Goal: Task Accomplishment & Management: Manage account settings

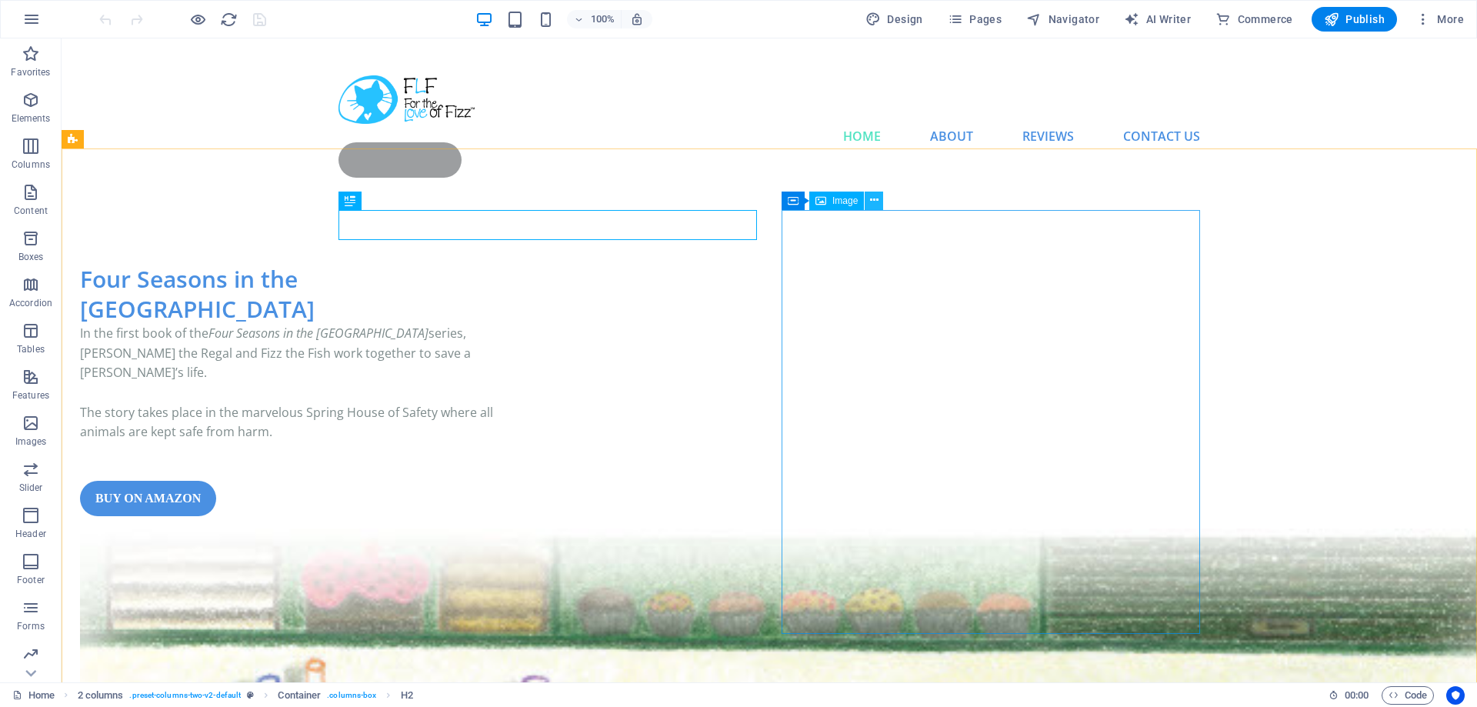
click at [872, 201] on icon at bounding box center [874, 200] width 8 height 16
click at [876, 202] on icon at bounding box center [874, 200] width 8 height 16
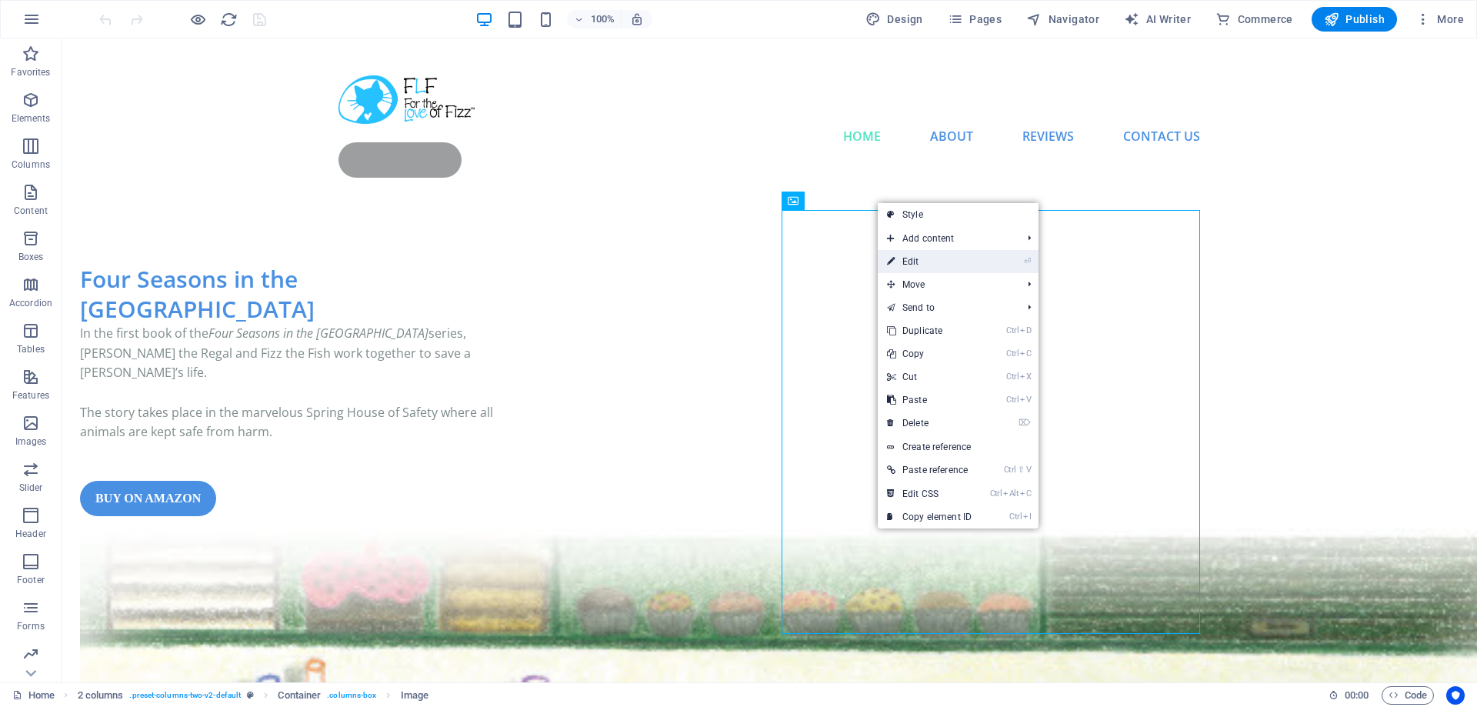
click at [933, 261] on link "⏎ Edit" at bounding box center [929, 261] width 103 height 23
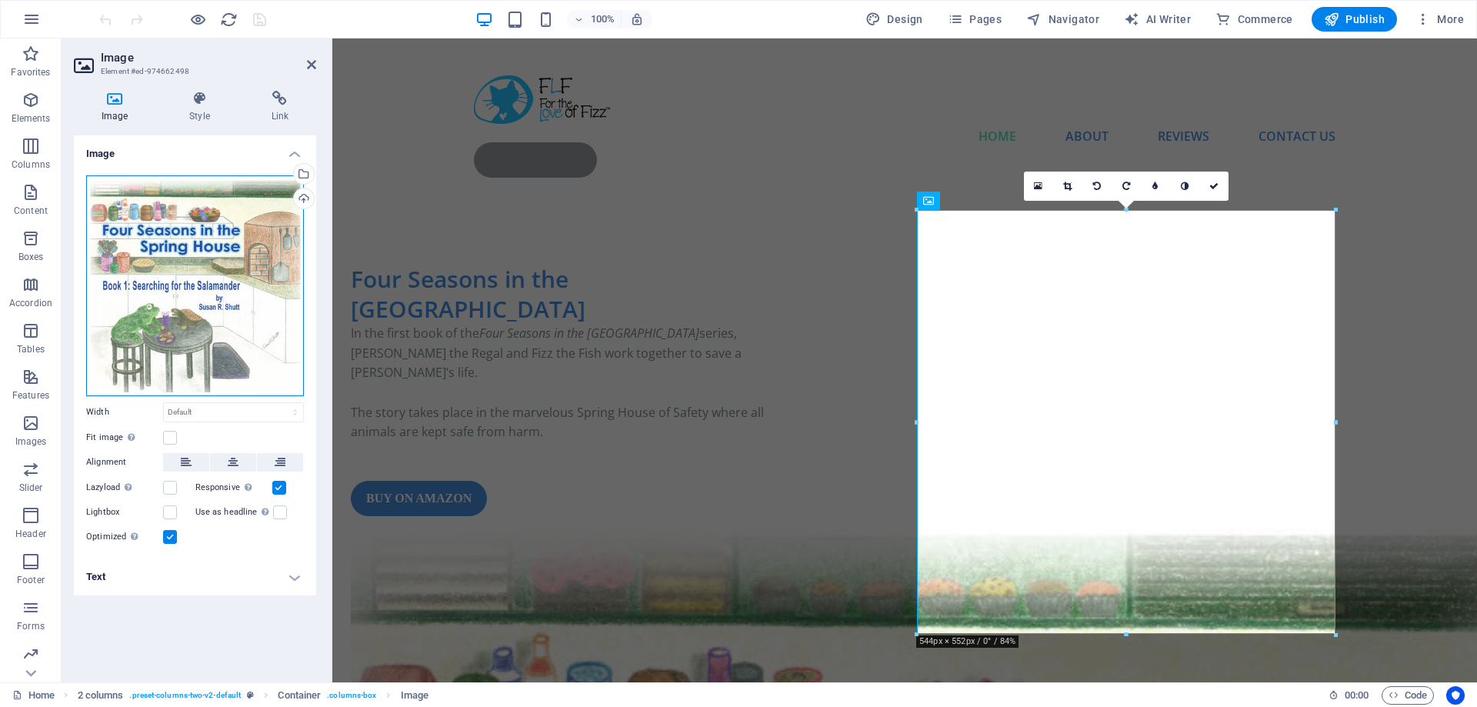
click at [165, 219] on div "Drag files here, click to choose files or select files from Files or our free s…" at bounding box center [195, 285] width 218 height 221
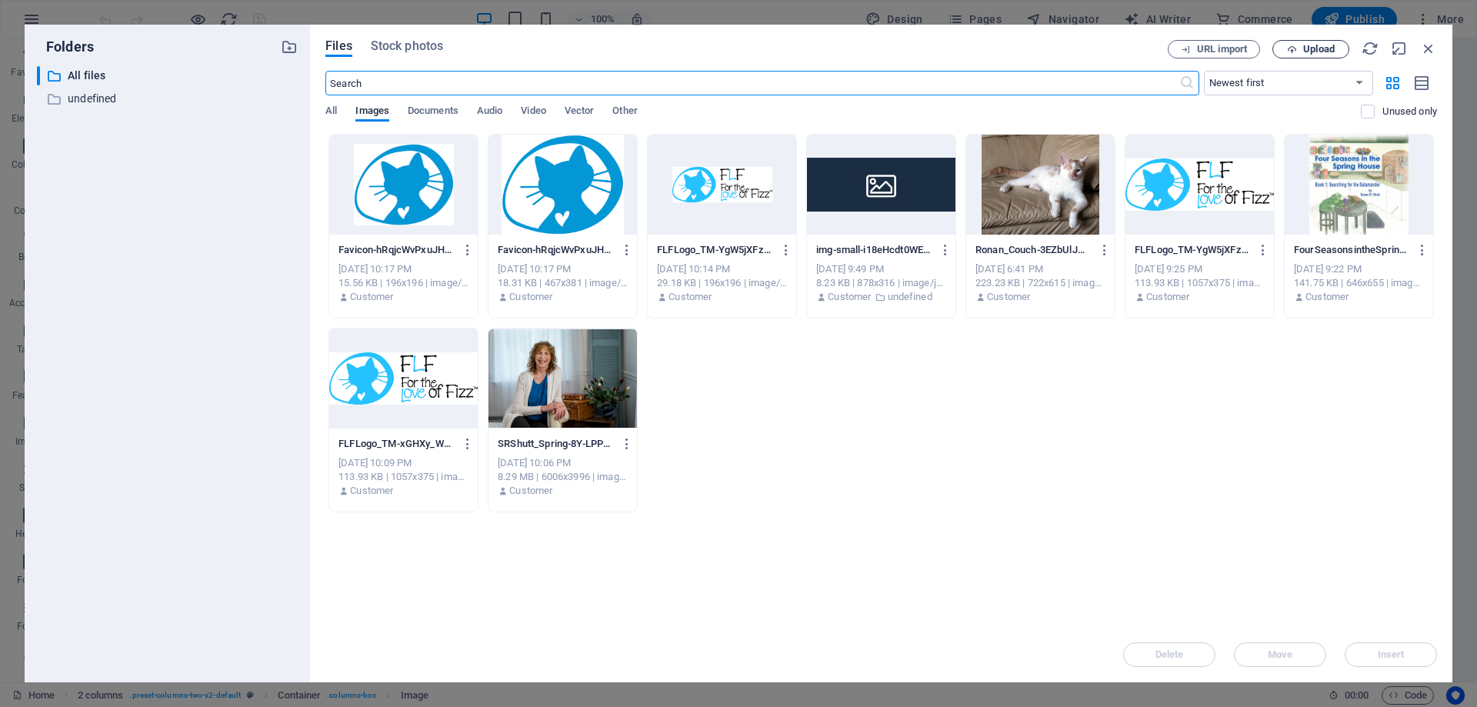
click at [1313, 51] on span "Upload" at bounding box center [1320, 49] width 32 height 9
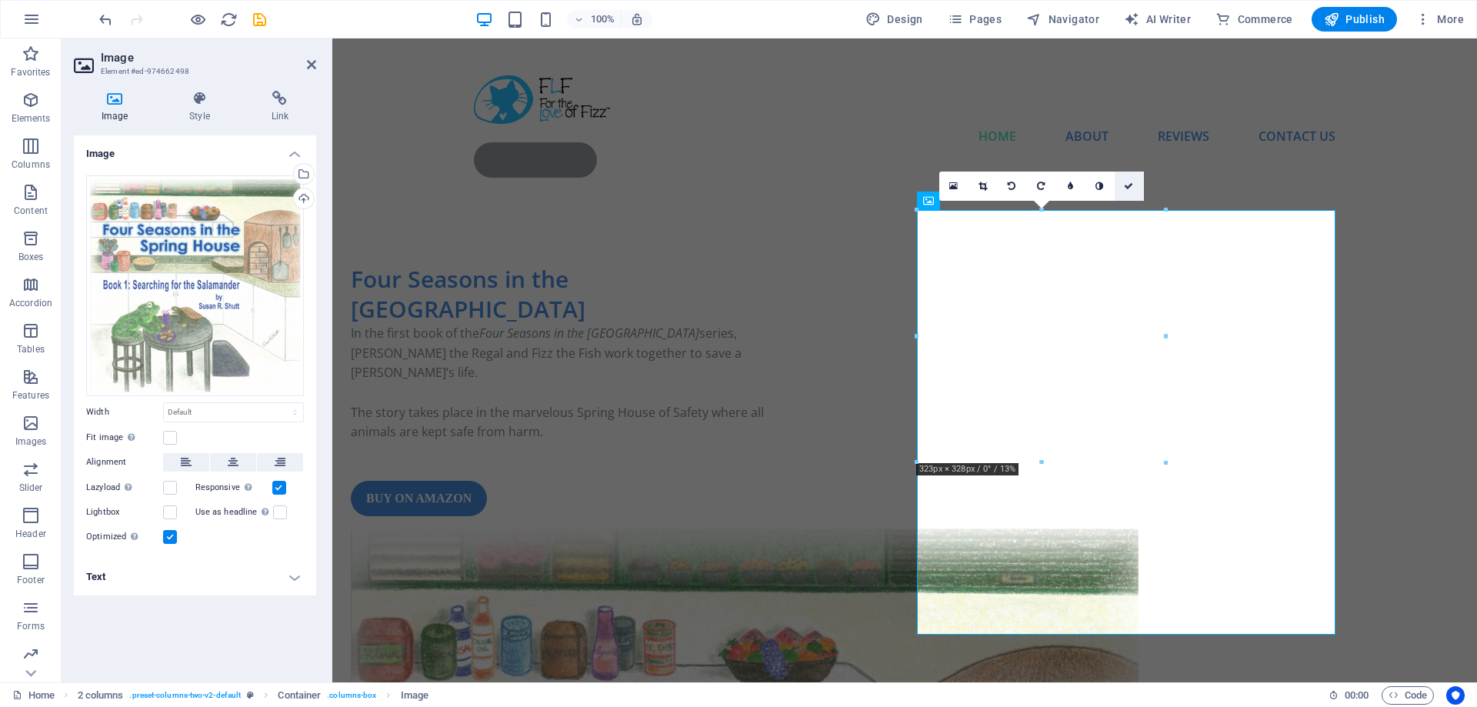
click at [1130, 185] on icon at bounding box center [1128, 186] width 9 height 9
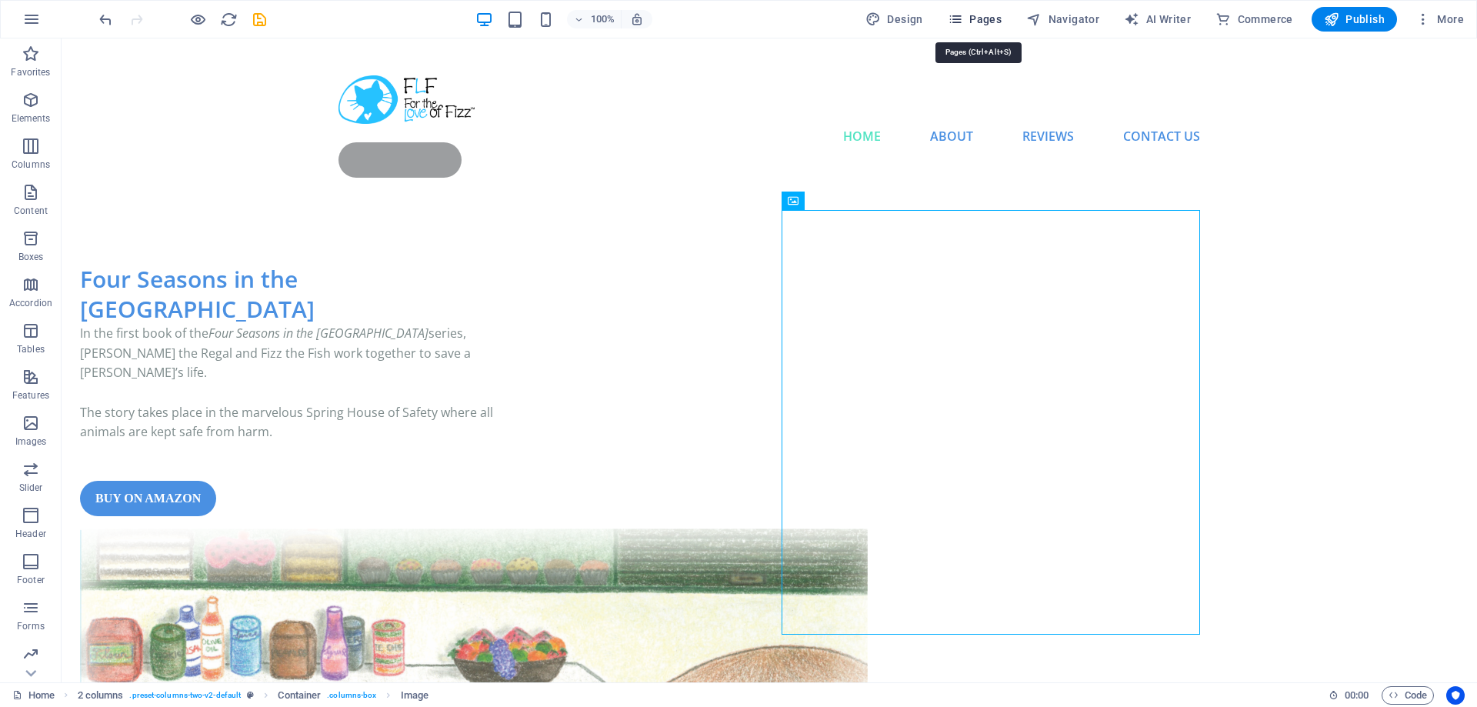
click at [979, 22] on span "Pages" at bounding box center [975, 19] width 54 height 15
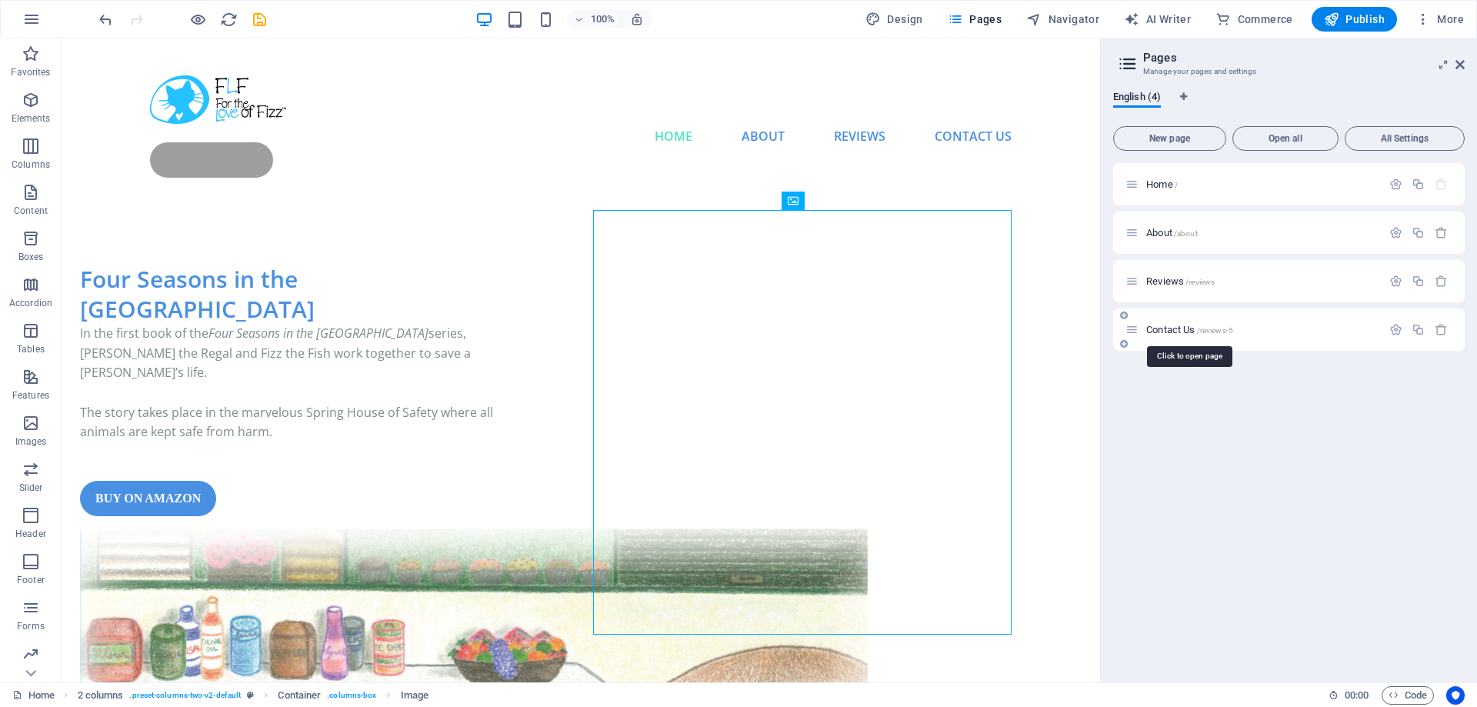
click at [1189, 330] on span "Contact Us /reviews-5" at bounding box center [1190, 330] width 87 height 12
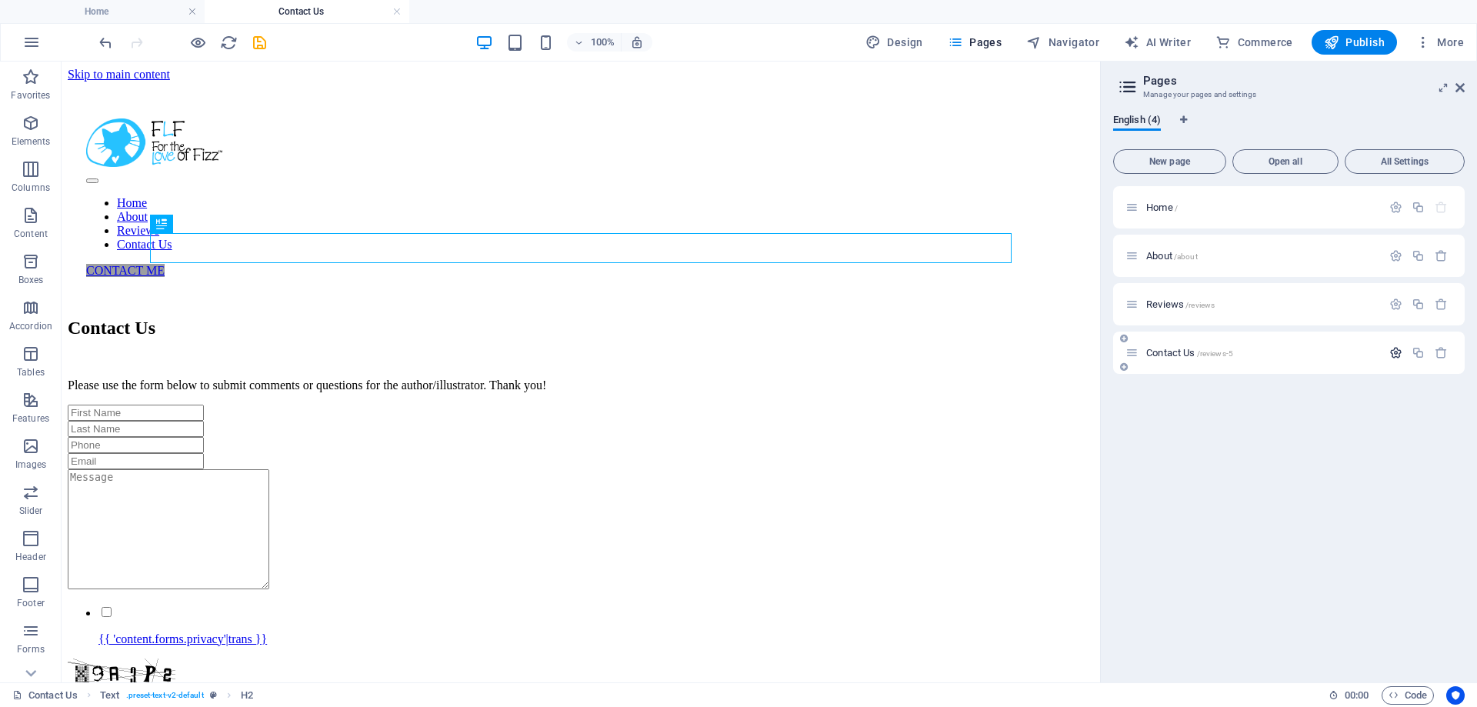
click at [1391, 349] on icon "button" at bounding box center [1396, 352] width 13 height 13
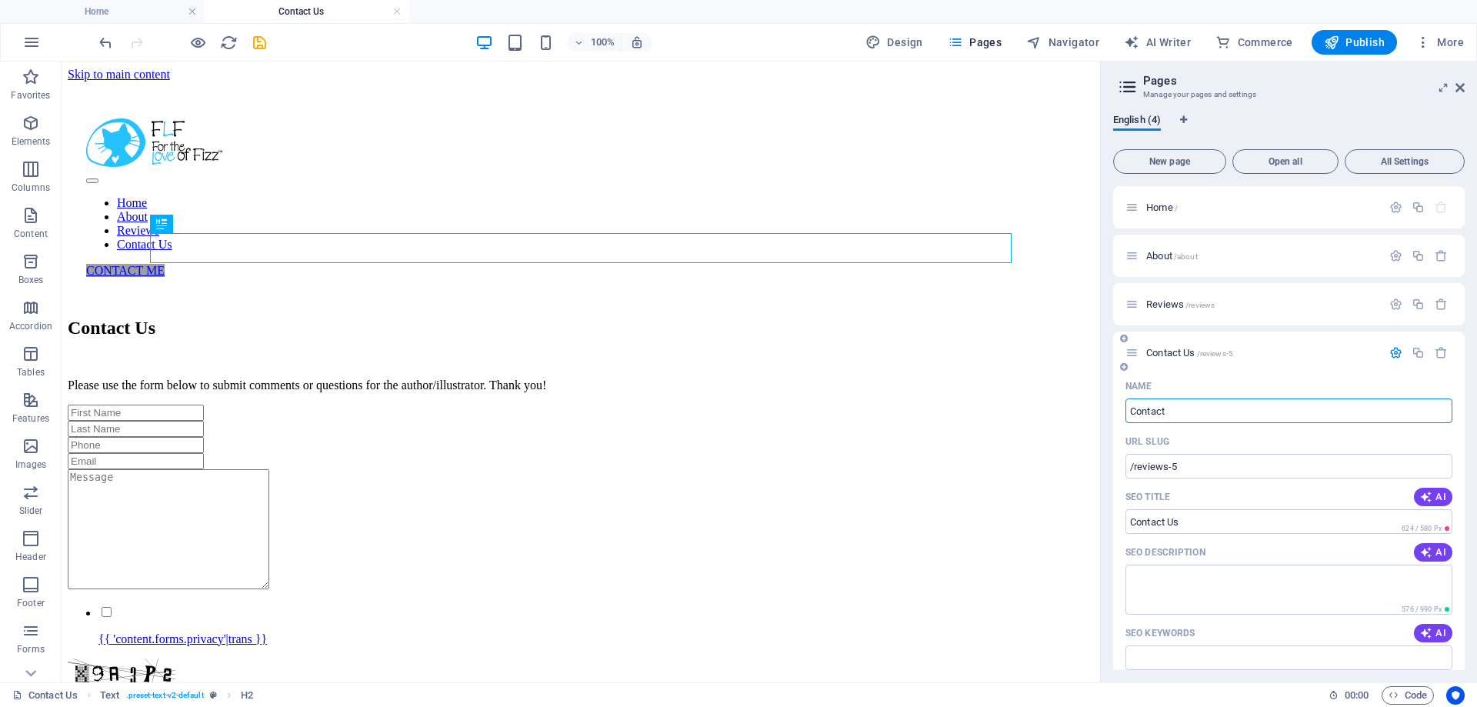
type input "Contact"
click at [147, 47] on div at bounding box center [182, 42] width 172 height 25
click at [255, 43] on icon "save" at bounding box center [260, 43] width 18 height 18
checkbox input "false"
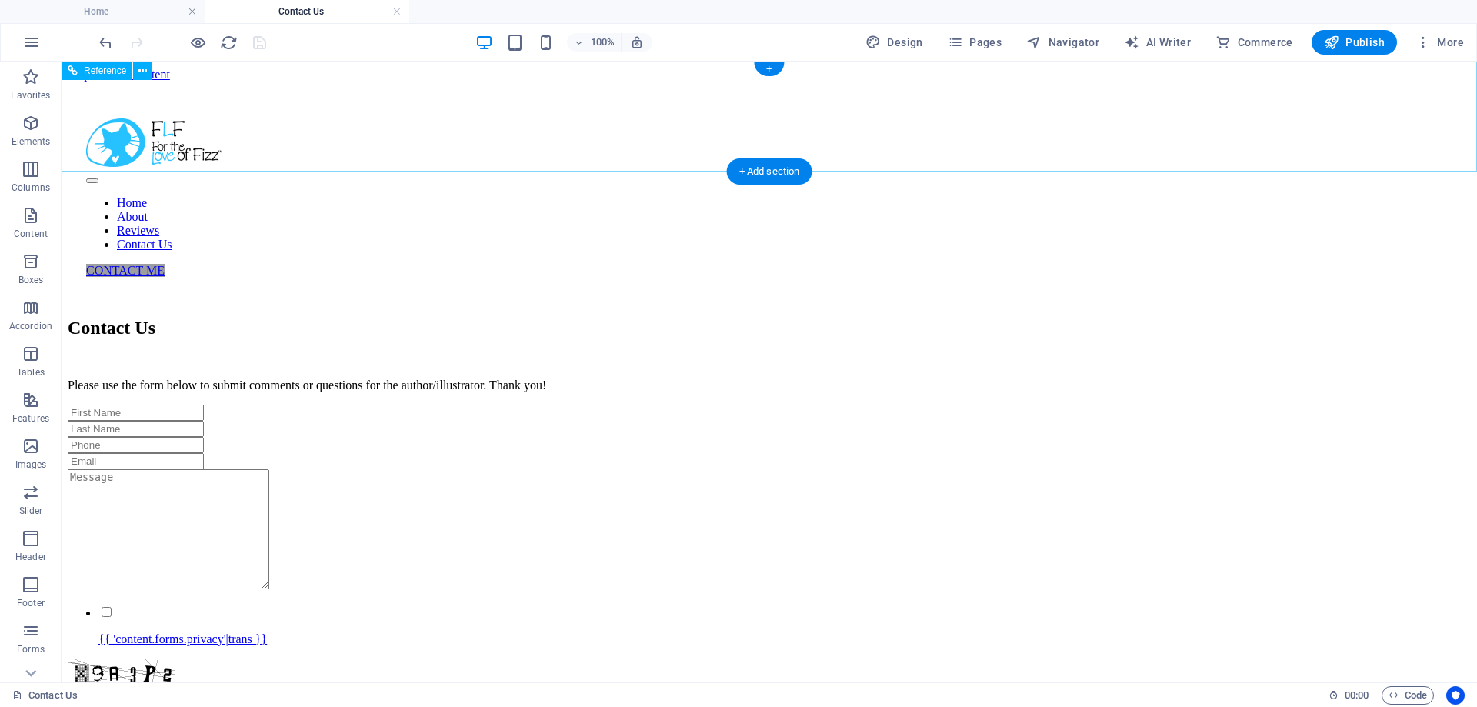
click at [627, 196] on nav "Home About Reviews Contact Us" at bounding box center [769, 223] width 1367 height 55
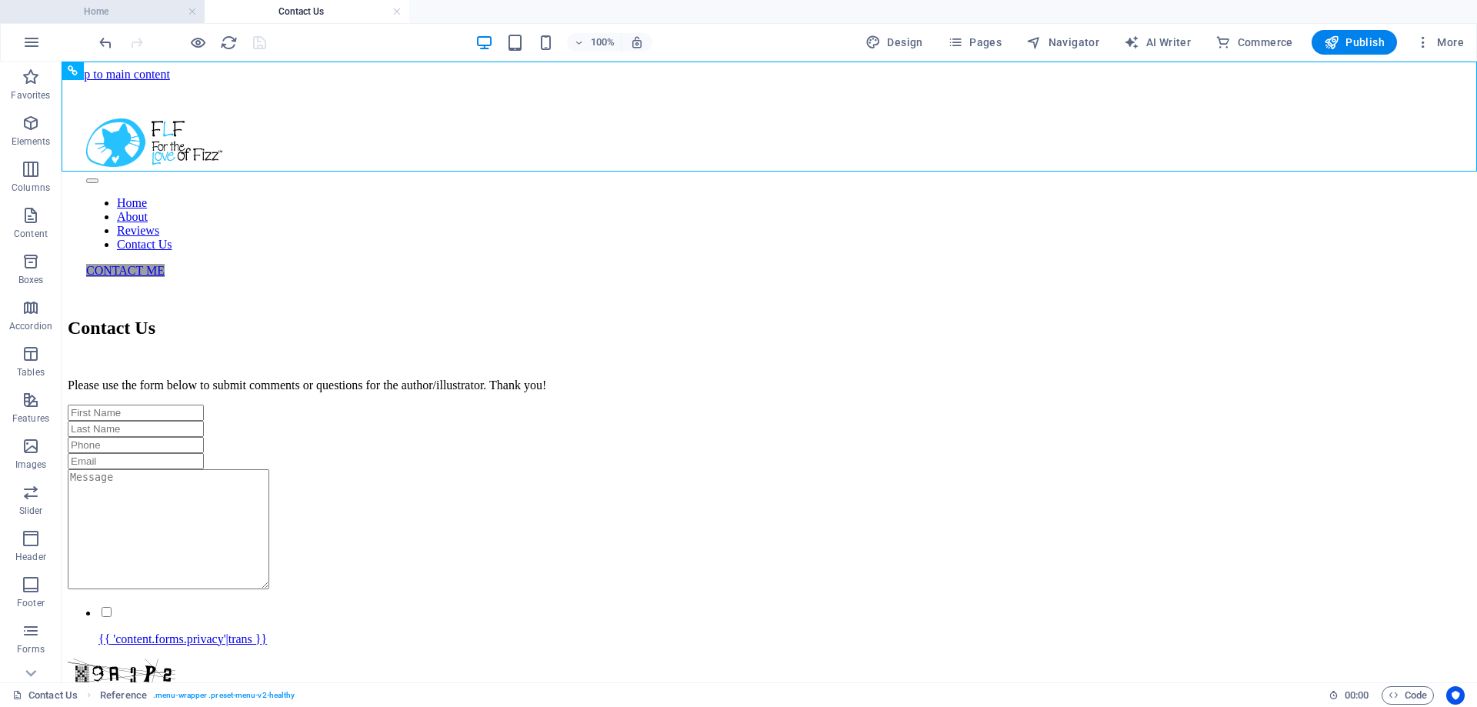
click at [127, 16] on h4 "Home" at bounding box center [102, 11] width 205 height 17
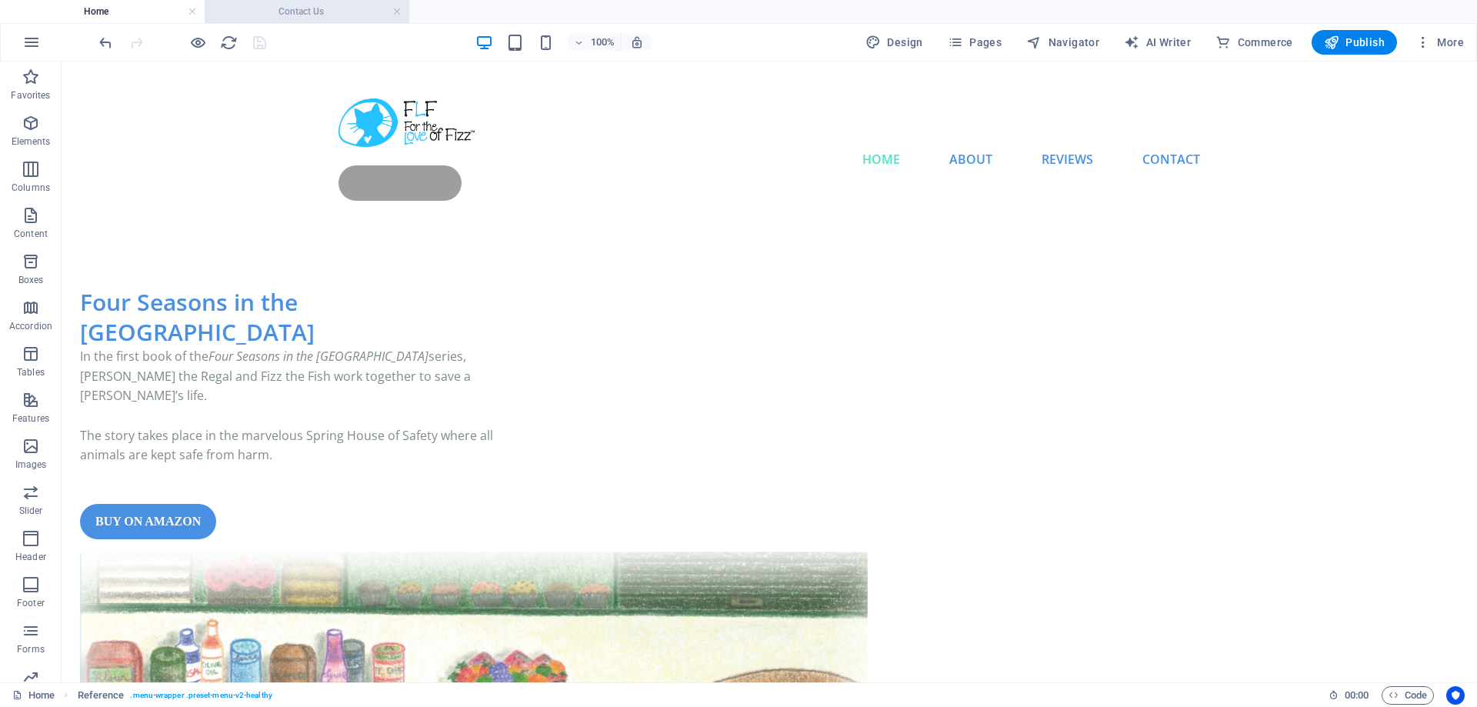
click at [296, 10] on h4 "Contact Us" at bounding box center [307, 11] width 205 height 17
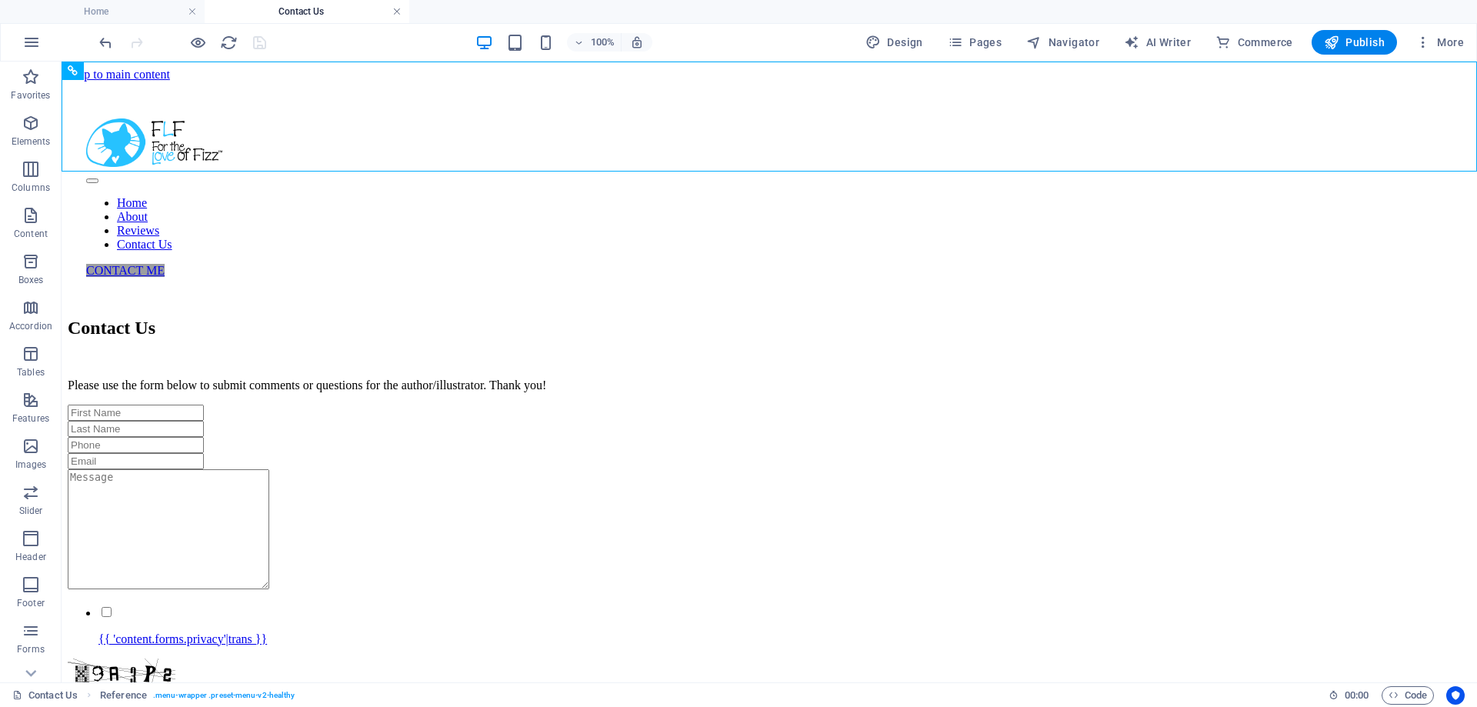
click at [399, 8] on link at bounding box center [396, 12] width 9 height 15
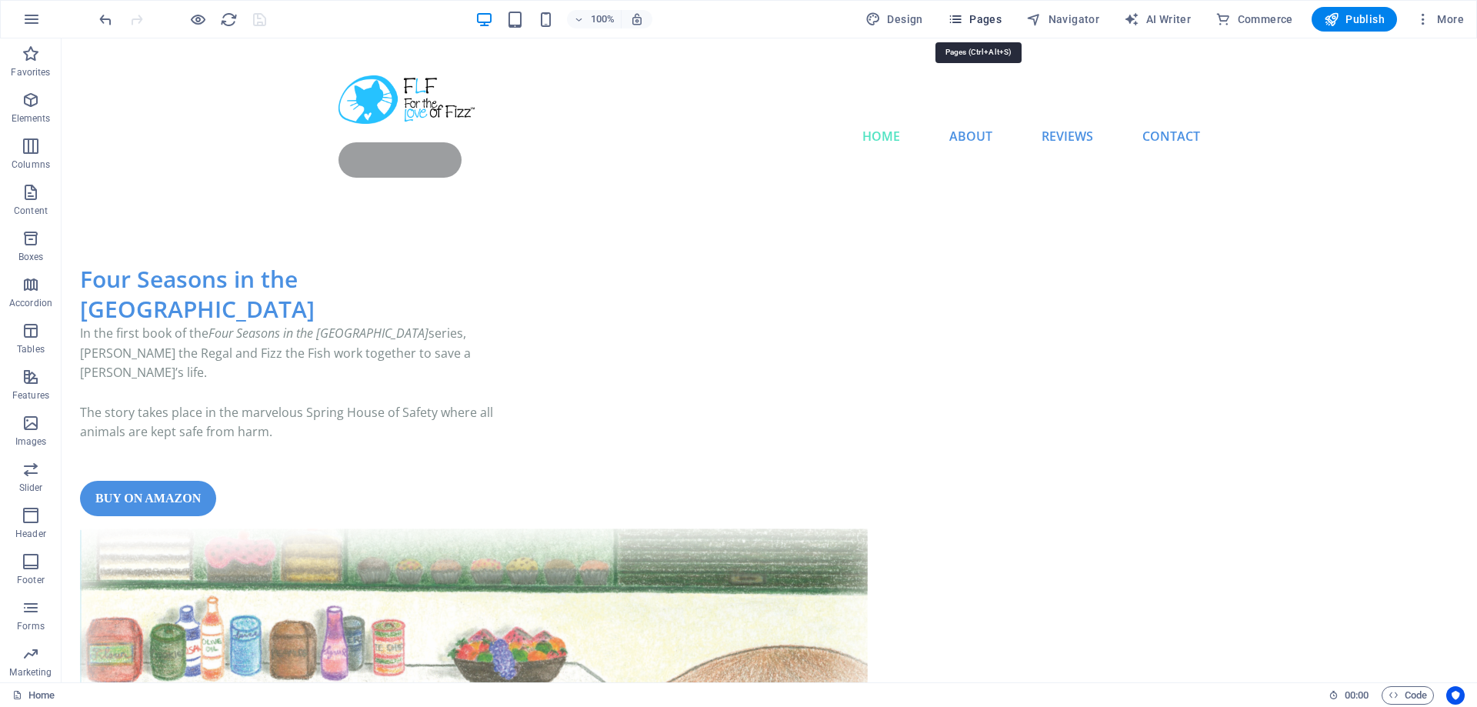
click at [982, 14] on span "Pages" at bounding box center [975, 19] width 54 height 15
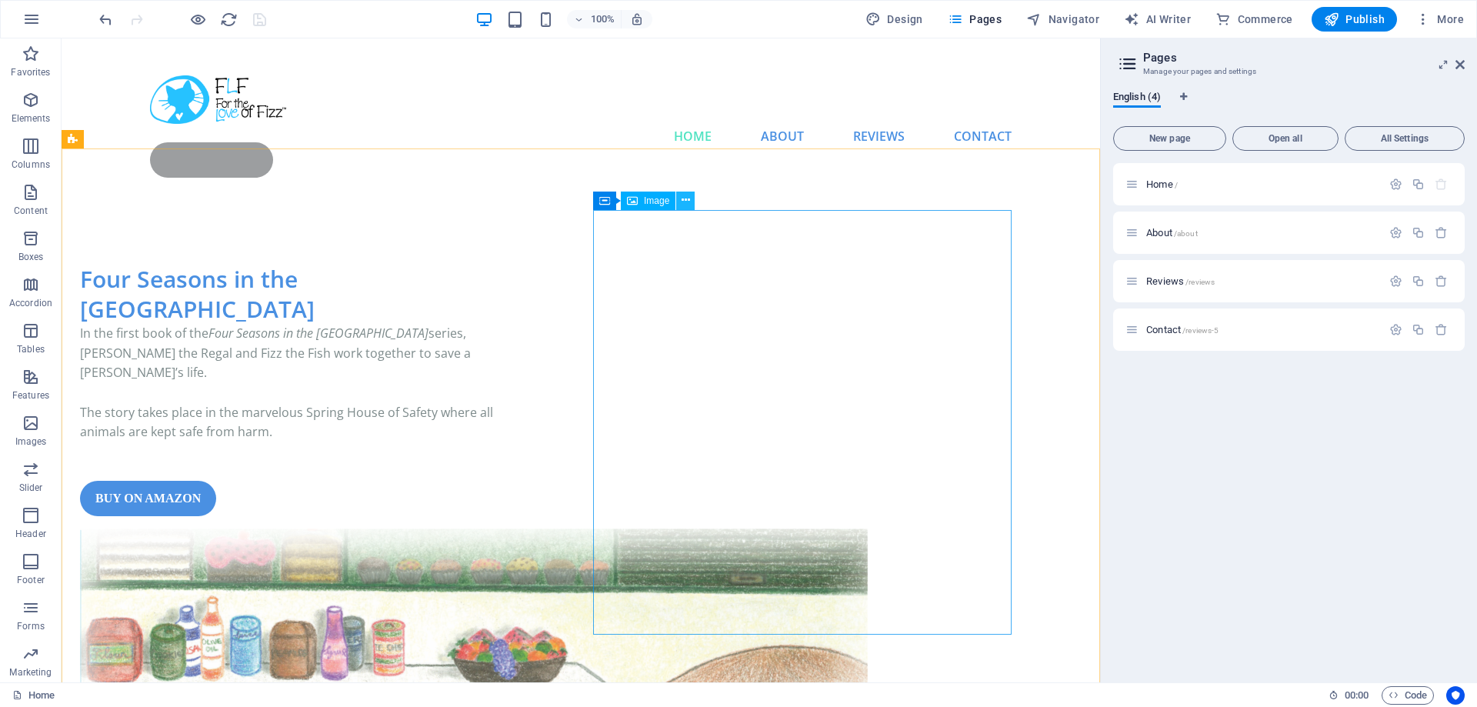
click at [693, 199] on button at bounding box center [685, 201] width 18 height 18
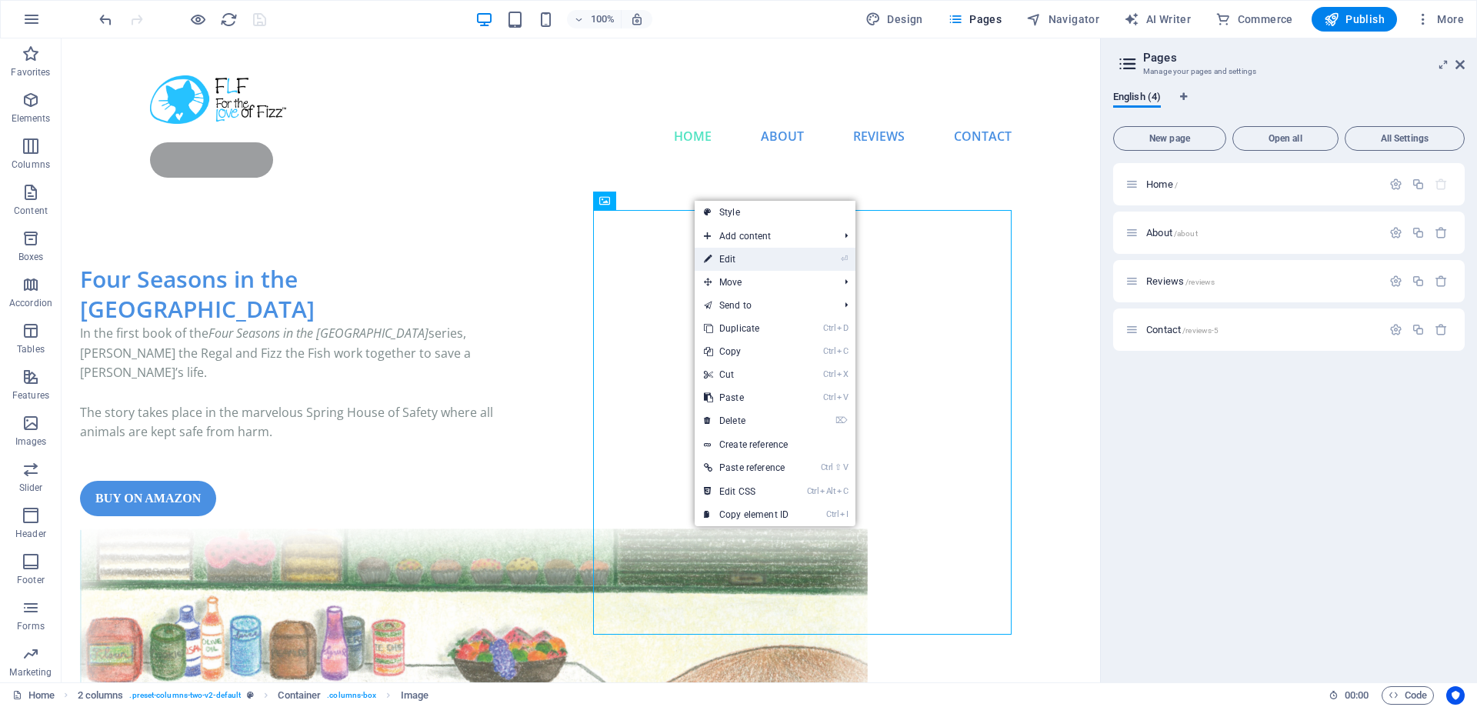
click at [718, 259] on link "⏎ Edit" at bounding box center [746, 259] width 103 height 23
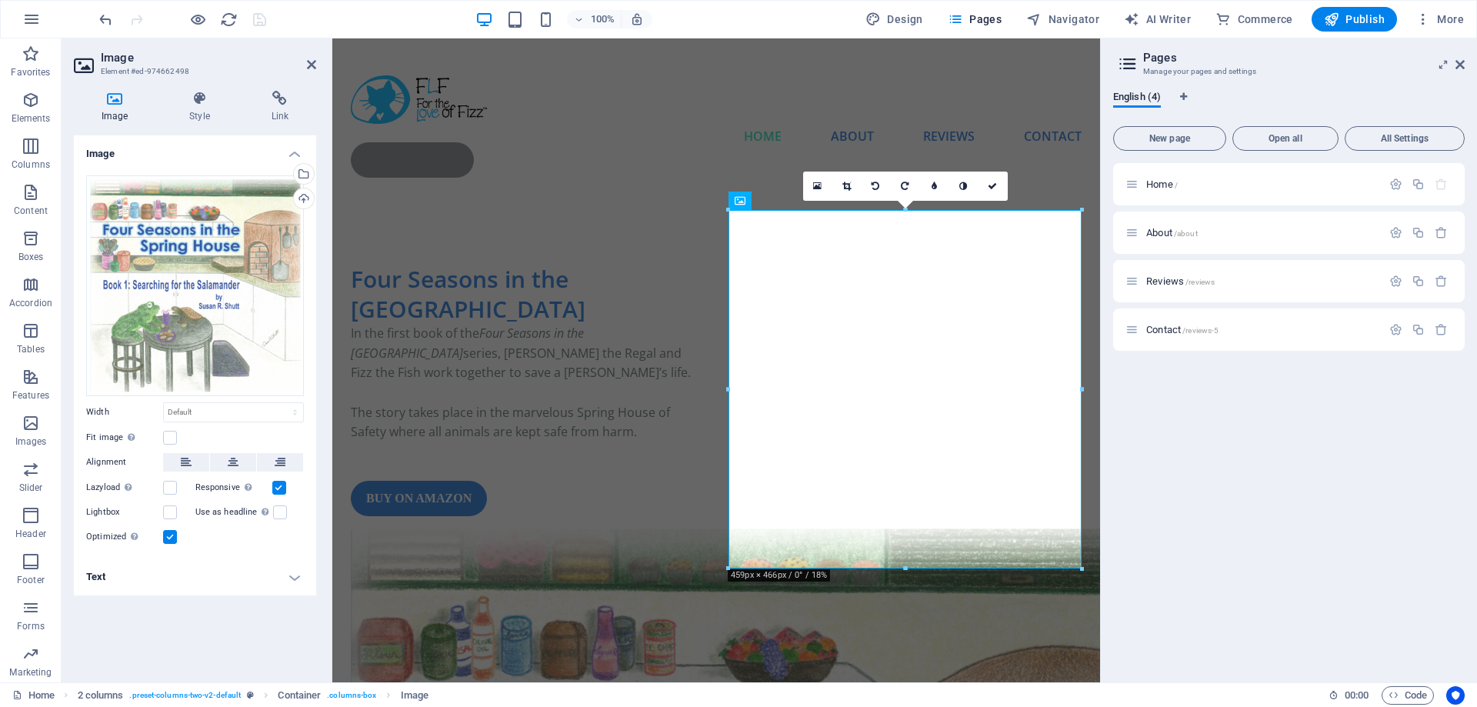
click at [295, 576] on h4 "Text" at bounding box center [195, 577] width 242 height 37
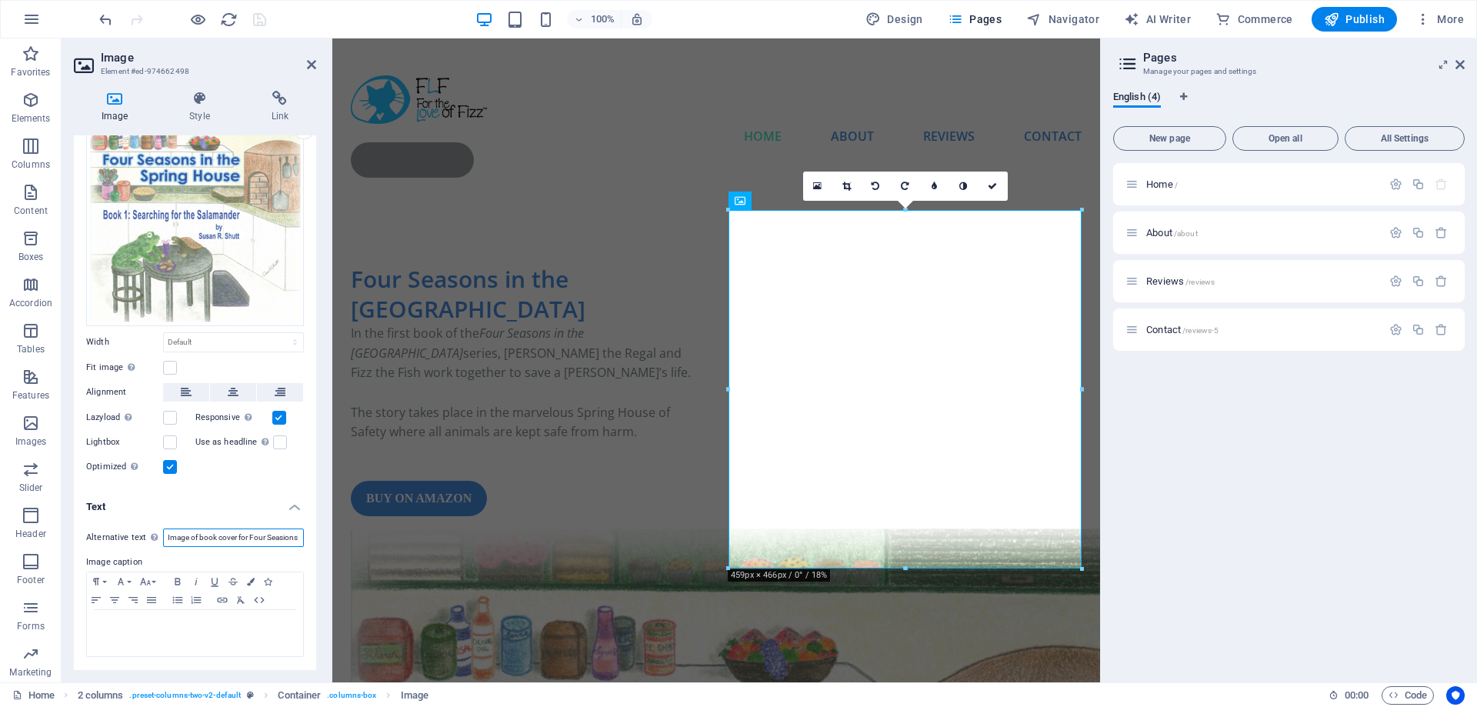
click at [250, 534] on input "Image of book cover for Four Seasions in the [GEOGRAPHIC_DATA], Book 1: Searchi…" at bounding box center [233, 538] width 141 height 18
drag, startPoint x: 250, startPoint y: 538, endPoint x: 400, endPoint y: 549, distance: 150.5
click at [304, 547] on input "Image of book cover for Four Seasions in the [GEOGRAPHIC_DATA], Book 1: Searchi…" at bounding box center [233, 538] width 141 height 18
click at [236, 539] on input "Image of book cover for Four Seasions in the [GEOGRAPHIC_DATA], Book 1: Searchi…" at bounding box center [233, 538] width 141 height 18
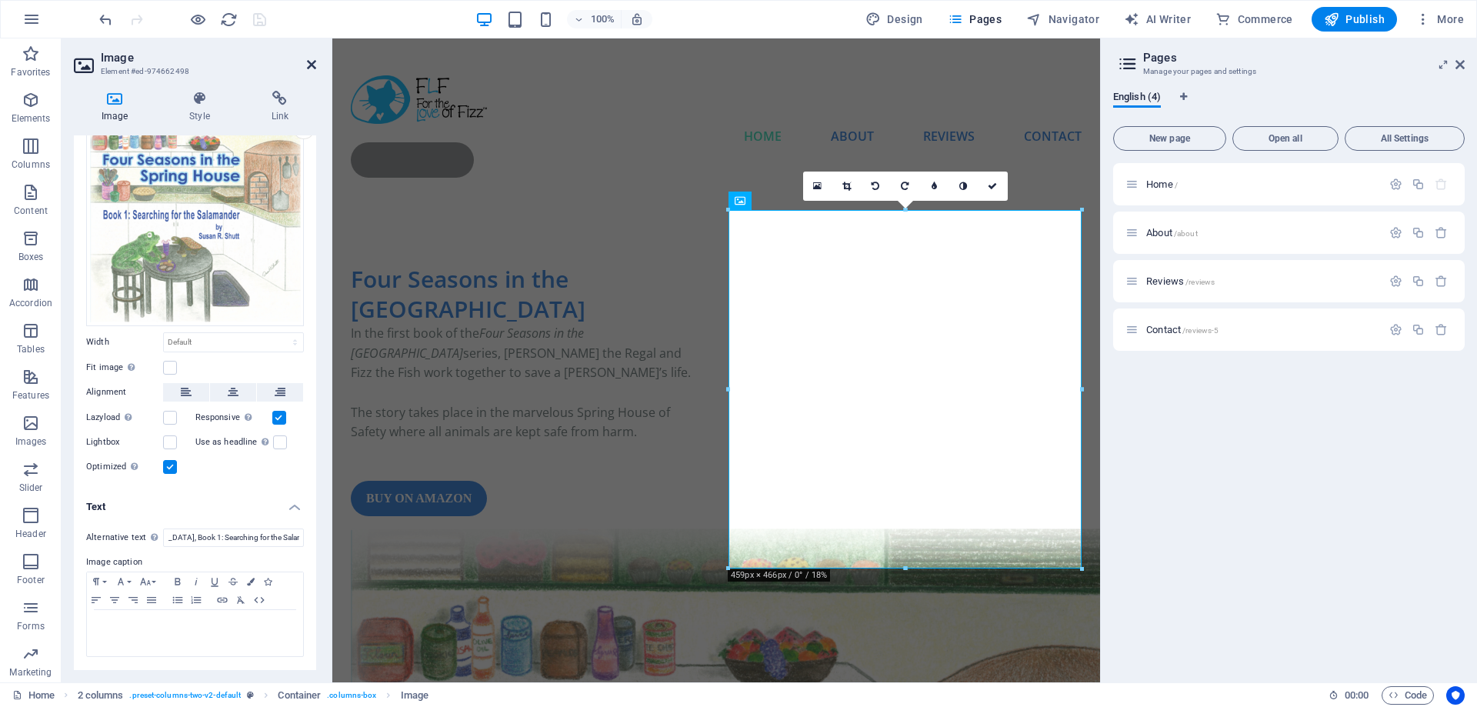
click at [309, 63] on icon at bounding box center [311, 64] width 9 height 12
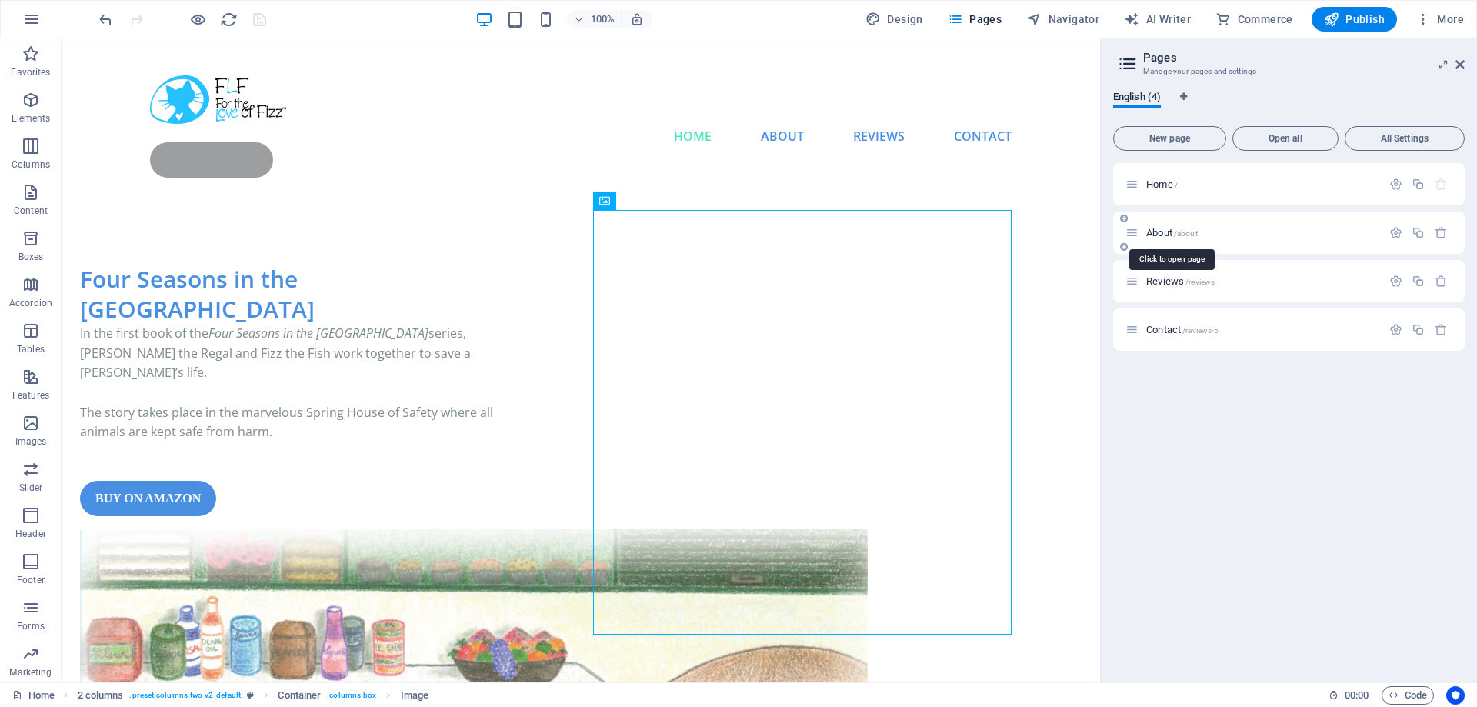
click at [1164, 231] on span "About /about" at bounding box center [1173, 233] width 52 height 12
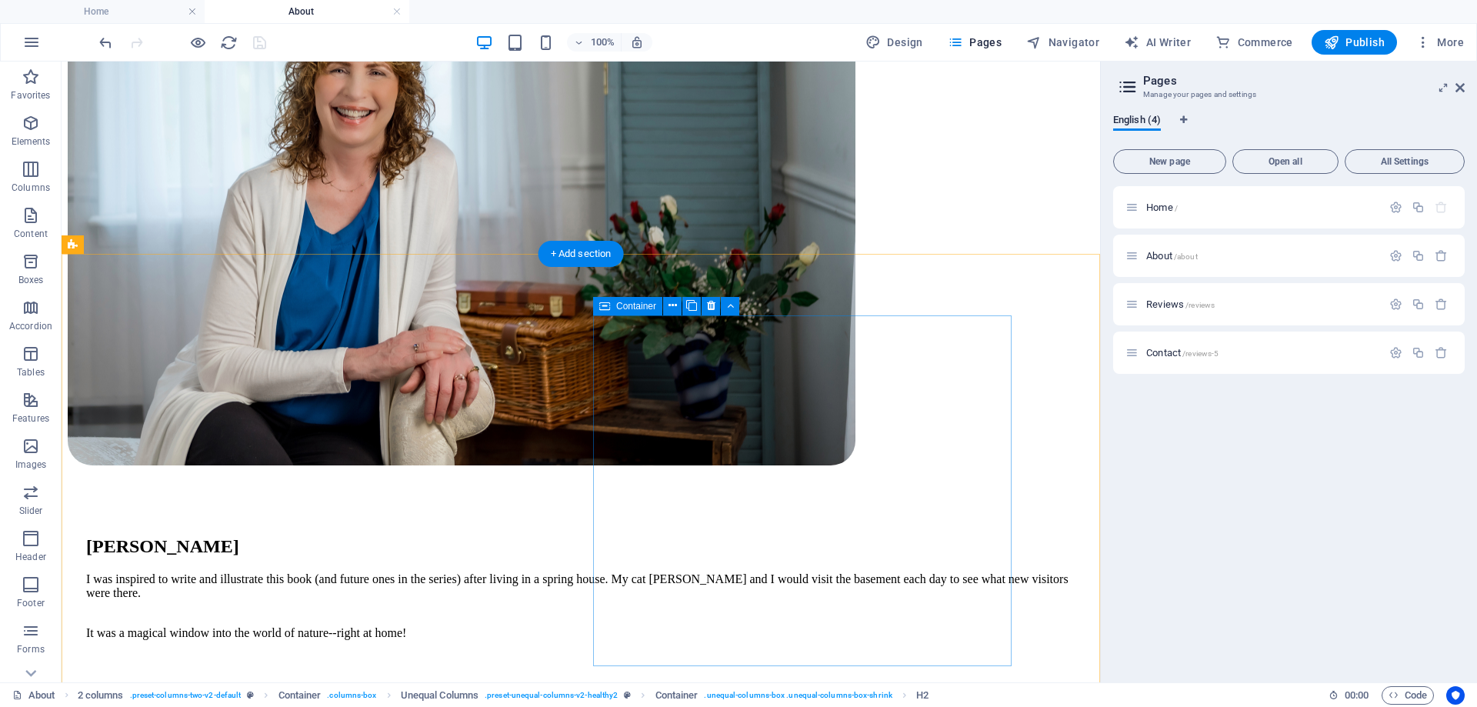
scroll to position [366, 0]
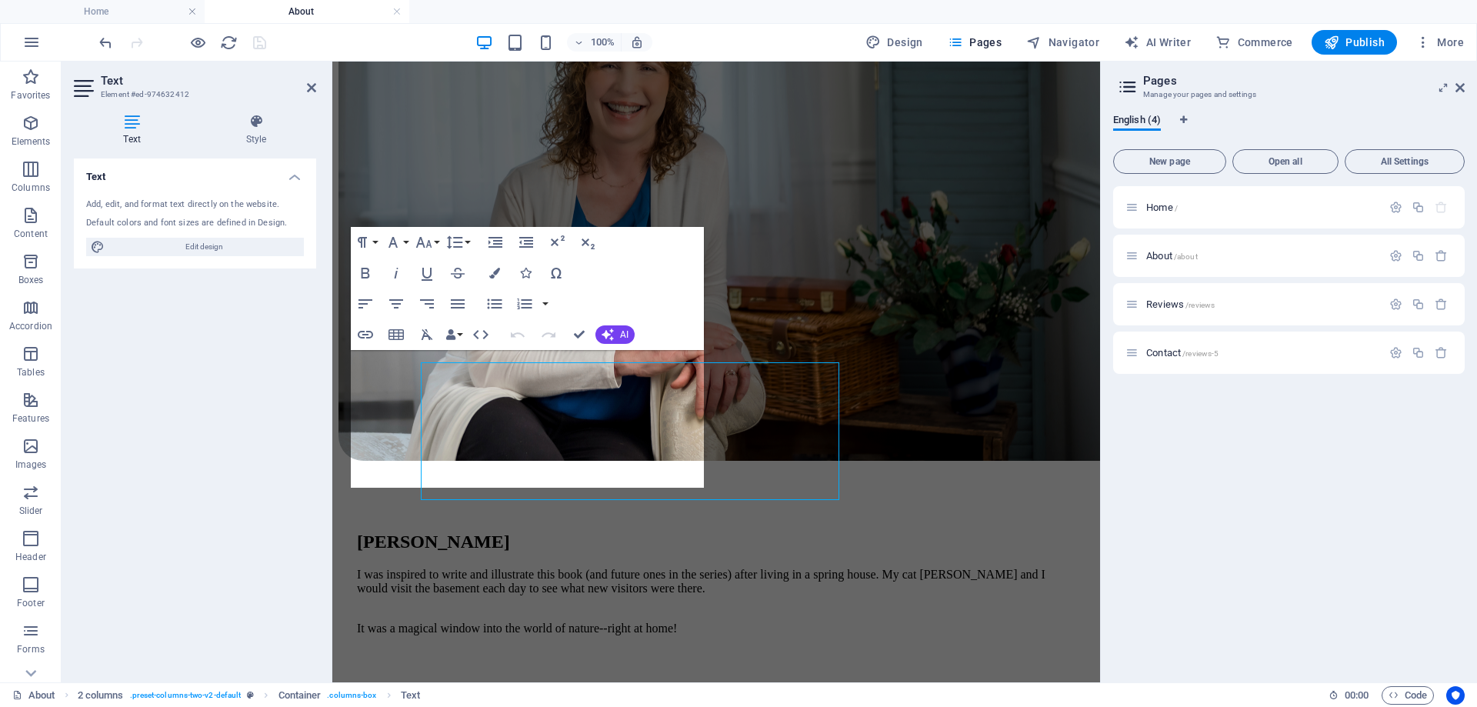
scroll to position [303, 0]
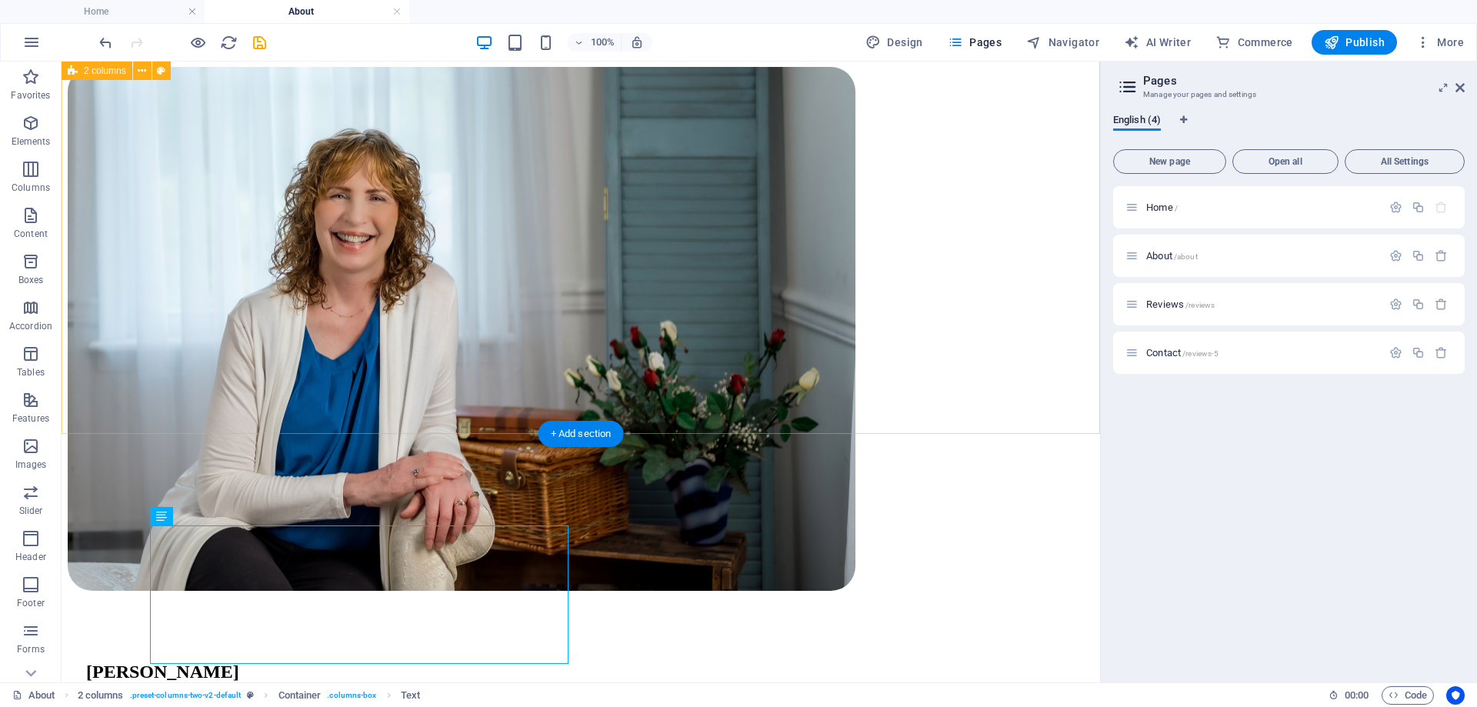
scroll to position [0, 0]
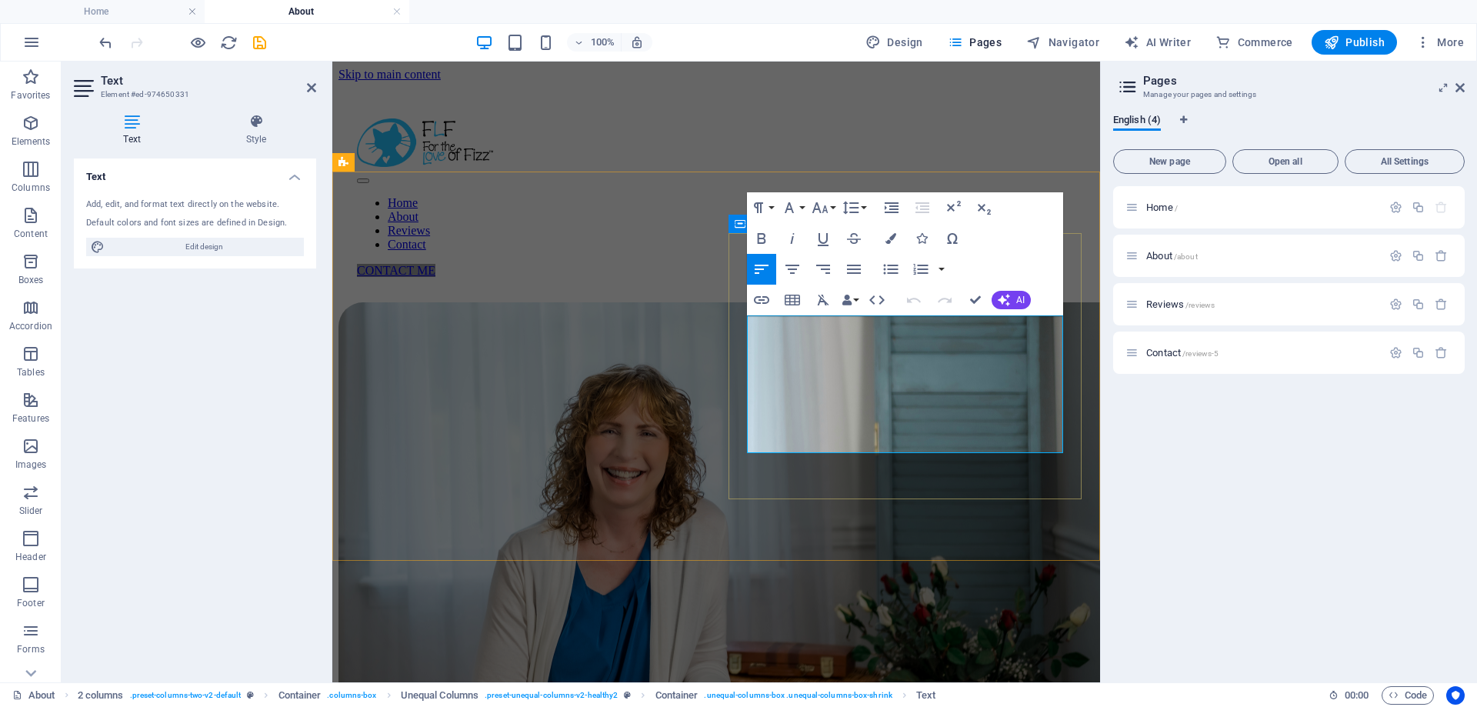
drag, startPoint x: 977, startPoint y: 386, endPoint x: 844, endPoint y: 350, distance: 137.2
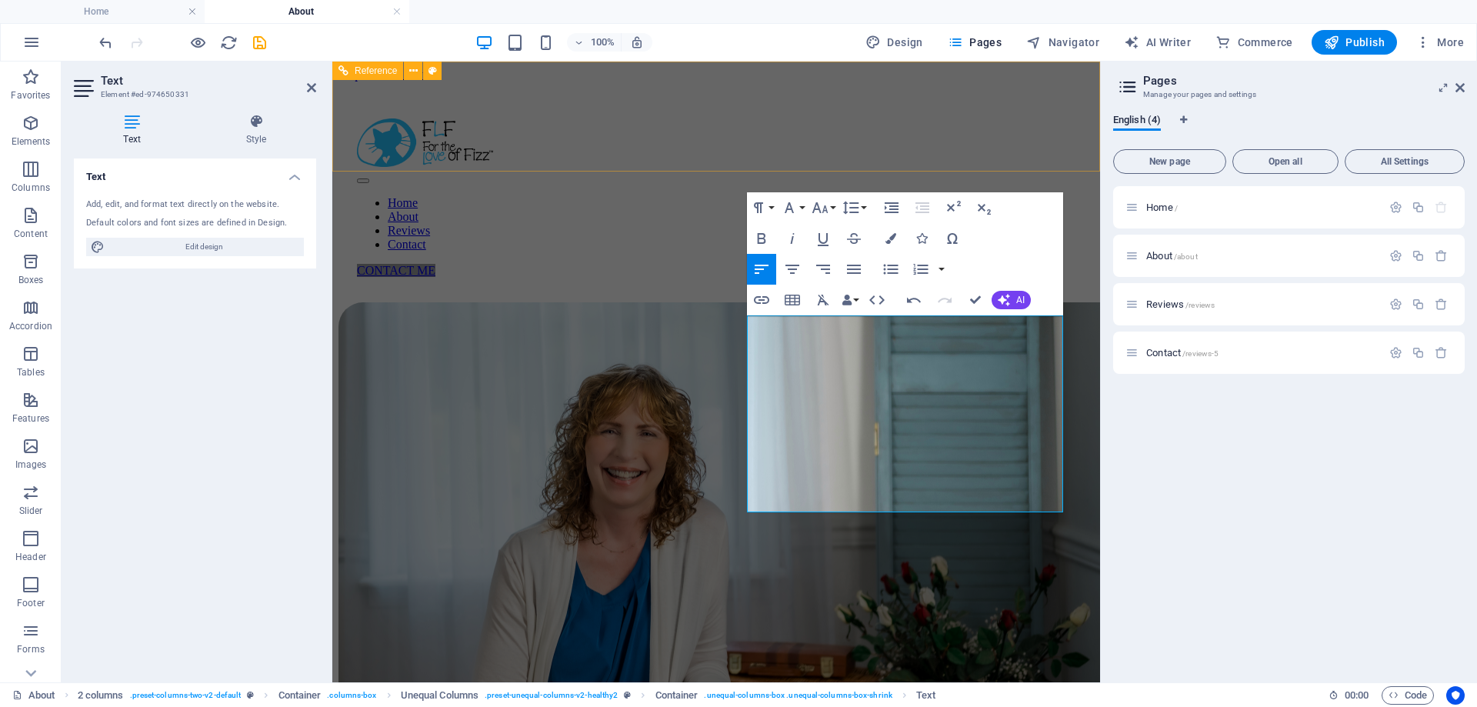
scroll to position [4068, 10]
drag, startPoint x: 978, startPoint y: 329, endPoint x: 1145, endPoint y: 339, distance: 167.3
click at [794, 237] on icon "button" at bounding box center [792, 238] width 18 height 18
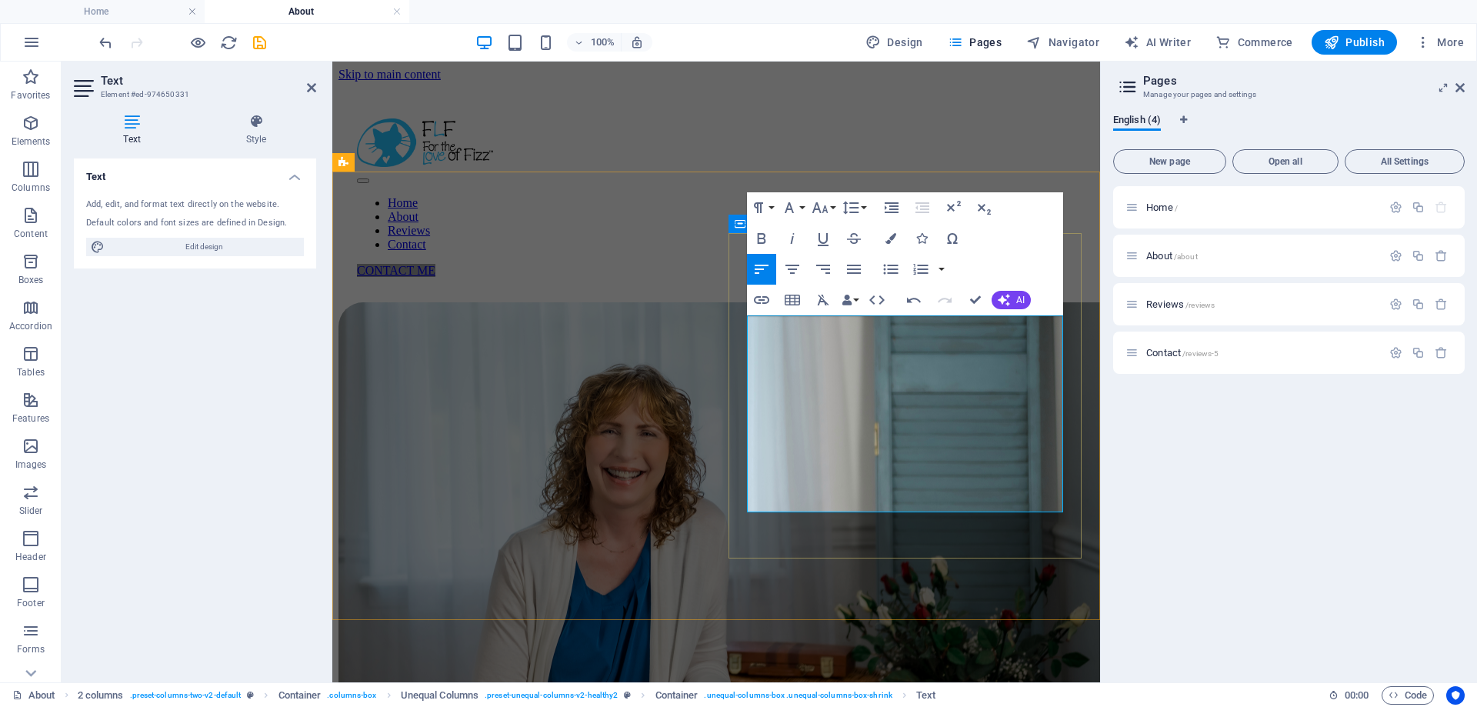
drag, startPoint x: 810, startPoint y: 505, endPoint x: 743, endPoint y: 474, distance: 73.7
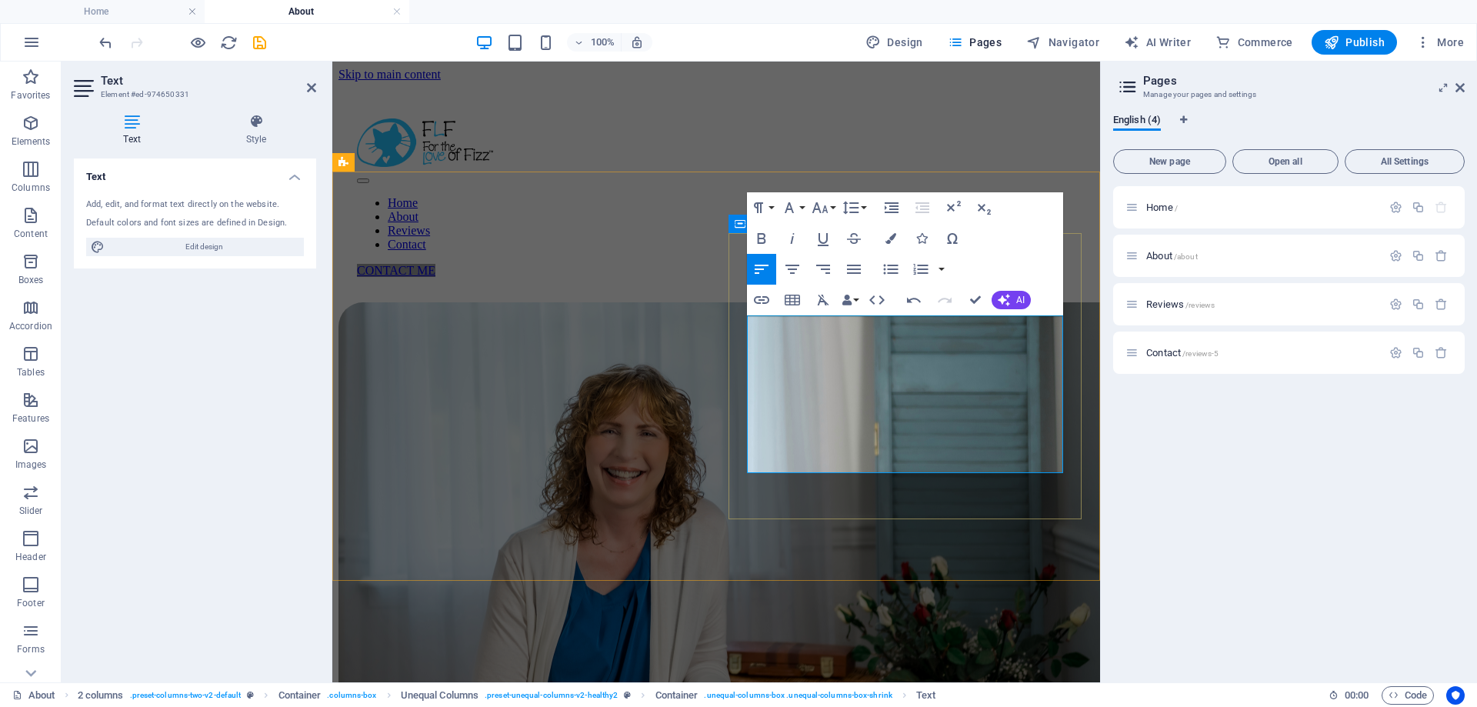
drag, startPoint x: 980, startPoint y: 298, endPoint x: 916, endPoint y: 235, distance: 89.8
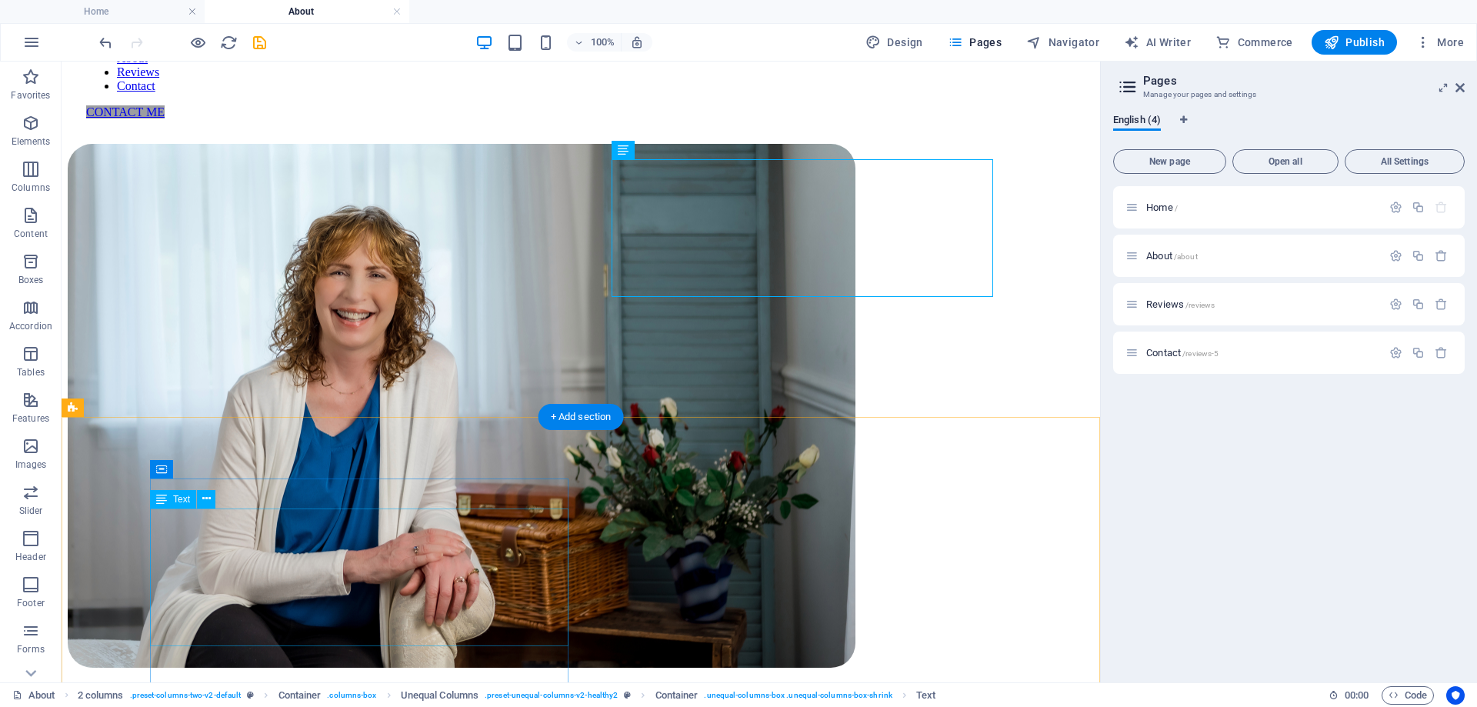
scroll to position [366, 0]
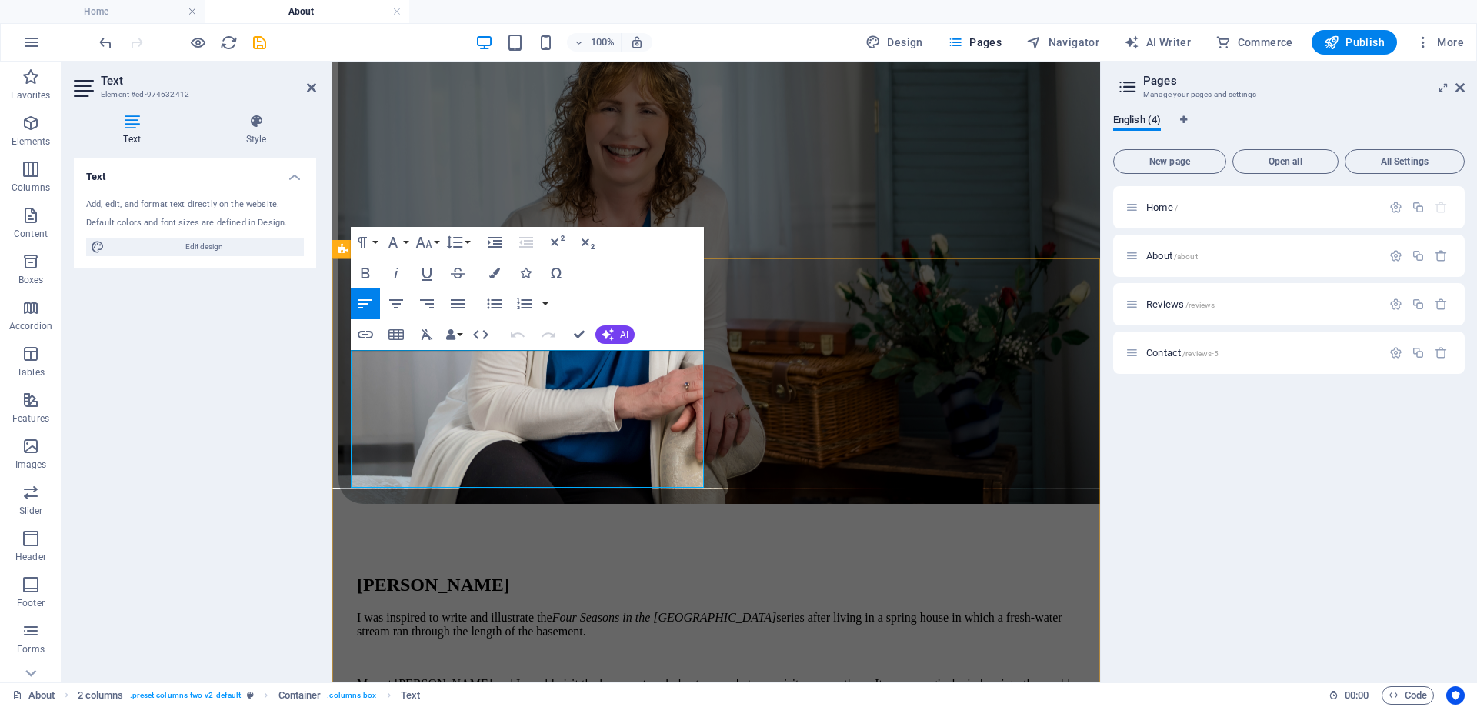
drag, startPoint x: 567, startPoint y: 477, endPoint x: 349, endPoint y: 356, distance: 249.7
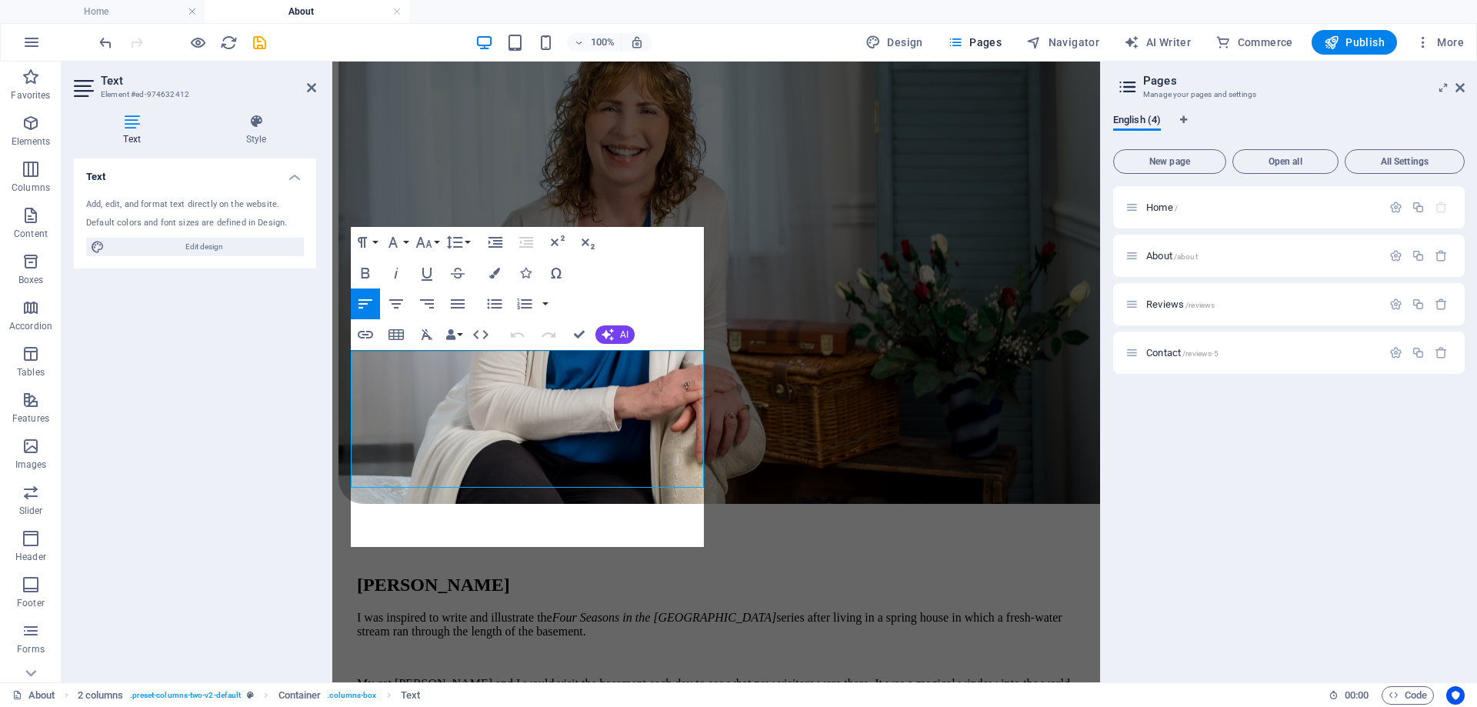
scroll to position [6032, 0]
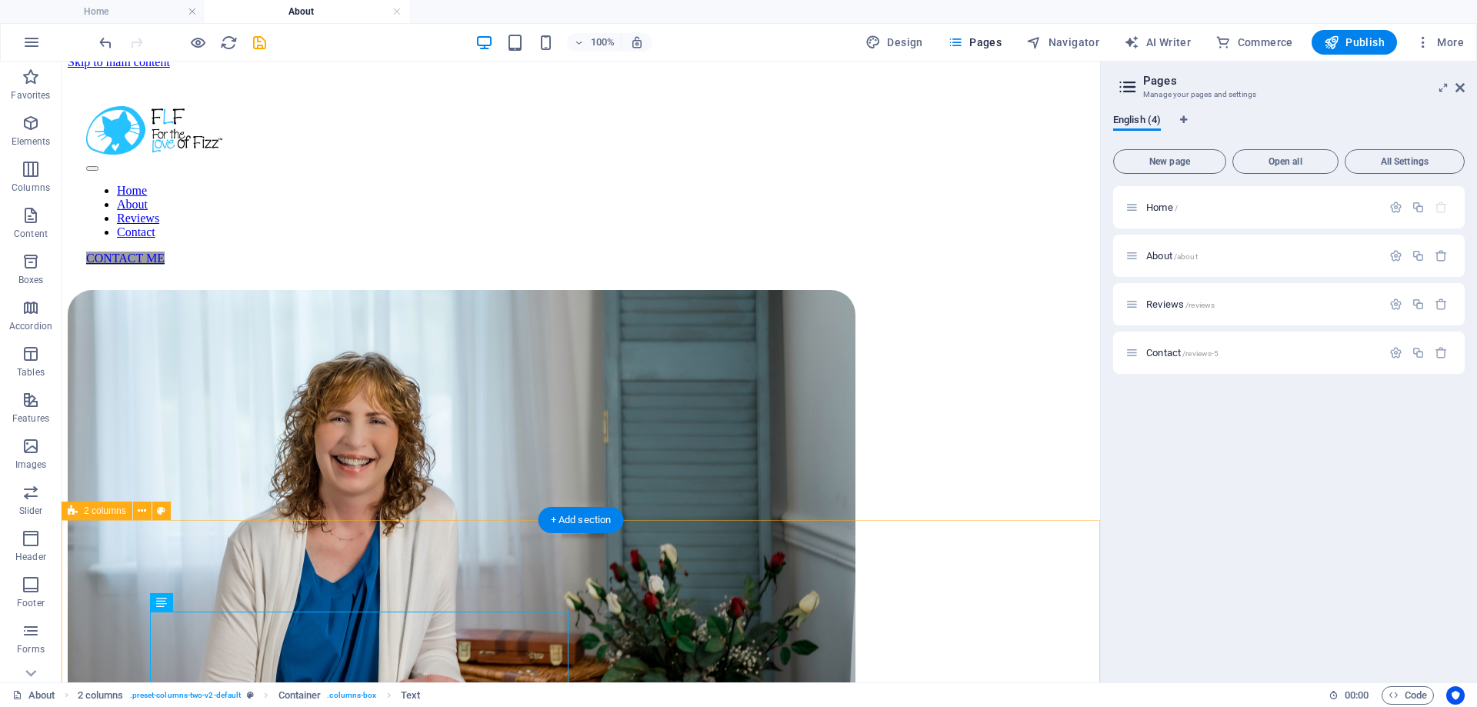
scroll to position [0, 0]
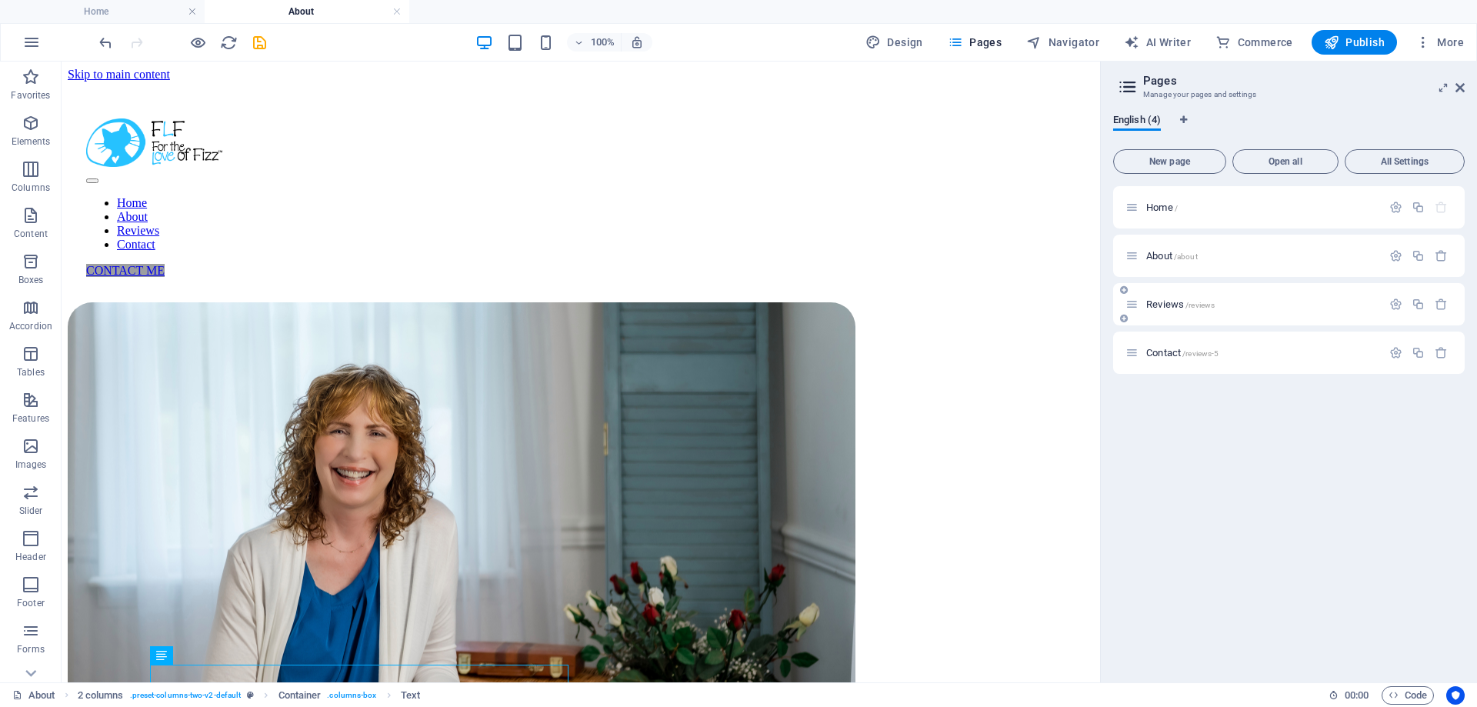
click at [1186, 305] on span "/reviews" at bounding box center [1200, 305] width 29 height 8
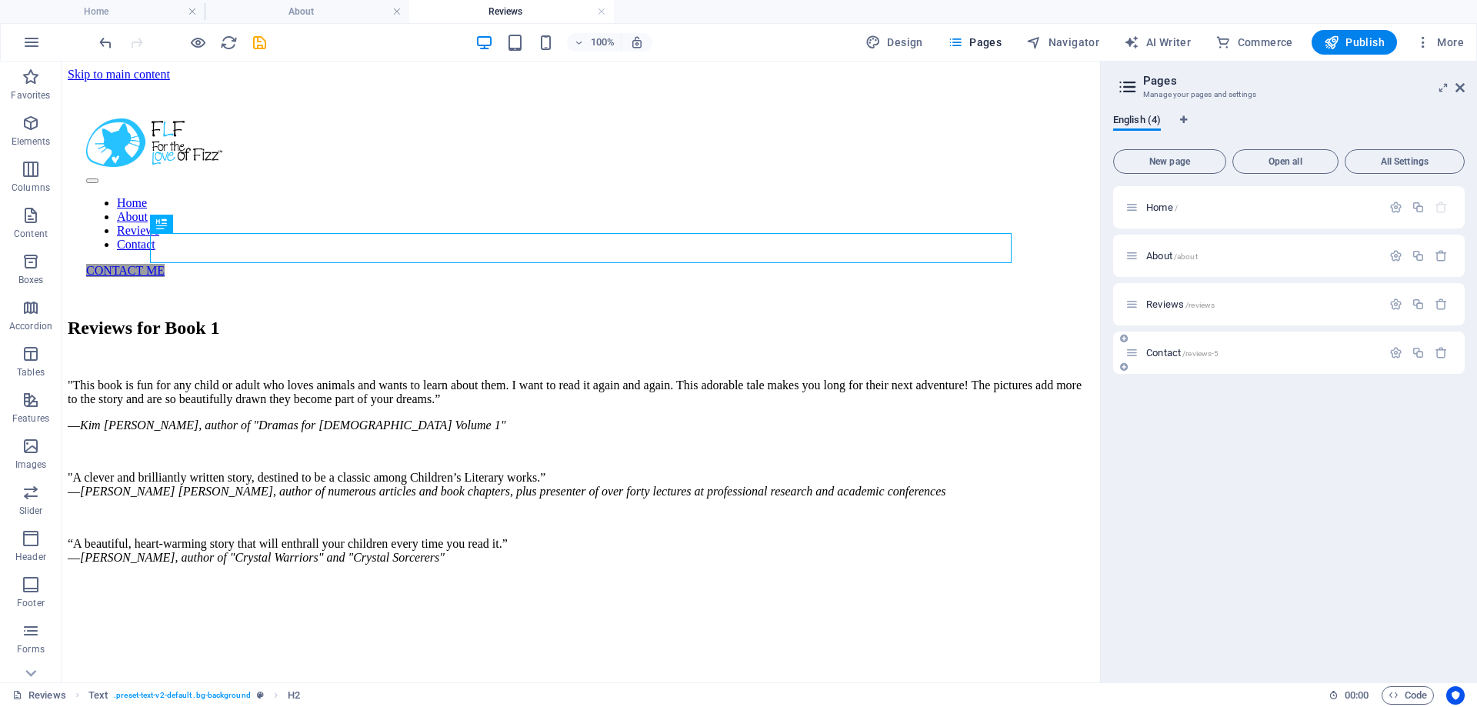
click at [1177, 351] on span "Contact /reviews-5" at bounding box center [1183, 353] width 72 height 12
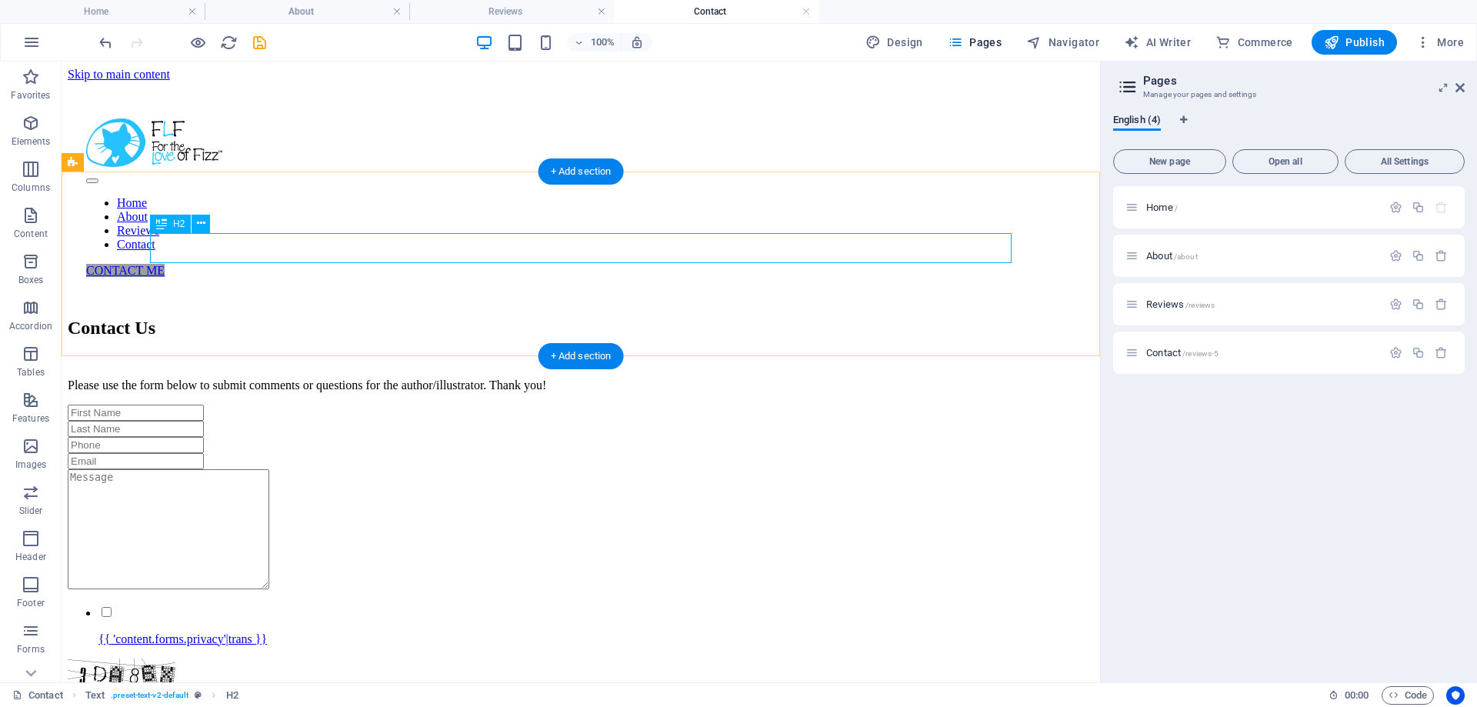
click at [274, 318] on div "Contact Us" at bounding box center [581, 328] width 1027 height 21
click at [262, 318] on div "Contact Us" at bounding box center [581, 328] width 1027 height 21
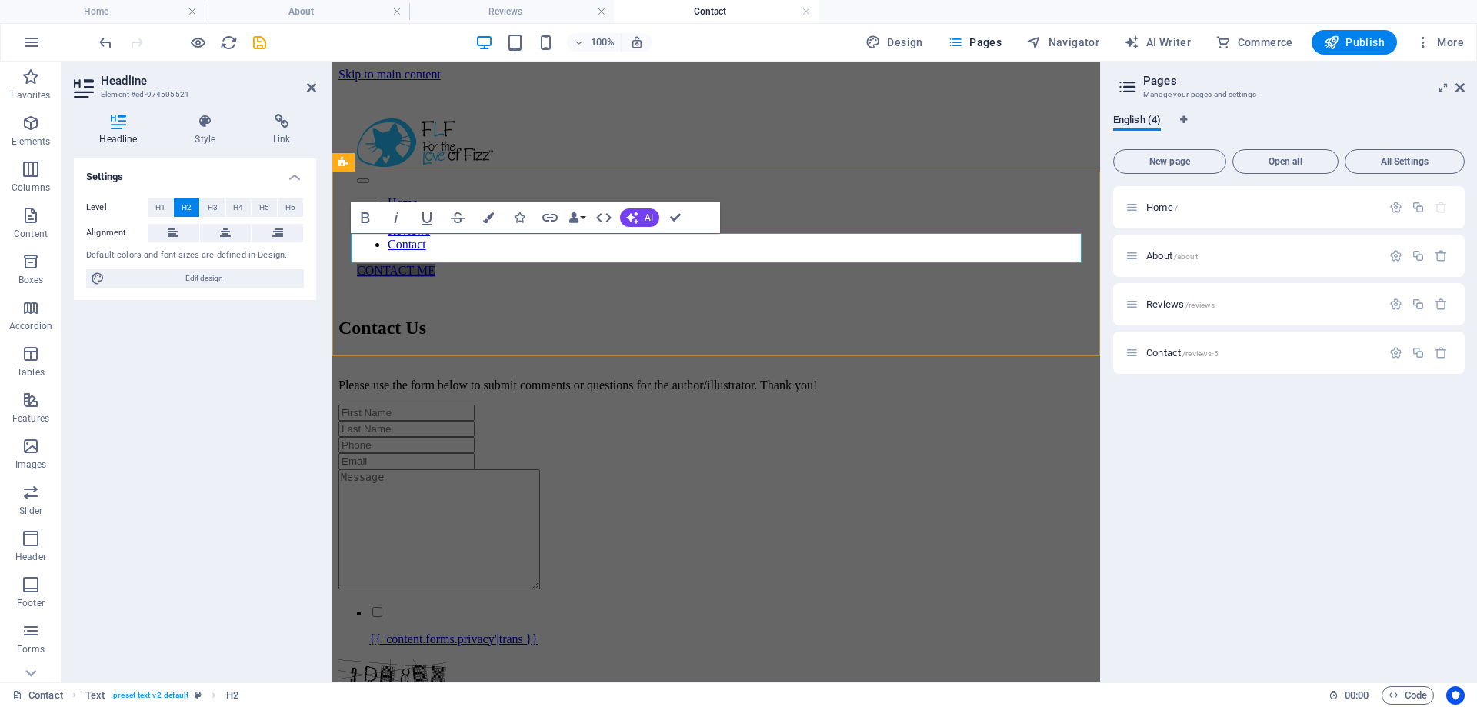
click at [461, 318] on h2 "Contact Us" at bounding box center [717, 328] width 756 height 21
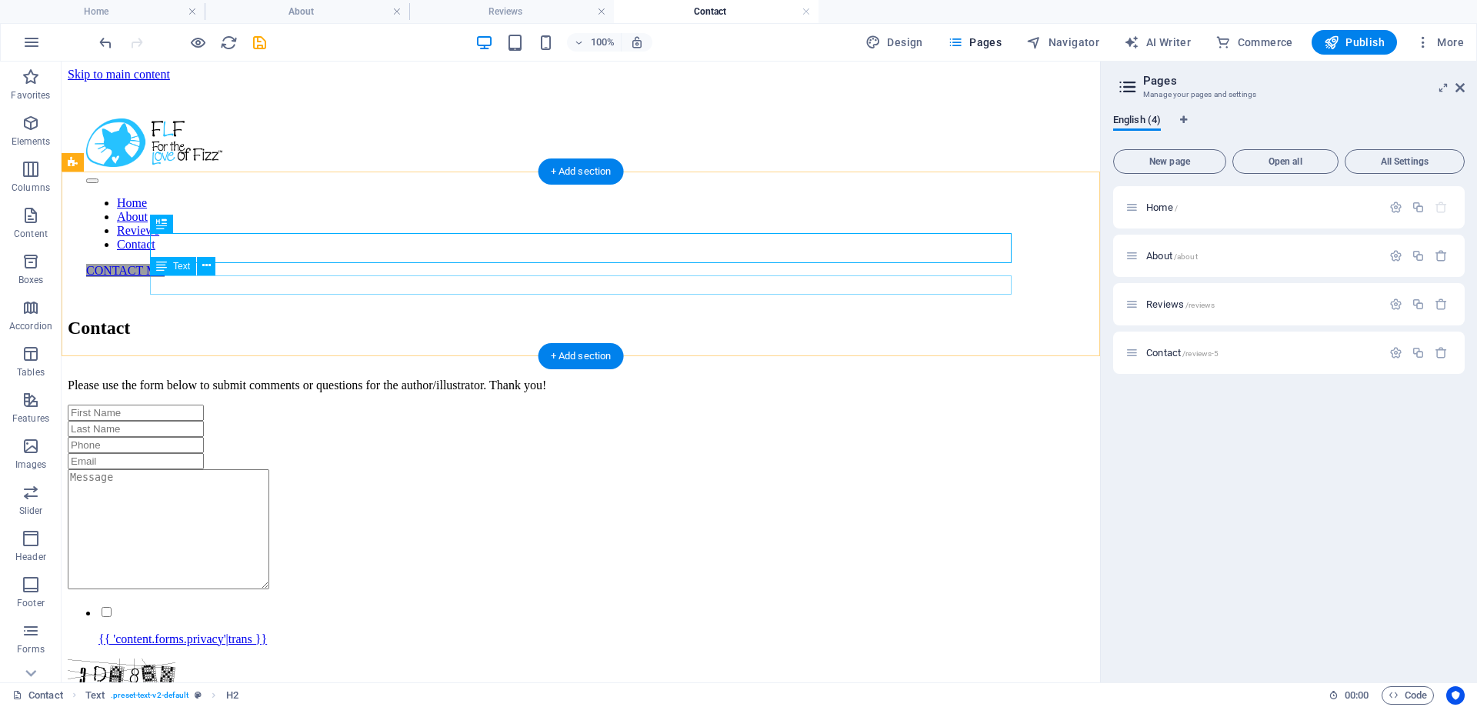
click at [492, 379] on div "Please use the form below to submit comments or questions for the author/illust…" at bounding box center [581, 386] width 1027 height 14
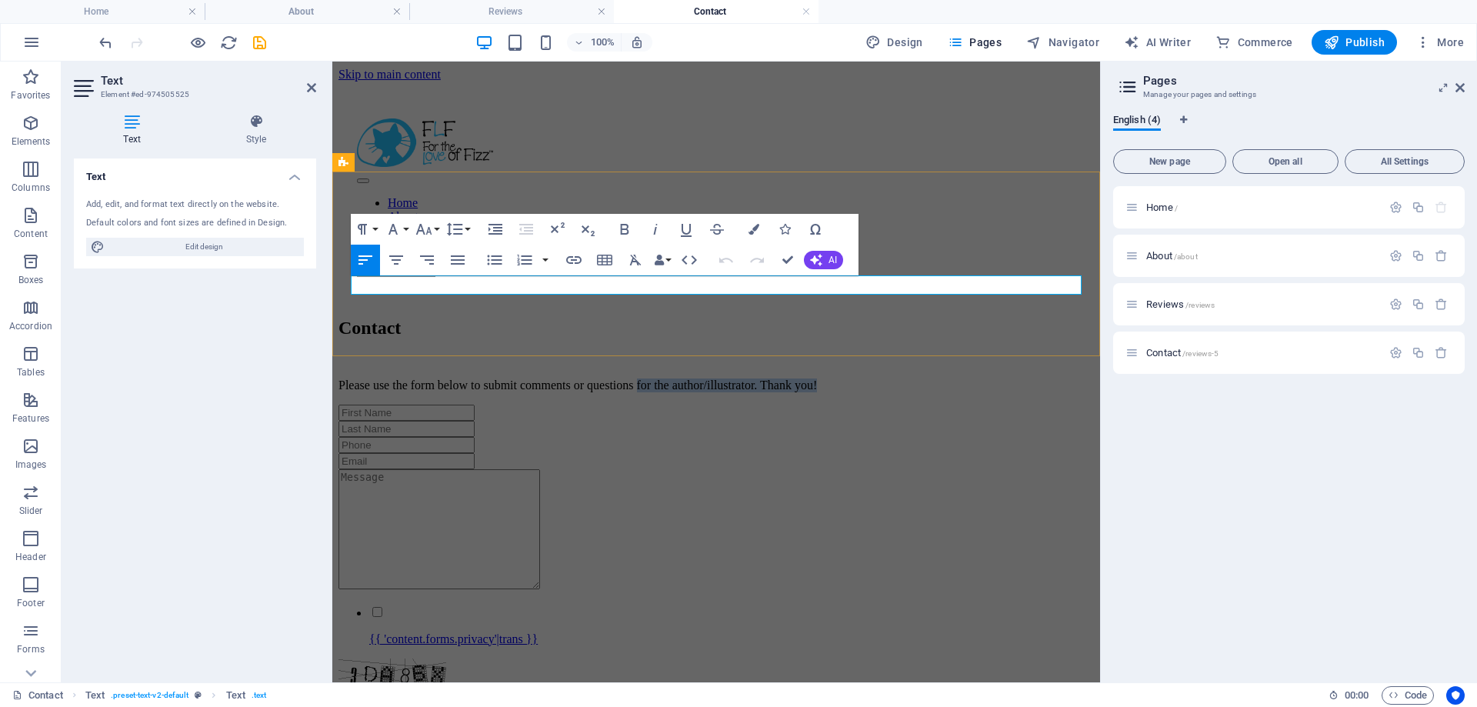
drag, startPoint x: 703, startPoint y: 287, endPoint x: 947, endPoint y: 292, distance: 243.2
click at [947, 379] on p "Please use the form below to submit comments or questions for the author/illust…" at bounding box center [717, 386] width 756 height 14
click at [534, 379] on p "Please use the form below to submit comments or questions" at bounding box center [717, 386] width 756 height 14
click at [700, 379] on p "Please use the form below to submit comments or questions" at bounding box center [717, 386] width 756 height 14
drag, startPoint x: 628, startPoint y: 285, endPoint x: 643, endPoint y: 285, distance: 15.4
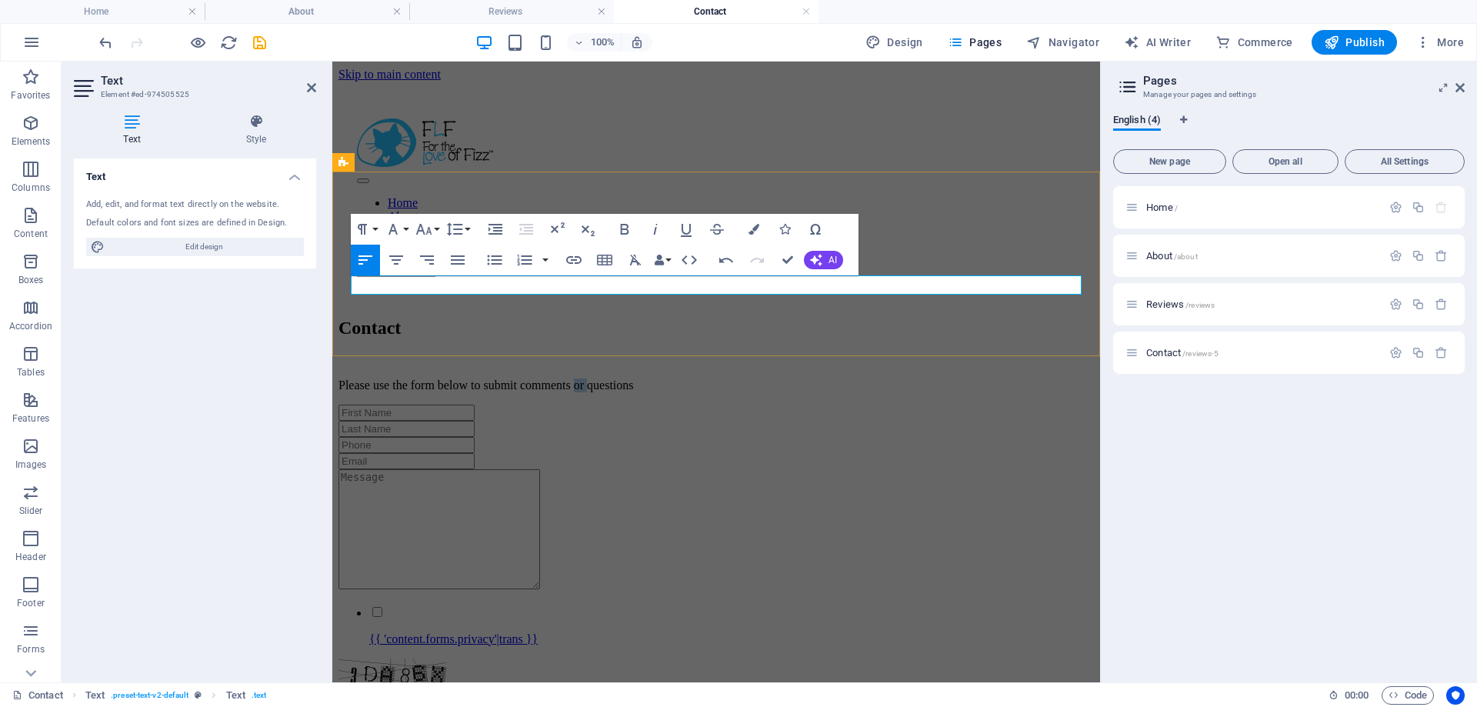
click at [643, 379] on p "Please use the form below to submit comments or questions" at bounding box center [717, 386] width 756 height 14
click at [714, 379] on p "Please use the form below to submit comments / questions" at bounding box center [717, 386] width 756 height 14
click at [658, 379] on p "Please use the form below to submit comments or inquires, including using books…" at bounding box center [717, 386] width 756 height 14
click at [603, 379] on p "Please use the form below to submit comments or inquires, including using books…" at bounding box center [717, 386] width 756 height 14
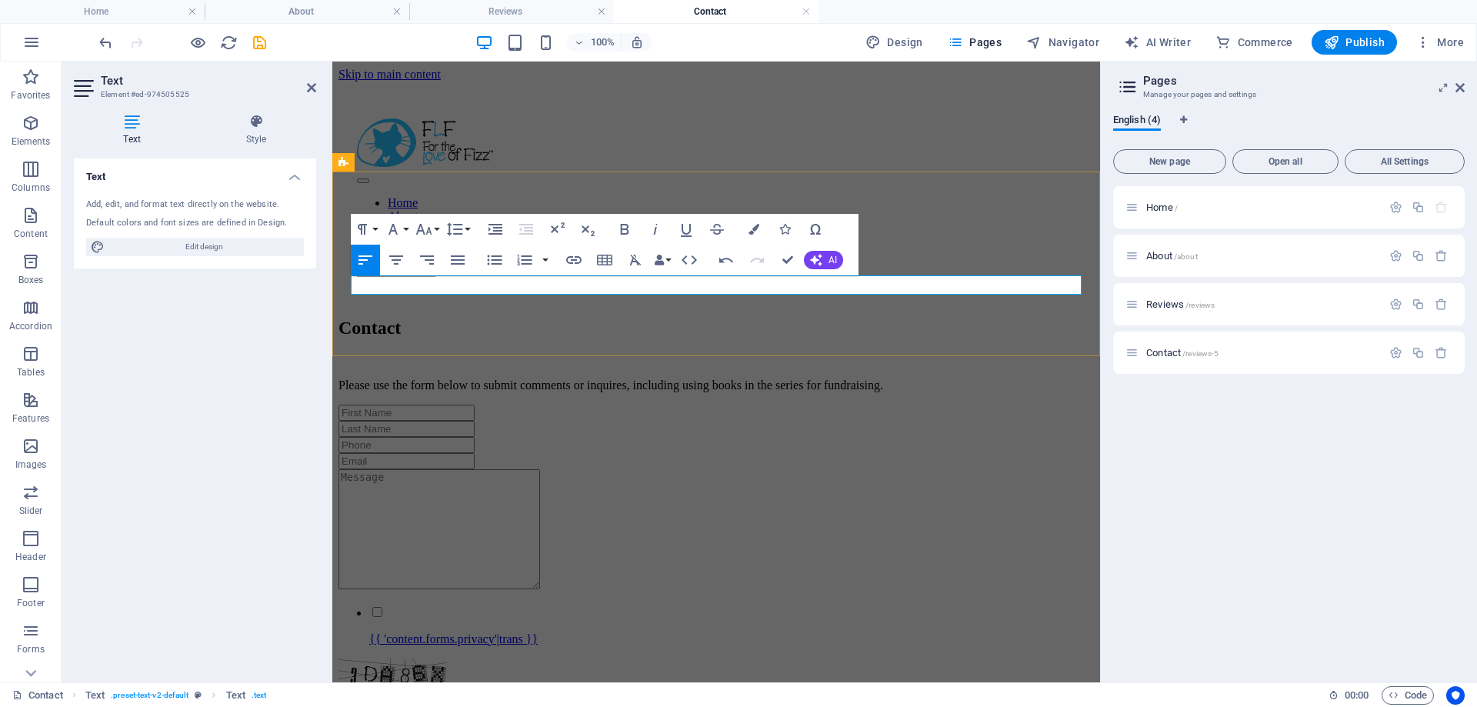
click at [623, 379] on p "Please use the form below to submit comments or inquires, including using books…" at bounding box center [717, 386] width 756 height 14
drag, startPoint x: 762, startPoint y: 285, endPoint x: 816, endPoint y: 289, distance: 54.1
click at [816, 379] on p "Please use the form below to submit comments, questions, or inquires, including…" at bounding box center [717, 386] width 756 height 14
click at [627, 379] on p "Please use the form below to submit comments, questions, or inquires about usin…" at bounding box center [717, 386] width 756 height 14
drag, startPoint x: 714, startPoint y: 285, endPoint x: 760, endPoint y: 285, distance: 46.2
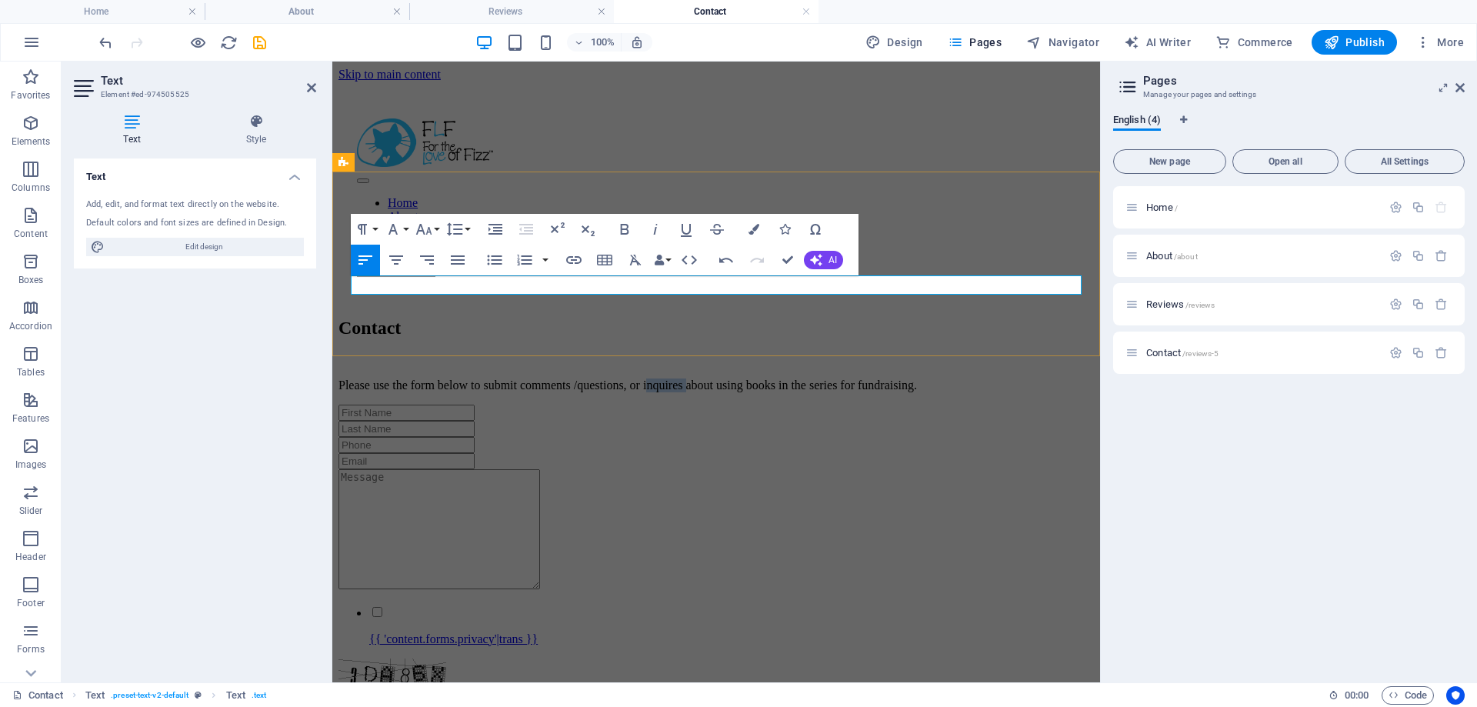
click at [760, 379] on p "Please use the form below to submit comments / questions, or inquires about usi…" at bounding box center [717, 386] width 756 height 14
click at [902, 379] on p "Please use the form below to submit comments / questions, or to inquire about u…" at bounding box center [717, 386] width 756 height 14
click at [694, 379] on p "Please use the form below to submit comments / questions, or to inquire about u…" at bounding box center [717, 386] width 756 height 14
click at [925, 379] on p "Please use the form below to submit comments / questions or to inquire about us…" at bounding box center [717, 386] width 756 height 14
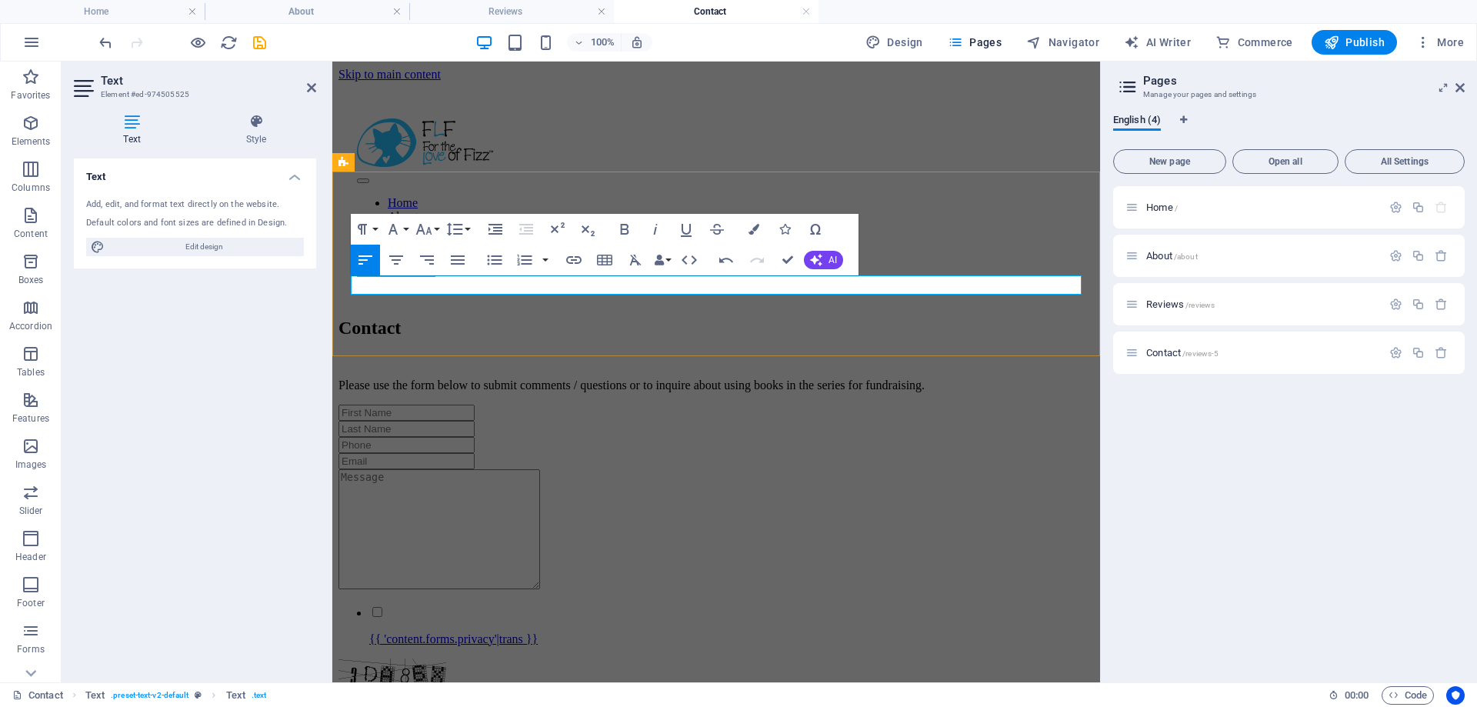
click at [1043, 379] on p "Please use the form below to submit comments / questions or to inquire about us…" at bounding box center [717, 386] width 756 height 14
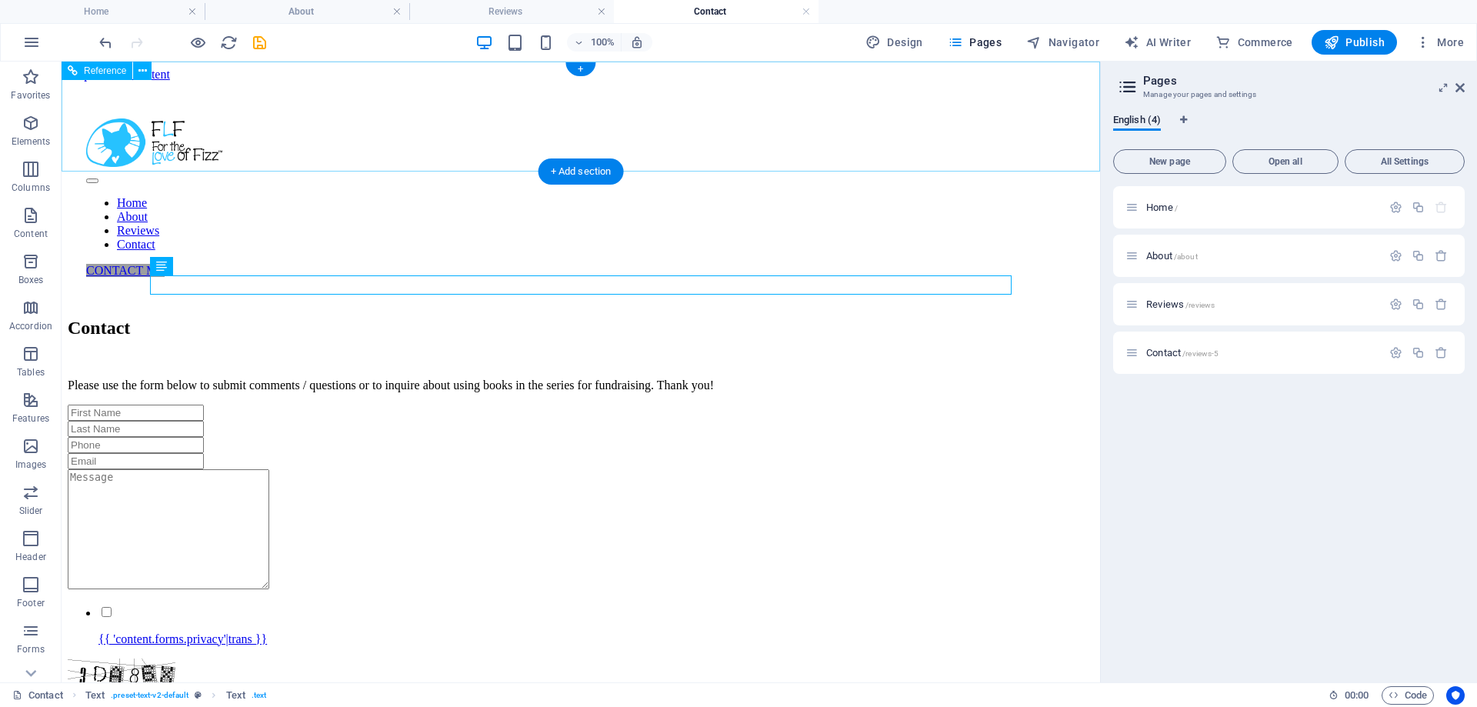
click at [200, 122] on div at bounding box center [581, 145] width 990 height 52
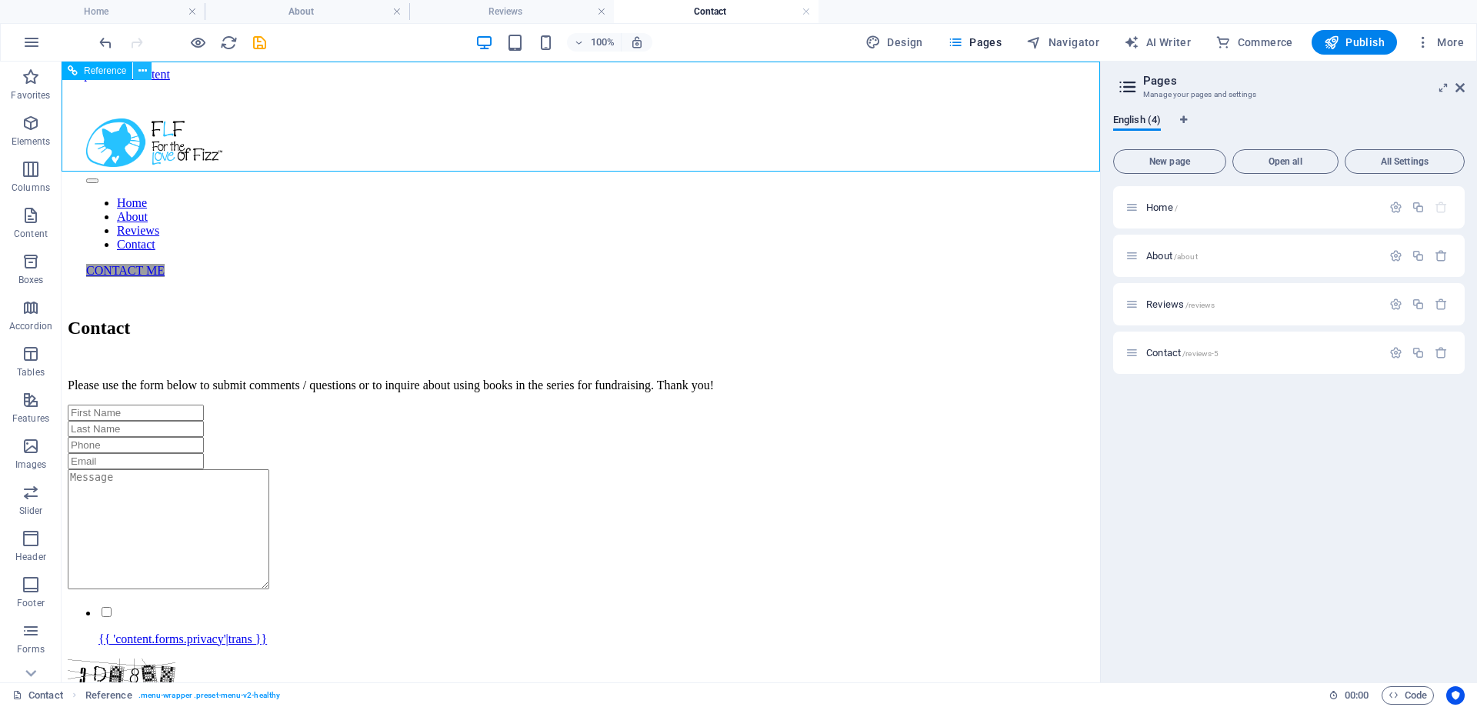
click at [142, 72] on icon at bounding box center [143, 71] width 8 height 16
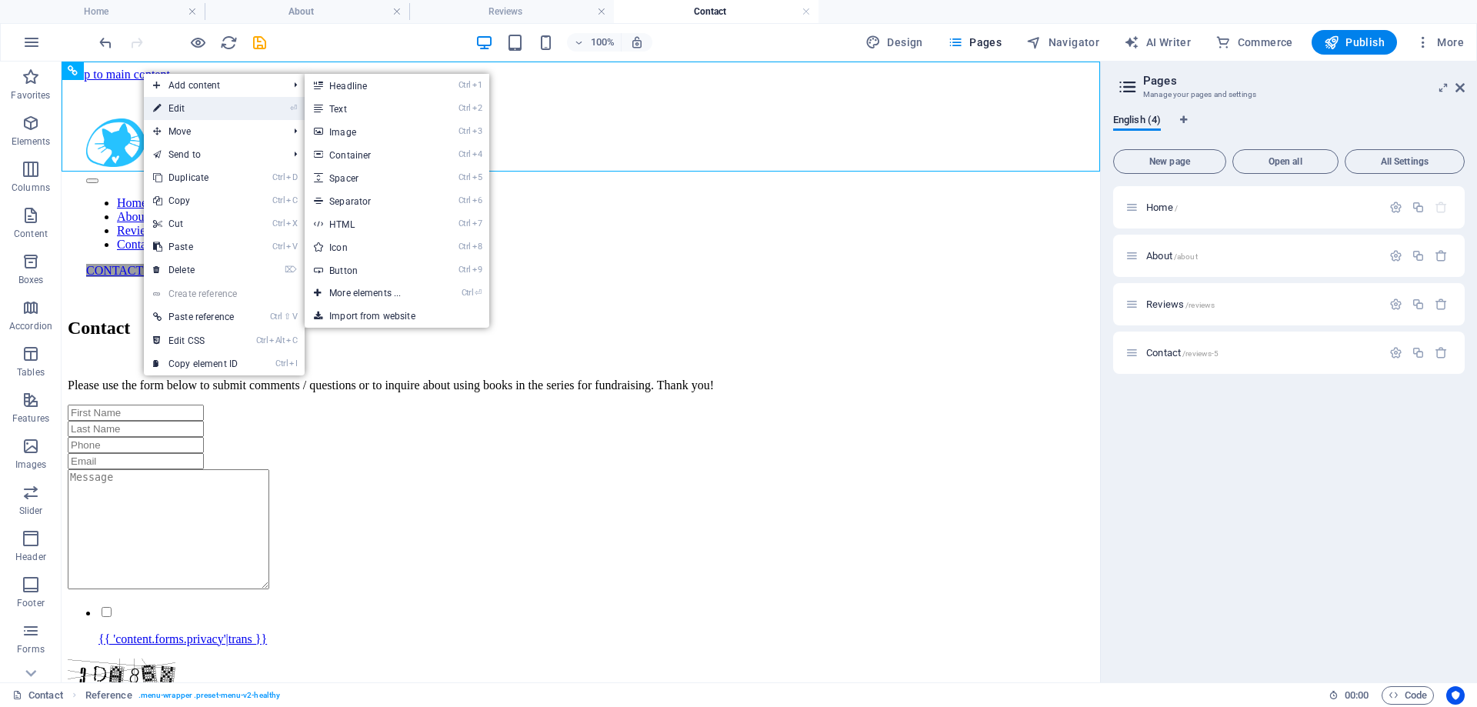
click at [195, 109] on link "⏎ Edit" at bounding box center [195, 108] width 103 height 23
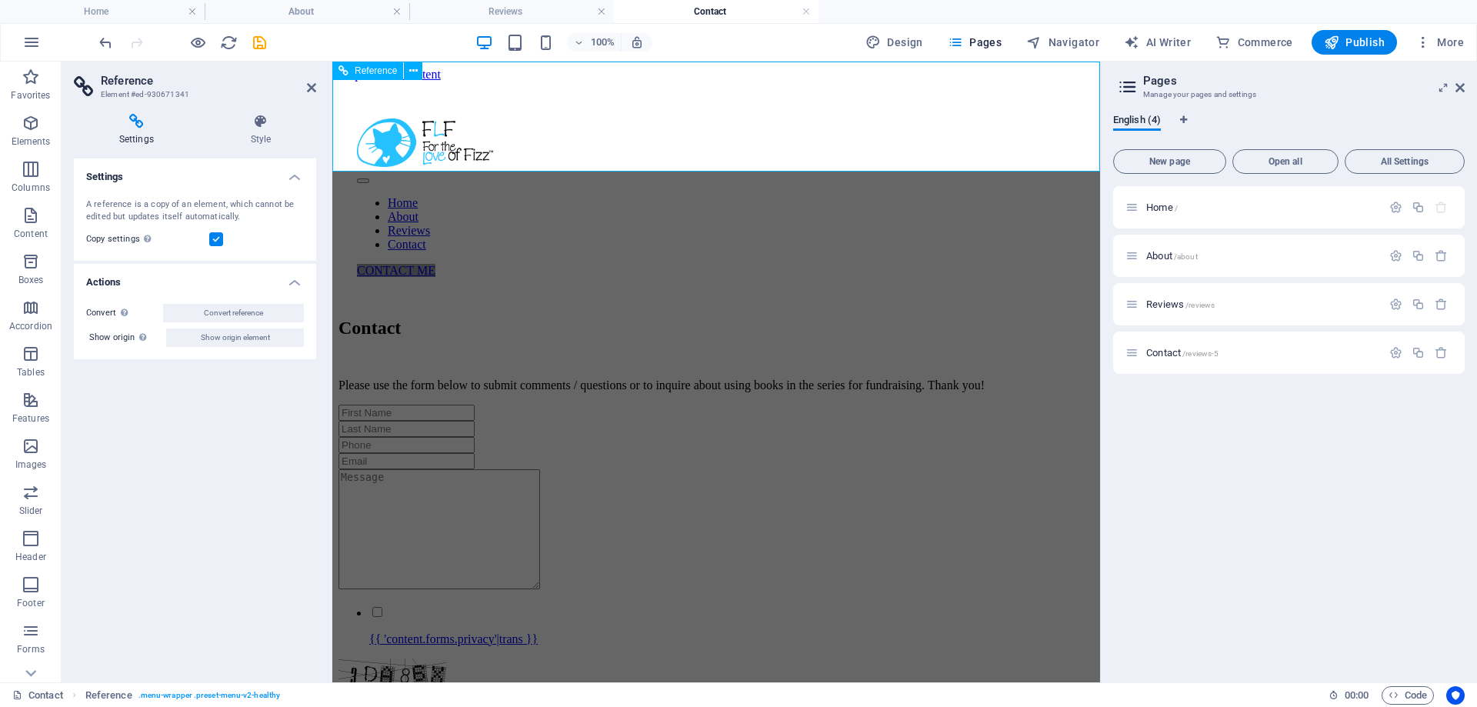
click at [434, 137] on div at bounding box center [716, 145] width 719 height 52
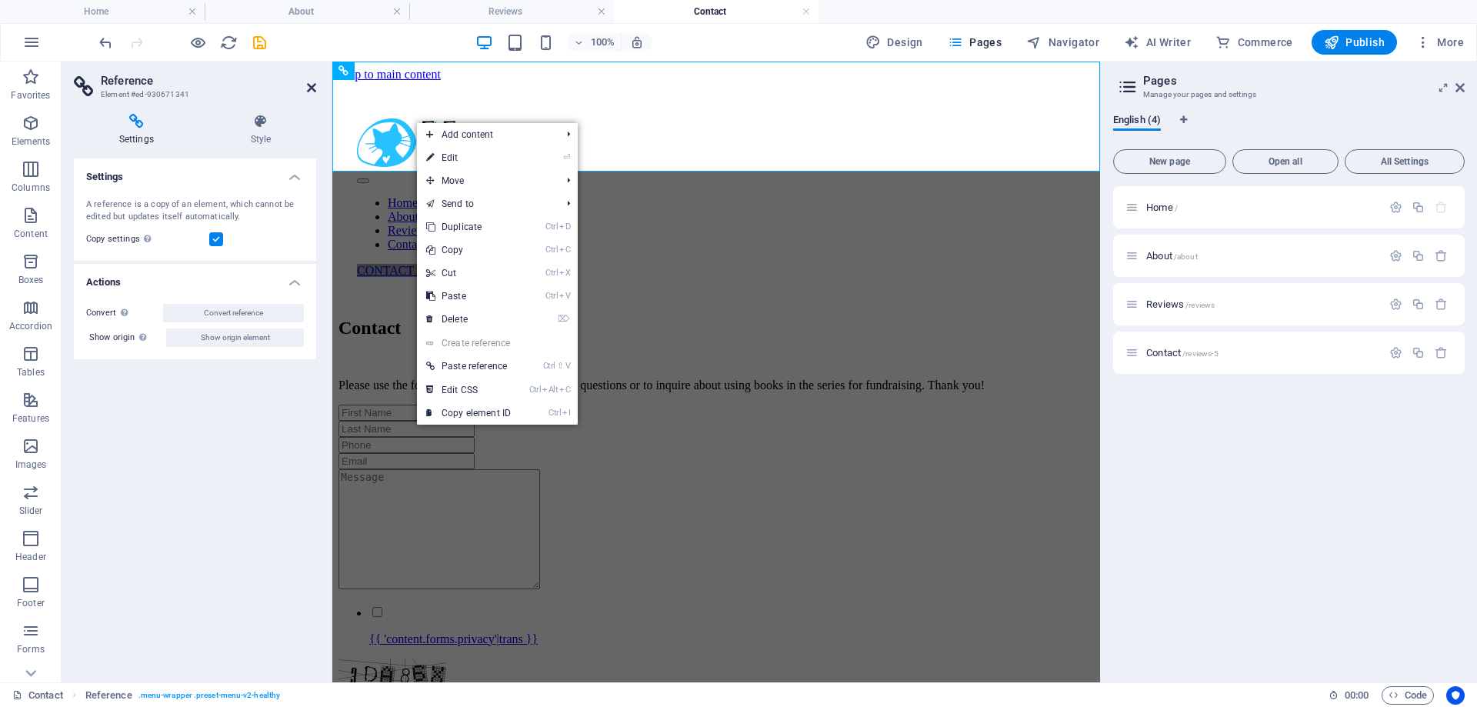
click at [312, 87] on icon at bounding box center [311, 88] width 9 height 12
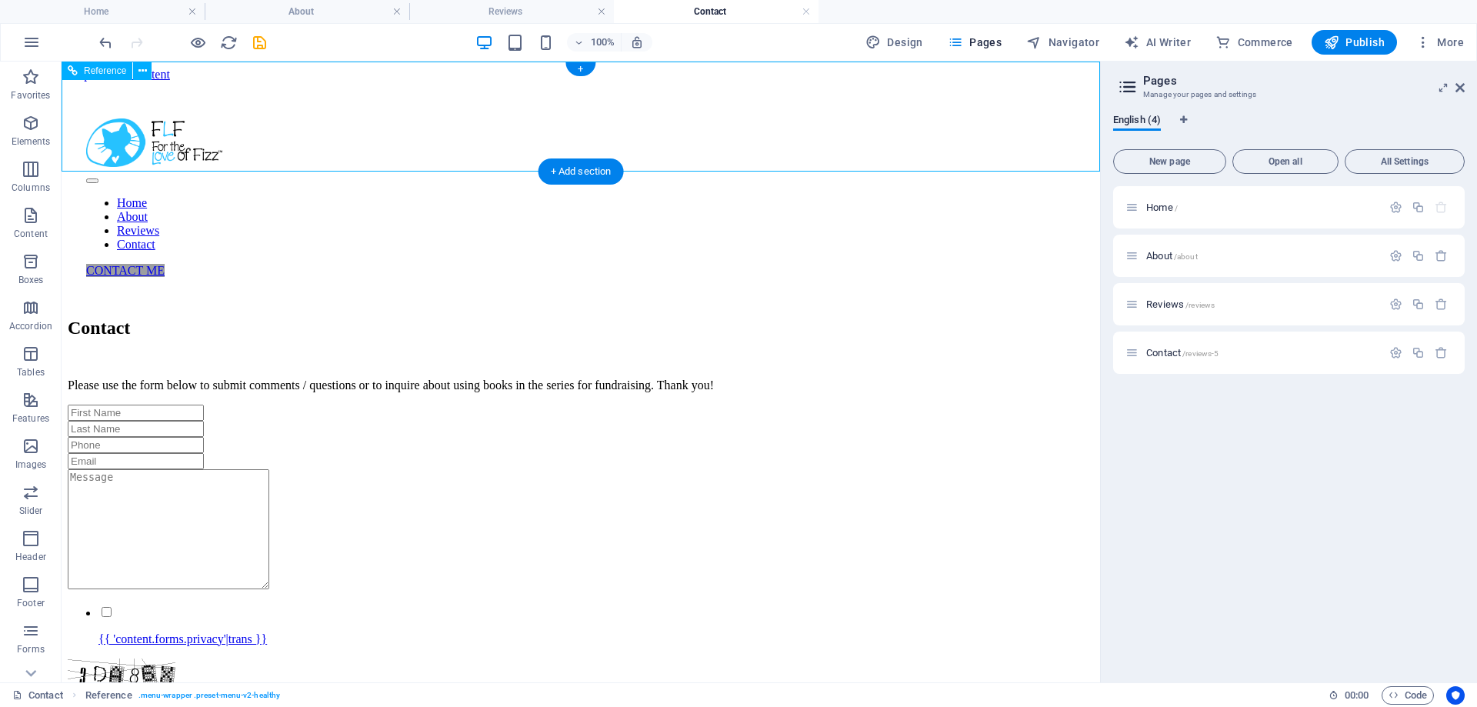
click at [232, 132] on div at bounding box center [581, 145] width 990 height 52
click at [261, 47] on icon "save" at bounding box center [260, 43] width 18 height 18
checkbox input "false"
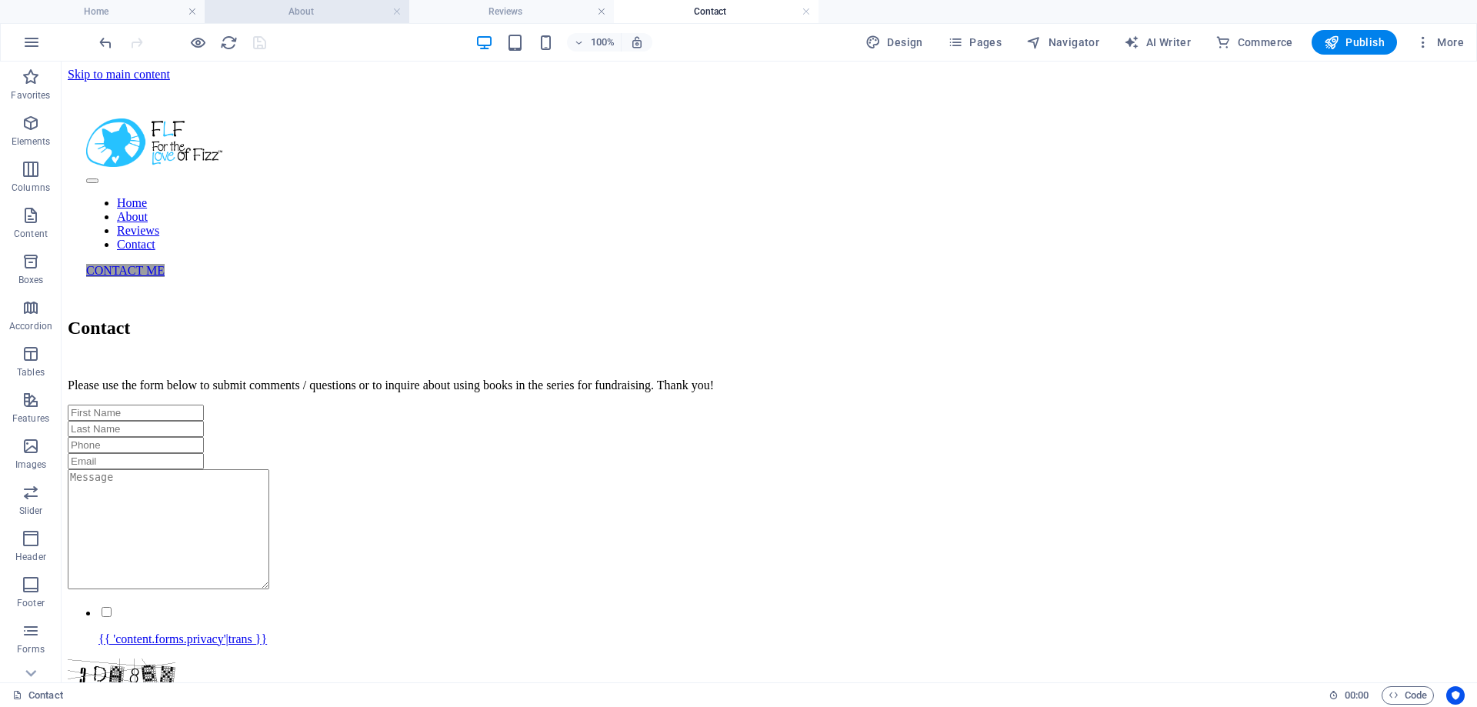
click at [294, 17] on h4 "About" at bounding box center [307, 11] width 205 height 17
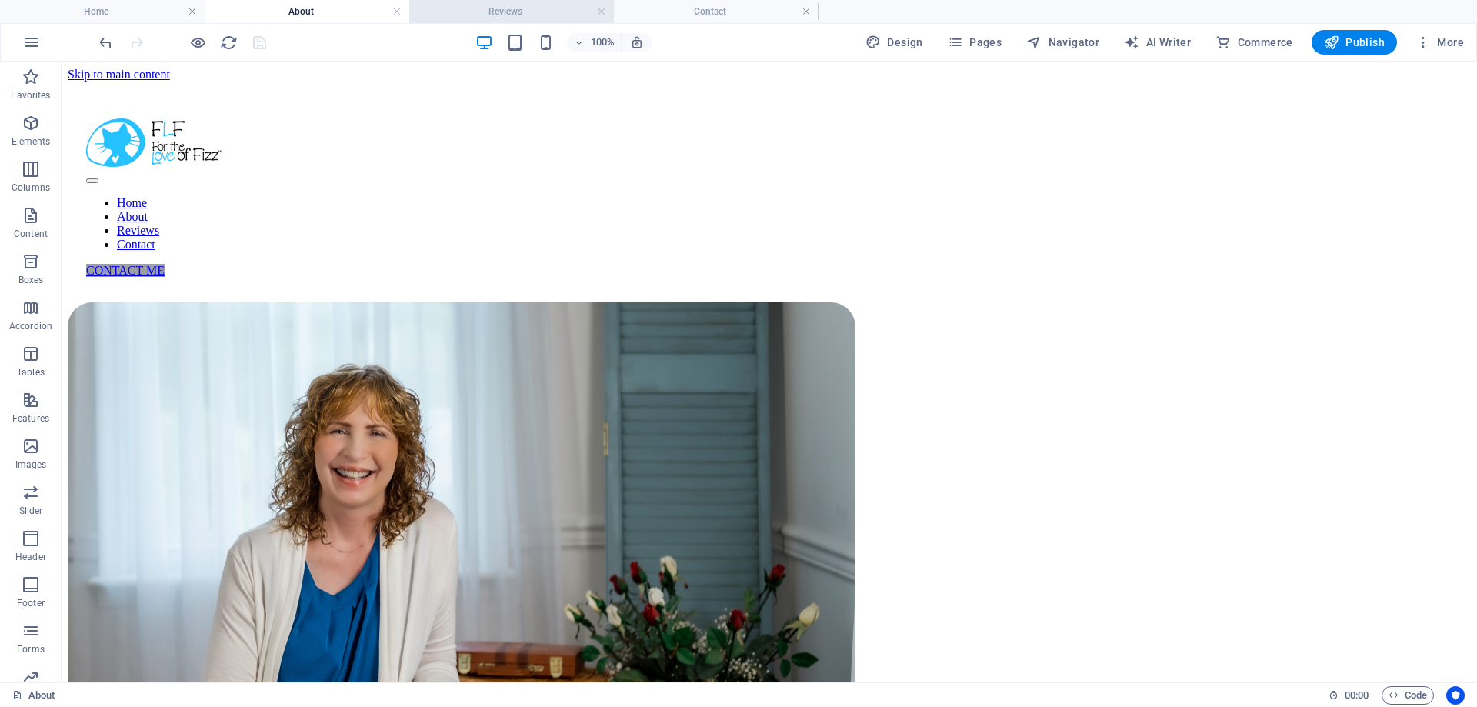
click at [446, 11] on h4 "Reviews" at bounding box center [511, 11] width 205 height 17
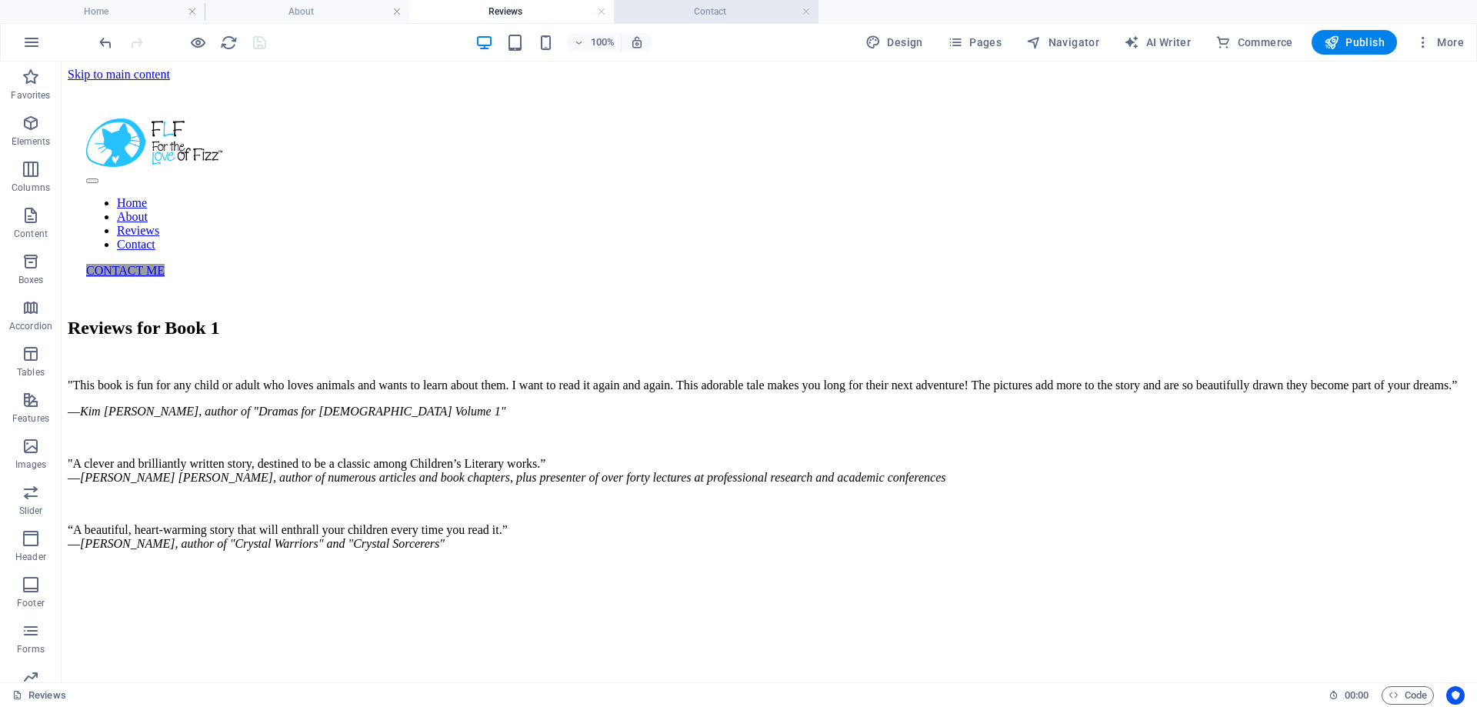
click at [699, 17] on h4 "Contact" at bounding box center [716, 11] width 205 height 17
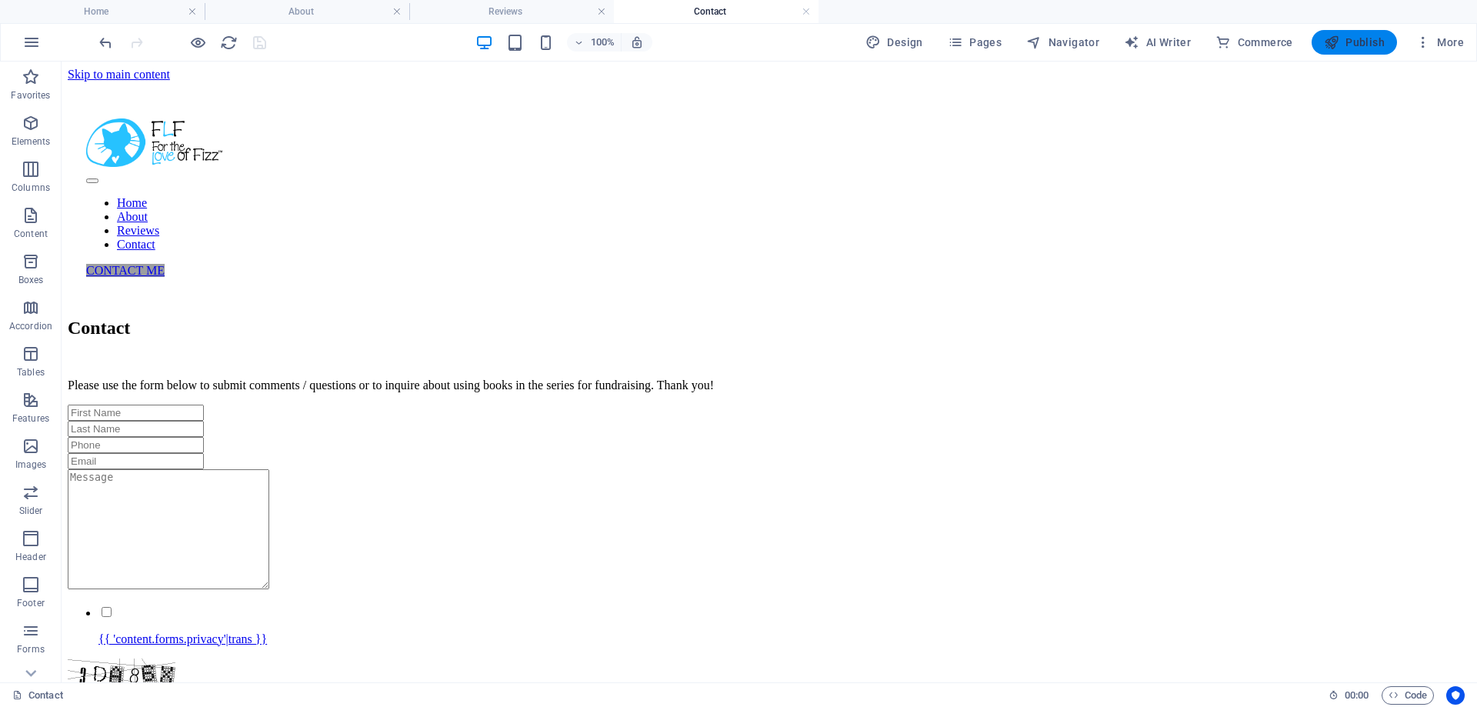
drag, startPoint x: 1347, startPoint y: 47, endPoint x: 780, endPoint y: 310, distance: 625.9
click at [1347, 47] on span "Publish" at bounding box center [1354, 42] width 61 height 15
click at [261, 42] on div at bounding box center [182, 42] width 172 height 25
click at [1344, 45] on span "Publish" at bounding box center [1354, 42] width 61 height 15
click at [259, 44] on div at bounding box center [182, 42] width 172 height 25
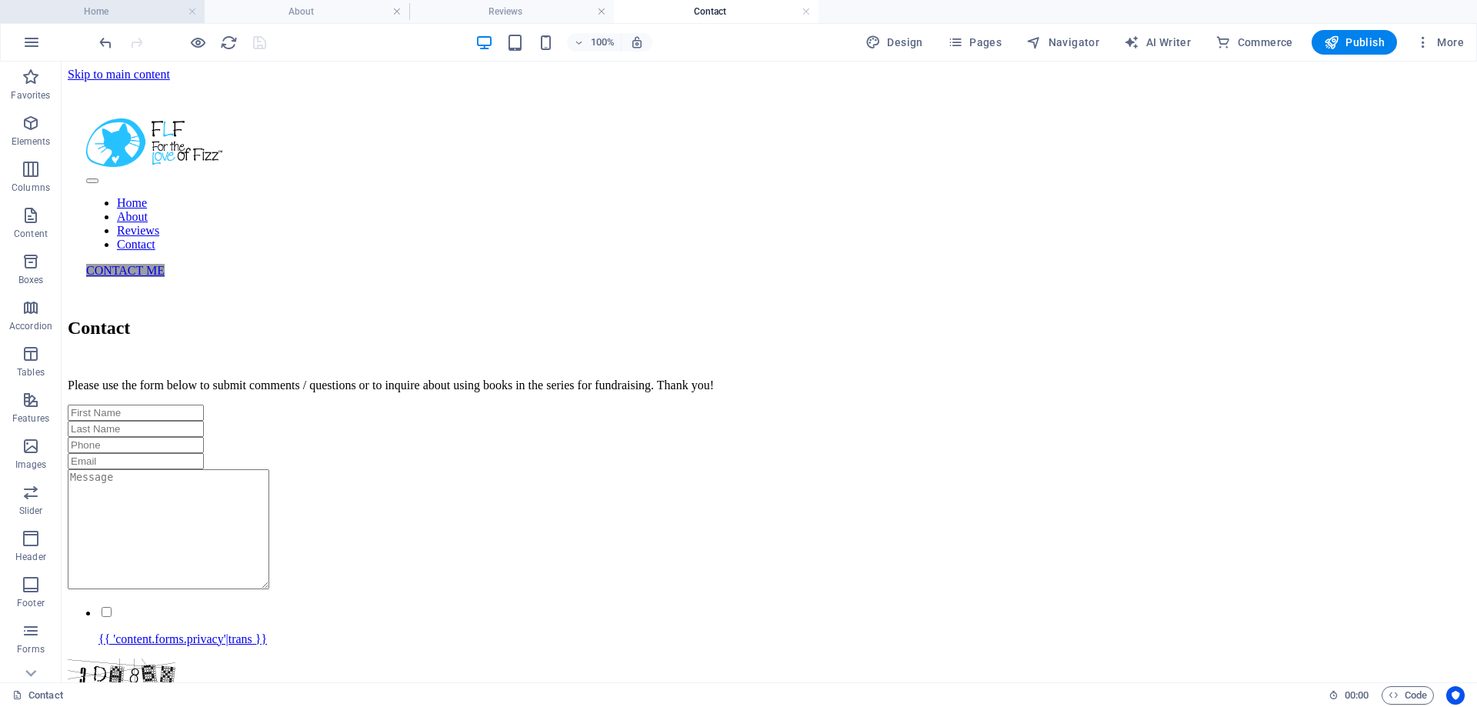
click at [126, 14] on h4 "Home" at bounding box center [102, 11] width 205 height 17
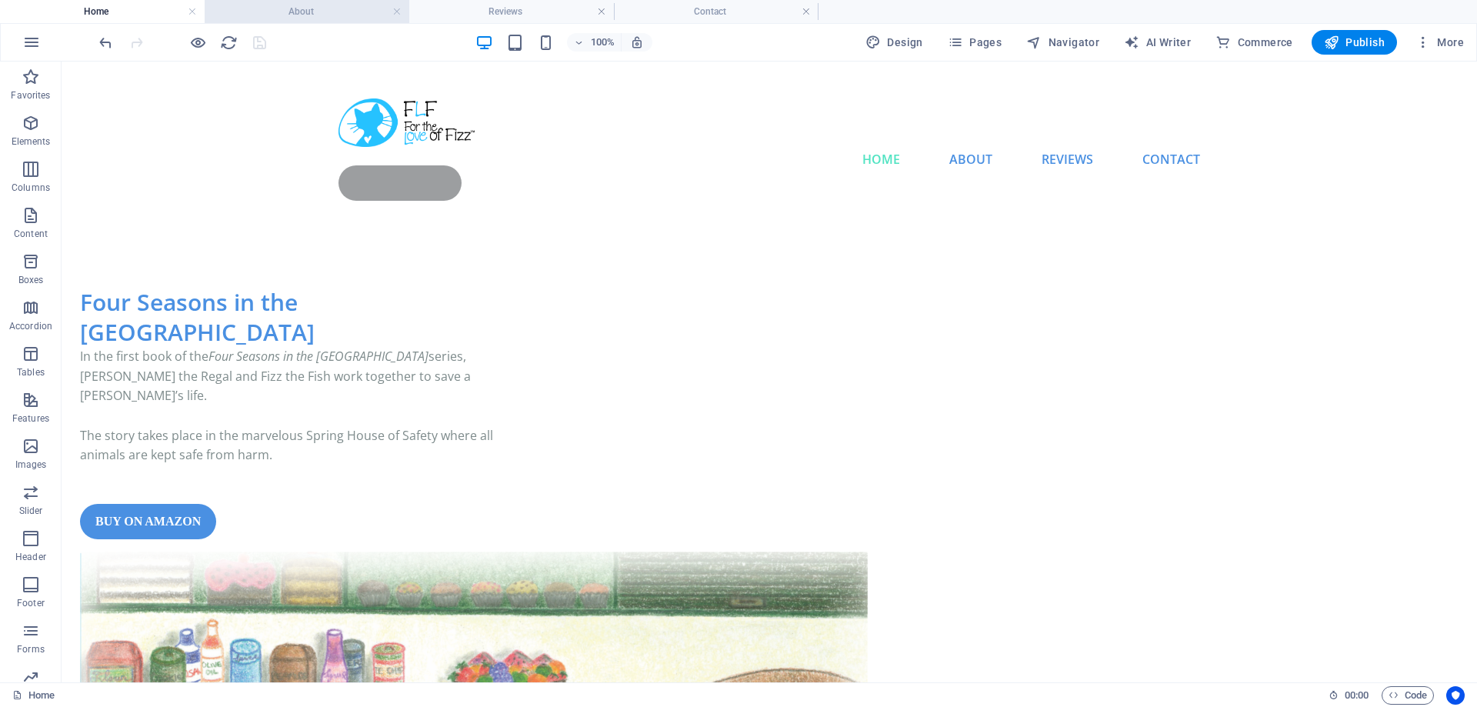
click at [288, 12] on h4 "About" at bounding box center [307, 11] width 205 height 17
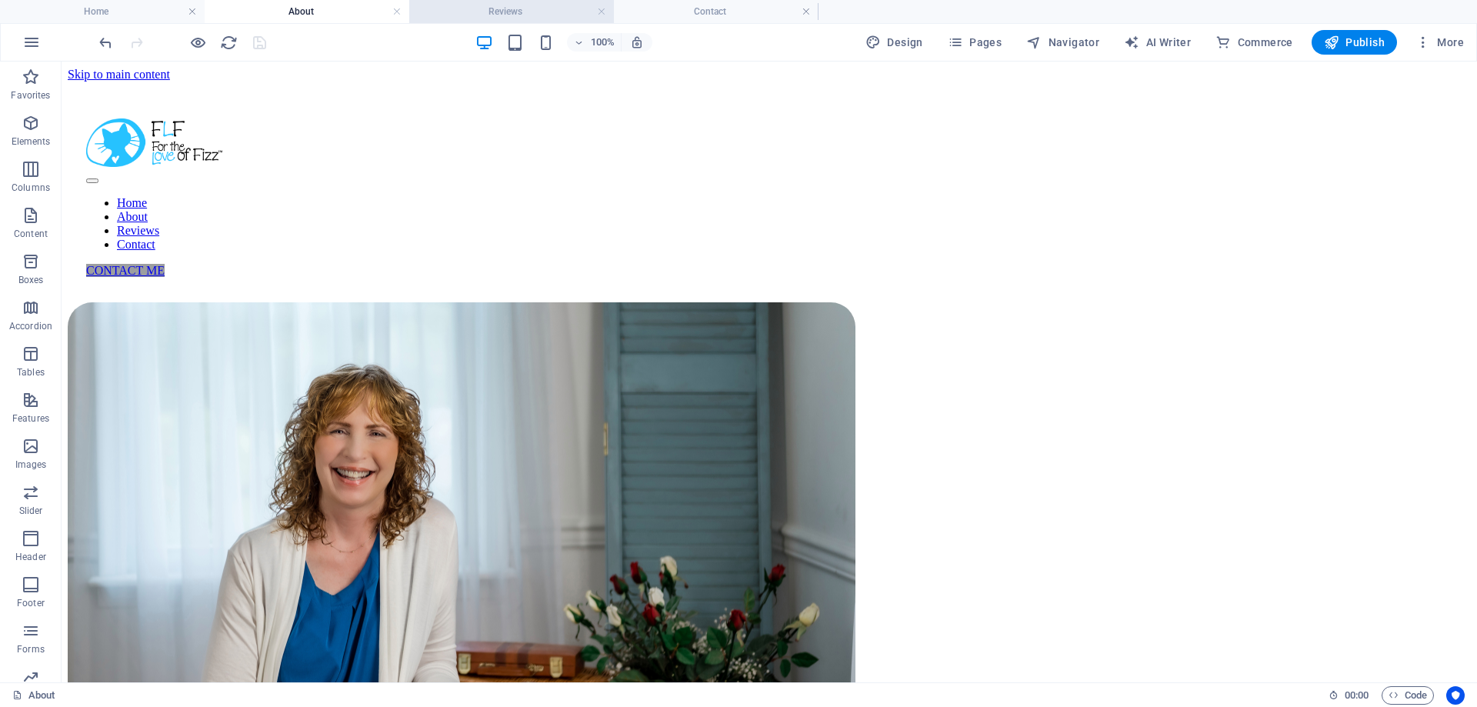
click at [491, 20] on li "Reviews" at bounding box center [511, 11] width 205 height 23
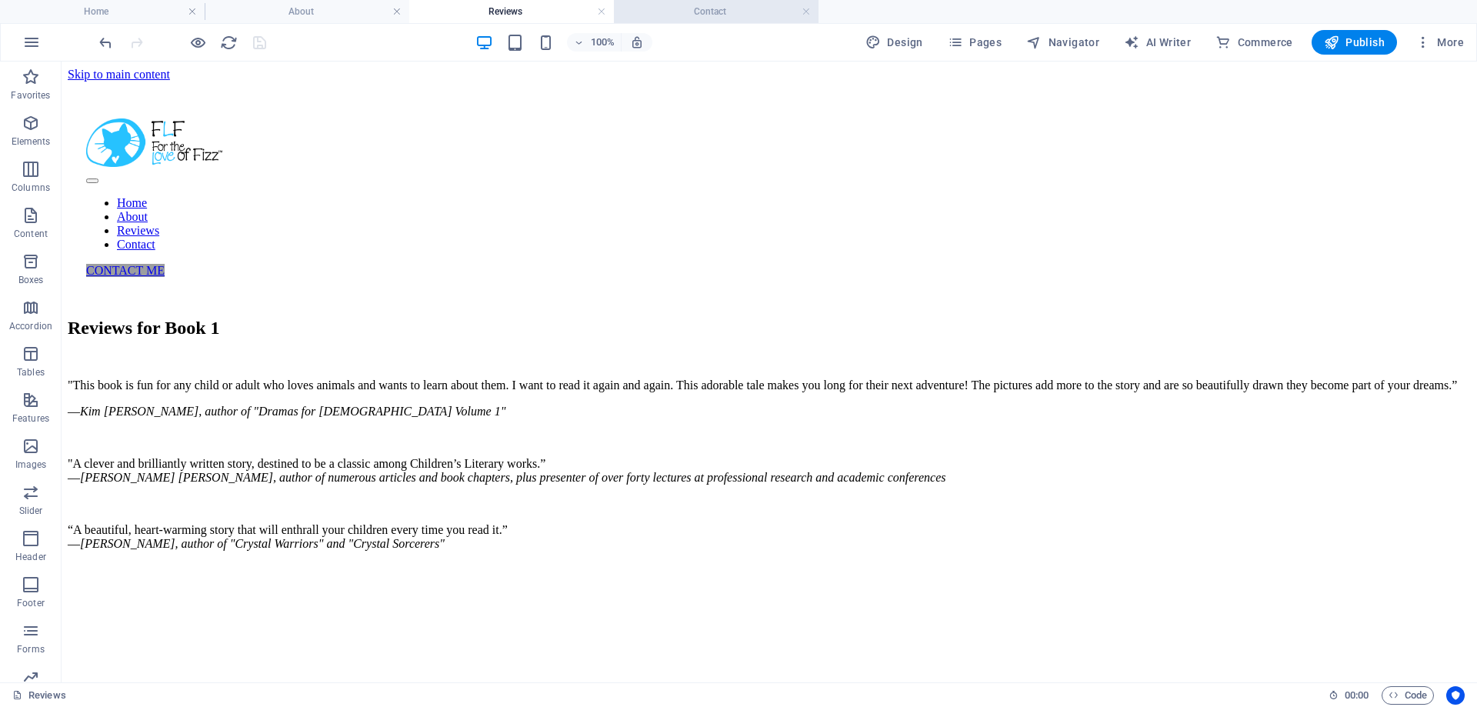
click at [703, 15] on h4 "Contact" at bounding box center [716, 11] width 205 height 17
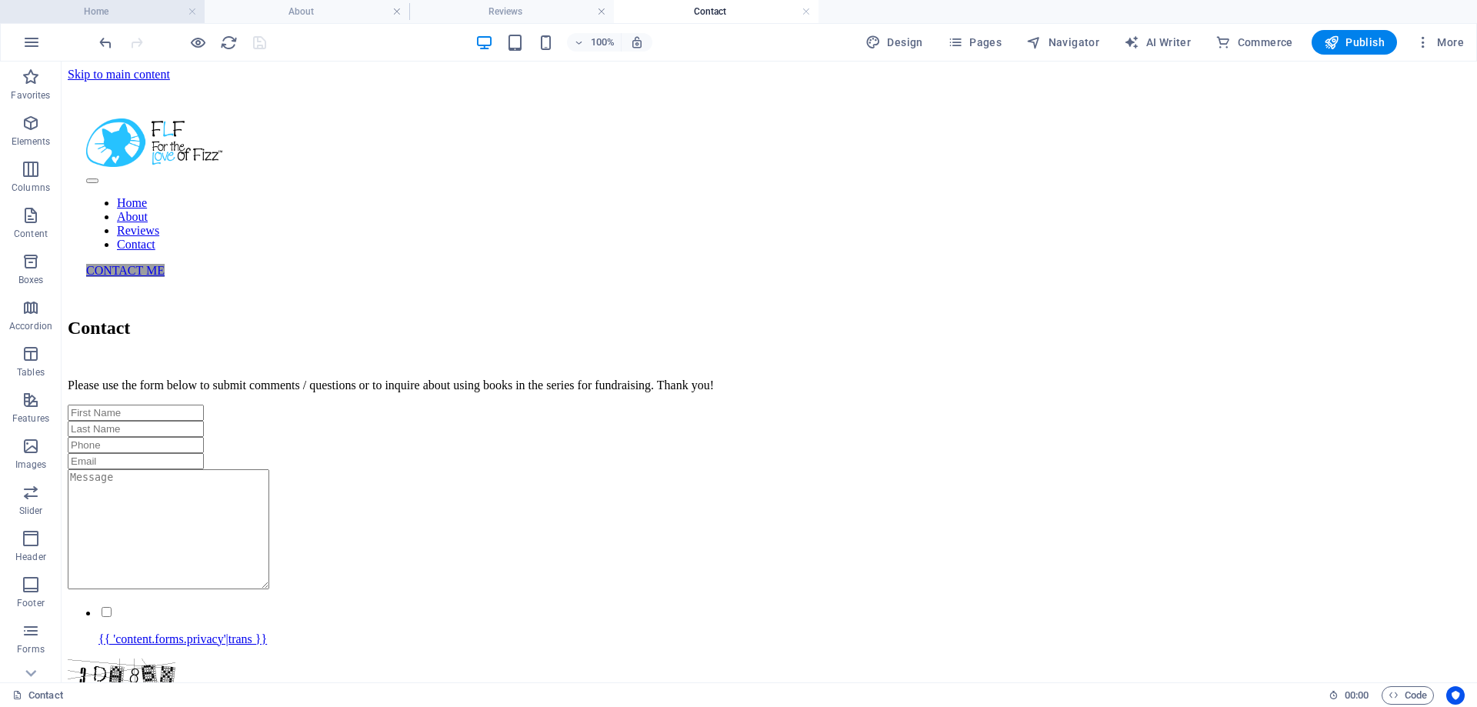
click at [87, 8] on h4 "Home" at bounding box center [102, 11] width 205 height 17
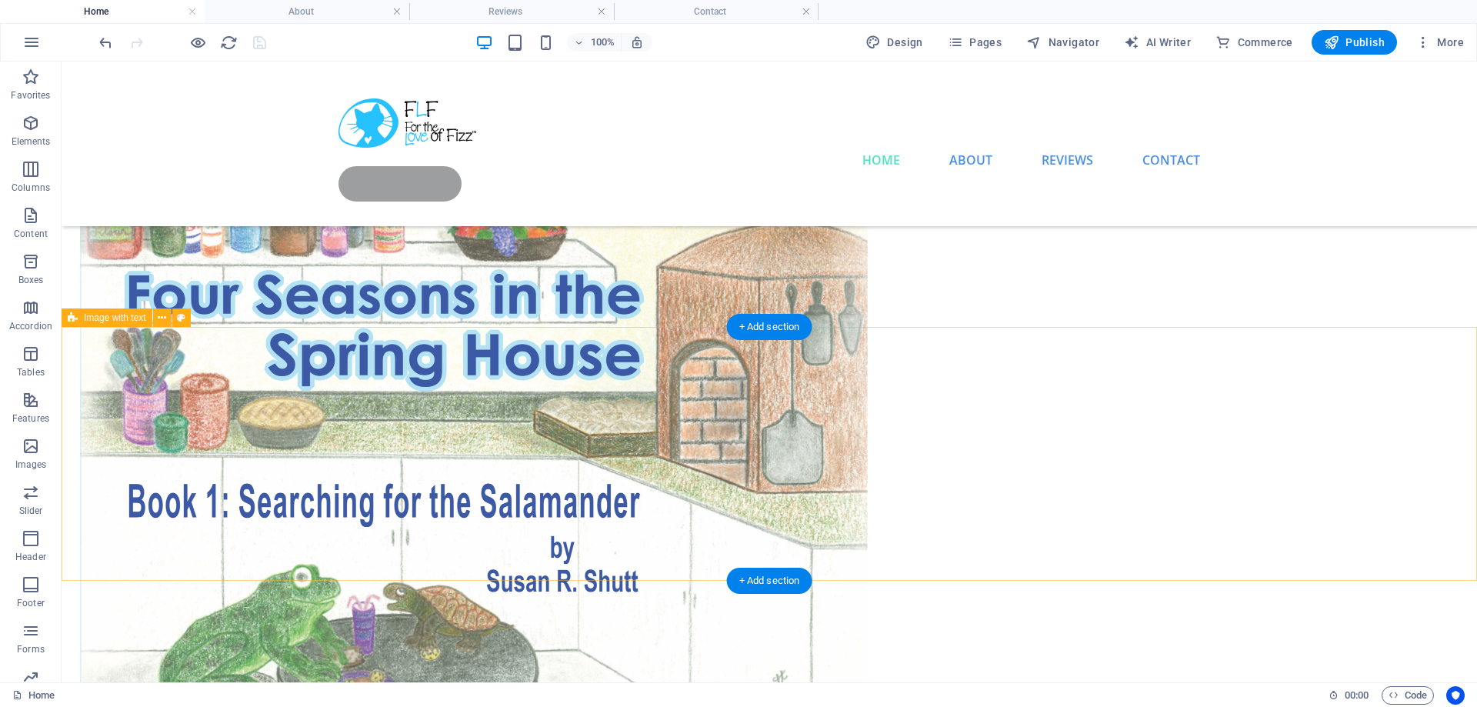
scroll to position [392, 0]
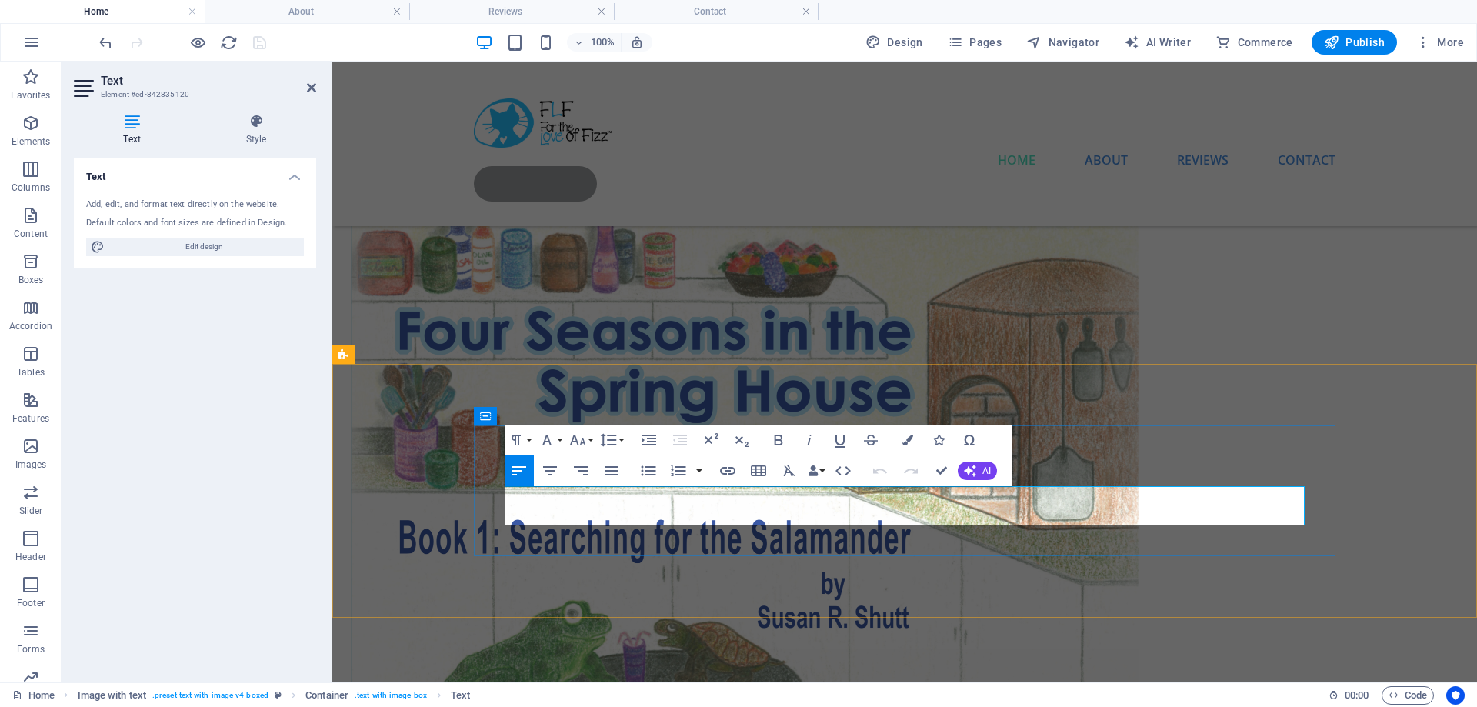
drag, startPoint x: 683, startPoint y: 496, endPoint x: 797, endPoint y: 496, distance: 114.7
drag, startPoint x: 984, startPoint y: 496, endPoint x: 843, endPoint y: 419, distance: 160.1
click at [810, 438] on icon "button" at bounding box center [810, 440] width 4 height 11
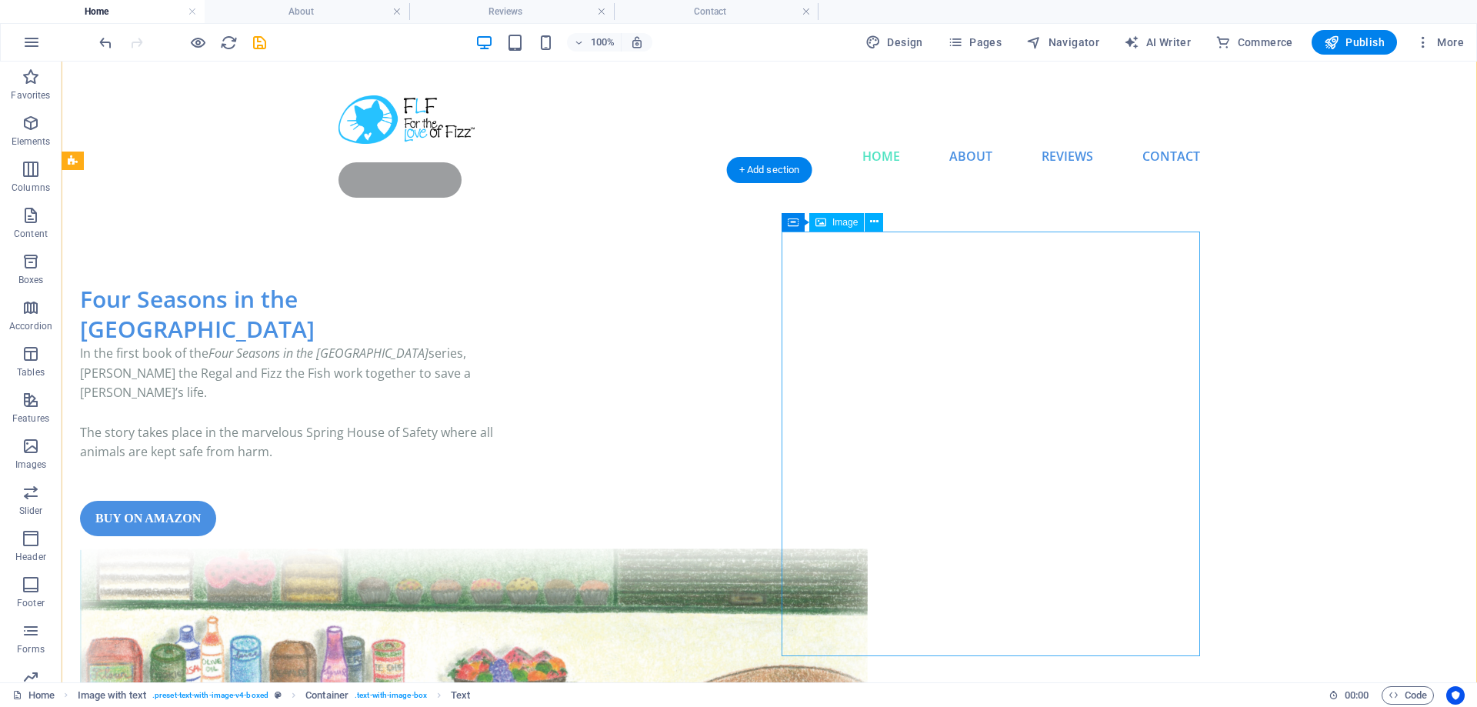
scroll to position [0, 0]
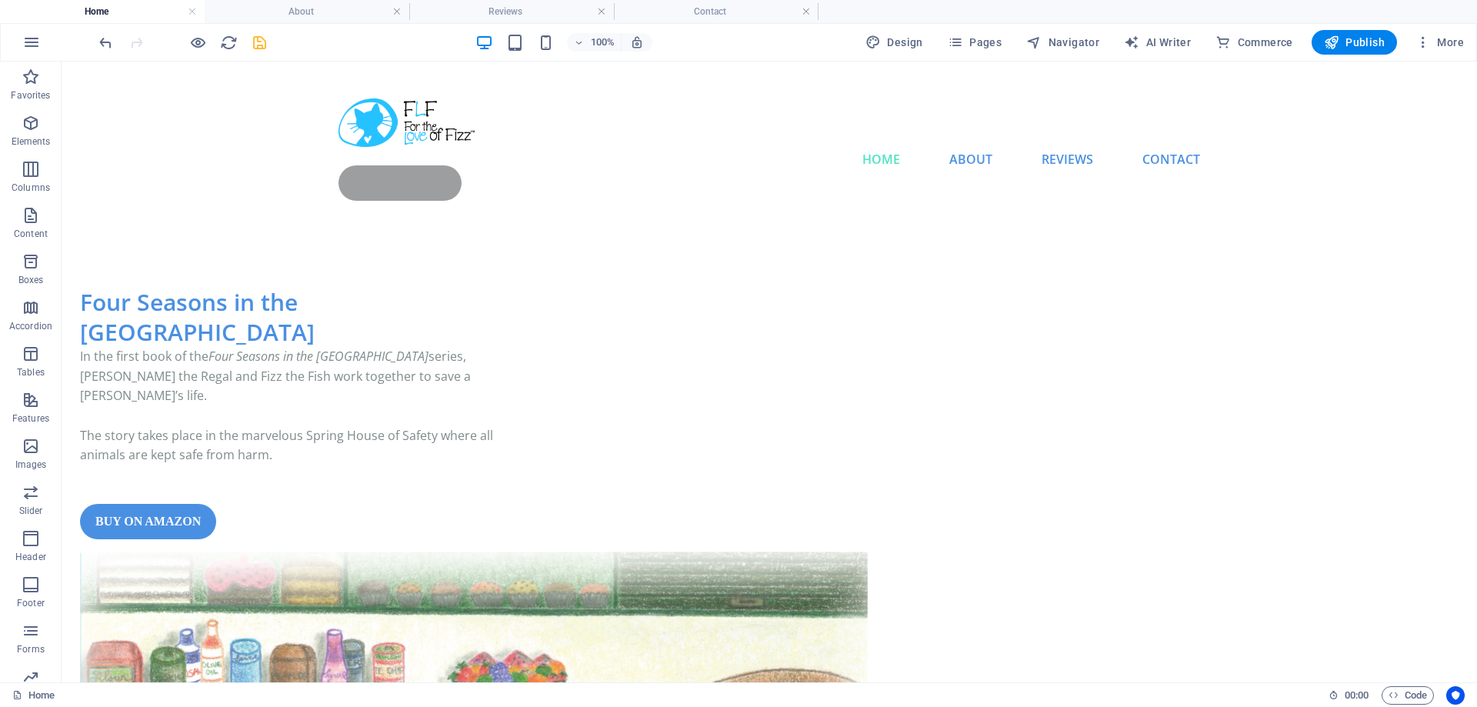
click at [265, 42] on icon "save" at bounding box center [260, 43] width 18 height 18
click at [394, 13] on link at bounding box center [397, 12] width 9 height 15
click at [394, 13] on link at bounding box center [396, 12] width 9 height 15
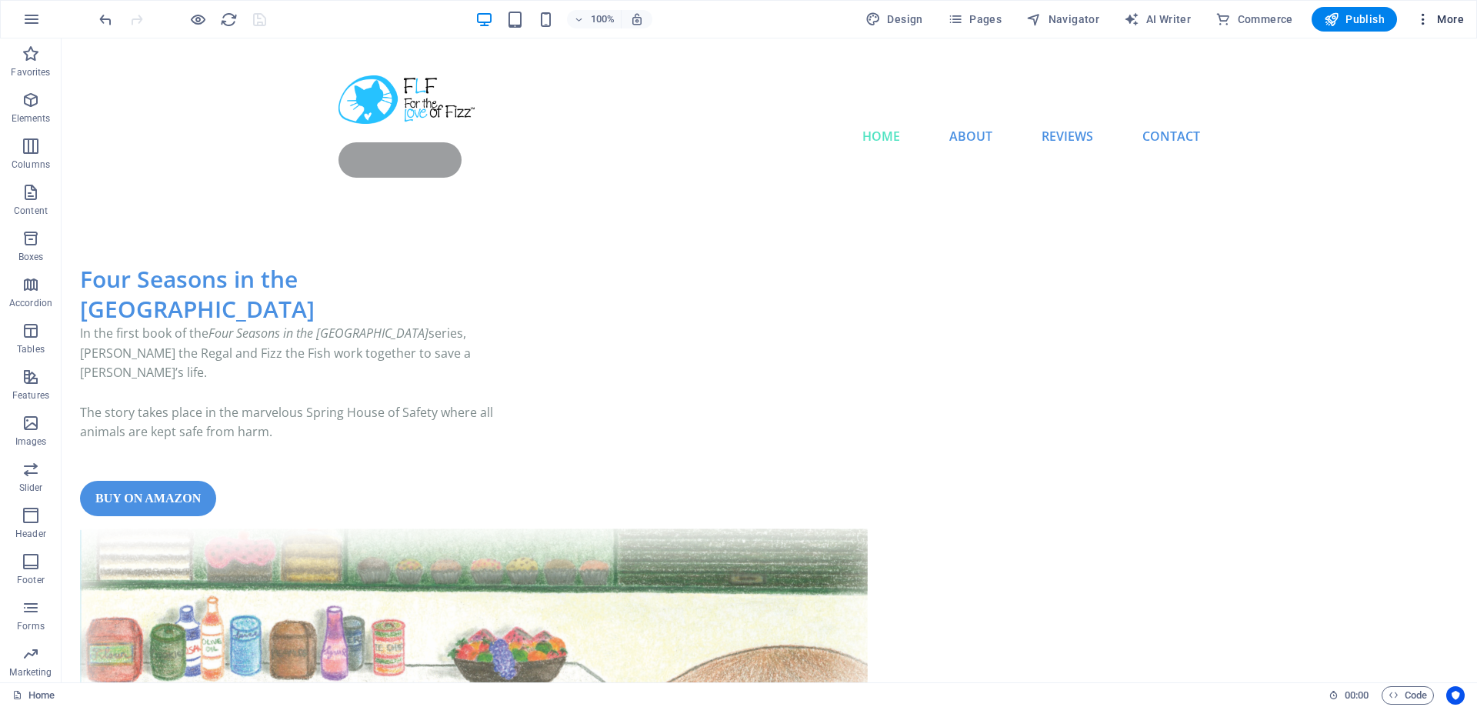
click at [1443, 18] on span "More" at bounding box center [1440, 19] width 48 height 15
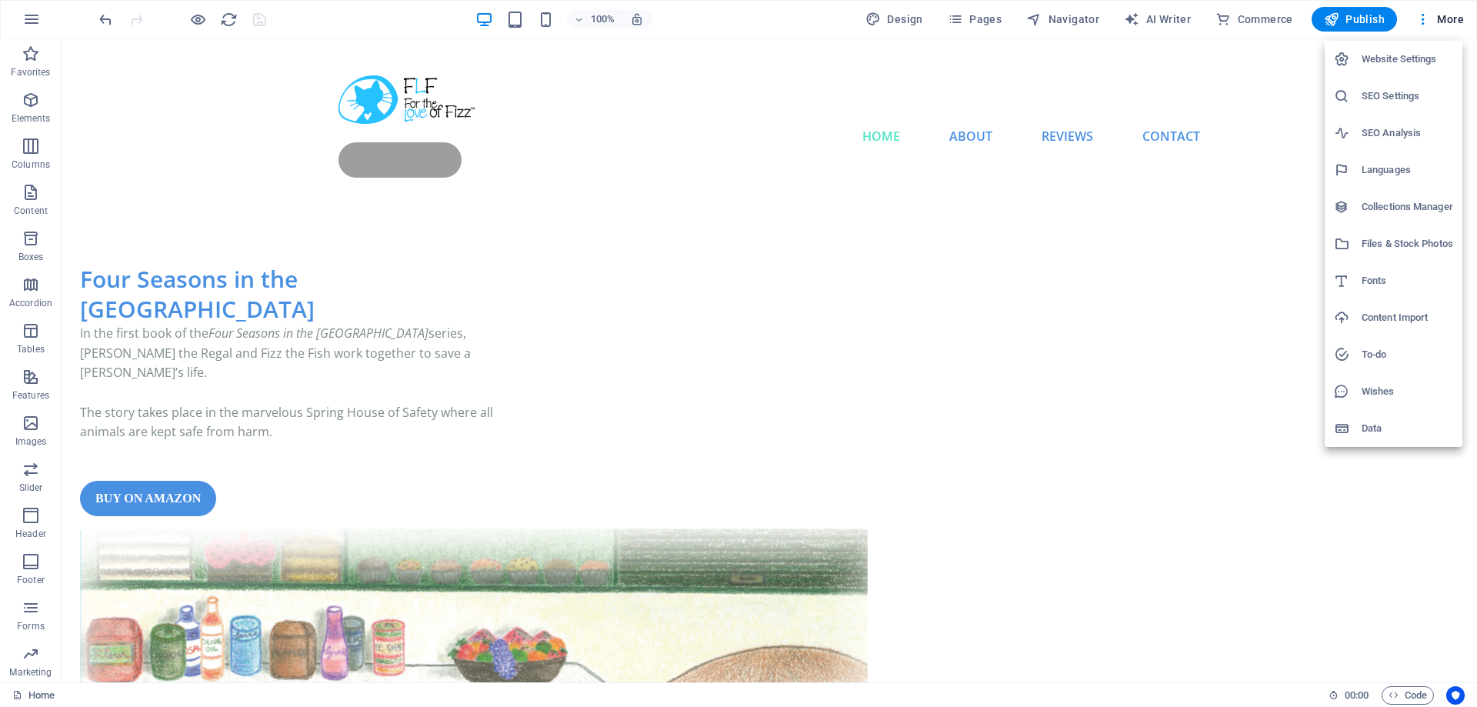
click at [1398, 92] on h6 "SEO Settings" at bounding box center [1408, 96] width 92 height 18
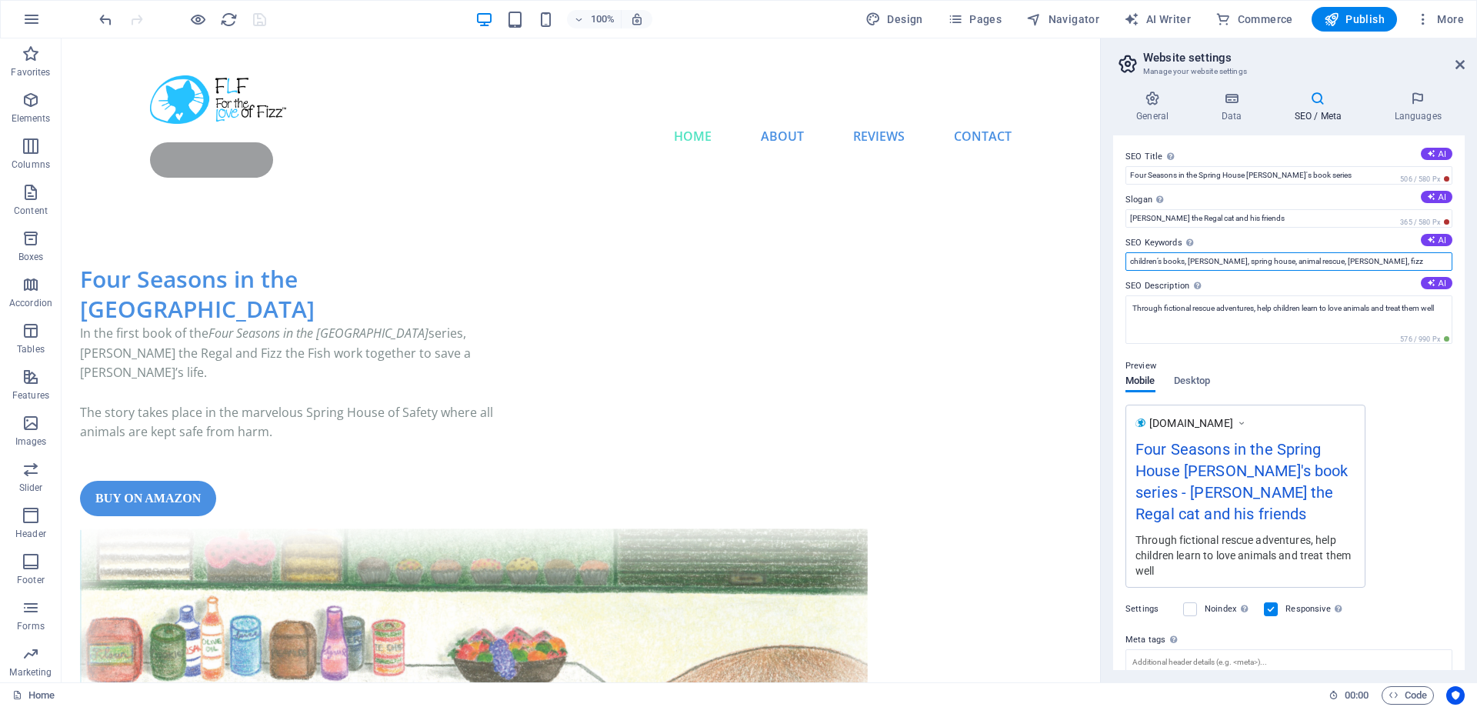
click at [1377, 265] on input "children’s books, susan shutt, spring house, animal rescue, ronan, fizz" at bounding box center [1289, 261] width 327 height 18
drag, startPoint x: 1393, startPoint y: 261, endPoint x: 1372, endPoint y: 266, distance: 21.5
click at [1371, 263] on input "children’s books, susan shutt, spring house, animal rescue, ronan, fizz, cat he" at bounding box center [1289, 261] width 327 height 18
paste input "roes"
type input "children’s books, susan shutt, spring house, animal rescue, ronan, fizz, cat he…"
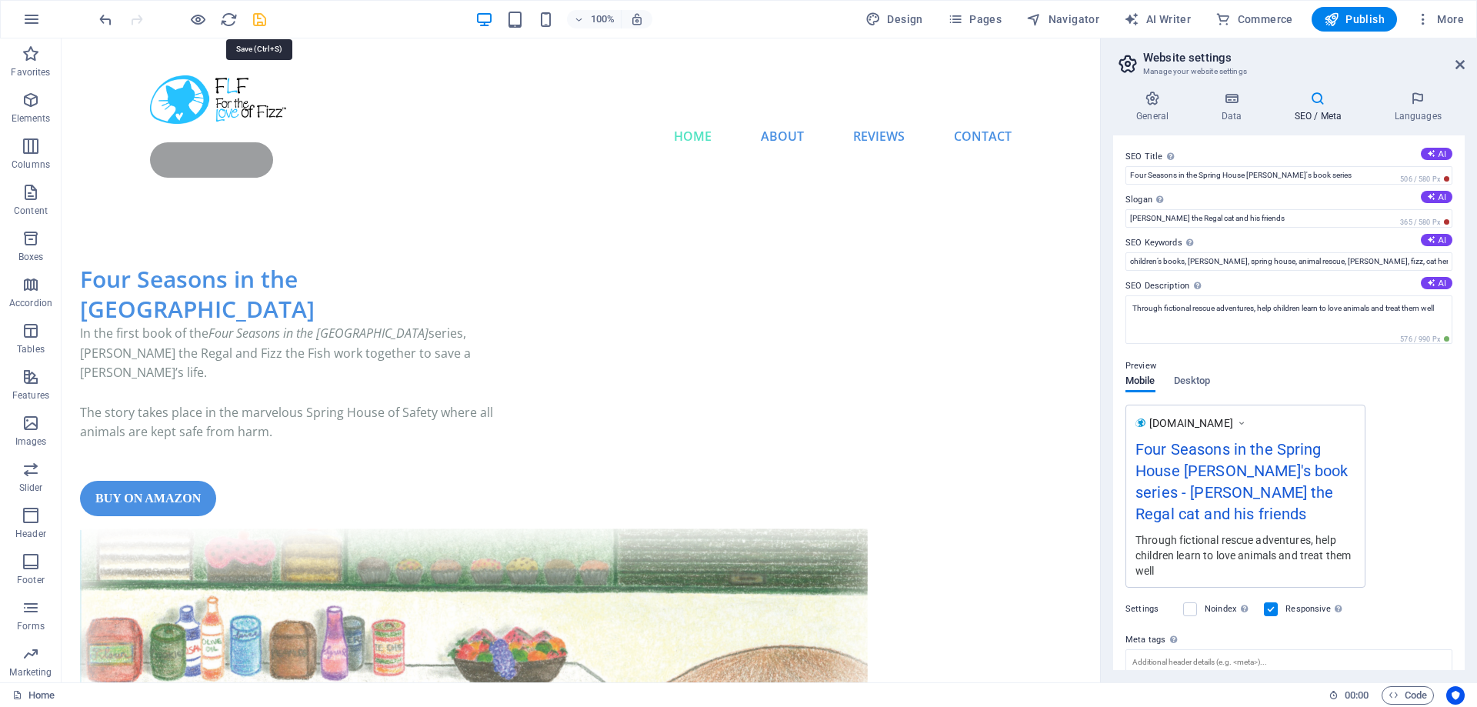
click at [252, 14] on icon "save" at bounding box center [260, 20] width 18 height 18
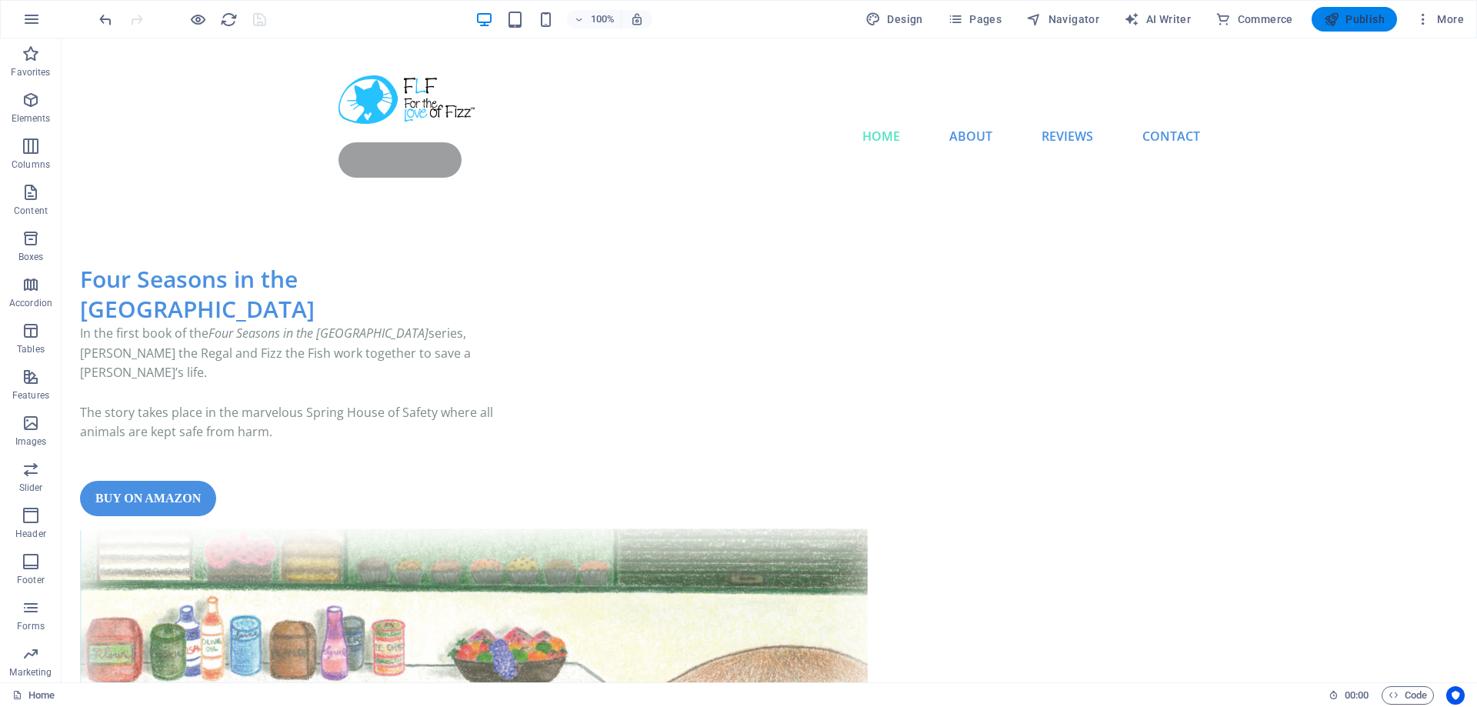
click at [1354, 22] on span "Publish" at bounding box center [1354, 19] width 61 height 15
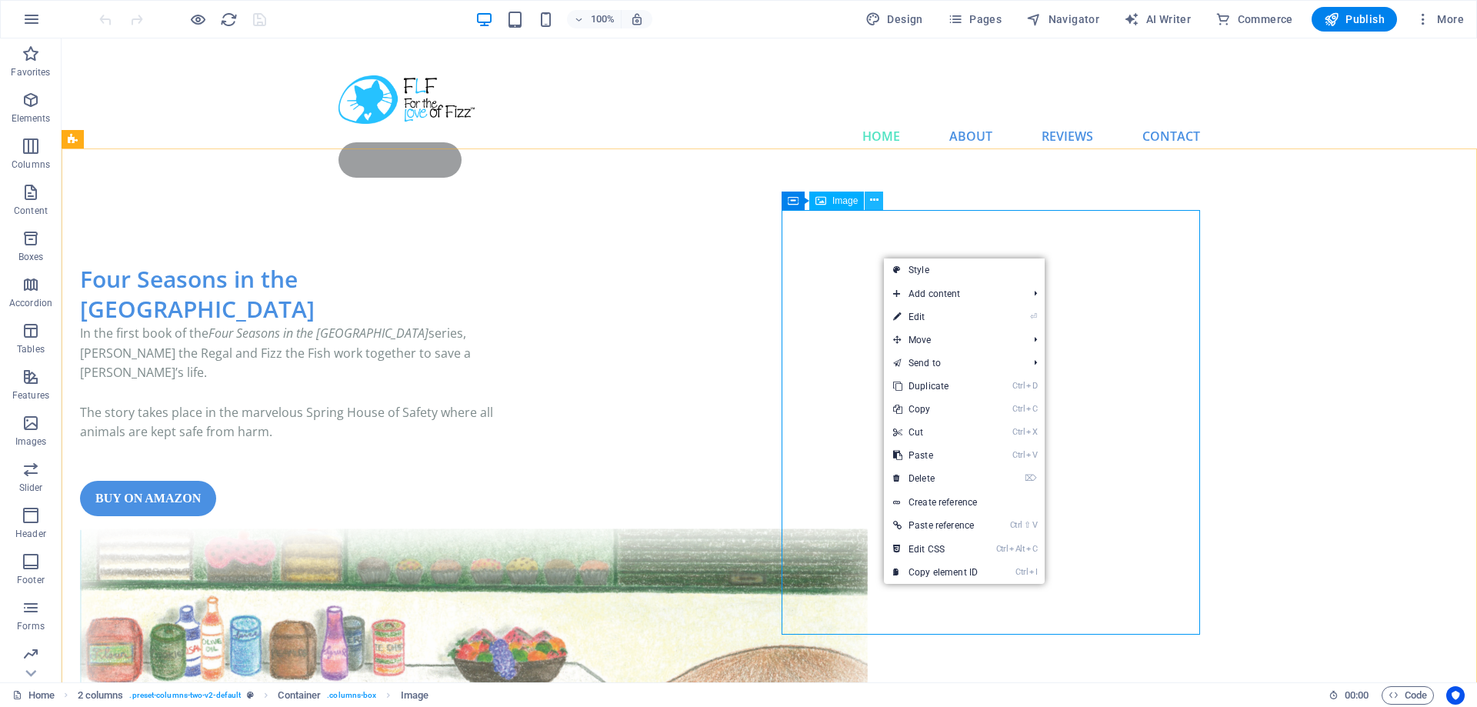
click at [873, 201] on icon at bounding box center [874, 200] width 8 height 16
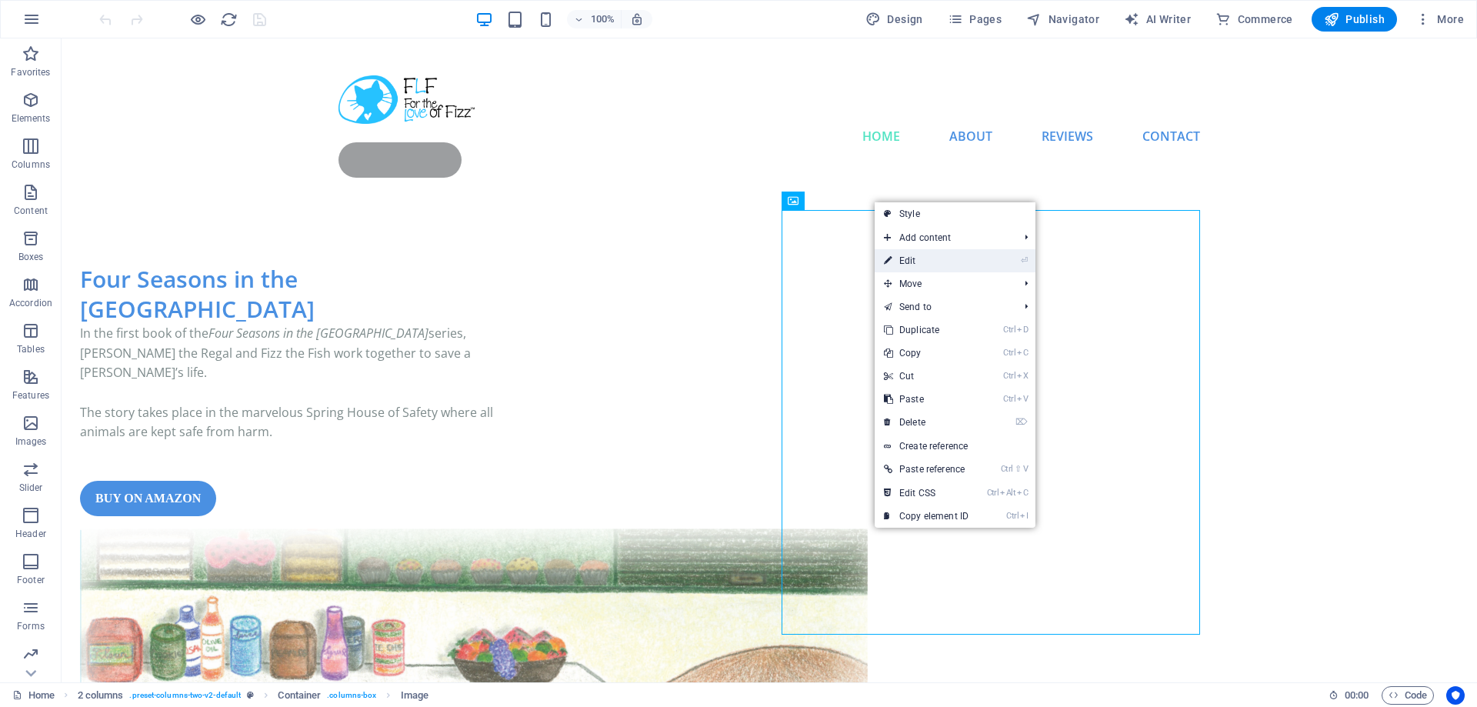
click at [928, 260] on link "⏎ Edit" at bounding box center [926, 260] width 103 height 23
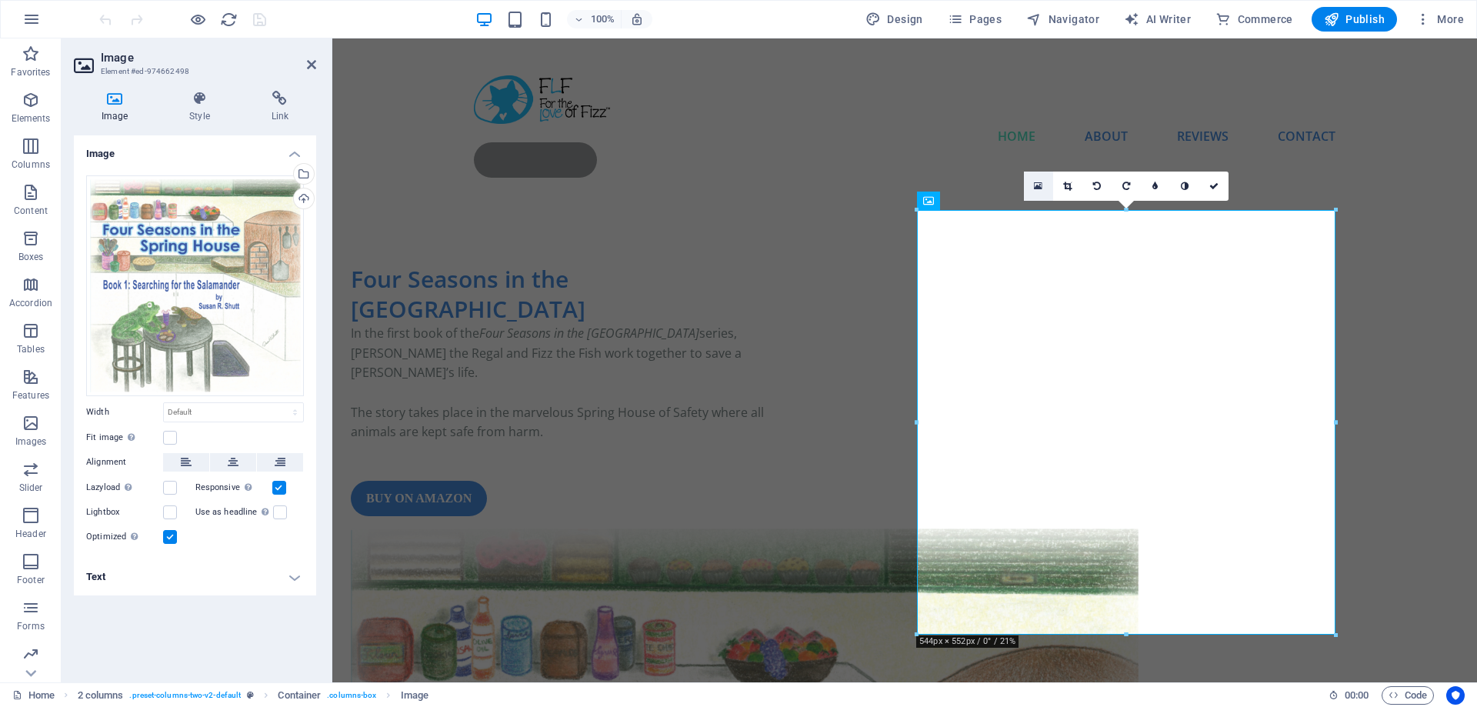
click at [1040, 185] on icon at bounding box center [1038, 186] width 8 height 11
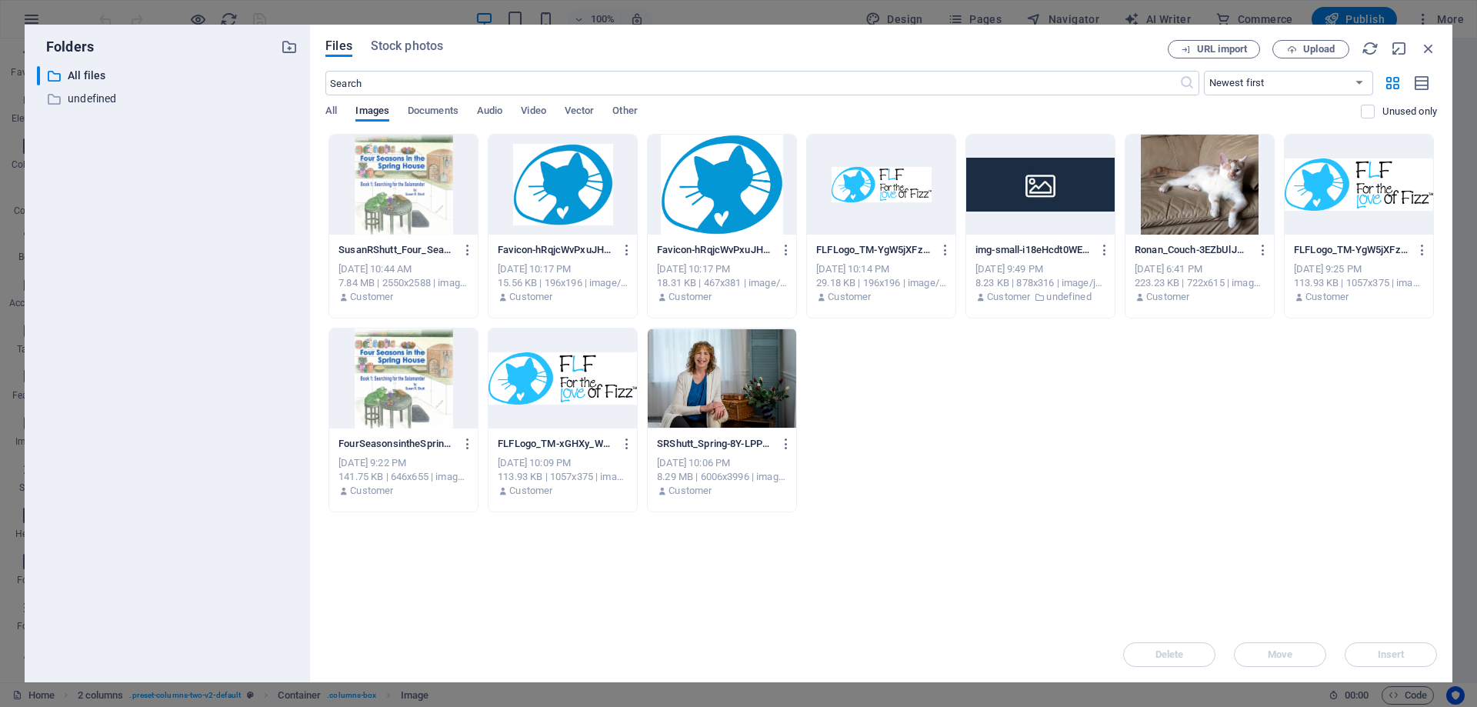
click at [406, 212] on div at bounding box center [403, 185] width 149 height 100
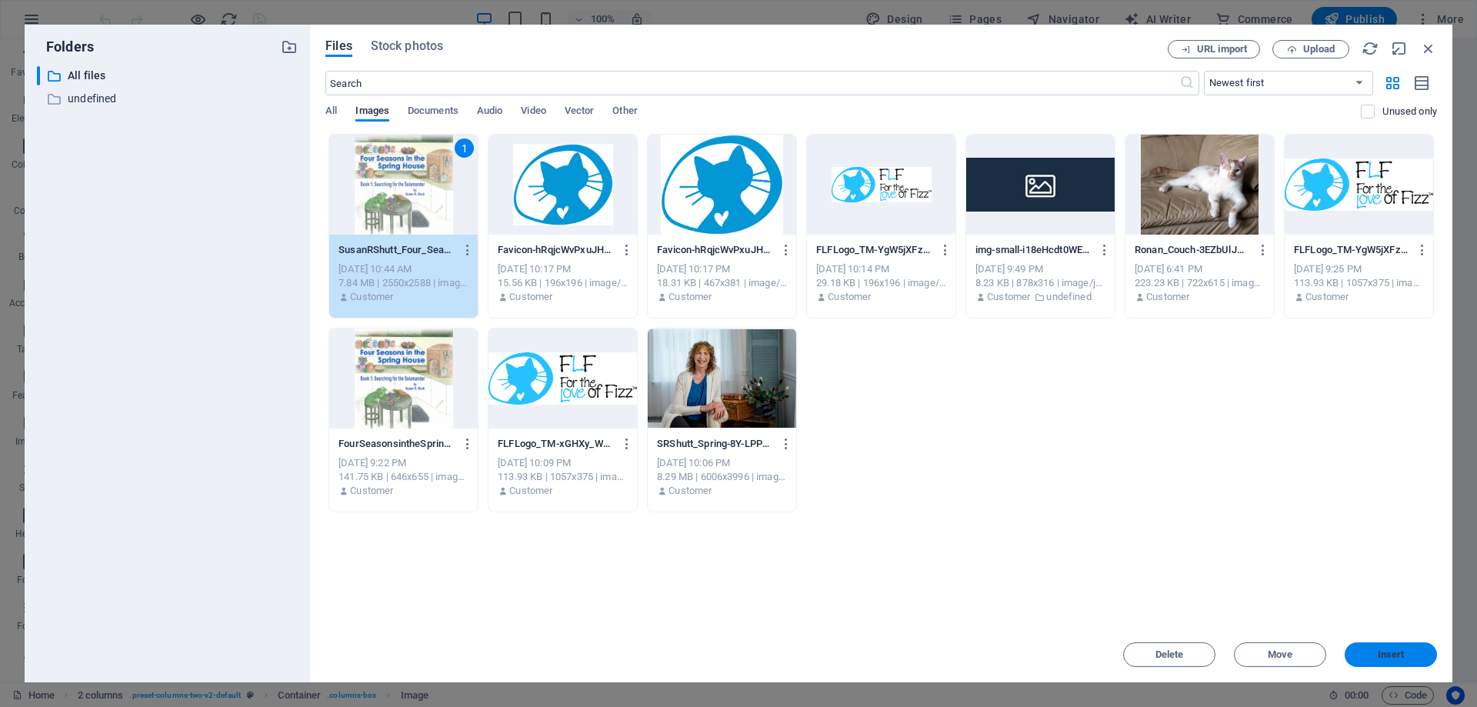
click at [1391, 646] on button "Insert" at bounding box center [1391, 655] width 92 height 25
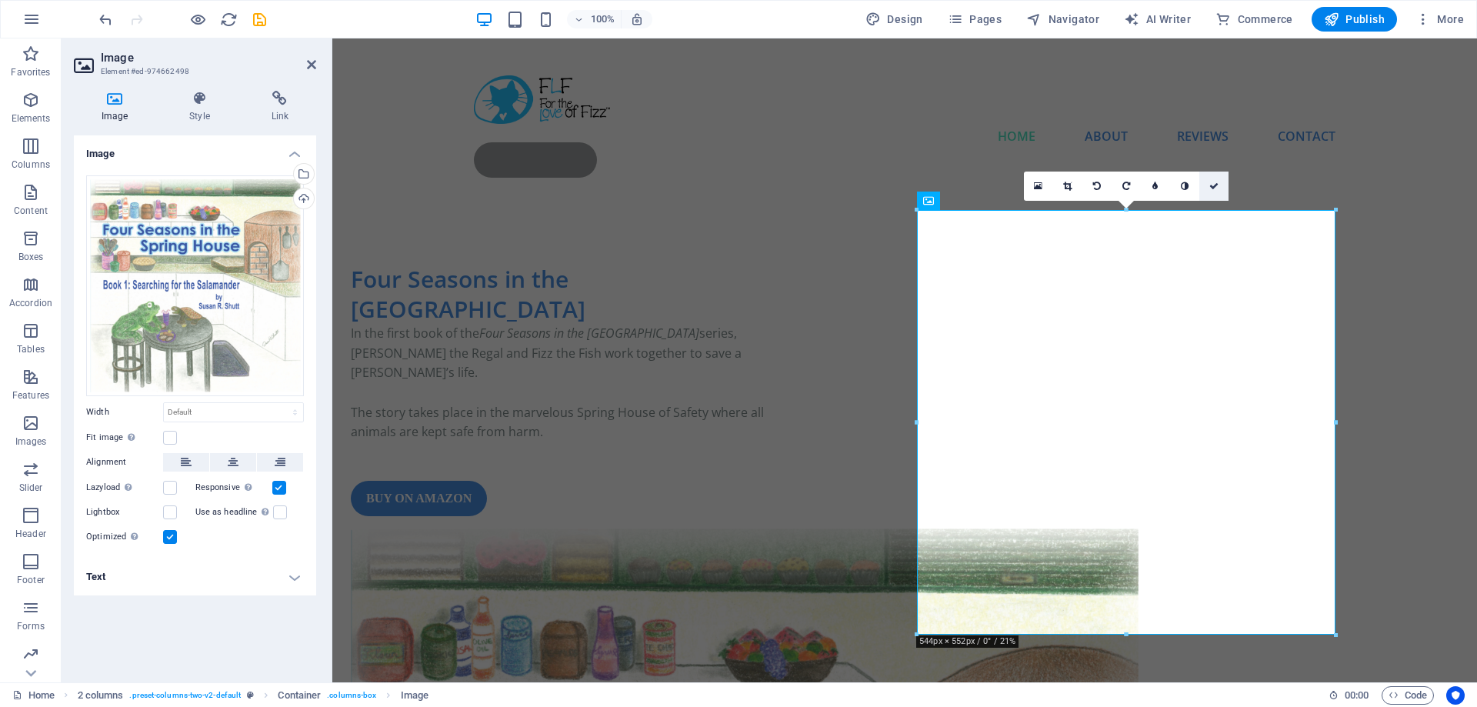
click at [1214, 185] on icon at bounding box center [1214, 186] width 9 height 9
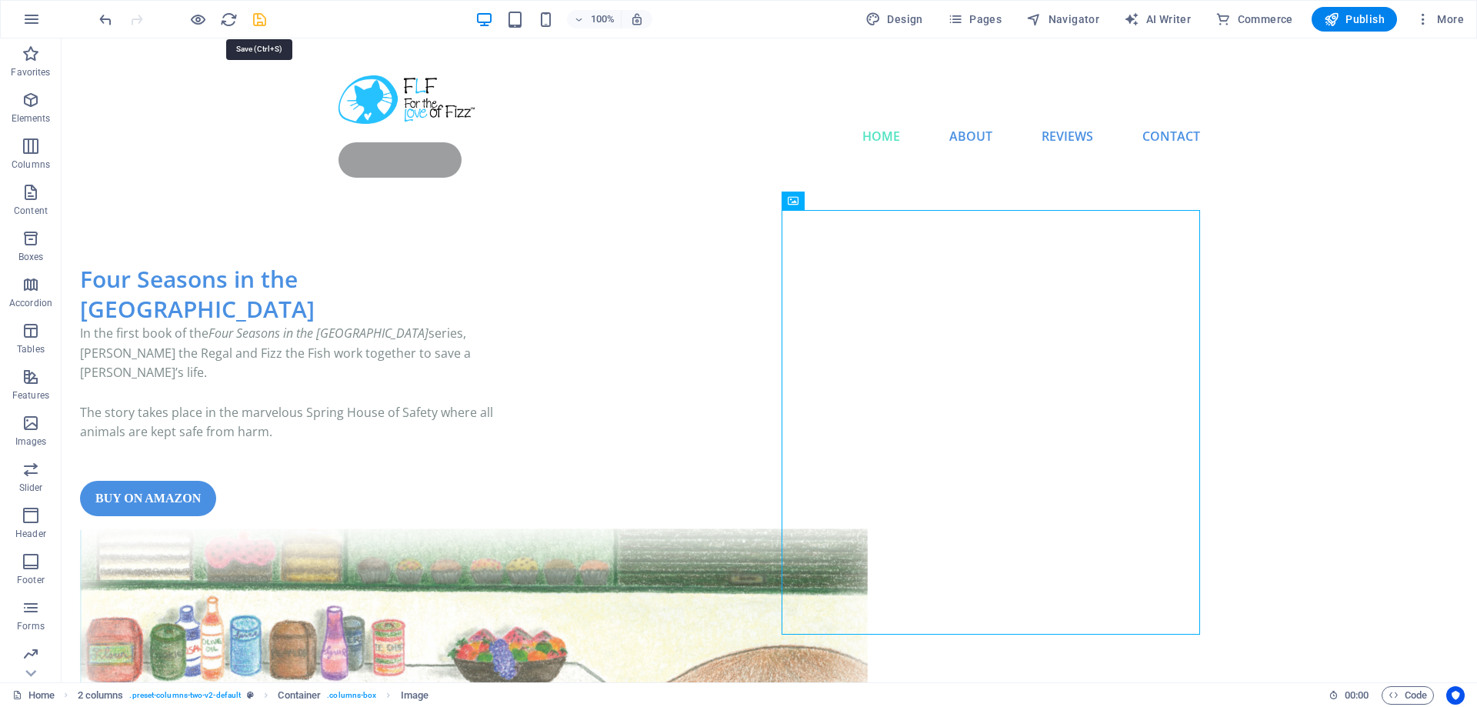
click at [258, 18] on icon "save" at bounding box center [260, 20] width 18 height 18
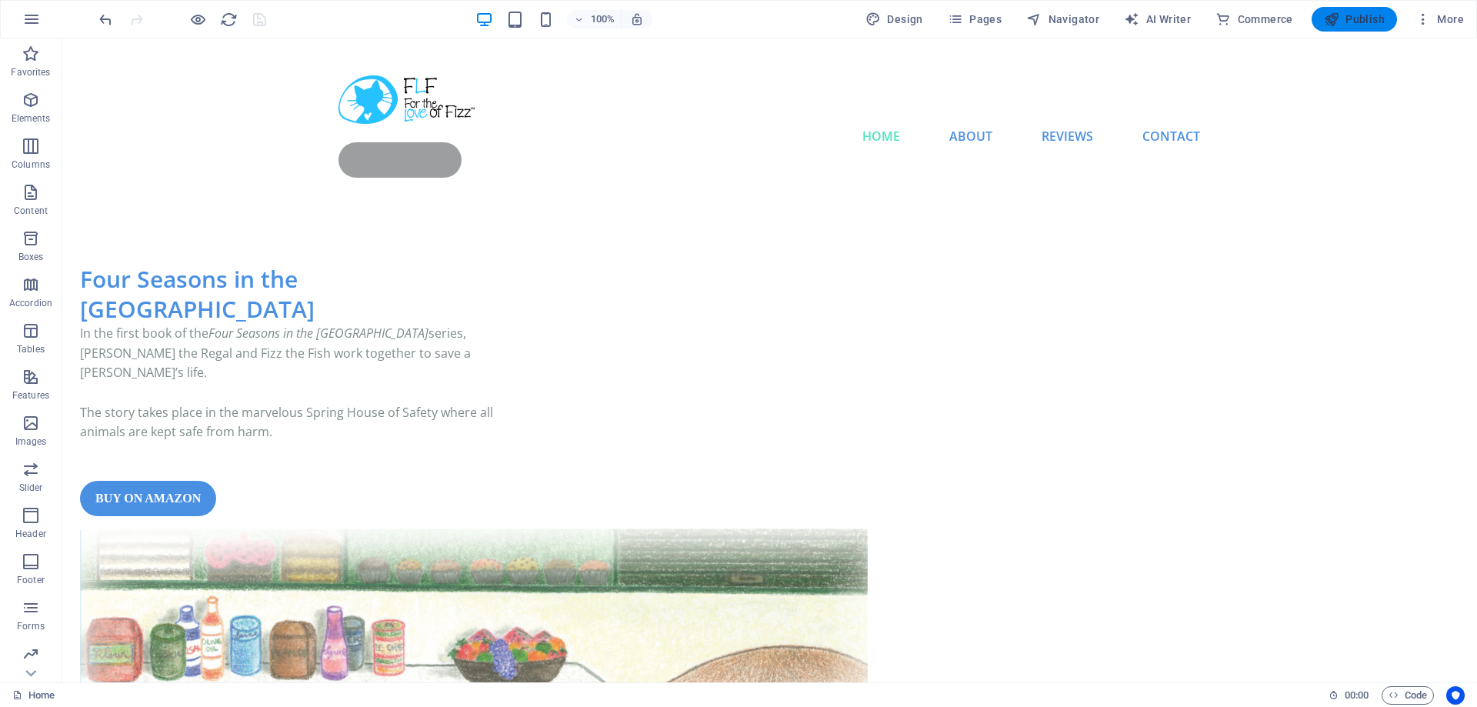
click at [1361, 22] on span "Publish" at bounding box center [1354, 19] width 61 height 15
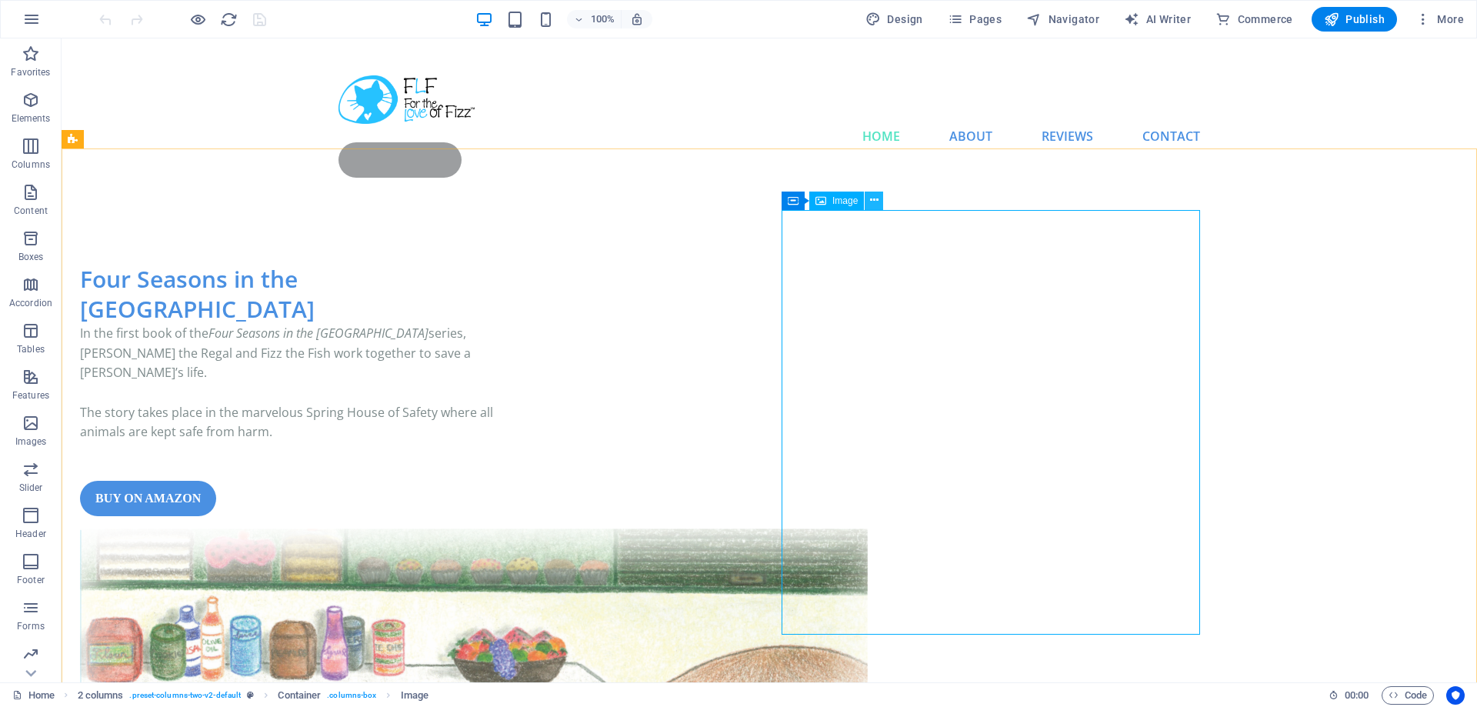
click at [873, 202] on icon at bounding box center [874, 200] width 8 height 16
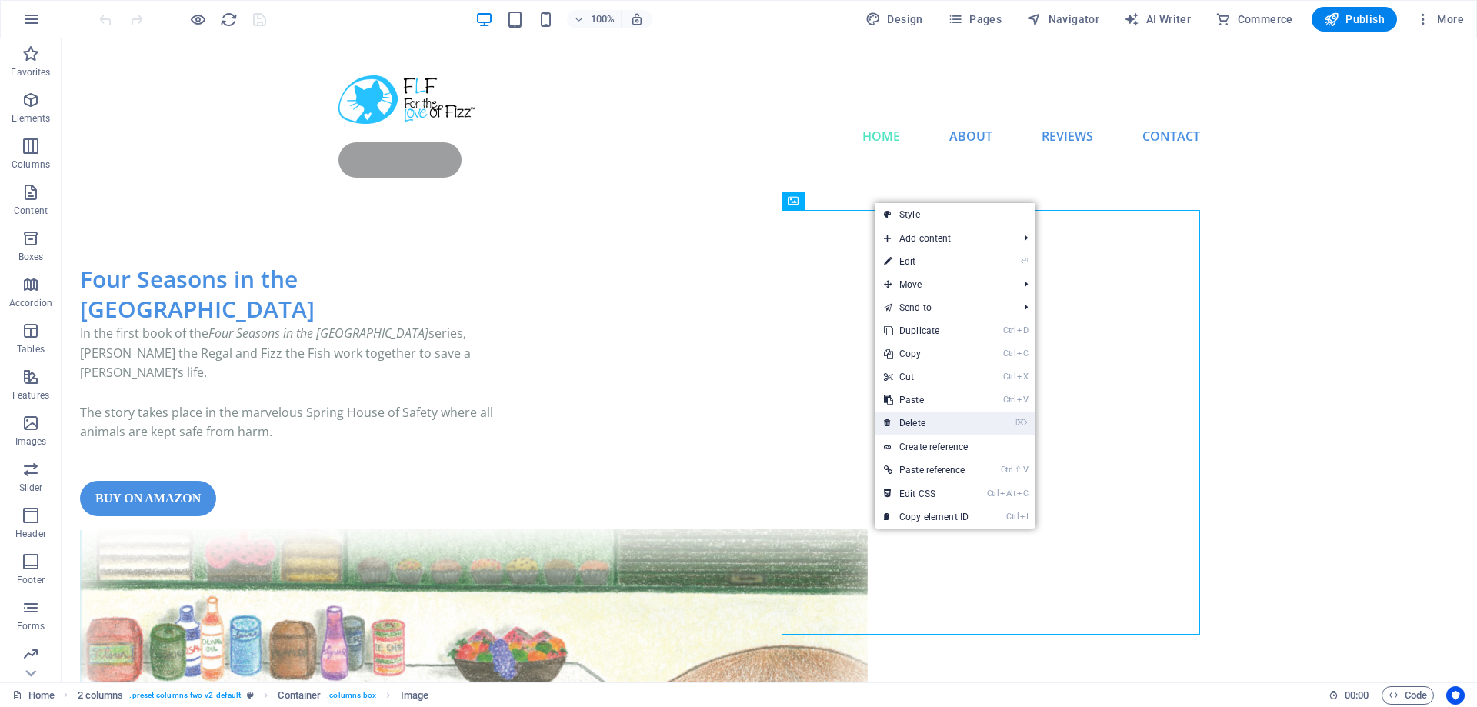
click at [934, 420] on link "⌦ Delete" at bounding box center [926, 423] width 103 height 23
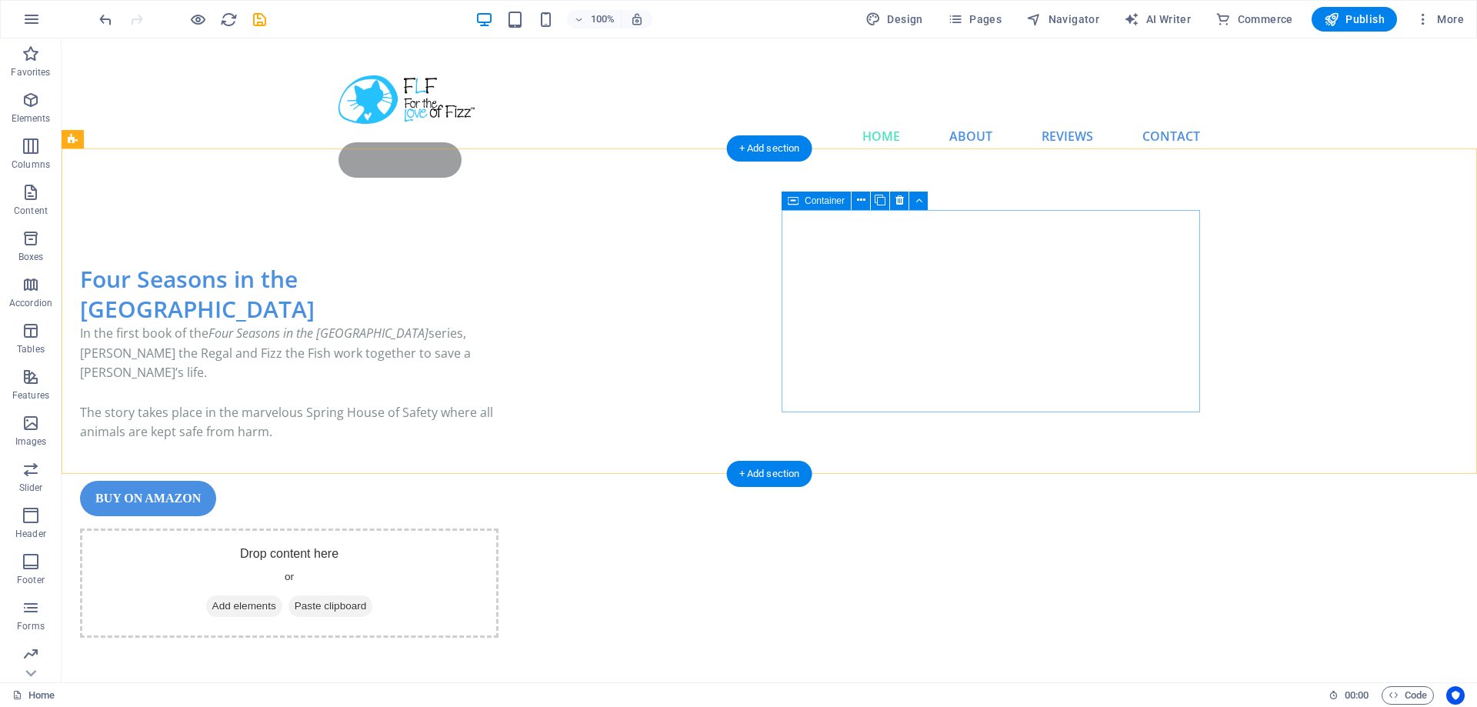
click at [282, 596] on span "Add elements" at bounding box center [244, 607] width 76 height 22
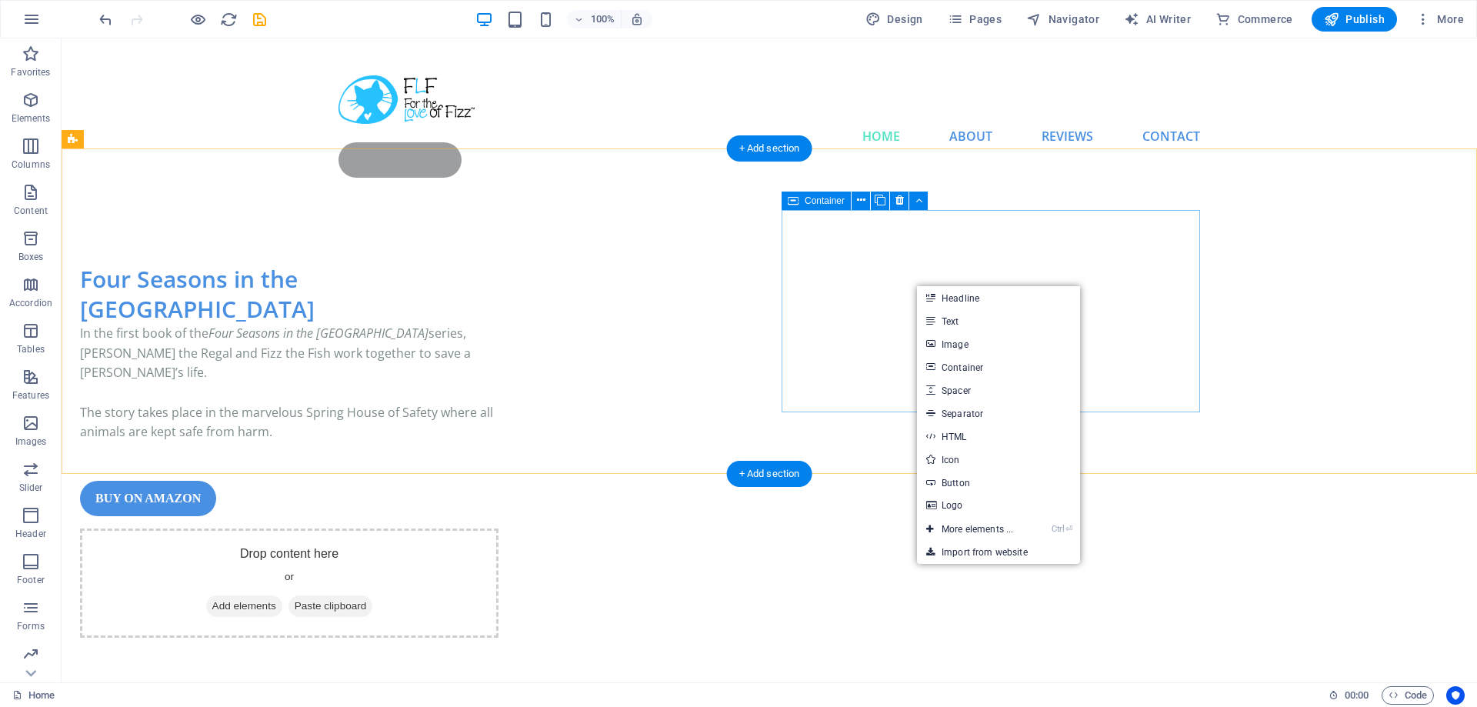
click at [499, 529] on div "Drop content here or Add elements Paste clipboard" at bounding box center [289, 583] width 419 height 109
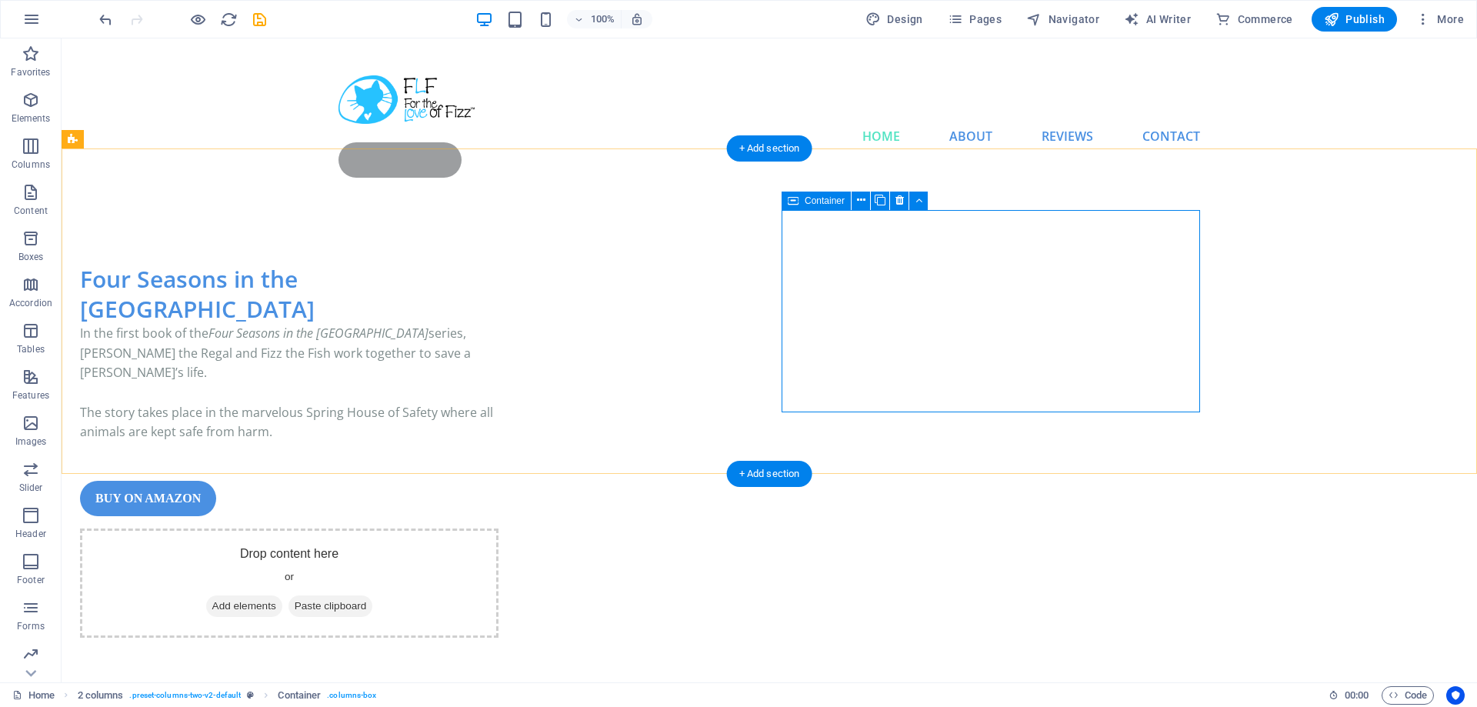
click at [373, 596] on span "Paste clipboard" at bounding box center [331, 607] width 85 height 22
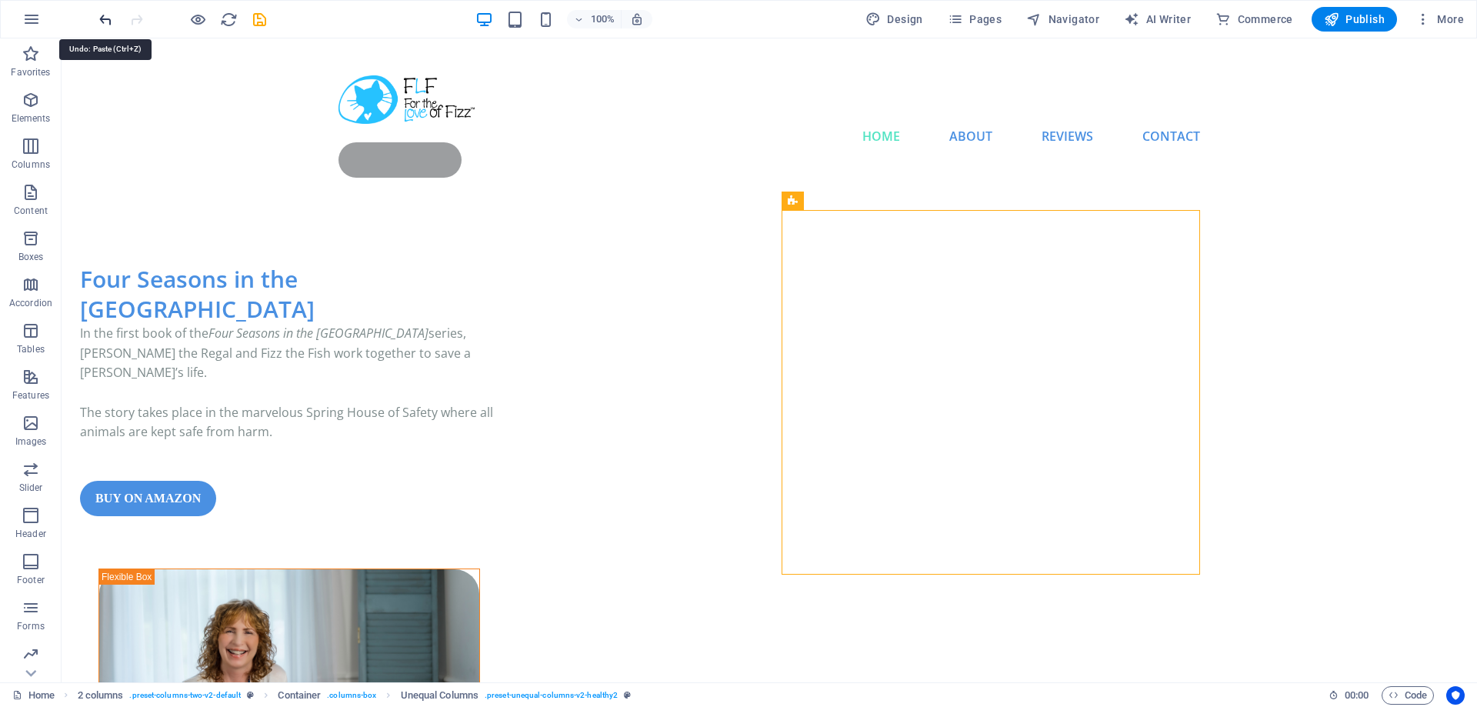
click at [105, 18] on icon "undo" at bounding box center [106, 20] width 18 height 18
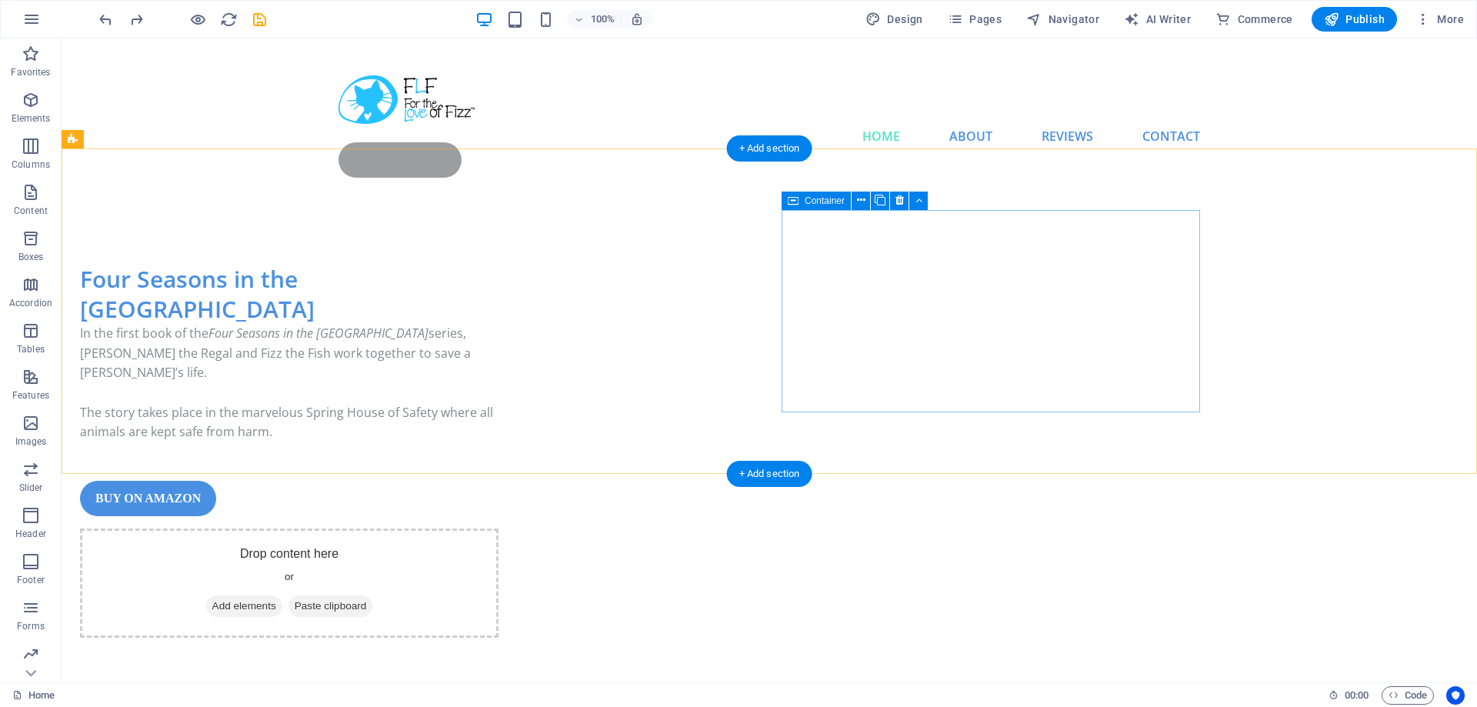
click at [282, 596] on span "Add elements" at bounding box center [244, 607] width 76 height 22
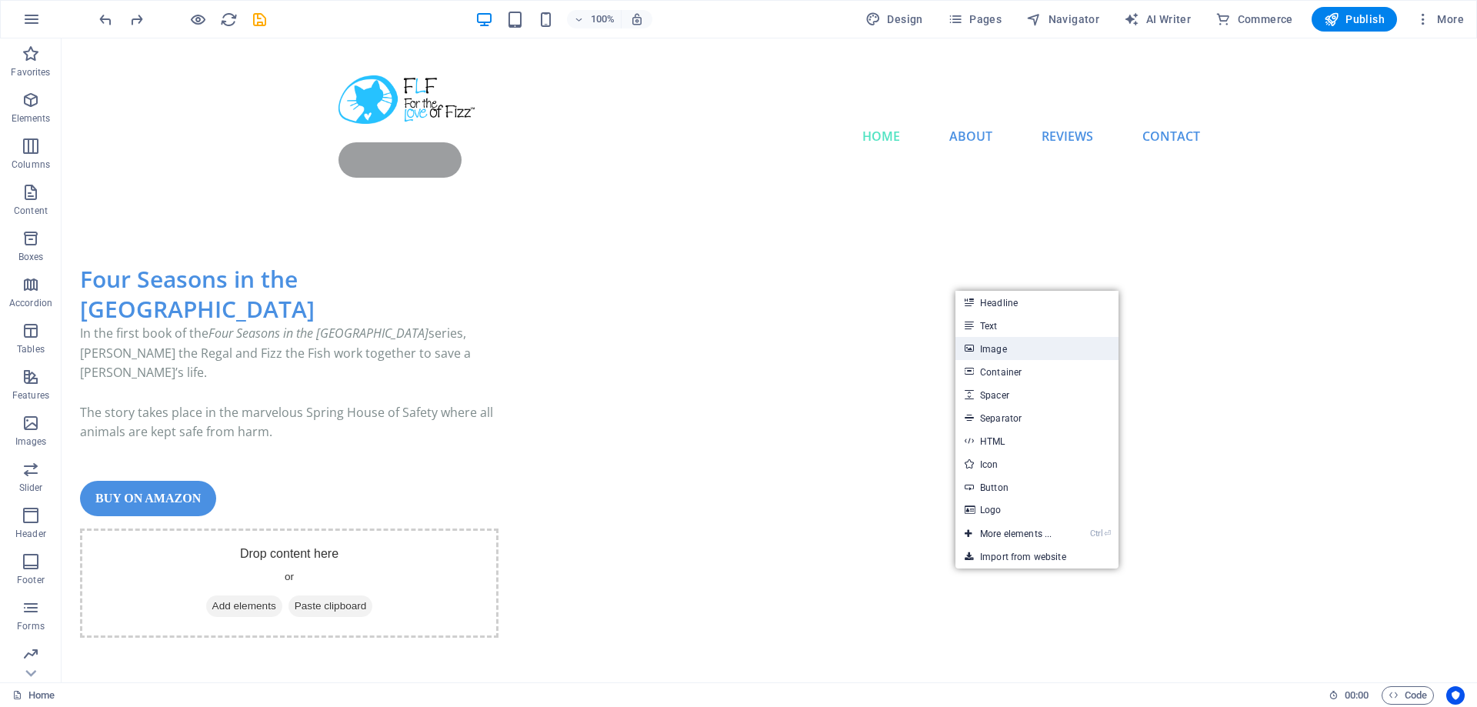
click at [990, 349] on link "Image" at bounding box center [1037, 348] width 163 height 23
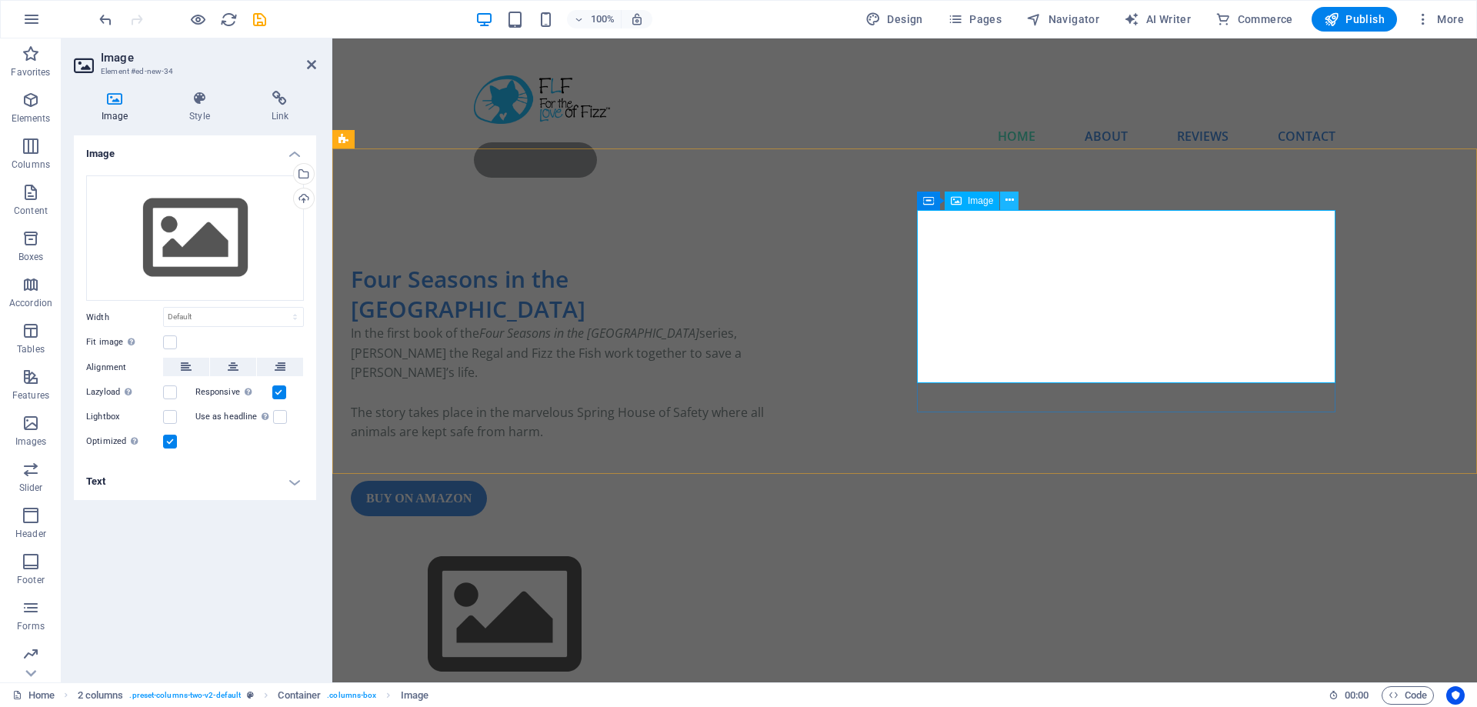
click at [1010, 204] on icon at bounding box center [1010, 200] width 8 height 16
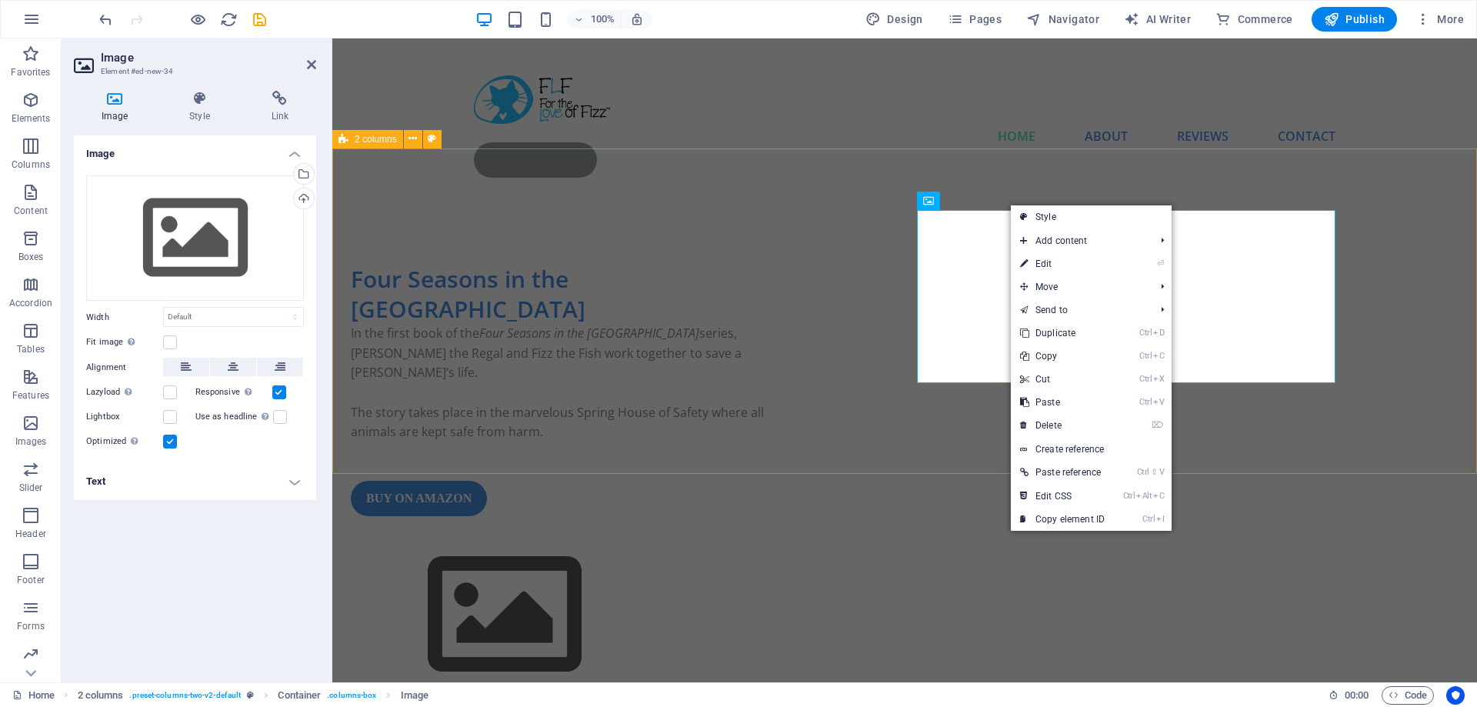
click at [1119, 202] on div "Four Seasons in the Spring House In the first book of the Four Seasons in the S…" at bounding box center [904, 482] width 1145 height 561
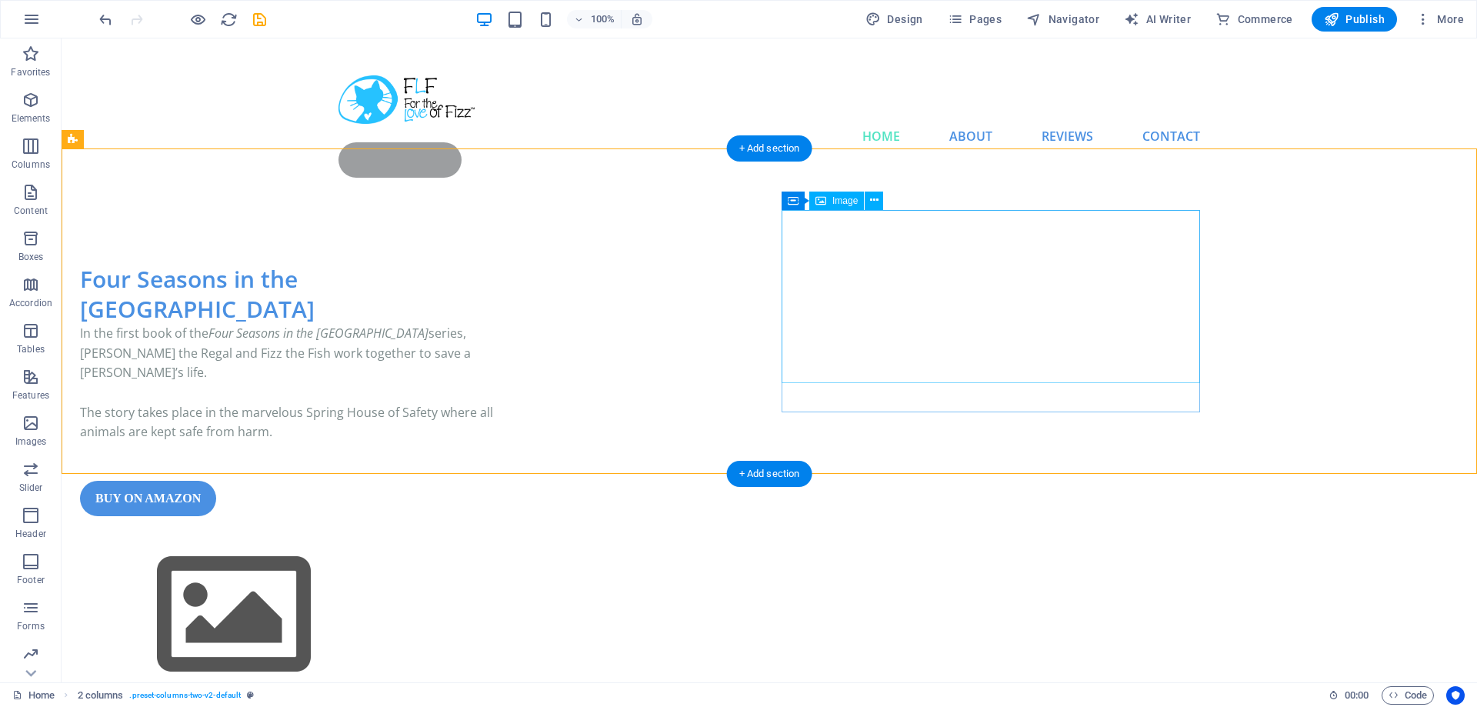
click at [499, 529] on figure at bounding box center [289, 615] width 419 height 173
click at [876, 199] on icon at bounding box center [874, 200] width 8 height 16
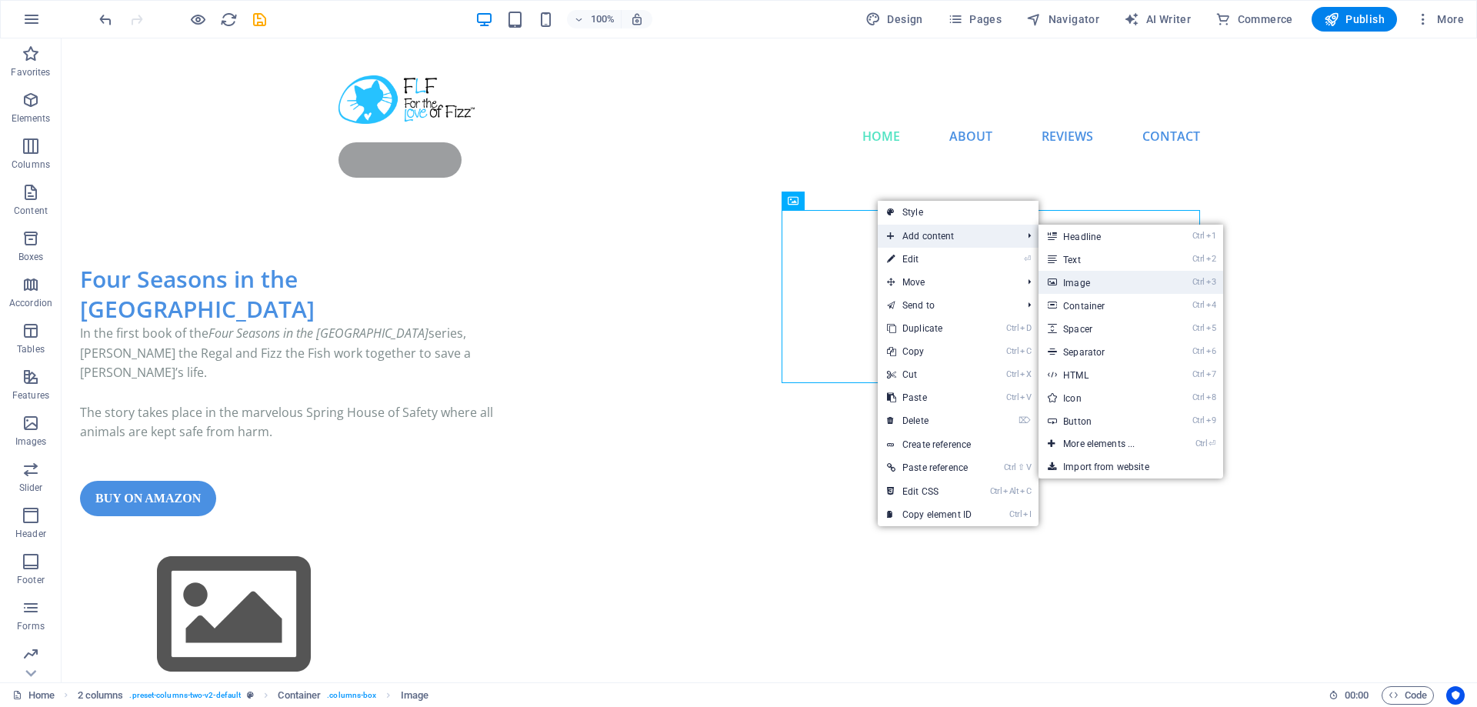
click at [1086, 279] on link "Ctrl 3 Image" at bounding box center [1102, 282] width 127 height 23
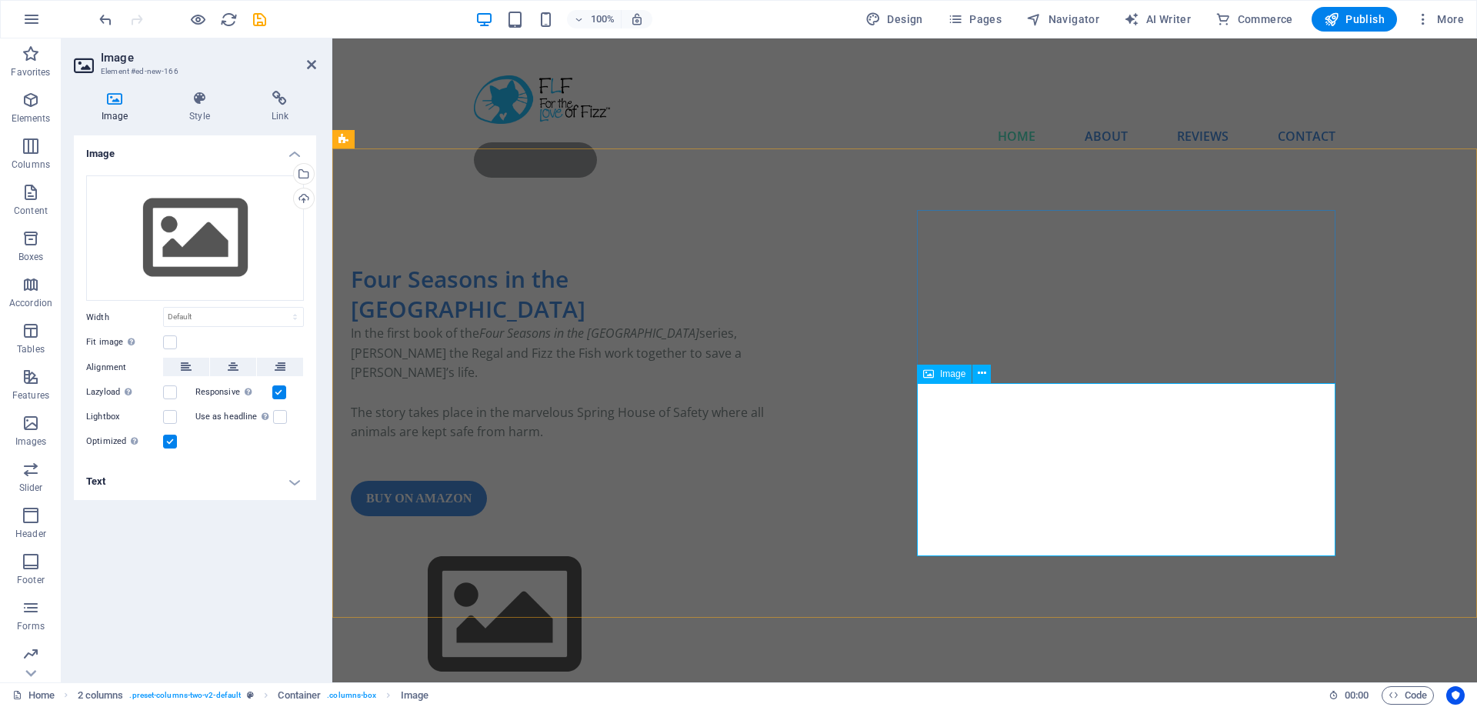
drag, startPoint x: 1328, startPoint y: 382, endPoint x: 1327, endPoint y: 446, distance: 63.9
click at [770, 529] on div at bounding box center [560, 659] width 419 height 260
click at [983, 373] on icon at bounding box center [982, 374] width 8 height 16
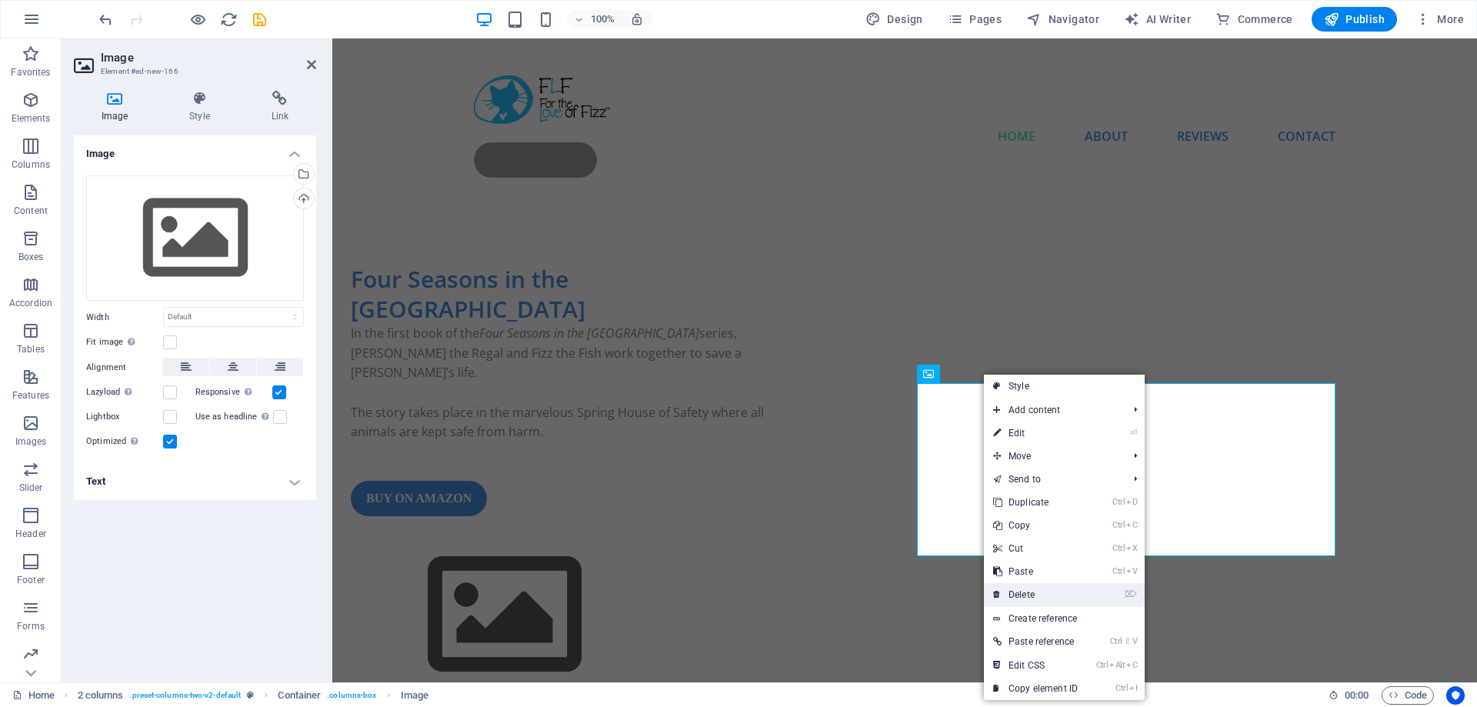
click at [1044, 593] on link "⌦ Delete" at bounding box center [1035, 594] width 103 height 23
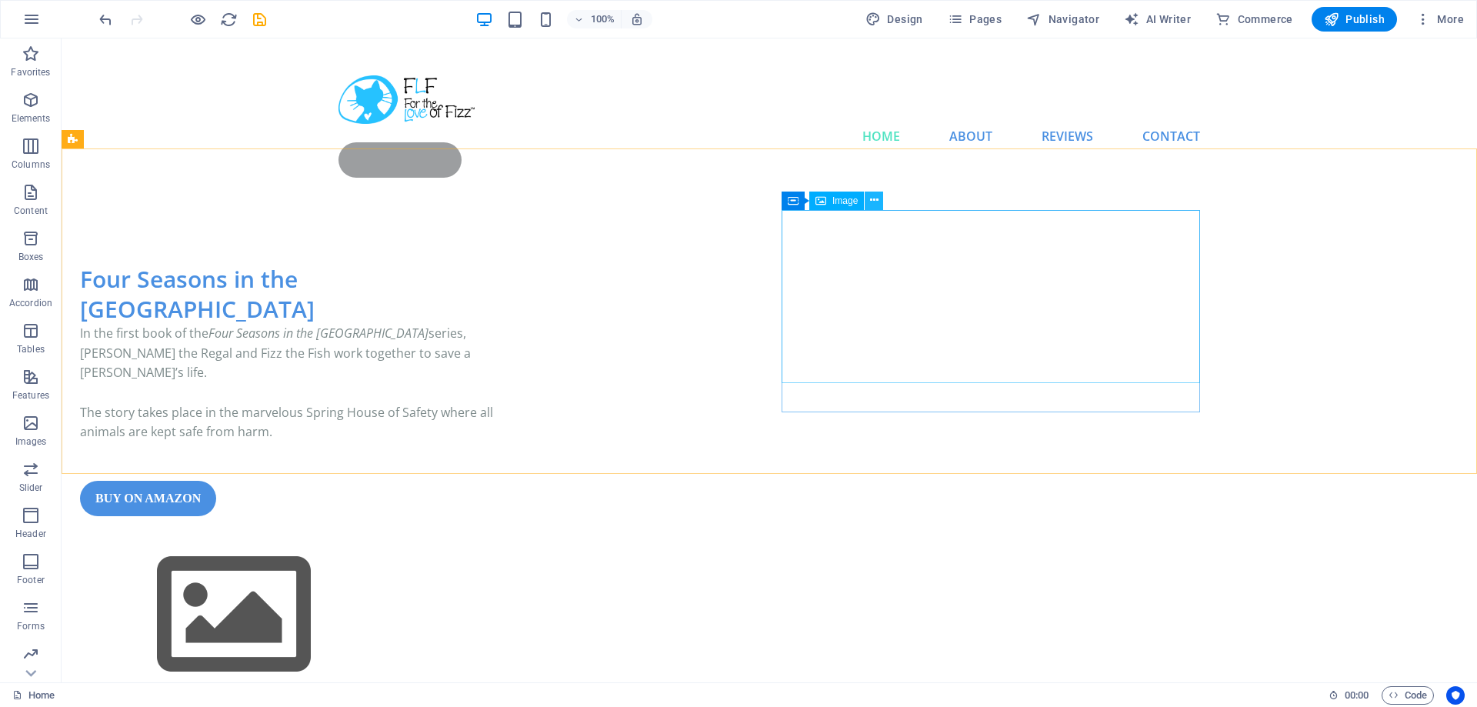
click at [876, 200] on icon at bounding box center [874, 200] width 8 height 16
click at [836, 205] on span "Image" at bounding box center [845, 200] width 25 height 9
click at [798, 205] on icon at bounding box center [793, 201] width 11 height 18
click at [862, 202] on icon at bounding box center [861, 200] width 8 height 16
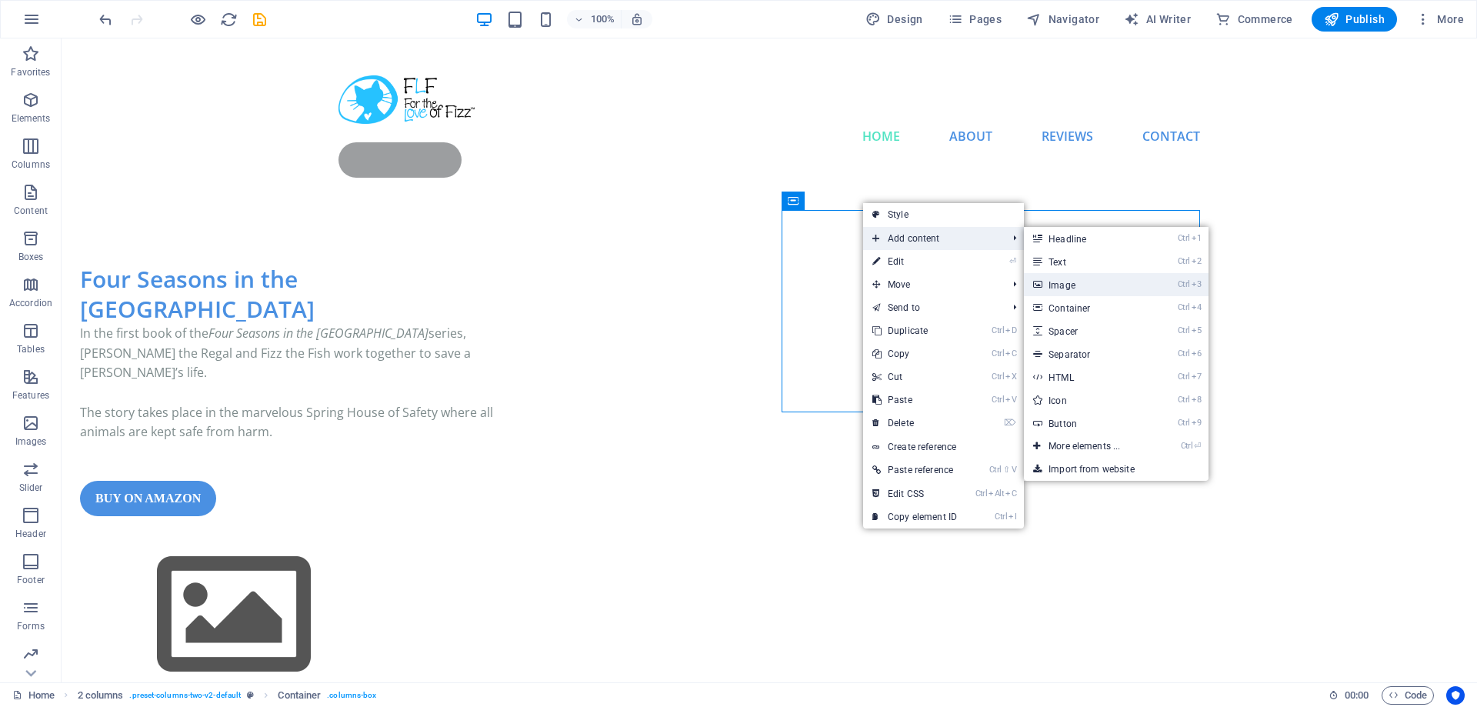
click at [1053, 282] on link "Ctrl 3 Image" at bounding box center [1087, 284] width 127 height 23
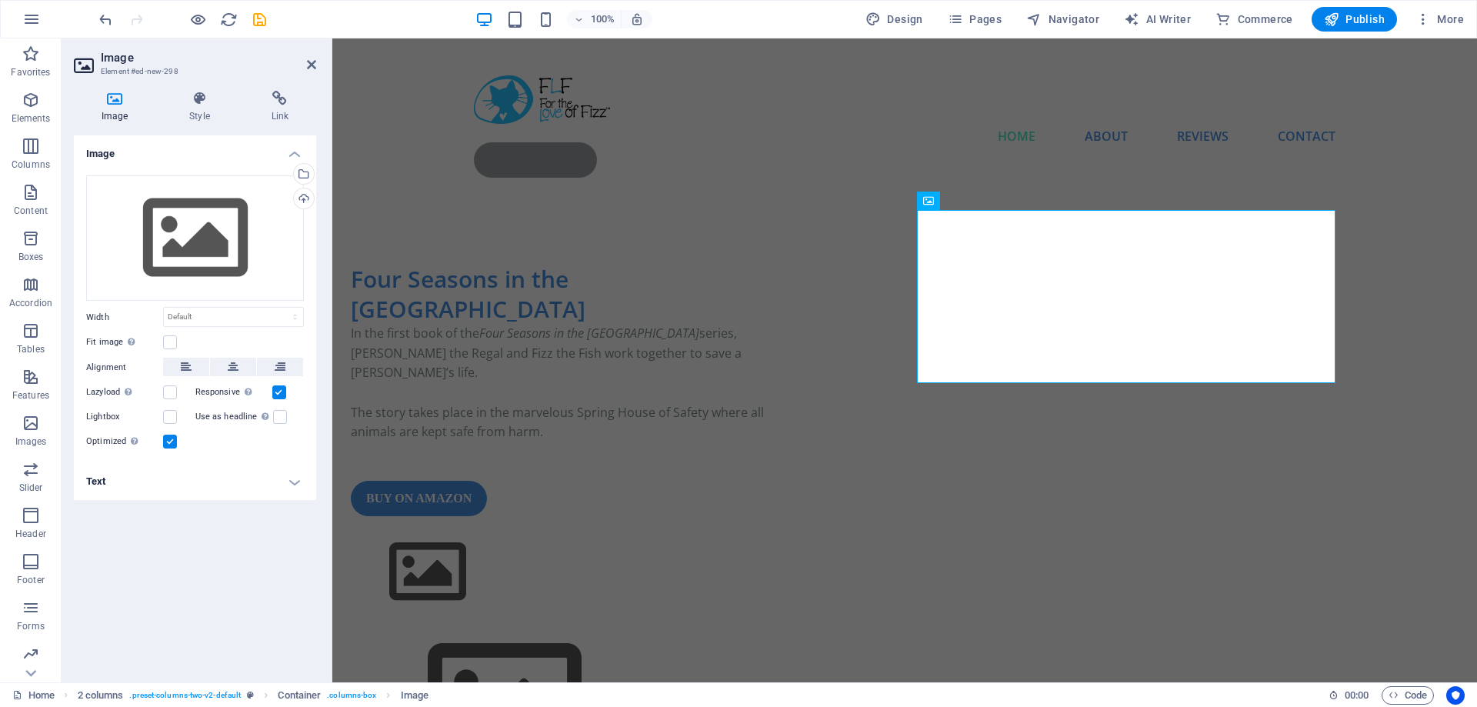
click at [116, 109] on h4 "Image" at bounding box center [118, 107] width 88 height 32
click at [211, 252] on div "Drag files here, click to choose files or select files from Files or our free s…" at bounding box center [195, 238] width 218 height 126
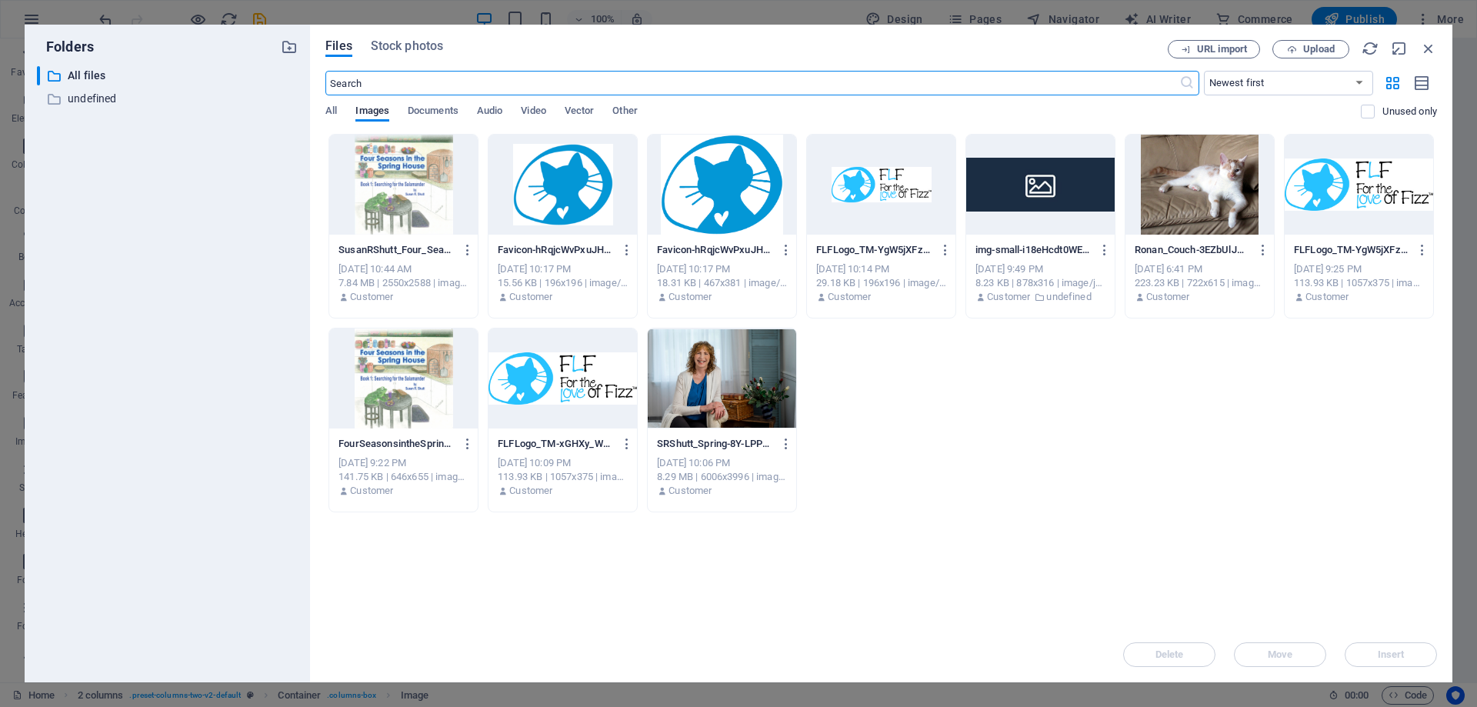
click at [416, 190] on div at bounding box center [403, 185] width 149 height 100
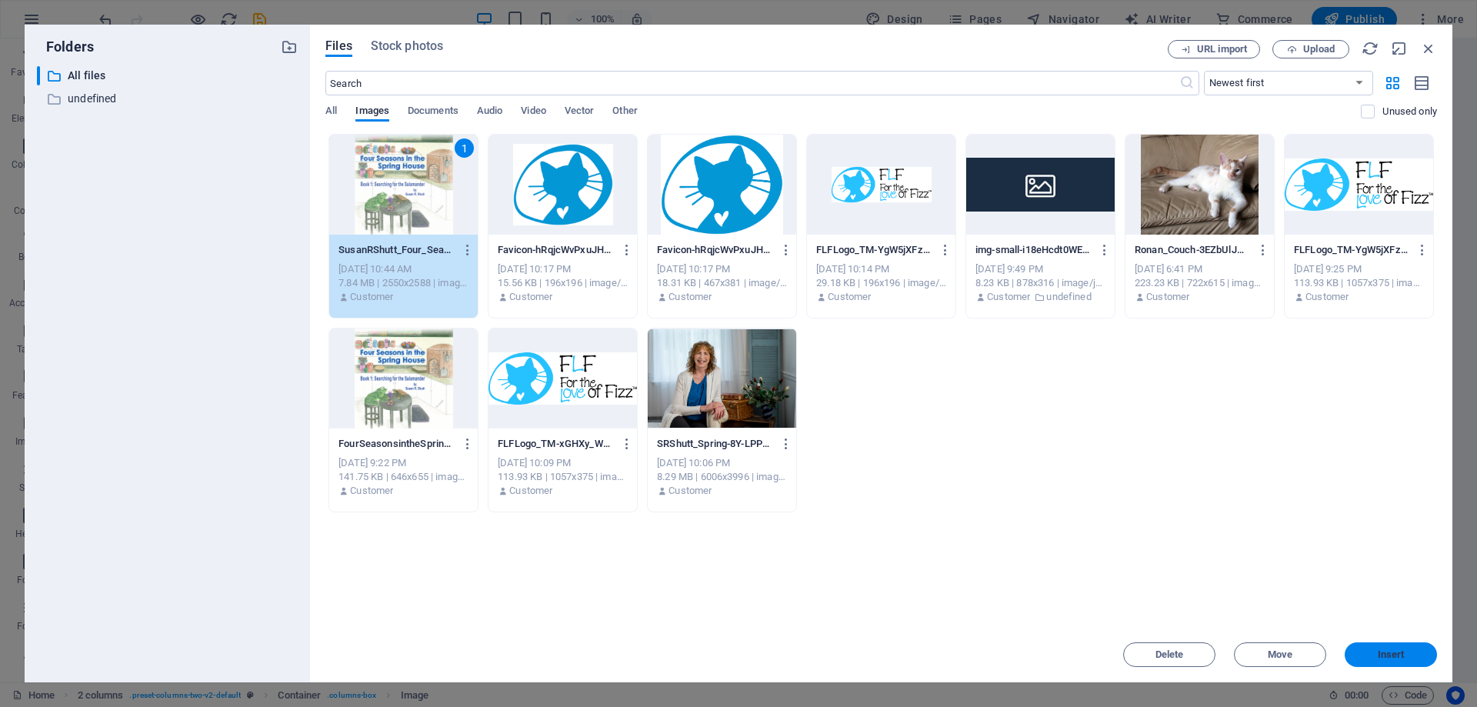
click at [1392, 653] on span "Insert" at bounding box center [1391, 654] width 27 height 9
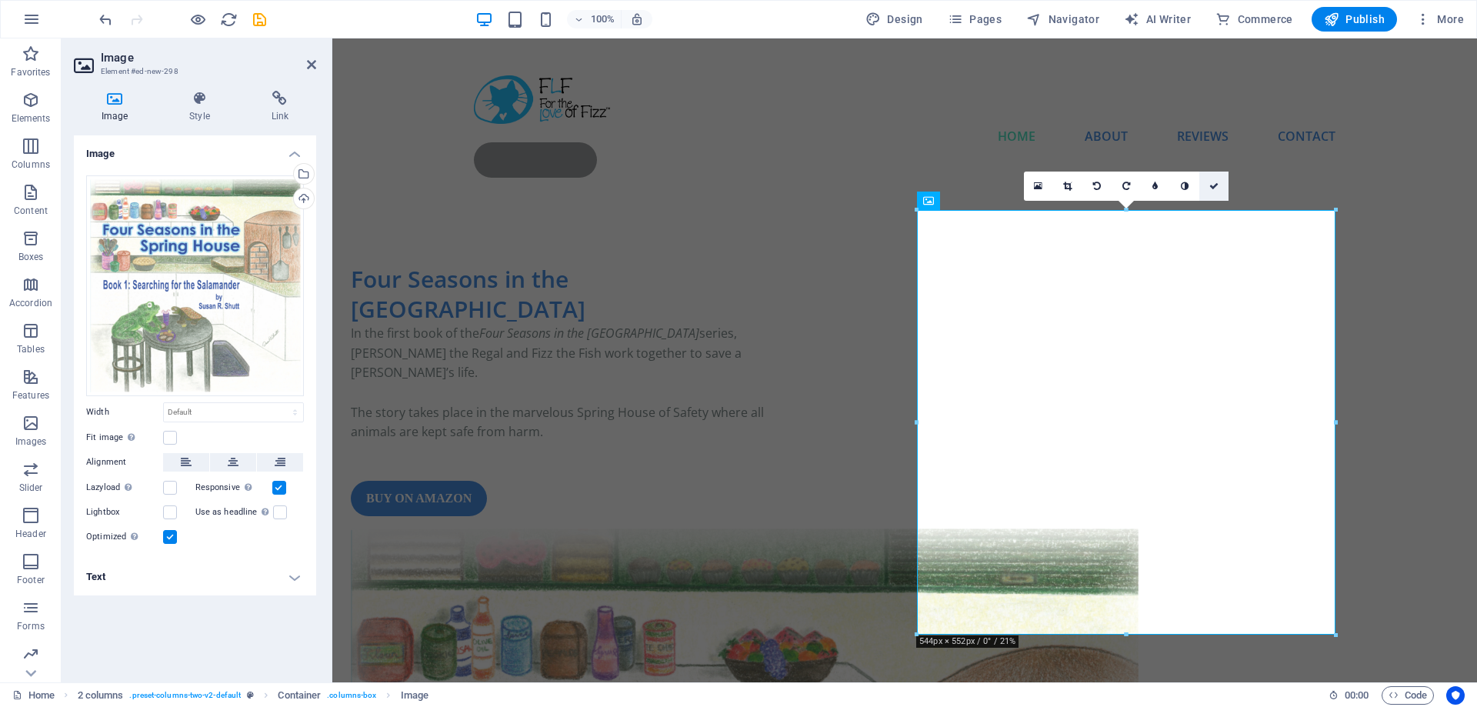
click at [1214, 185] on icon at bounding box center [1214, 186] width 9 height 9
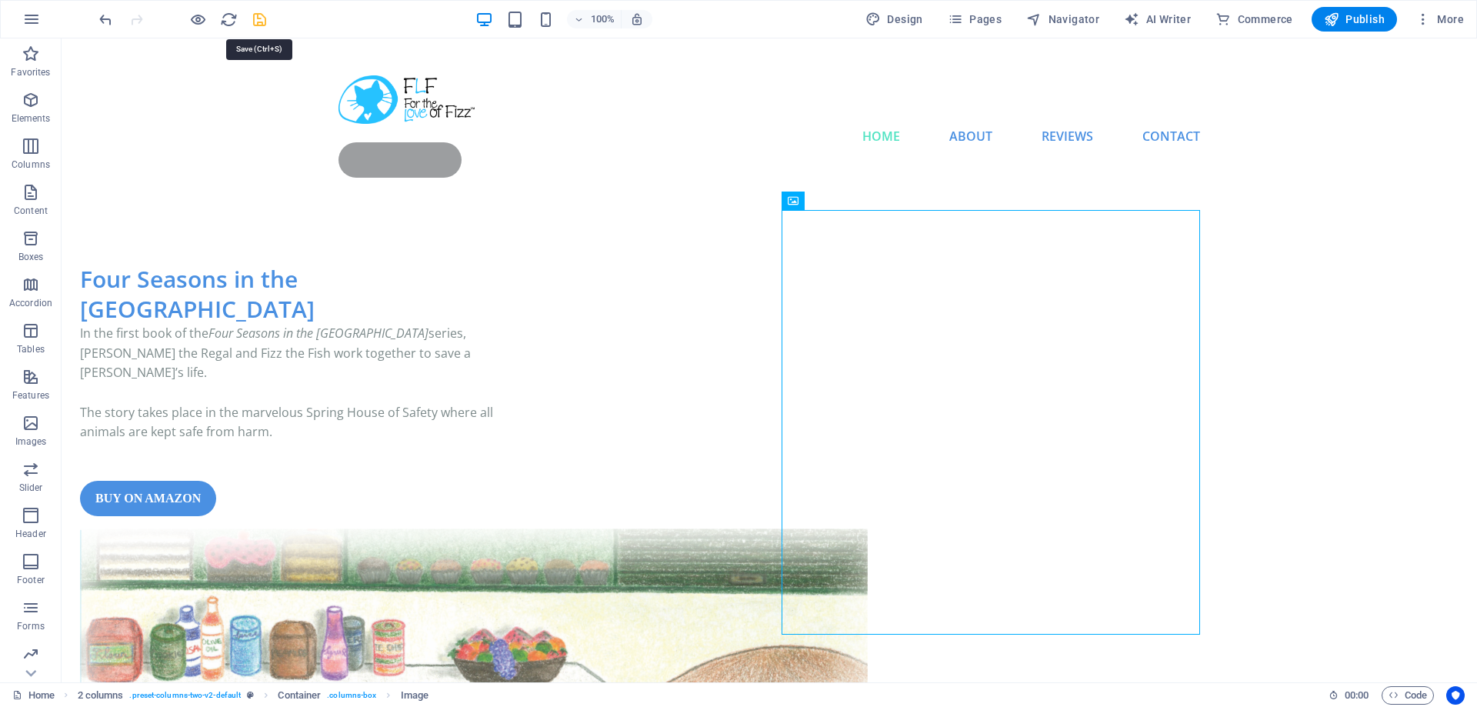
click at [262, 19] on icon "save" at bounding box center [260, 20] width 18 height 18
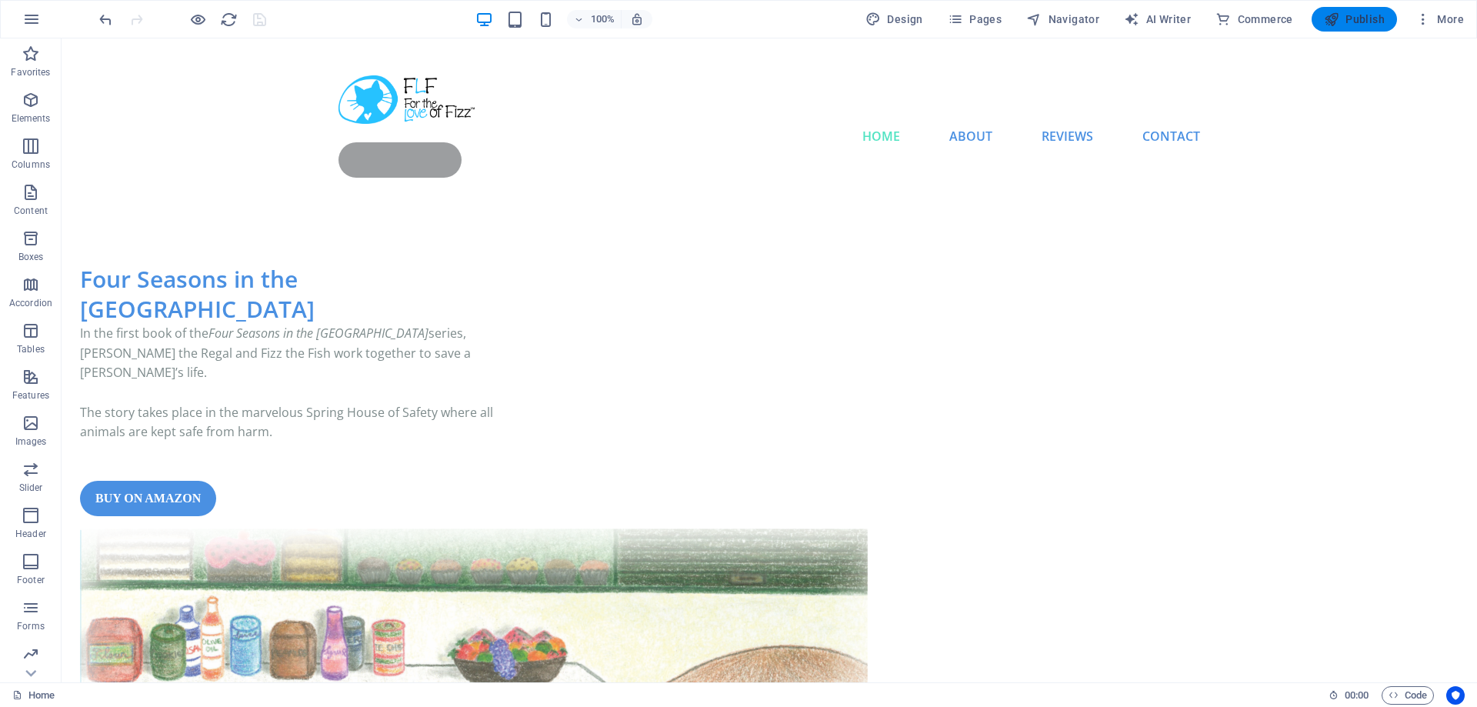
click at [1354, 24] on span "Publish" at bounding box center [1354, 19] width 61 height 15
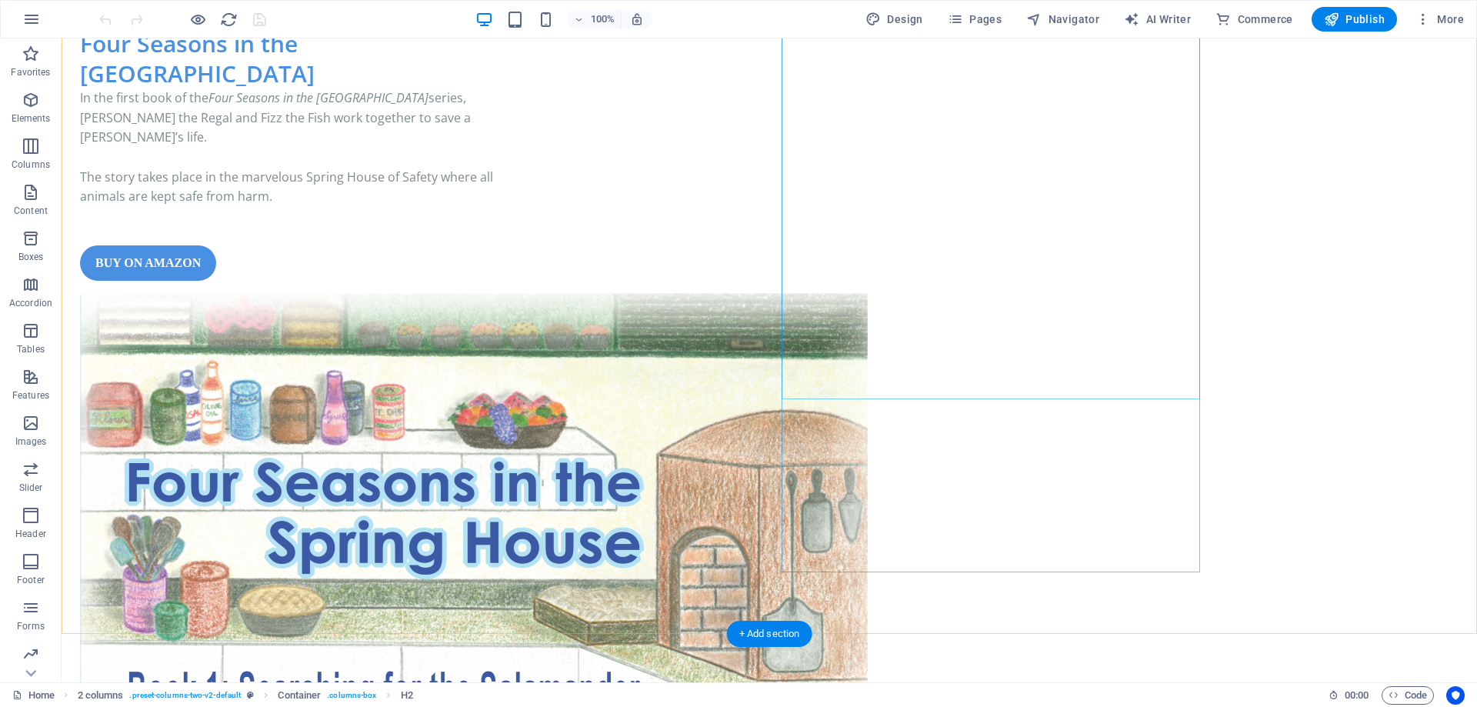
scroll to position [235, 0]
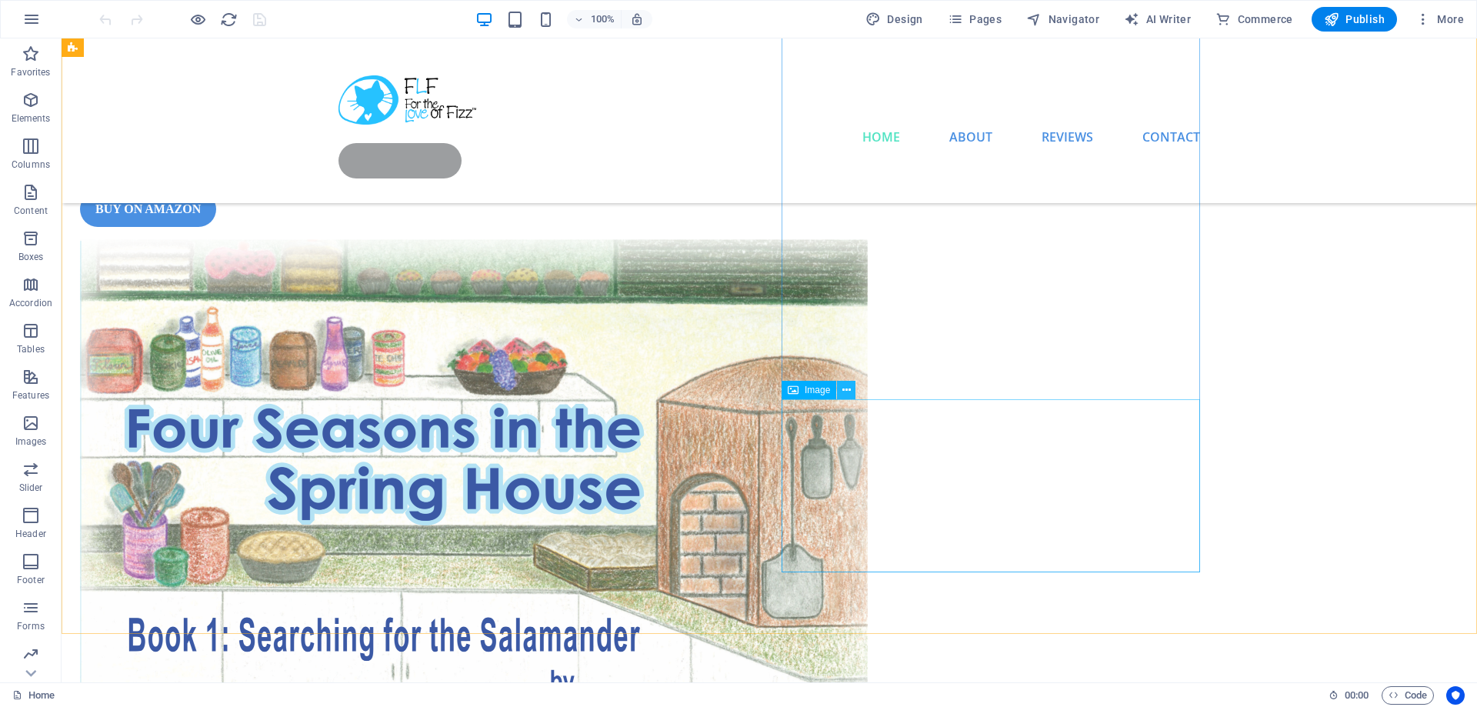
click at [851, 392] on button at bounding box center [846, 390] width 18 height 18
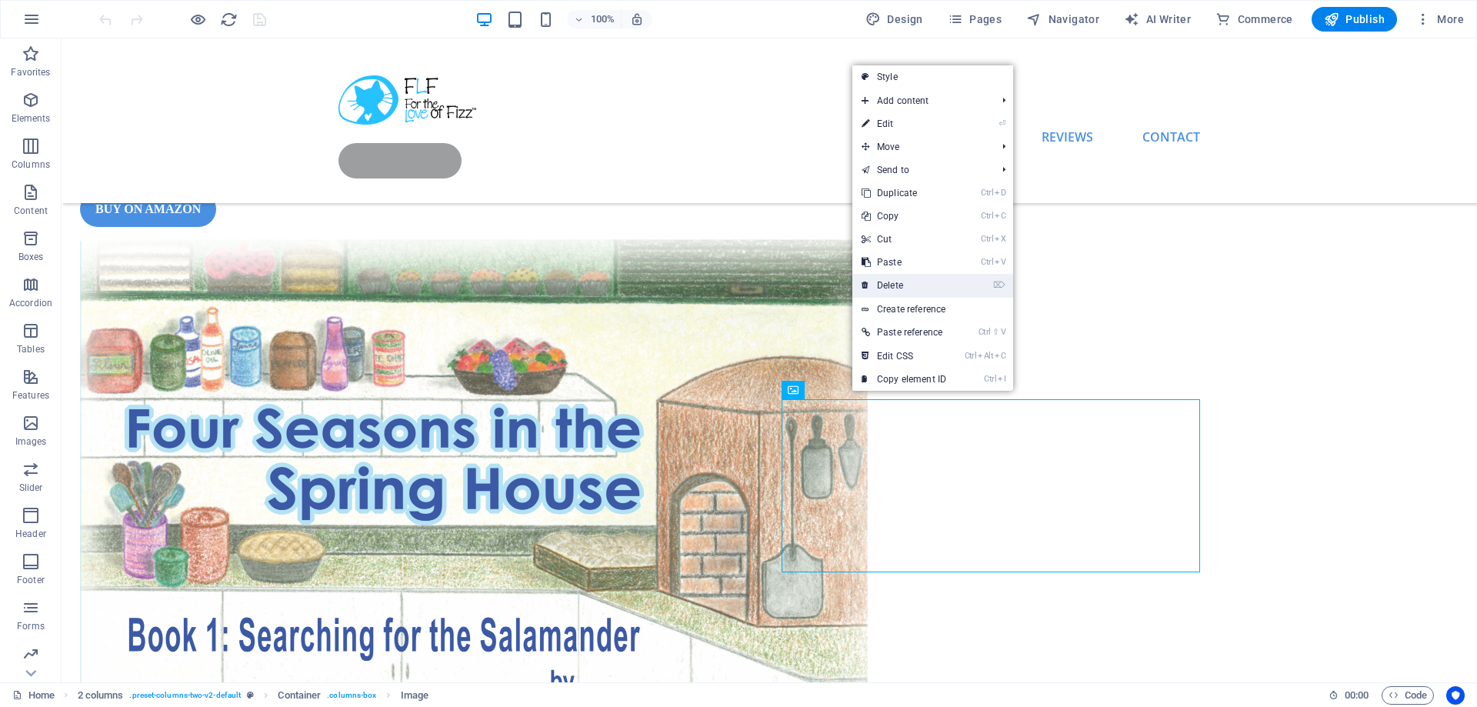
click at [923, 283] on link "⌦ Delete" at bounding box center [904, 285] width 103 height 23
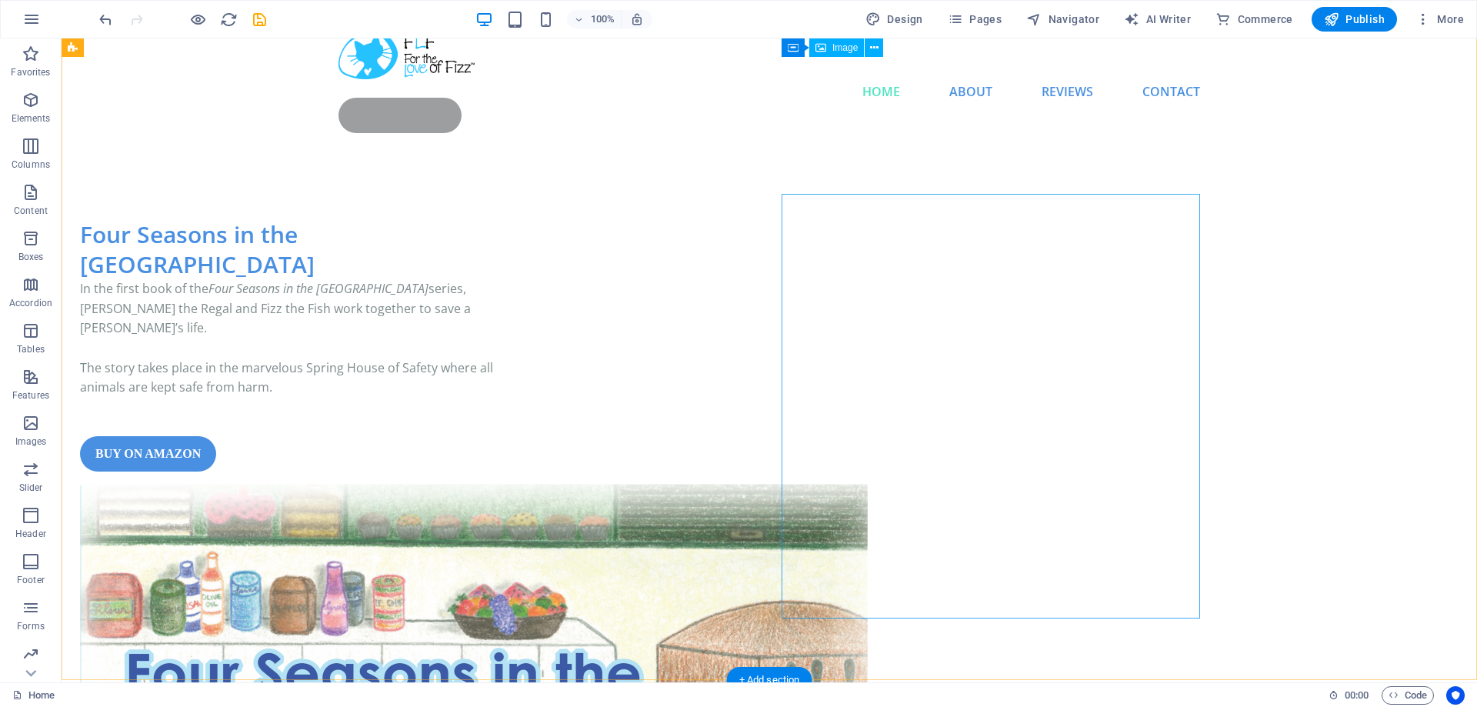
scroll to position [0, 0]
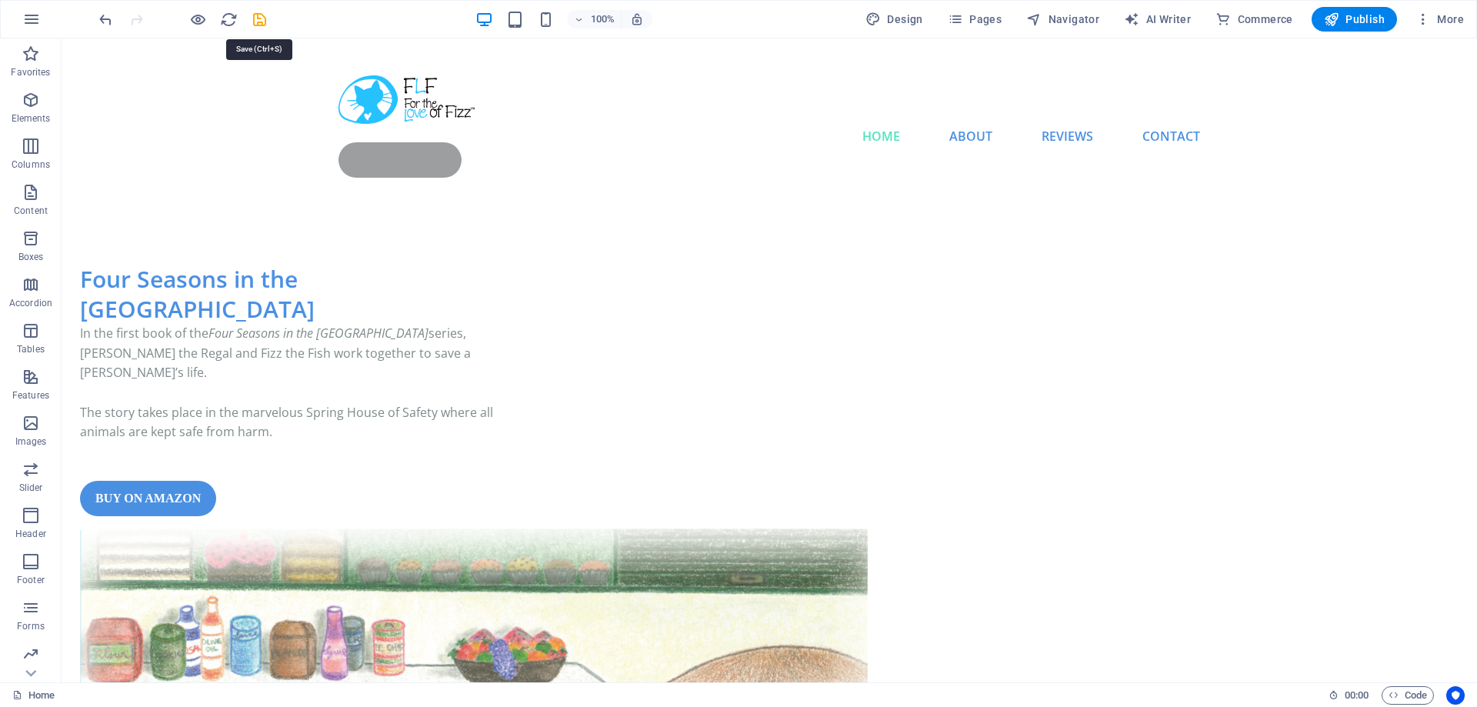
click at [265, 22] on icon "save" at bounding box center [260, 20] width 18 height 18
click at [1346, 17] on span "Publish" at bounding box center [1354, 19] width 61 height 15
click at [877, 192] on button at bounding box center [874, 201] width 18 height 18
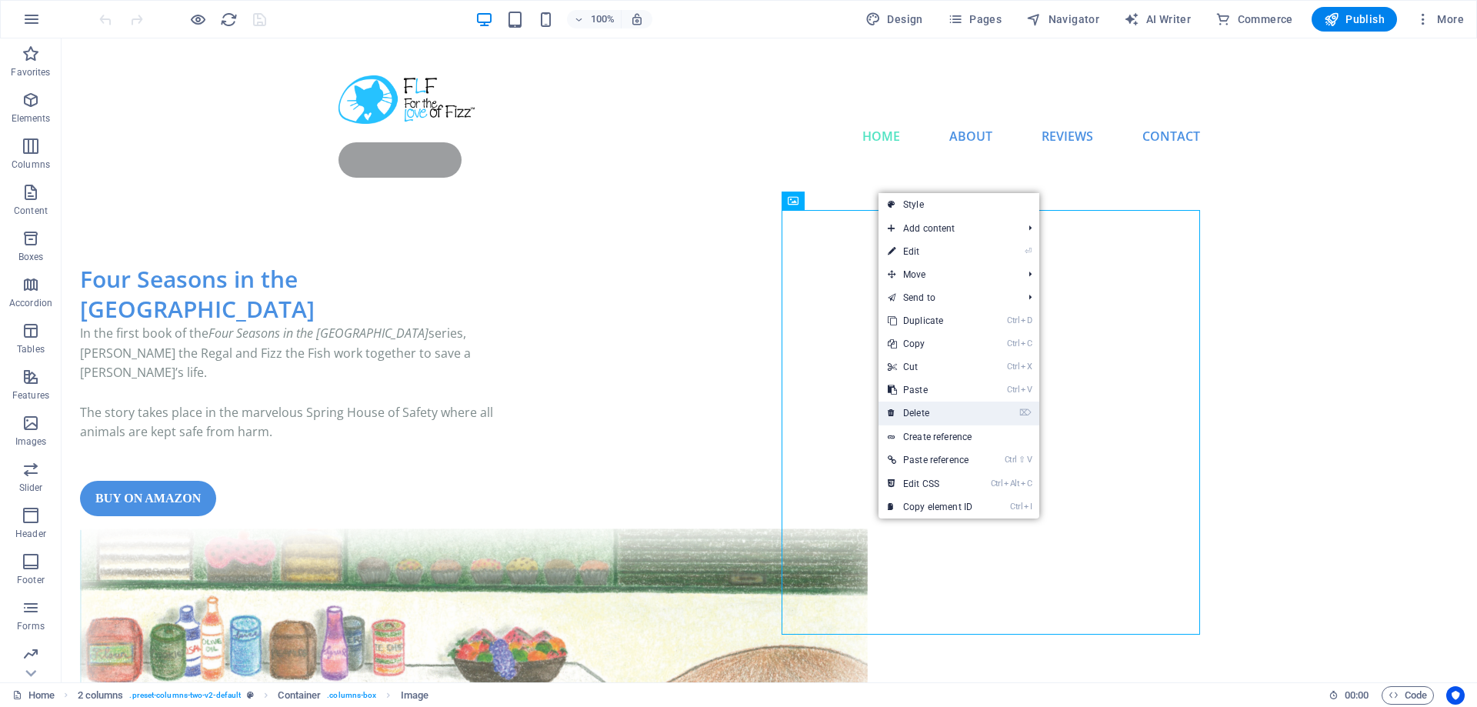
click at [938, 407] on link "⌦ Delete" at bounding box center [930, 413] width 103 height 23
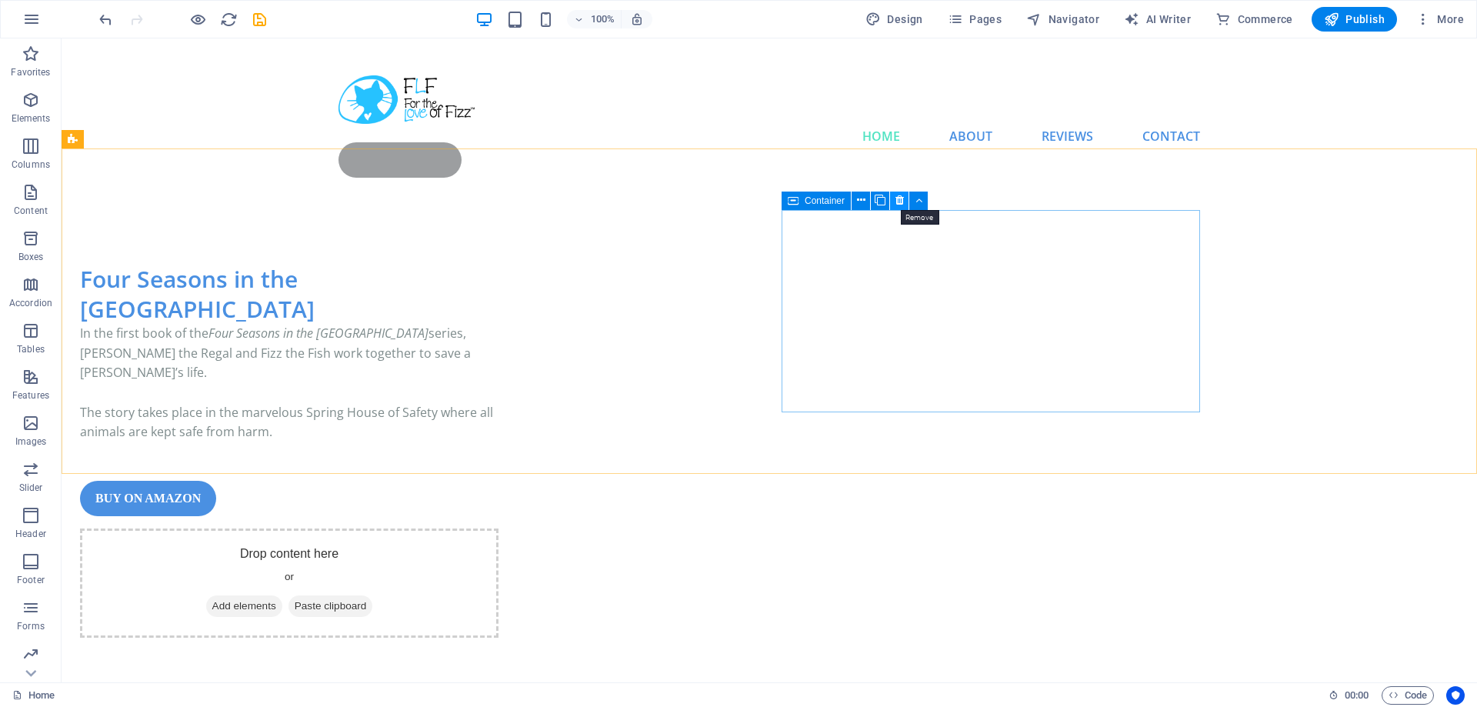
click at [898, 199] on icon at bounding box center [900, 200] width 8 height 16
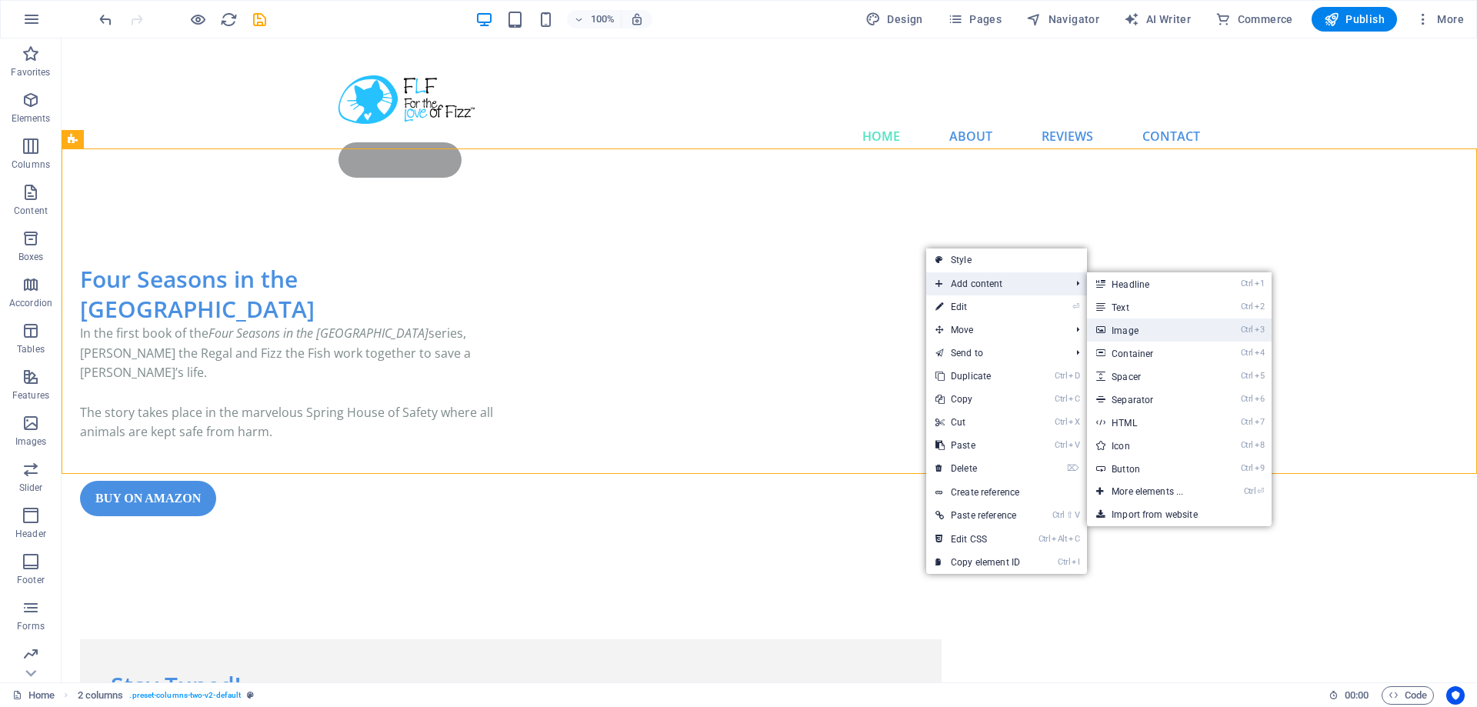
click at [1142, 333] on link "Ctrl 3 Image" at bounding box center [1150, 330] width 127 height 23
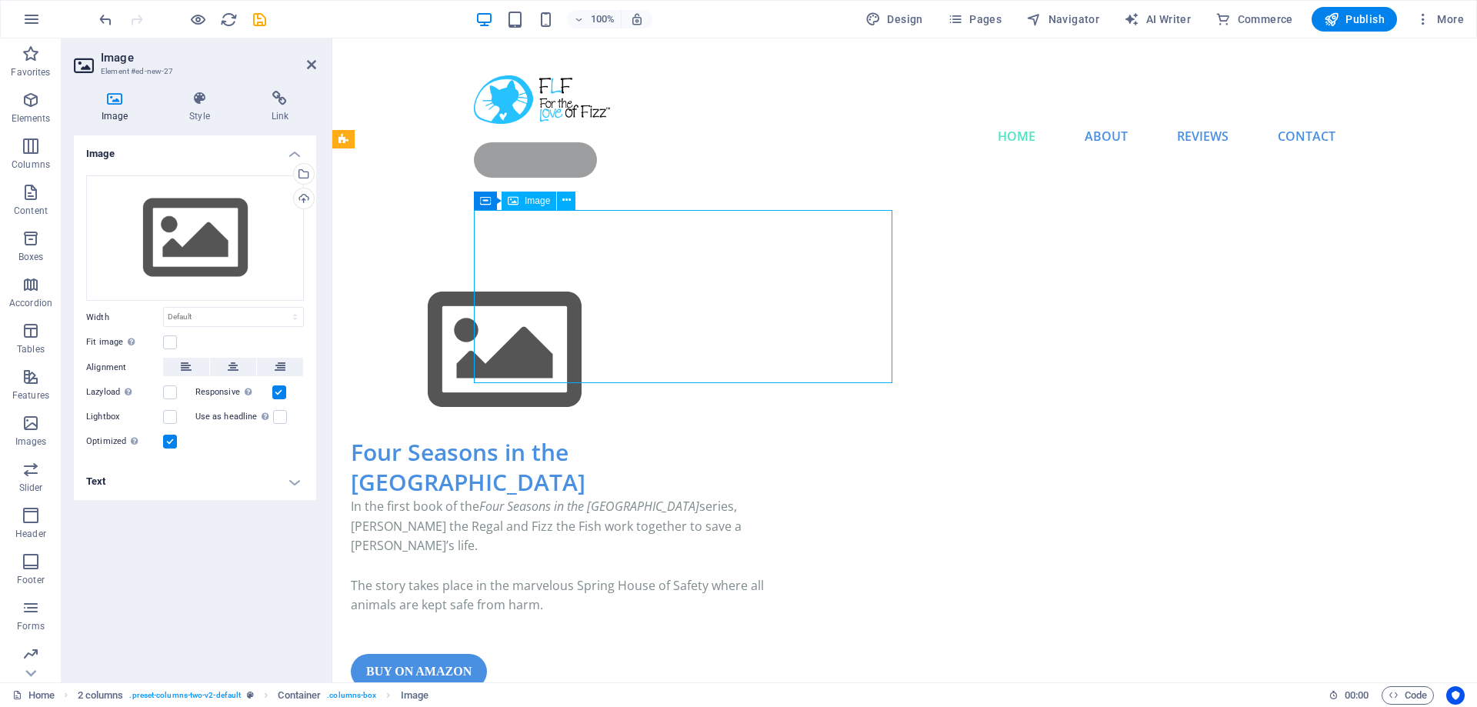
drag, startPoint x: 706, startPoint y: 222, endPoint x: 881, endPoint y: 258, distance: 178.4
click at [770, 264] on figure at bounding box center [560, 350] width 419 height 173
click at [106, 21] on icon "undo" at bounding box center [106, 20] width 18 height 18
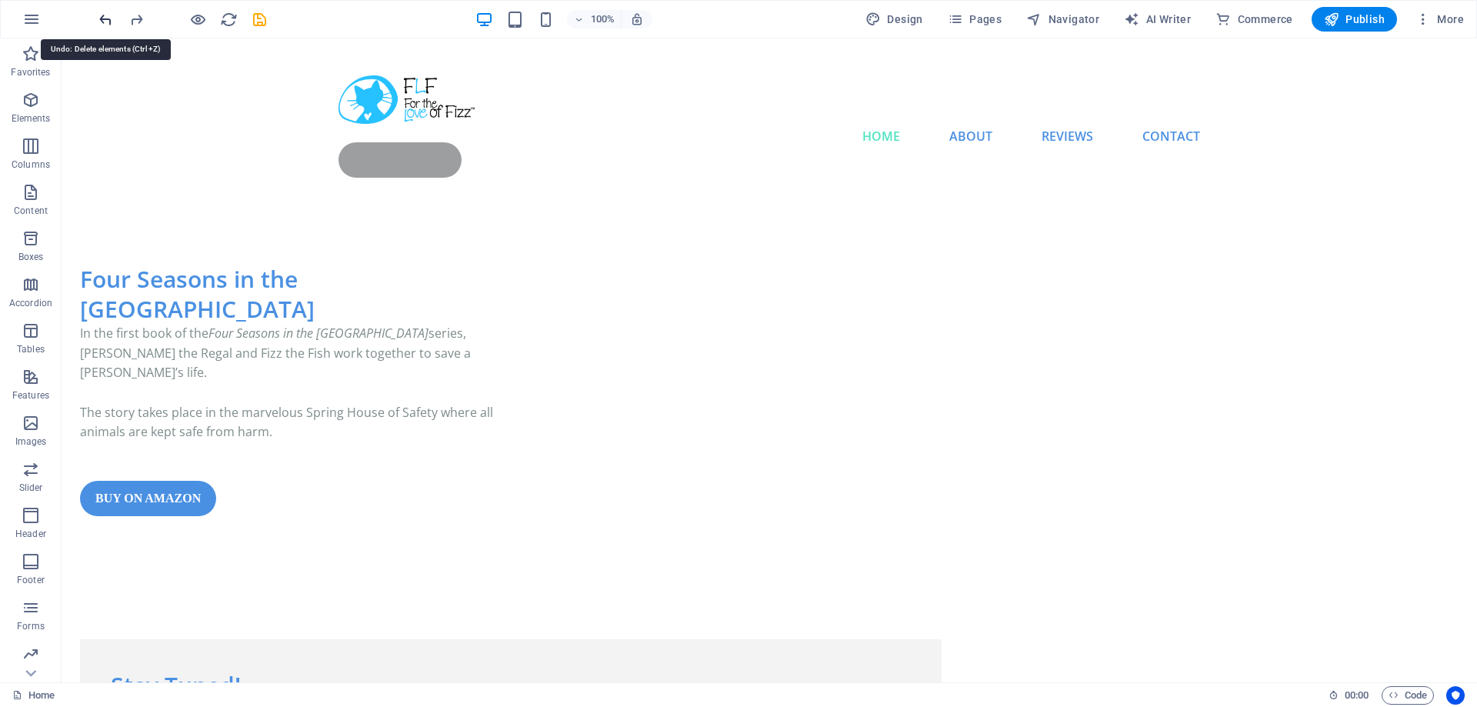
click at [106, 21] on icon "undo" at bounding box center [106, 20] width 18 height 18
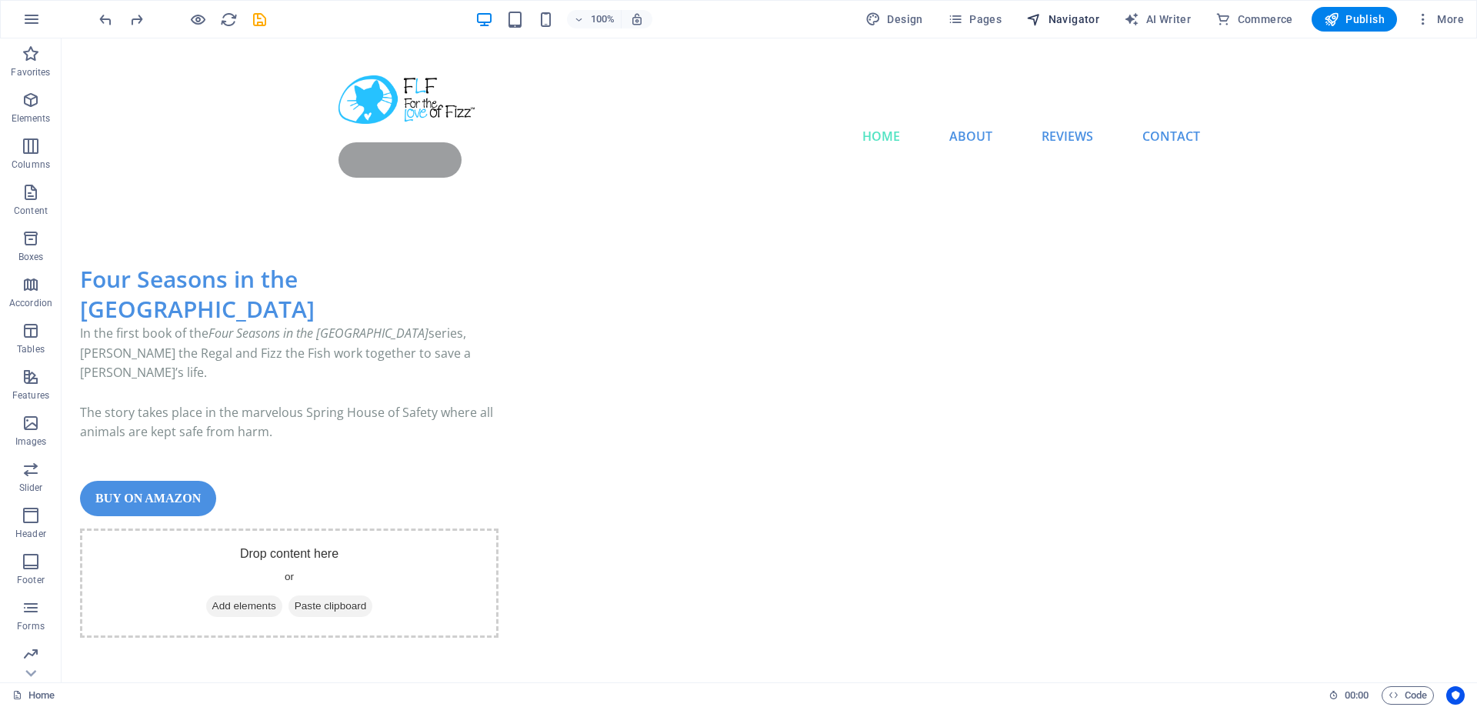
click at [1069, 20] on span "Navigator" at bounding box center [1063, 19] width 73 height 15
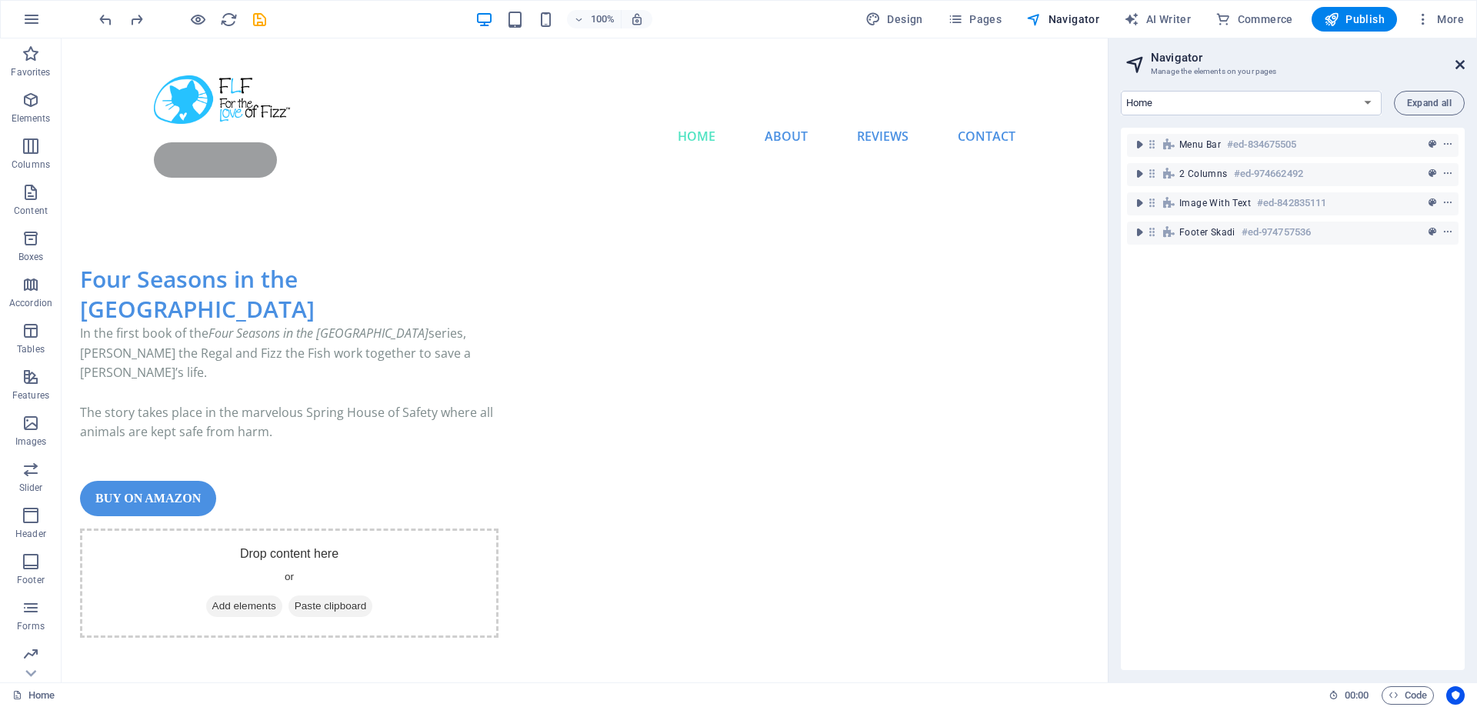
click at [1461, 62] on icon at bounding box center [1460, 64] width 9 height 12
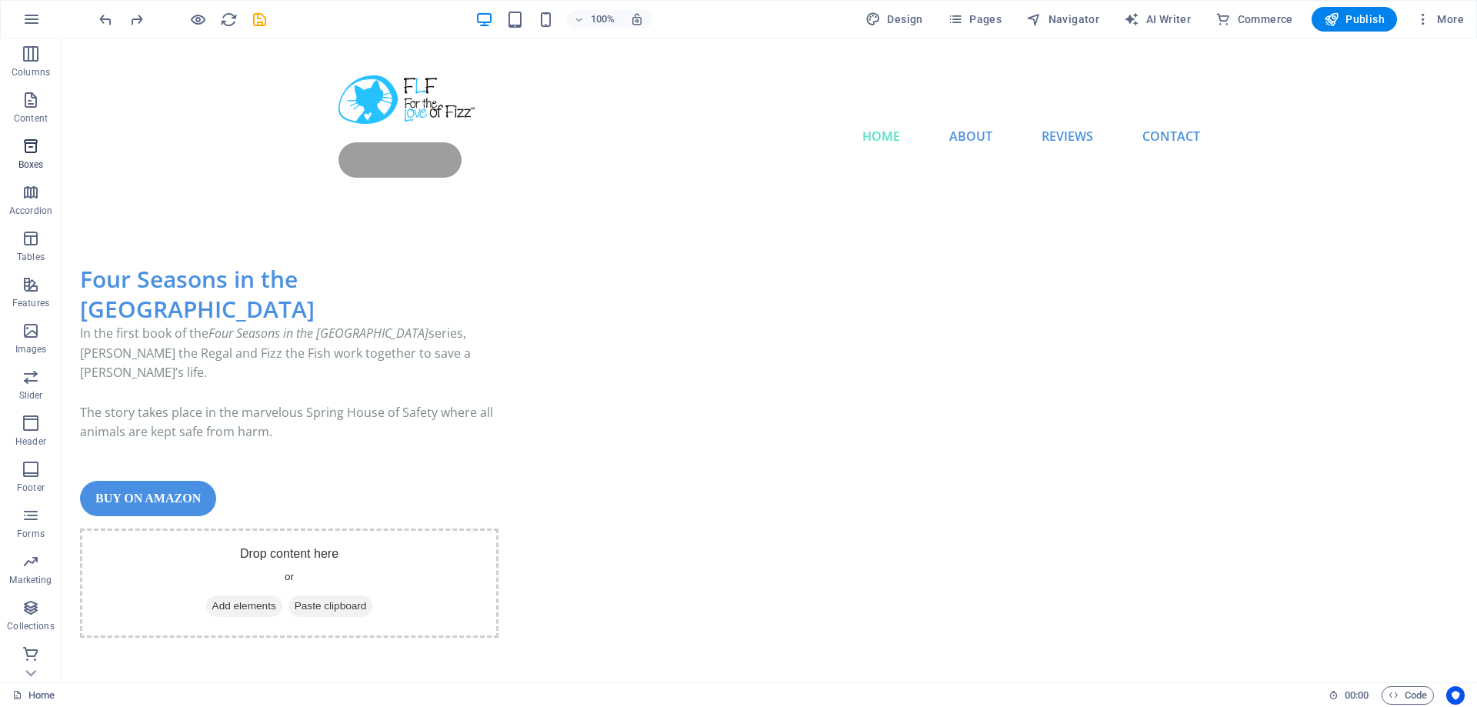
scroll to position [95, 0]
click at [33, 604] on icon "button" at bounding box center [31, 605] width 18 height 18
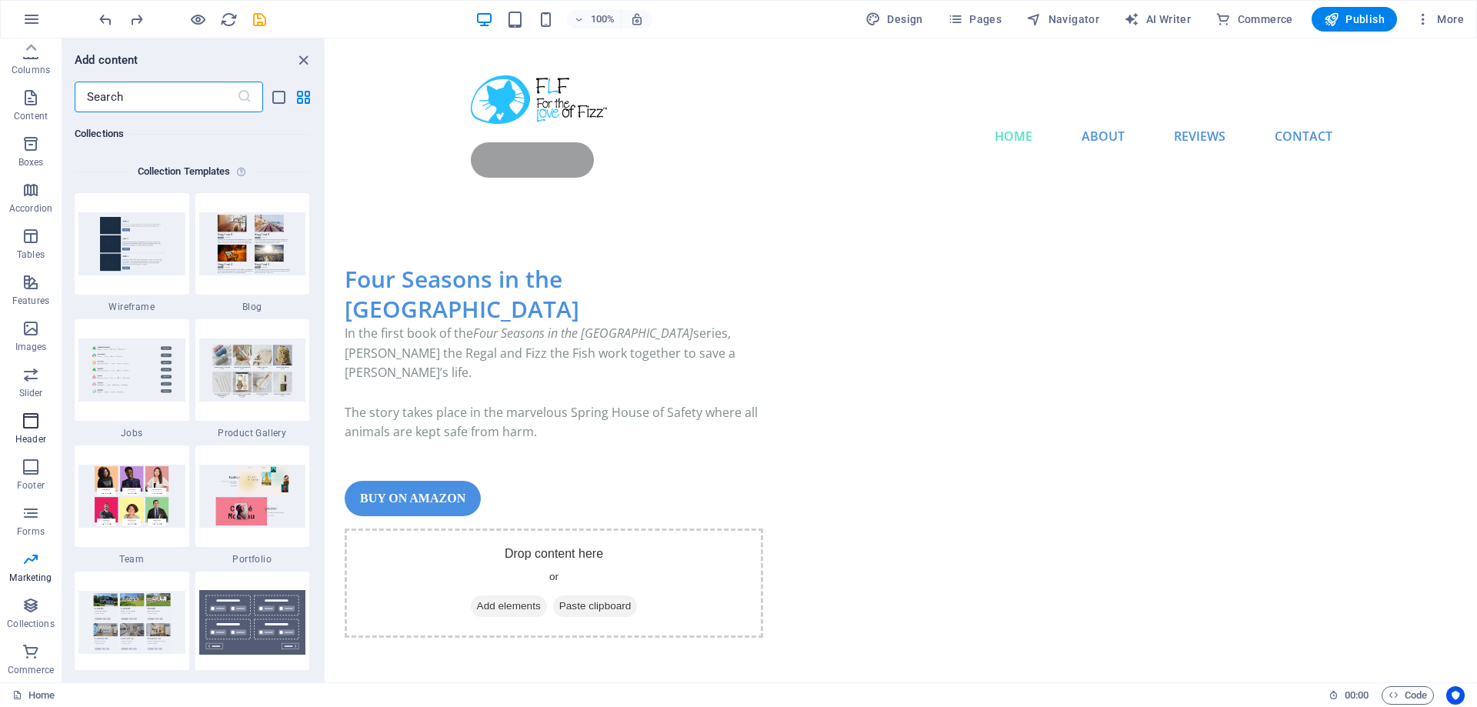
scroll to position [0, 0]
click at [32, 20] on icon "button" at bounding box center [31, 19] width 18 height 18
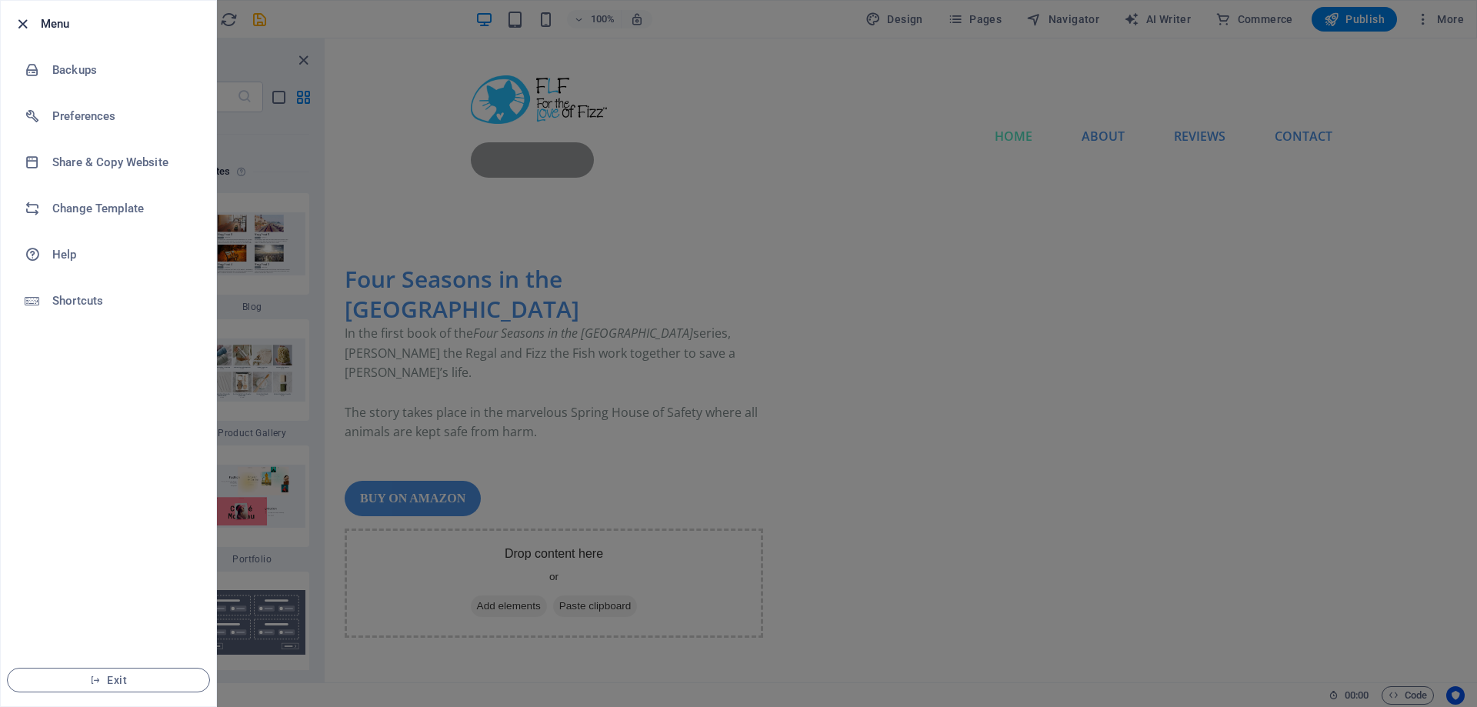
click at [17, 19] on icon "button" at bounding box center [23, 24] width 18 height 18
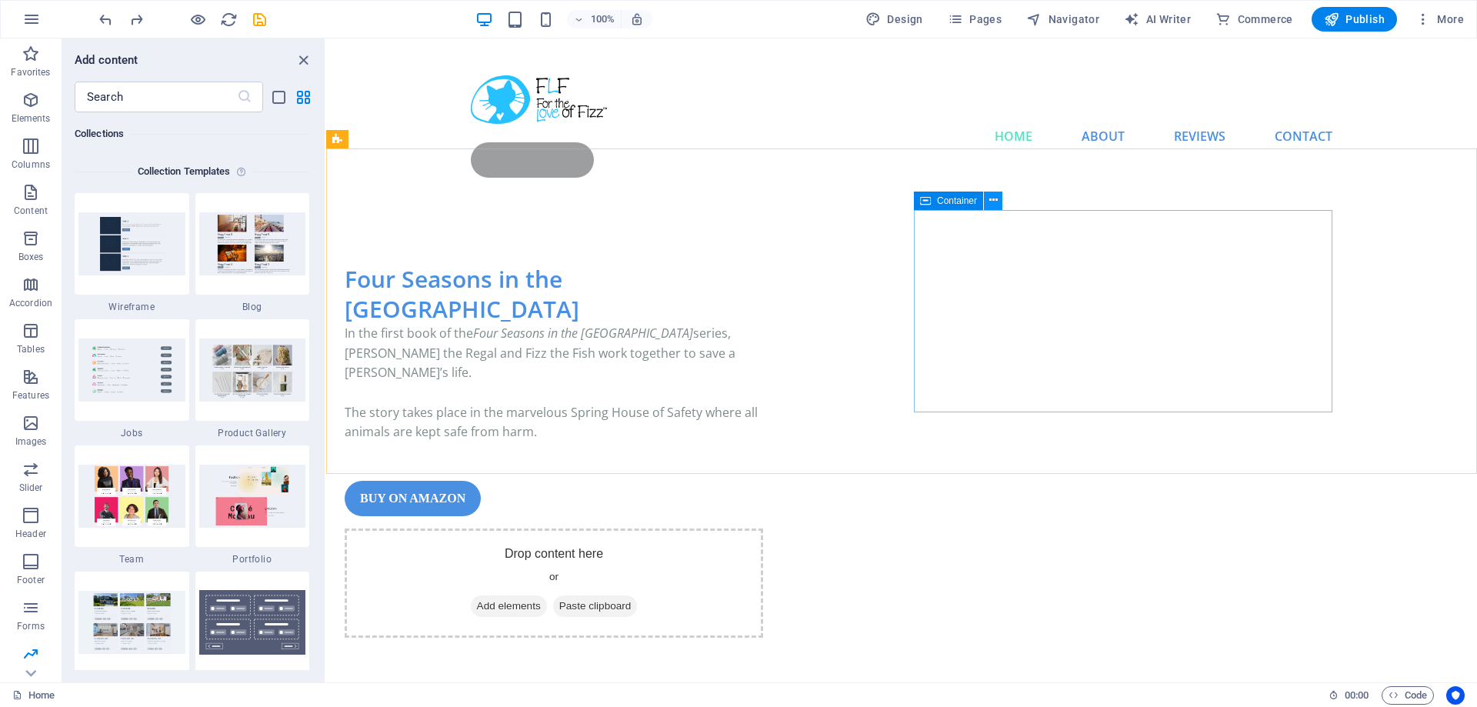
click at [1001, 206] on button at bounding box center [993, 201] width 18 height 18
click at [763, 529] on div "Drop content here or Add elements Paste clipboard" at bounding box center [554, 583] width 419 height 109
click at [547, 596] on span "Add elements" at bounding box center [509, 607] width 76 height 22
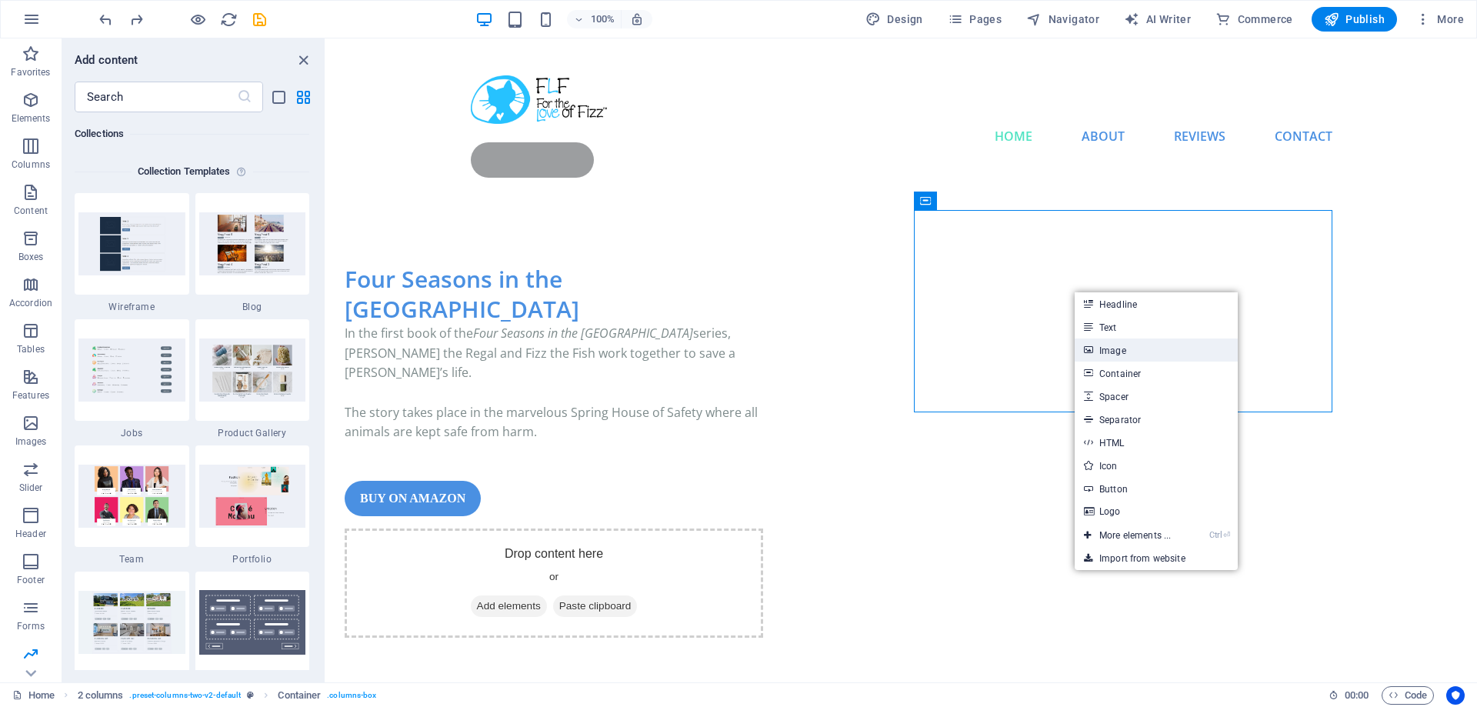
click at [1131, 349] on link "Image" at bounding box center [1156, 350] width 163 height 23
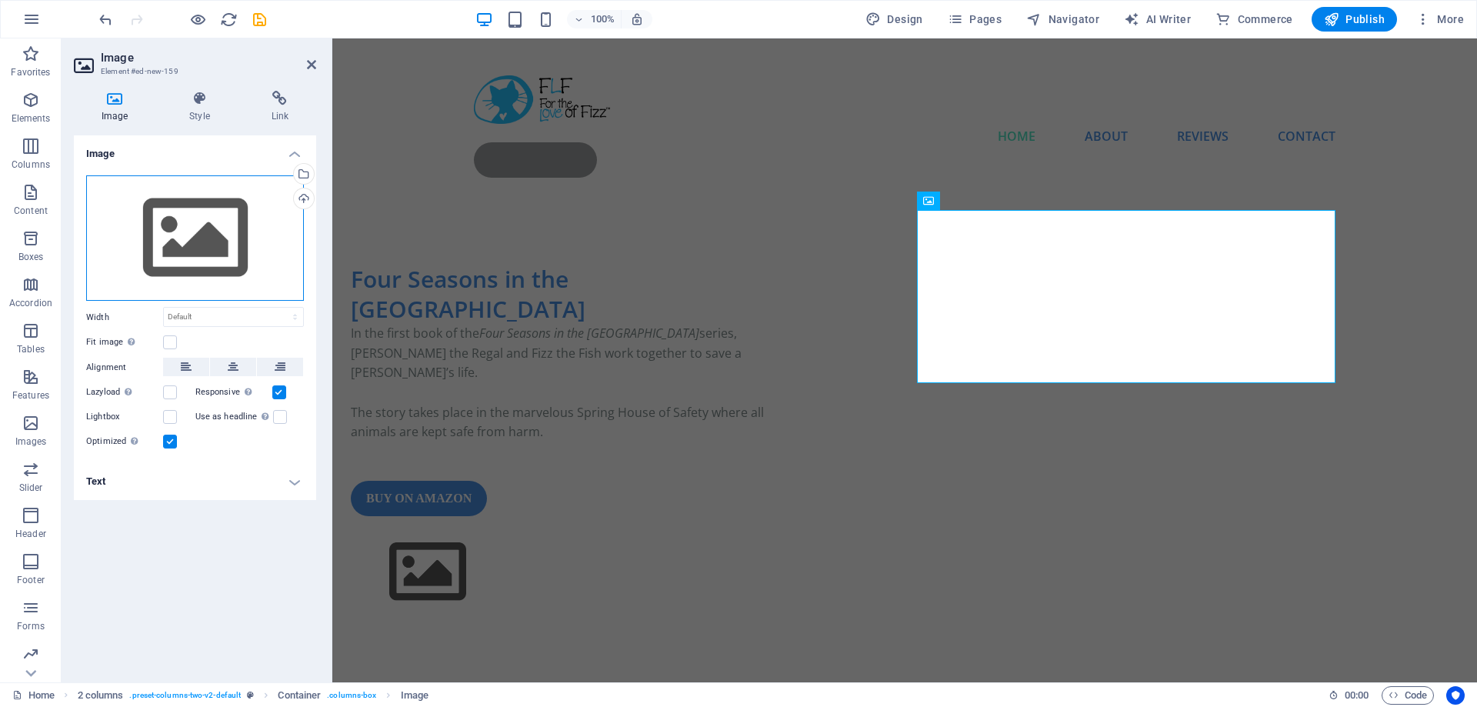
click at [169, 239] on div "Drag files here, click to choose files or select files from Files or our free s…" at bounding box center [195, 238] width 218 height 126
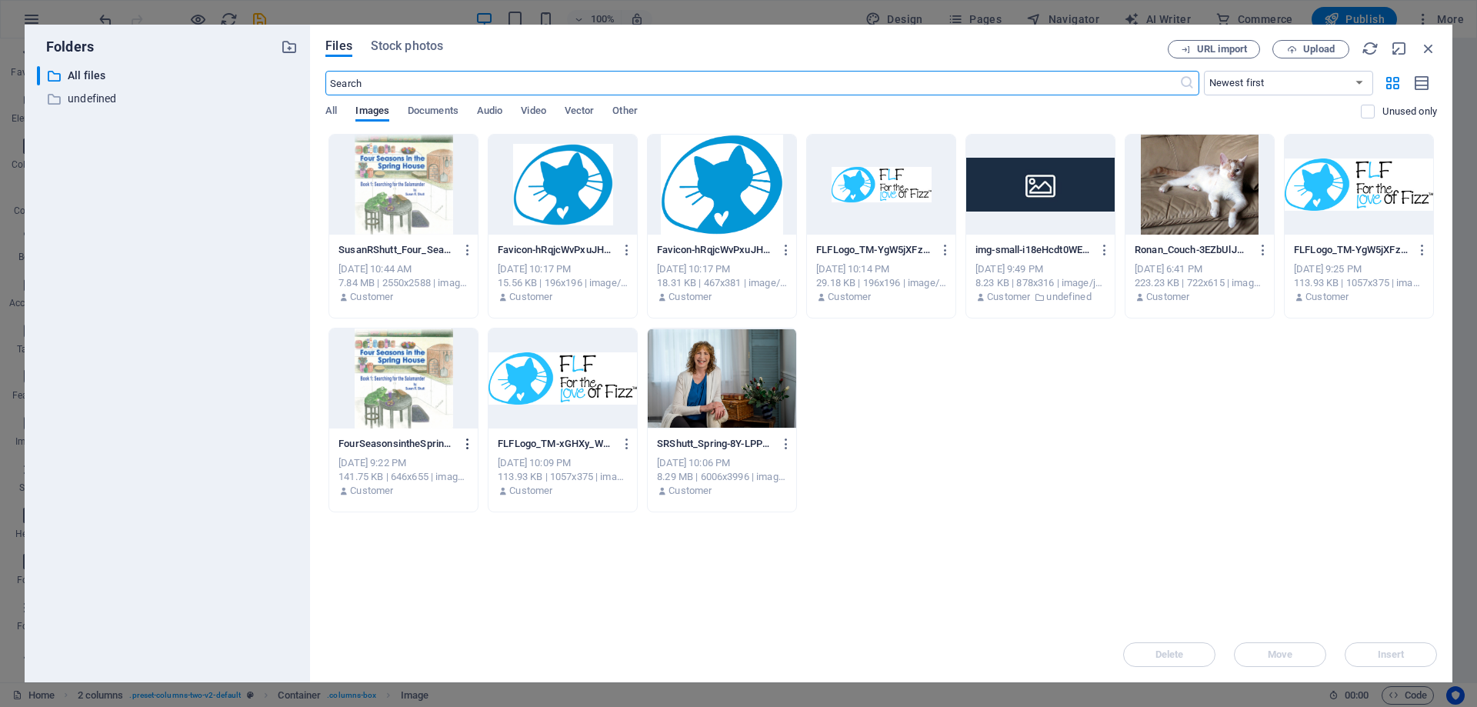
click at [464, 447] on icon "button" at bounding box center [468, 444] width 15 height 14
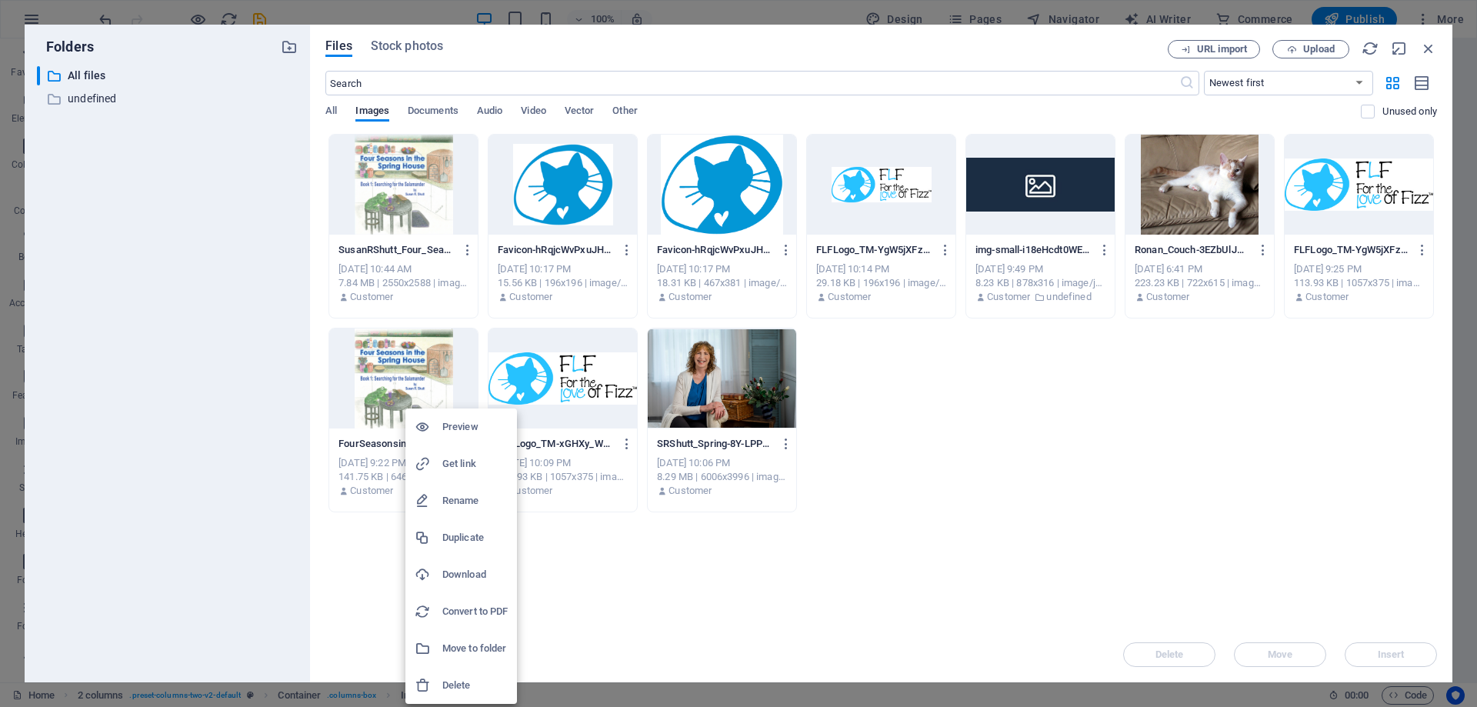
click at [462, 683] on h6 "Delete" at bounding box center [474, 685] width 65 height 18
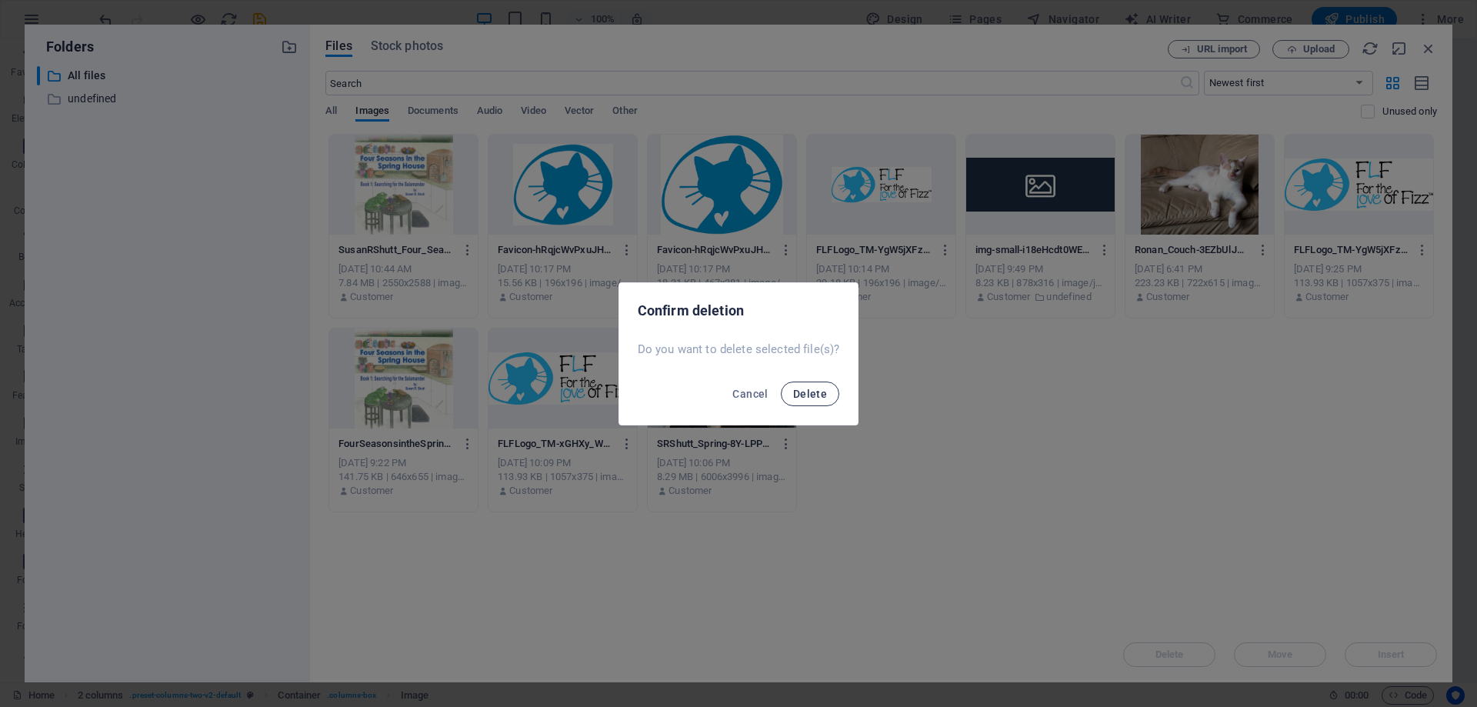
click at [798, 392] on span "Delete" at bounding box center [810, 394] width 34 height 12
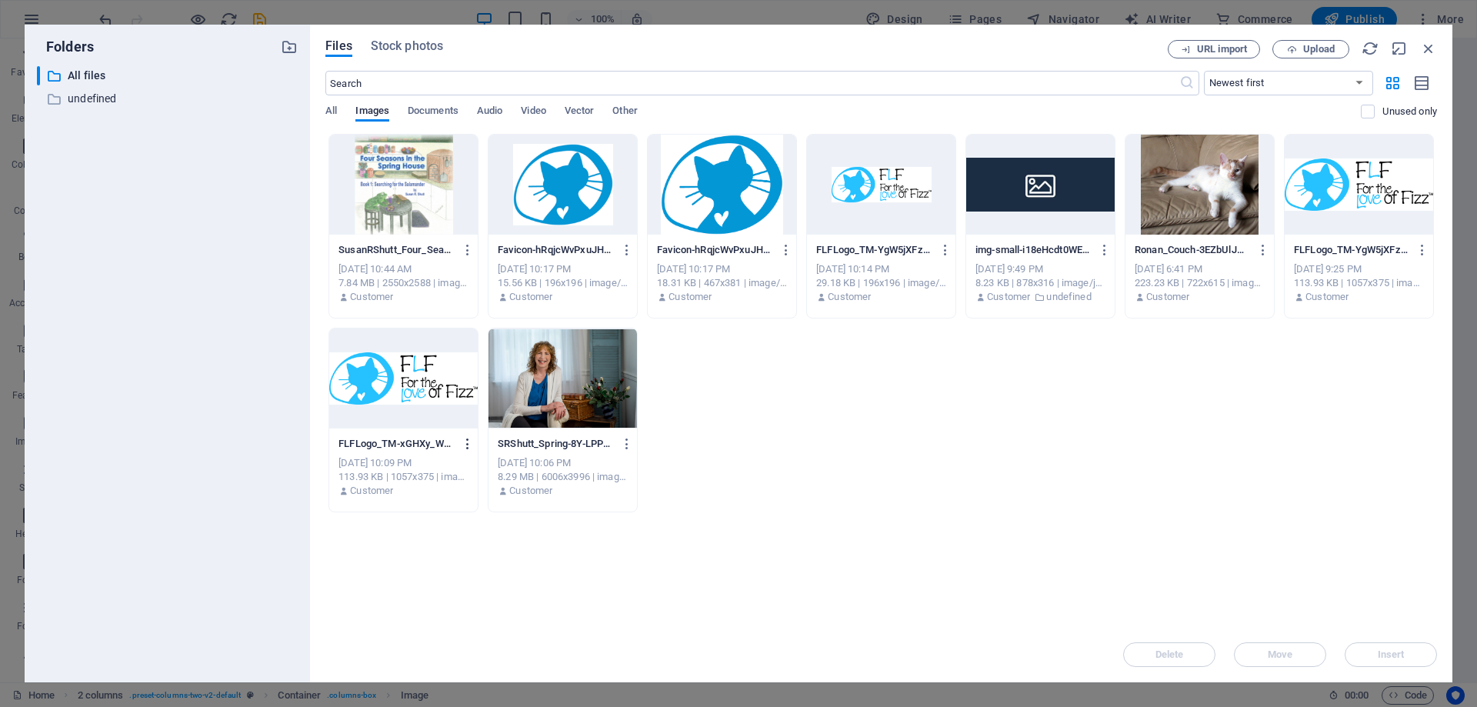
click at [462, 443] on icon "button" at bounding box center [468, 444] width 15 height 14
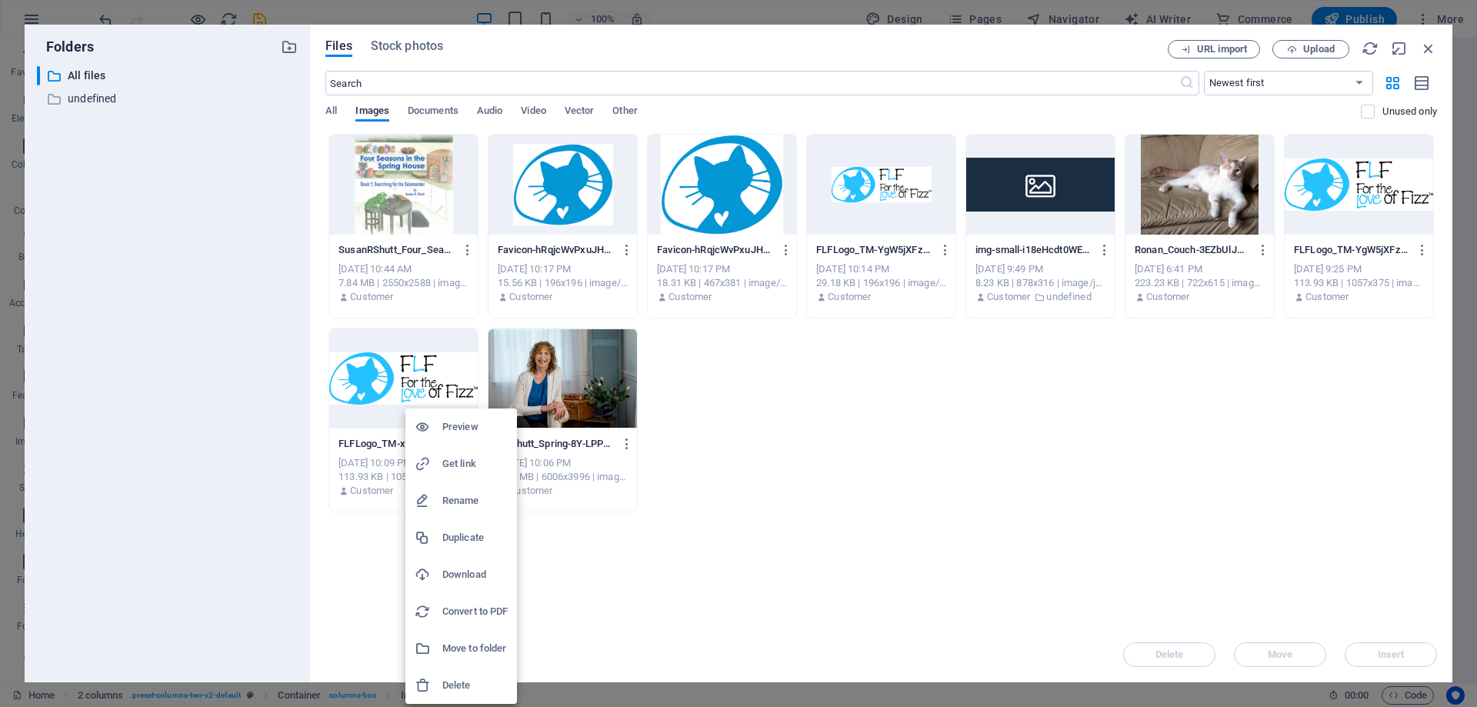
click at [411, 203] on div at bounding box center [738, 353] width 1477 height 707
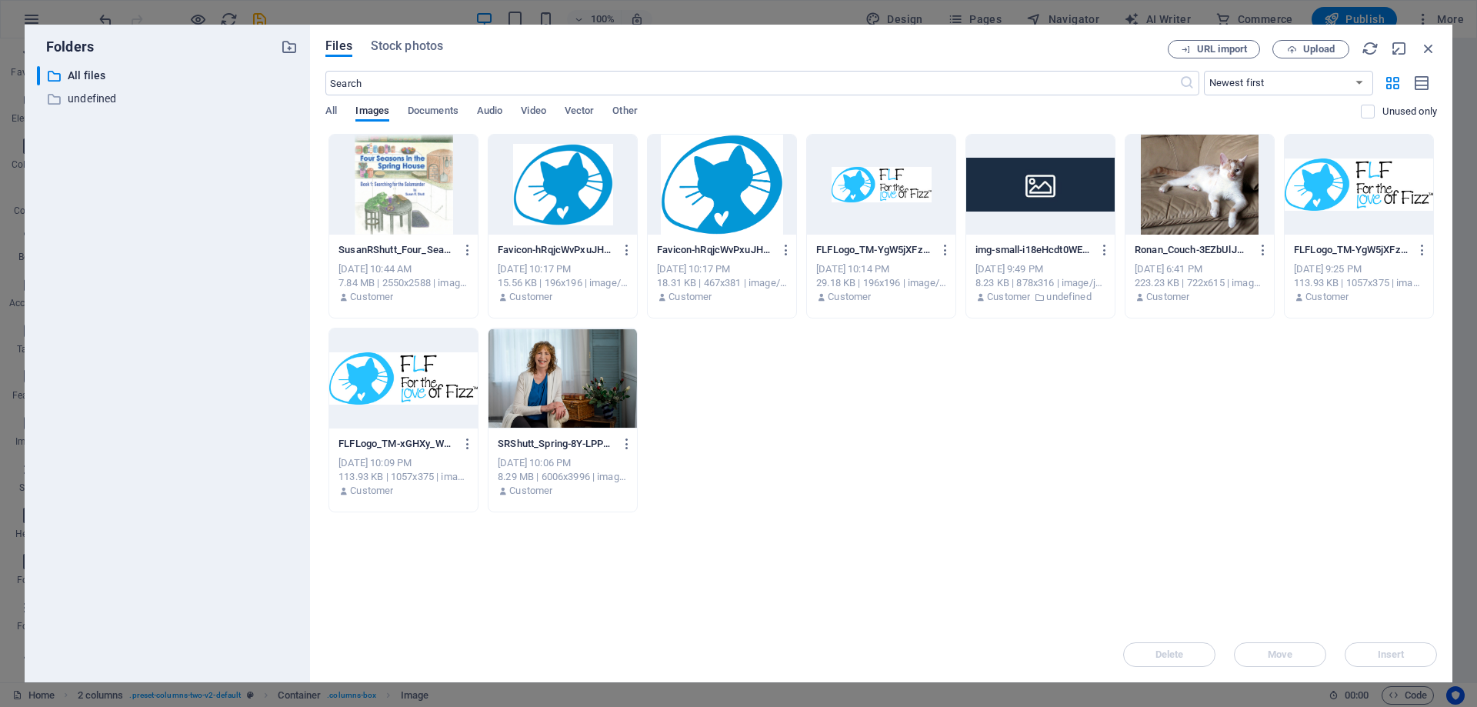
click at [402, 197] on div at bounding box center [403, 185] width 149 height 100
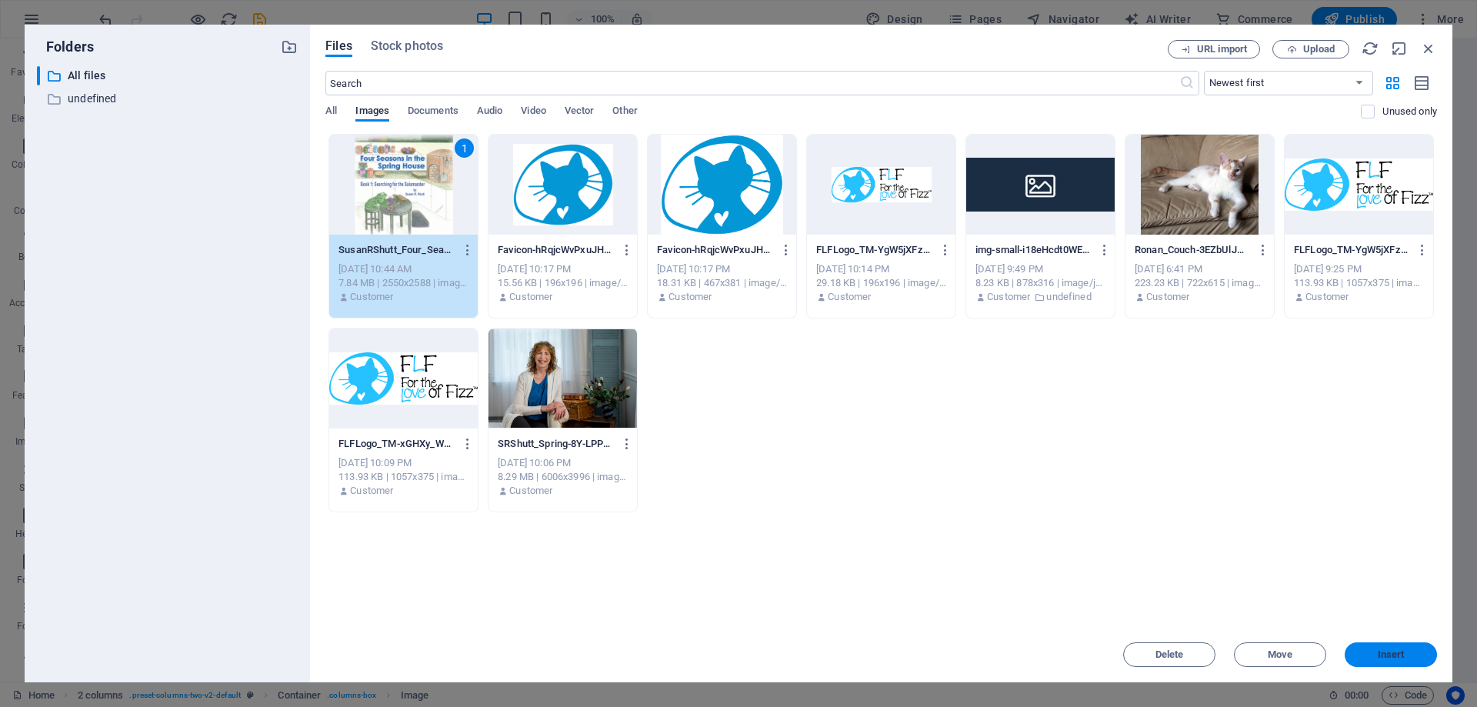
click at [1400, 650] on span "Insert" at bounding box center [1391, 654] width 27 height 9
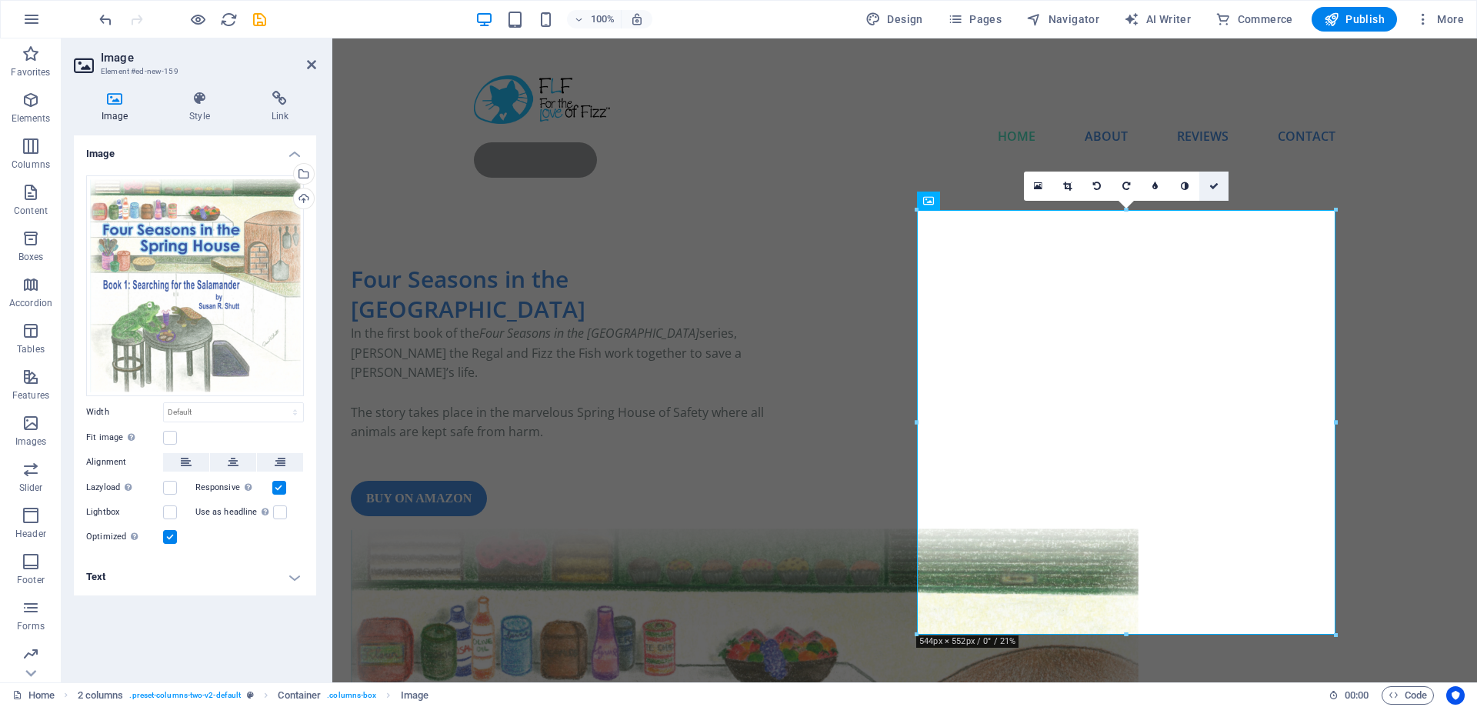
click at [1212, 185] on icon at bounding box center [1214, 186] width 9 height 9
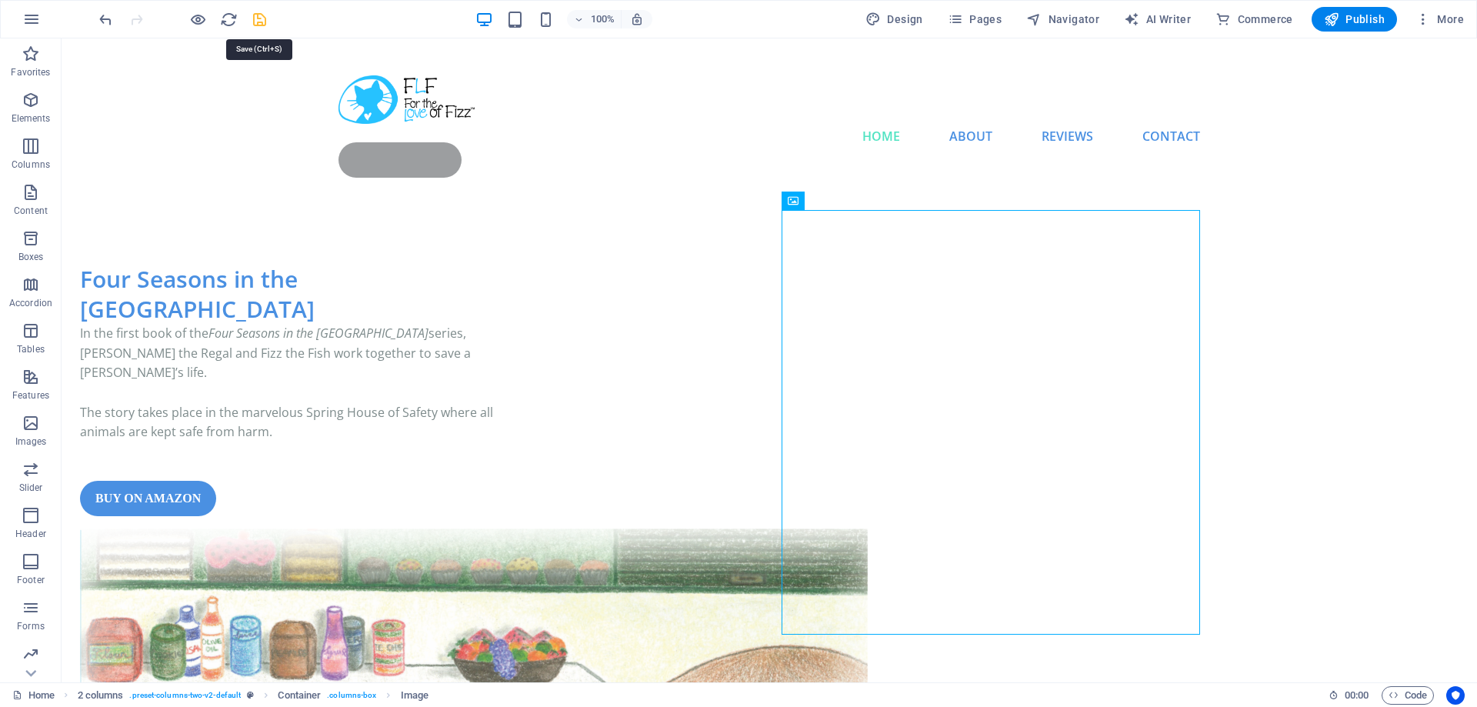
click at [258, 13] on icon "save" at bounding box center [260, 20] width 18 height 18
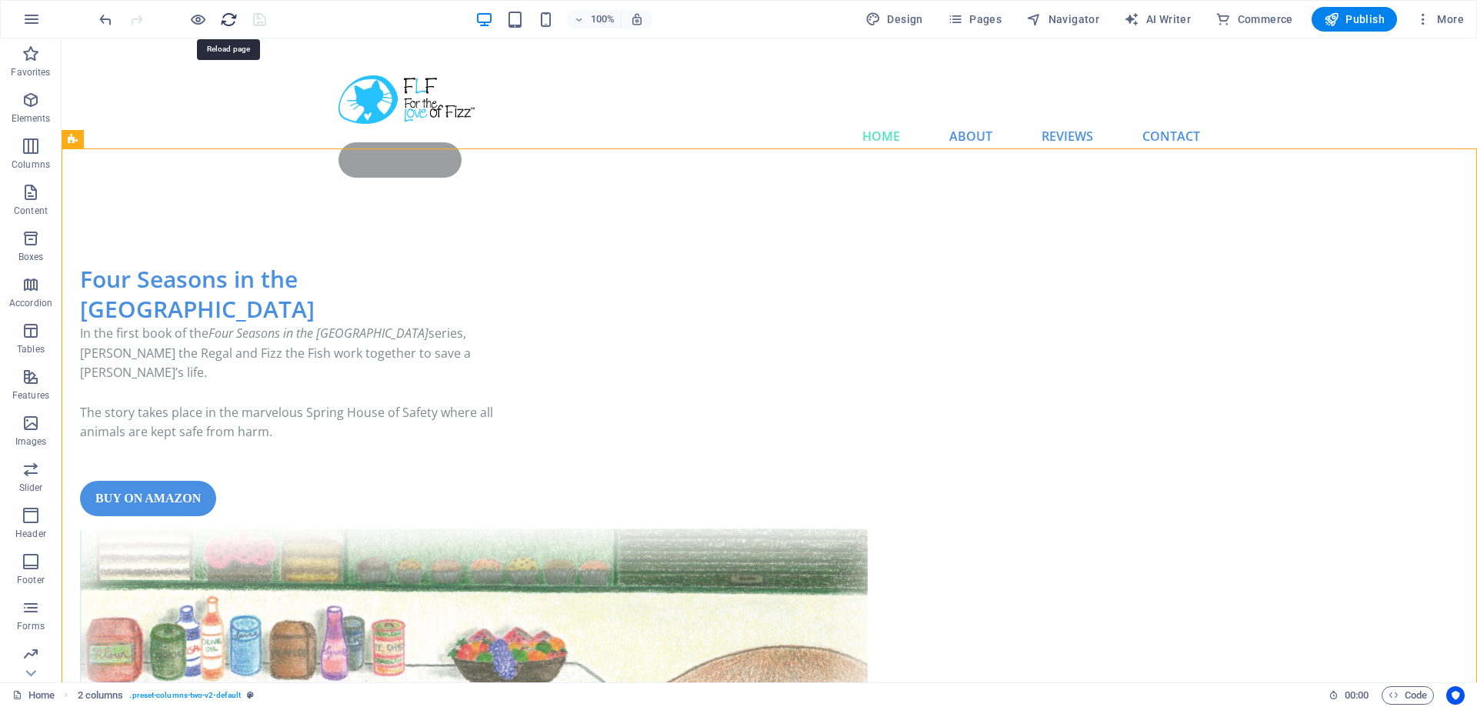
click at [226, 15] on icon "reload" at bounding box center [229, 20] width 18 height 18
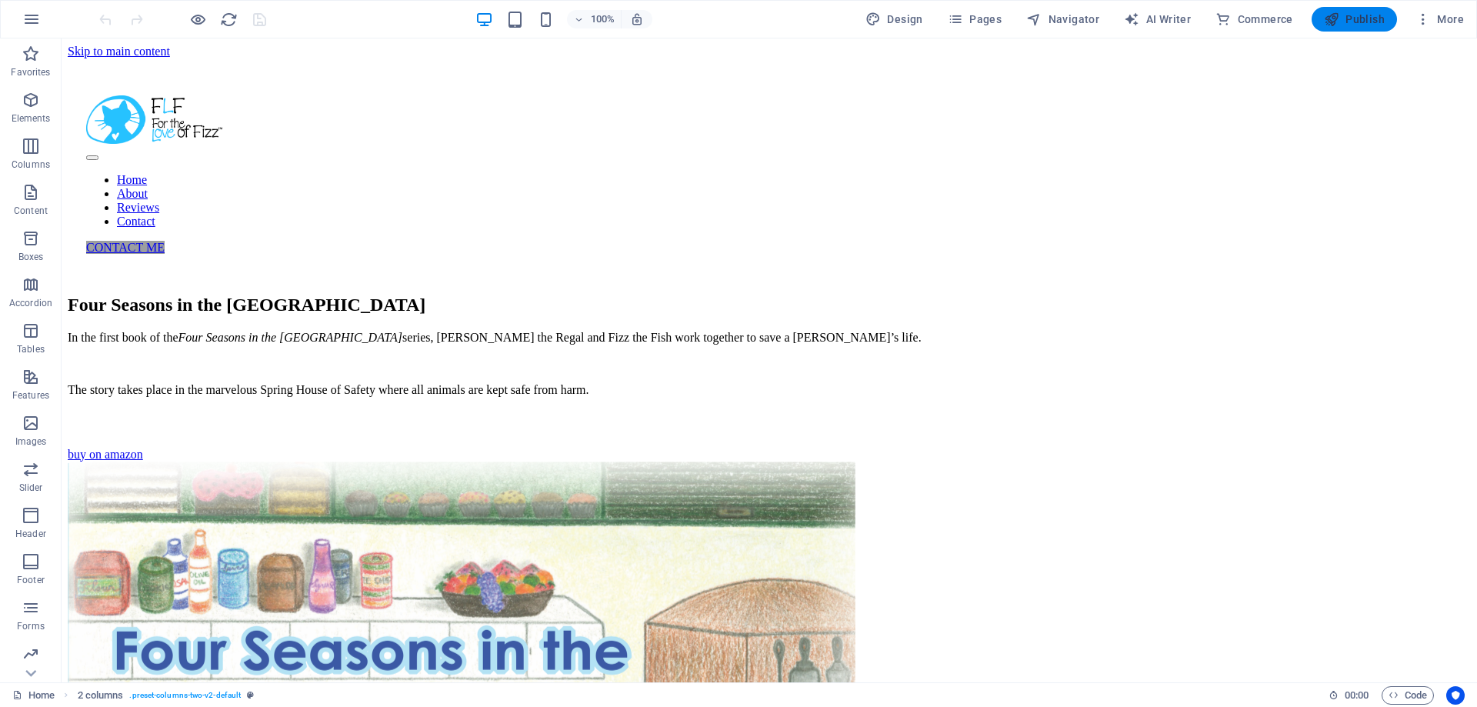
click at [1361, 16] on span "Publish" at bounding box center [1354, 19] width 61 height 15
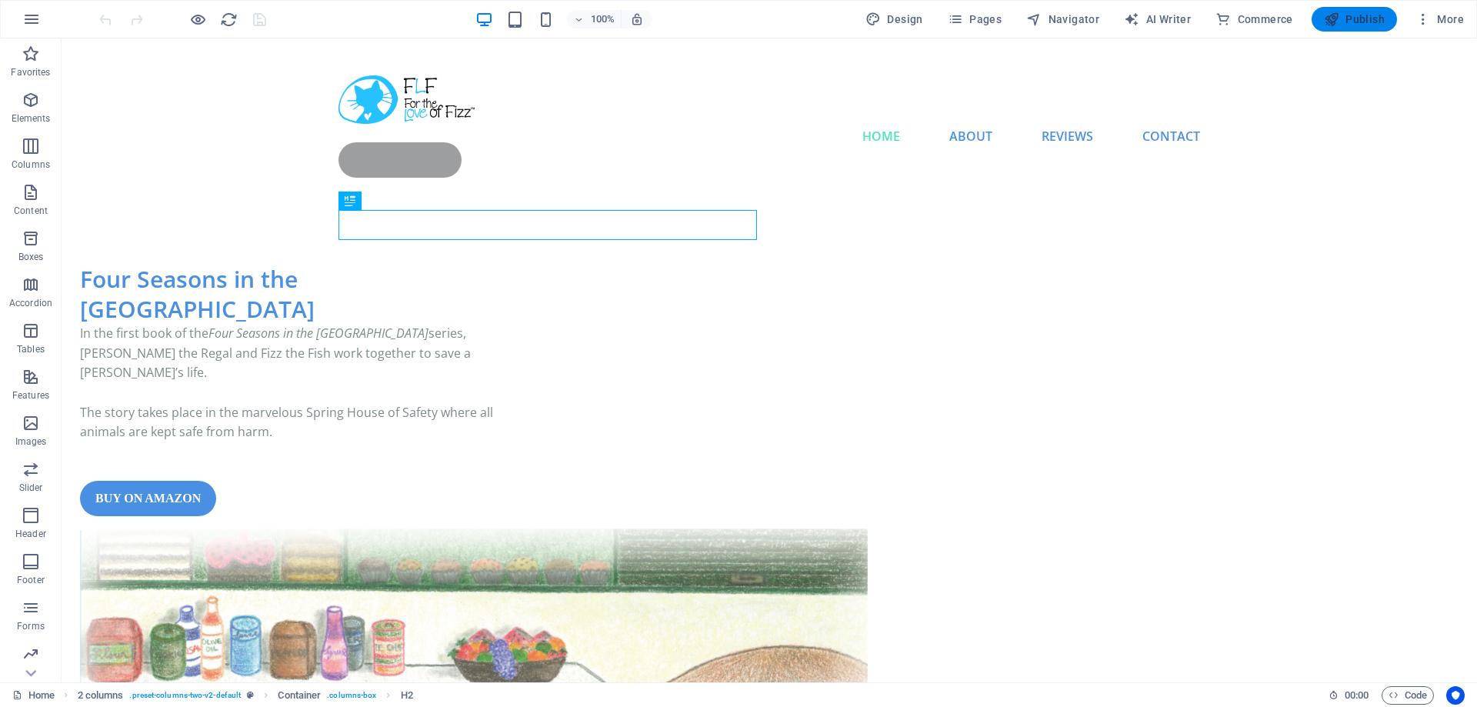
click at [1366, 18] on span "Publish" at bounding box center [1354, 19] width 61 height 15
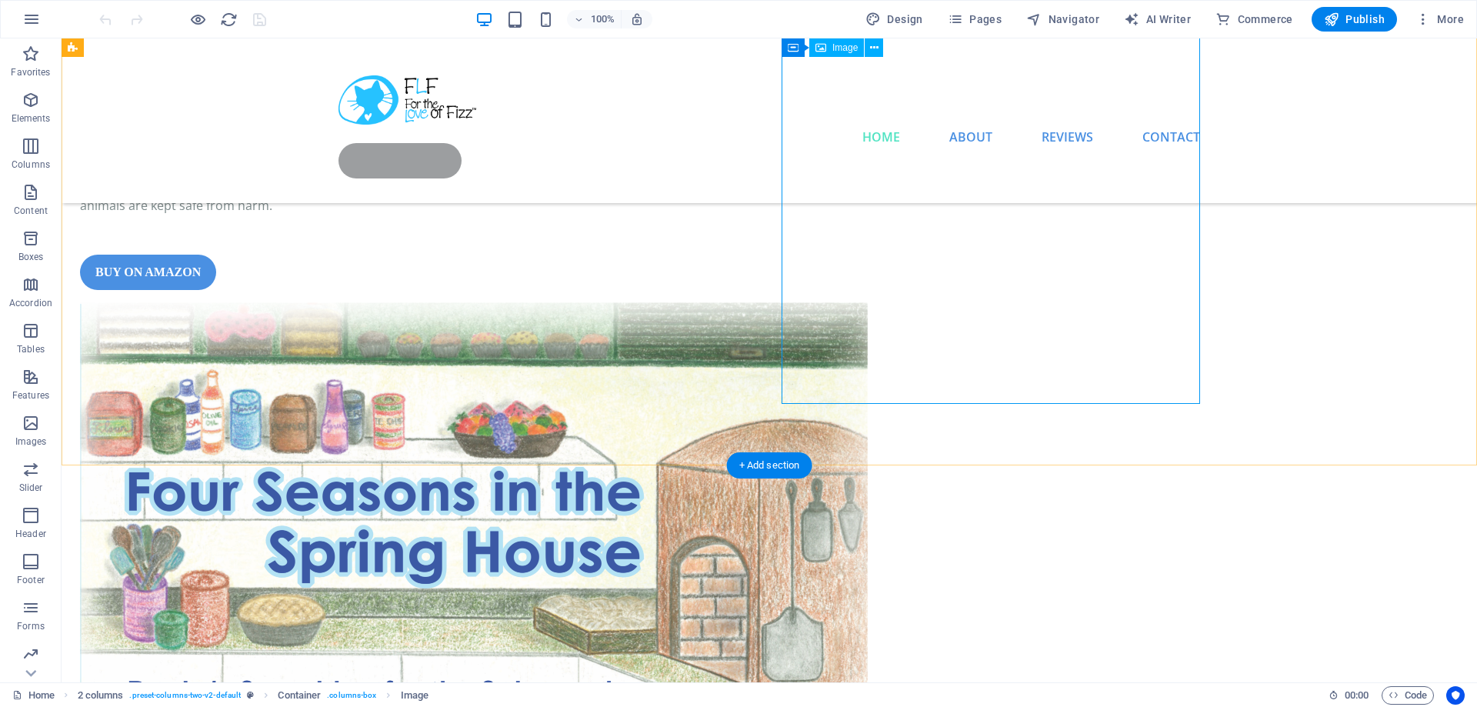
scroll to position [78, 0]
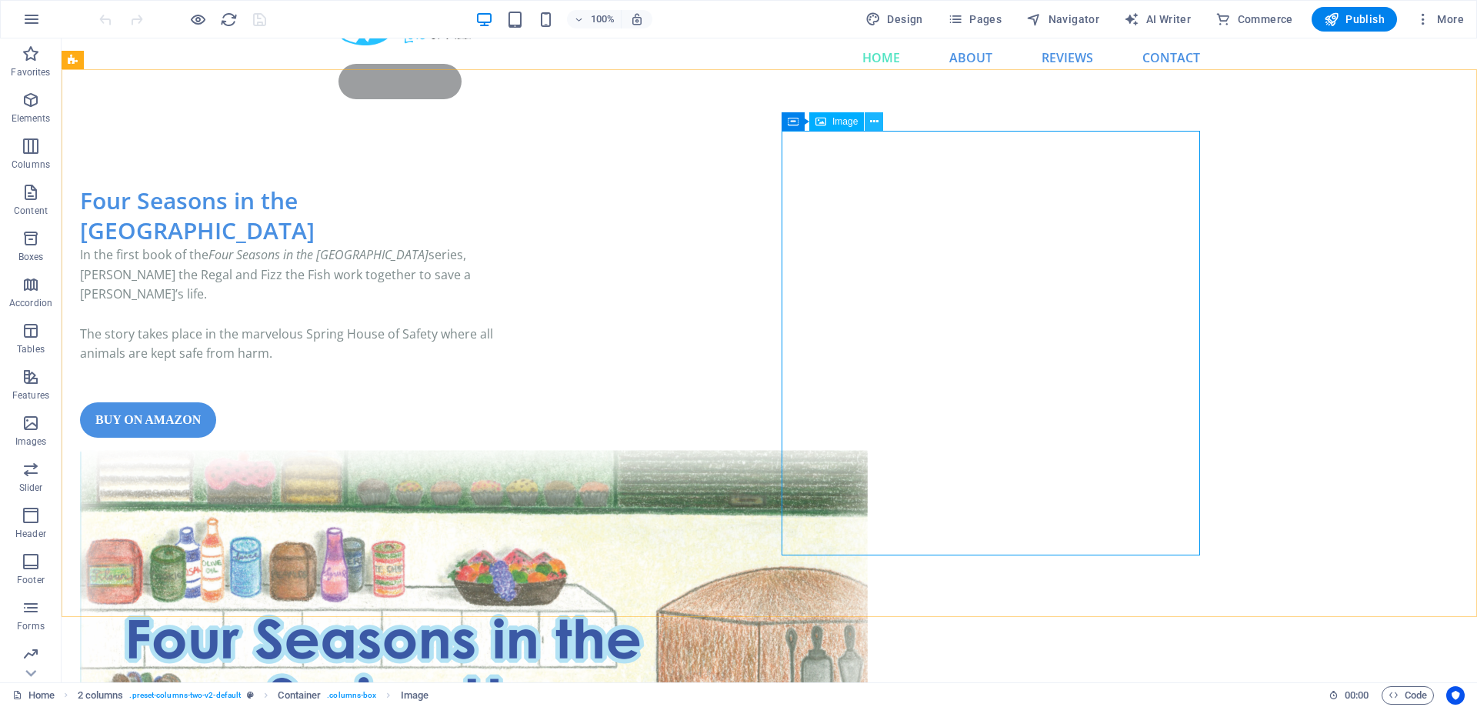
click at [874, 122] on icon at bounding box center [874, 122] width 8 height 16
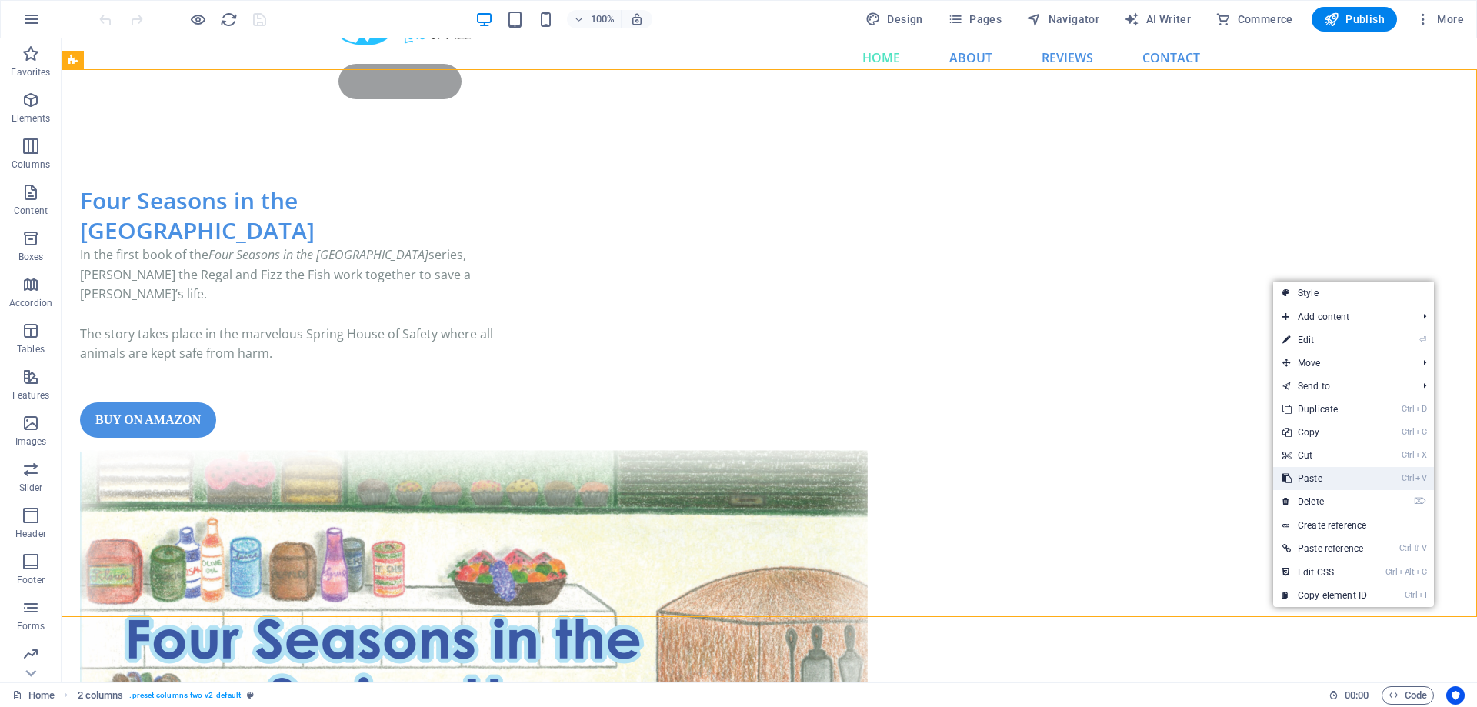
click at [1347, 479] on link "Ctrl V Paste" at bounding box center [1325, 478] width 103 height 23
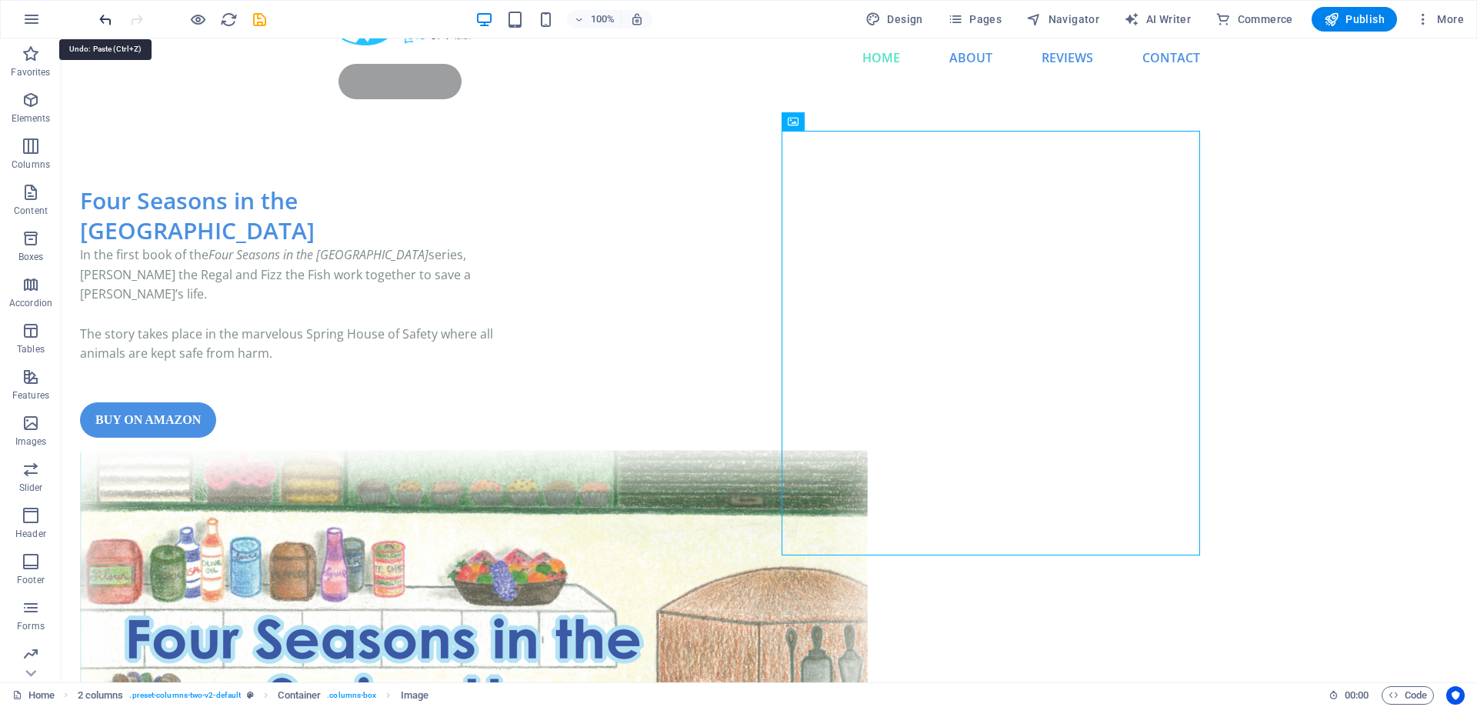
click at [107, 19] on icon "undo" at bounding box center [106, 20] width 18 height 18
click at [880, 117] on button at bounding box center [874, 121] width 18 height 18
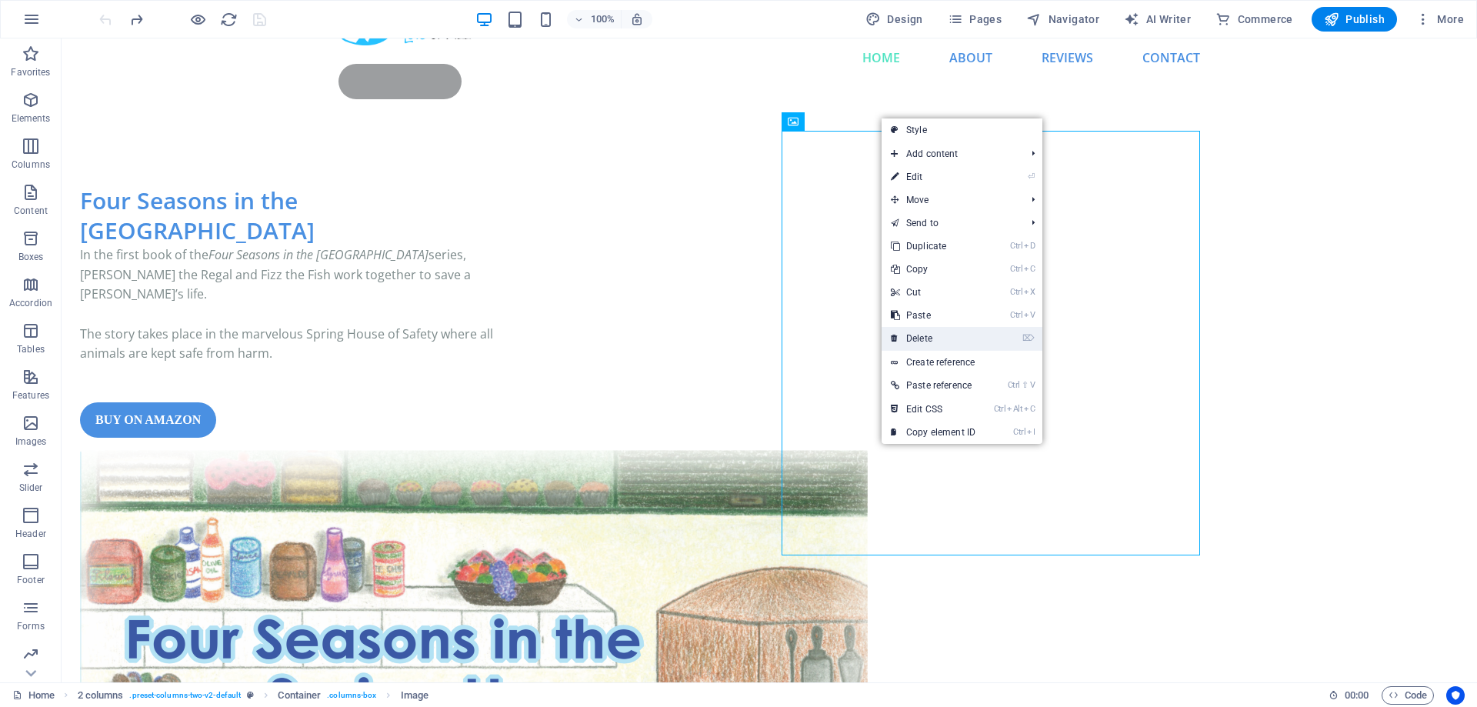
click at [934, 338] on link "⌦ Delete" at bounding box center [933, 338] width 103 height 23
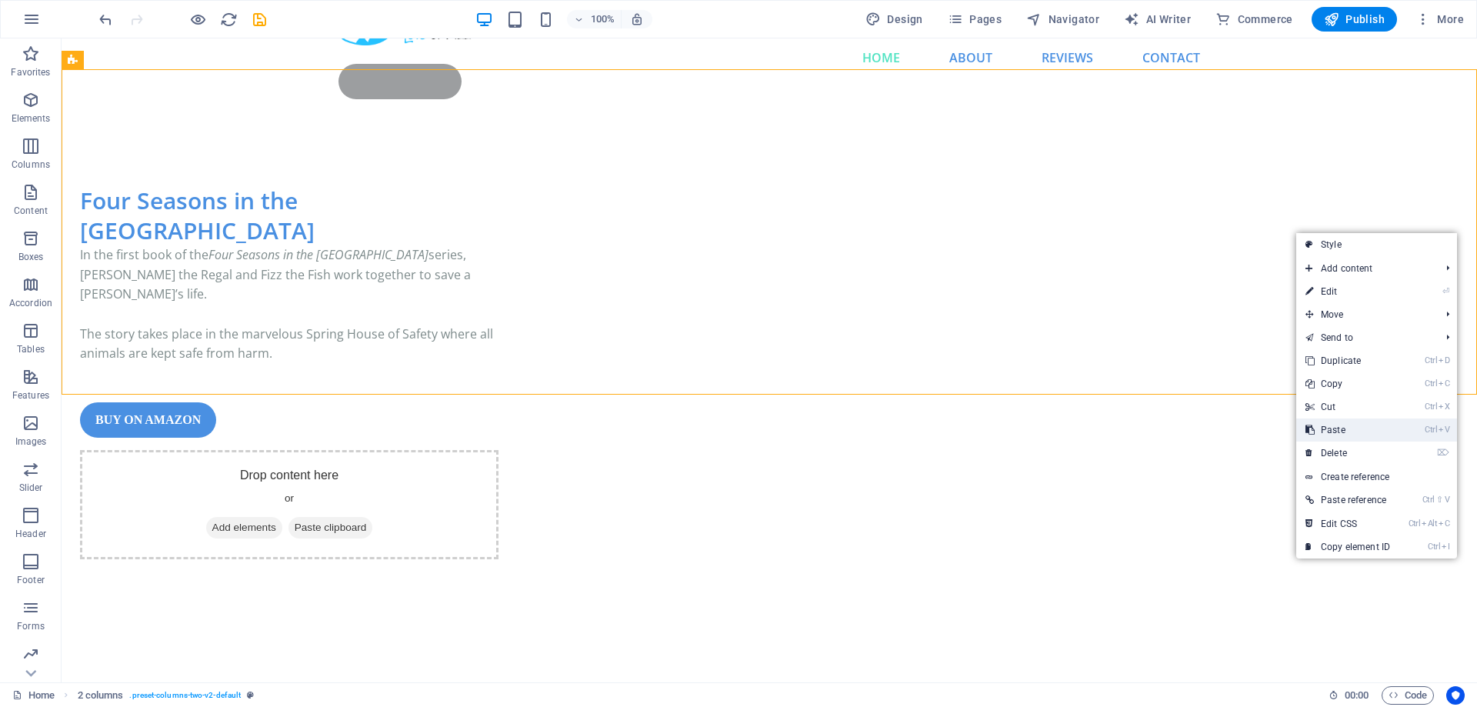
click at [1347, 427] on link "Ctrl V Paste" at bounding box center [1348, 430] width 103 height 23
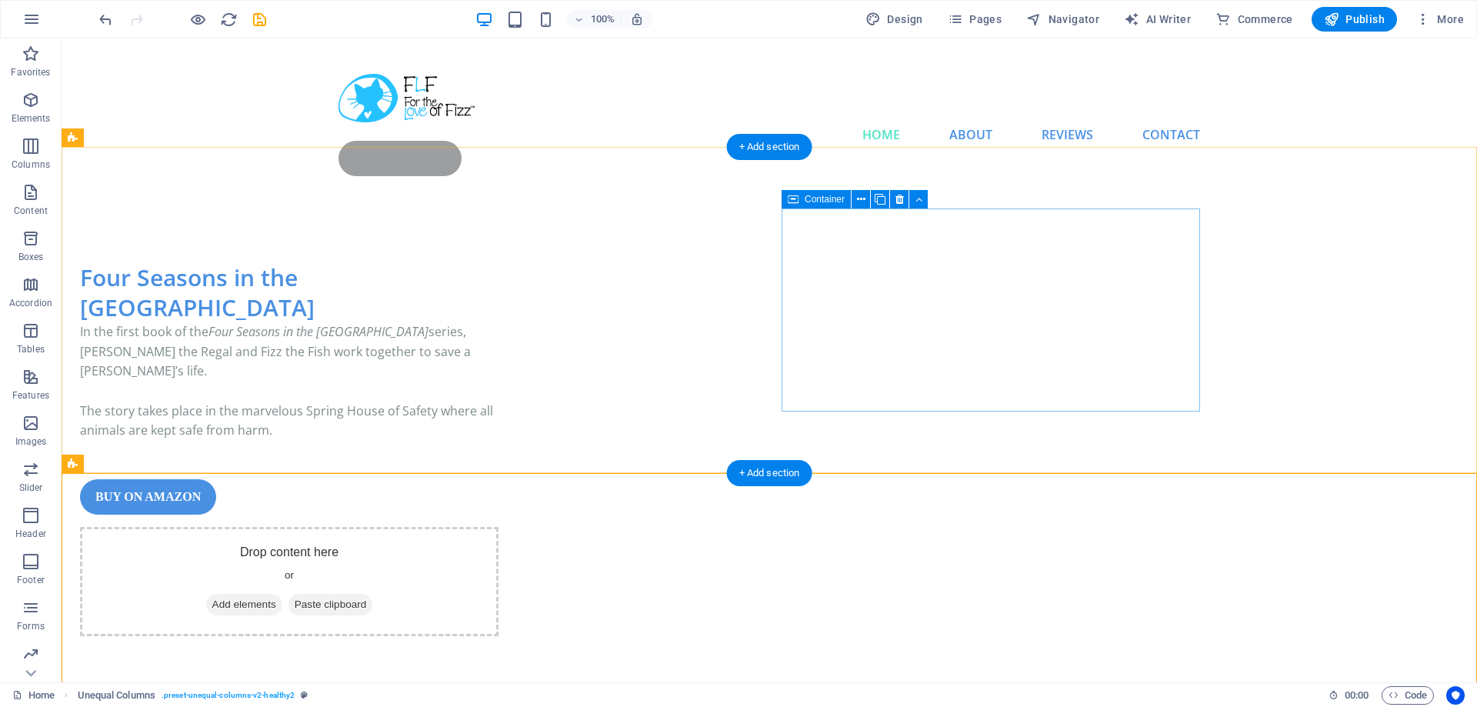
scroll to position [0, 0]
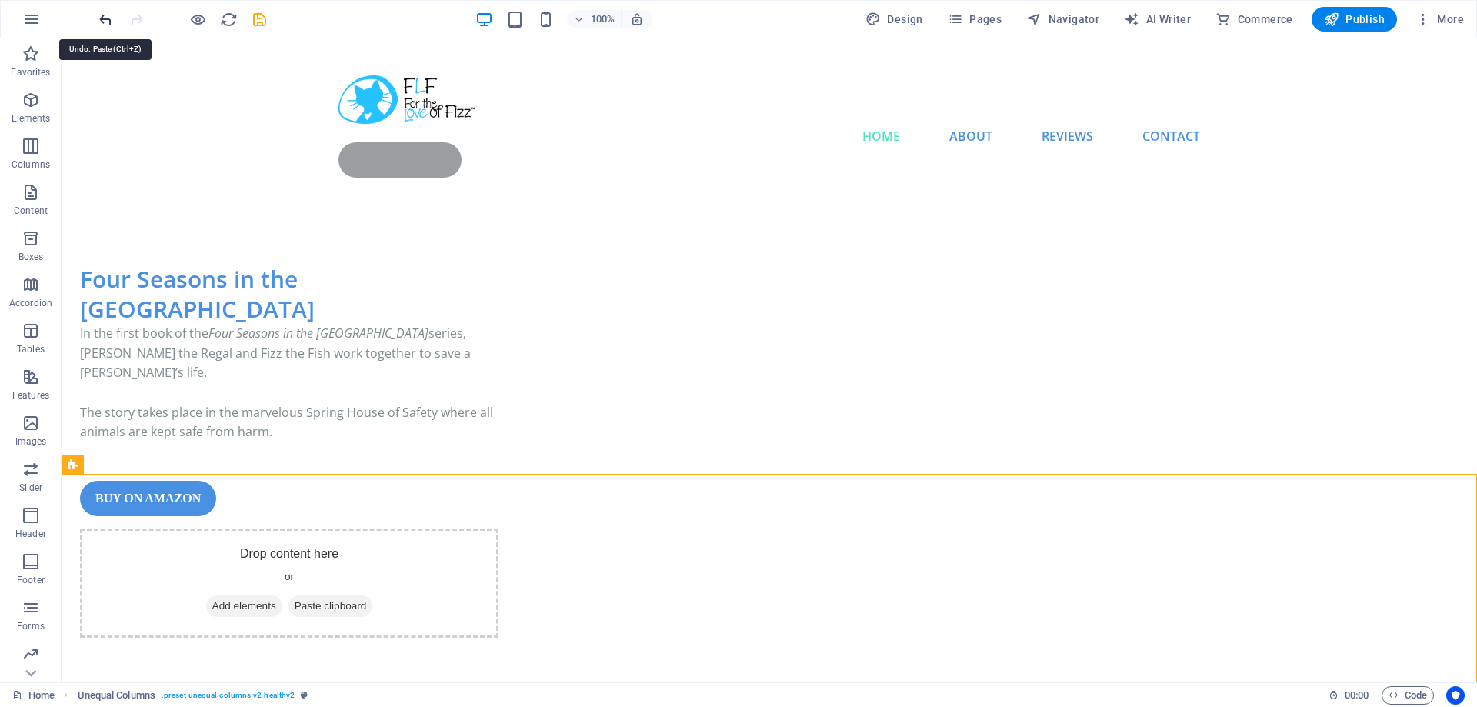
click at [102, 18] on icon "undo" at bounding box center [106, 20] width 18 height 18
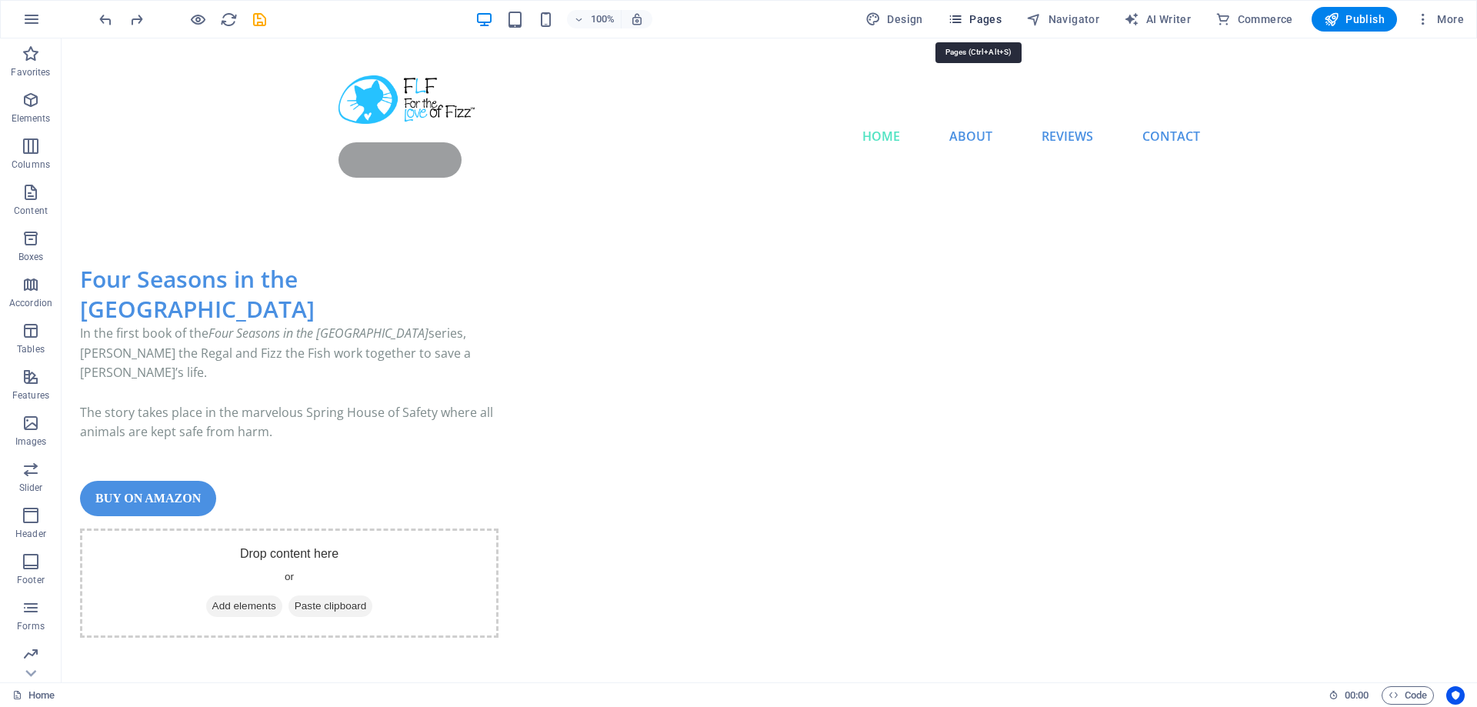
click at [999, 14] on span "Pages" at bounding box center [975, 19] width 54 height 15
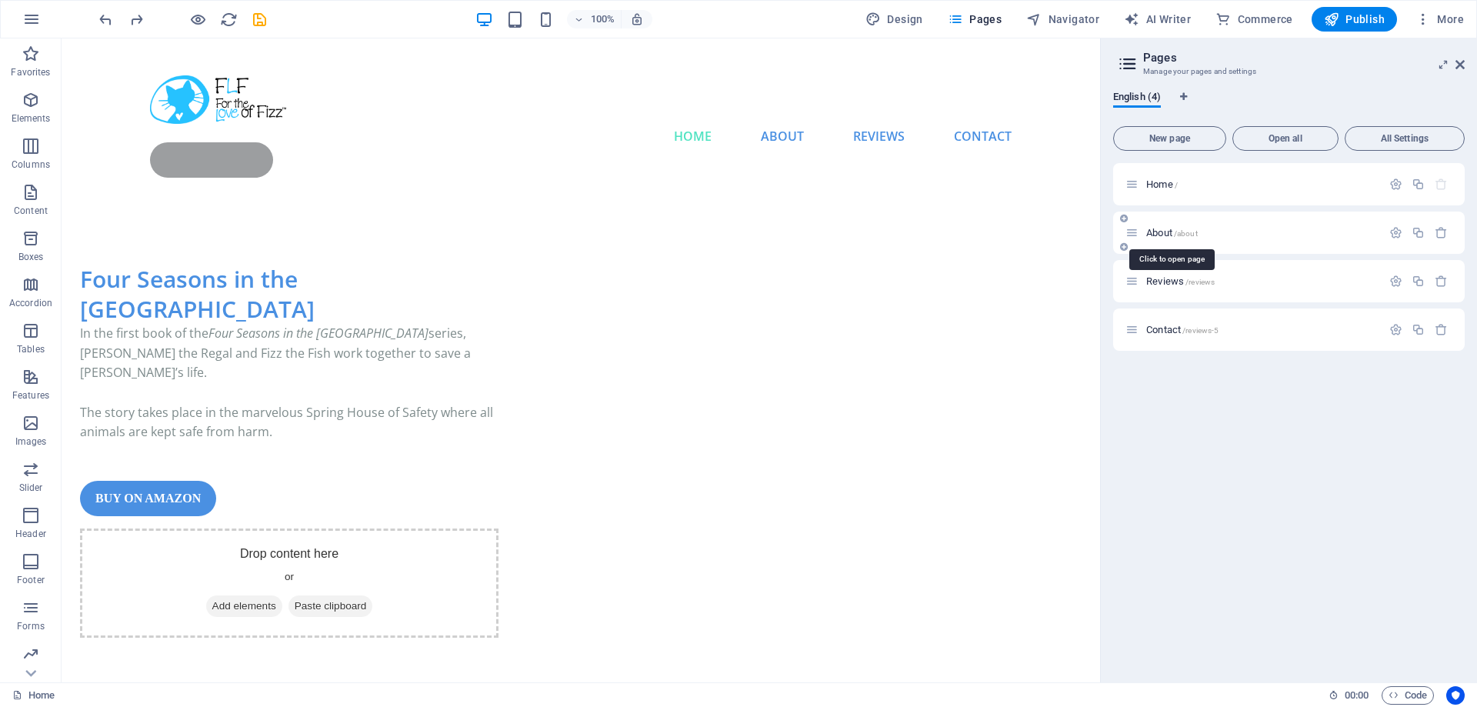
click at [1154, 229] on span "About /about" at bounding box center [1173, 233] width 52 height 12
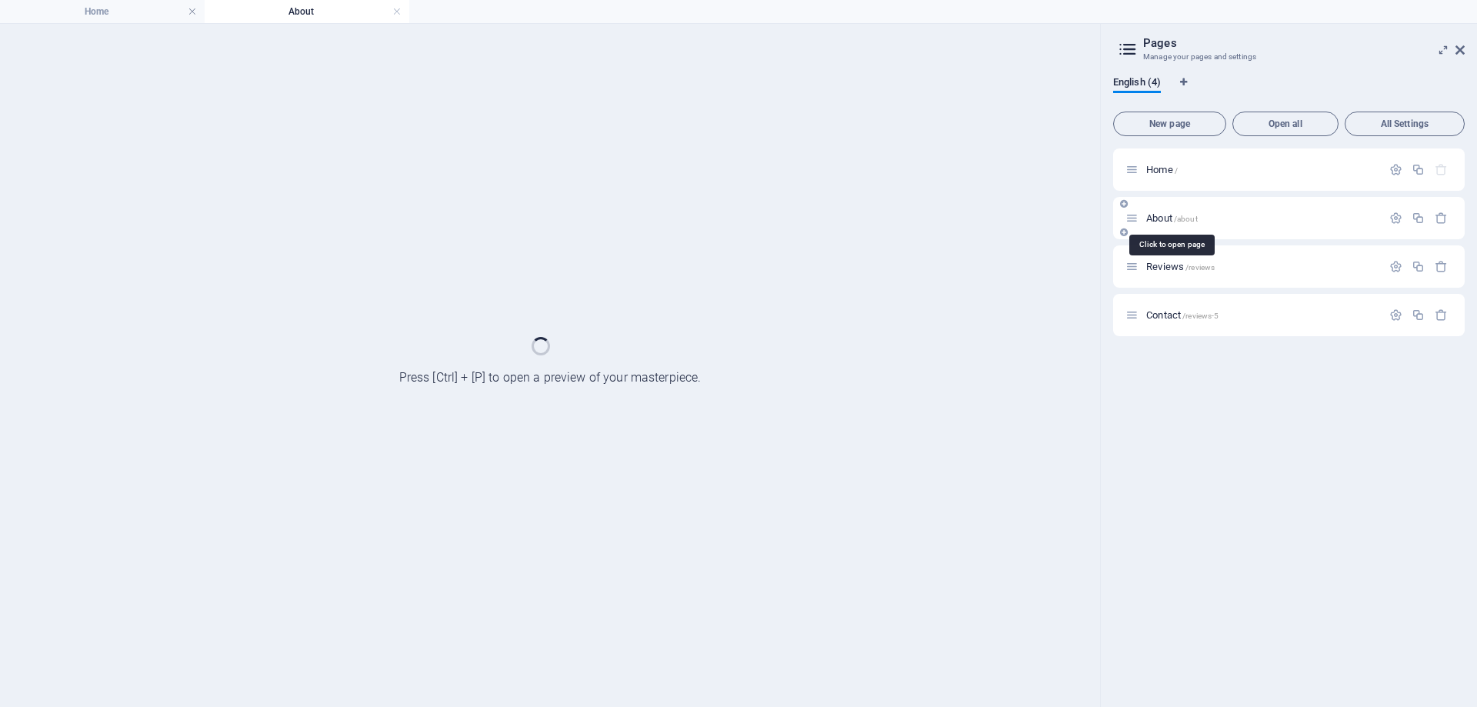
click at [1154, 229] on div "About /about" at bounding box center [1289, 218] width 352 height 42
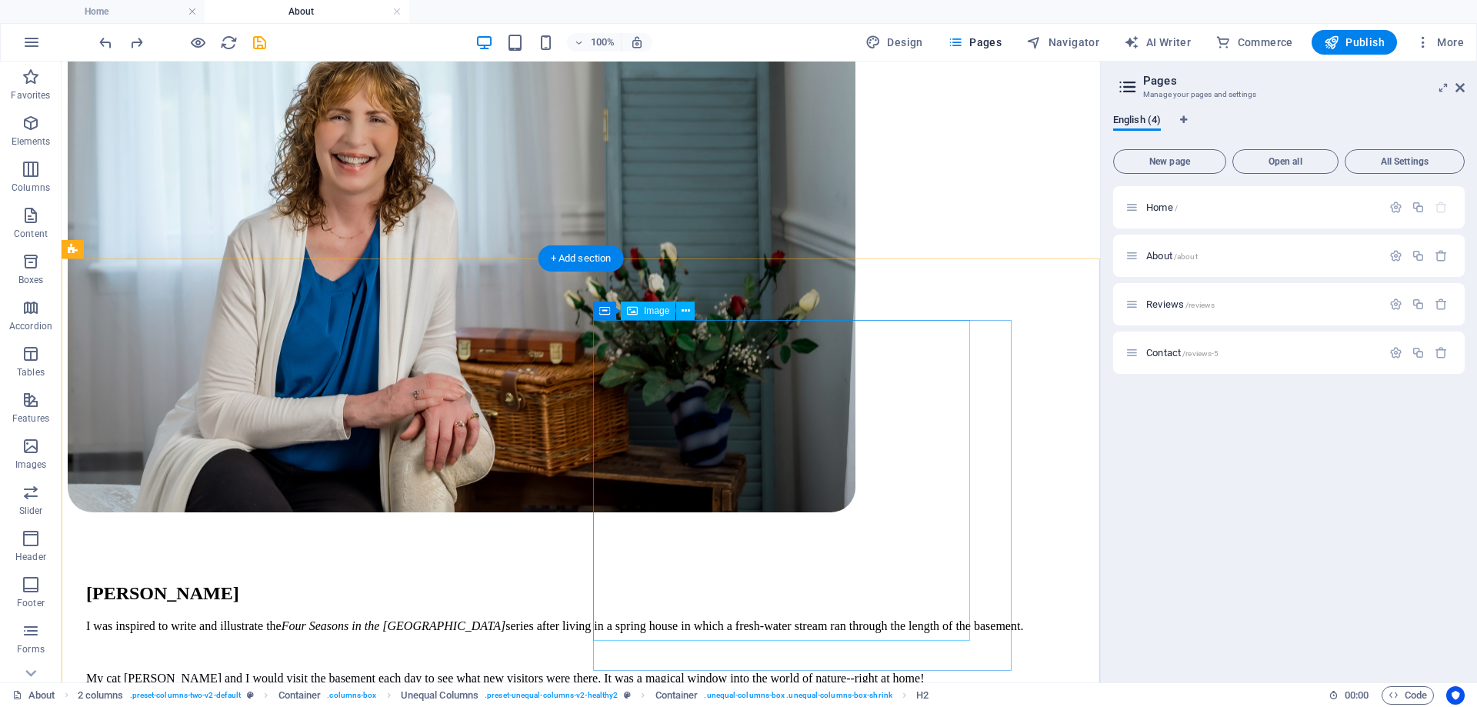
scroll to position [314, 0]
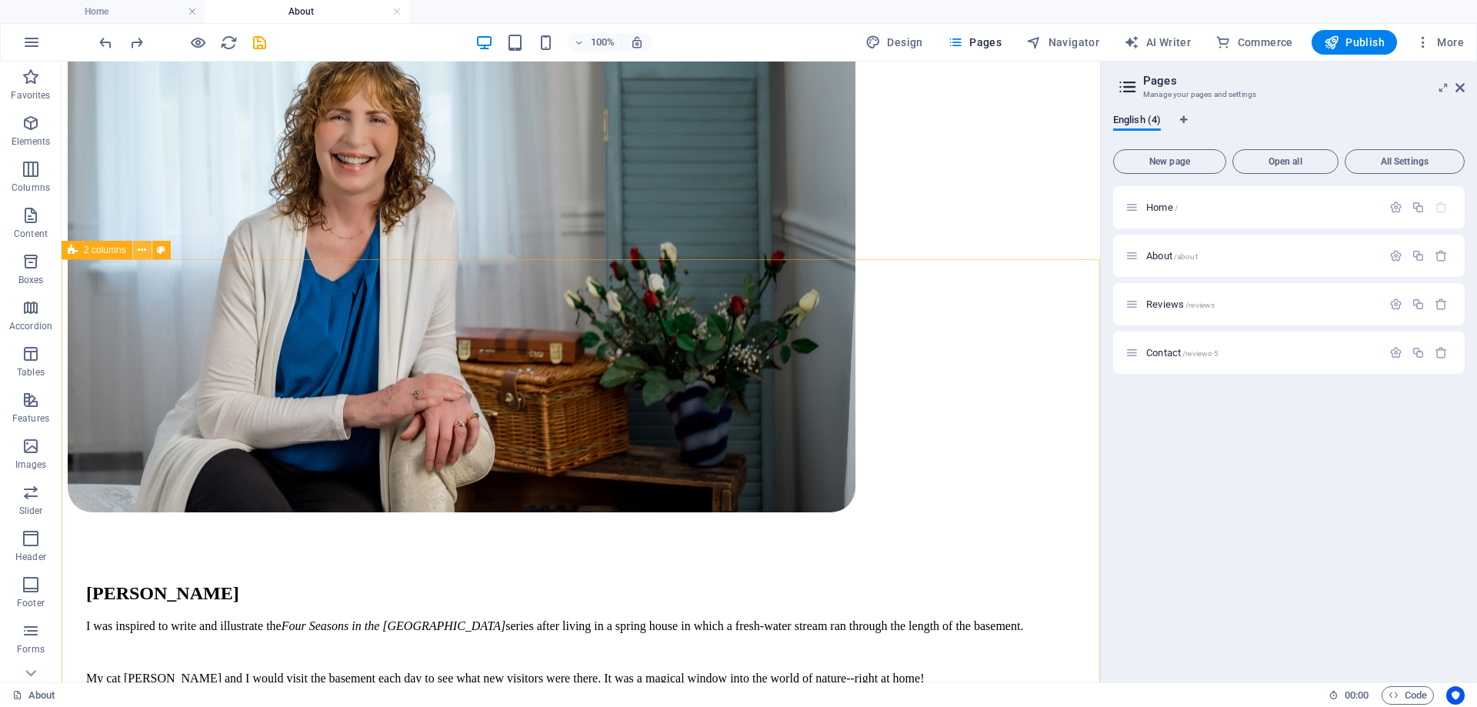
click at [142, 249] on icon at bounding box center [142, 250] width 8 height 16
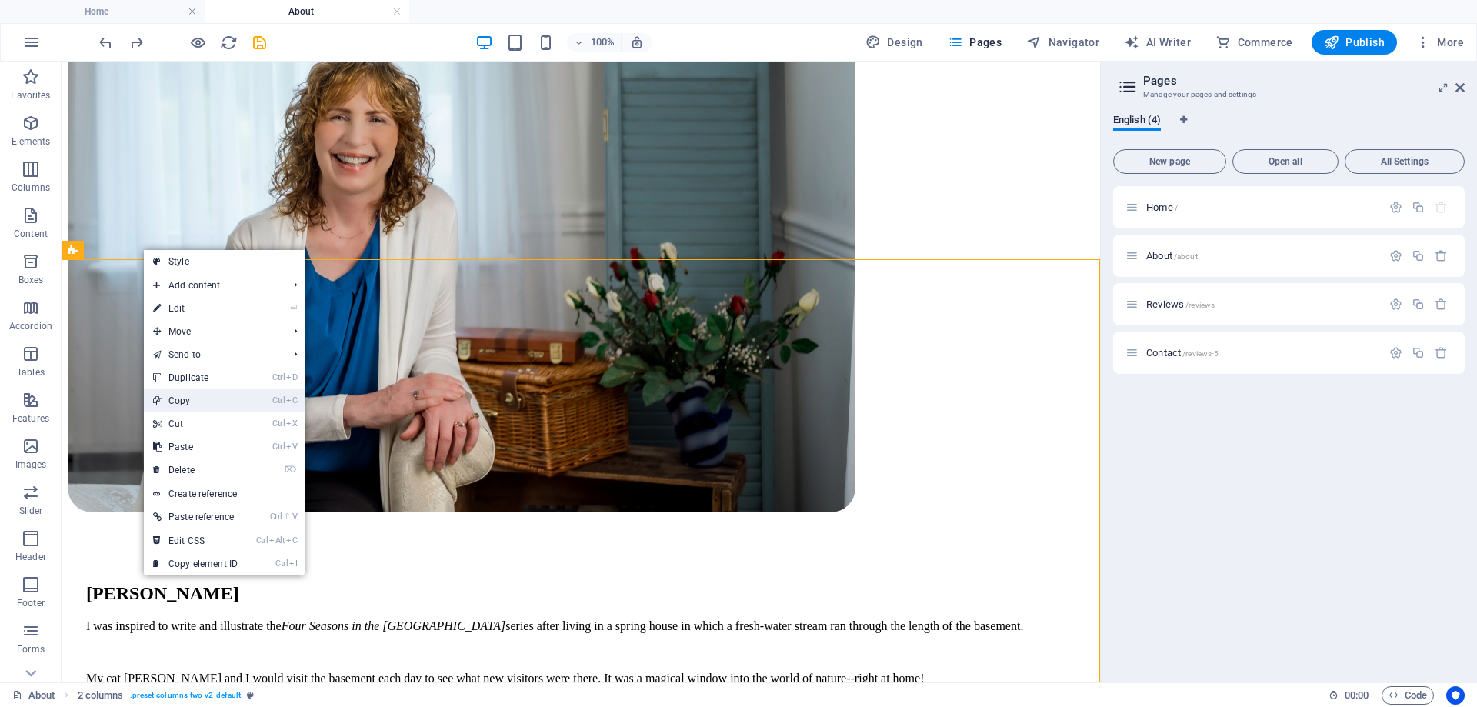
click at [189, 400] on link "Ctrl C Copy" at bounding box center [195, 400] width 103 height 23
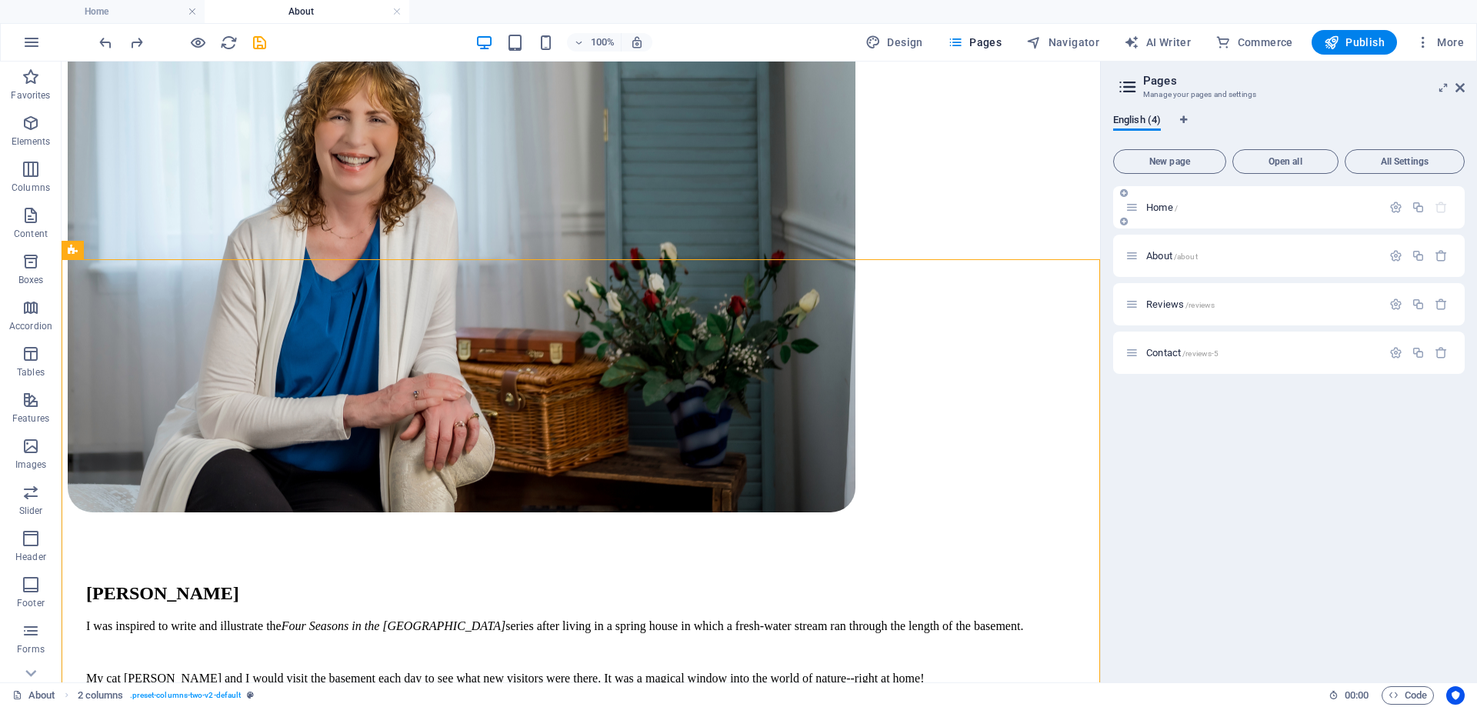
click at [1174, 208] on span "Home /" at bounding box center [1163, 208] width 32 height 12
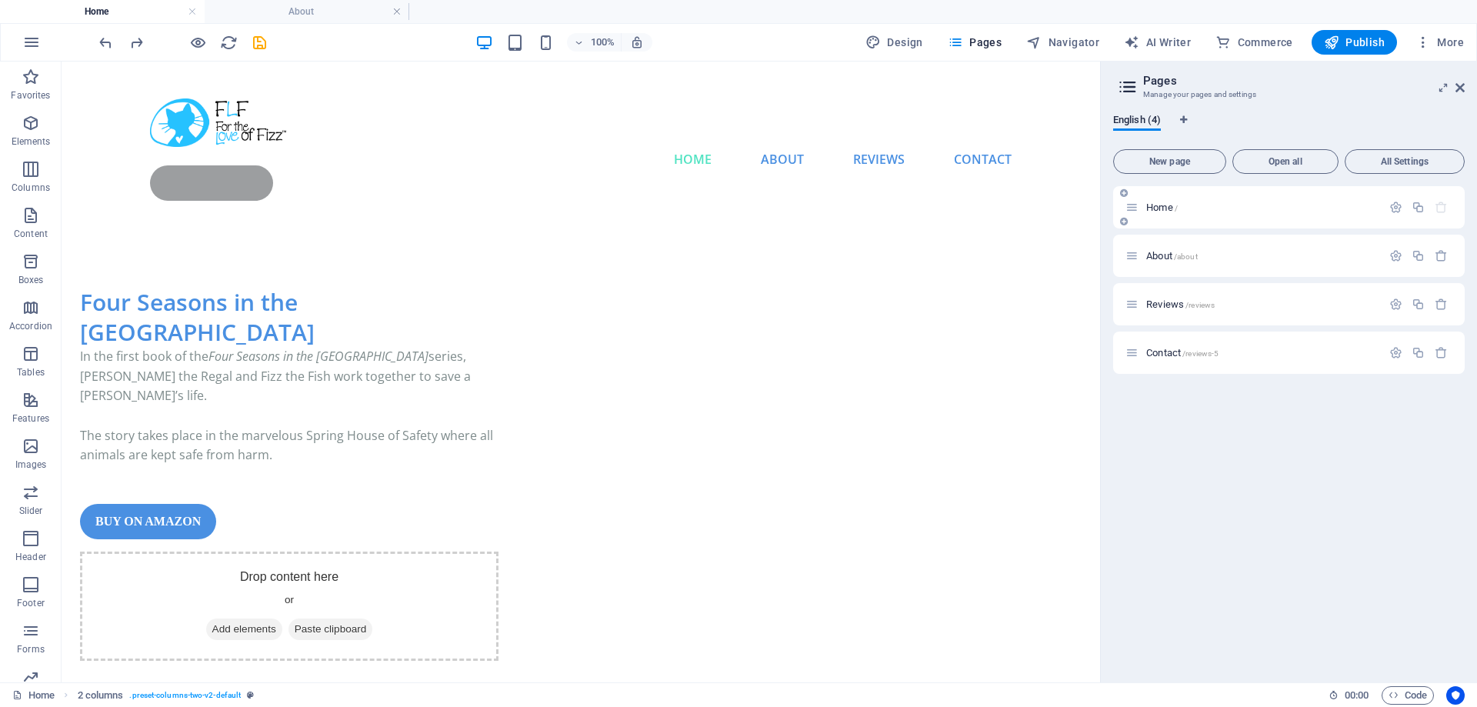
click at [1174, 208] on span "Home /" at bounding box center [1163, 208] width 32 height 12
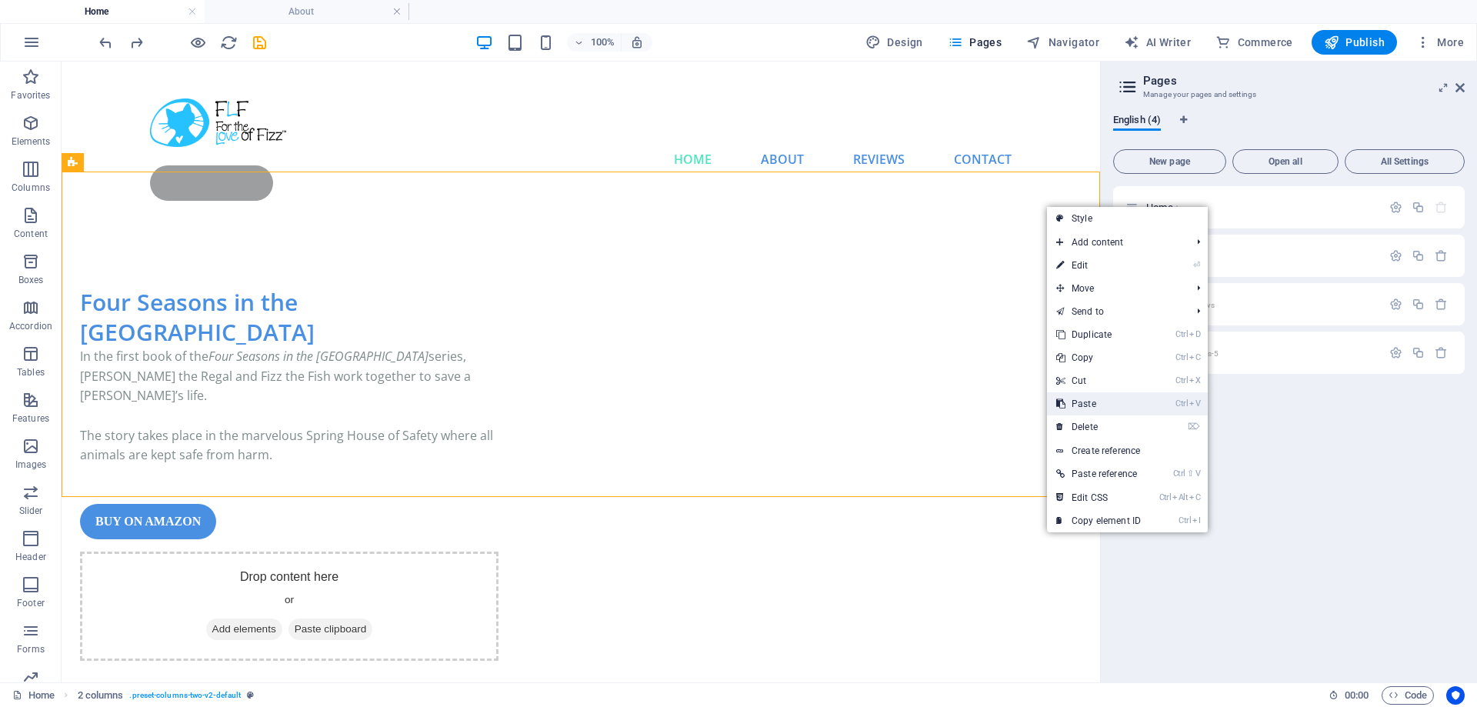
click at [1089, 399] on link "Ctrl V Paste" at bounding box center [1098, 403] width 103 height 23
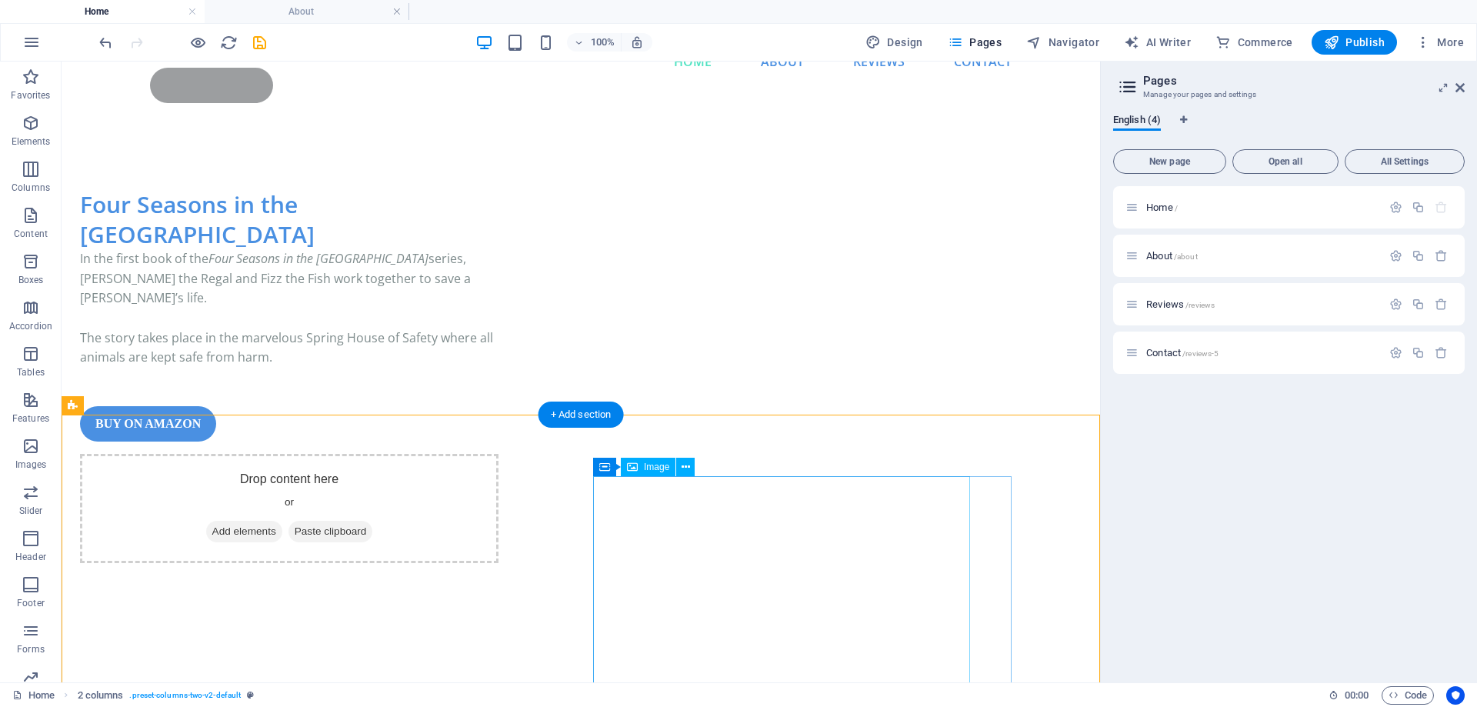
scroll to position [0, 0]
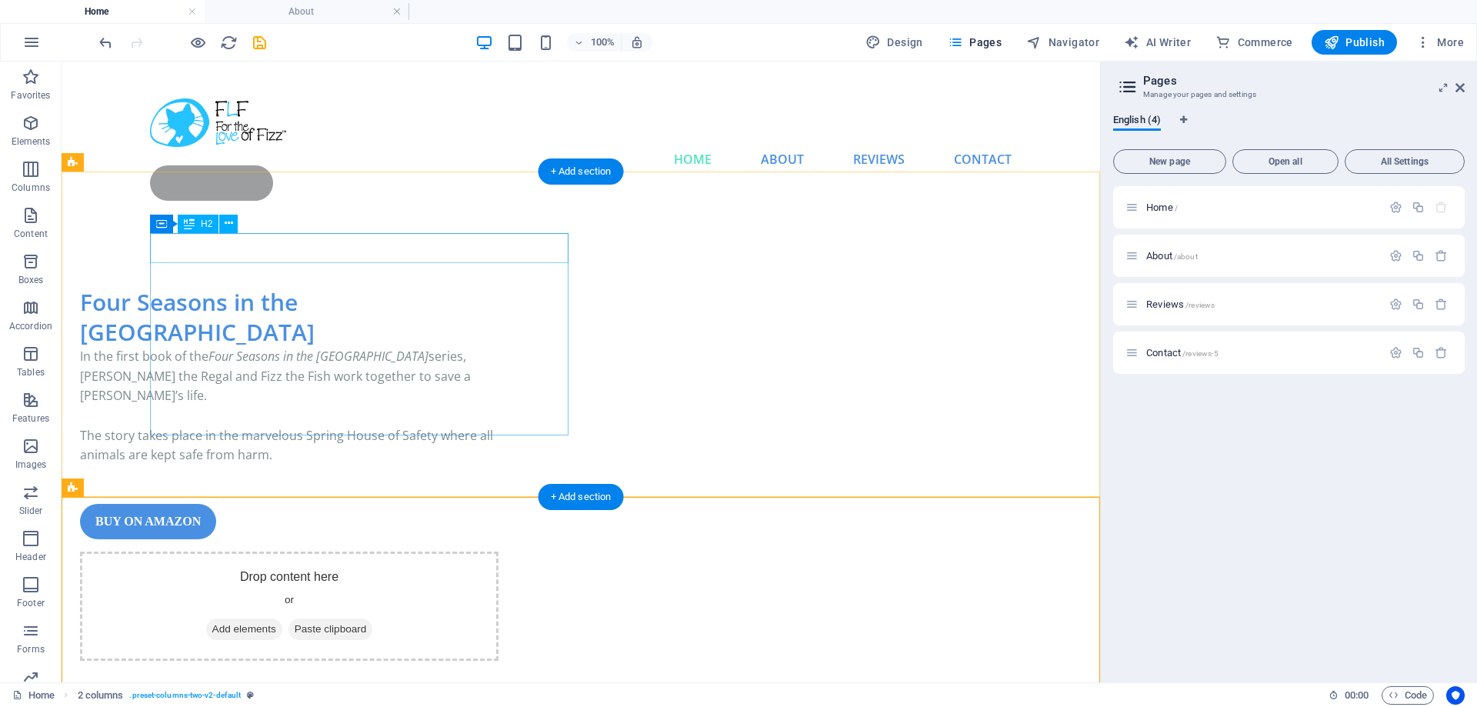
click at [242, 287] on div "Four Seasons in the [GEOGRAPHIC_DATA]" at bounding box center [289, 317] width 419 height 60
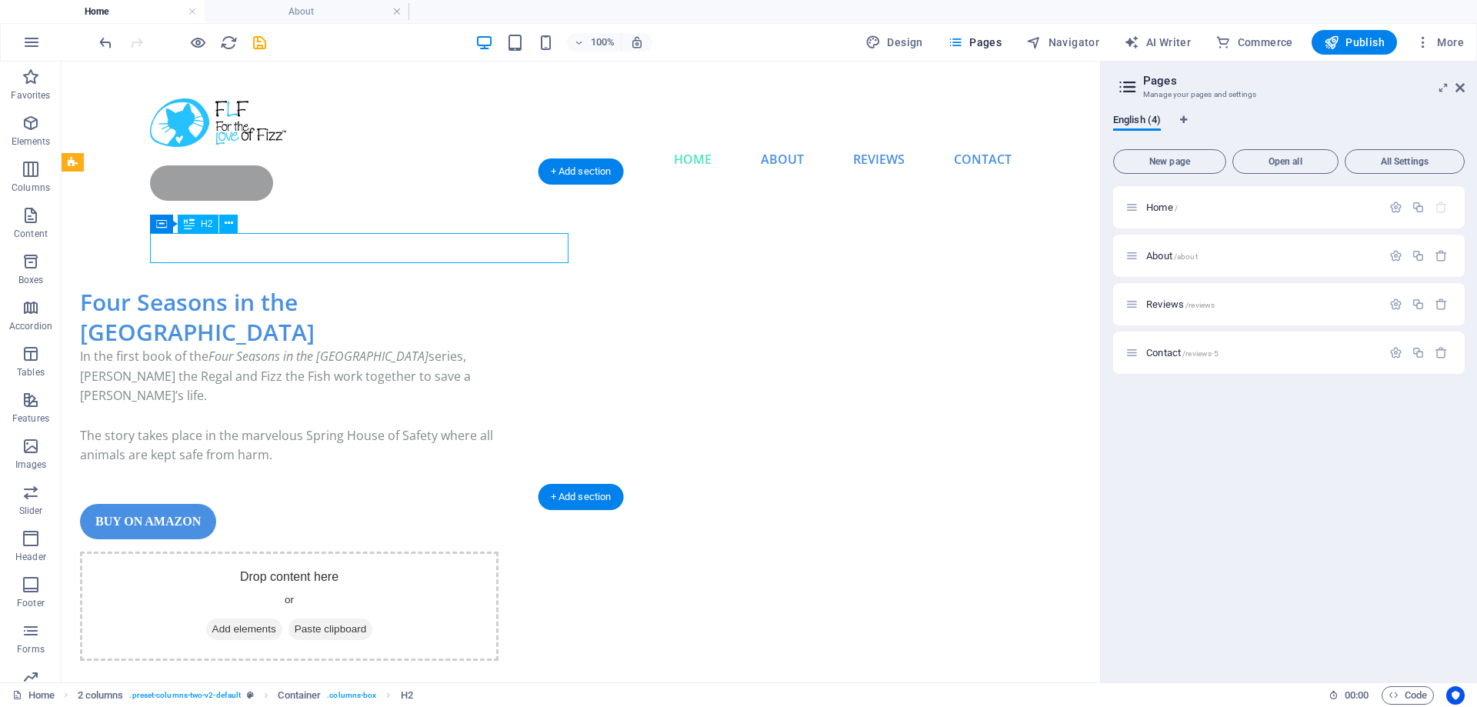
click at [242, 287] on div "Four Seasons in the [GEOGRAPHIC_DATA]" at bounding box center [289, 317] width 419 height 60
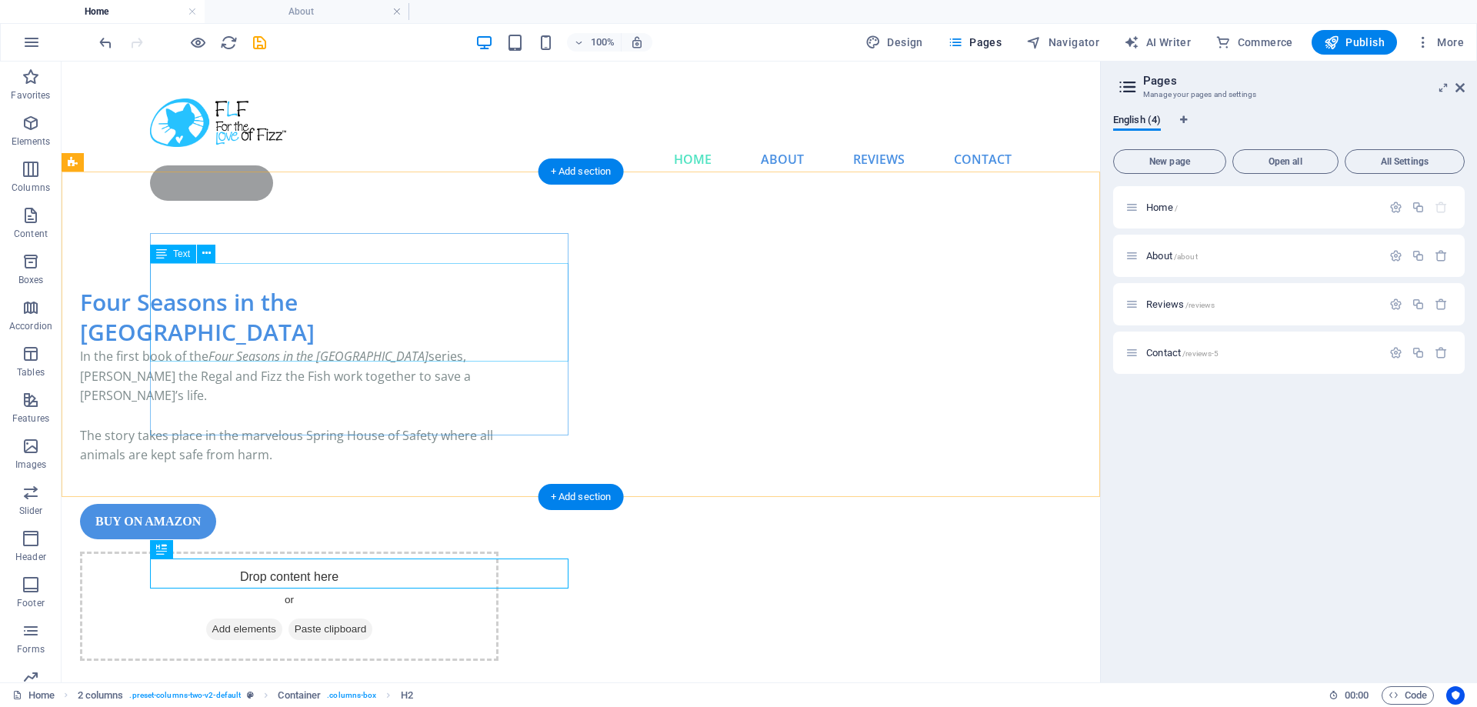
click at [281, 347] on div "In the first book of the Four Seasons in the Spring House series, Ronan the Reg…" at bounding box center [289, 406] width 419 height 119
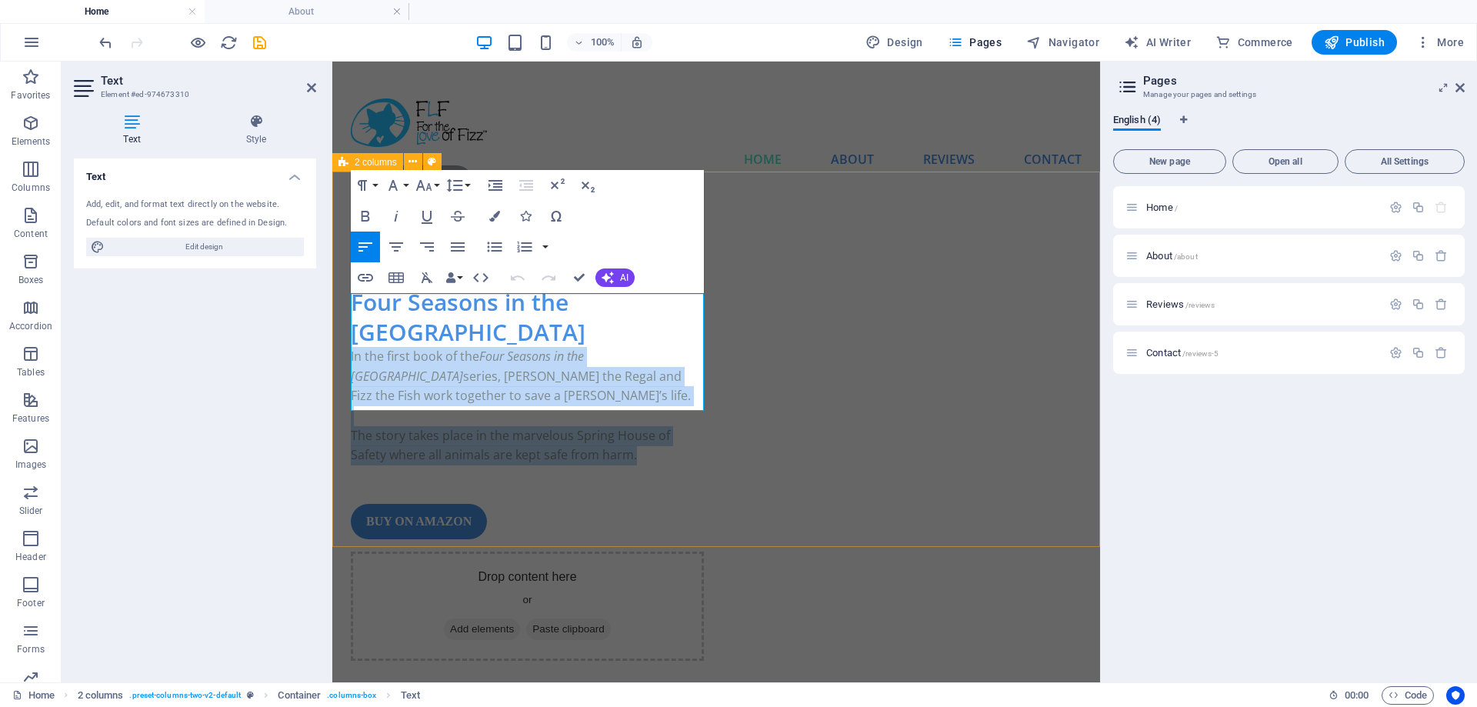
drag, startPoint x: 576, startPoint y: 399, endPoint x: 292, endPoint y: 262, distance: 314.9
click at [332, 262] on div "Four Seasons in the Spring House In the first book of the Four Seasons in the S…" at bounding box center [716, 473] width 768 height 497
click at [600, 504] on div "buy on amazon" at bounding box center [527, 521] width 353 height 35
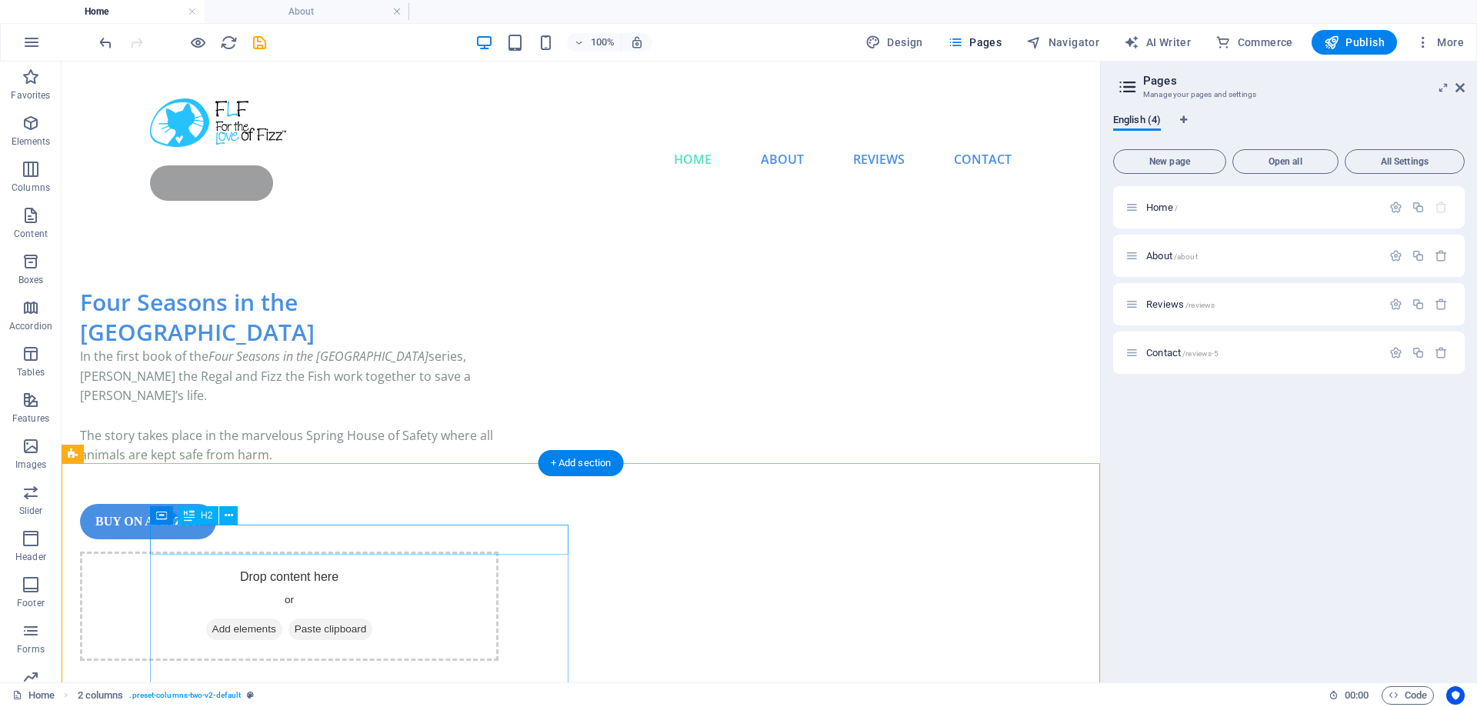
scroll to position [314, 0]
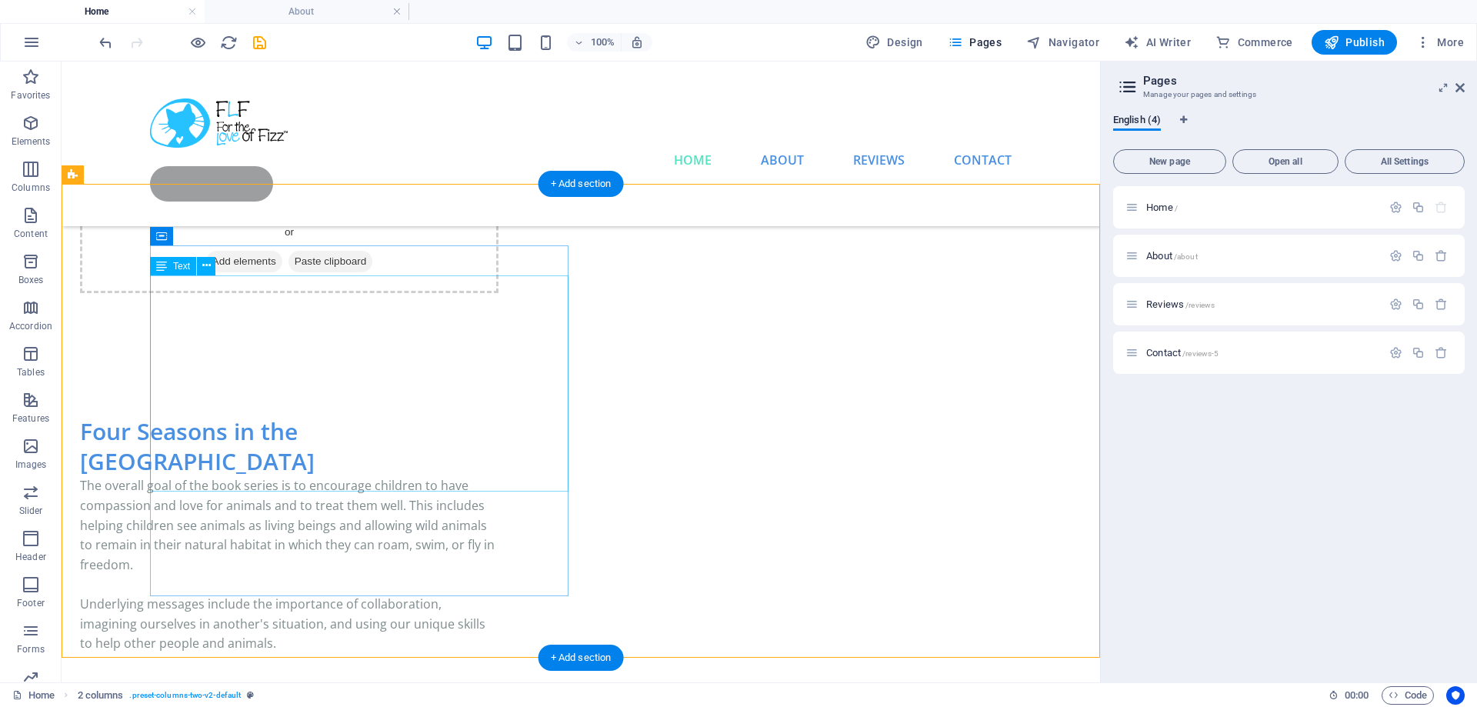
click at [285, 476] on div "The overall goal of the book series is to encourage children to have compassion…" at bounding box center [289, 584] width 419 height 217
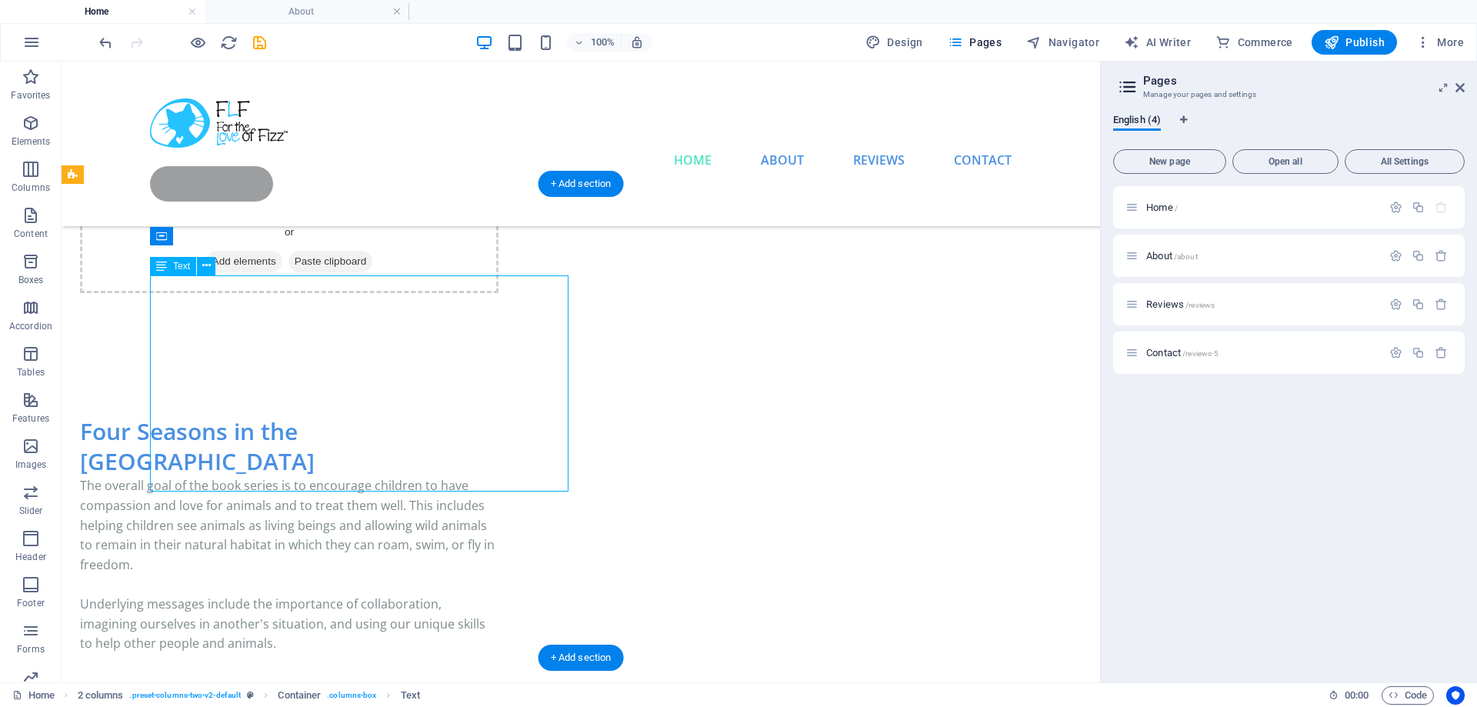
click at [285, 476] on div "The overall goal of the book series is to encourage children to have compassion…" at bounding box center [289, 584] width 419 height 217
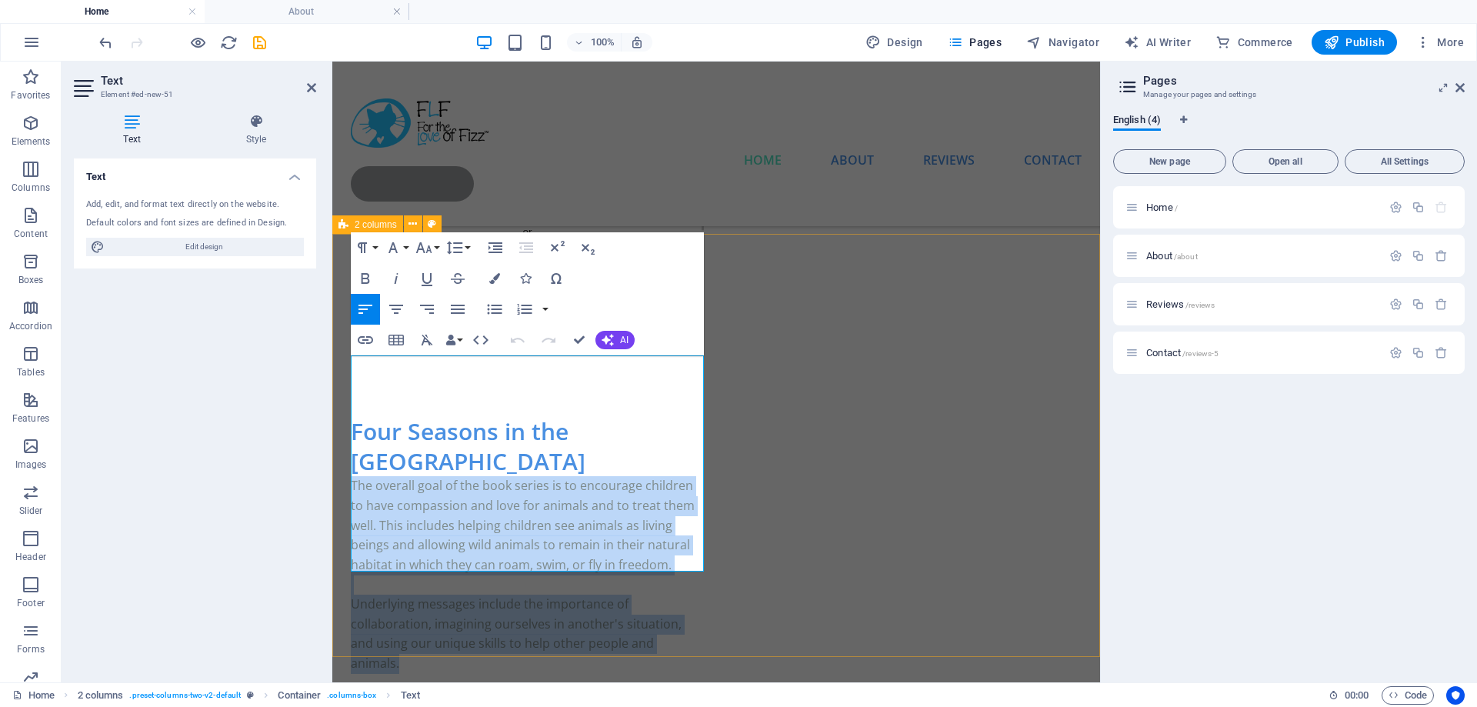
drag, startPoint x: 562, startPoint y: 493, endPoint x: 342, endPoint y: 356, distance: 259.2
click at [342, 356] on div "Four Seasons in the Spring House The overall goal of the book series is to enco…" at bounding box center [716, 721] width 768 height 733
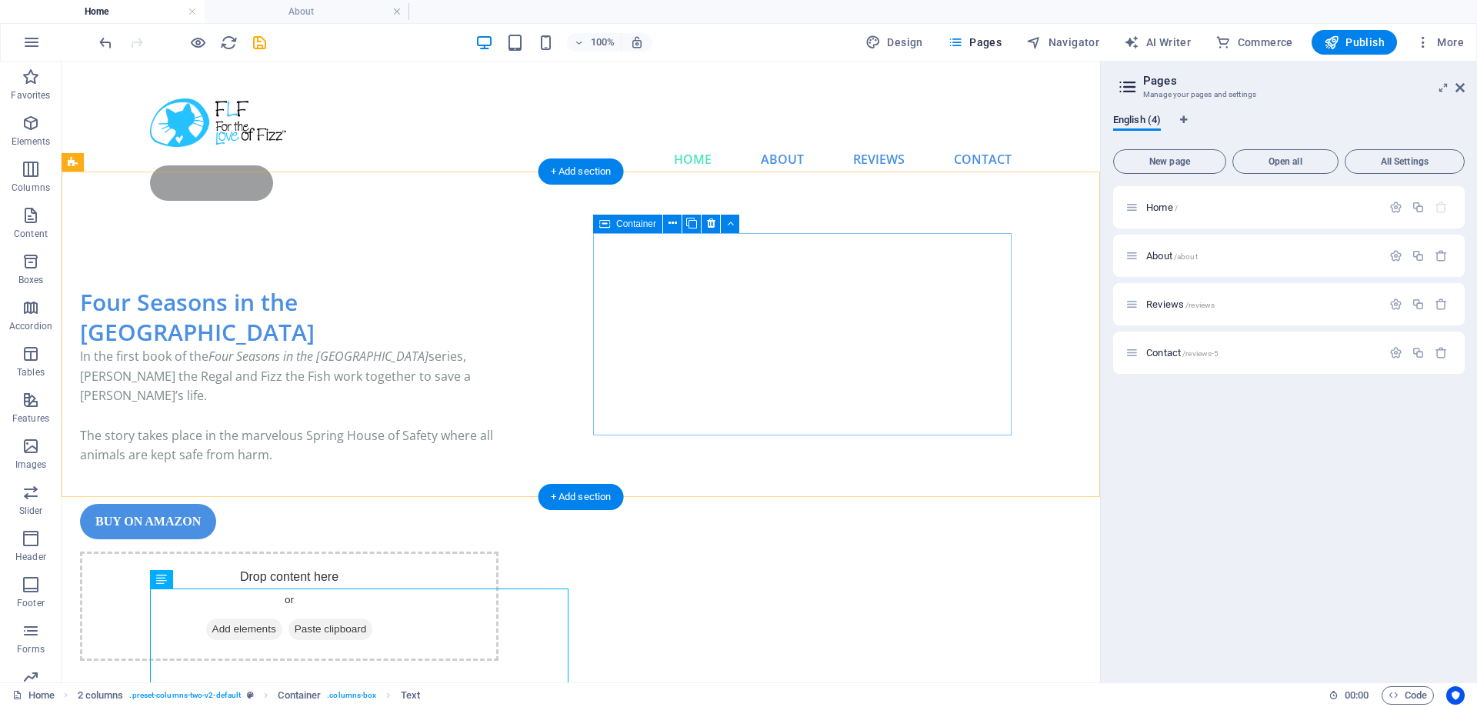
scroll to position [235, 0]
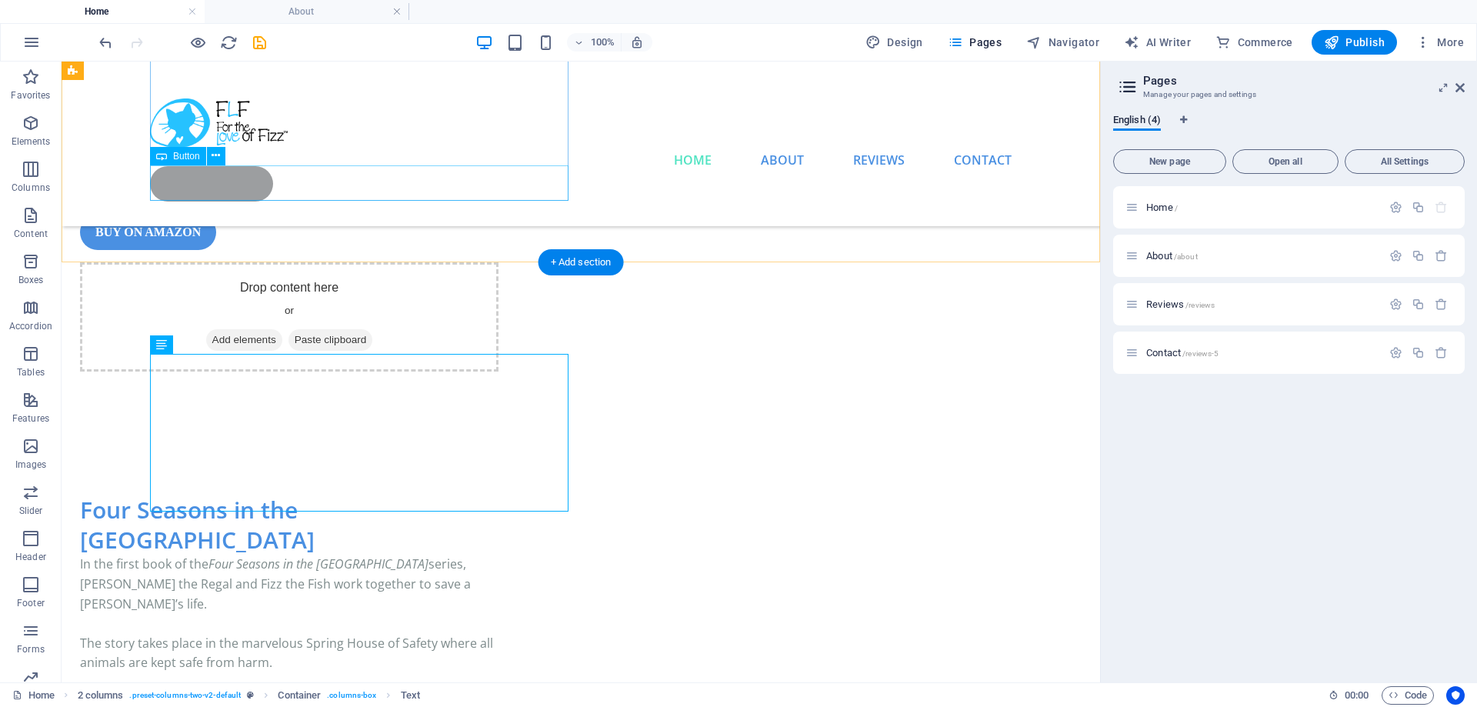
click at [251, 215] on div "buy on amazon" at bounding box center [289, 232] width 419 height 35
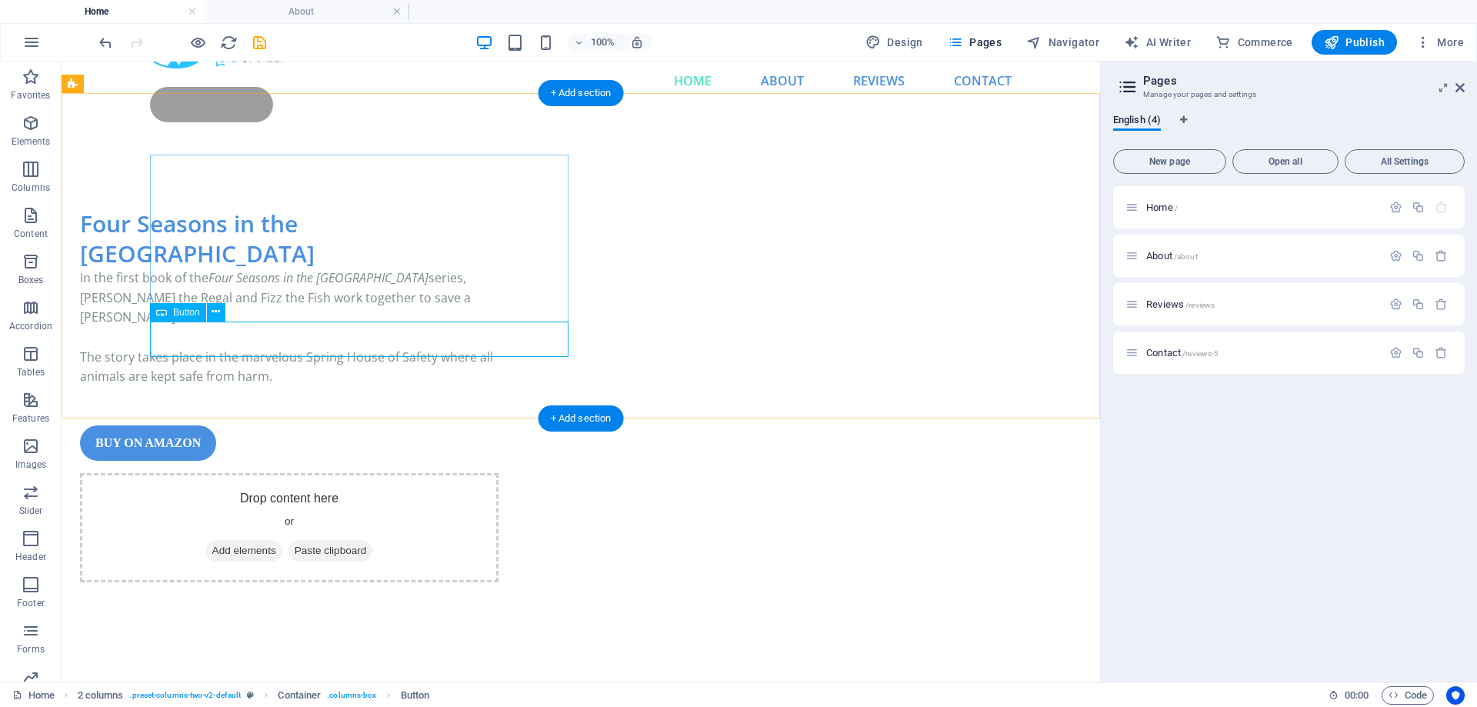
scroll to position [471, 0]
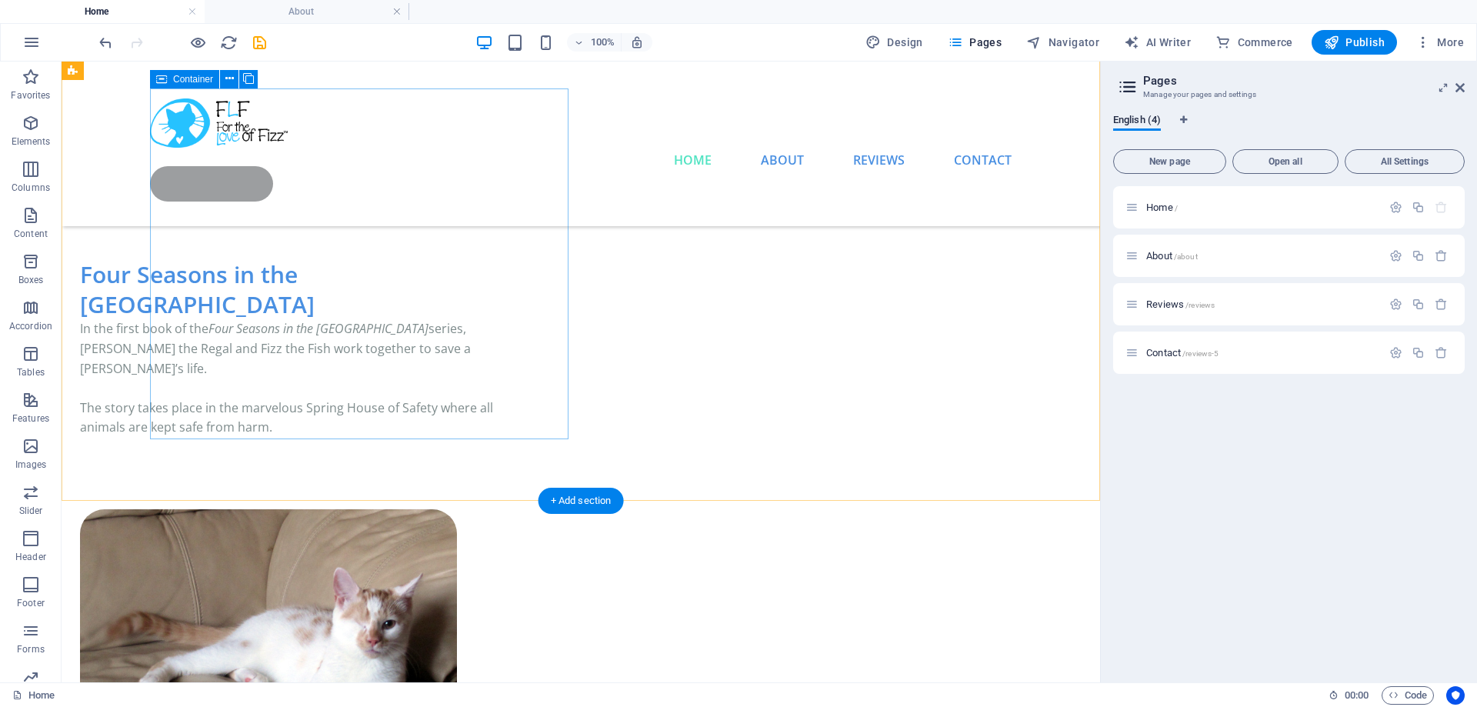
click at [420, 372] on div "Four Seasons in the Spring House In the first book of the Four Seasons in the S…" at bounding box center [289, 377] width 419 height 237
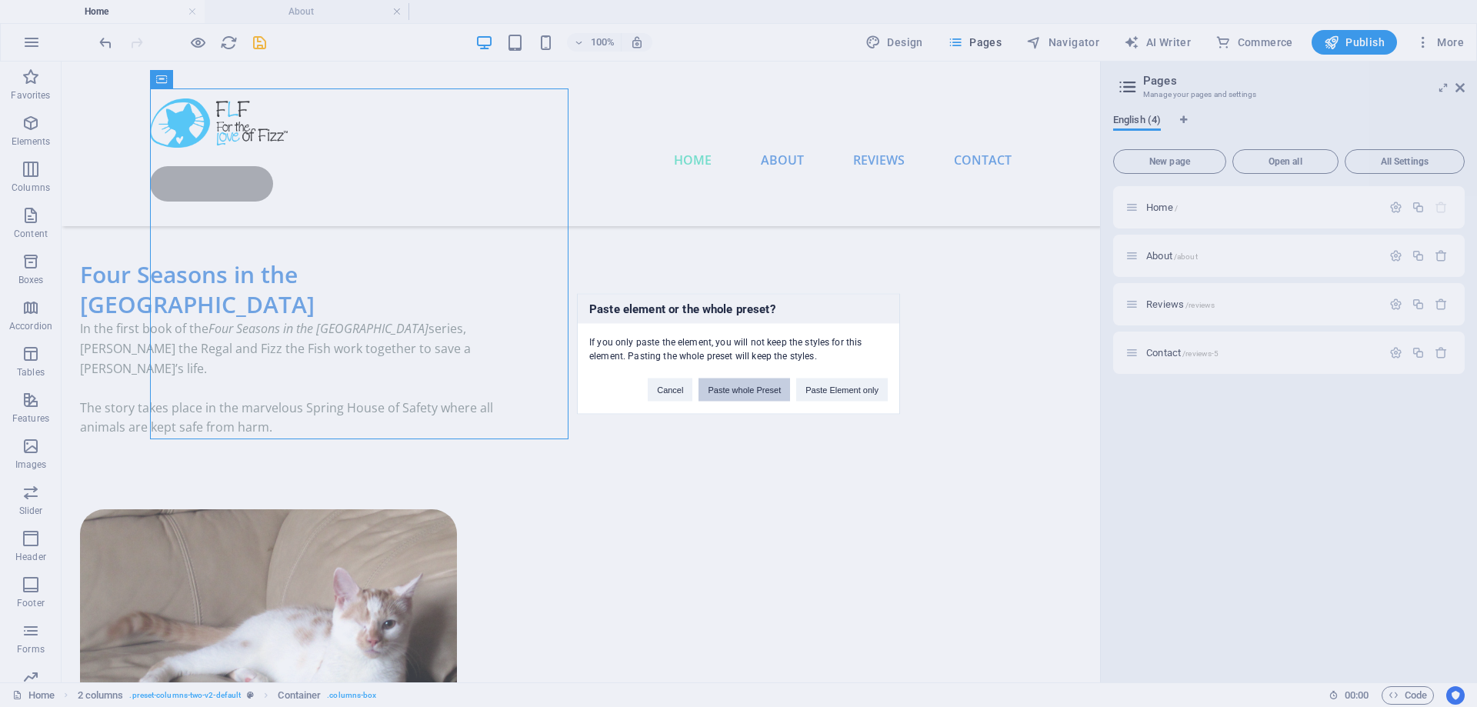
click at [746, 389] on button "Paste whole Preset" at bounding box center [745, 389] width 92 height 23
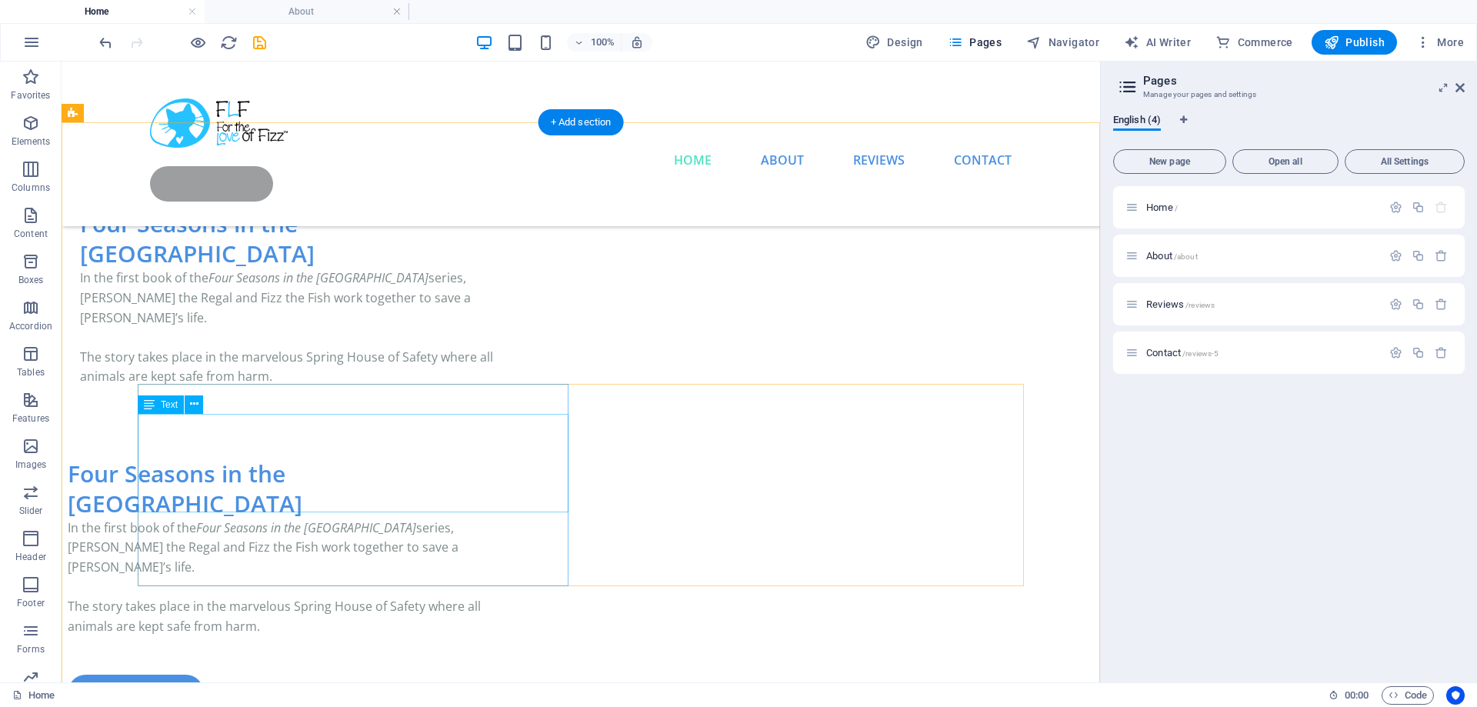
scroll to position [549, 0]
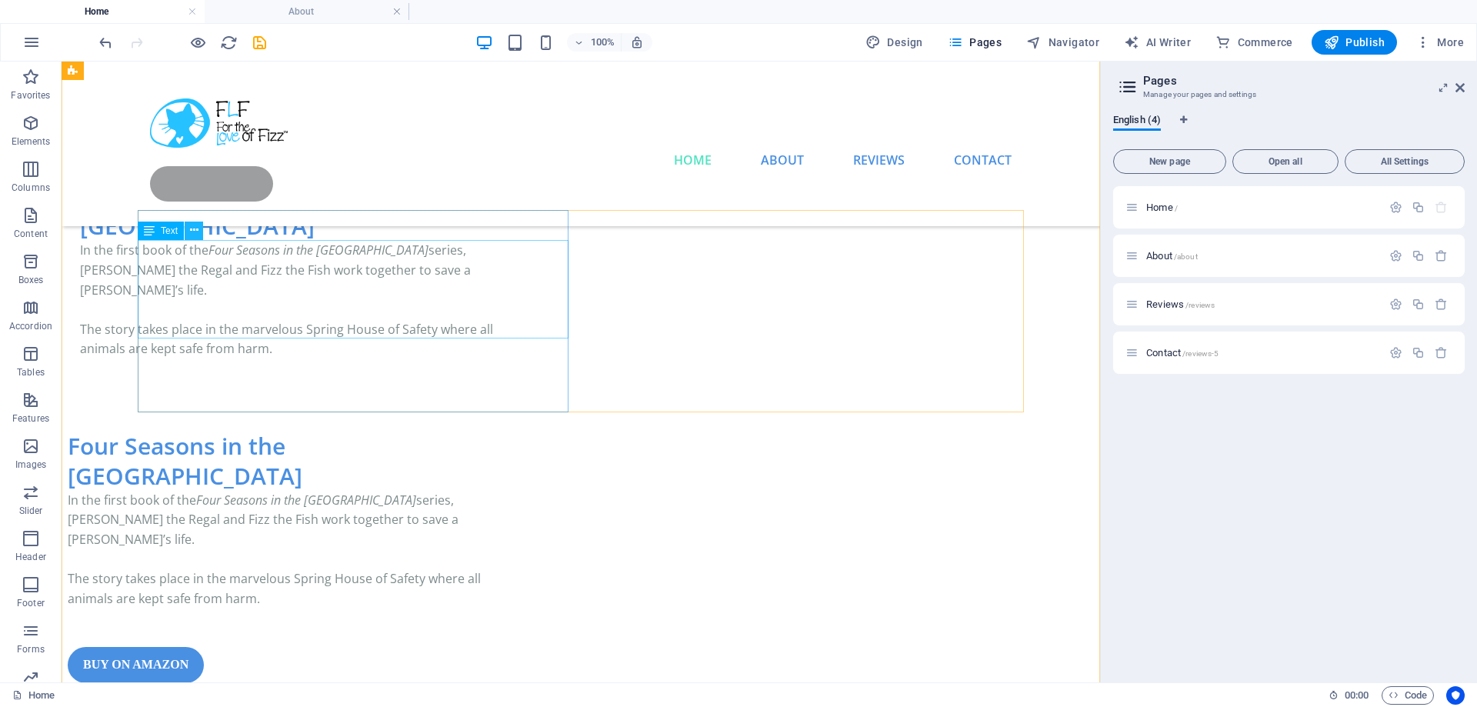
click at [195, 227] on icon at bounding box center [194, 230] width 8 height 16
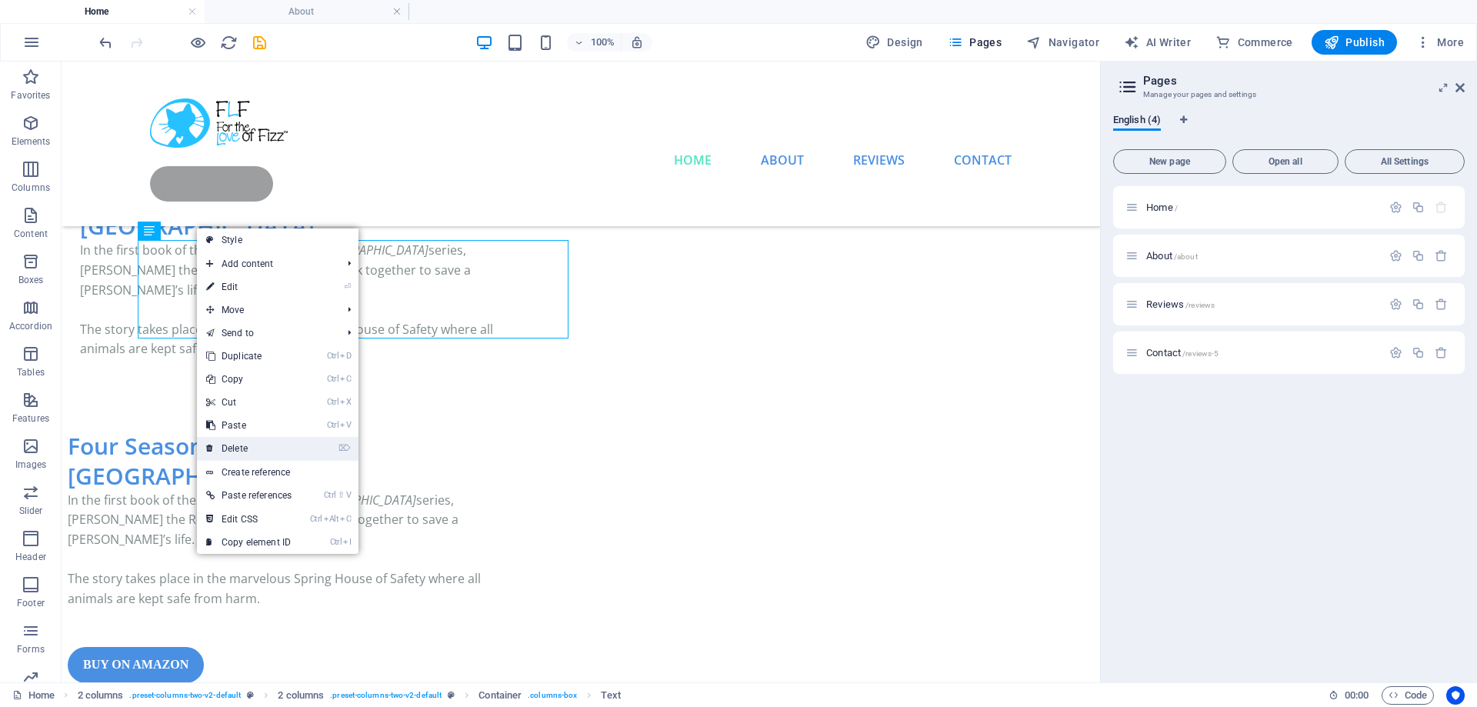
click at [251, 443] on link "⌦ Delete" at bounding box center [249, 448] width 104 height 23
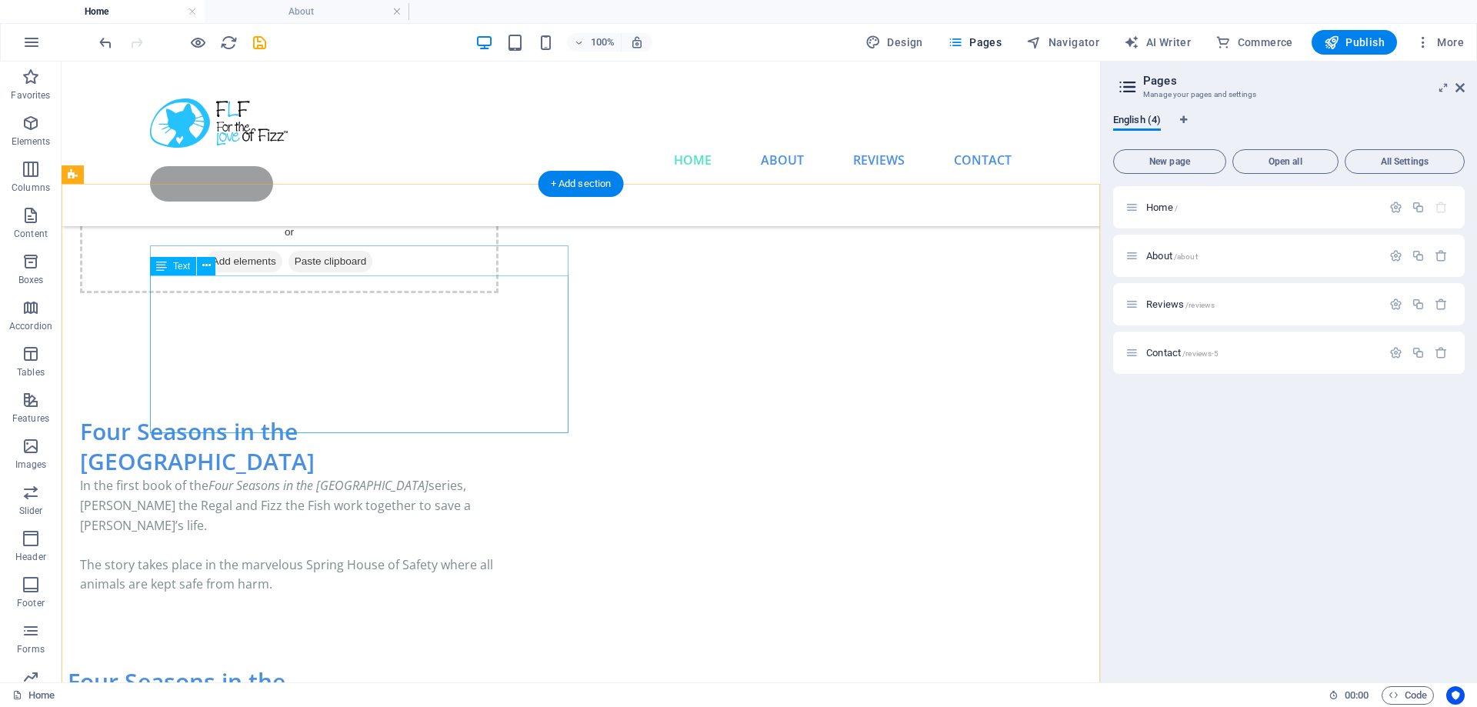
scroll to position [0, 0]
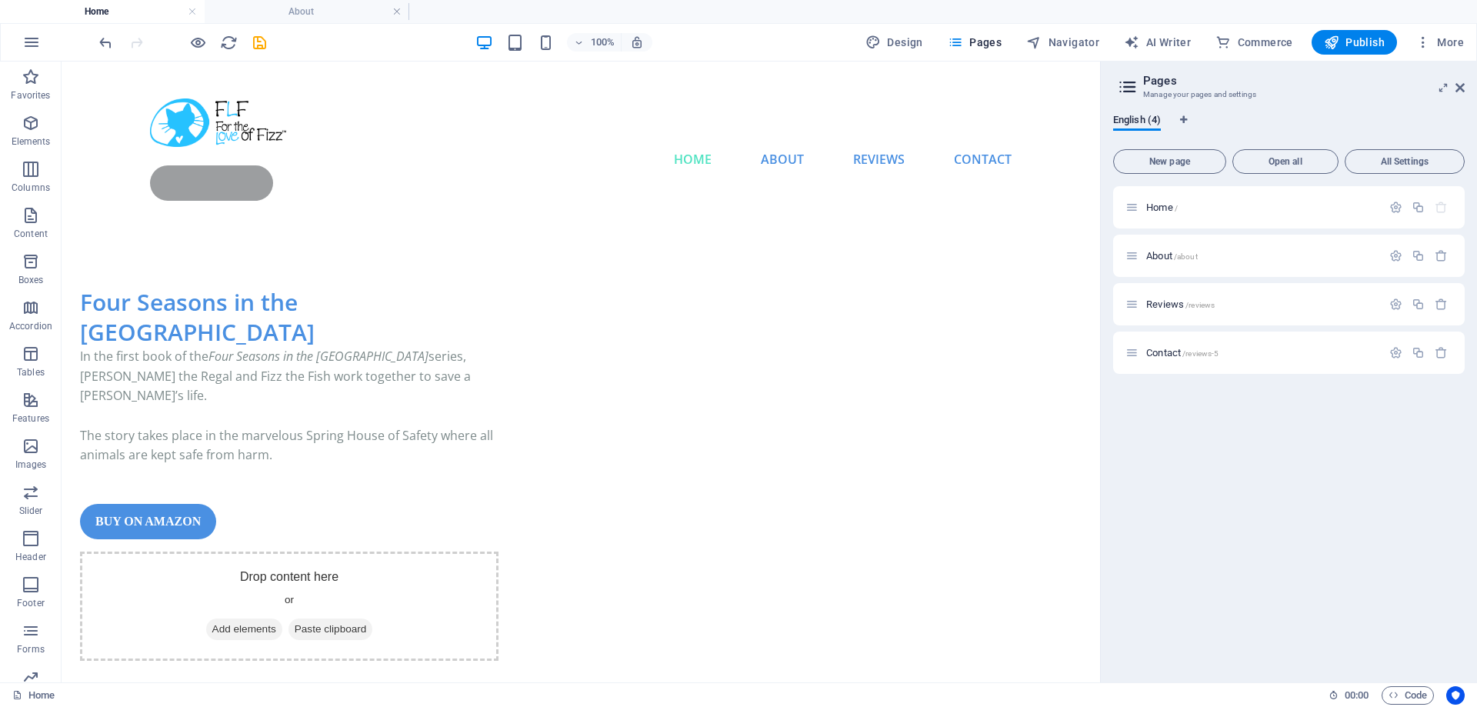
click at [94, 41] on div "100% Design Pages Navigator AI Writer Commerce Publish More" at bounding box center [739, 42] width 1476 height 37
click at [105, 41] on icon "undo" at bounding box center [106, 43] width 18 height 18
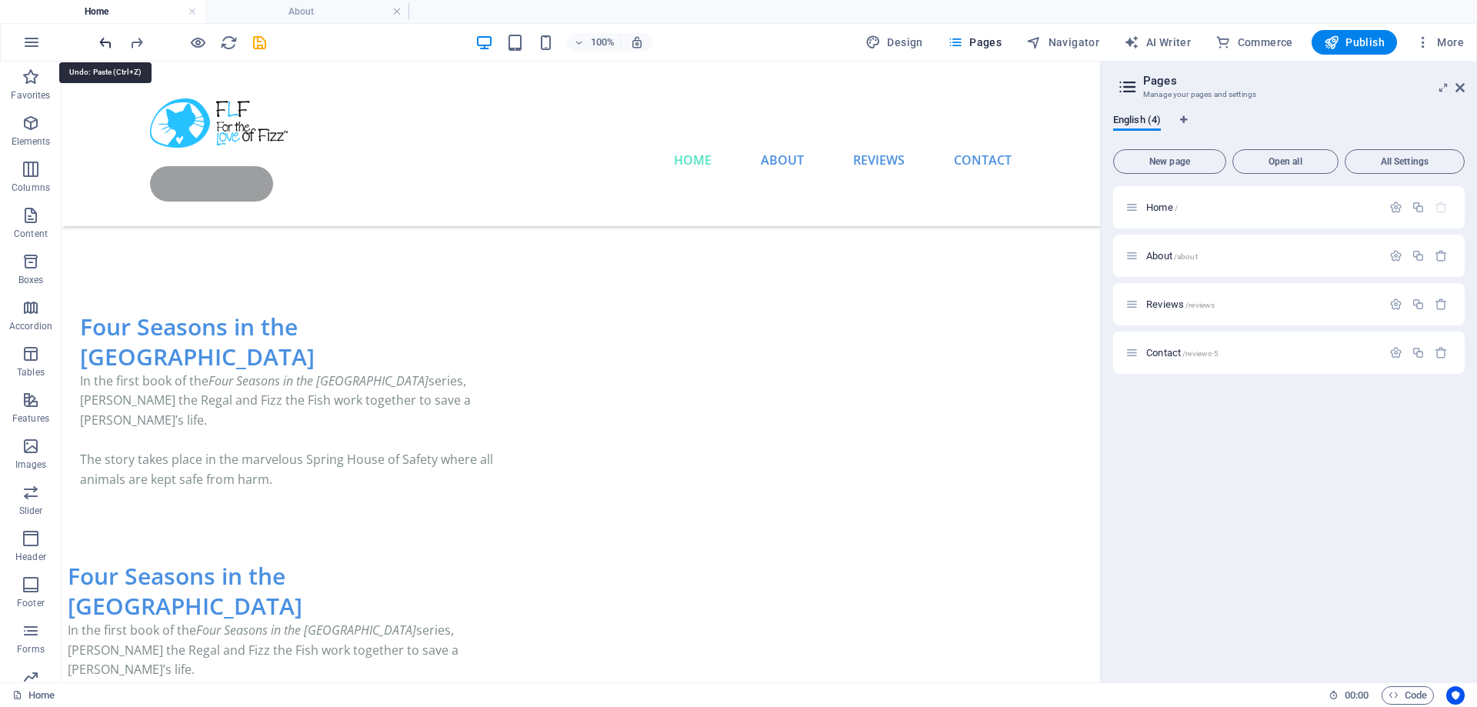
scroll to position [466, 0]
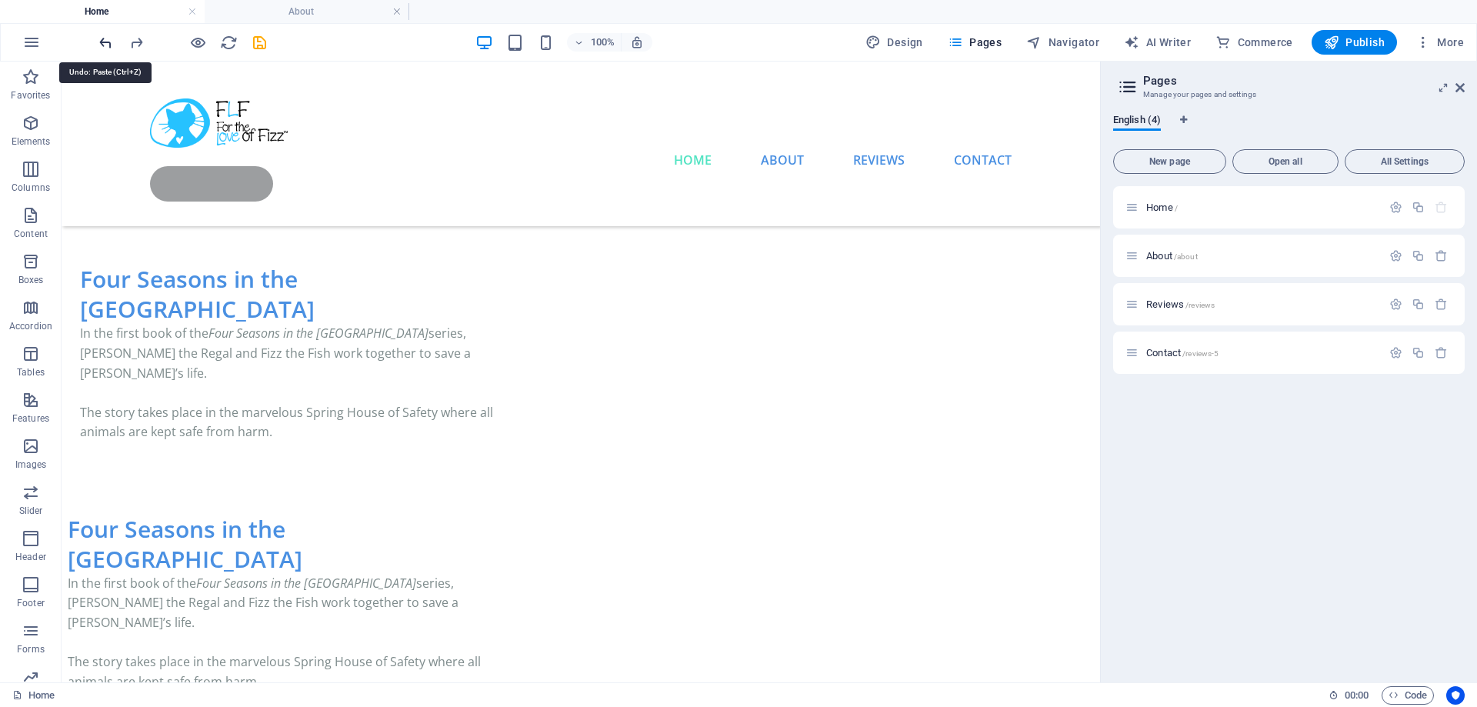
click at [105, 41] on icon "undo" at bounding box center [106, 43] width 18 height 18
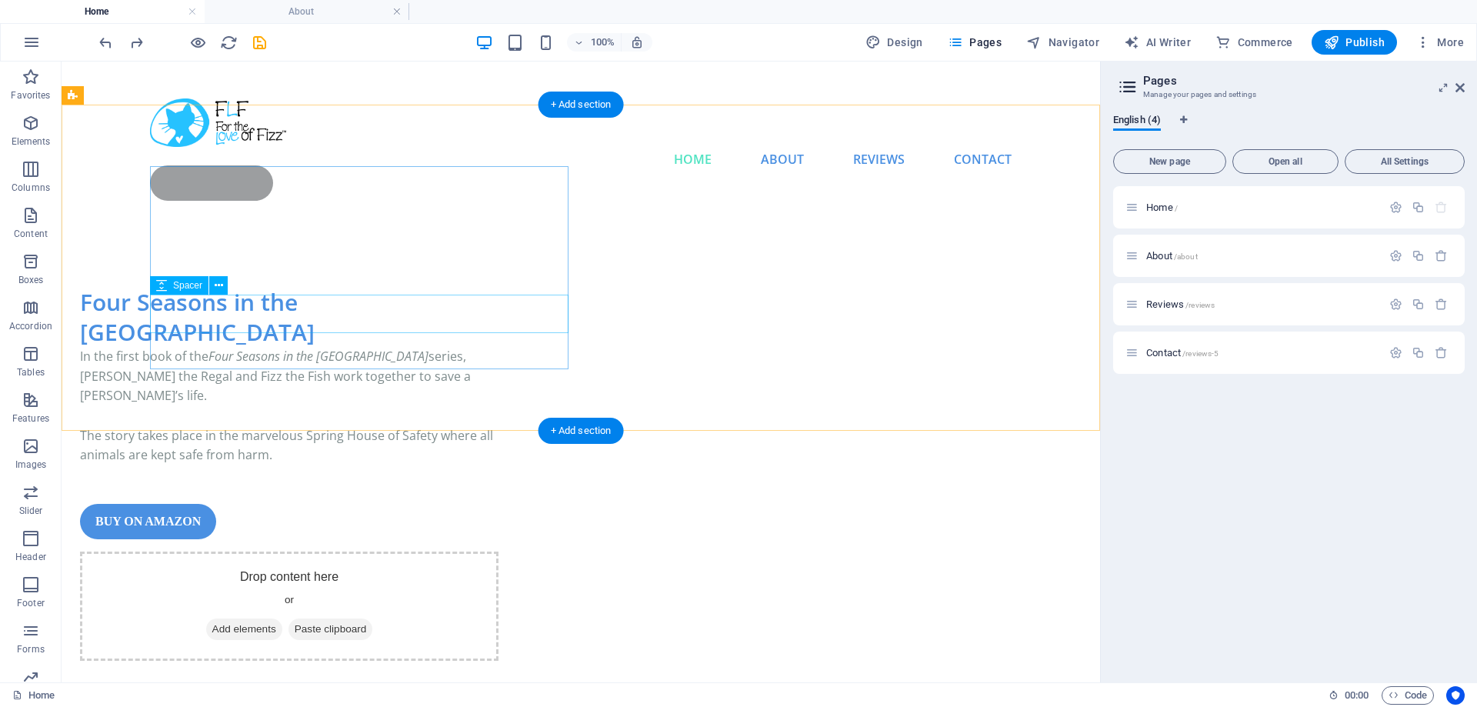
scroll to position [235, 0]
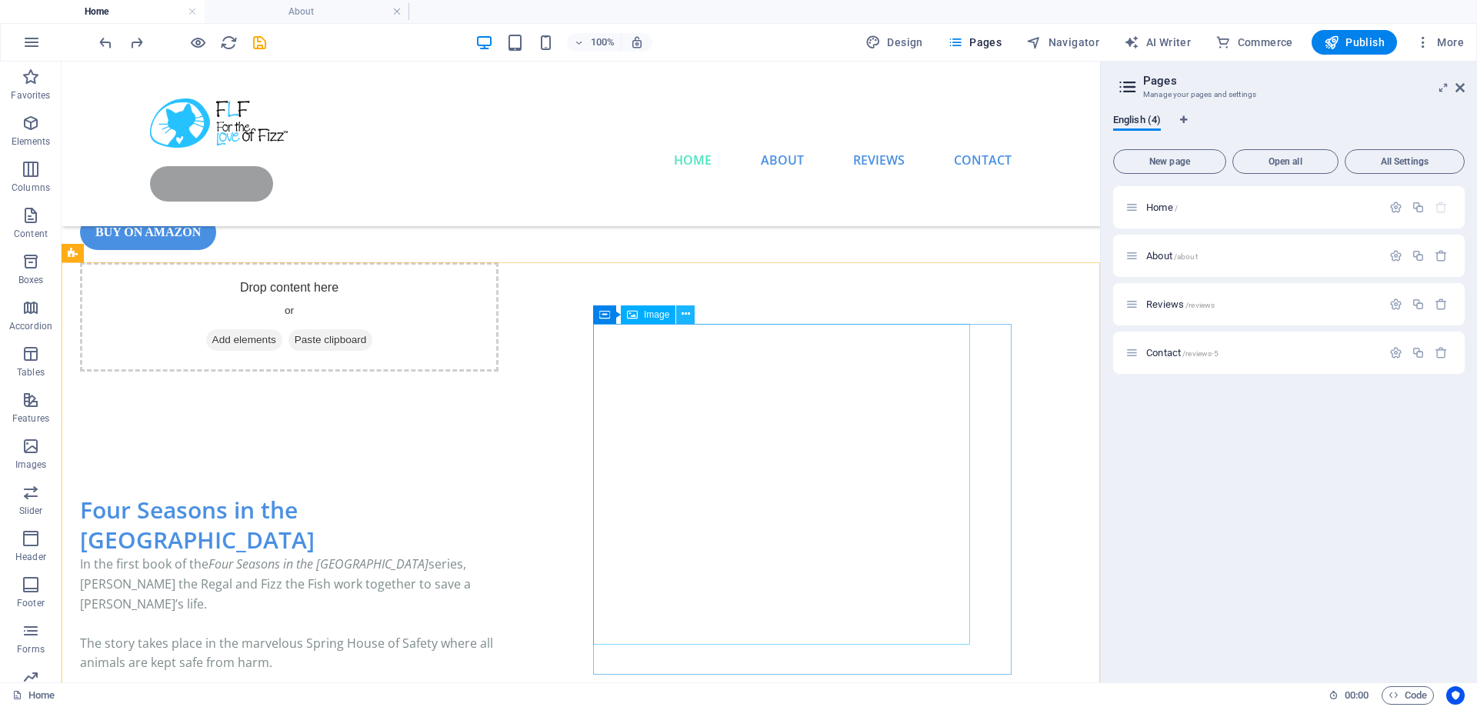
click at [688, 316] on icon at bounding box center [686, 314] width 8 height 16
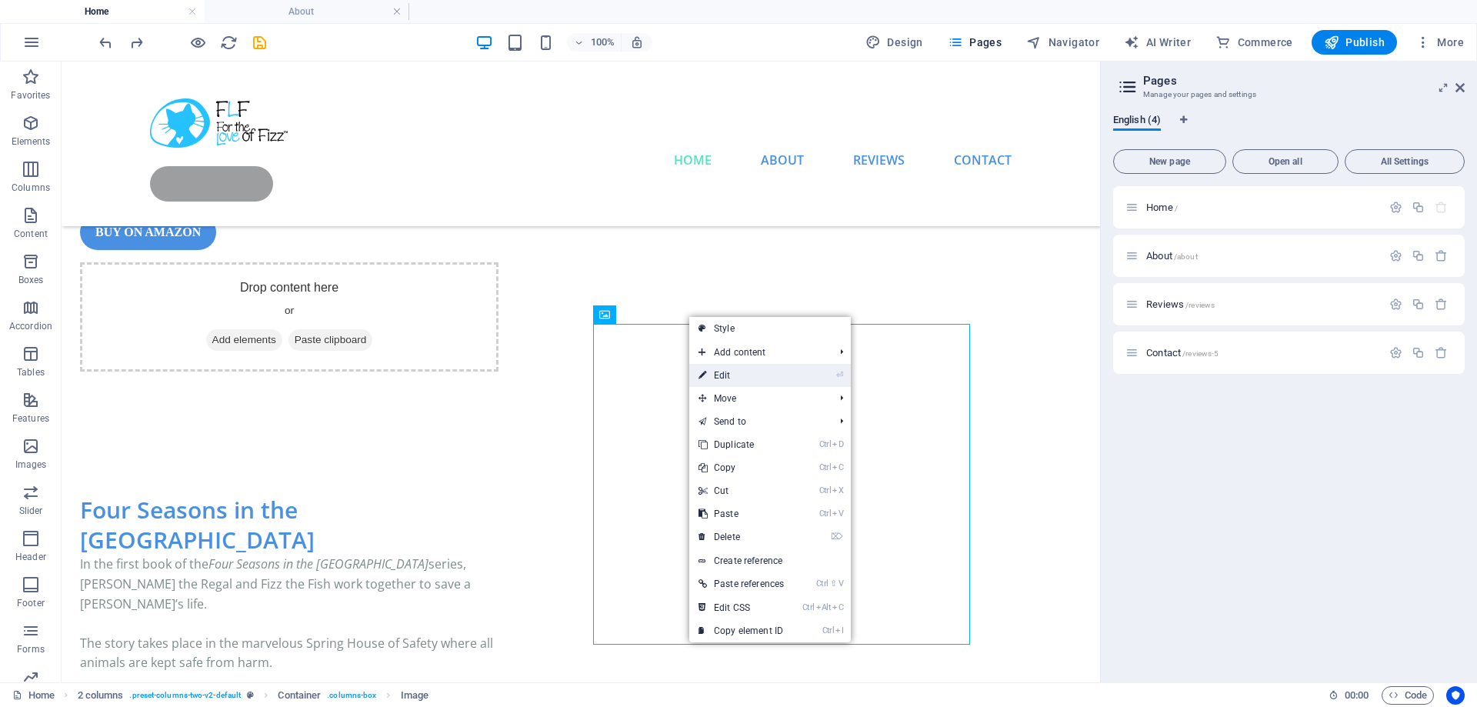
click at [733, 373] on link "⏎ Edit" at bounding box center [741, 375] width 104 height 23
select select "%"
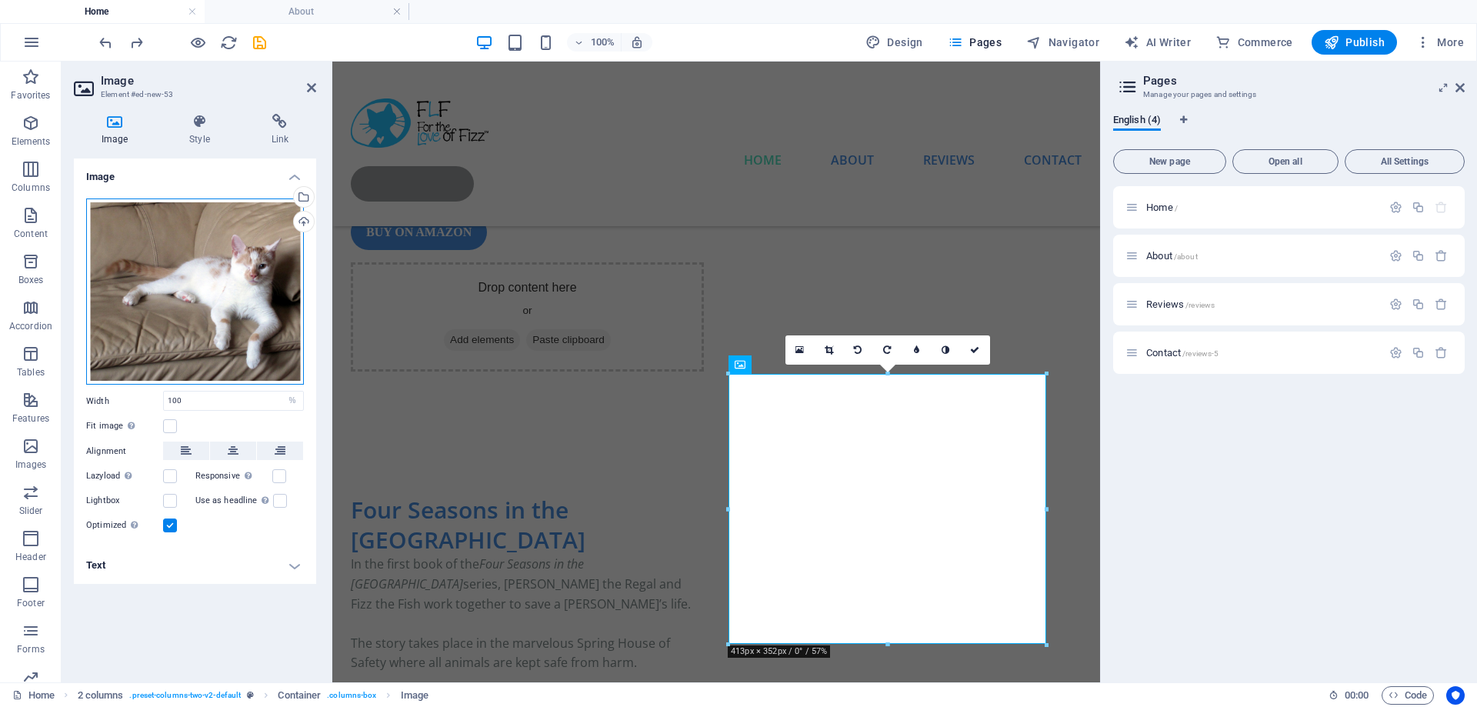
click at [215, 305] on div "Drag files here, click to choose files or select files from Files or our free s…" at bounding box center [195, 292] width 218 height 187
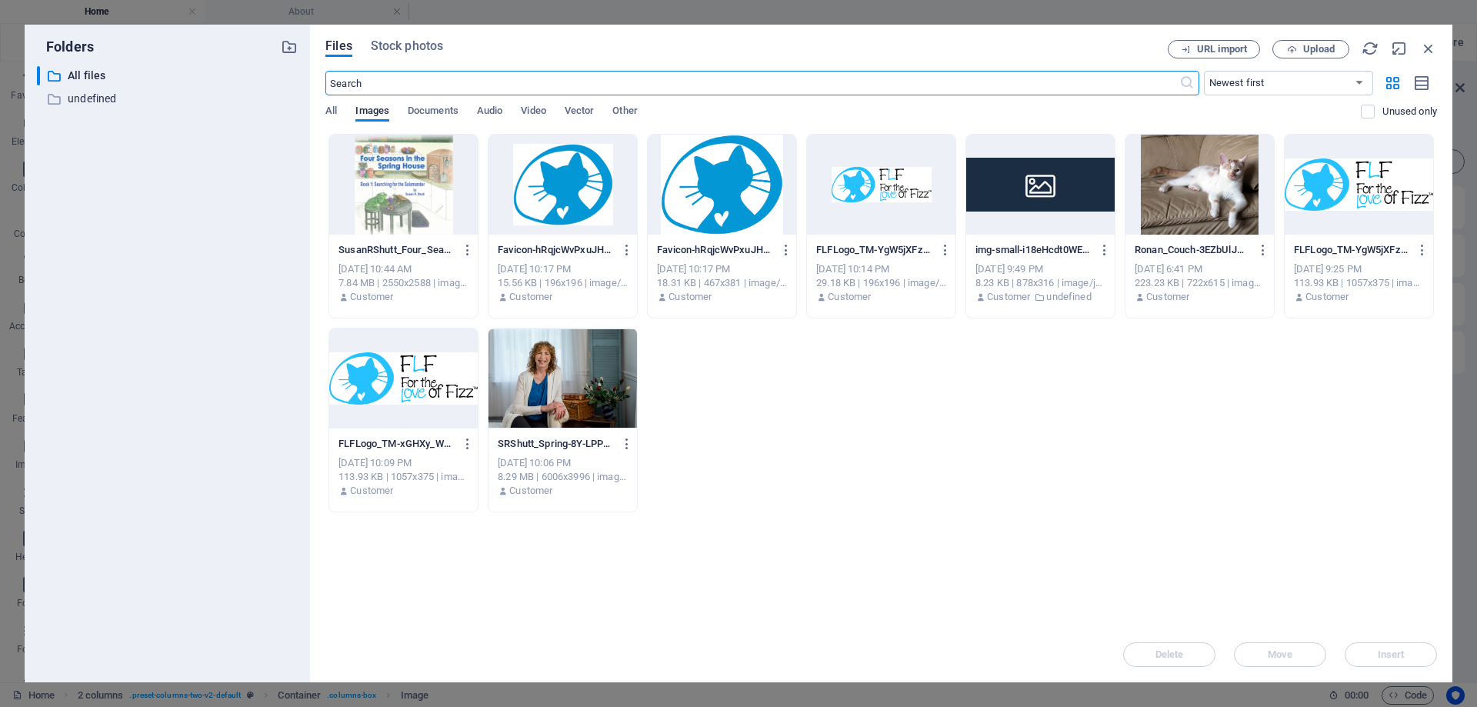
scroll to position [50, 0]
click at [382, 207] on div at bounding box center [403, 185] width 149 height 100
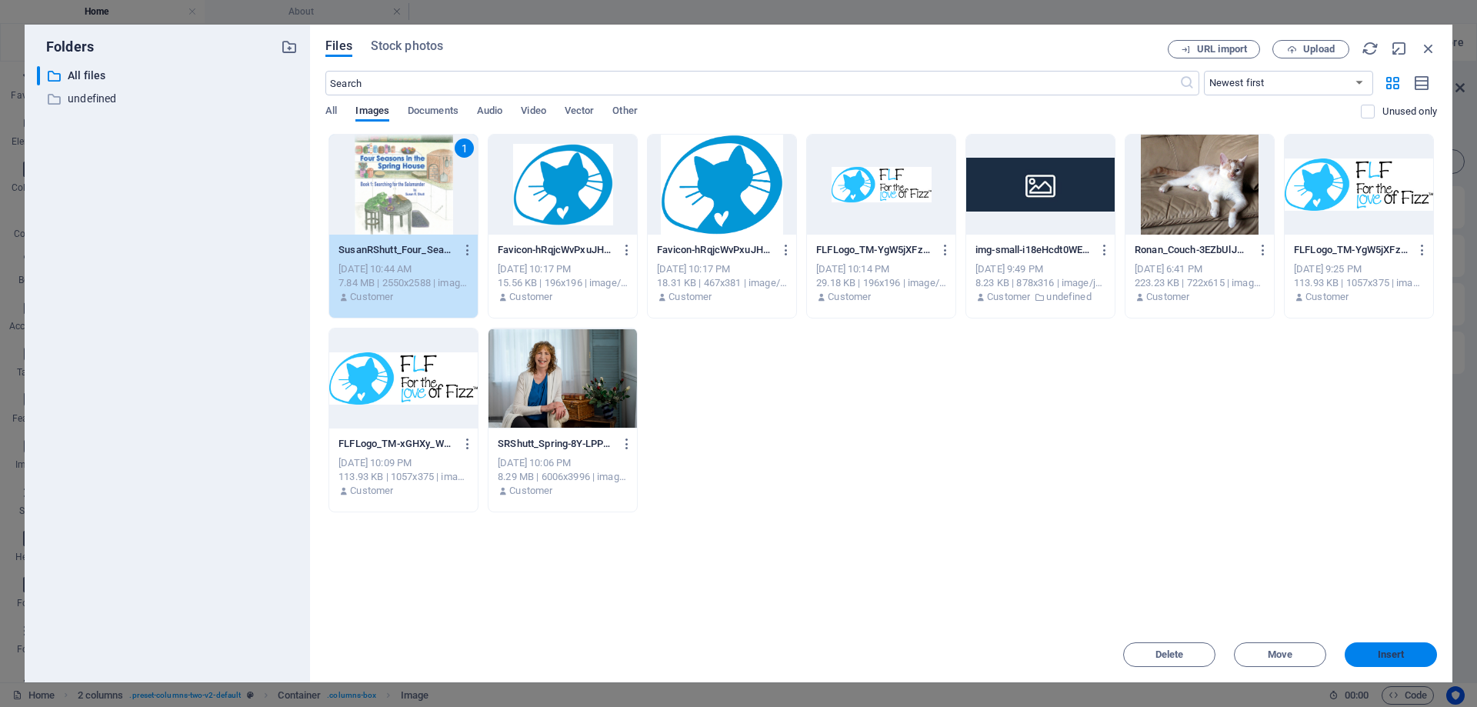
click at [1391, 655] on span "Insert" at bounding box center [1391, 654] width 27 height 9
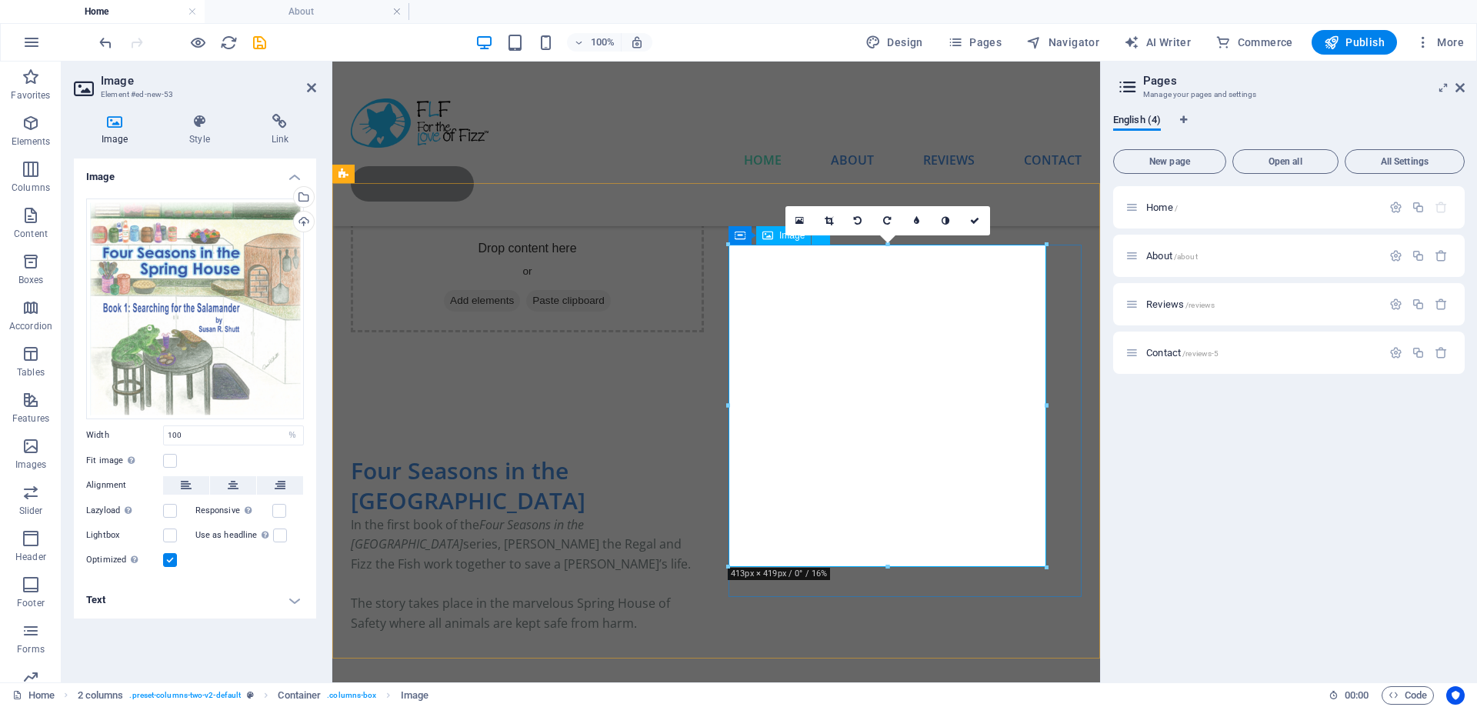
scroll to position [364, 0]
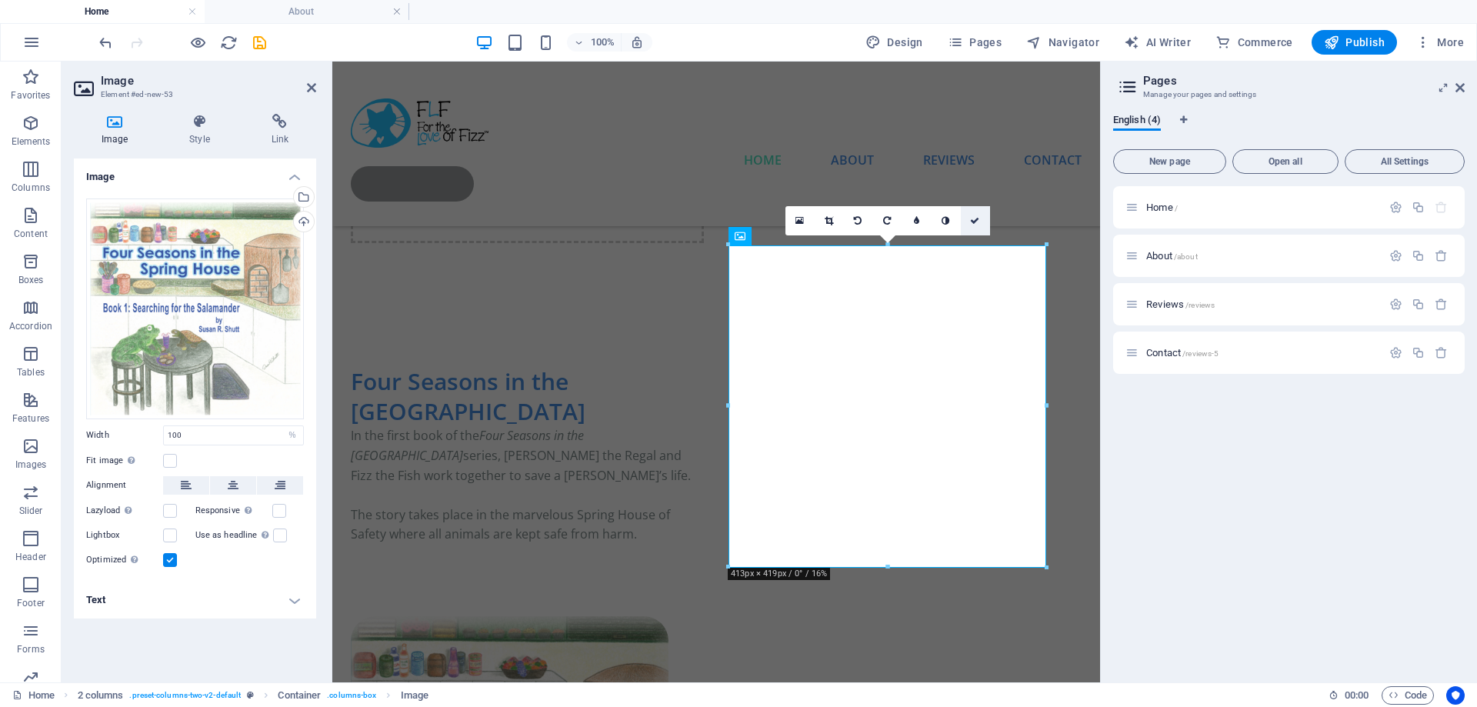
click at [973, 218] on icon at bounding box center [974, 220] width 9 height 9
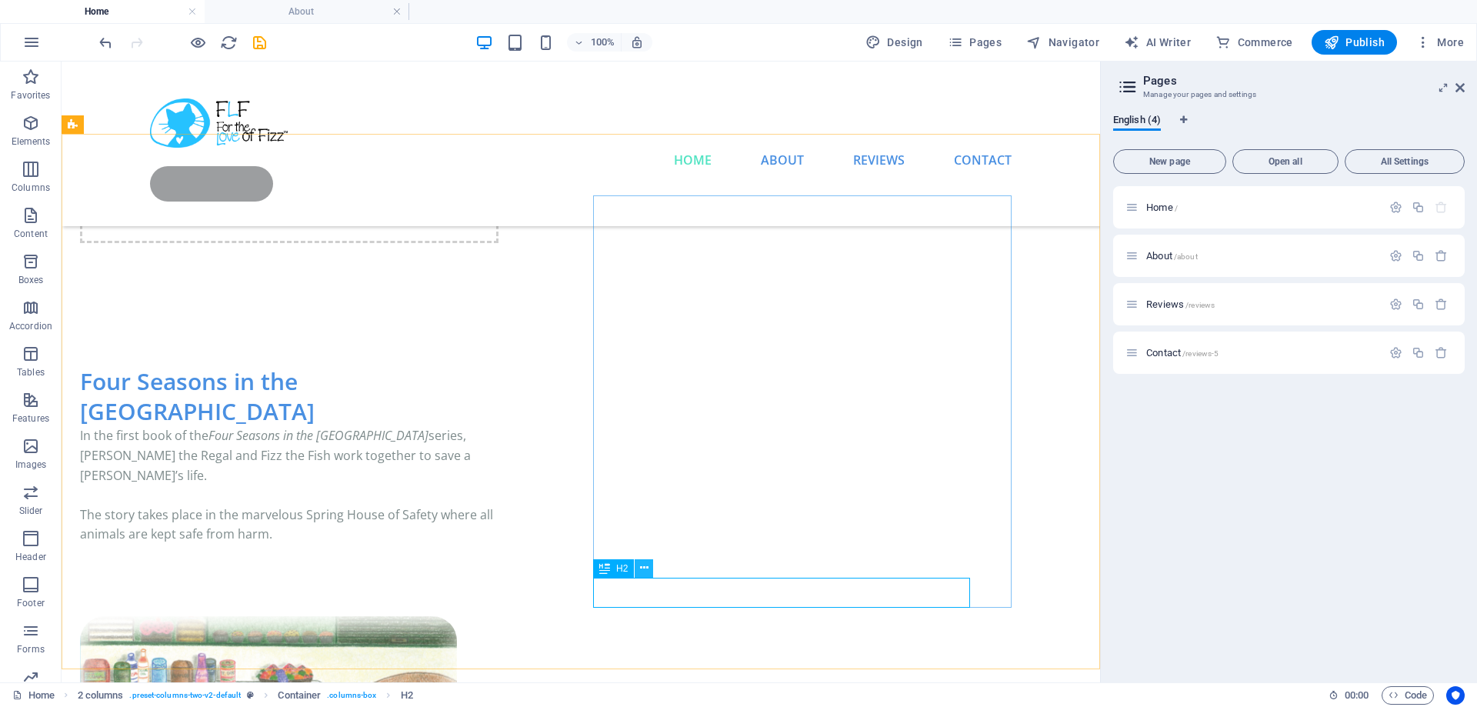
click at [649, 566] on button at bounding box center [644, 568] width 18 height 18
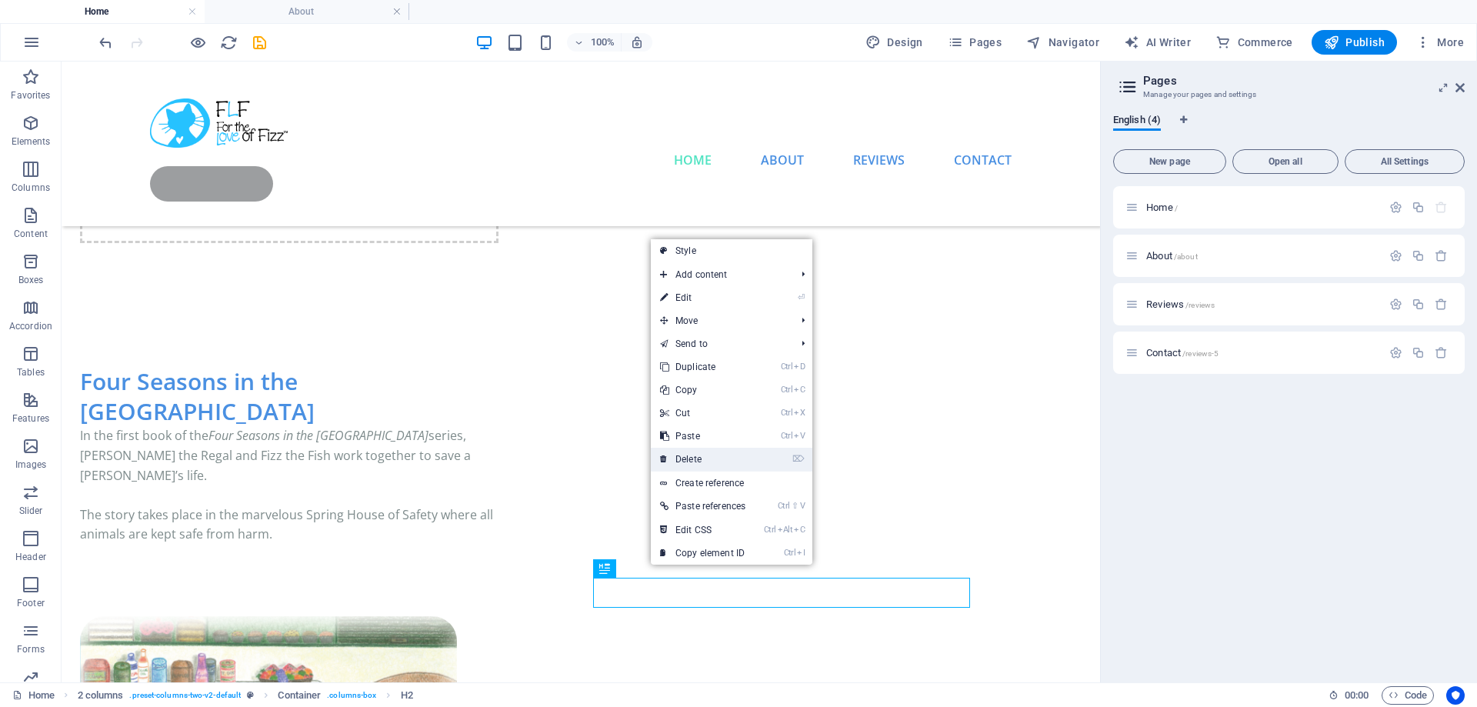
click at [709, 458] on link "⌦ Delete" at bounding box center [703, 459] width 104 height 23
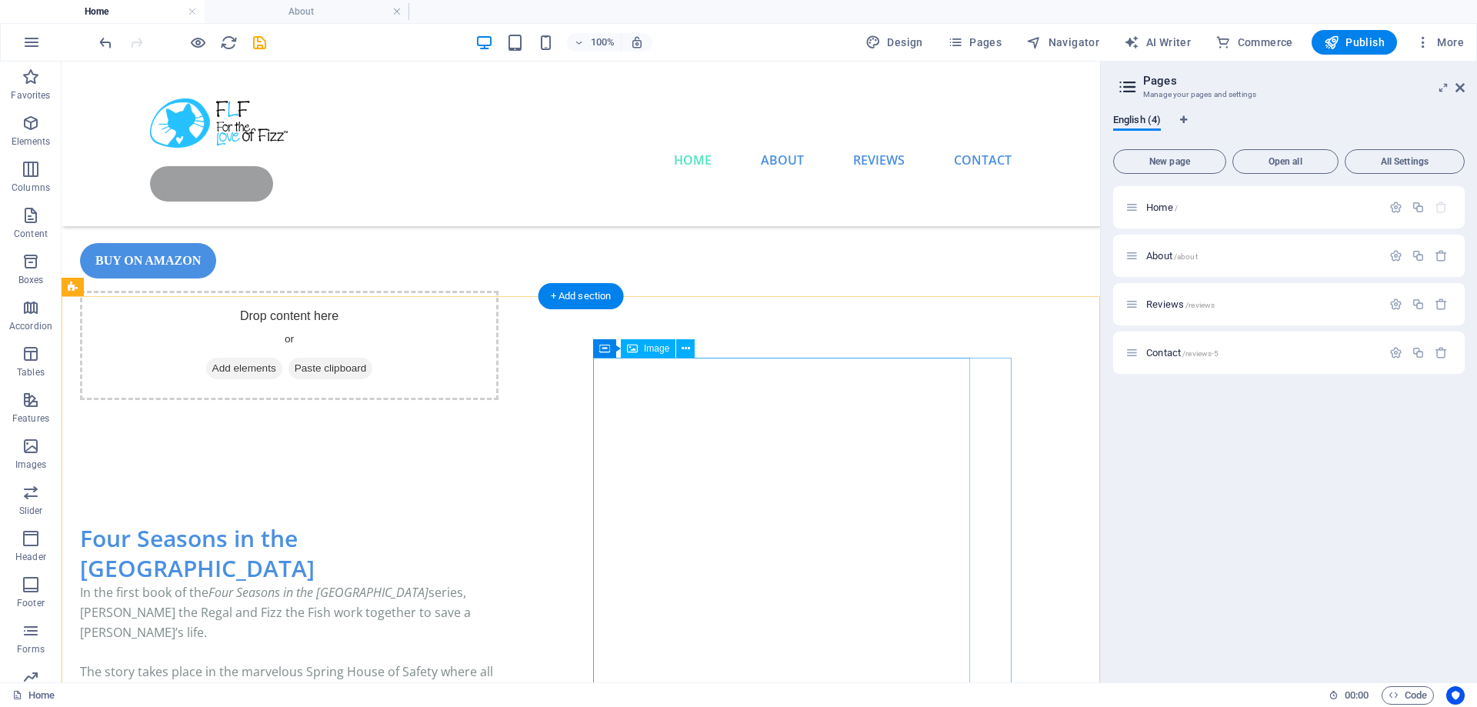
scroll to position [0, 0]
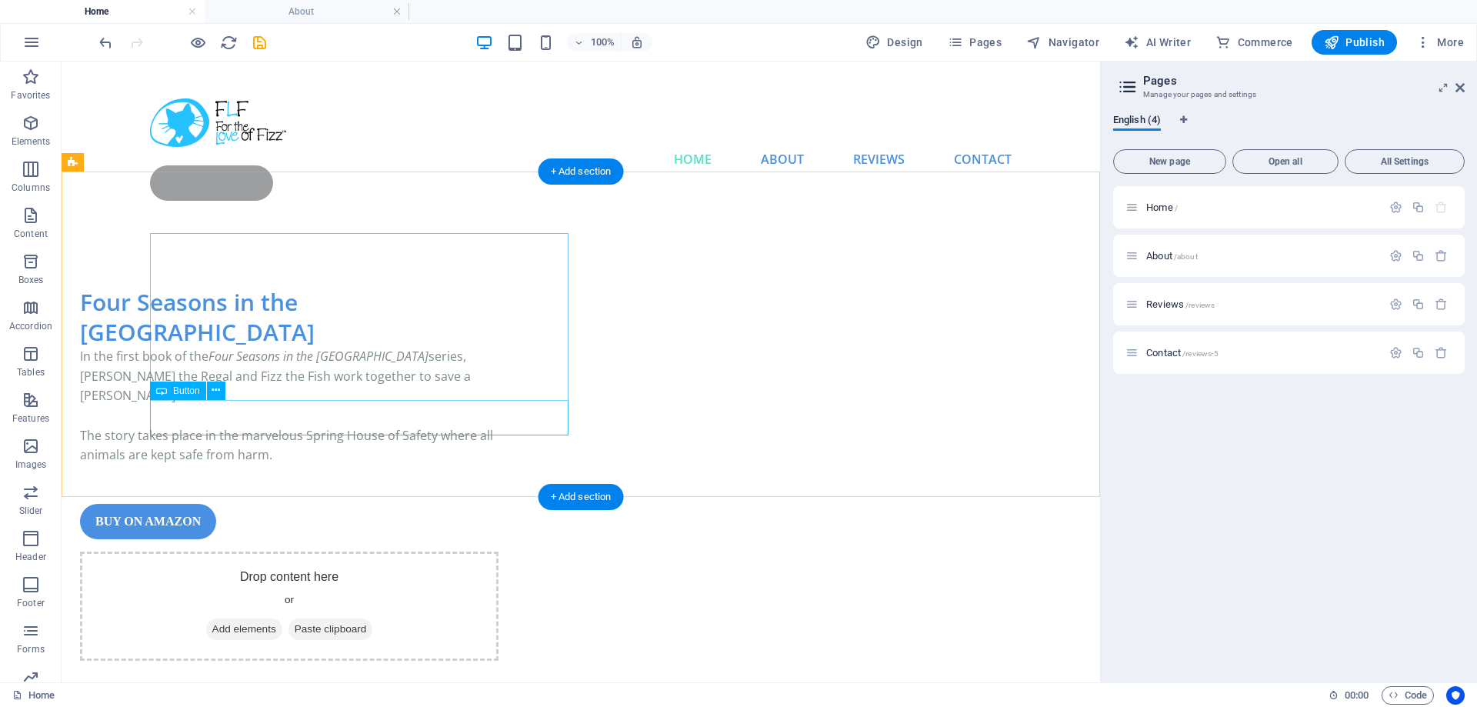
click at [272, 504] on div "buy on amazon" at bounding box center [289, 521] width 419 height 35
click at [215, 388] on icon at bounding box center [216, 390] width 8 height 16
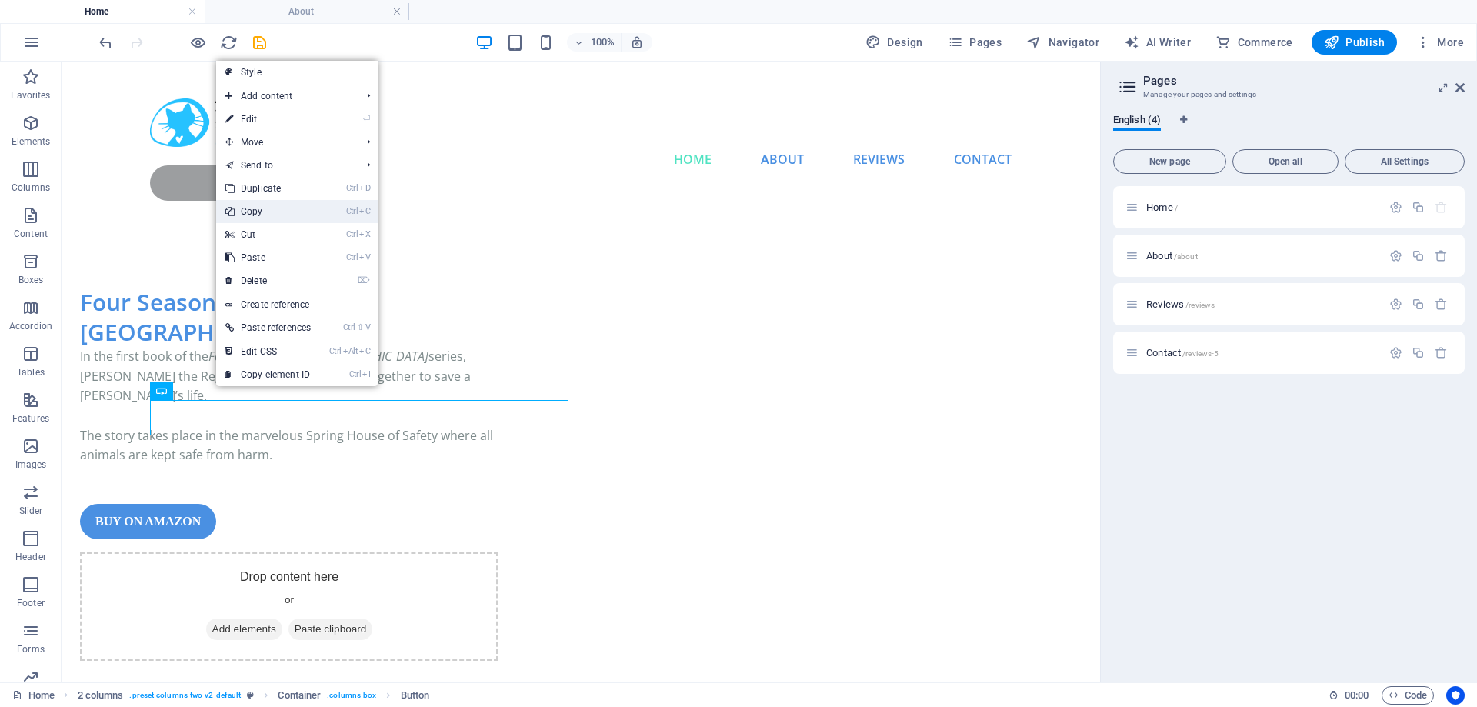
click at [260, 209] on link "Ctrl C Copy" at bounding box center [268, 211] width 104 height 23
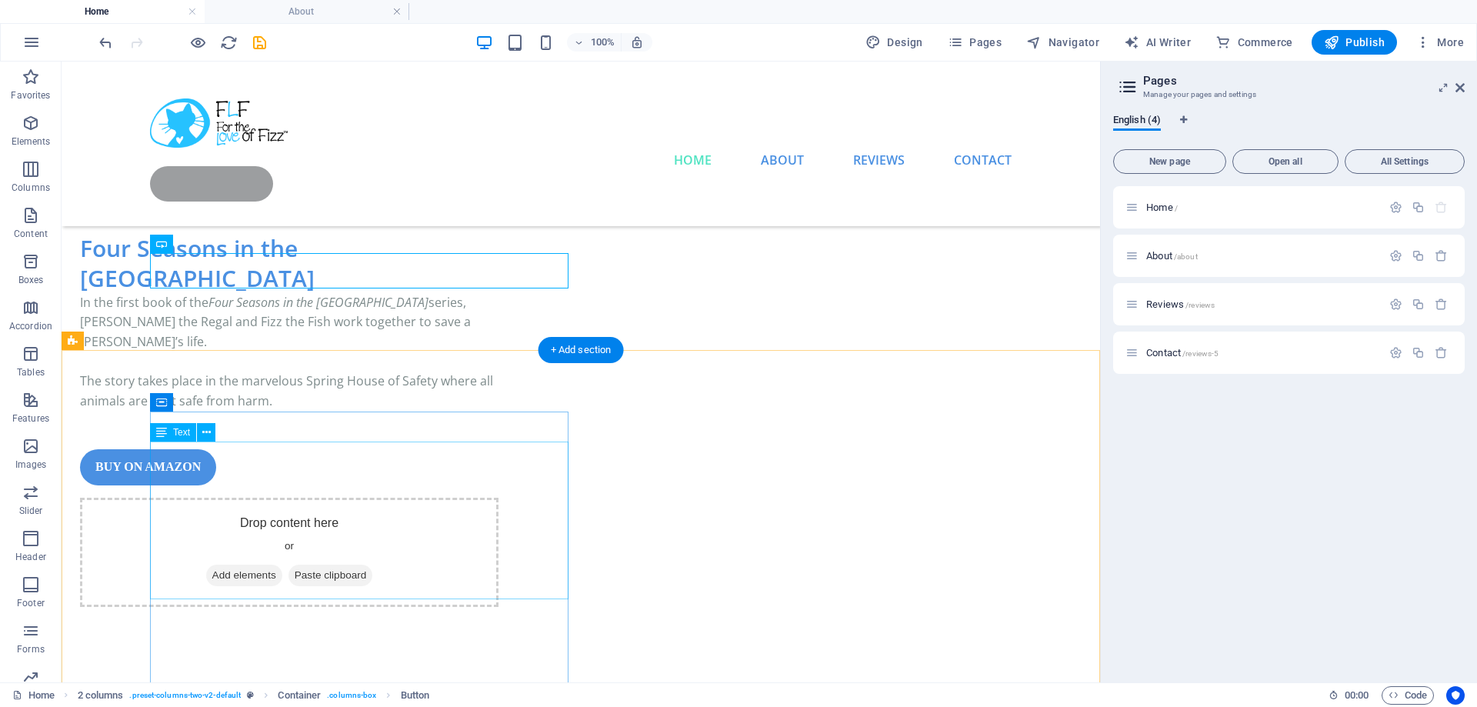
scroll to position [392, 0]
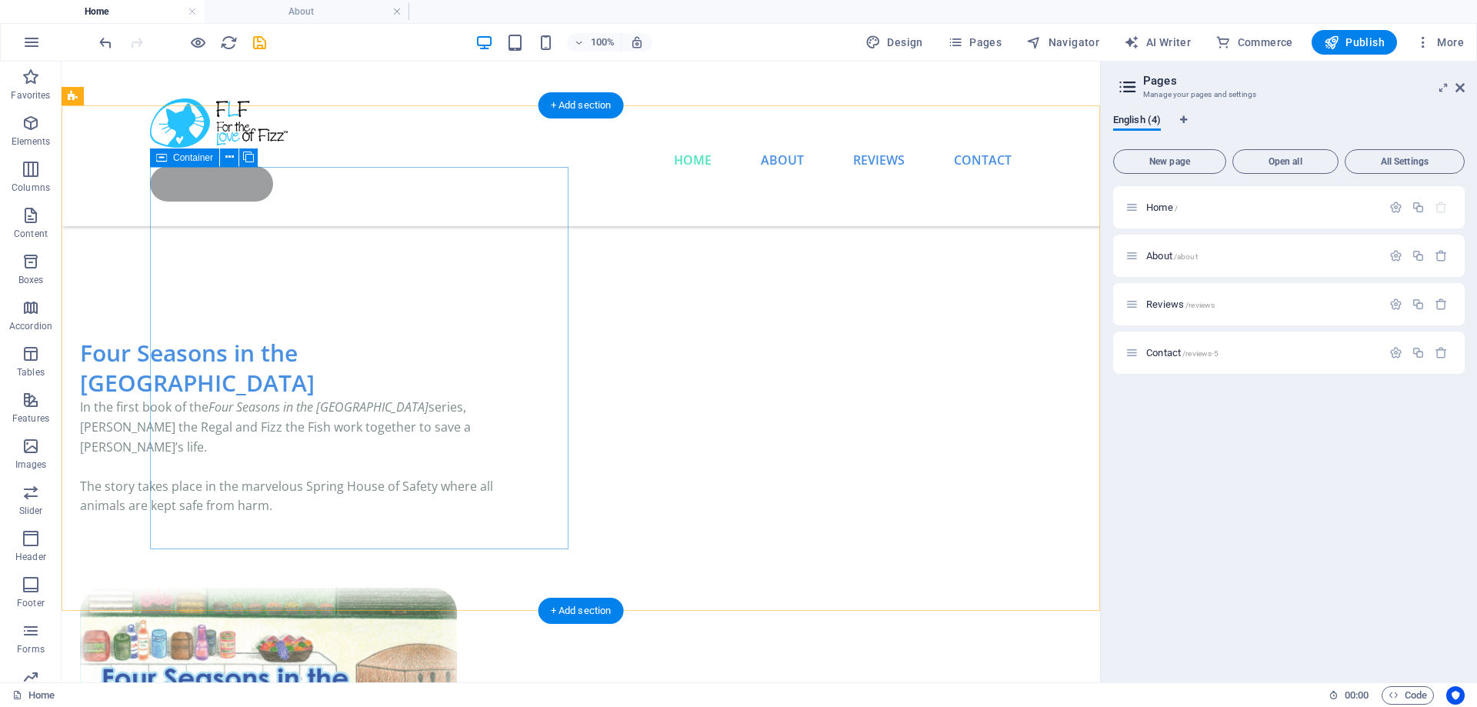
click at [306, 360] on div "Four Seasons in the Spring House In the first book of the Four Seasons in the S…" at bounding box center [289, 456] width 419 height 237
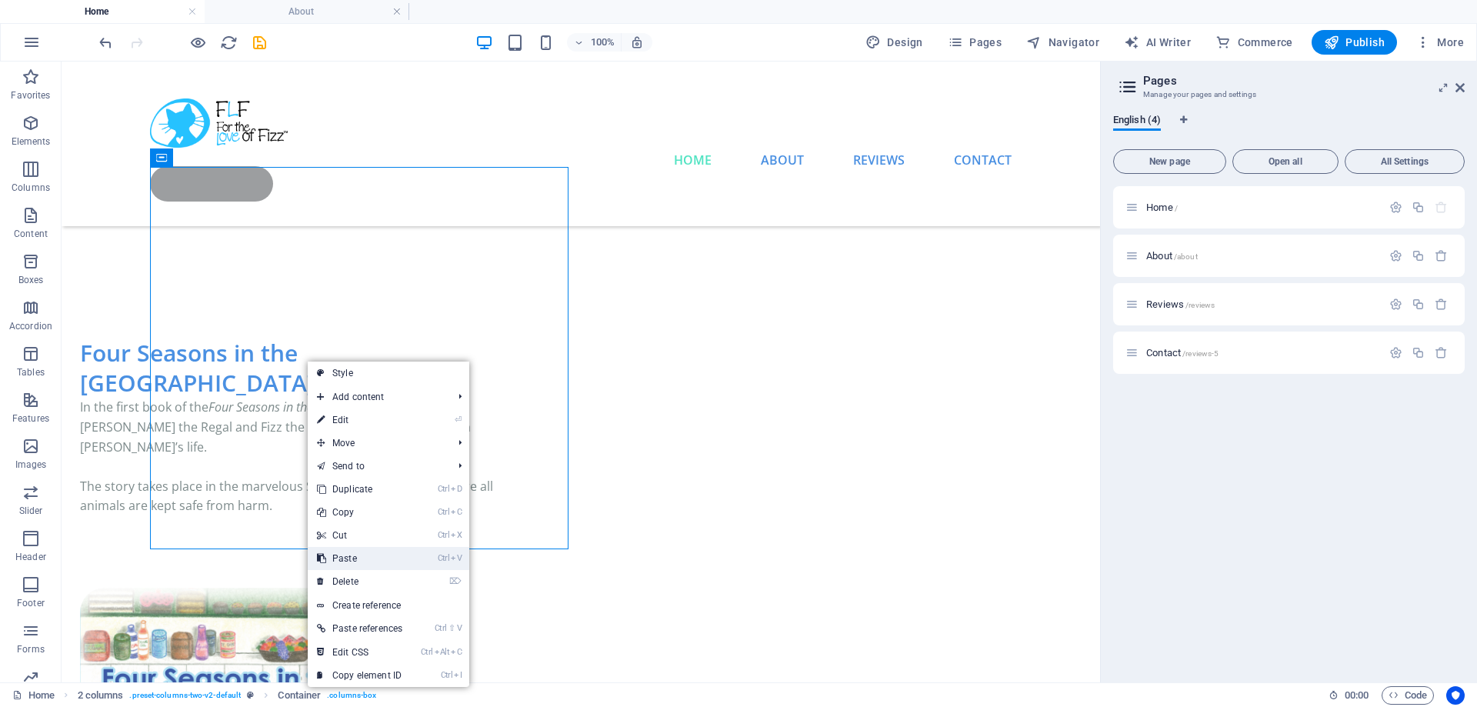
click at [362, 563] on link "Ctrl V Paste" at bounding box center [360, 558] width 104 height 23
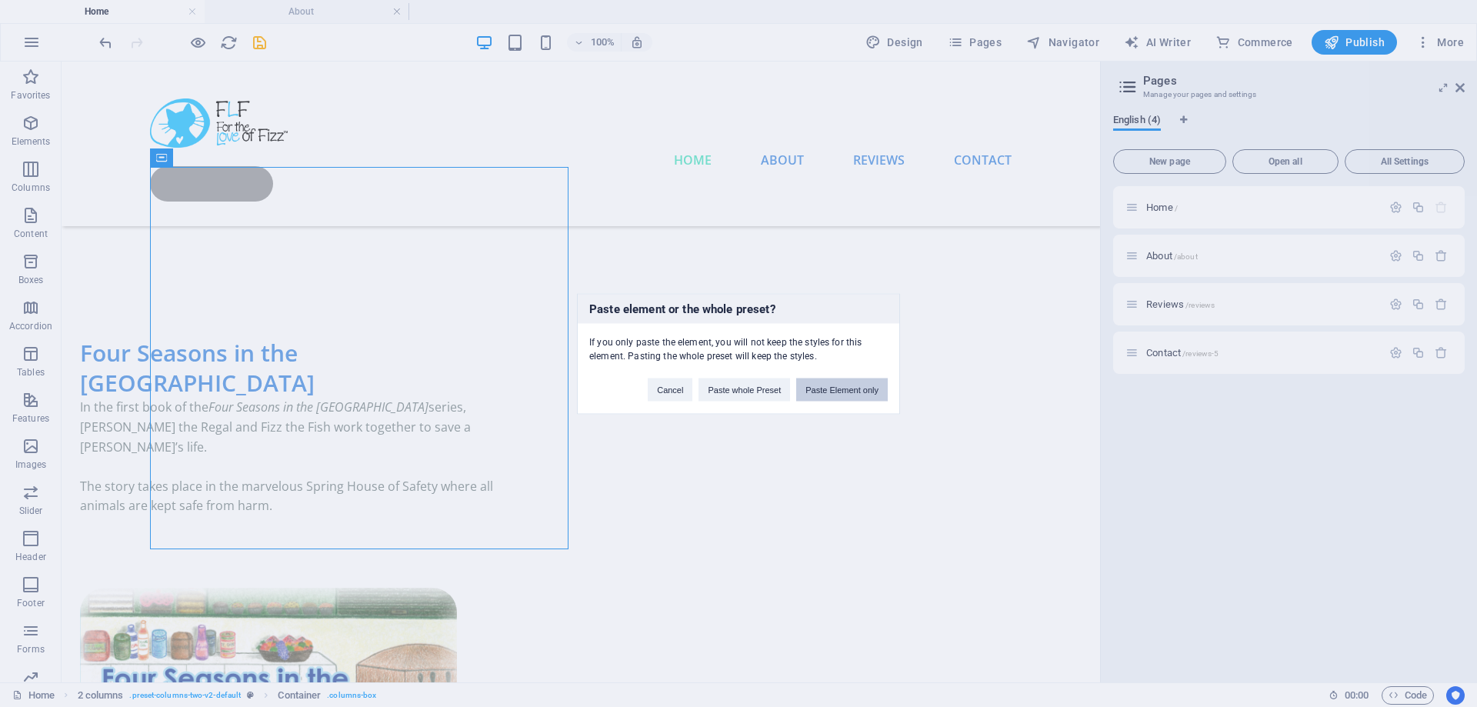
click at [833, 387] on button "Paste Element only" at bounding box center [842, 389] width 92 height 23
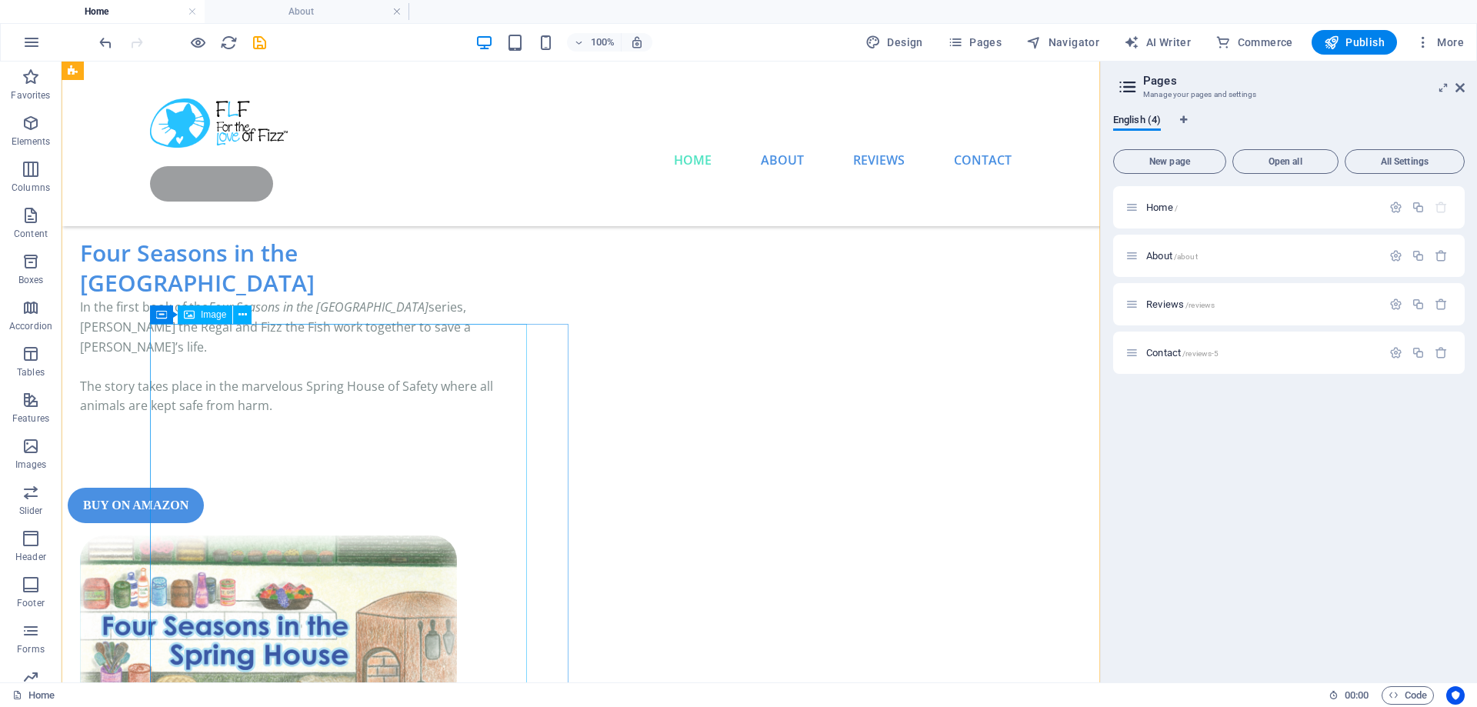
scroll to position [456, 0]
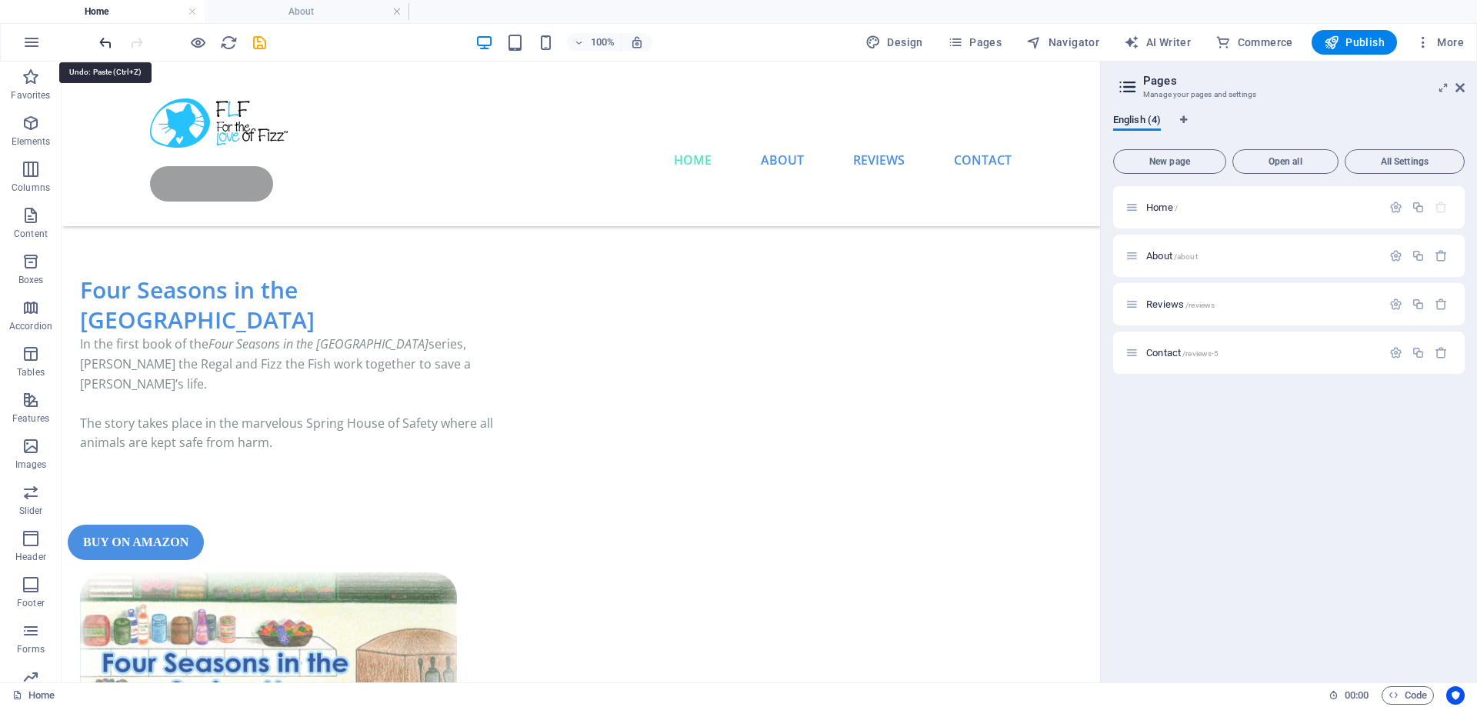
click at [102, 40] on icon "undo" at bounding box center [106, 43] width 18 height 18
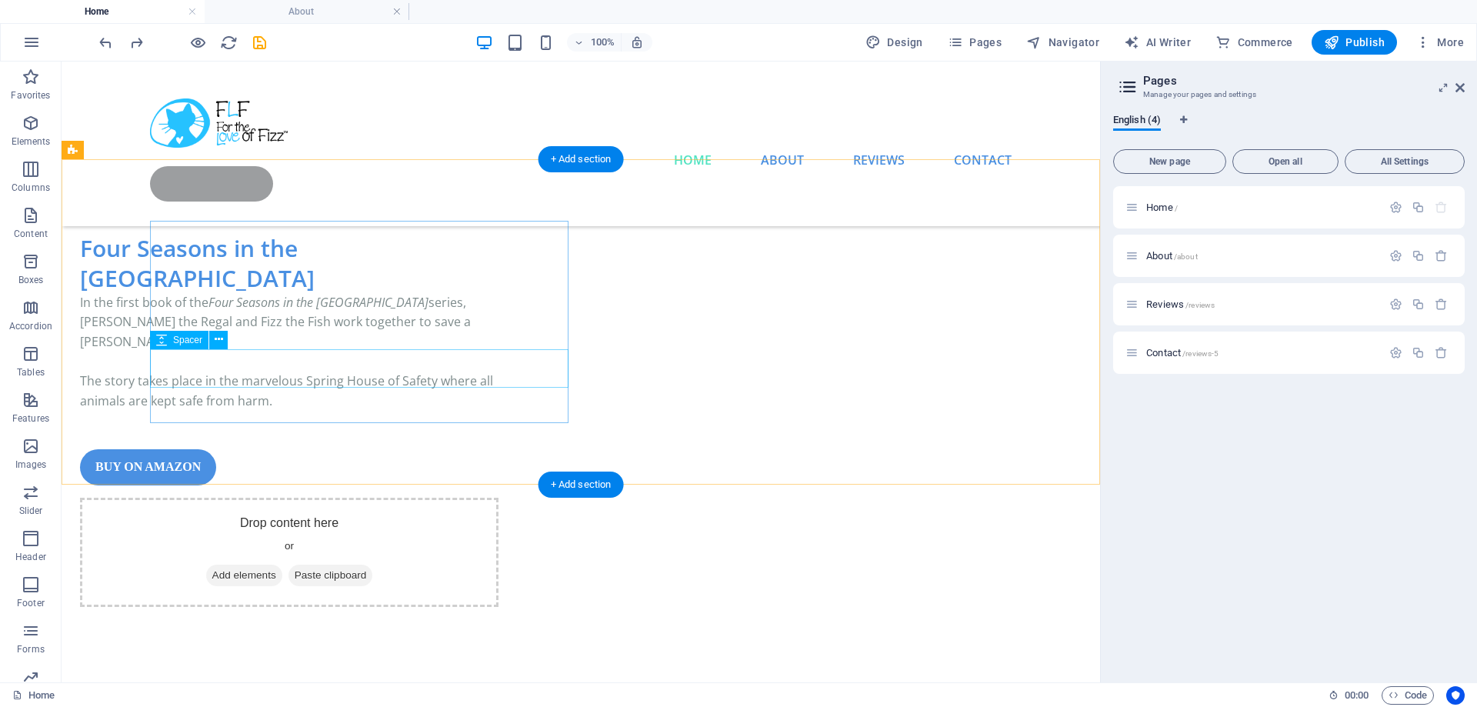
scroll to position [314, 0]
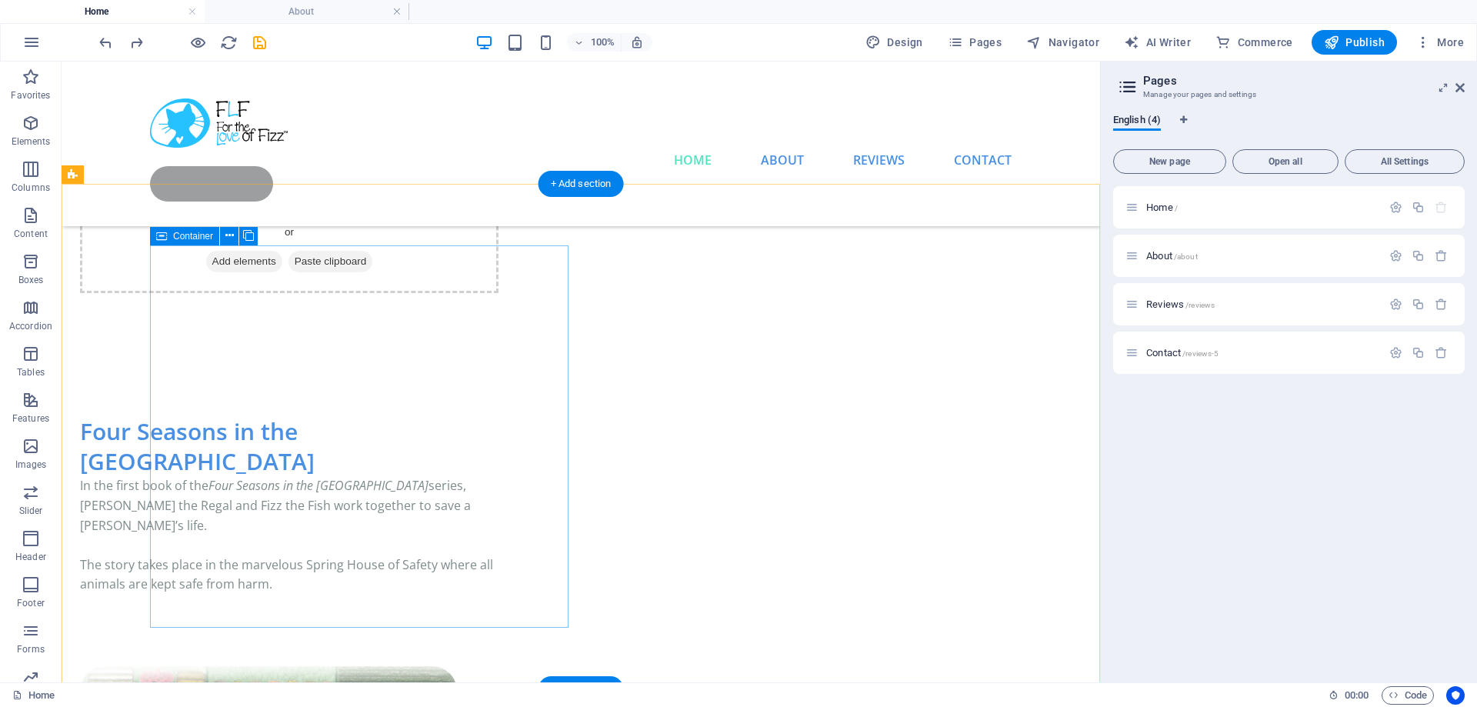
click at [366, 491] on div "Four Seasons in the Spring House In the first book of the Four Seasons in the S…" at bounding box center [289, 534] width 419 height 237
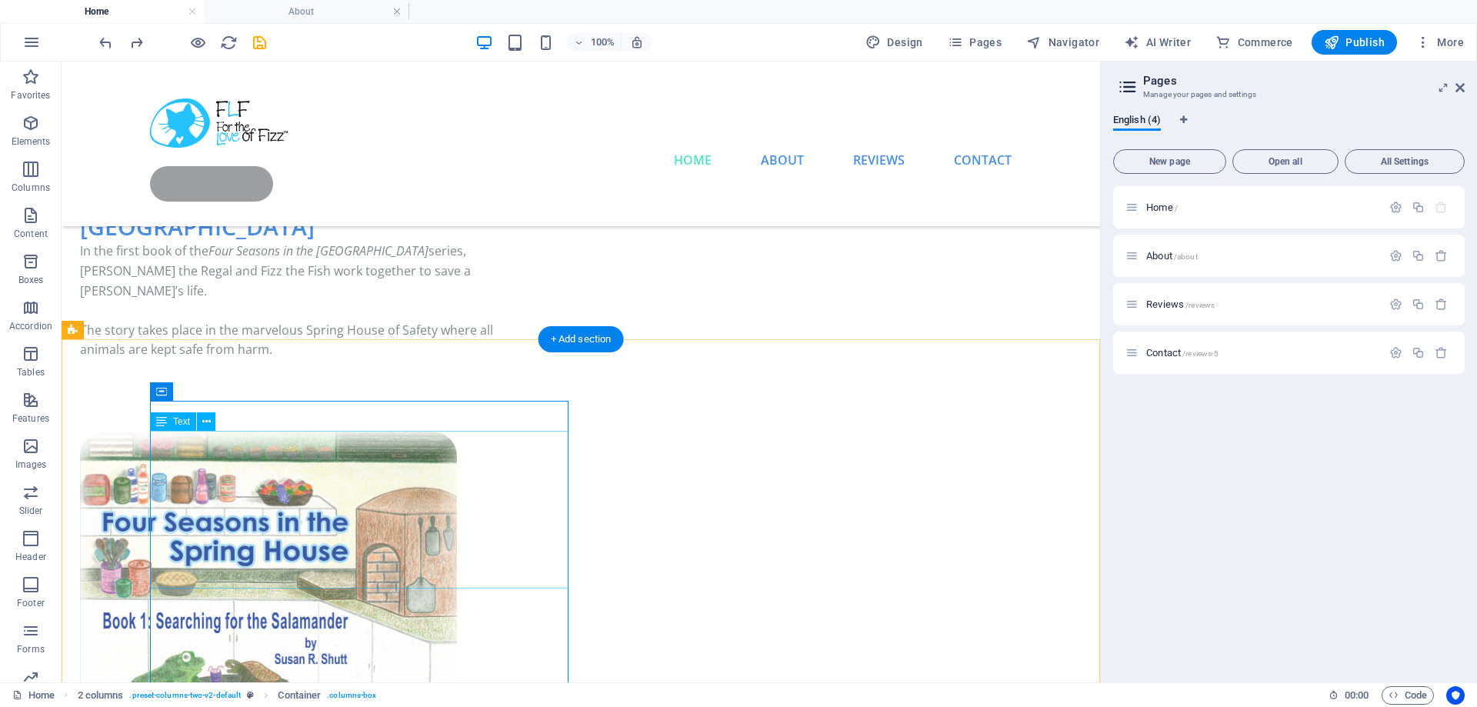
scroll to position [549, 0]
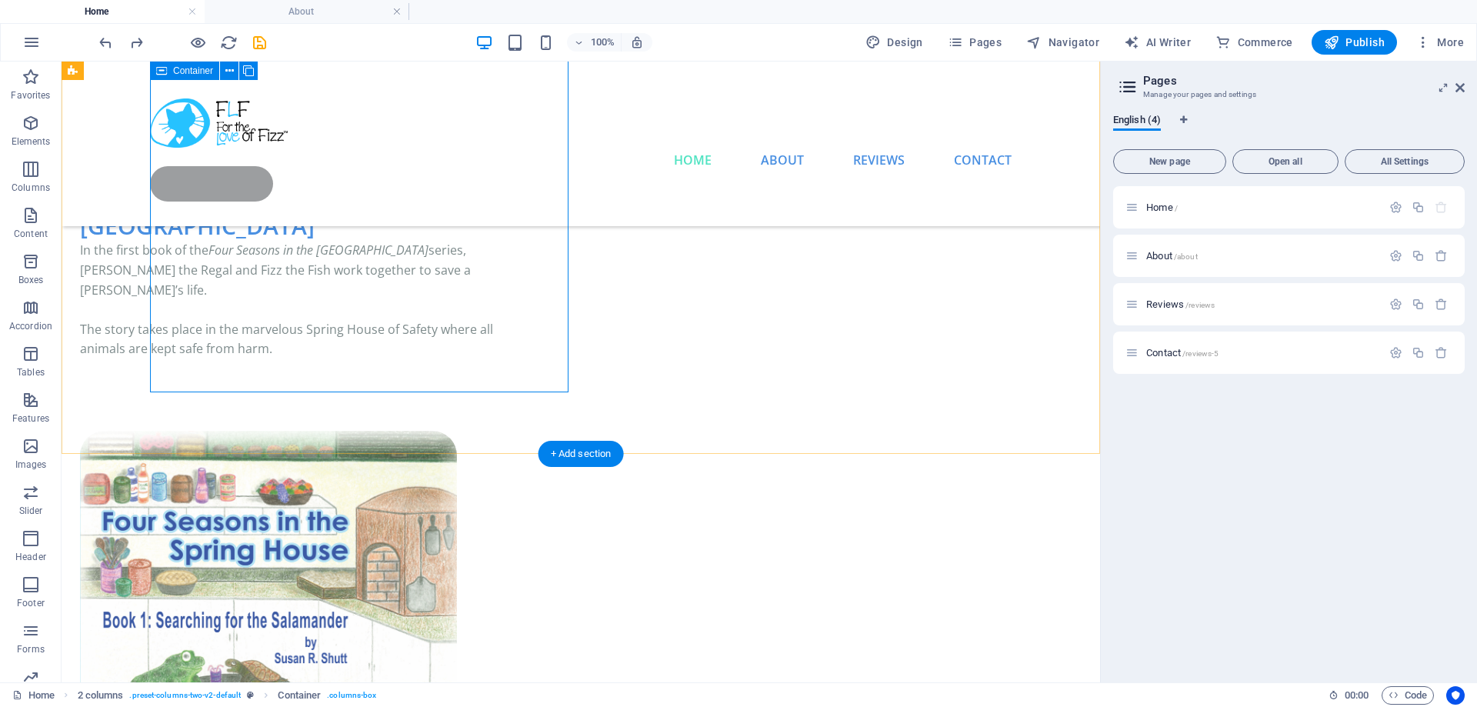
click at [352, 338] on div "Four Seasons in the Spring House In the first book of the Four Seasons in the S…" at bounding box center [289, 299] width 419 height 237
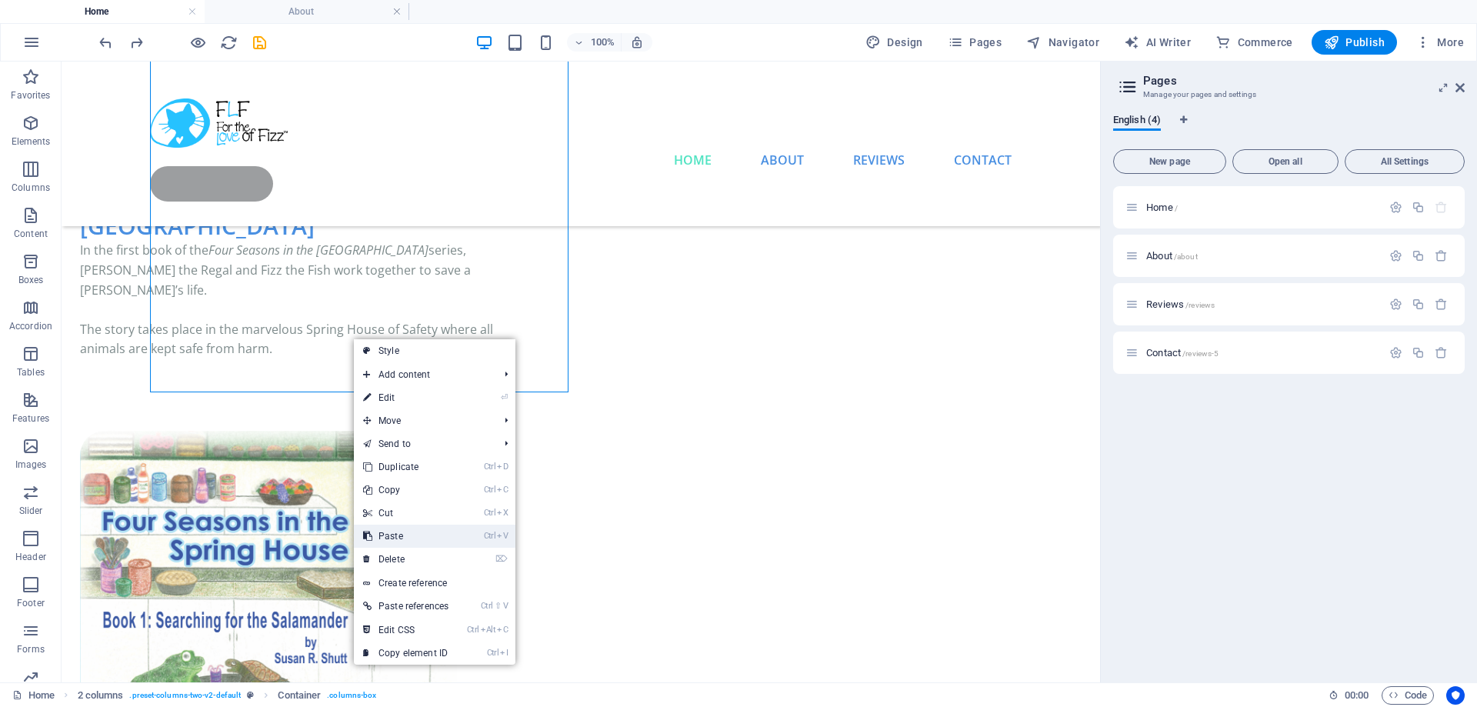
click at [409, 532] on link "Ctrl V Paste" at bounding box center [406, 536] width 104 height 23
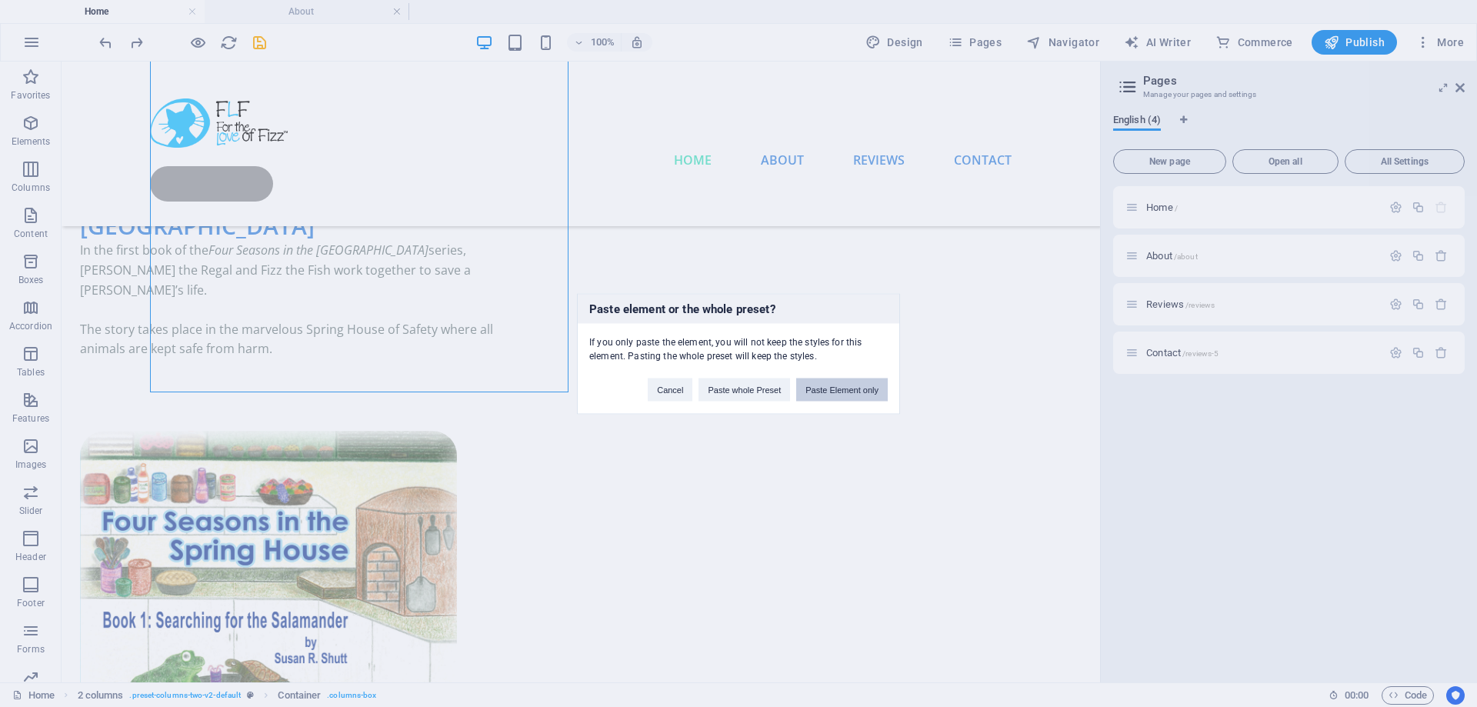
click at [824, 394] on button "Paste Element only" at bounding box center [842, 389] width 92 height 23
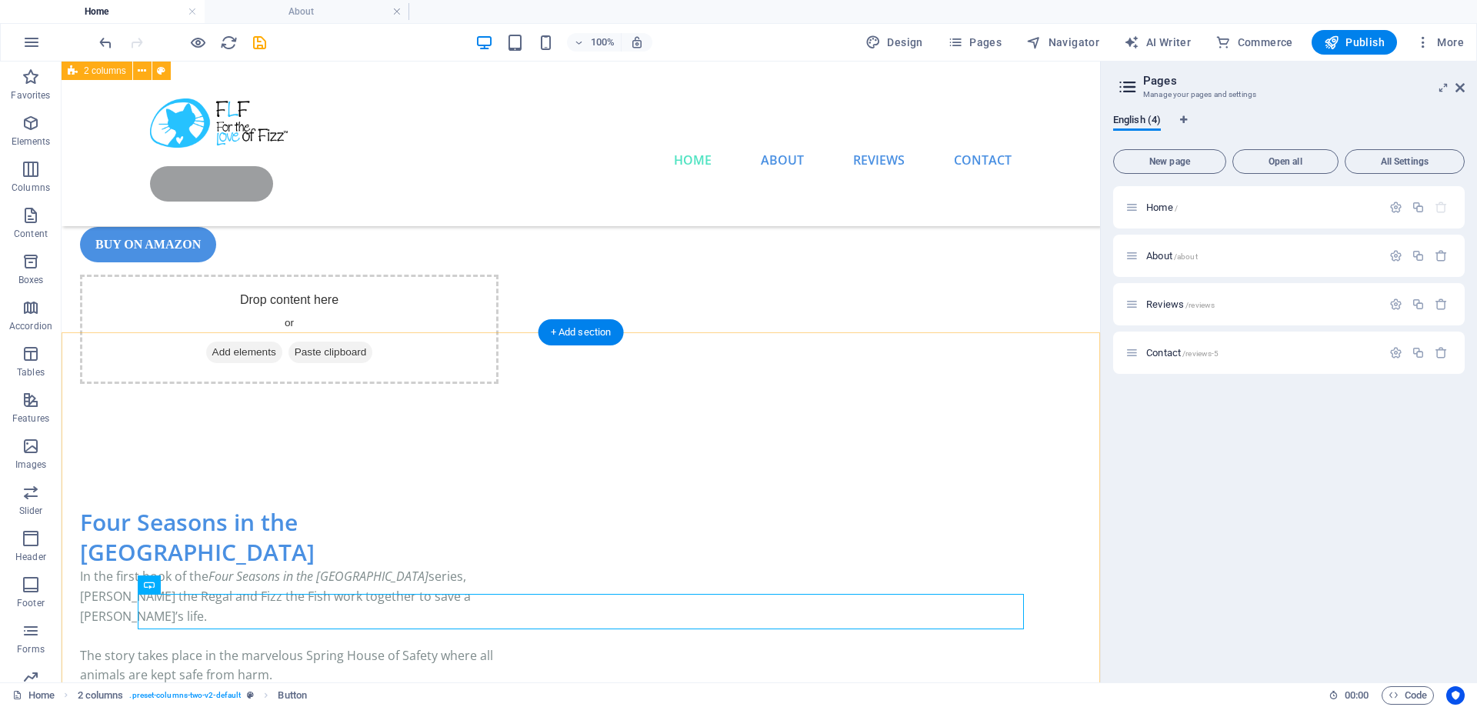
scroll to position [157, 0]
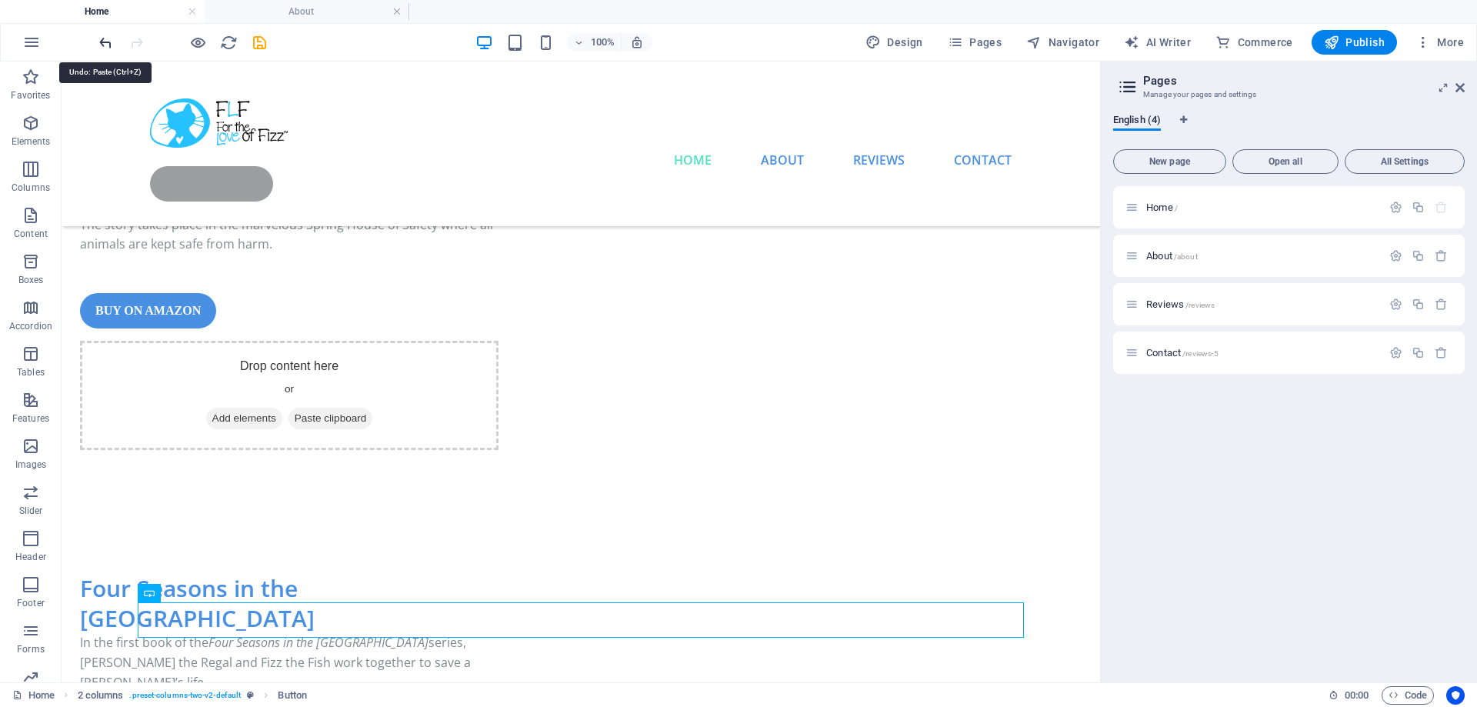
click at [105, 37] on icon "undo" at bounding box center [106, 43] width 18 height 18
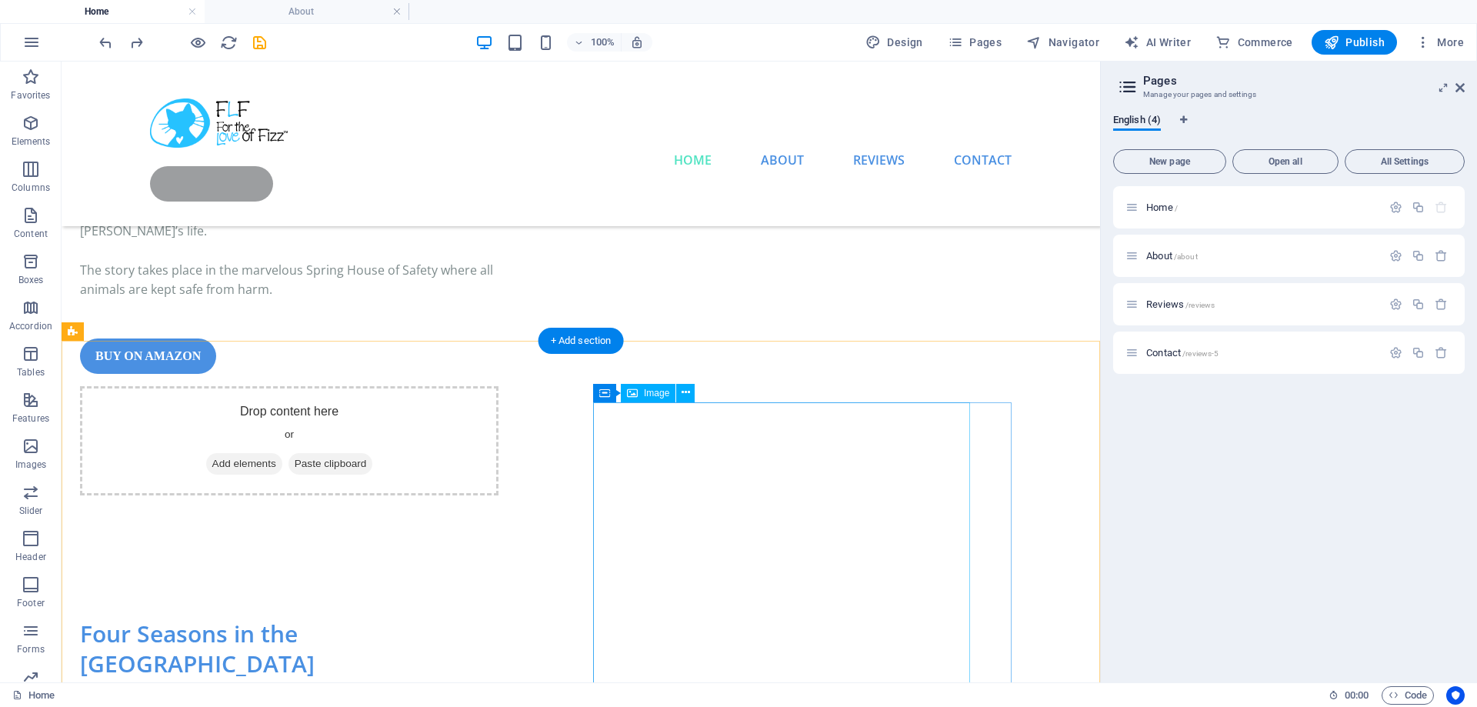
scroll to position [0, 0]
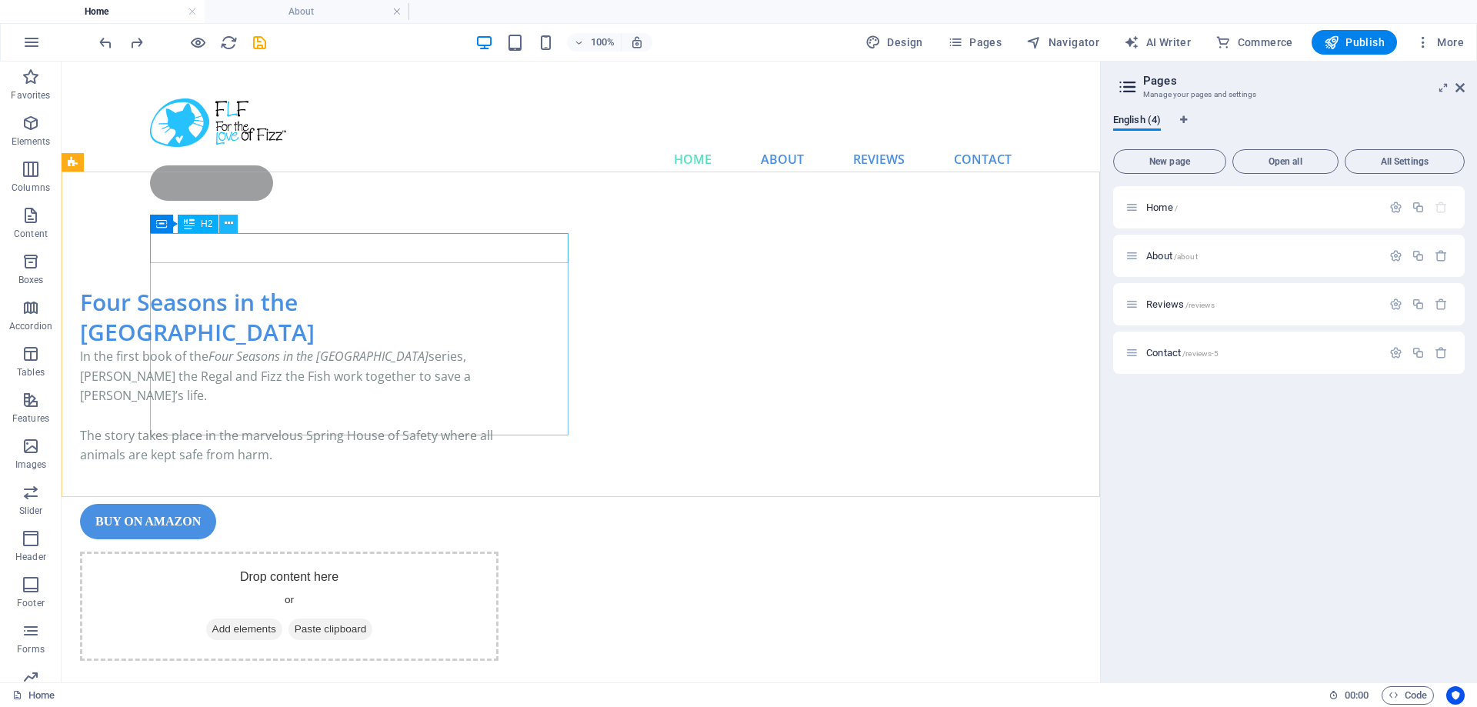
click at [232, 225] on icon at bounding box center [229, 223] width 8 height 16
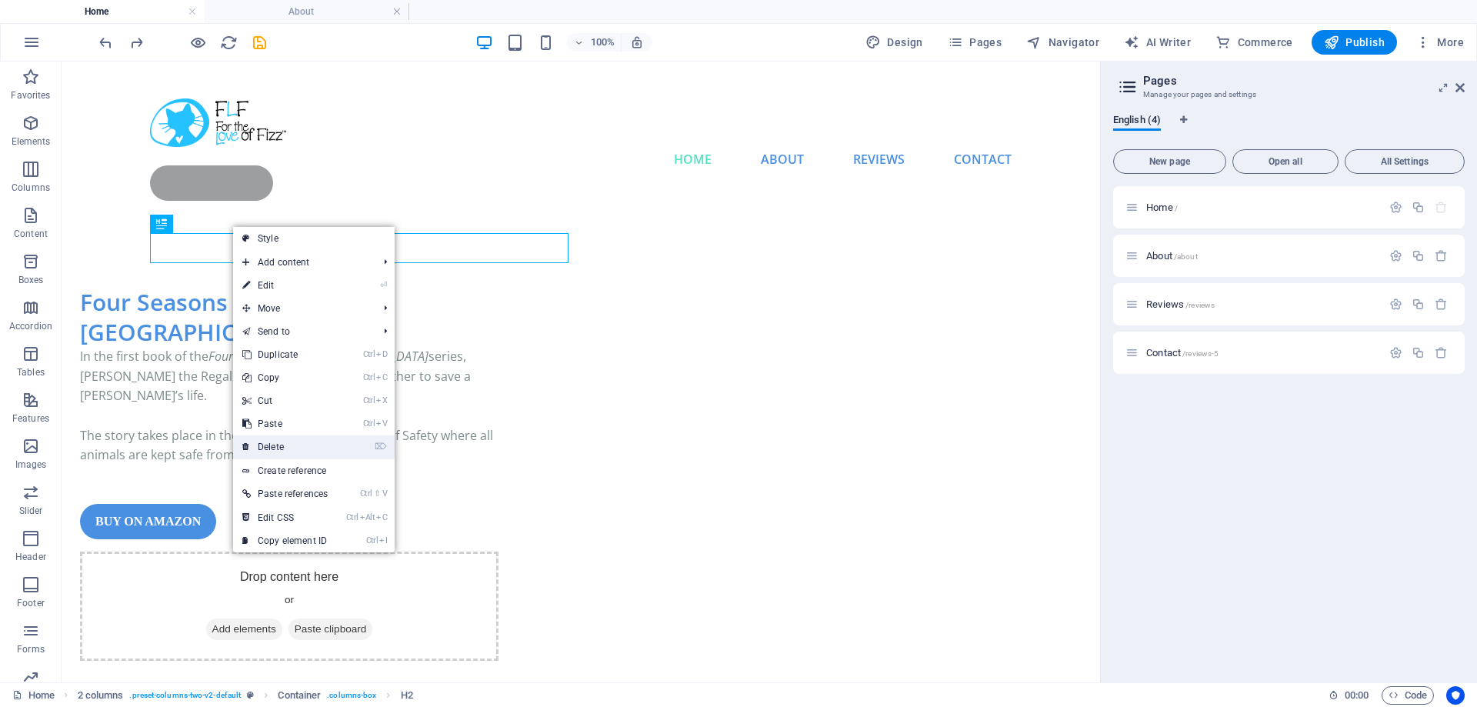
click at [294, 440] on link "⌦ Delete" at bounding box center [285, 447] width 104 height 23
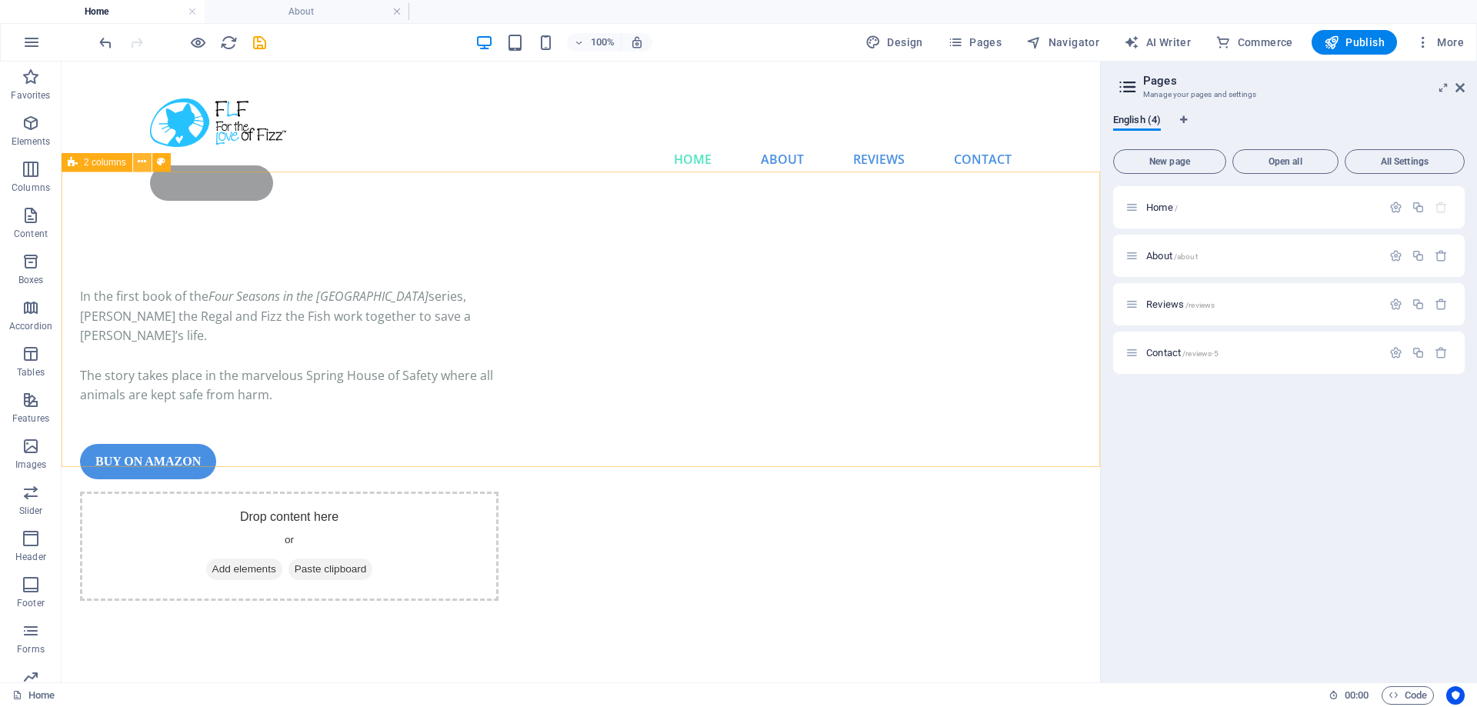
click at [140, 158] on icon at bounding box center [142, 162] width 8 height 16
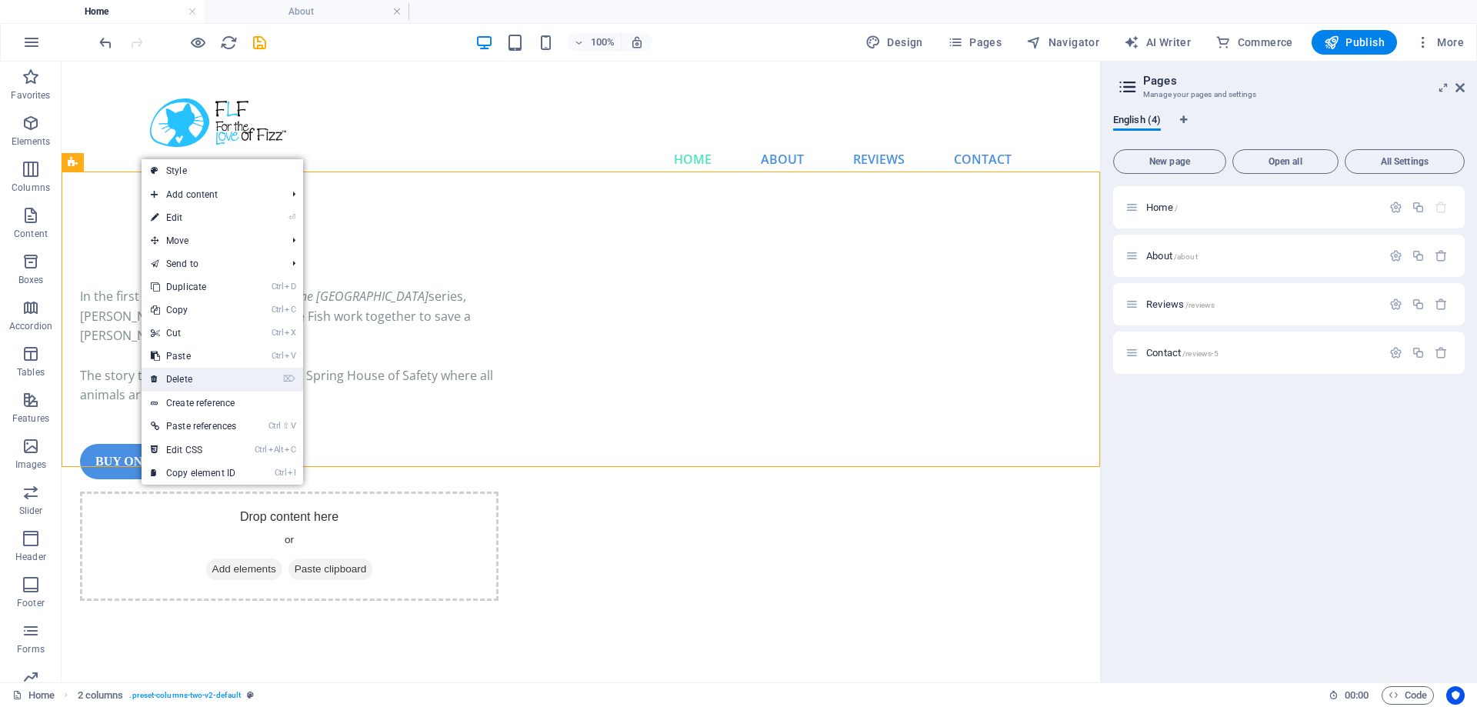
click at [201, 378] on link "⌦ Delete" at bounding box center [194, 379] width 104 height 23
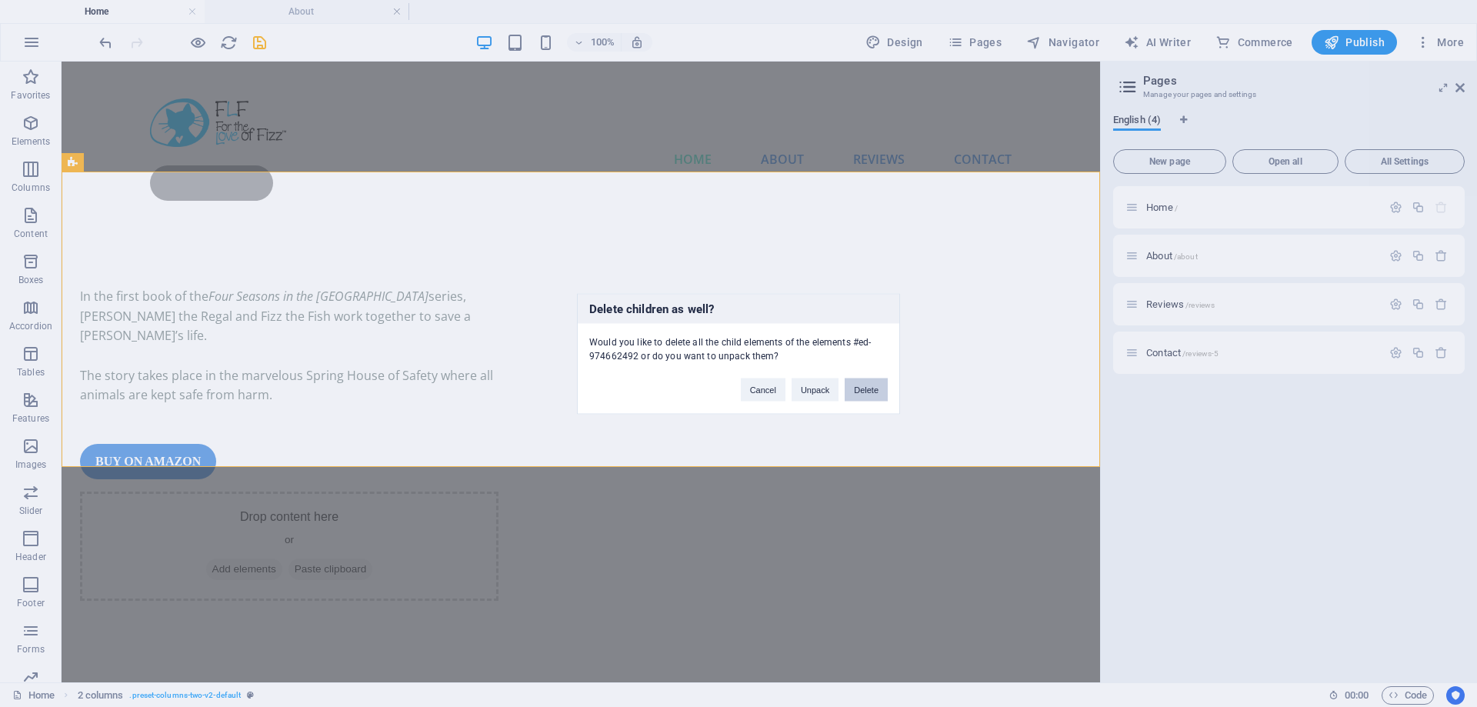
click at [881, 391] on button "Delete" at bounding box center [866, 389] width 43 height 23
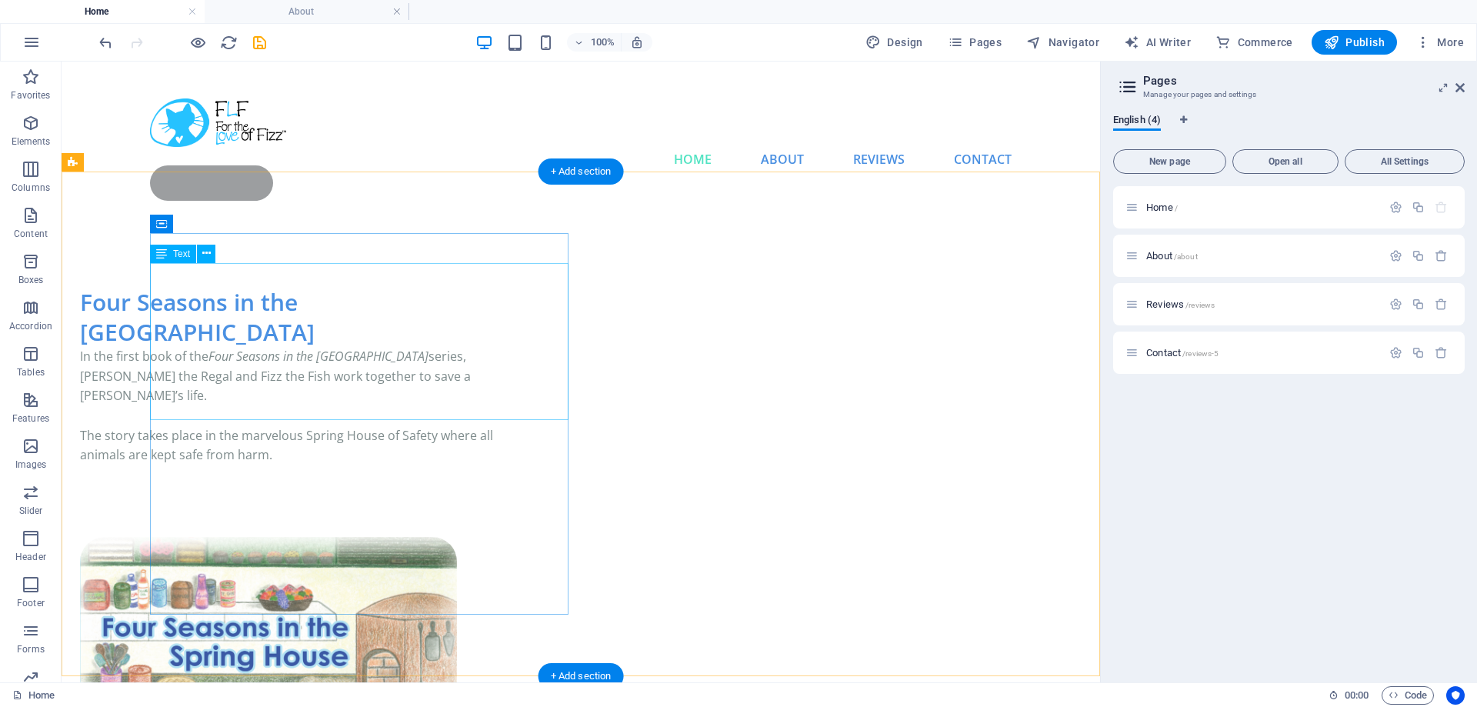
click at [350, 352] on div "In the first book of the Four Seasons in the Spring House series, Ronan the Reg…" at bounding box center [289, 435] width 419 height 177
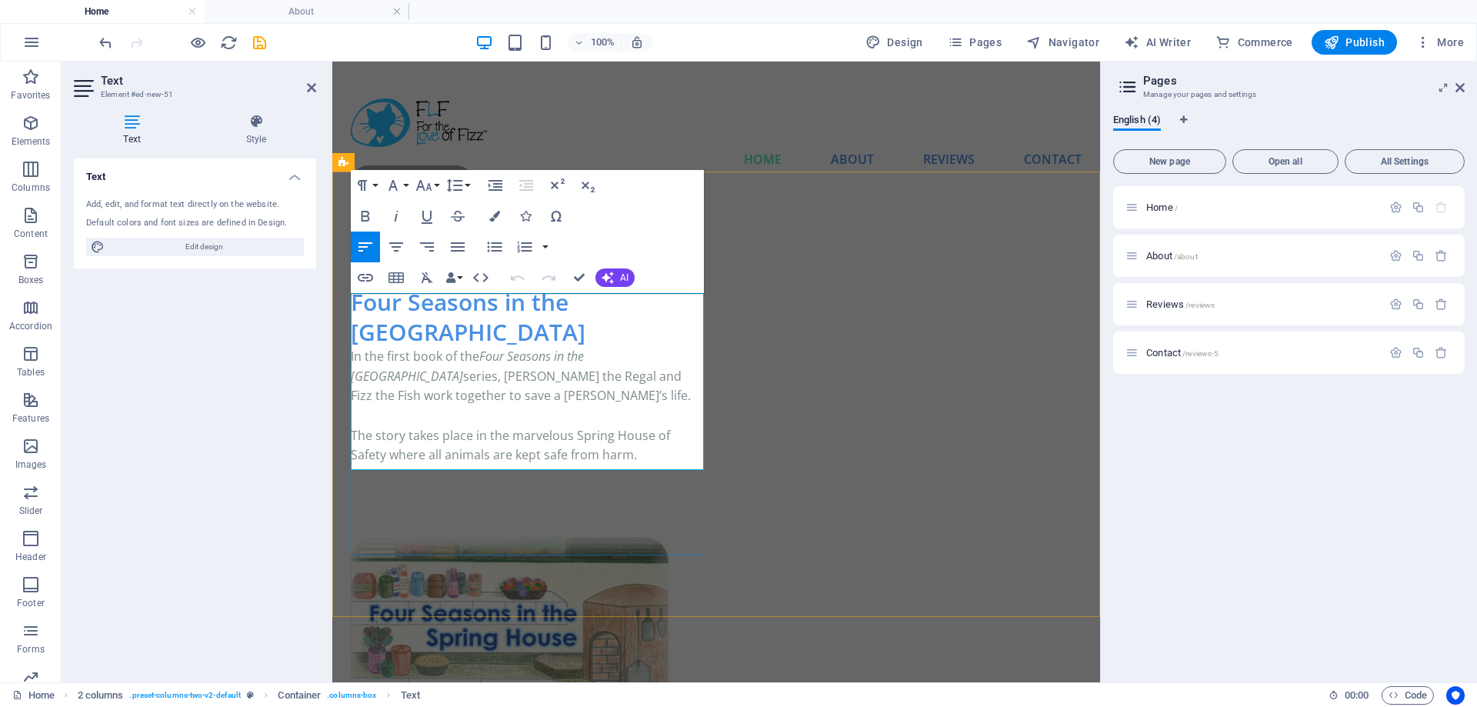
click at [609, 426] on p "The story takes place in the marvelous Spring House of Safety where all animals…" at bounding box center [527, 445] width 353 height 39
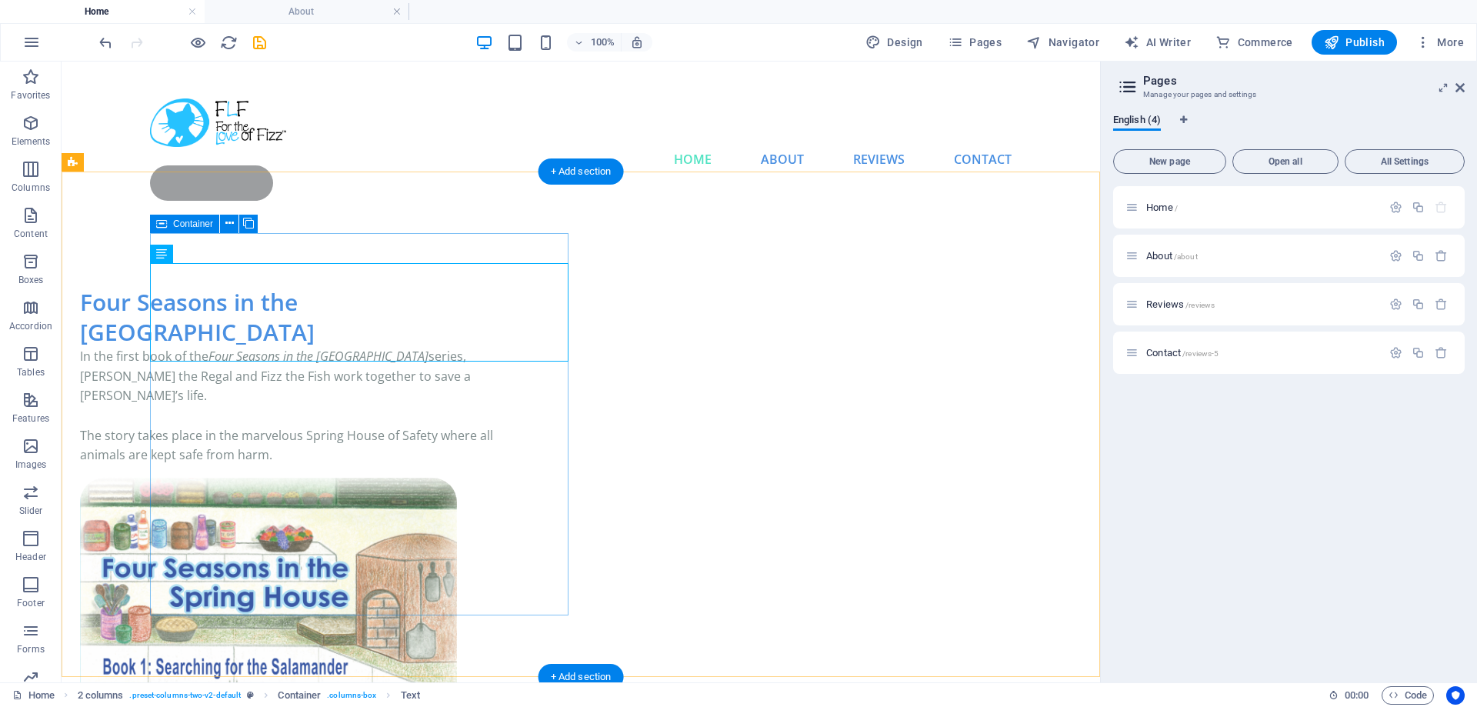
click at [219, 462] on div "Four Seasons in the Spring House In the first book of the Four Seasons in the S…" at bounding box center [289, 376] width 419 height 179
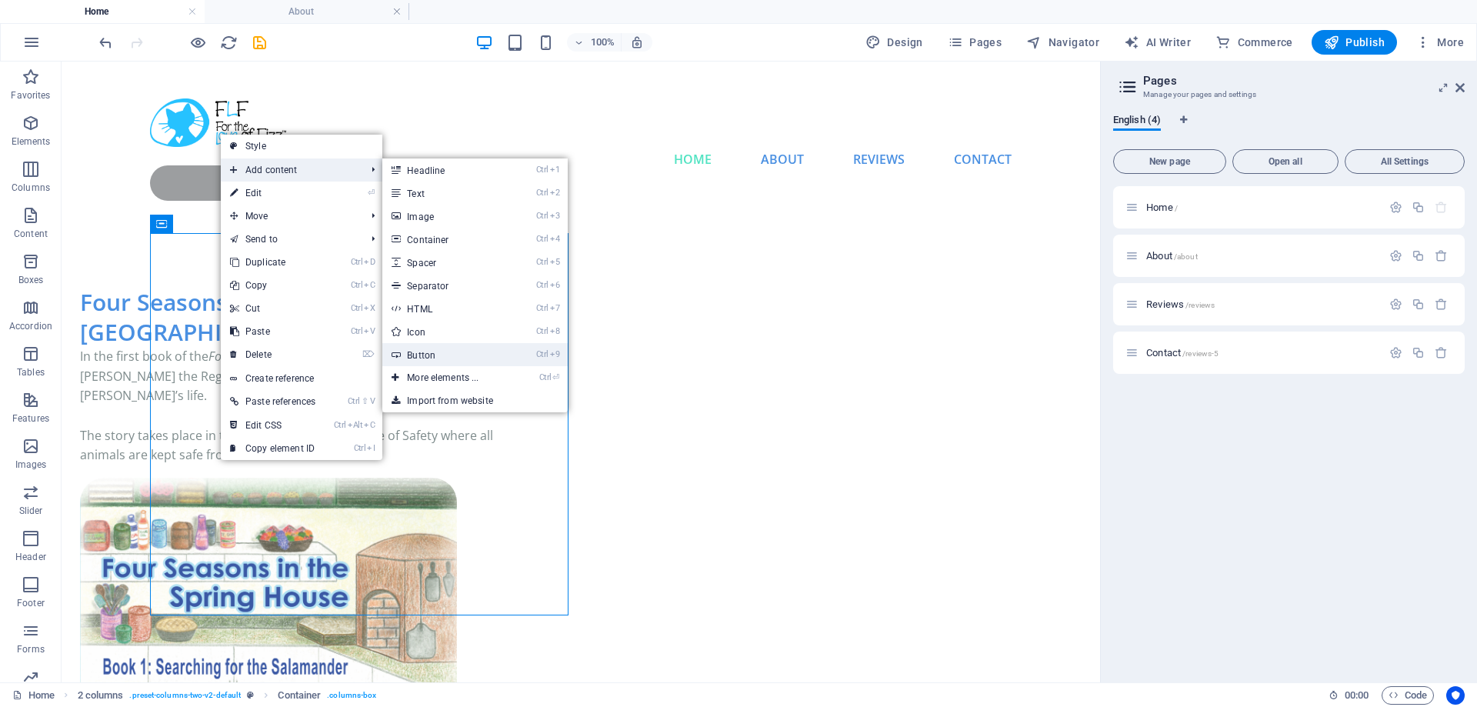
click at [446, 349] on link "Ctrl 9 Button" at bounding box center [445, 354] width 127 height 23
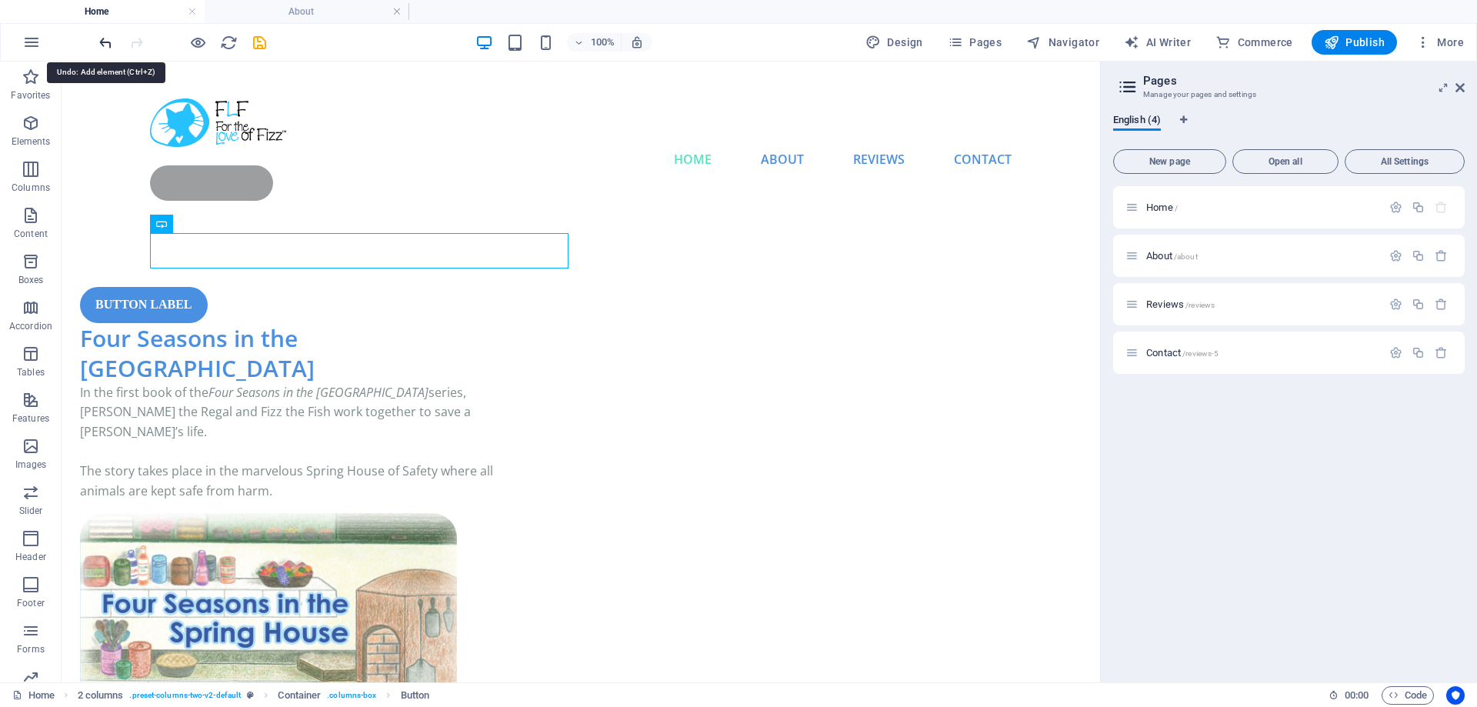
click at [105, 42] on icon "undo" at bounding box center [106, 43] width 18 height 18
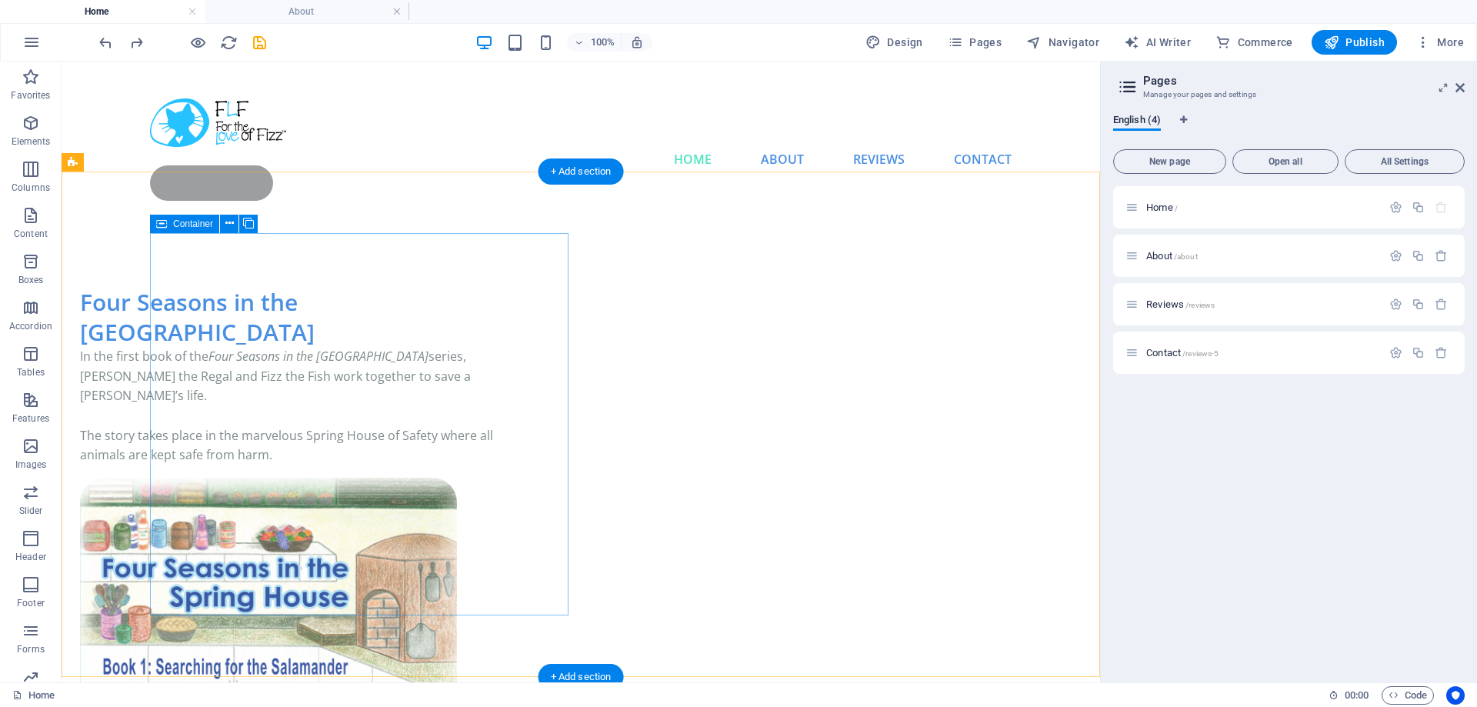
click at [357, 458] on div "Four Seasons in the Spring House In the first book of the Four Seasons in the S…" at bounding box center [289, 376] width 419 height 179
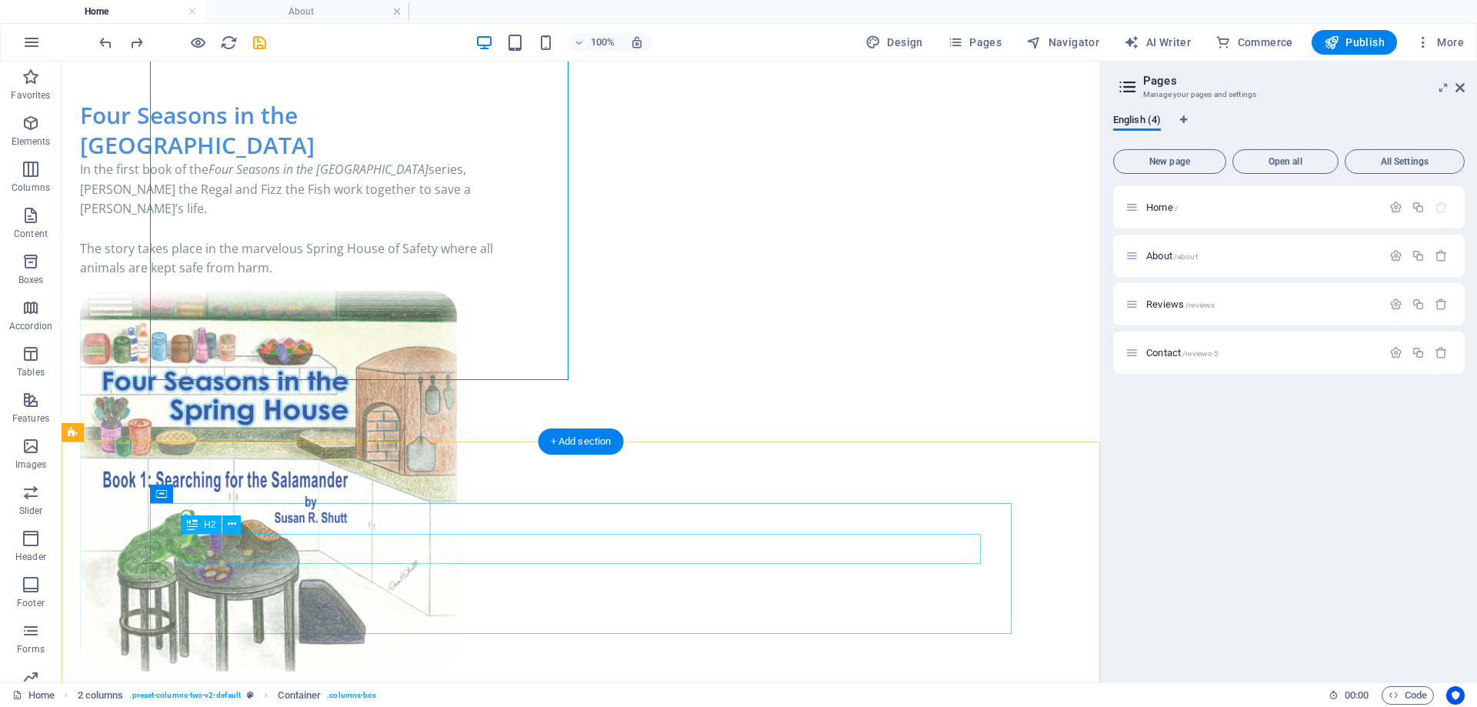
scroll to position [235, 0]
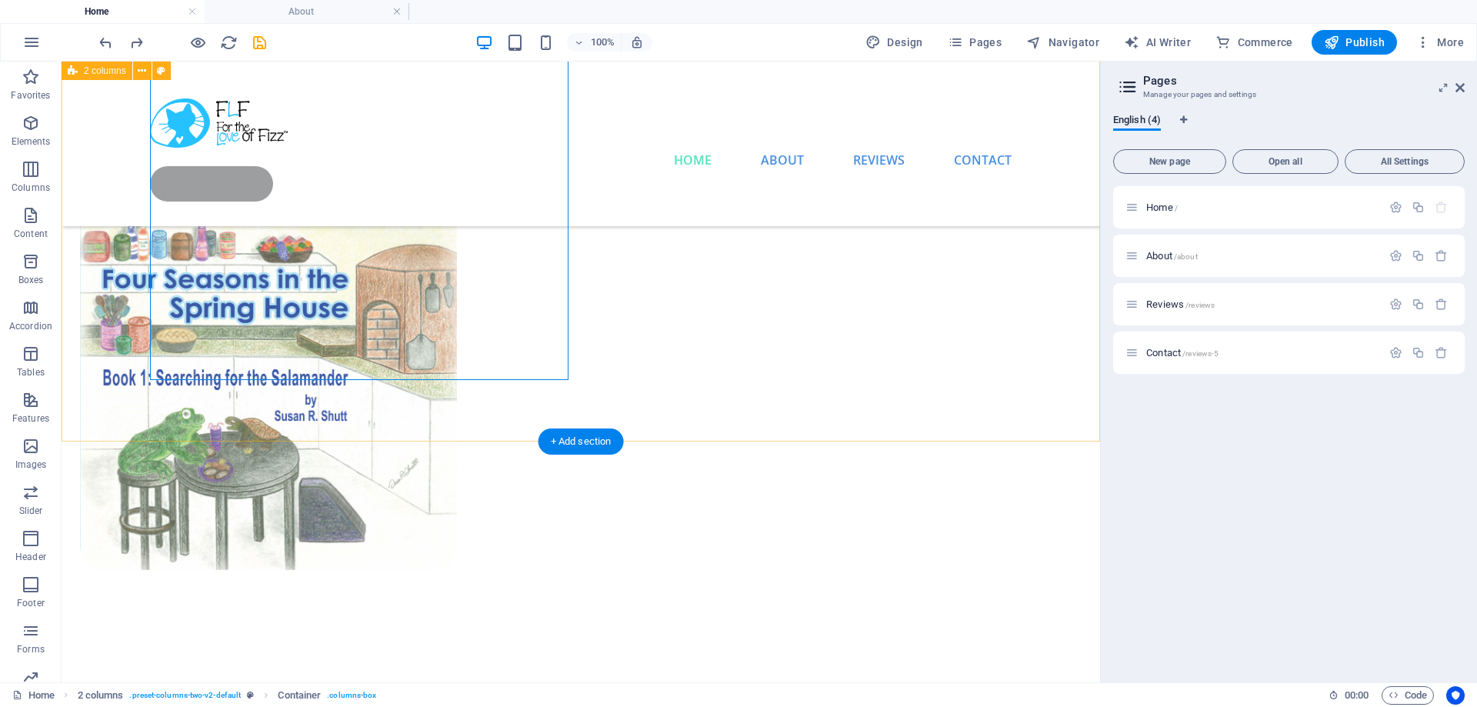
click at [429, 420] on div "Four Seasons in the Spring House In the first book of the Four Seasons in the S…" at bounding box center [581, 229] width 1039 height 806
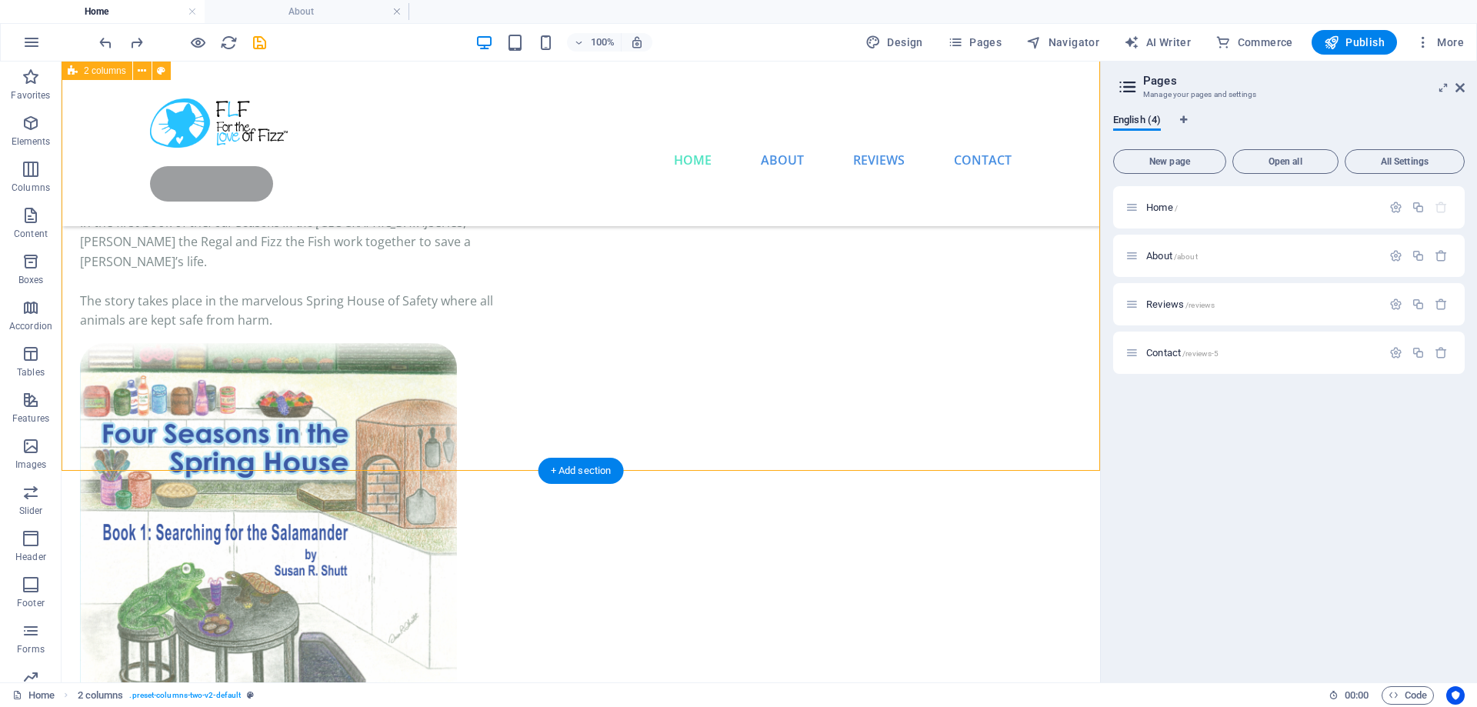
scroll to position [78, 0]
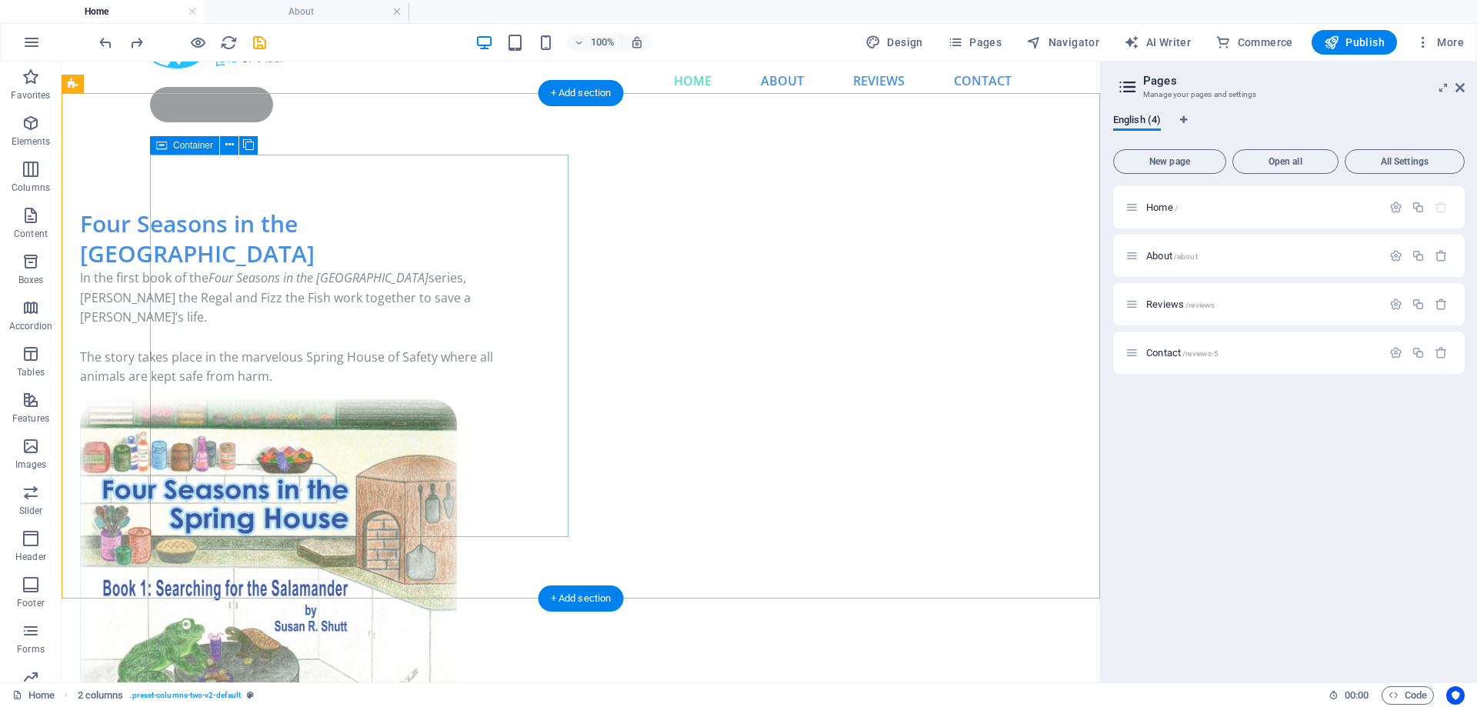
click at [436, 387] on div "Four Seasons in the Spring House In the first book of the Four Seasons in the S…" at bounding box center [289, 298] width 419 height 179
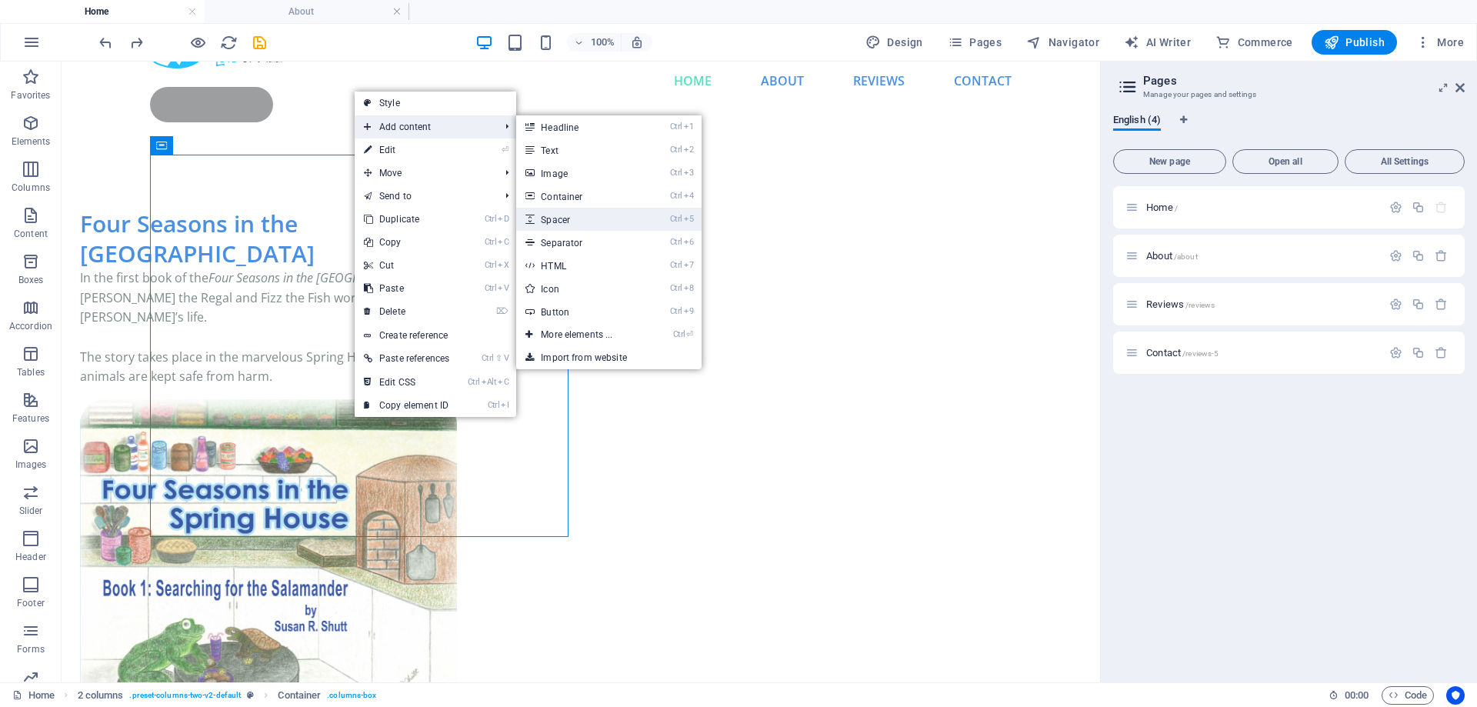
click at [558, 220] on link "Ctrl 5 Spacer" at bounding box center [579, 219] width 127 height 23
select select "px"
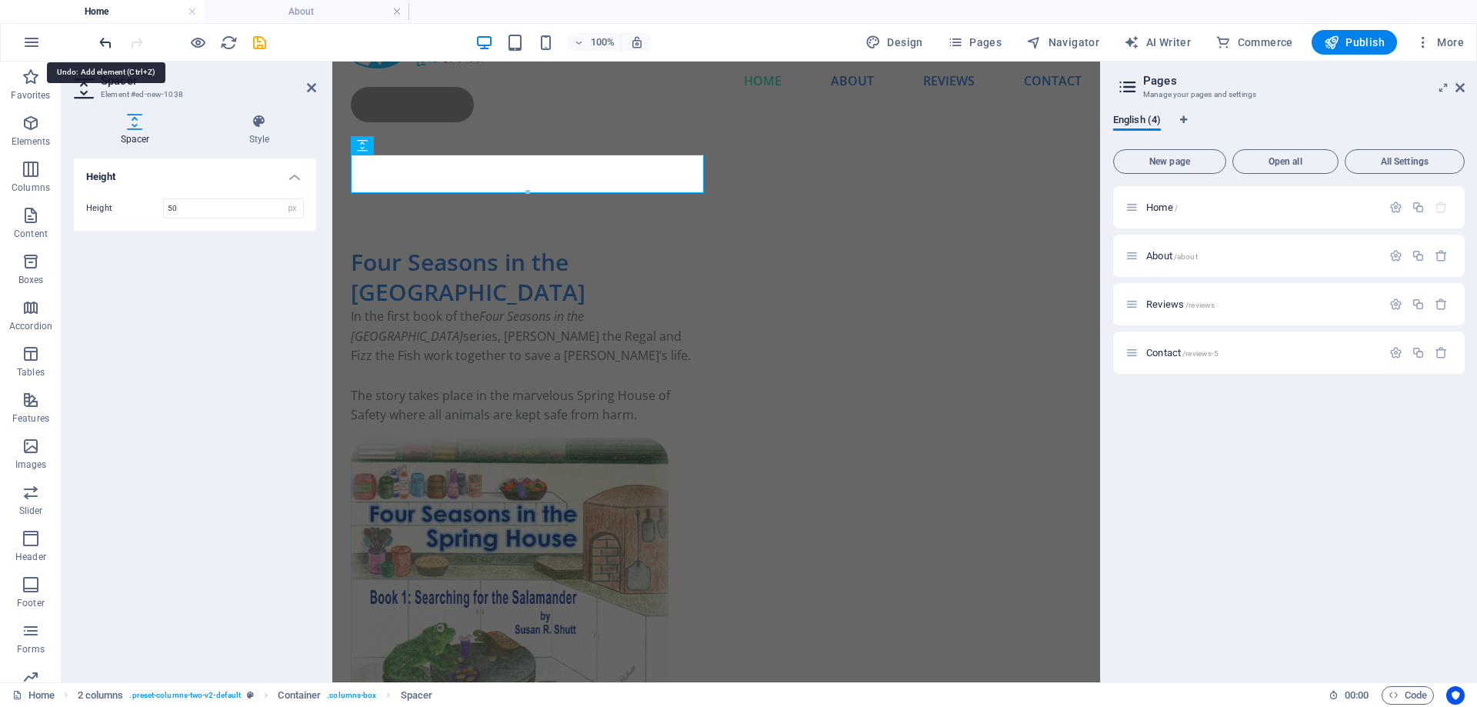
click at [109, 41] on icon "undo" at bounding box center [106, 43] width 18 height 18
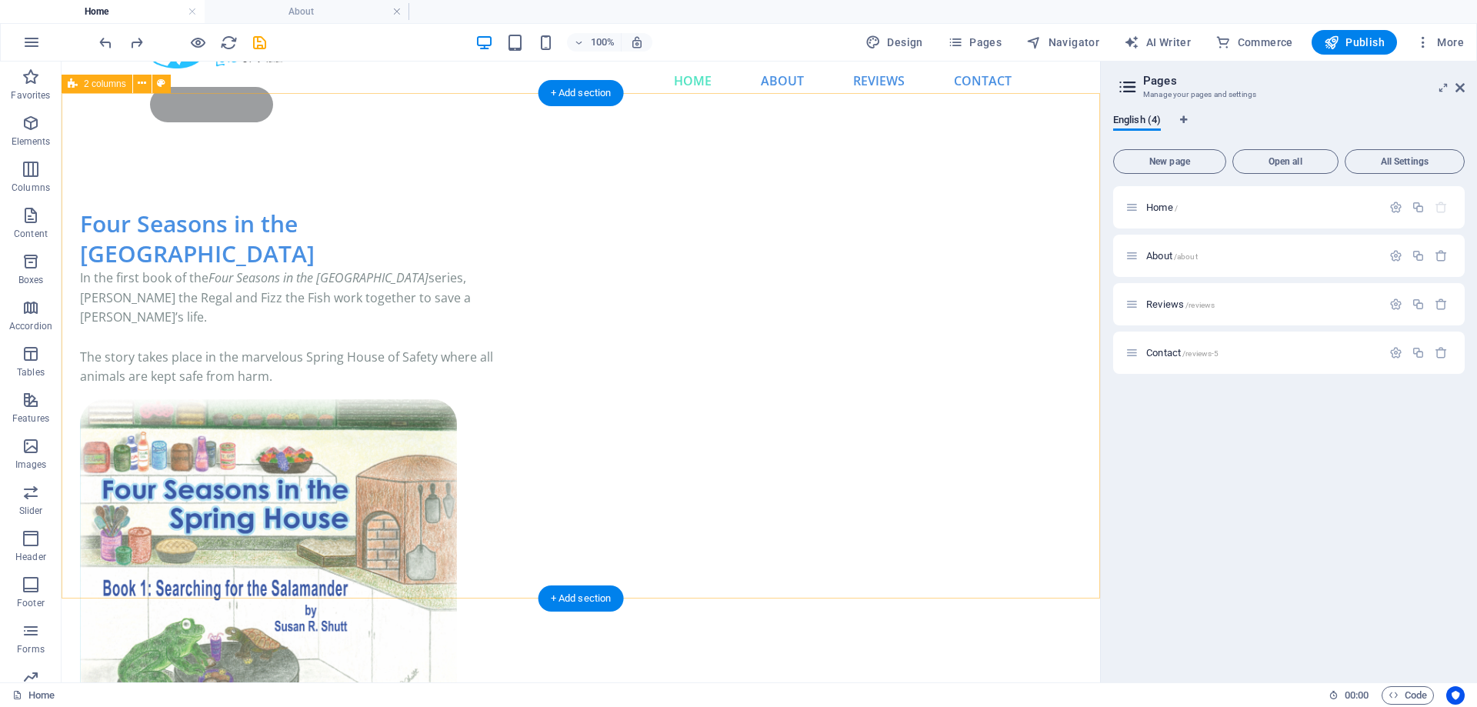
click at [462, 556] on div "Four Seasons in the Spring House In the first book of the Four Seasons in the S…" at bounding box center [581, 495] width 1039 height 696
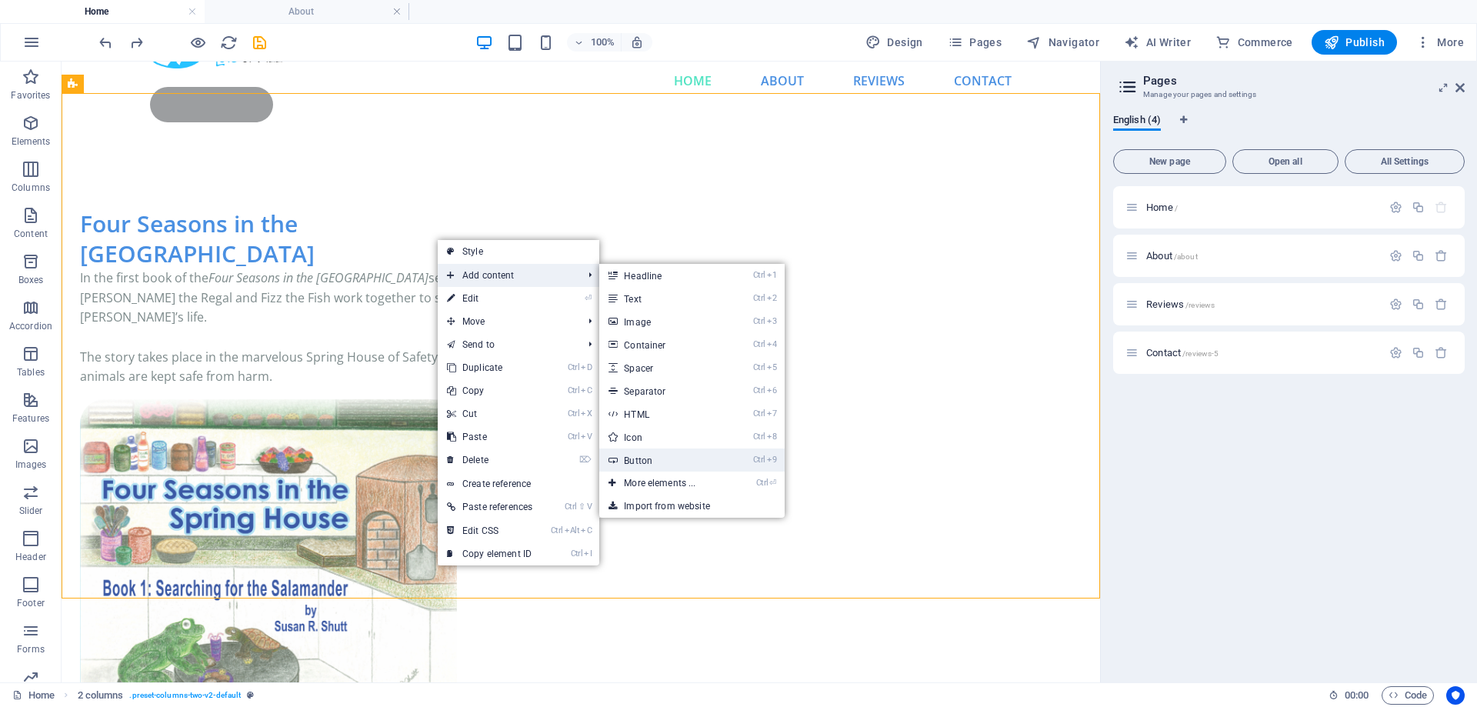
click at [661, 457] on link "Ctrl 9 Button" at bounding box center [662, 460] width 127 height 23
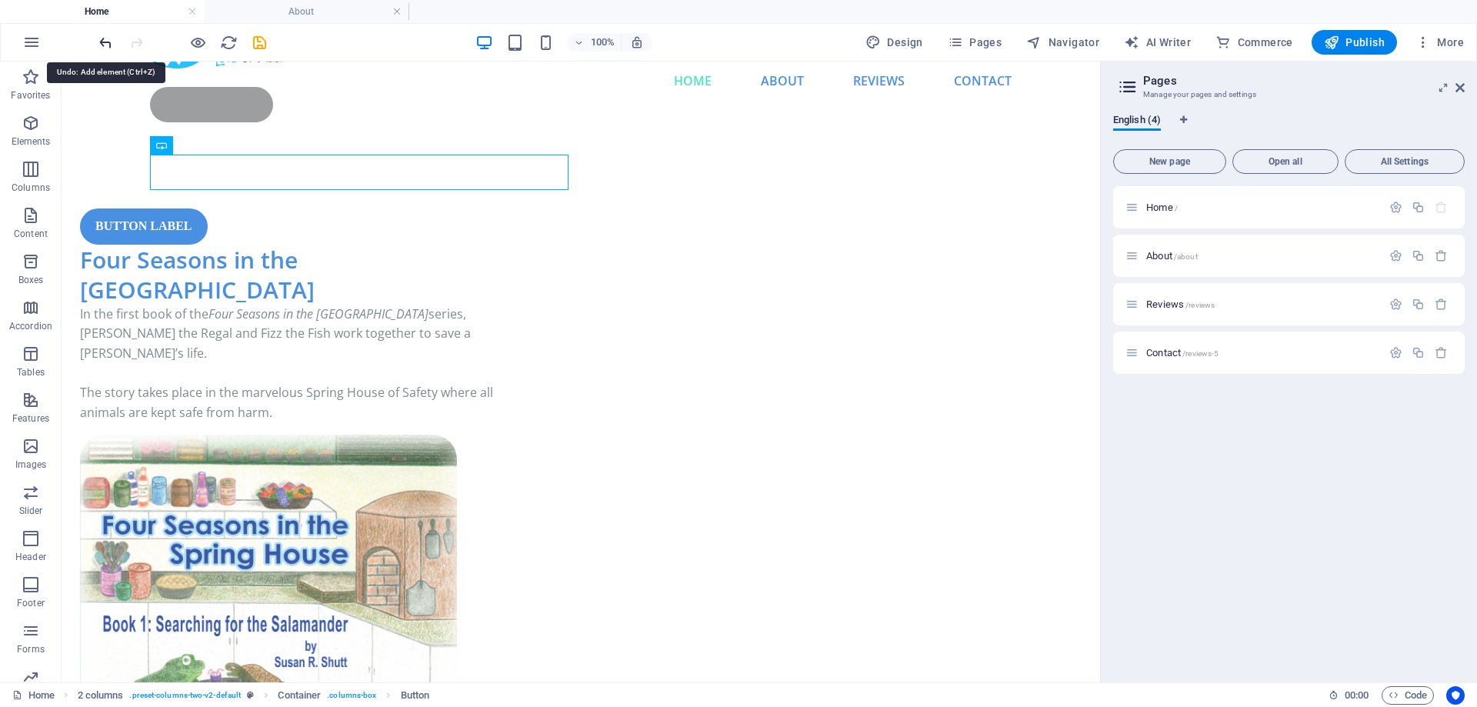
click at [109, 45] on icon "undo" at bounding box center [106, 43] width 18 height 18
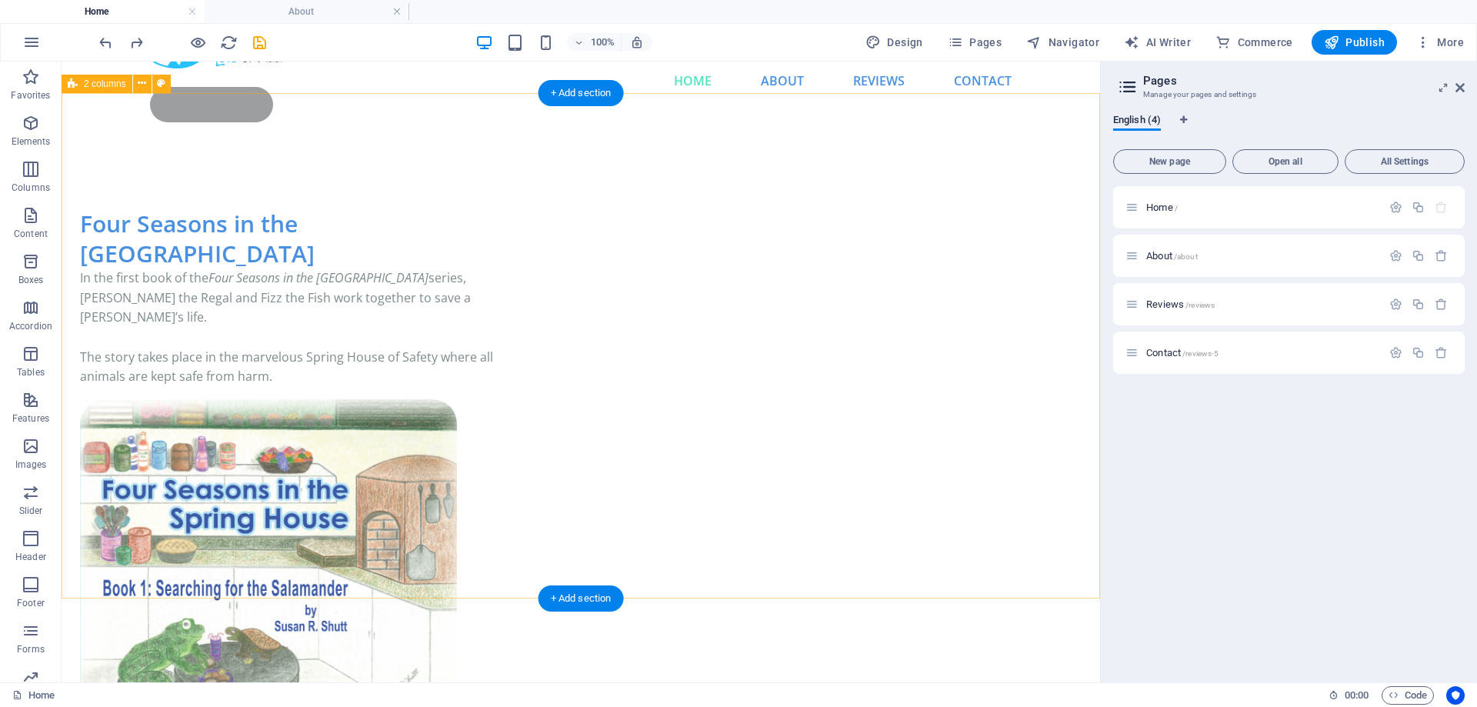
click at [480, 564] on div "Four Seasons in the Spring House In the first book of the Four Seasons in the S…" at bounding box center [581, 495] width 1039 height 696
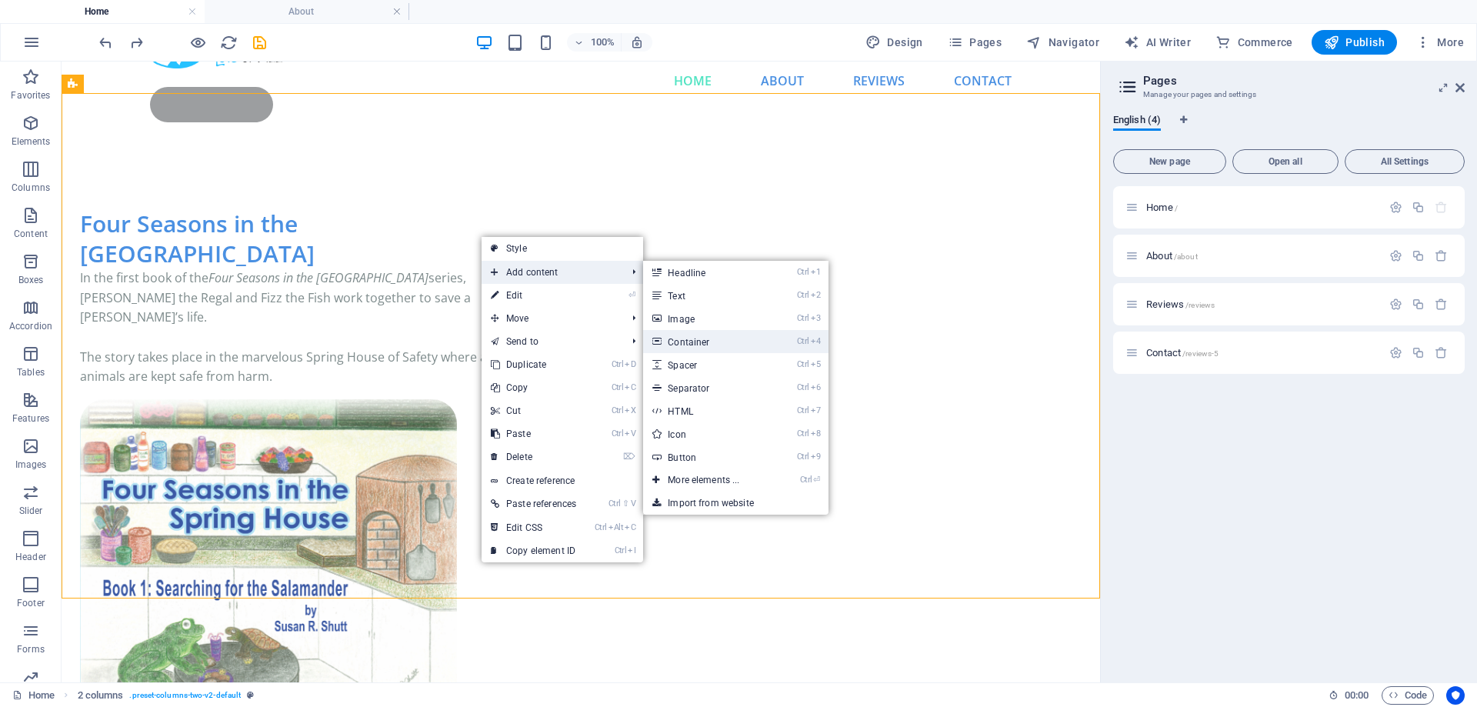
click at [705, 338] on link "Ctrl 4 Container" at bounding box center [706, 341] width 127 height 23
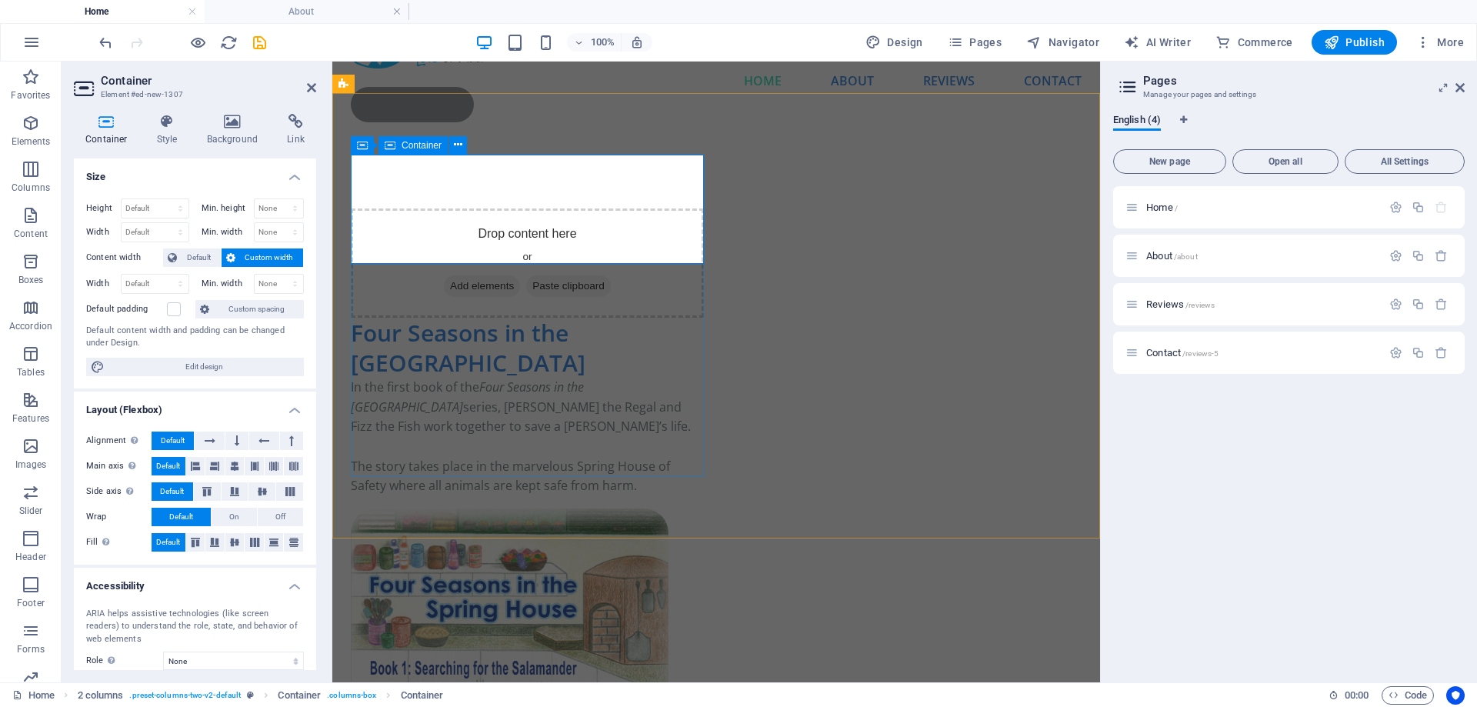
click at [492, 275] on span "Add elements" at bounding box center [482, 286] width 76 height 22
drag, startPoint x: 545, startPoint y: 142, endPoint x: 813, endPoint y: 145, distance: 268.6
click at [813, 147] on div "Drop content here or Add elements Paste clipboard Four Seasons in the Spring Ho…" at bounding box center [716, 520] width 768 height 746
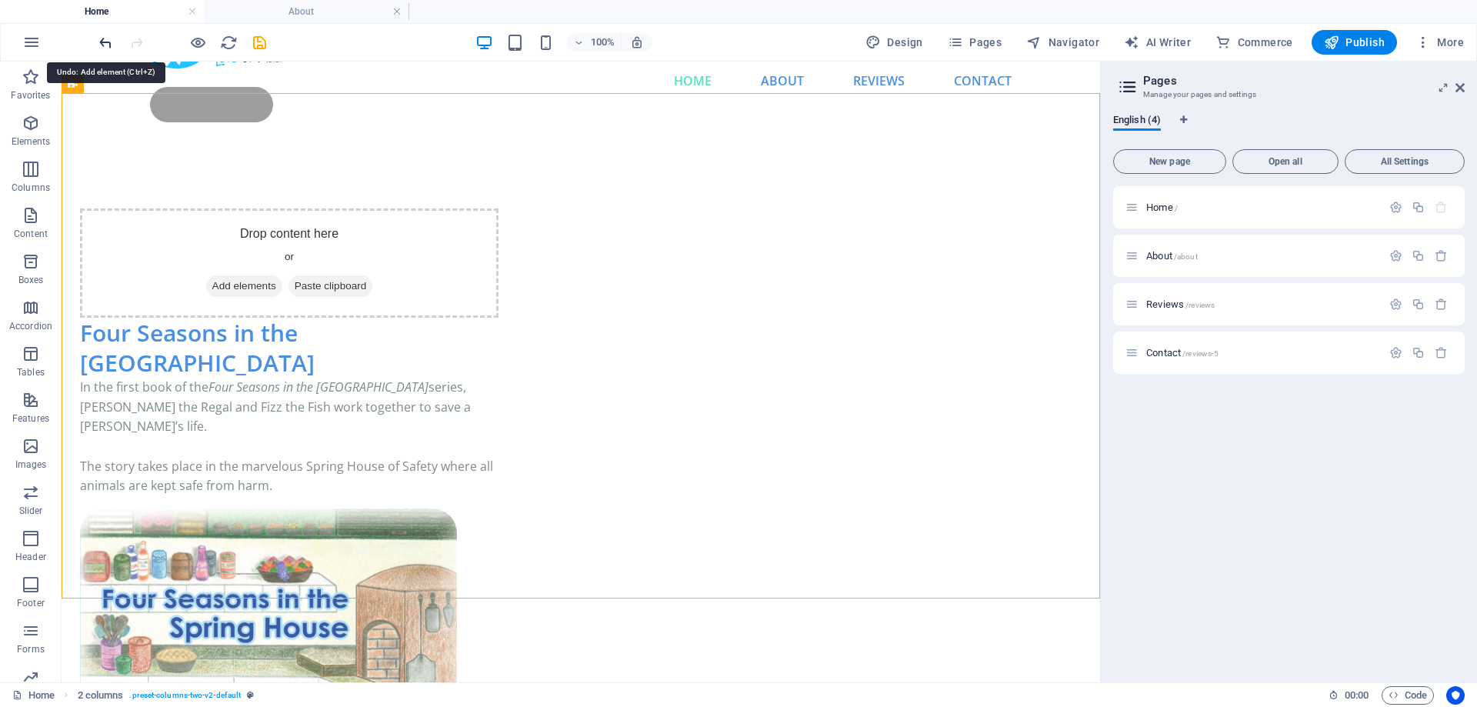
click at [105, 45] on icon "undo" at bounding box center [106, 43] width 18 height 18
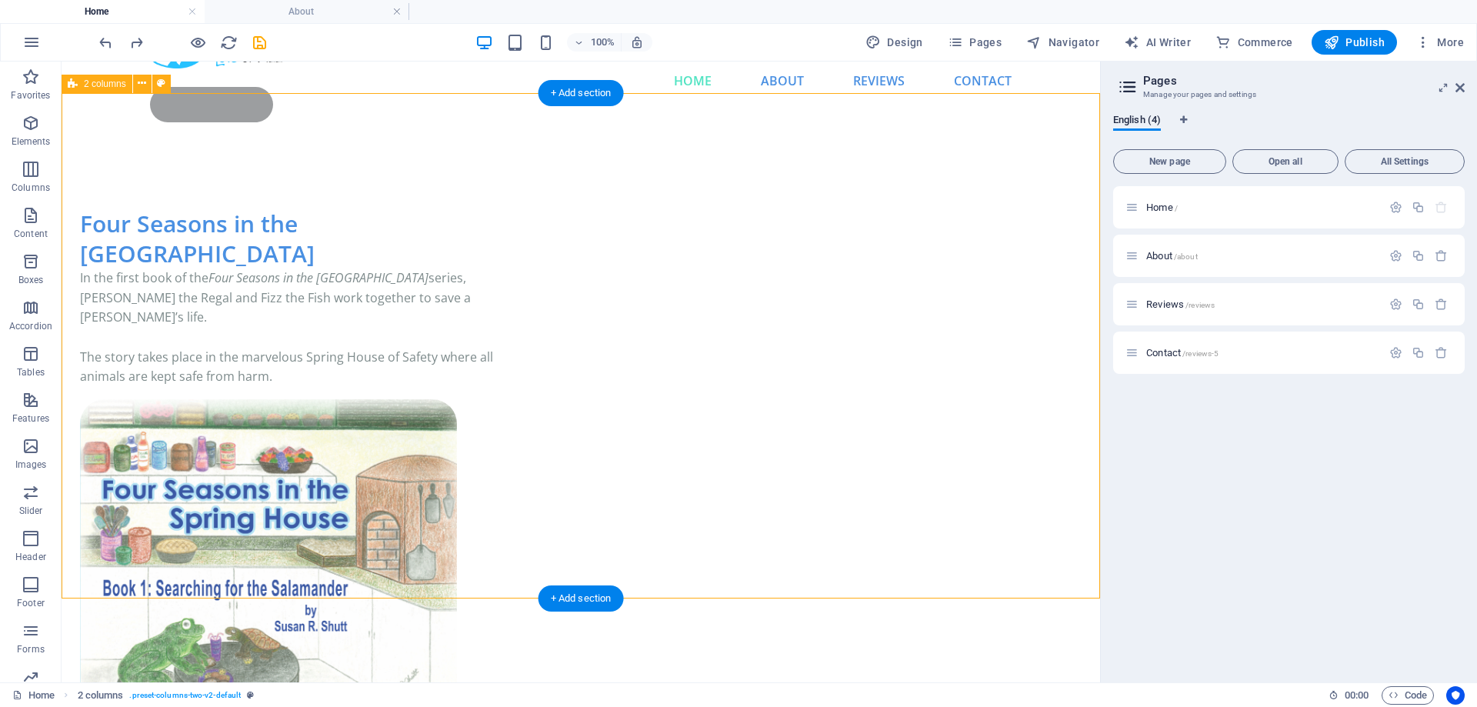
click at [510, 561] on div "Four Seasons in the Spring House In the first book of the Four Seasons in the S…" at bounding box center [581, 495] width 1039 height 696
click at [298, 387] on div "Four Seasons in the Spring House In the first book of the Four Seasons in the S…" at bounding box center [289, 298] width 419 height 179
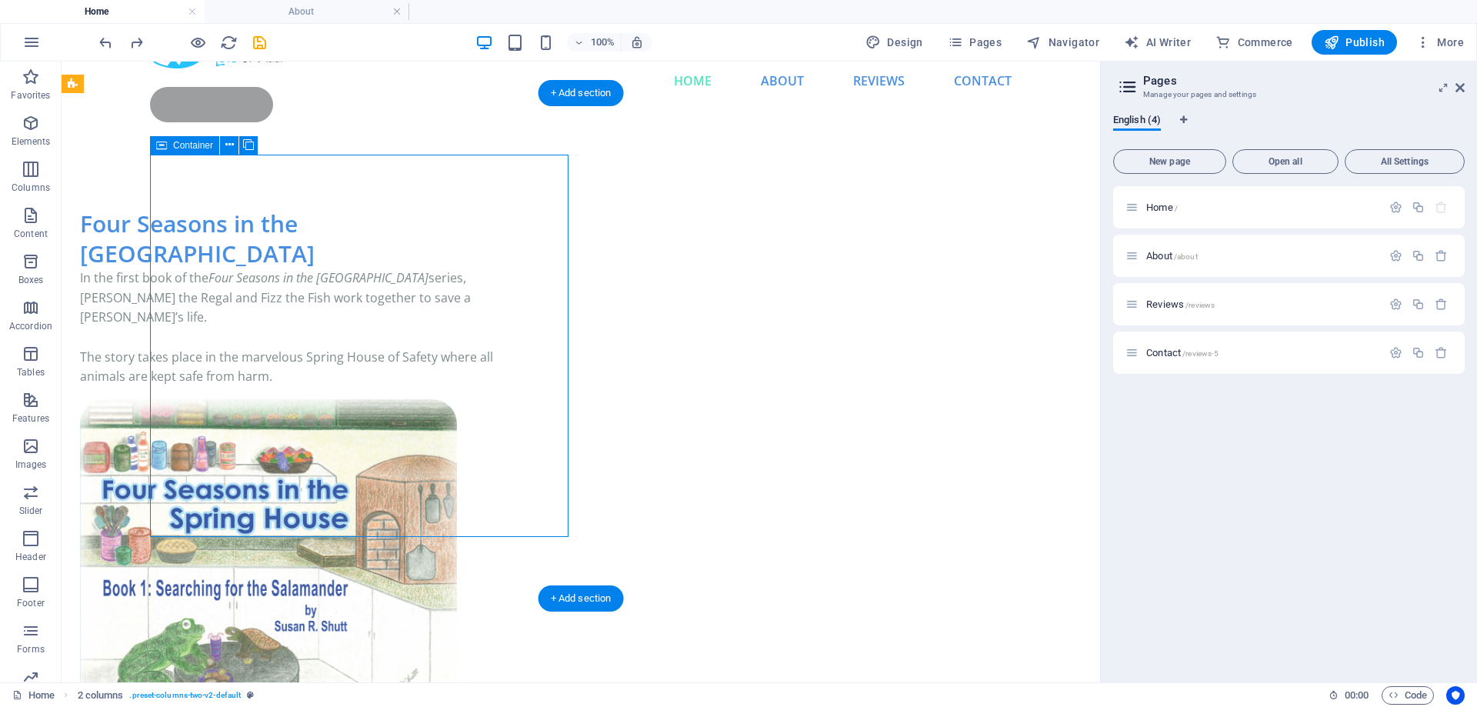
click at [298, 387] on div "Four Seasons in the Spring House In the first book of the Four Seasons in the S…" at bounding box center [289, 298] width 419 height 179
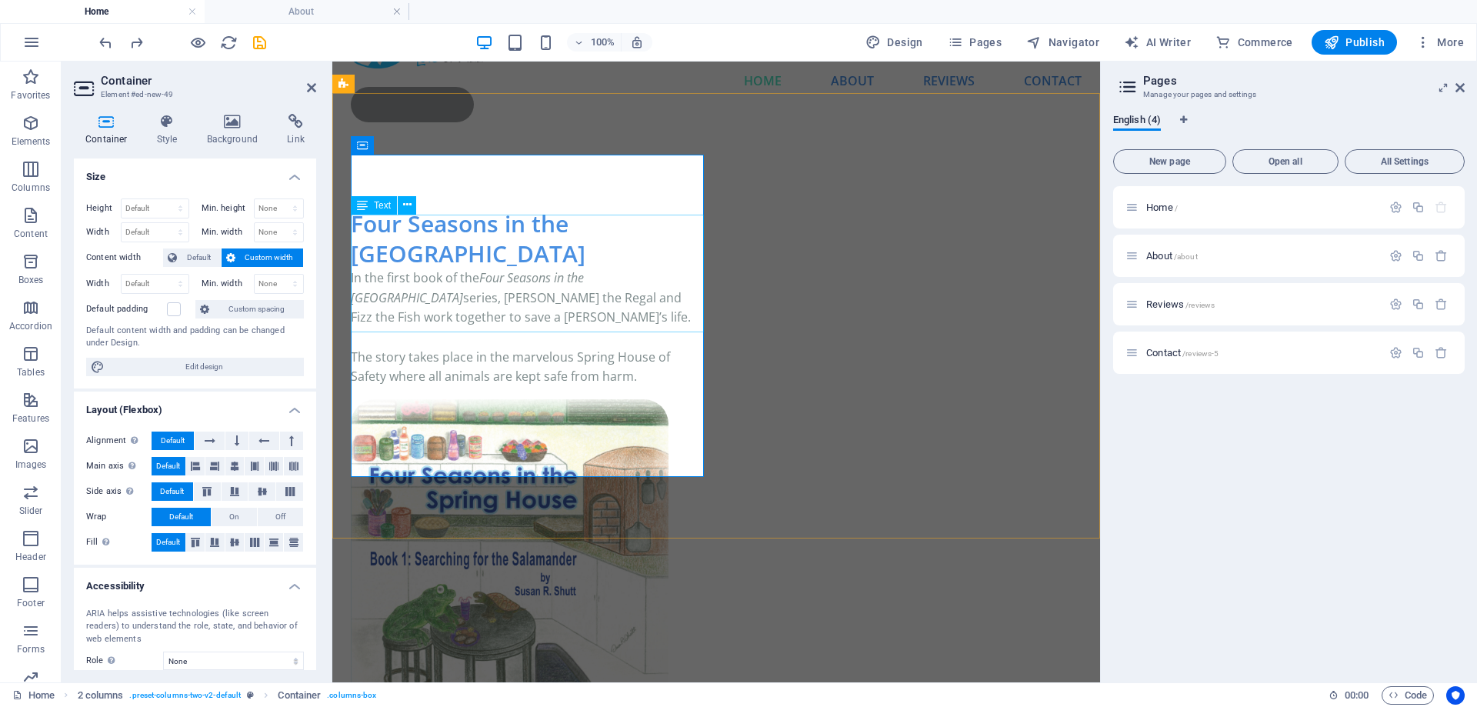
click at [597, 323] on div "In the first book of the Four Seasons in the Spring House series, Ronan the Reg…" at bounding box center [527, 328] width 353 height 119
click at [547, 387] on div "Four Seasons in the Spring House In the first book of the Four Seasons in the S…" at bounding box center [527, 298] width 353 height 179
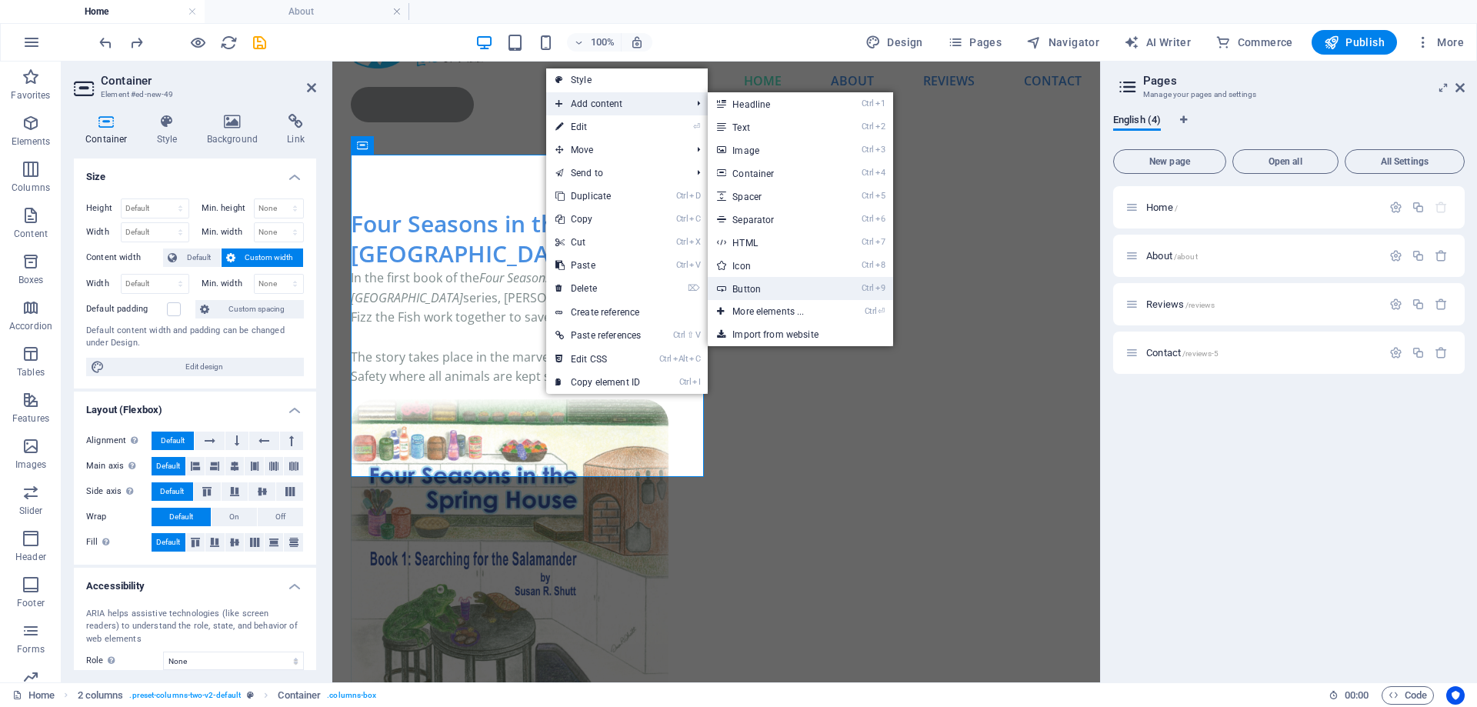
click at [761, 289] on link "Ctrl 9 Button" at bounding box center [771, 288] width 127 height 23
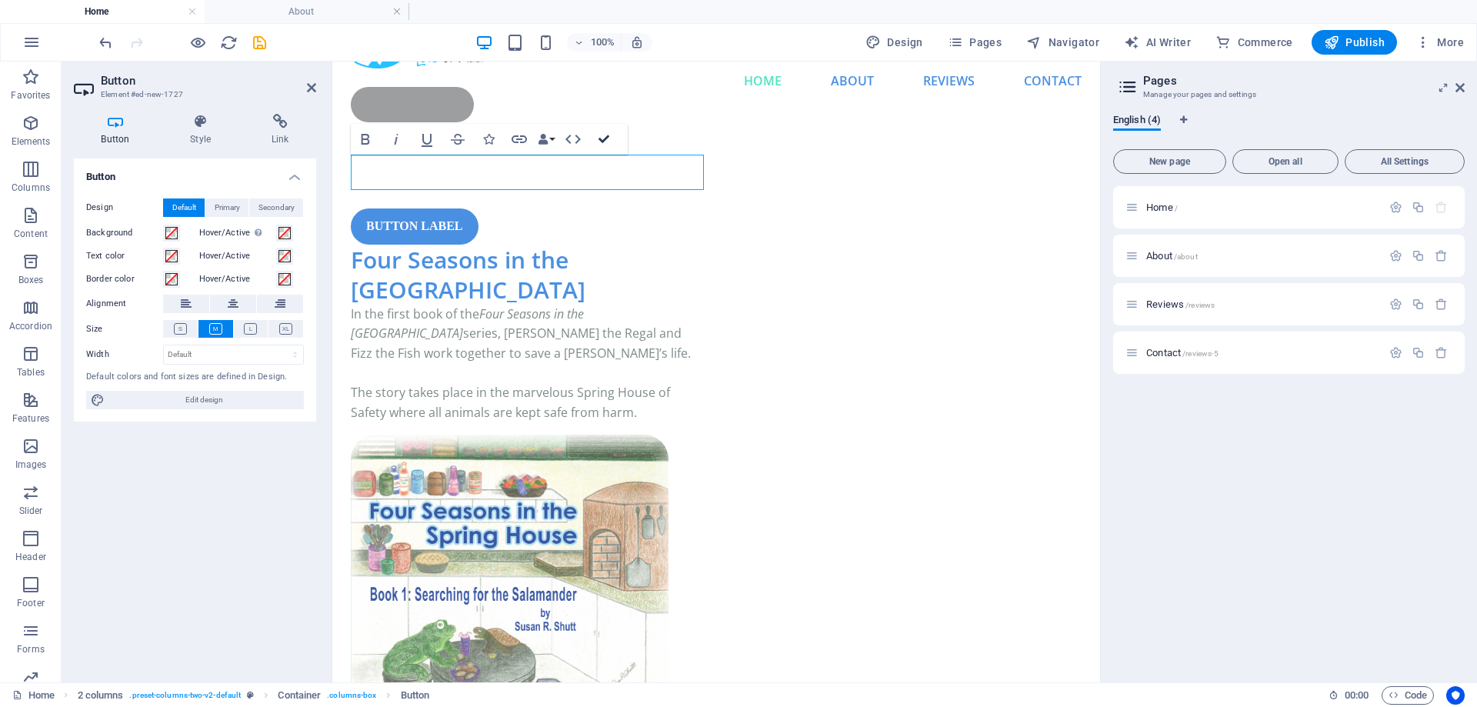
drag, startPoint x: 606, startPoint y: 132, endPoint x: 545, endPoint y: 72, distance: 86.5
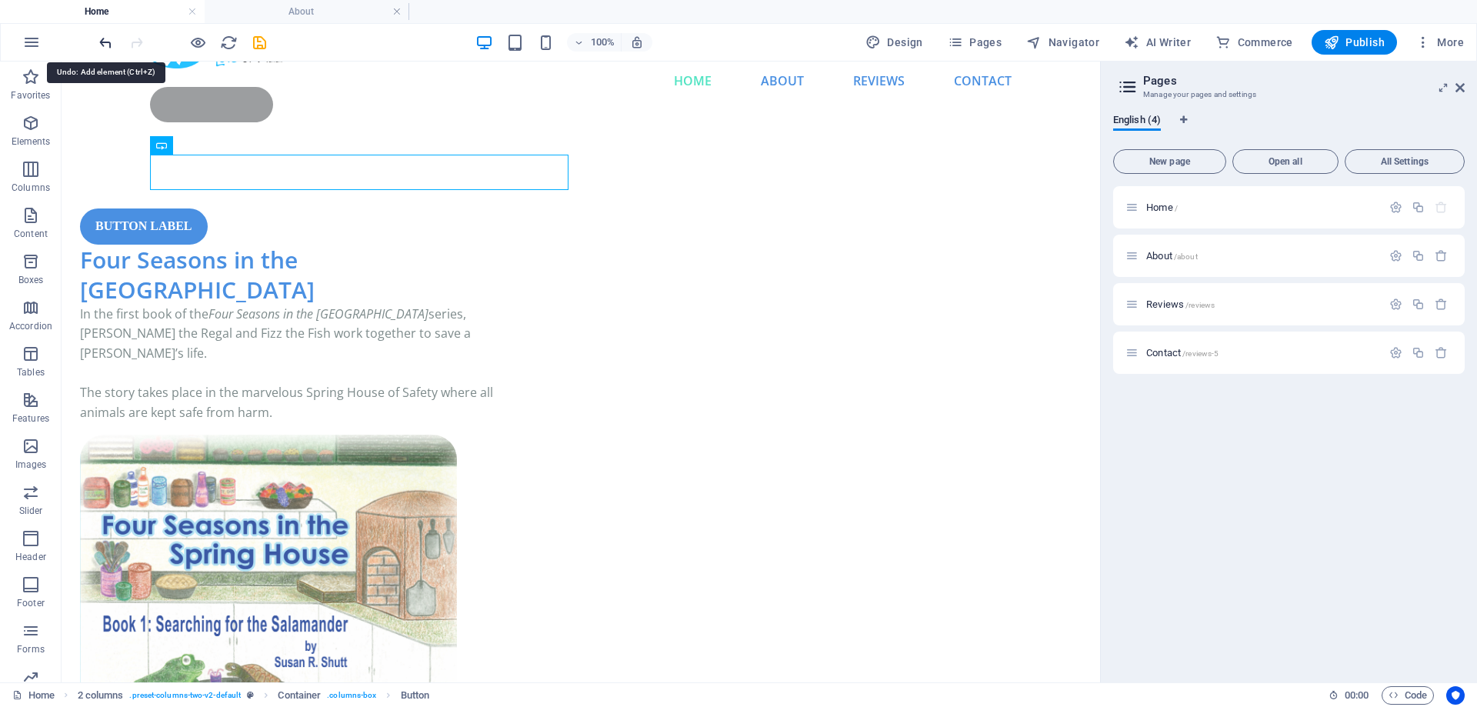
click at [103, 42] on icon "undo" at bounding box center [106, 43] width 18 height 18
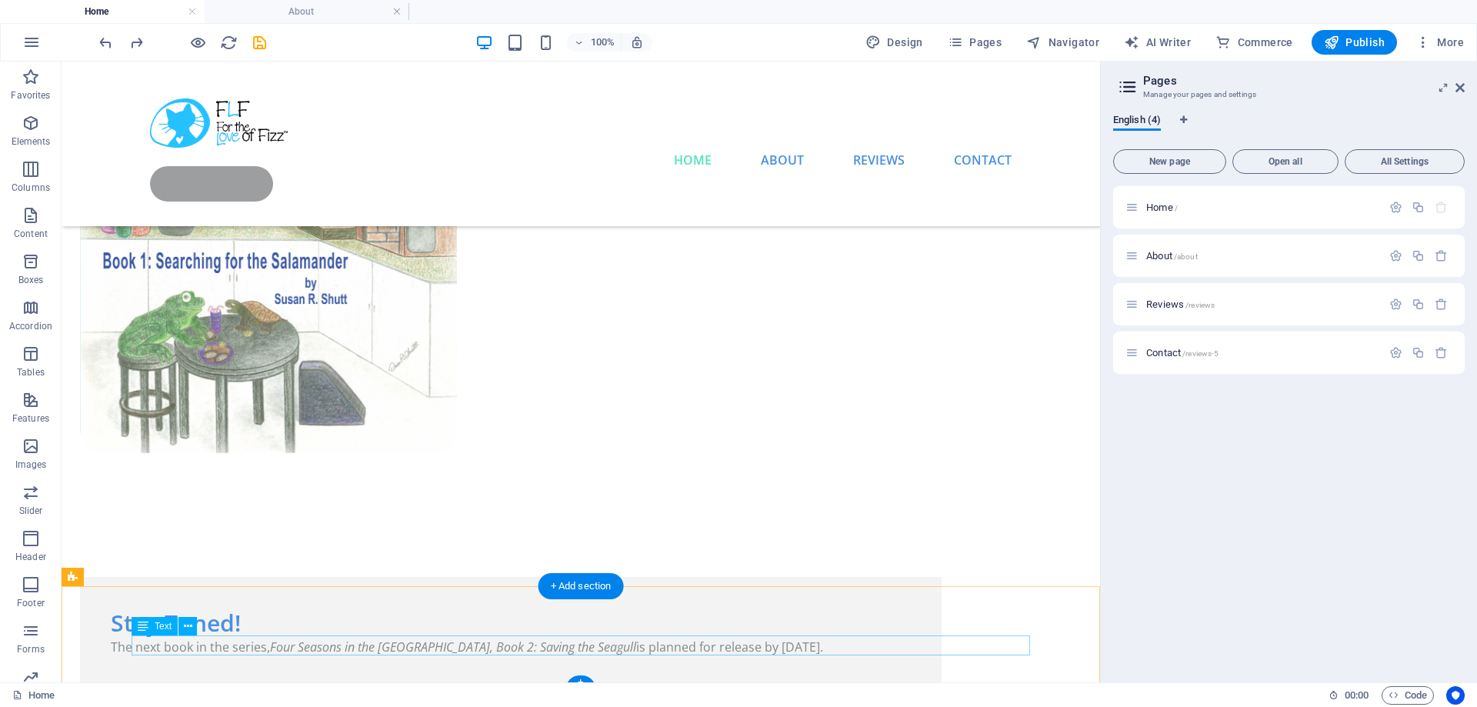
scroll to position [0, 0]
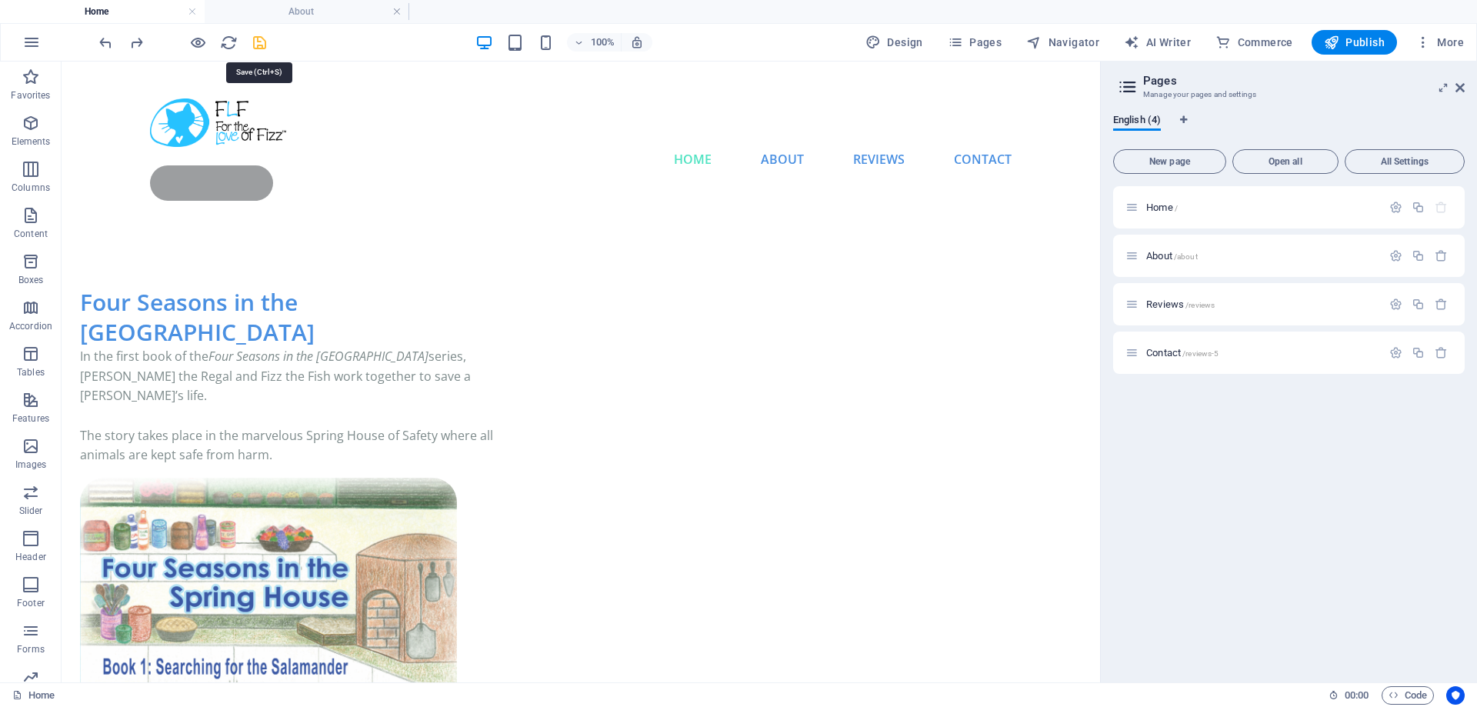
click at [259, 46] on icon "save" at bounding box center [260, 43] width 18 height 18
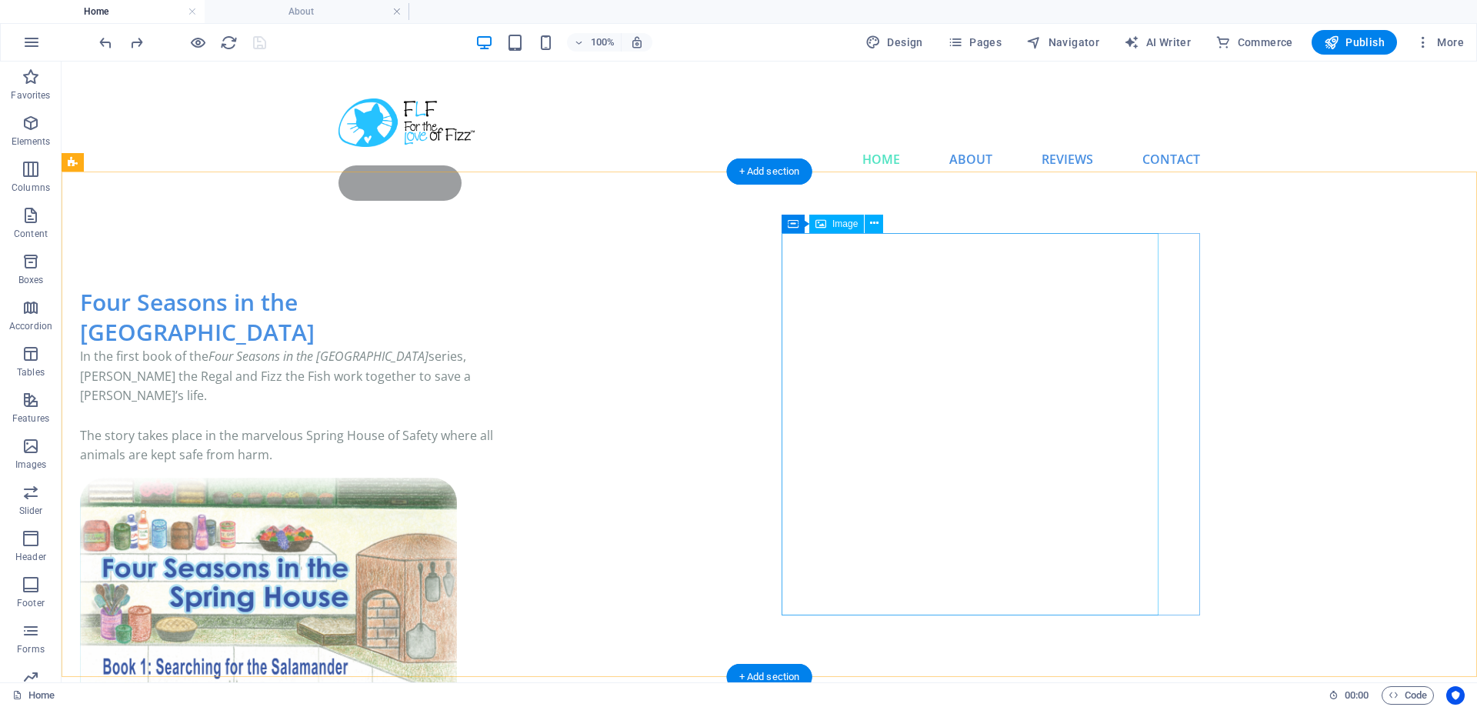
click at [457, 478] on figure at bounding box center [268, 669] width 377 height 382
click at [876, 223] on icon at bounding box center [874, 223] width 8 height 16
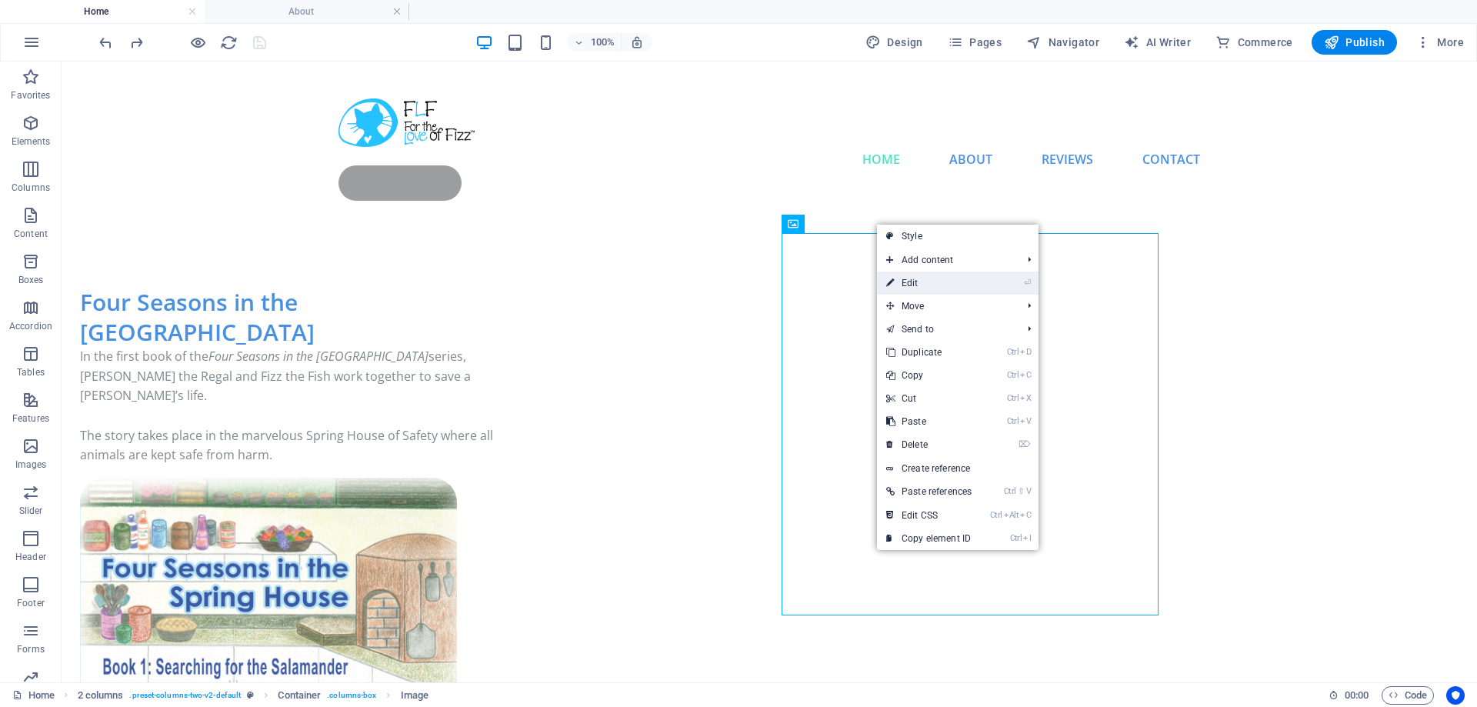
click at [920, 285] on link "⏎ Edit" at bounding box center [929, 283] width 104 height 23
select select "%"
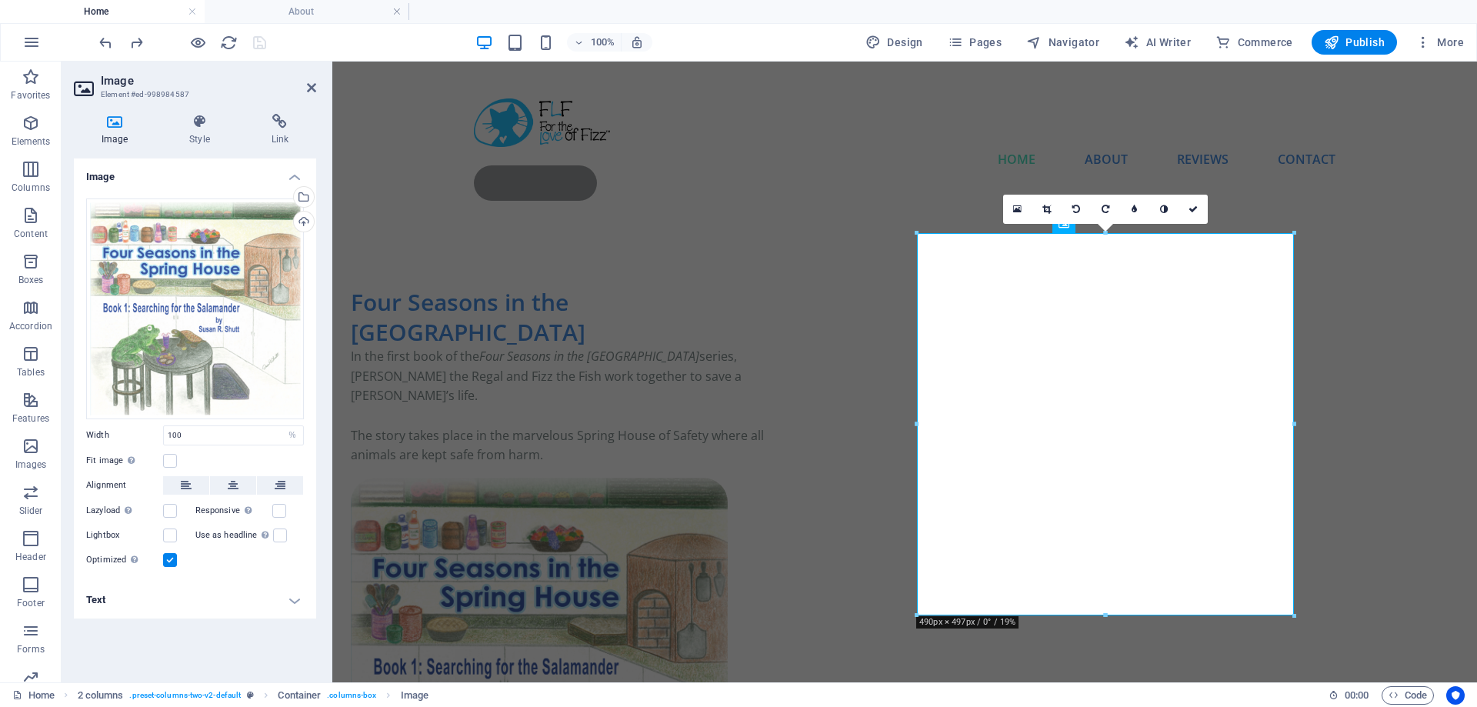
click at [295, 605] on h4 "Text" at bounding box center [195, 600] width 242 height 37
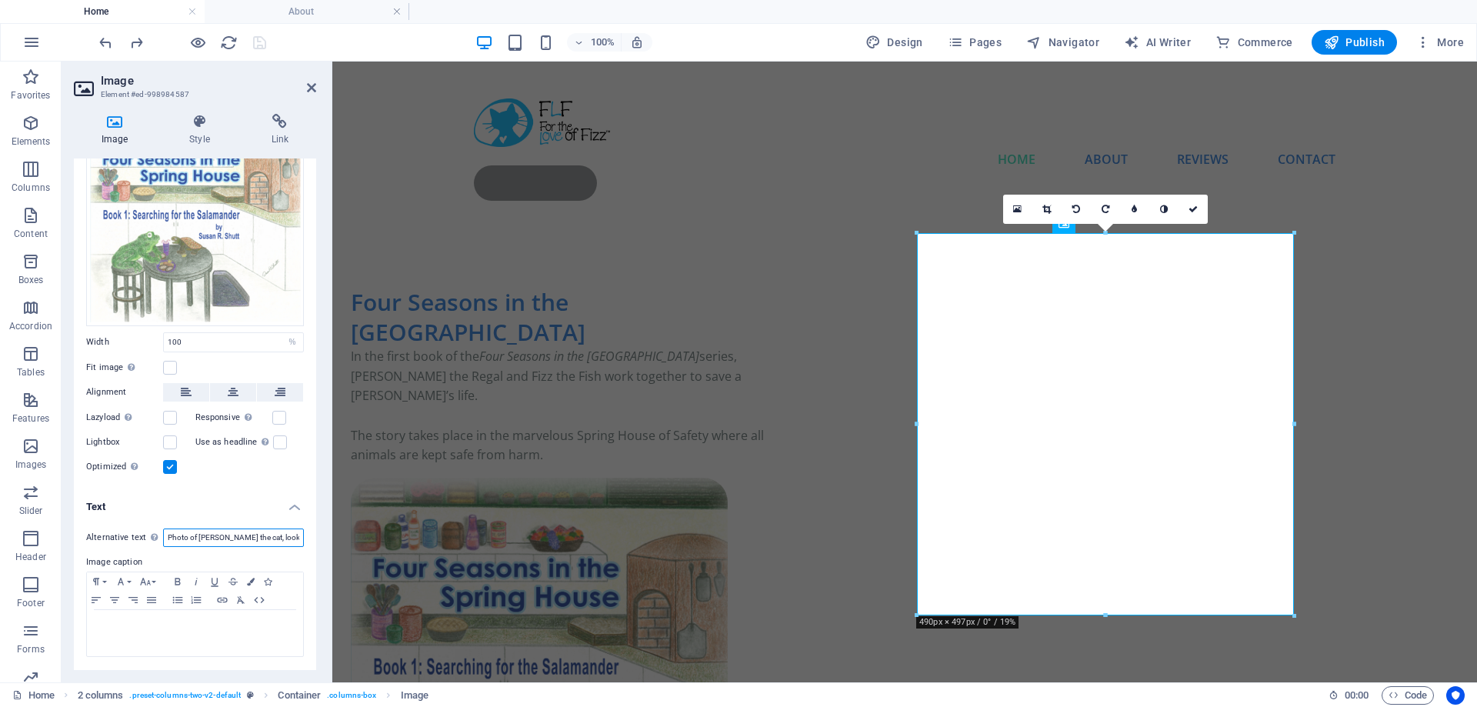
click at [195, 534] on input "Photo of Ronan the cat, looking regal while sitting on a couch" at bounding box center [233, 538] width 141 height 18
drag, startPoint x: 167, startPoint y: 534, endPoint x: 425, endPoint y: 550, distance: 258.3
click at [316, 550] on div "Image Drag files here, click to choose files or select files from Files or our …" at bounding box center [195, 415] width 242 height 512
type input "h"
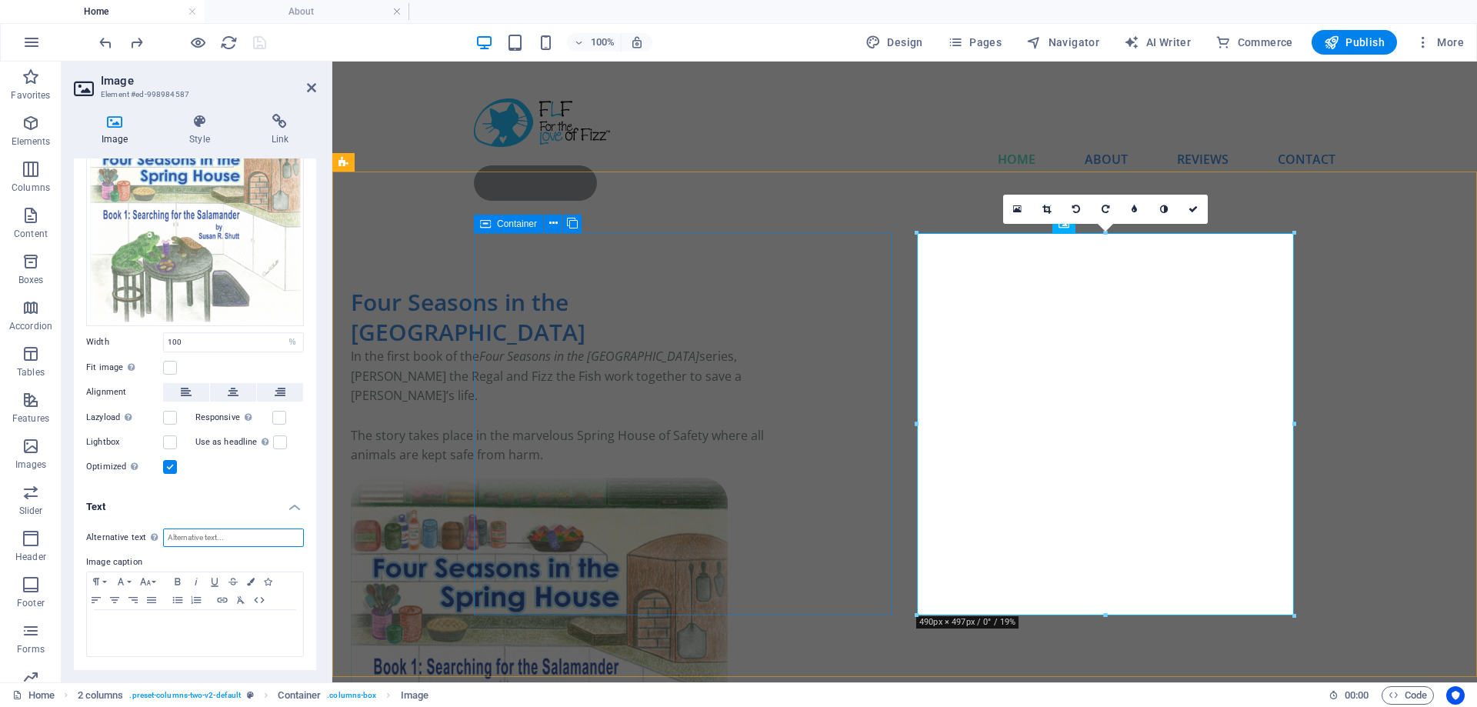
paste input "Image of book cover for Four Seasions in the [GEOGRAPHIC_DATA], Book 1: Searchi…"
drag, startPoint x: 289, startPoint y: 538, endPoint x: 28, endPoint y: 537, distance: 260.1
click at [163, 537] on input "Image of book cover for Four Seasions in the [GEOGRAPHIC_DATA], Book 1: Searchi…" at bounding box center [233, 538] width 141 height 18
type input "Image of book cover for Four Seasions in the [GEOGRAPHIC_DATA], Book 1: Searchi…"
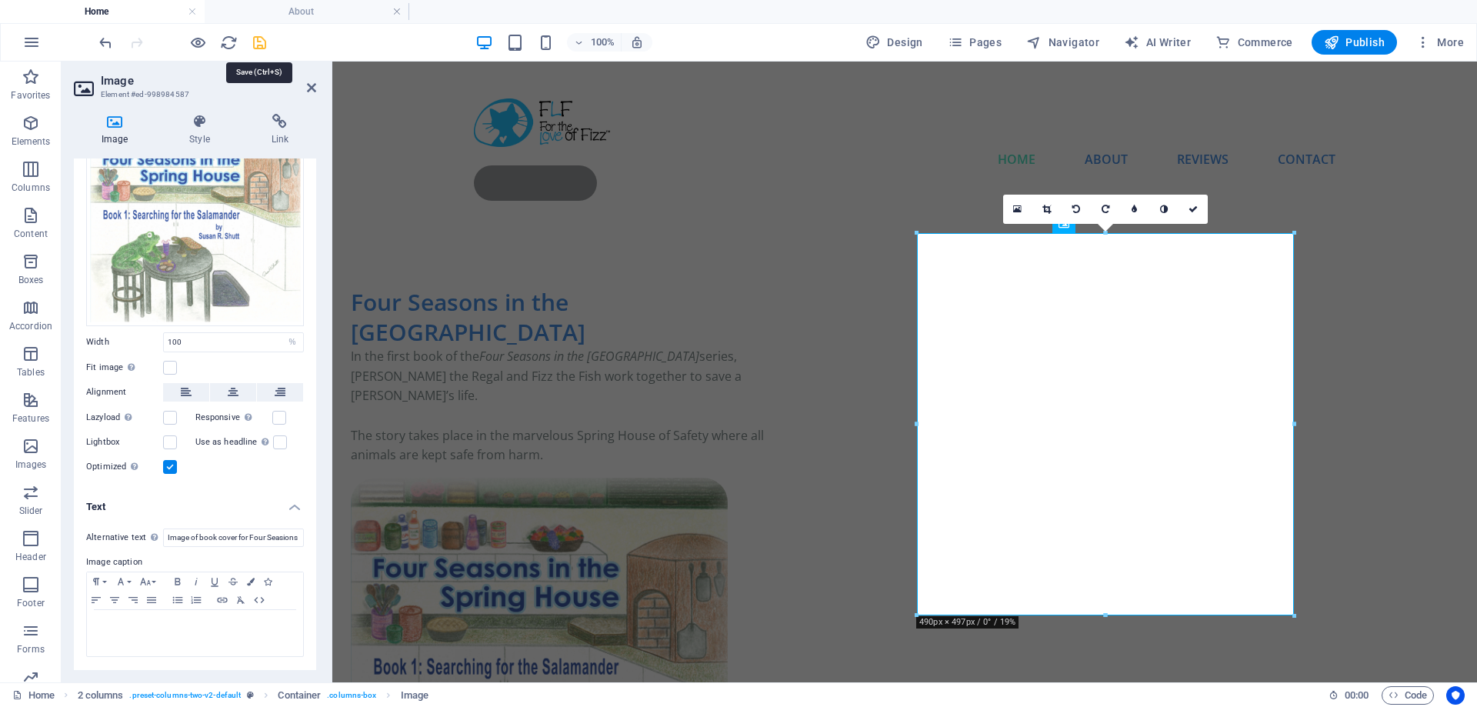
click at [255, 44] on icon "save" at bounding box center [260, 43] width 18 height 18
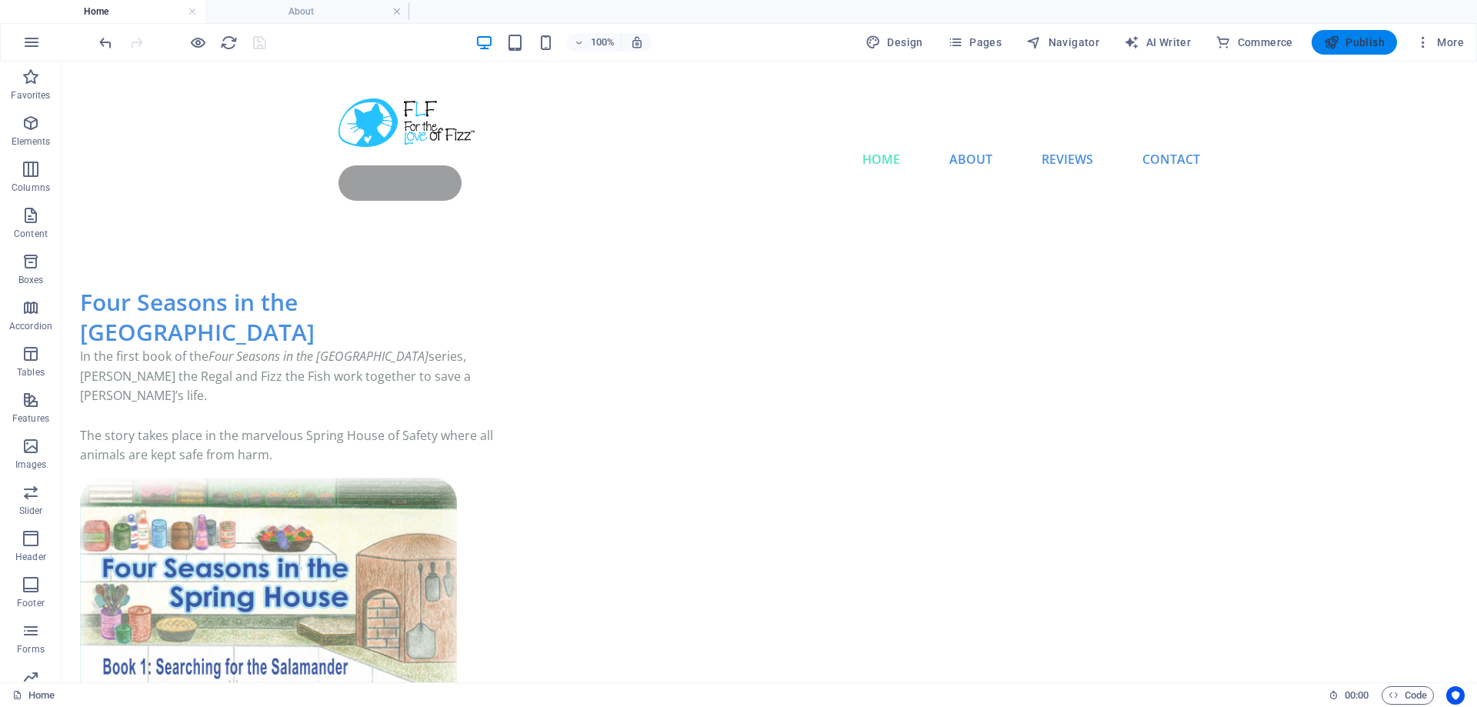
click at [1362, 42] on span "Publish" at bounding box center [1354, 42] width 61 height 15
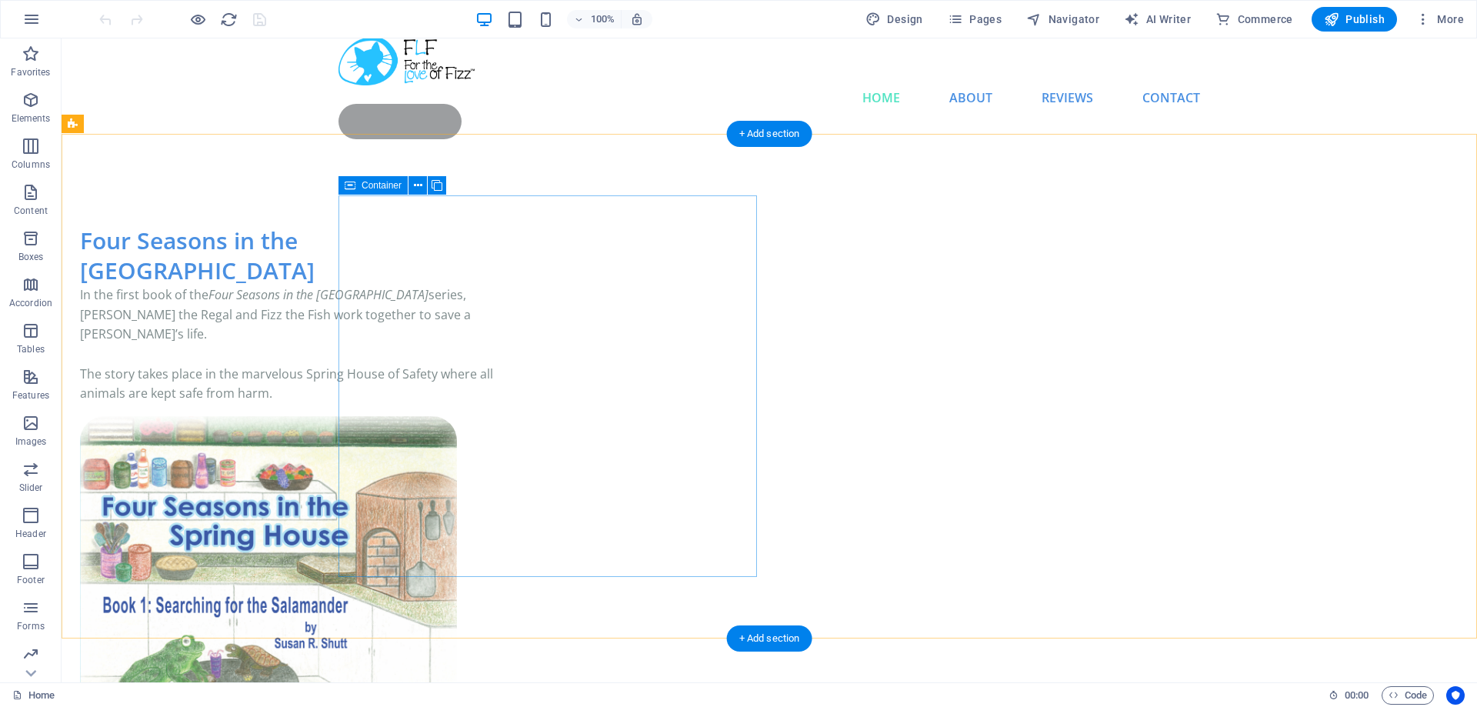
scroll to position [15, 0]
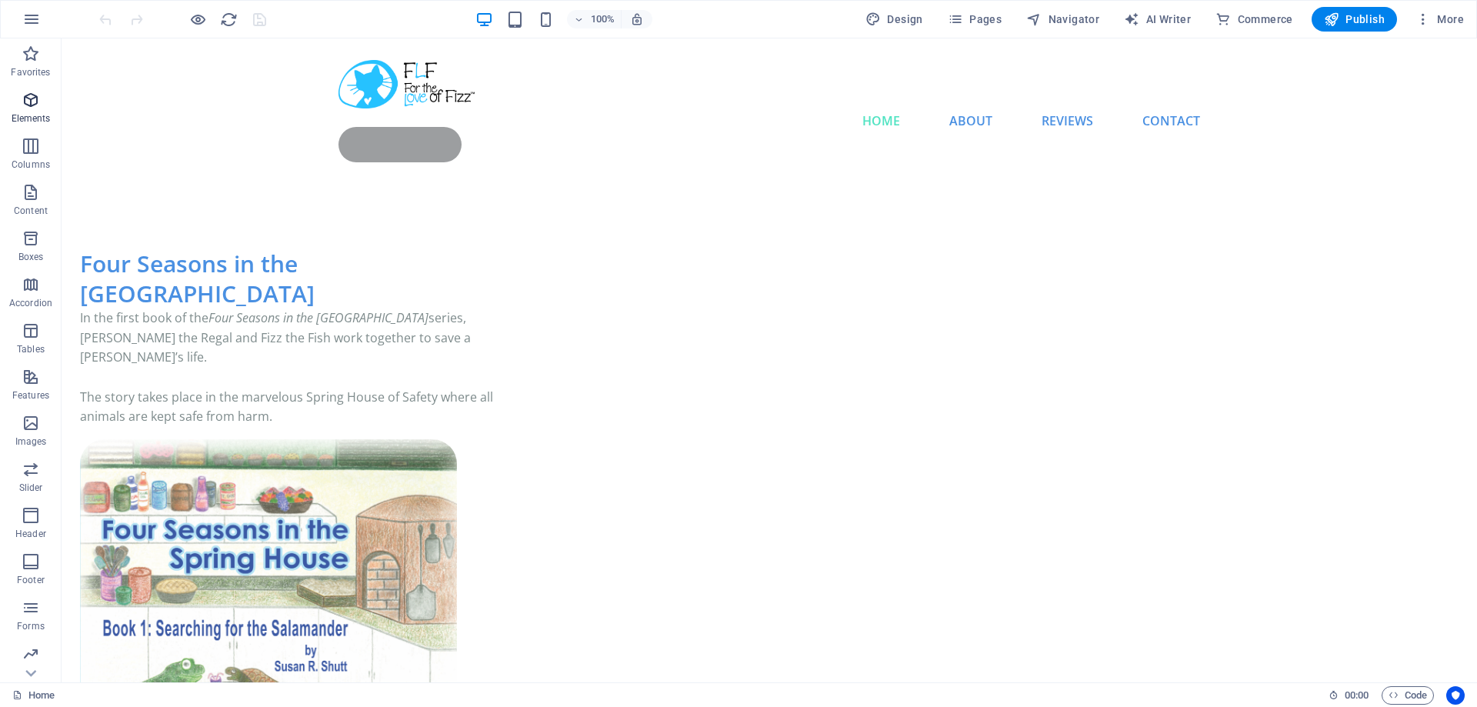
click at [31, 101] on icon "button" at bounding box center [31, 100] width 18 height 18
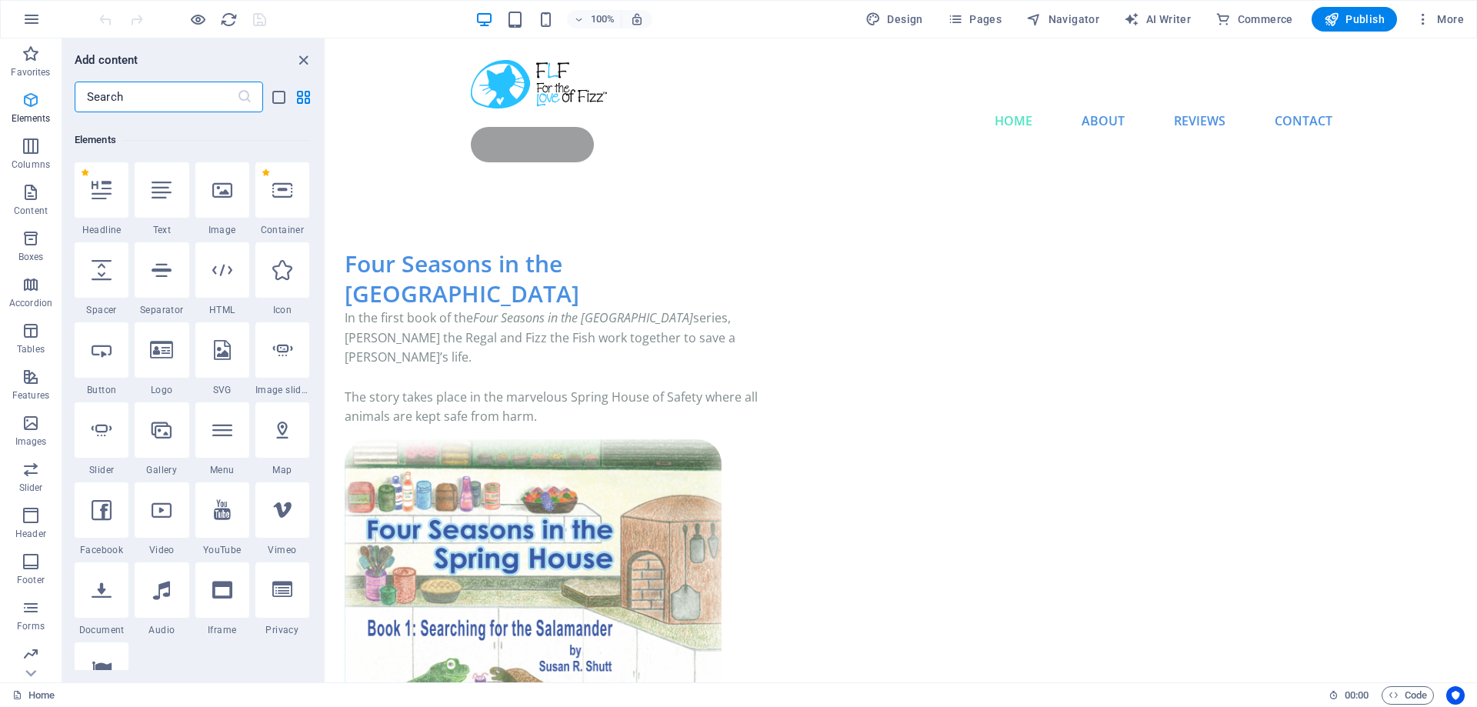
scroll to position [290, 0]
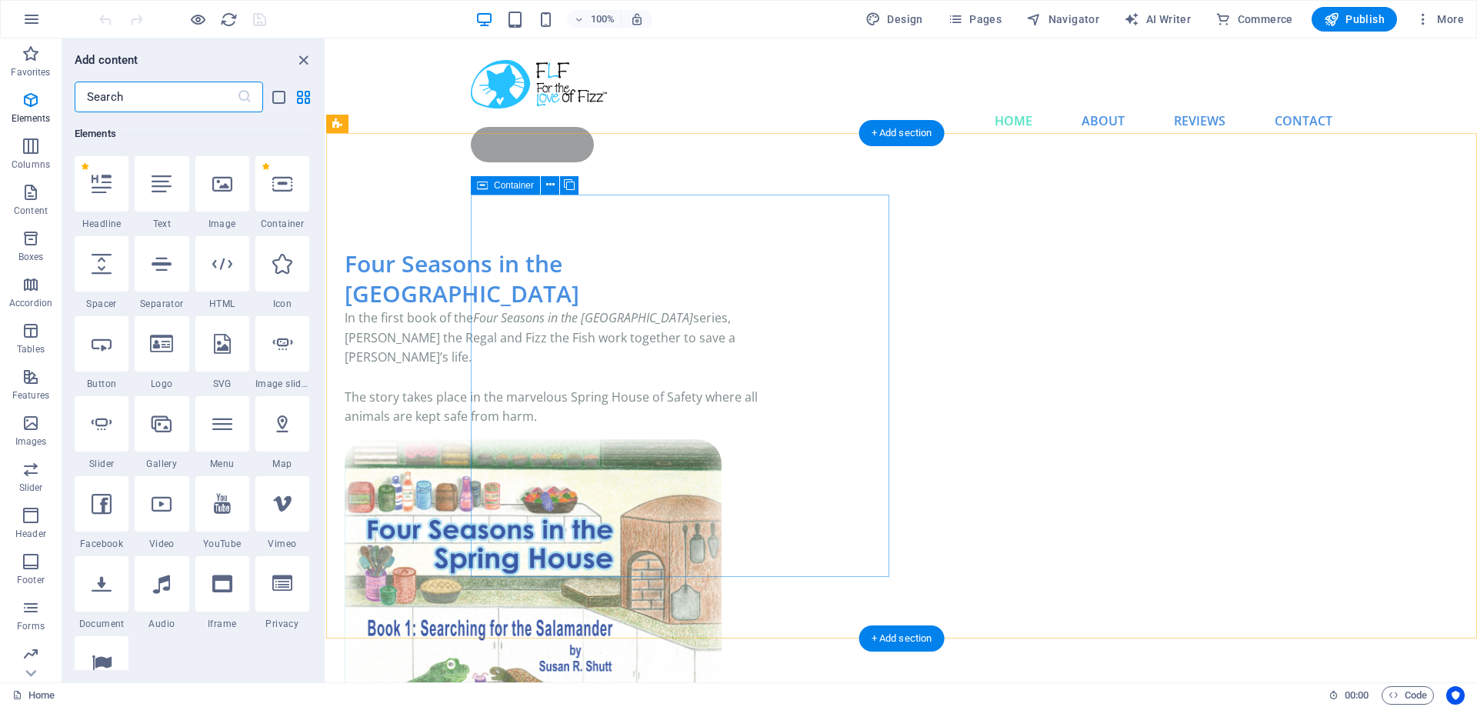
click at [623, 427] on div "Four Seasons in the Spring House In the first book of the Four Seasons in the S…" at bounding box center [554, 338] width 419 height 179
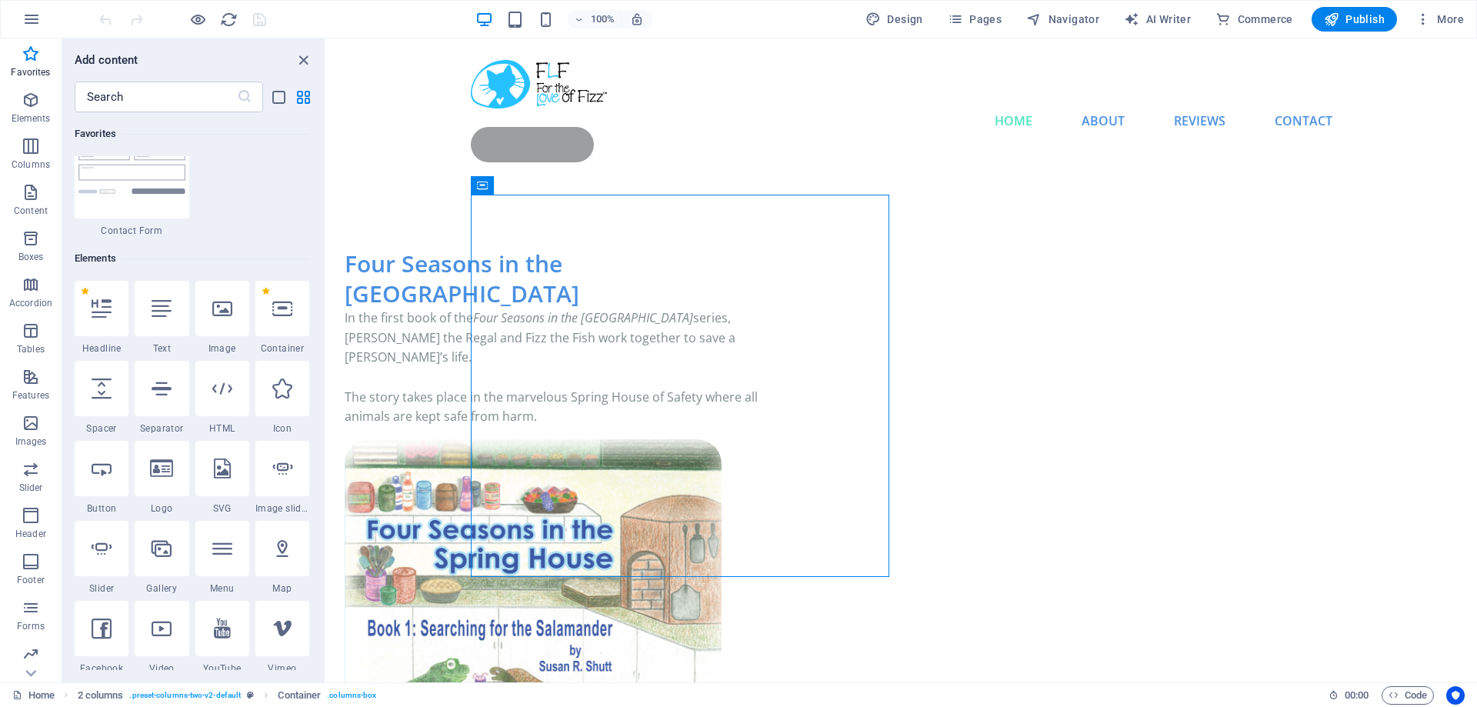
scroll to position [152, 0]
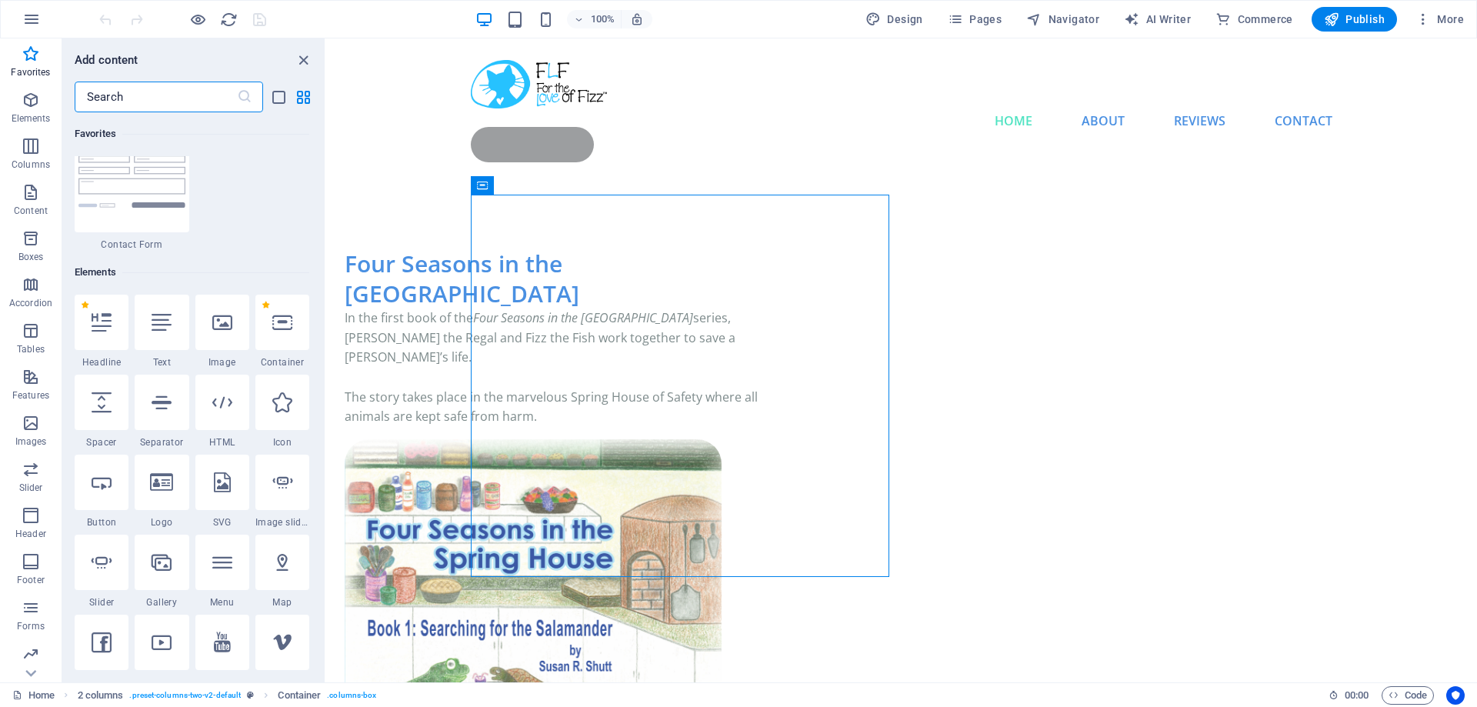
click at [140, 97] on input "text" at bounding box center [156, 97] width 162 height 31
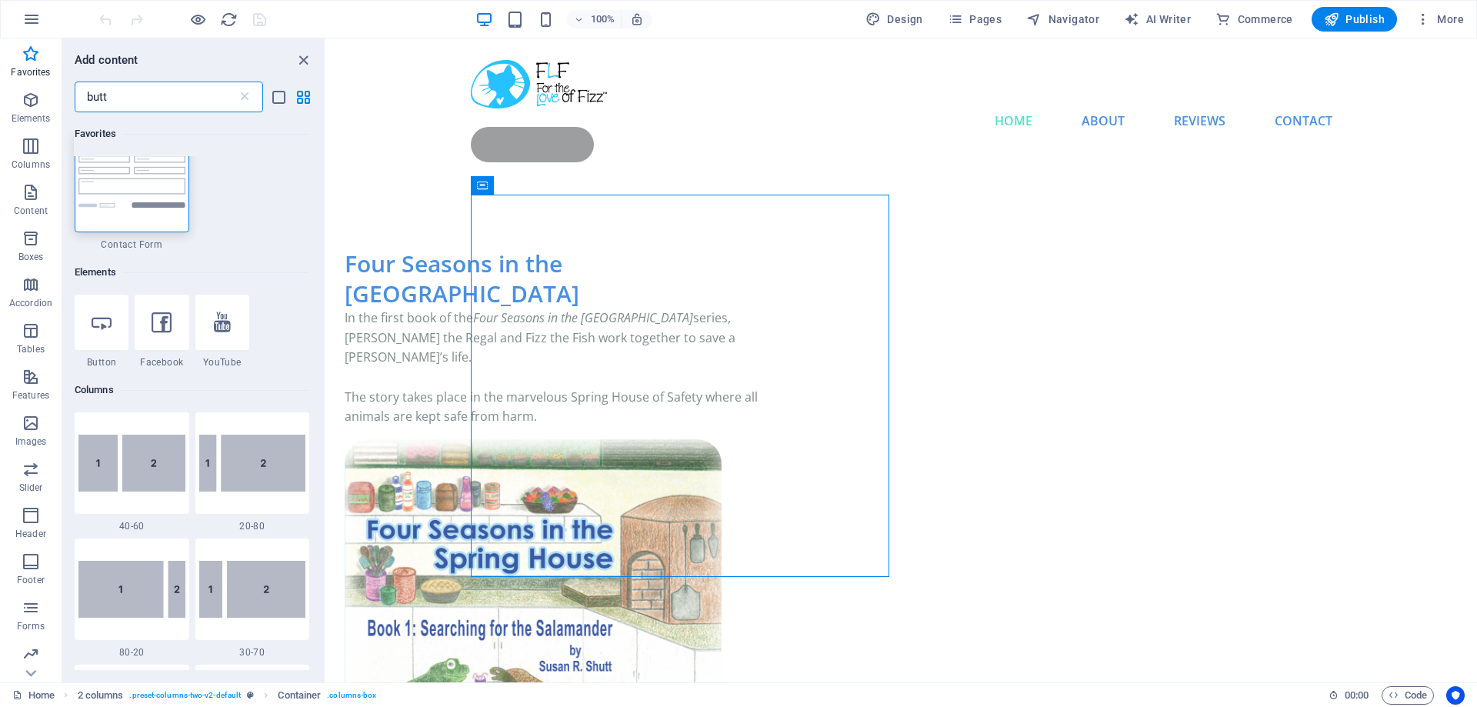
scroll to position [0, 0]
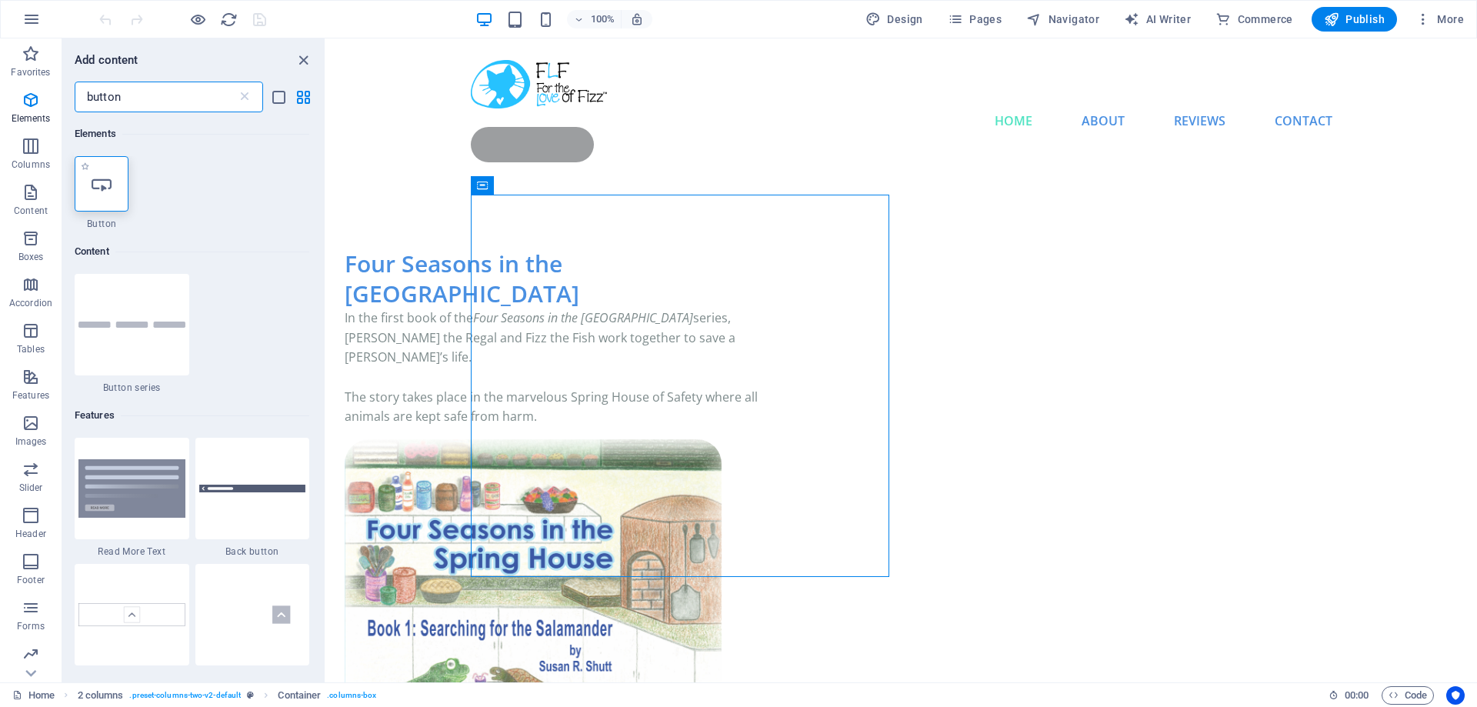
type input "button"
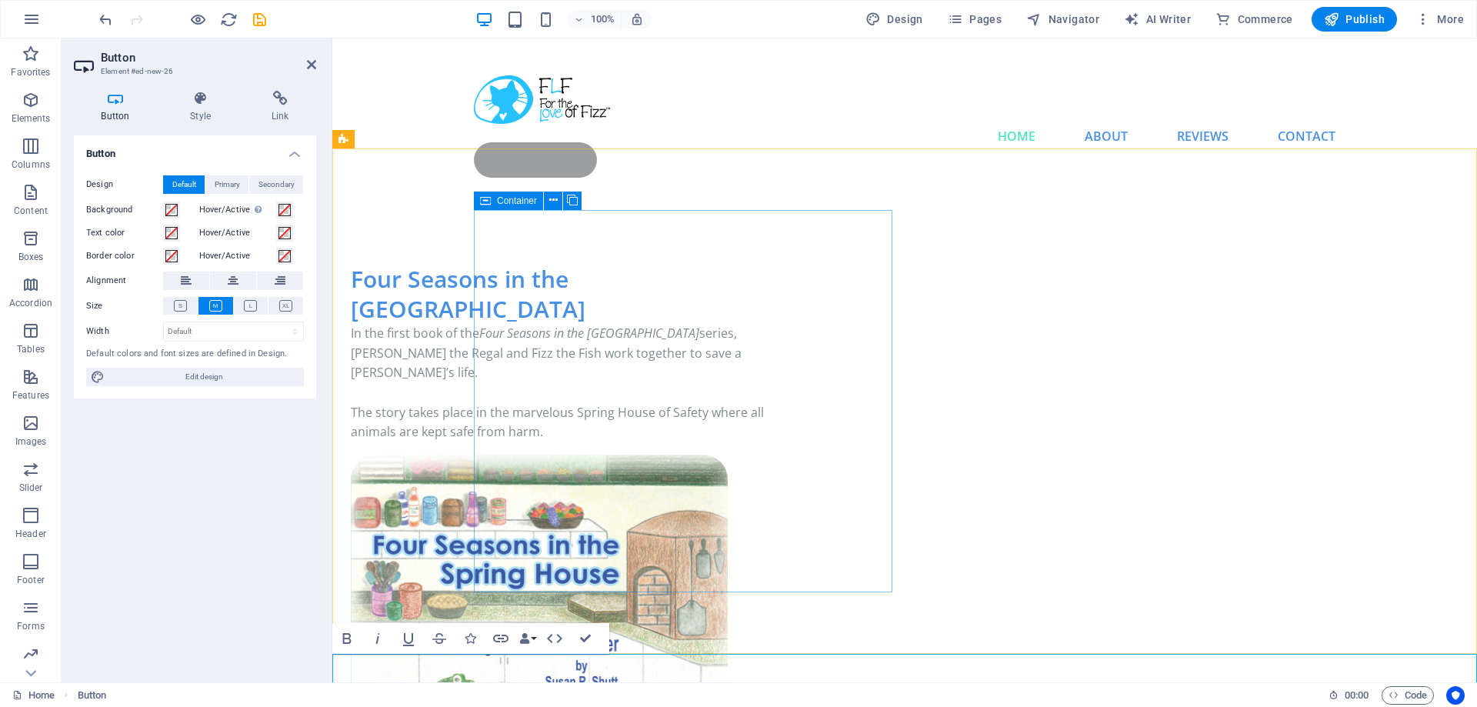
scroll to position [314, 0]
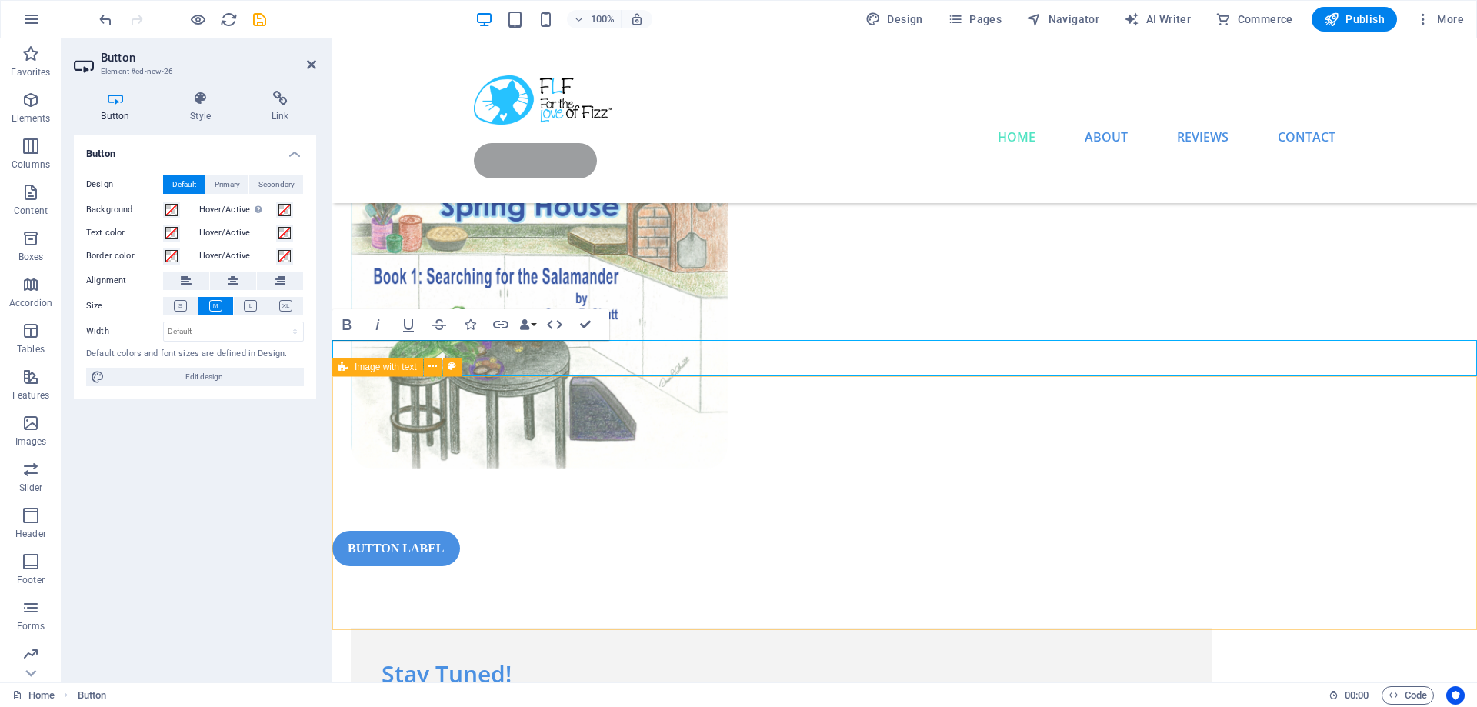
click at [627, 566] on div "Stay Tuned! The next book in the series, Four Seasons in the Spring House, Book…" at bounding box center [904, 693] width 1145 height 254
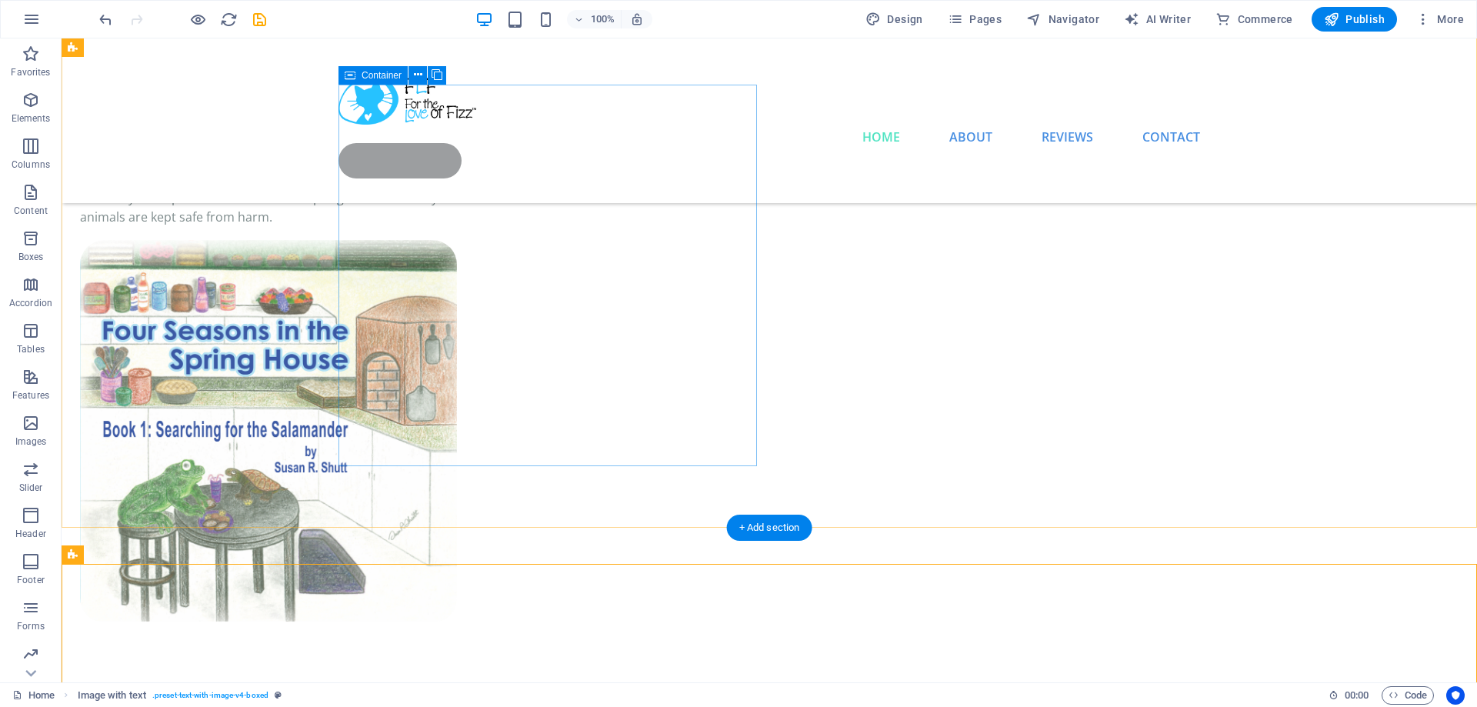
scroll to position [78, 0]
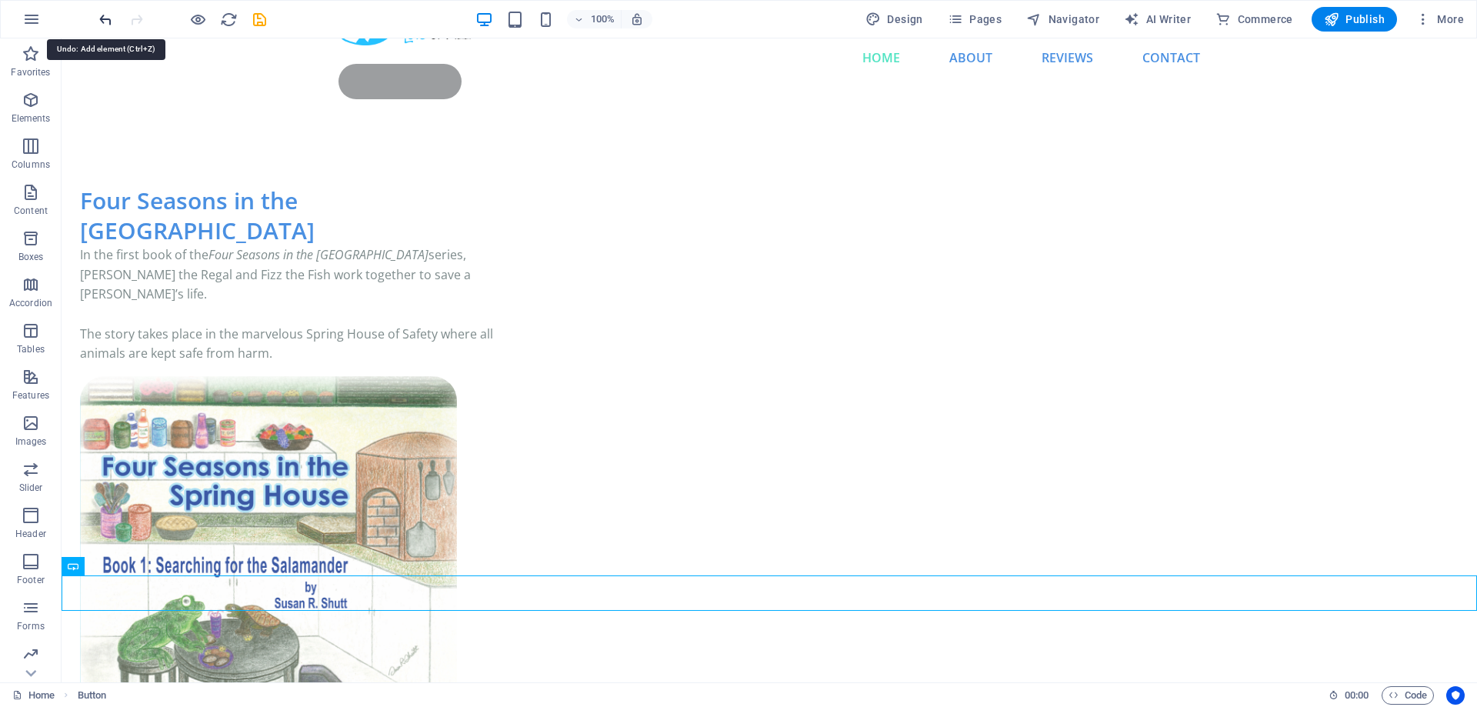
click at [105, 18] on icon "undo" at bounding box center [106, 20] width 18 height 18
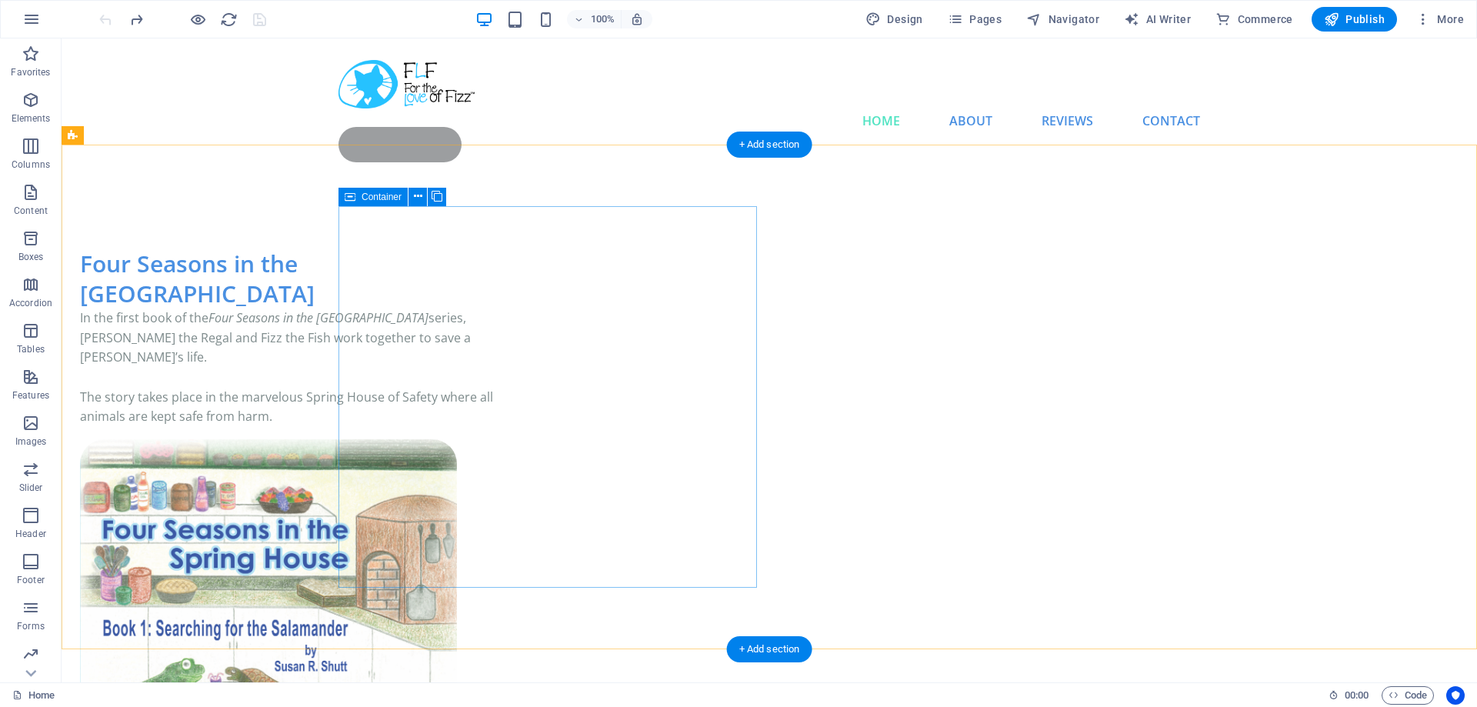
scroll to position [0, 0]
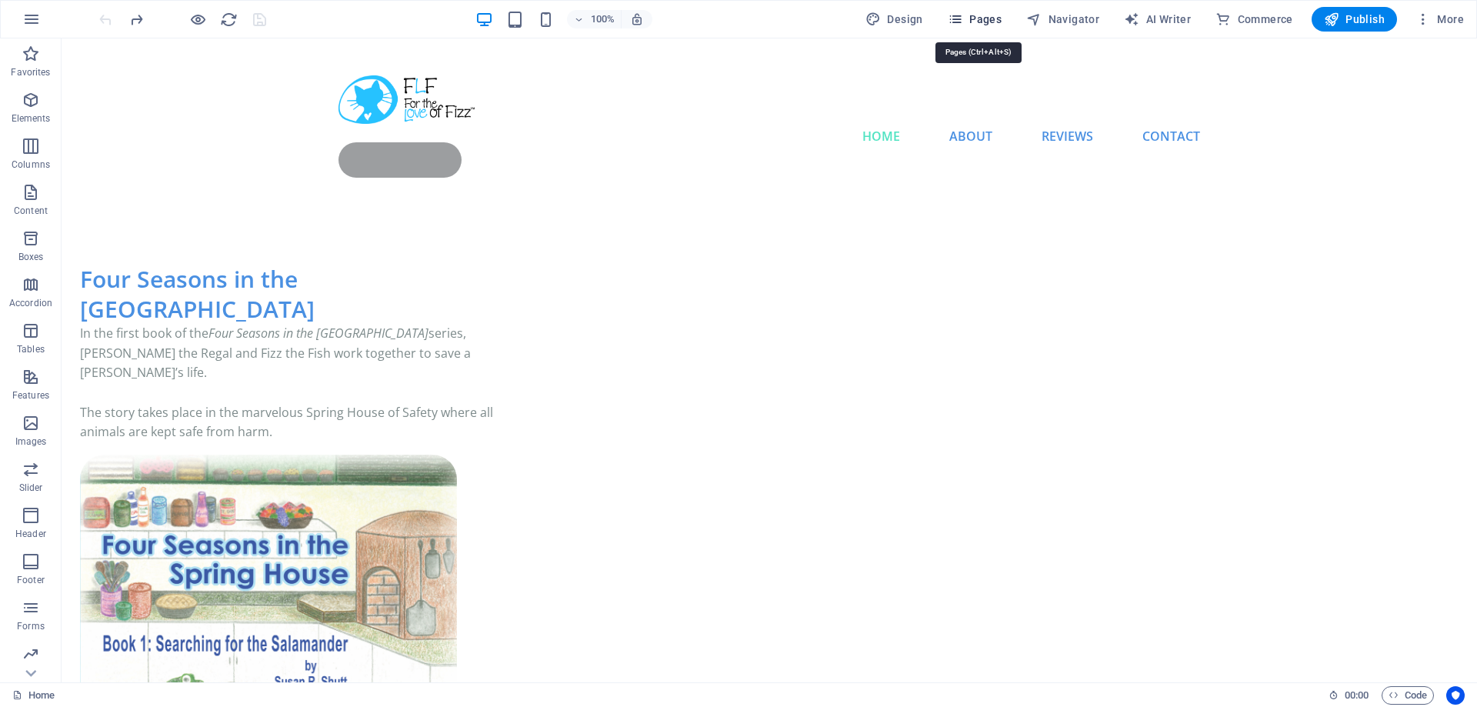
click at [985, 28] on button "Pages" at bounding box center [975, 19] width 66 height 25
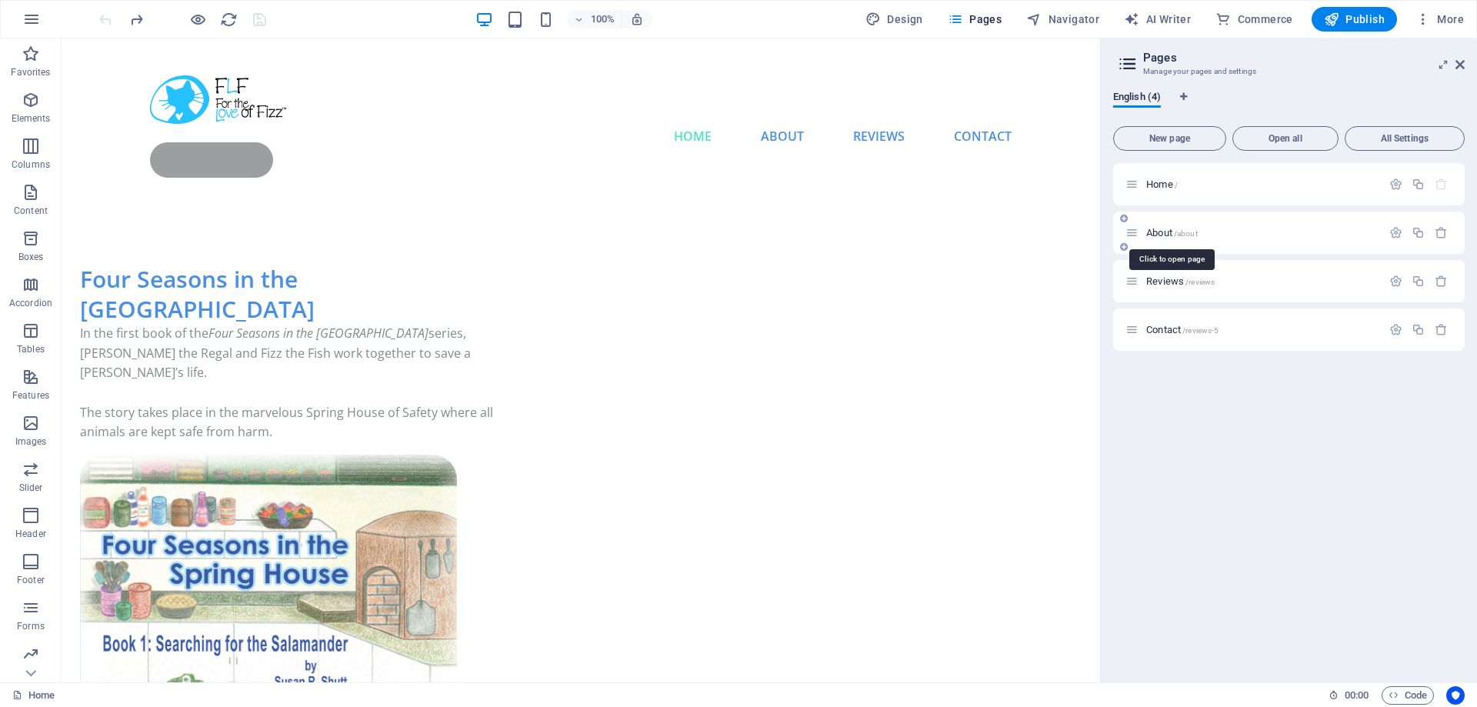
click at [1170, 231] on span "About /about" at bounding box center [1173, 233] width 52 height 12
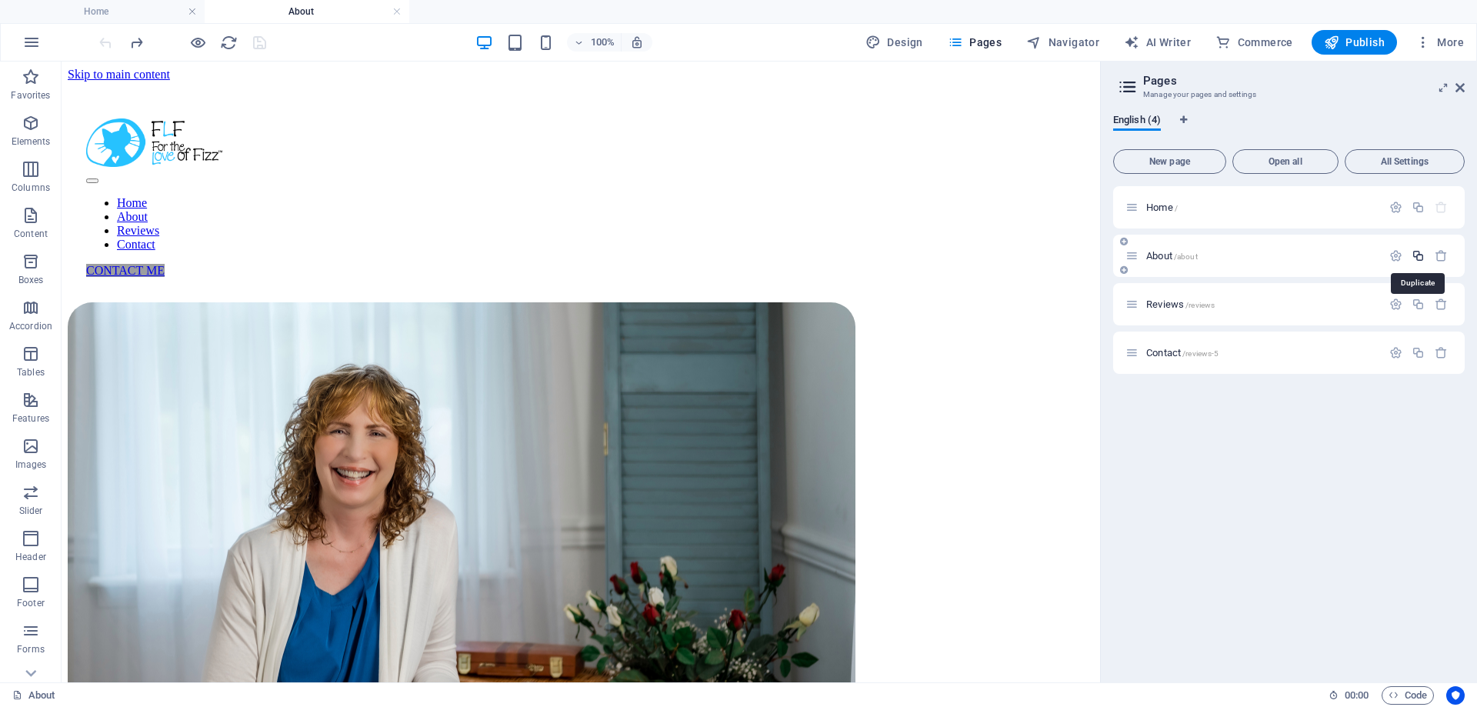
click at [1417, 257] on icon "button" at bounding box center [1418, 255] width 13 height 13
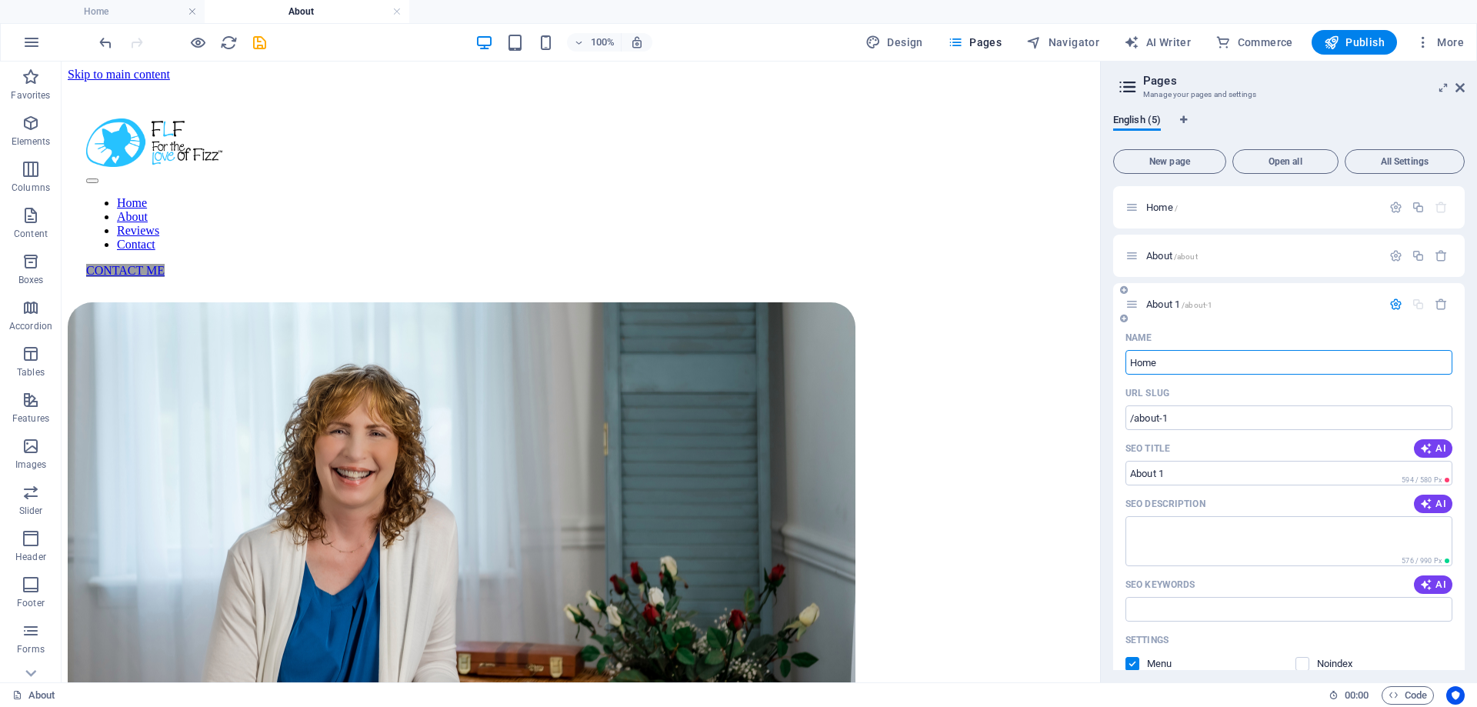
type input "Home"
type input "/home"
type input "Home"
type input "Home 1"
type input "/home-1"
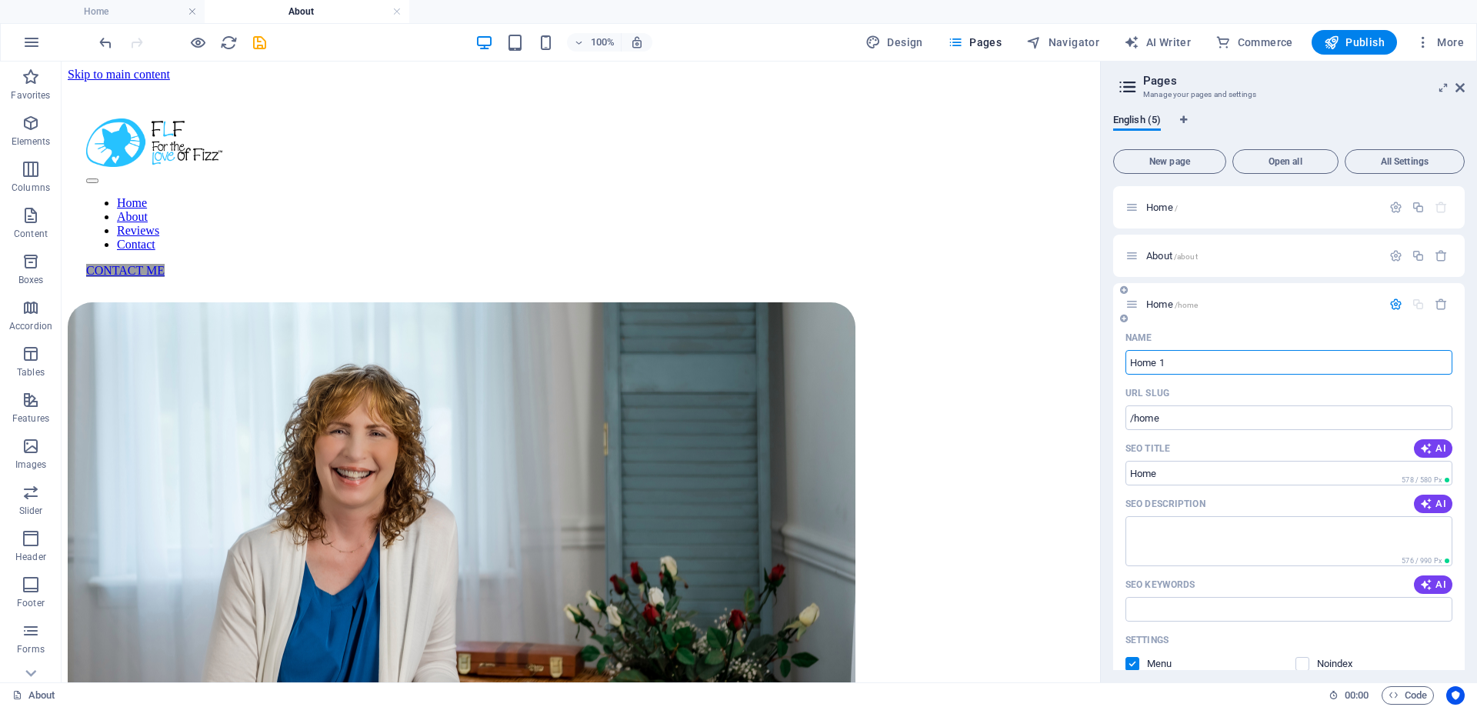
type input "Home 1"
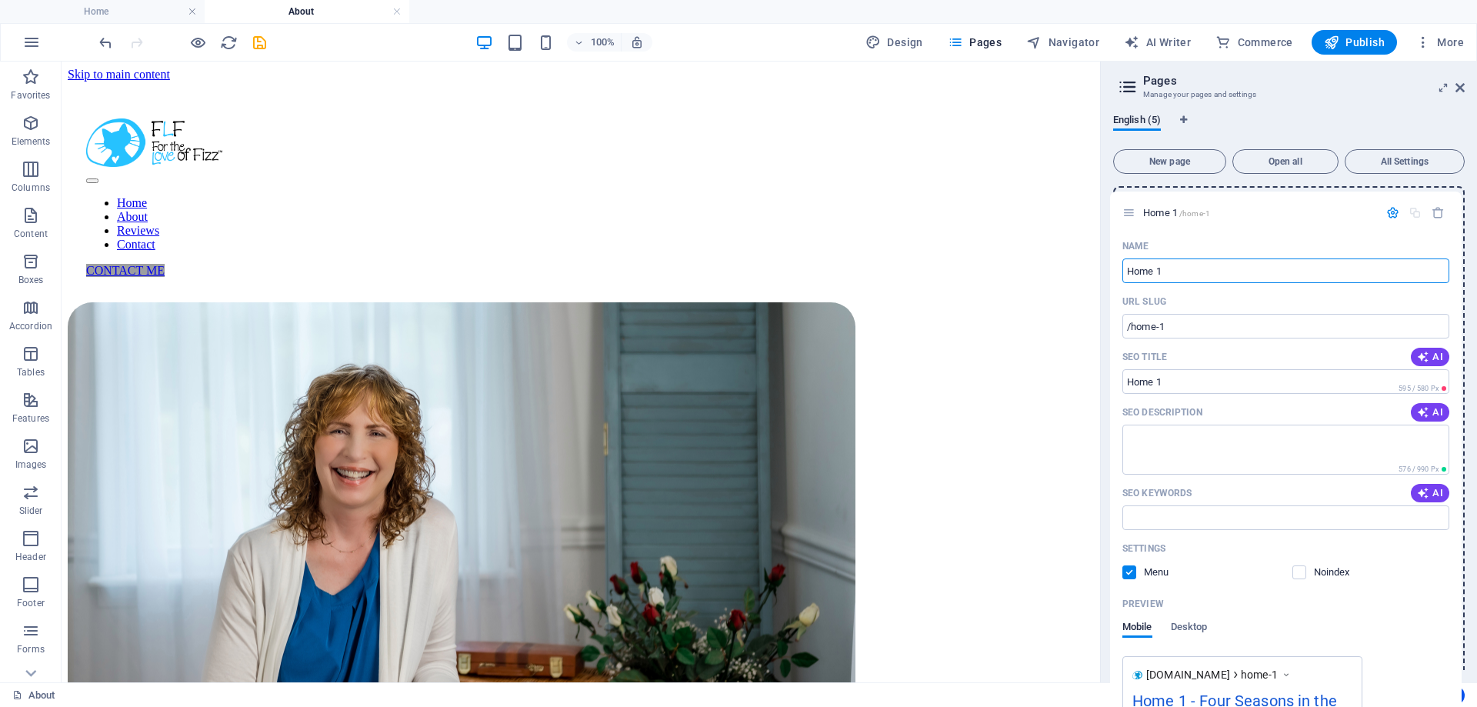
drag, startPoint x: 1137, startPoint y: 305, endPoint x: 1134, endPoint y: 208, distance: 97.0
click at [1134, 208] on div "Home / About /about Home 1 /home-1 Name Home 1 ​ URL SLUG /home-1 ​ SEO Title A…" at bounding box center [1289, 627] width 352 height 883
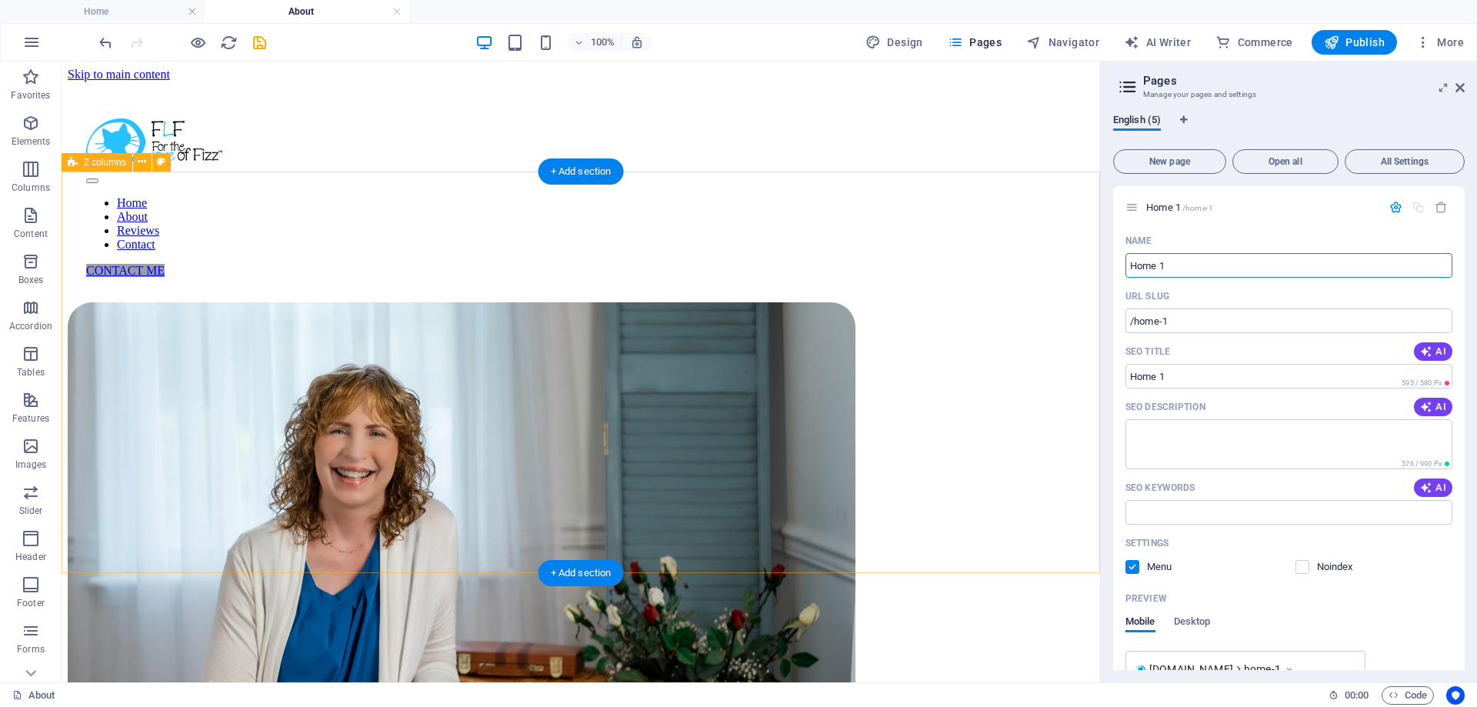
click at [1060, 506] on div "Susan R. Shutt I was inspired to write and illustrate the Four Seasons in the S…" at bounding box center [581, 680] width 1027 height 756
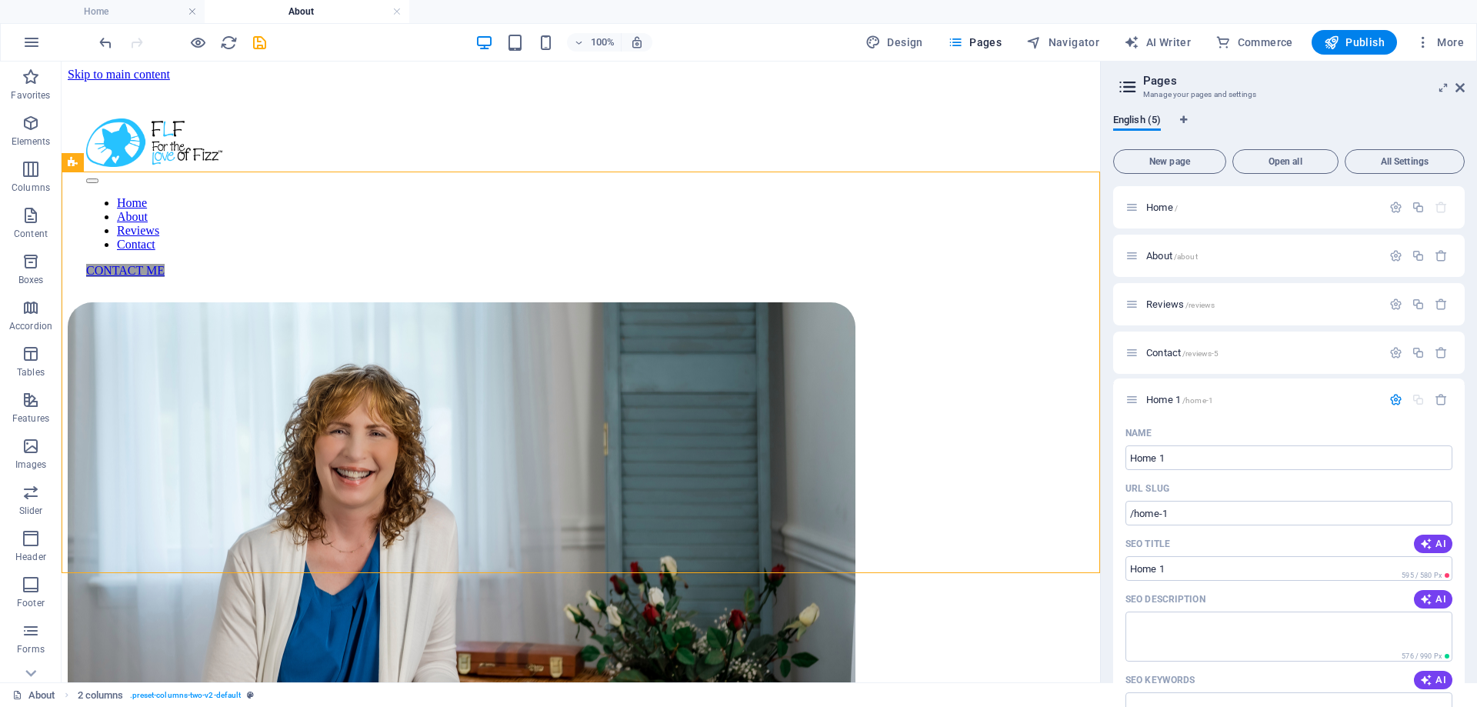
drag, startPoint x: 1133, startPoint y: 211, endPoint x: 1134, endPoint y: 412, distance: 201.6
click at [1134, 412] on div "Home 1 /home-1 Name Home 1 ​ URL SLUG /home-1 ​ SEO Title AI Home 1 ​ 595 / 580…" at bounding box center [1289, 627] width 352 height 883
click at [1442, 402] on icon "button" at bounding box center [1441, 401] width 13 height 13
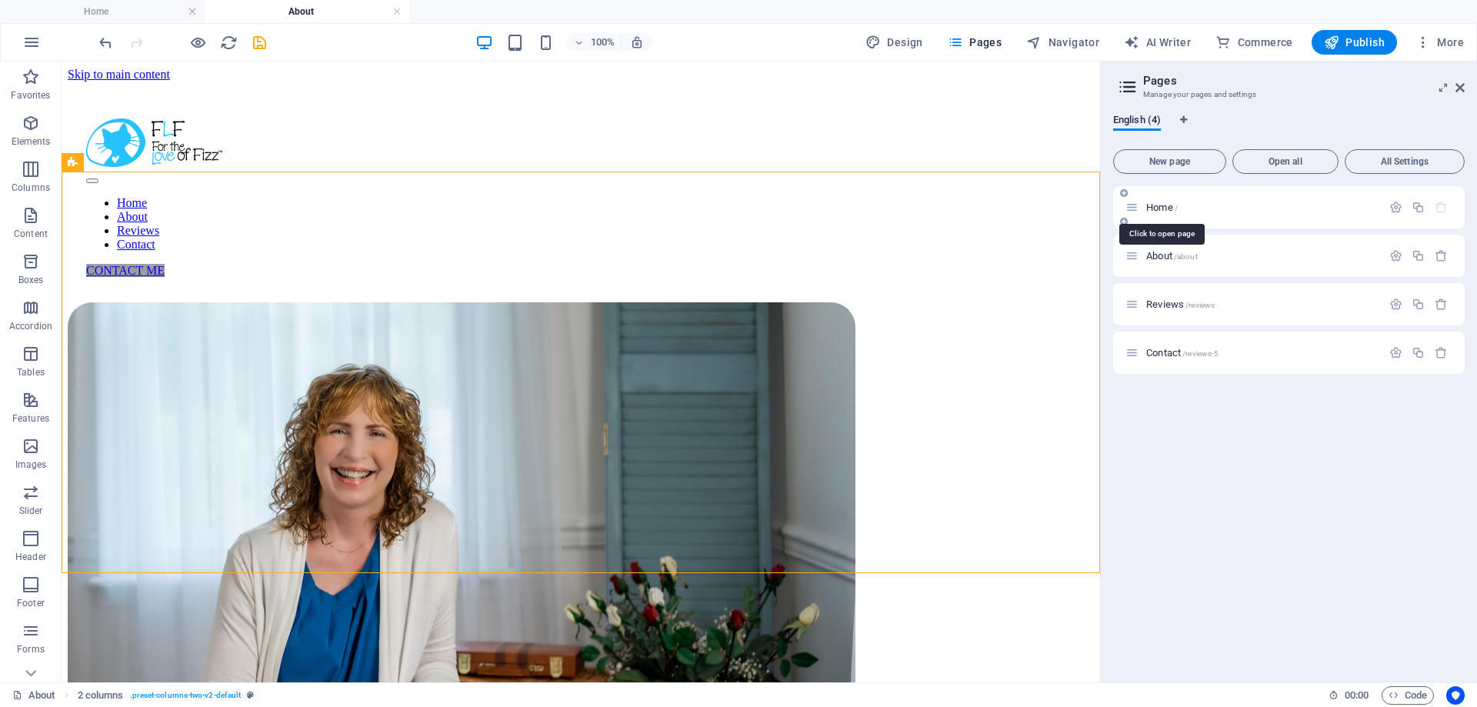
click at [1157, 209] on span "Home /" at bounding box center [1163, 208] width 32 height 12
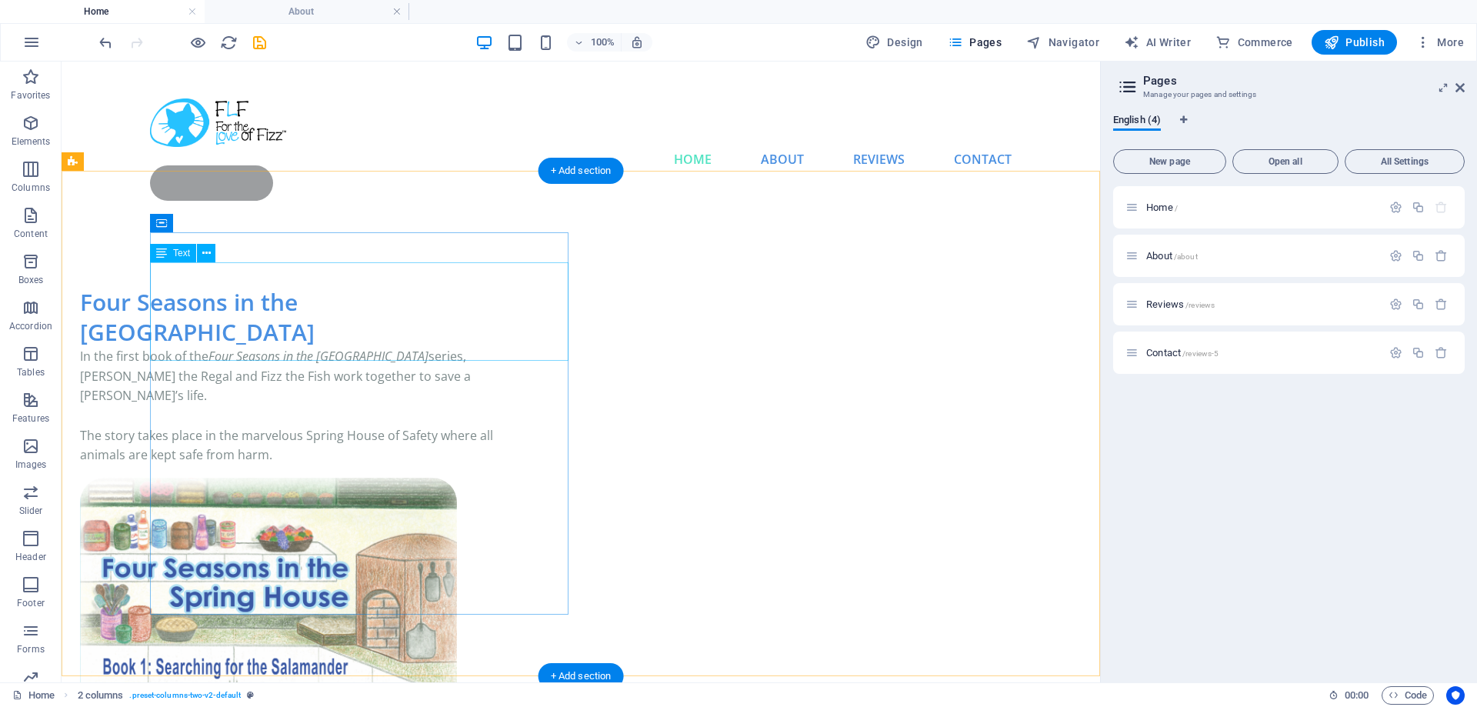
click at [330, 347] on div "In the first book of the Four Seasons in the Spring House series, Ronan the Reg…" at bounding box center [289, 406] width 419 height 119
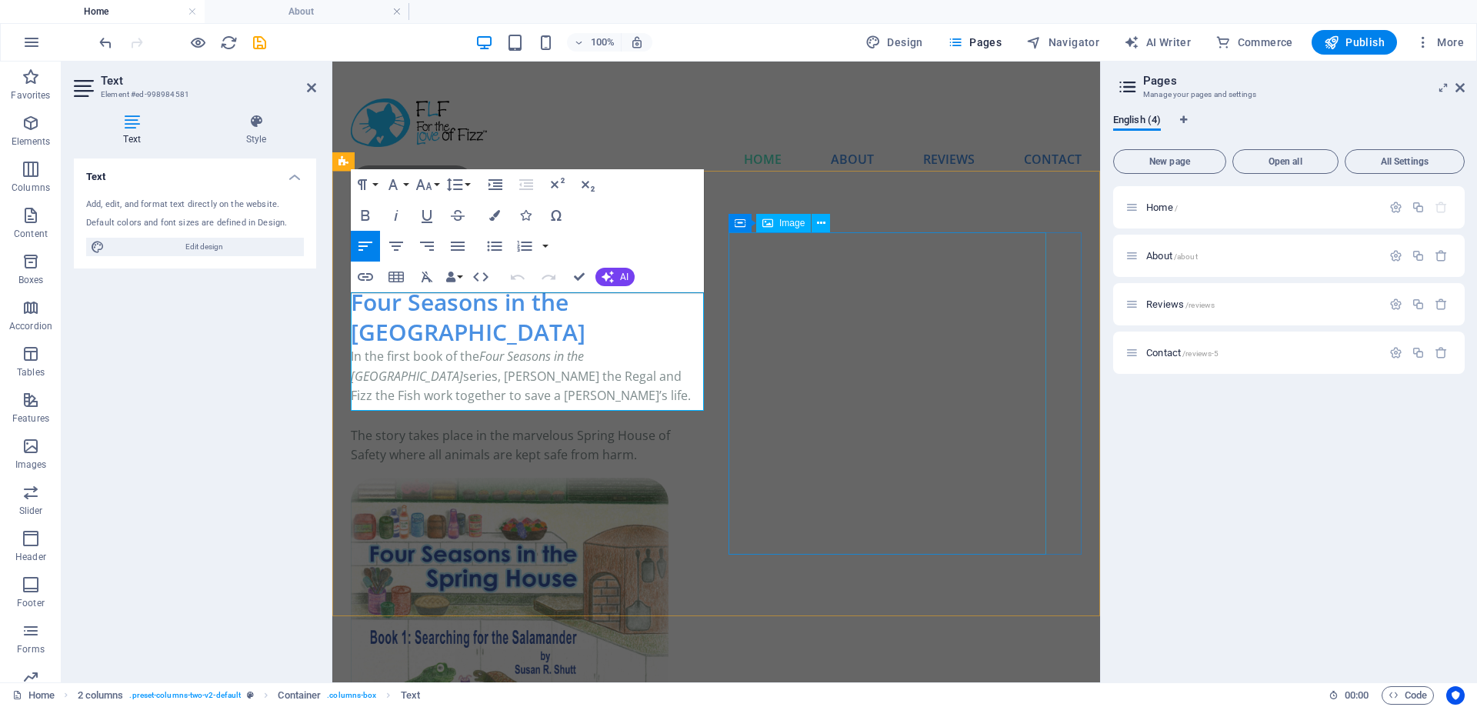
click at [669, 478] on figure at bounding box center [510, 639] width 318 height 322
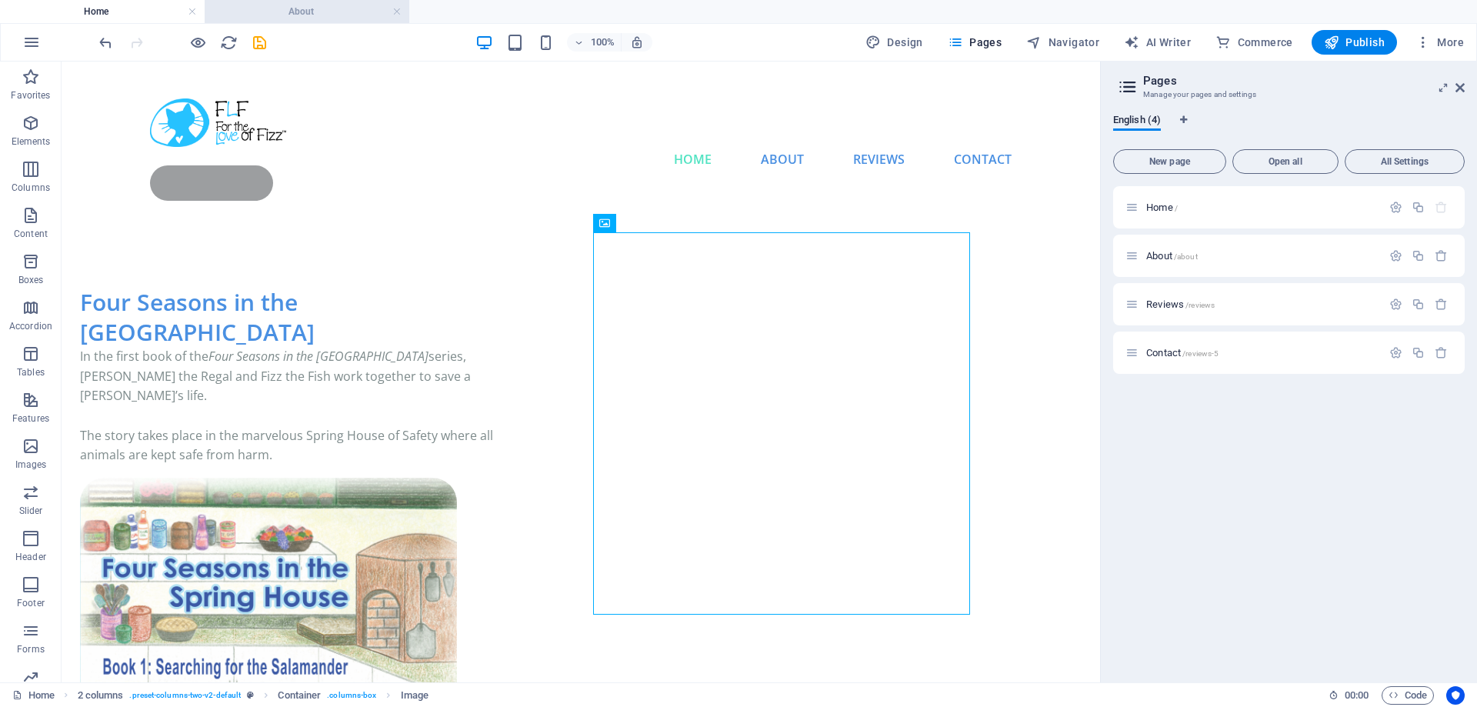
click at [339, 9] on h4 "About" at bounding box center [307, 11] width 205 height 17
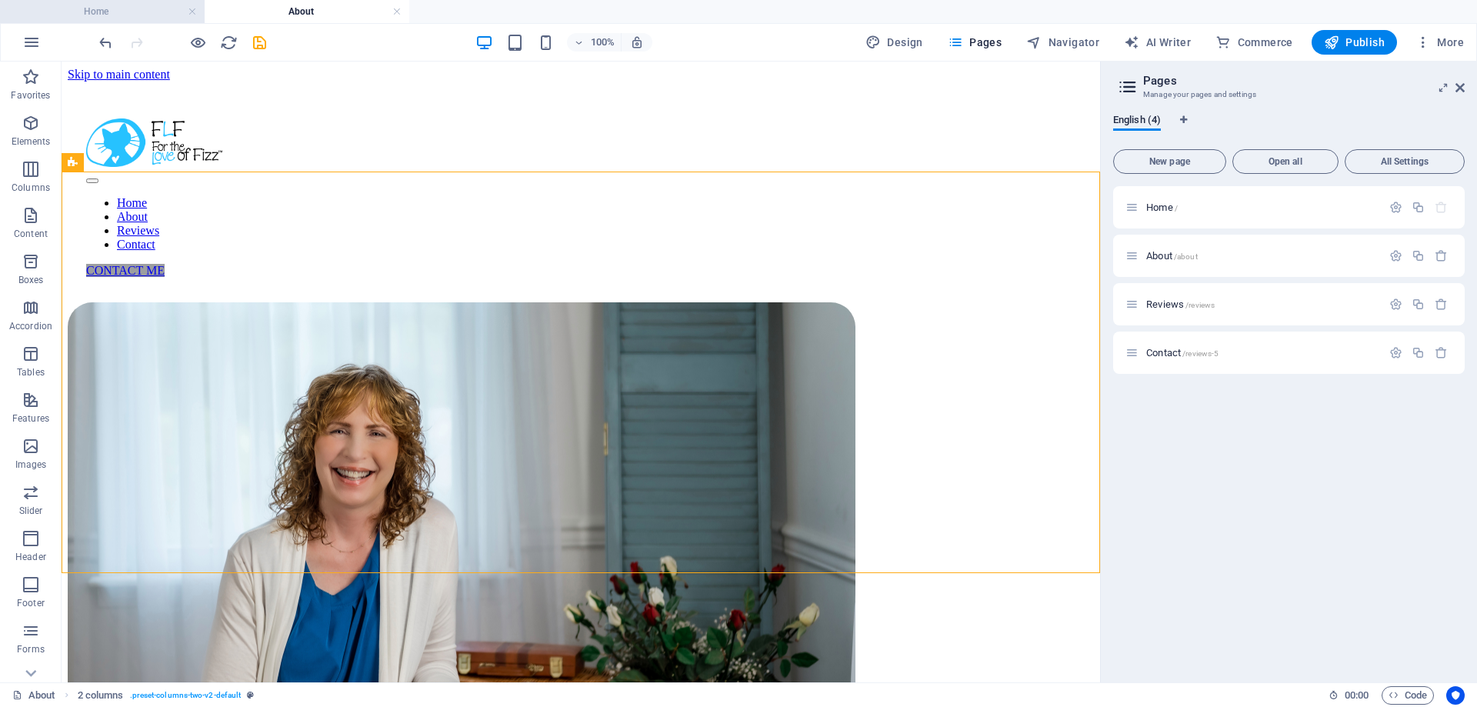
click at [98, 8] on h4 "Home" at bounding box center [102, 11] width 205 height 17
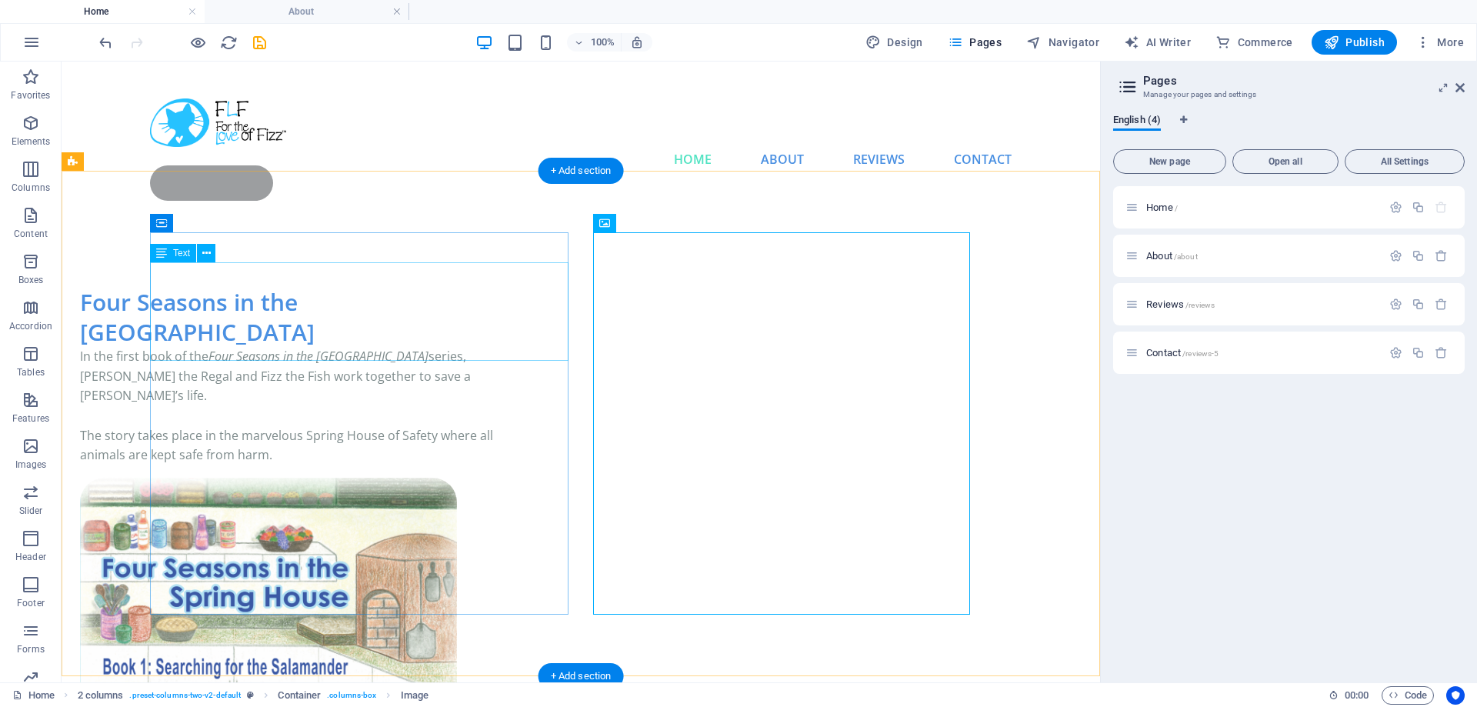
click at [319, 360] on div "In the first book of the Four Seasons in the Spring House series, Ronan the Reg…" at bounding box center [289, 406] width 419 height 119
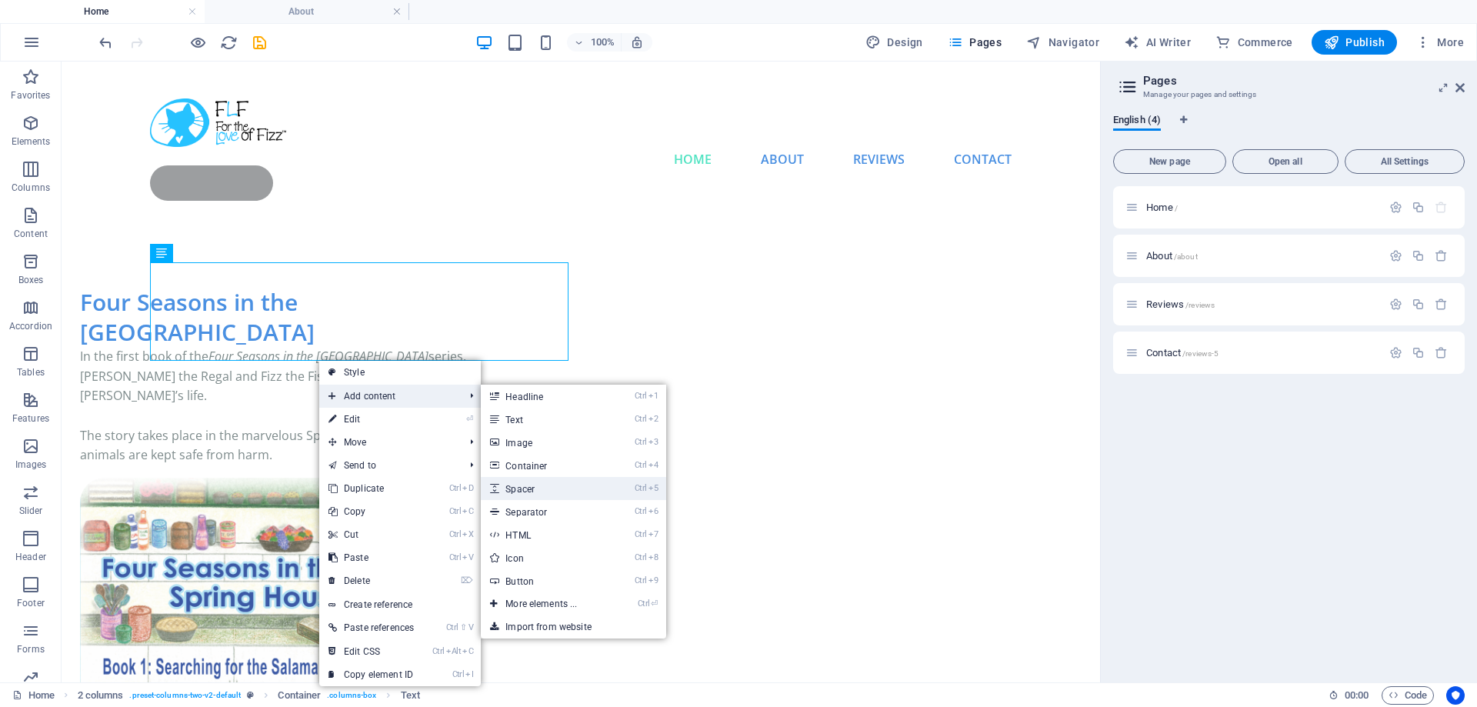
click at [551, 486] on link "Ctrl 5 Spacer" at bounding box center [544, 488] width 127 height 23
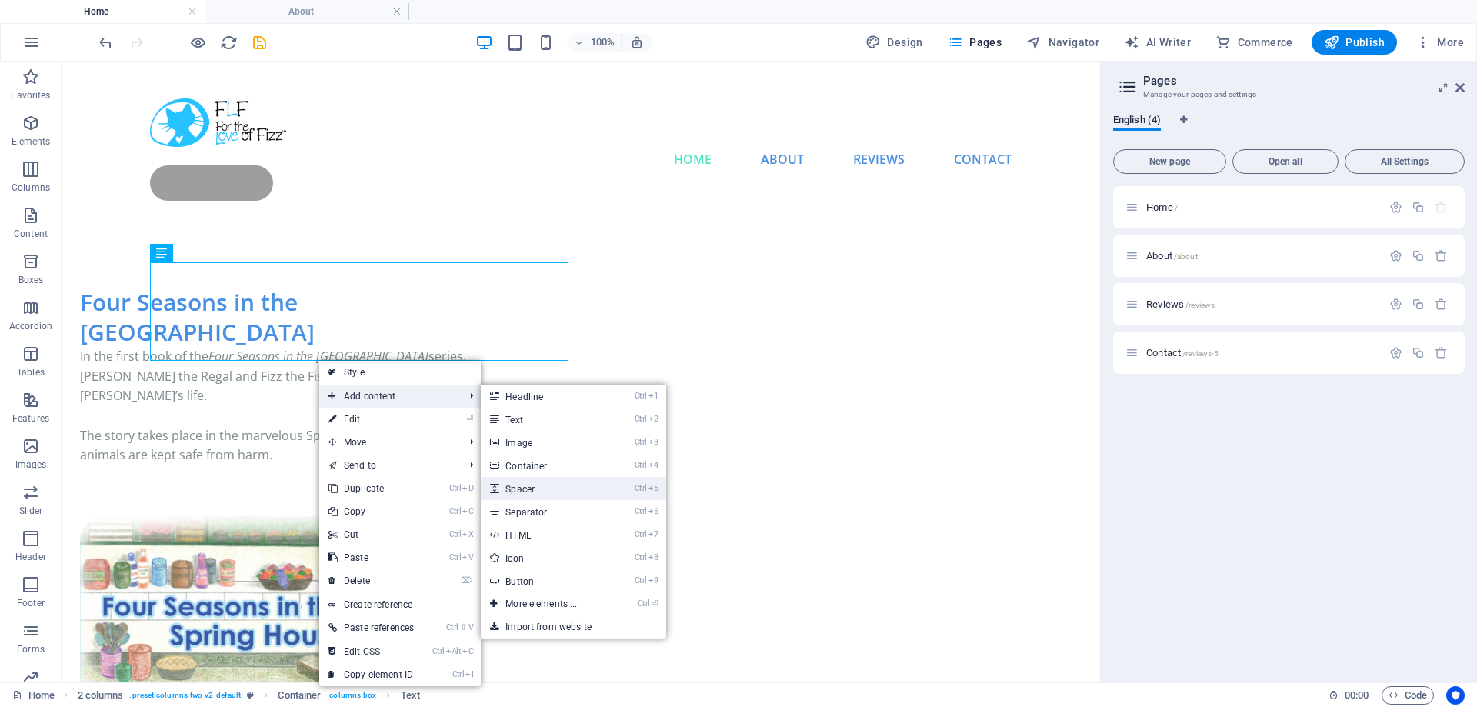
select select "px"
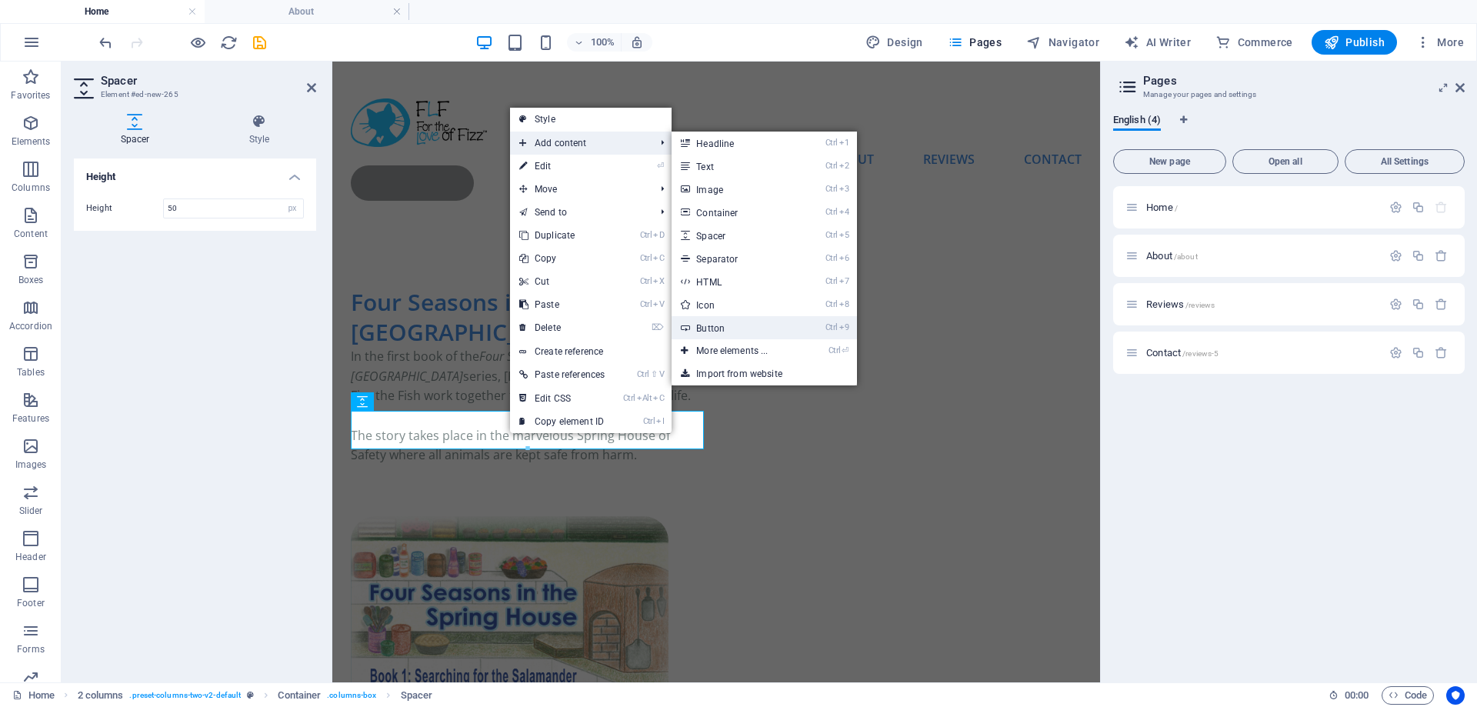
click at [723, 321] on link "Ctrl 9 Button" at bounding box center [735, 327] width 127 height 23
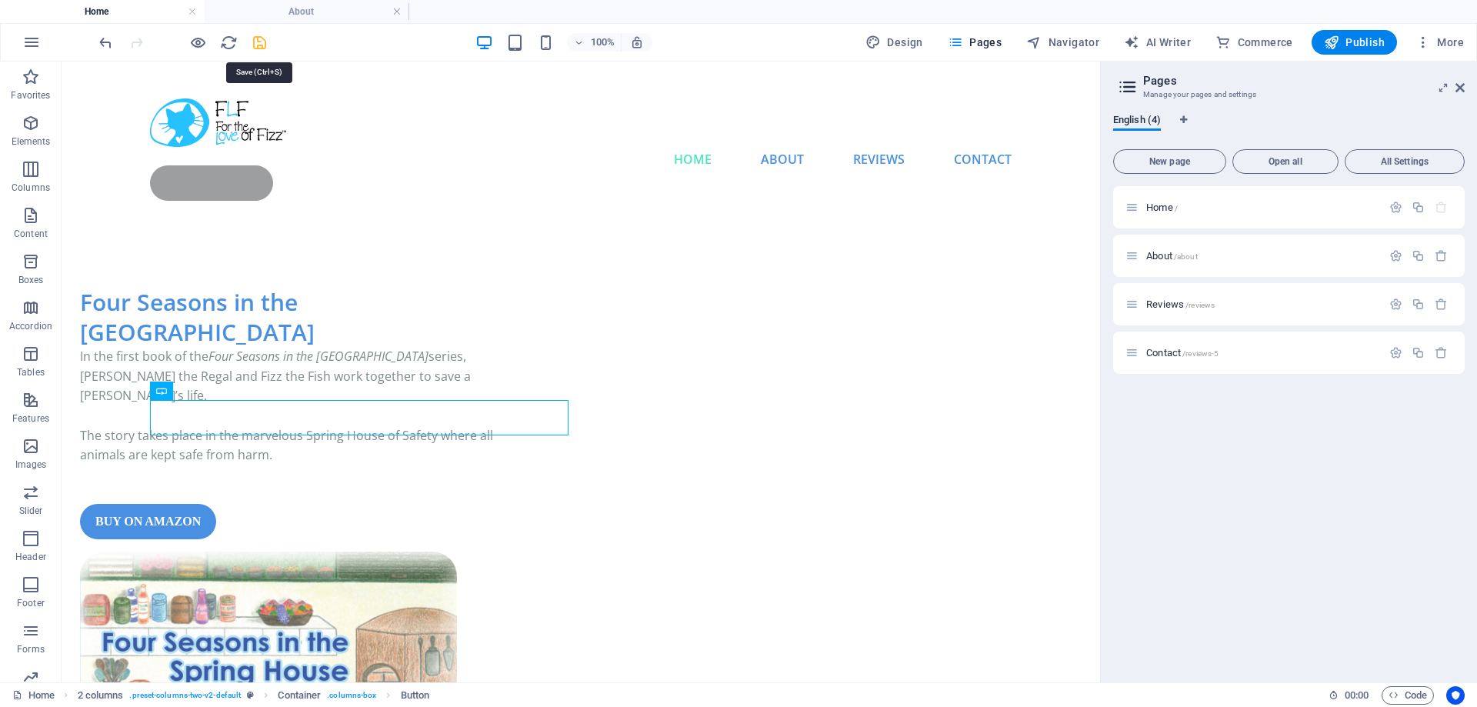
click at [253, 38] on icon "save" at bounding box center [260, 43] width 18 height 18
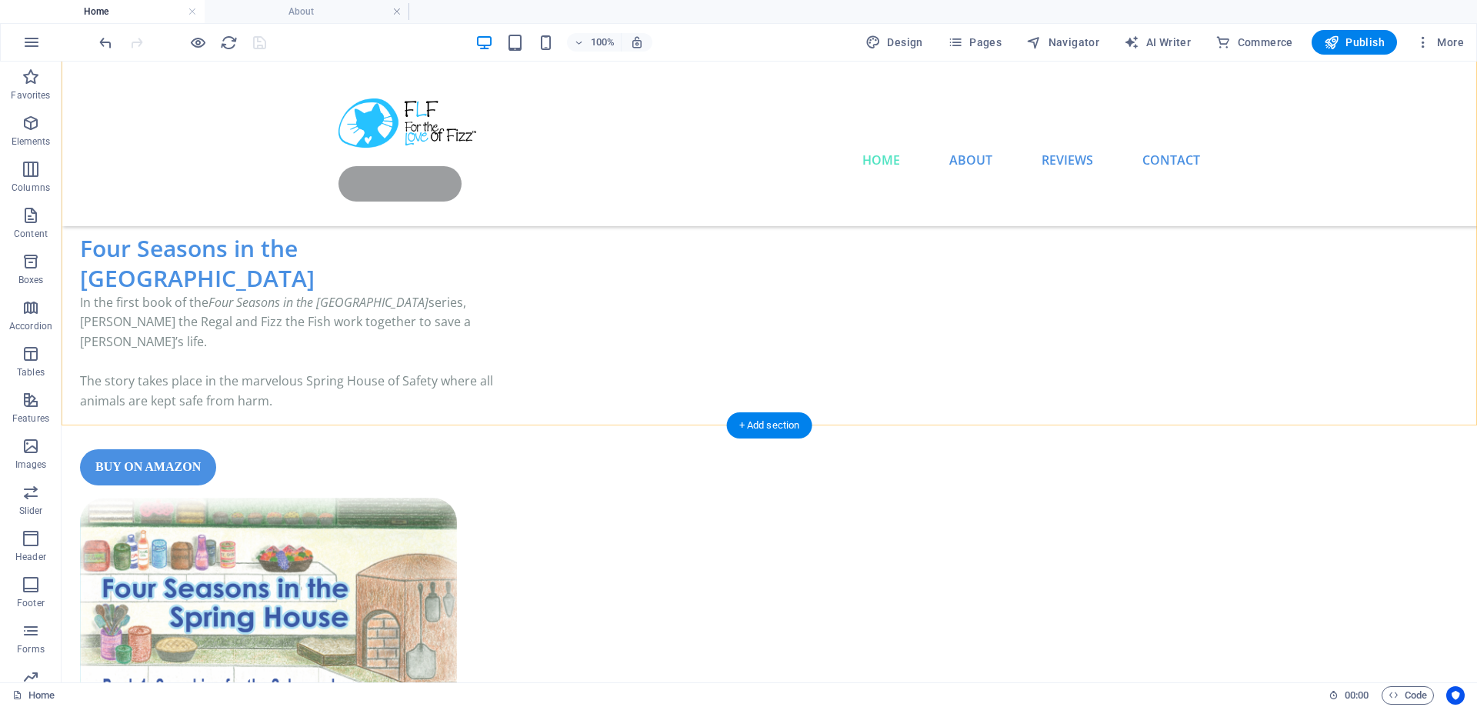
scroll to position [352, 0]
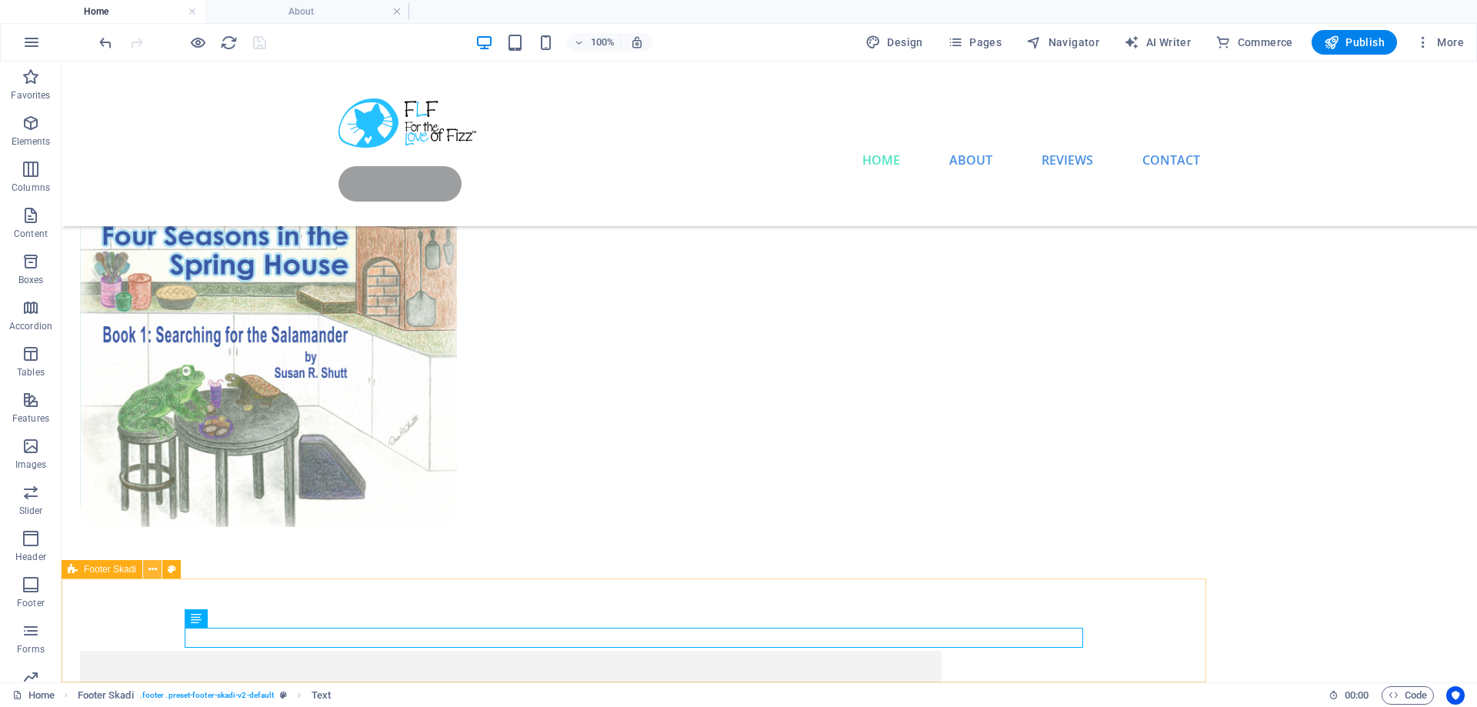
click at [149, 567] on icon at bounding box center [153, 570] width 8 height 16
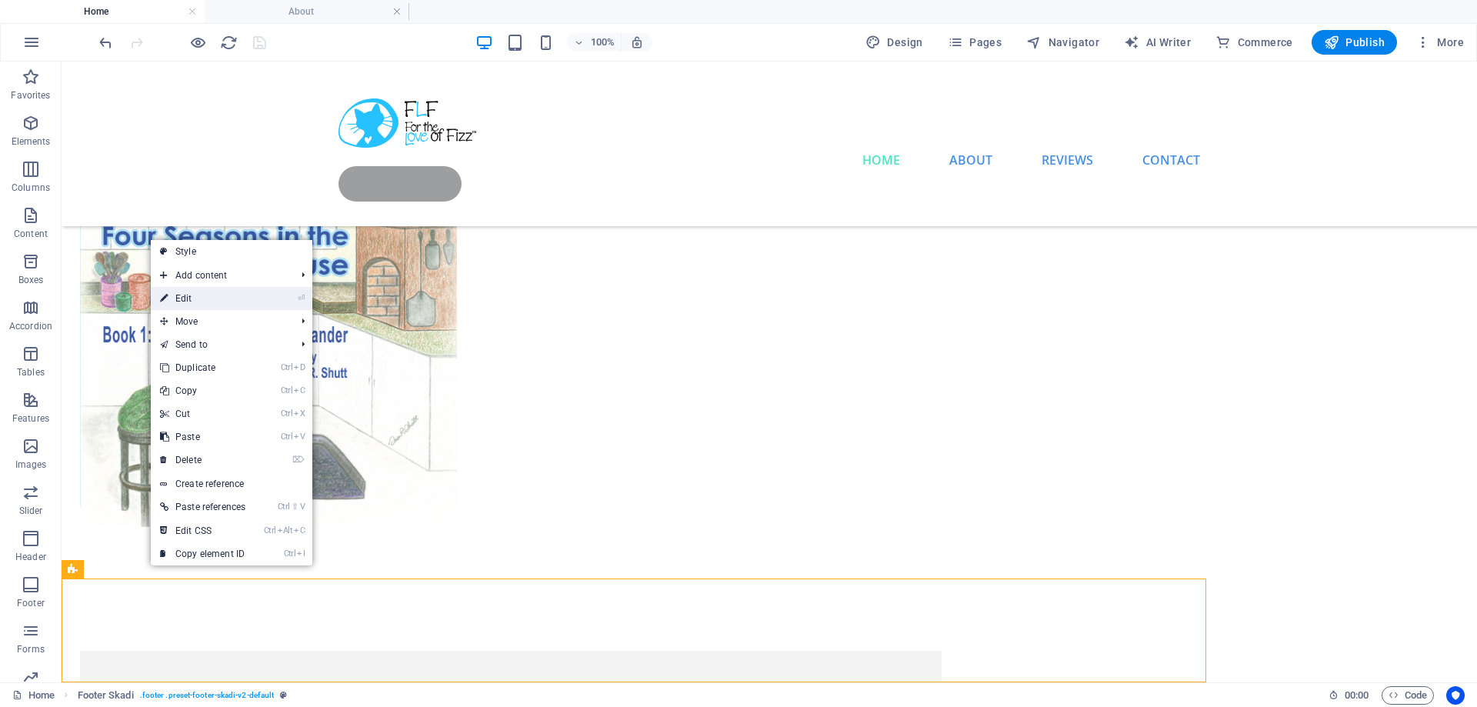
click at [217, 296] on link "⏎ Edit" at bounding box center [203, 298] width 104 height 23
select select "px"
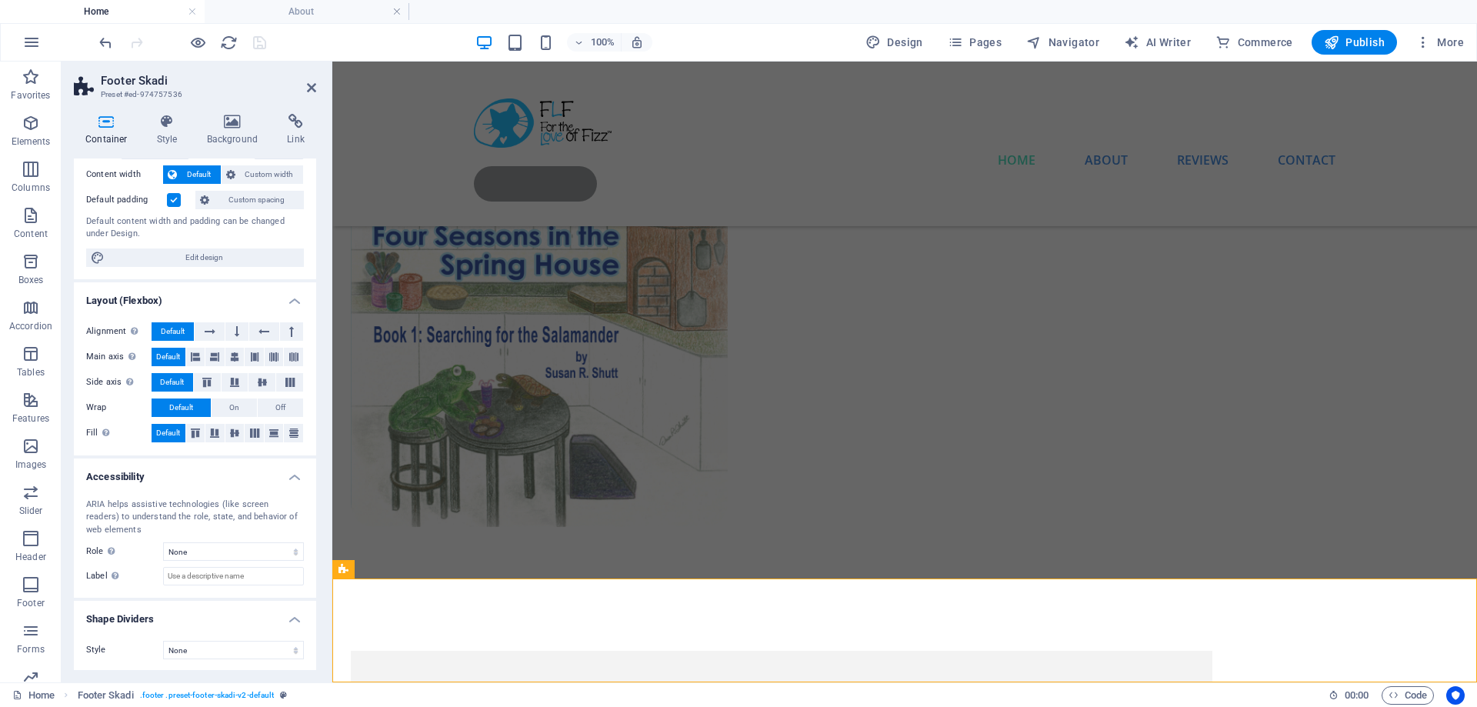
scroll to position [85, 0]
click at [163, 639] on select "None Triangle Square Diagonal Polygon 1 Polygon 2 Zigzag Multiple Zigzags Waves…" at bounding box center [233, 648] width 141 height 18
click at [294, 652] on select "None Triangle Square Diagonal Polygon 1 Polygon 2 Zigzag Multiple Zigzags Waves…" at bounding box center [233, 648] width 141 height 18
drag, startPoint x: 309, startPoint y: 84, endPoint x: 248, endPoint y: 24, distance: 86.0
click at [309, 84] on icon at bounding box center [311, 88] width 9 height 12
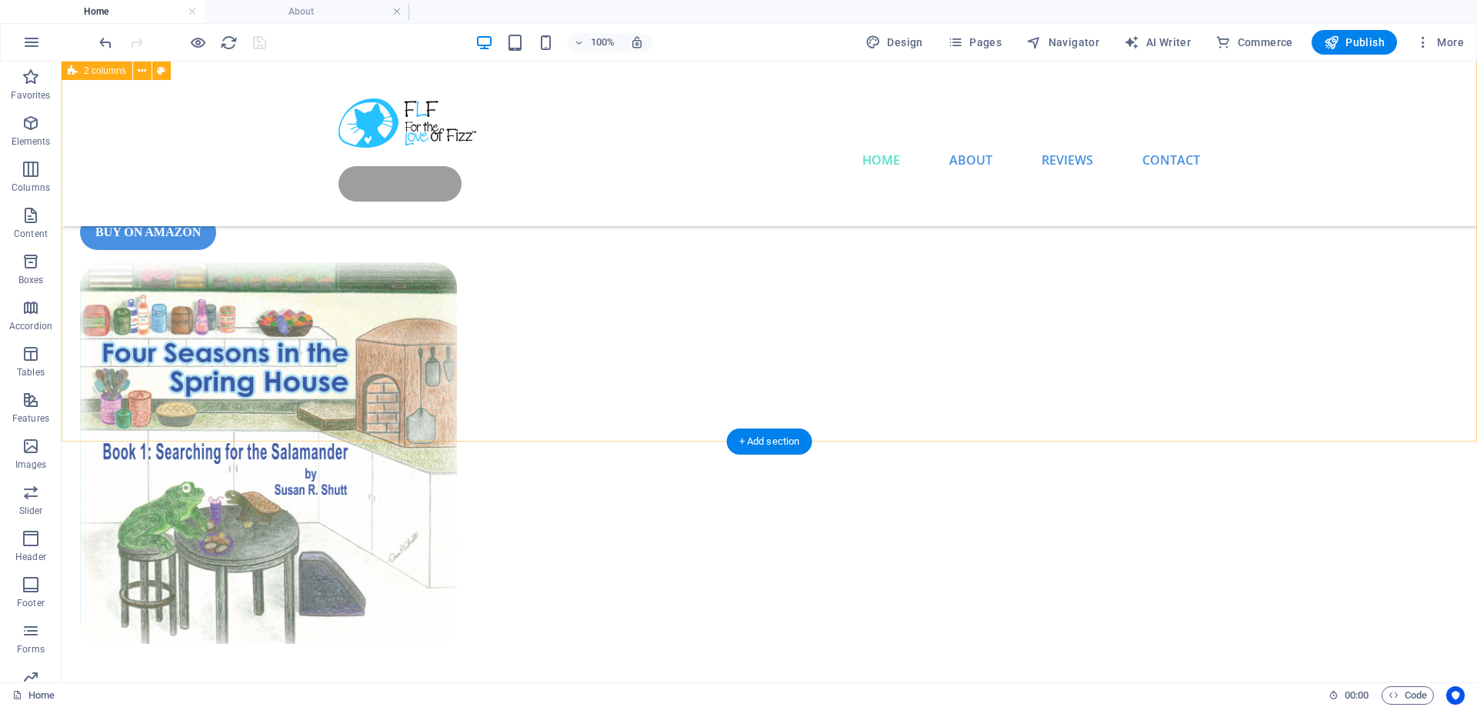
scroll to position [0, 0]
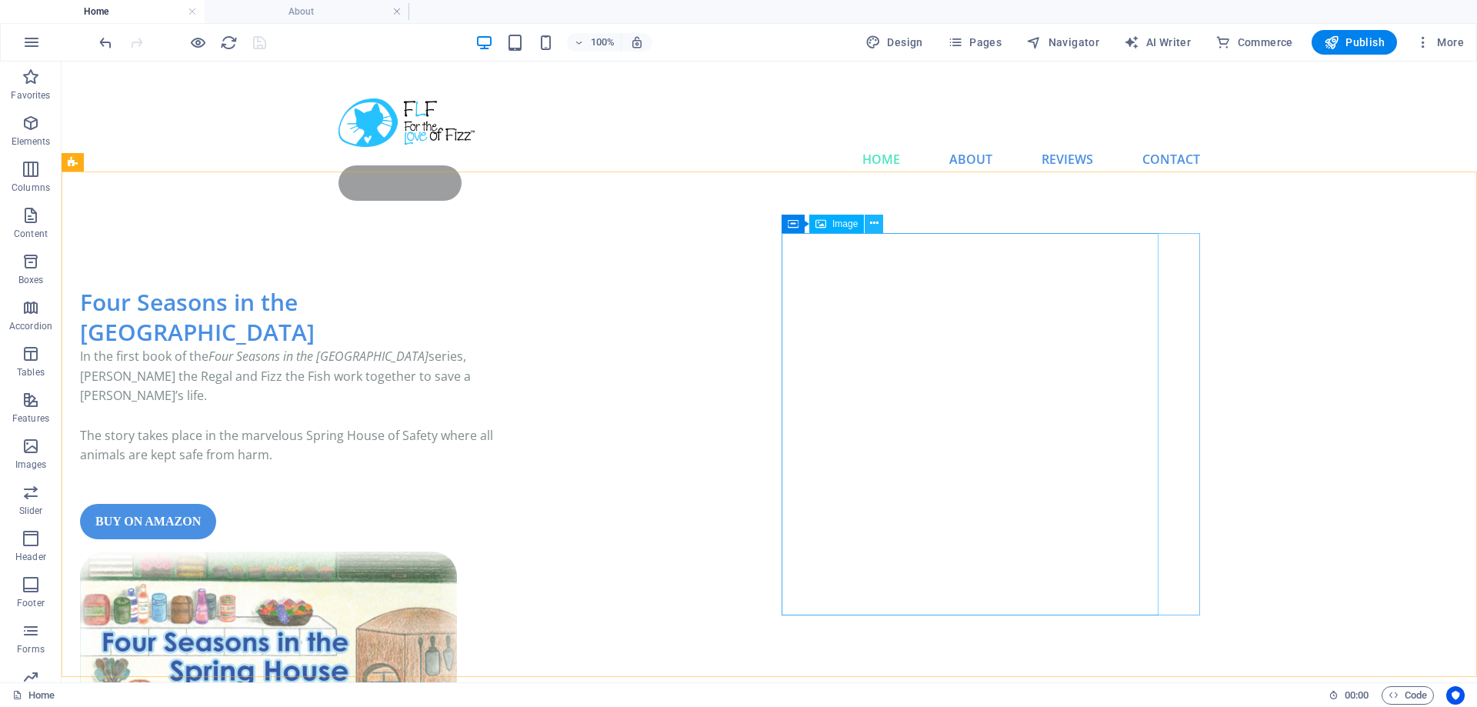
click at [874, 226] on icon at bounding box center [874, 223] width 8 height 16
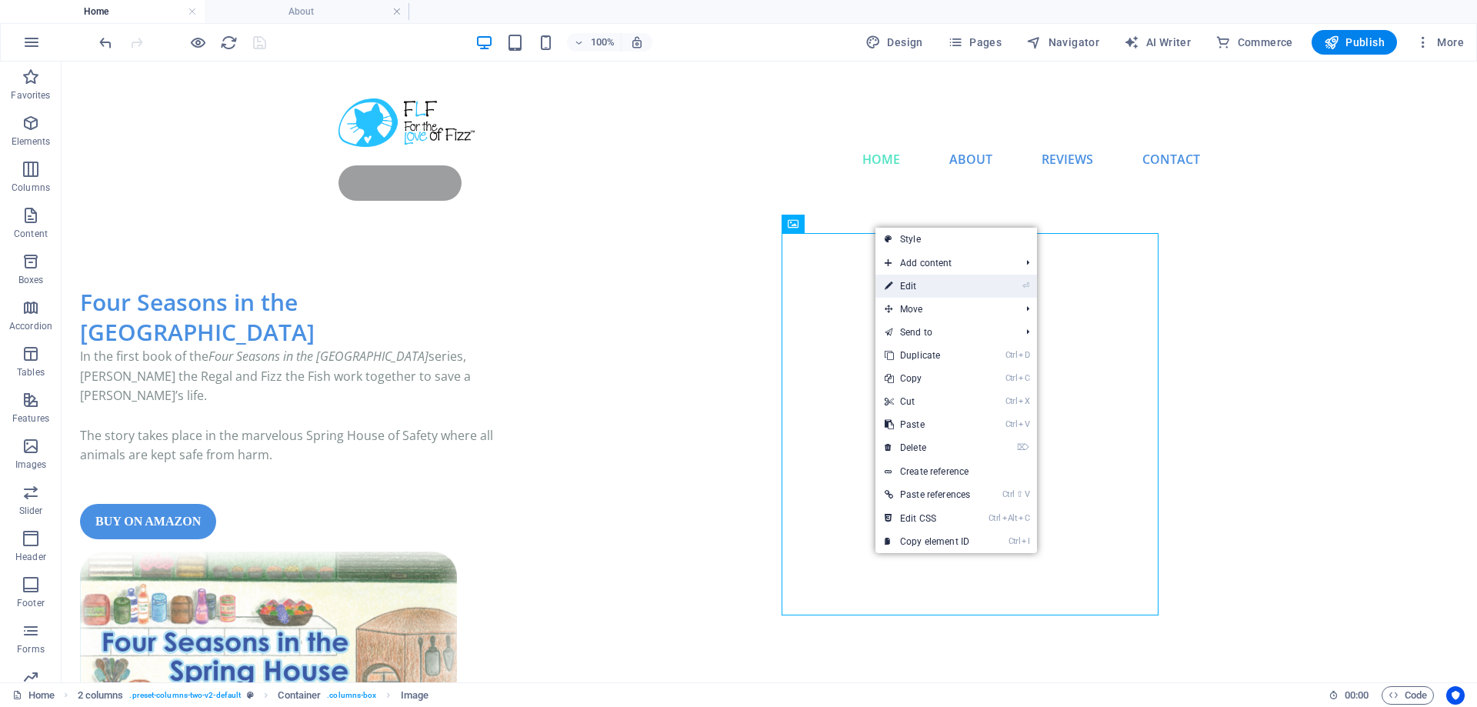
click at [915, 285] on link "⏎ Edit" at bounding box center [928, 286] width 104 height 23
select select "%"
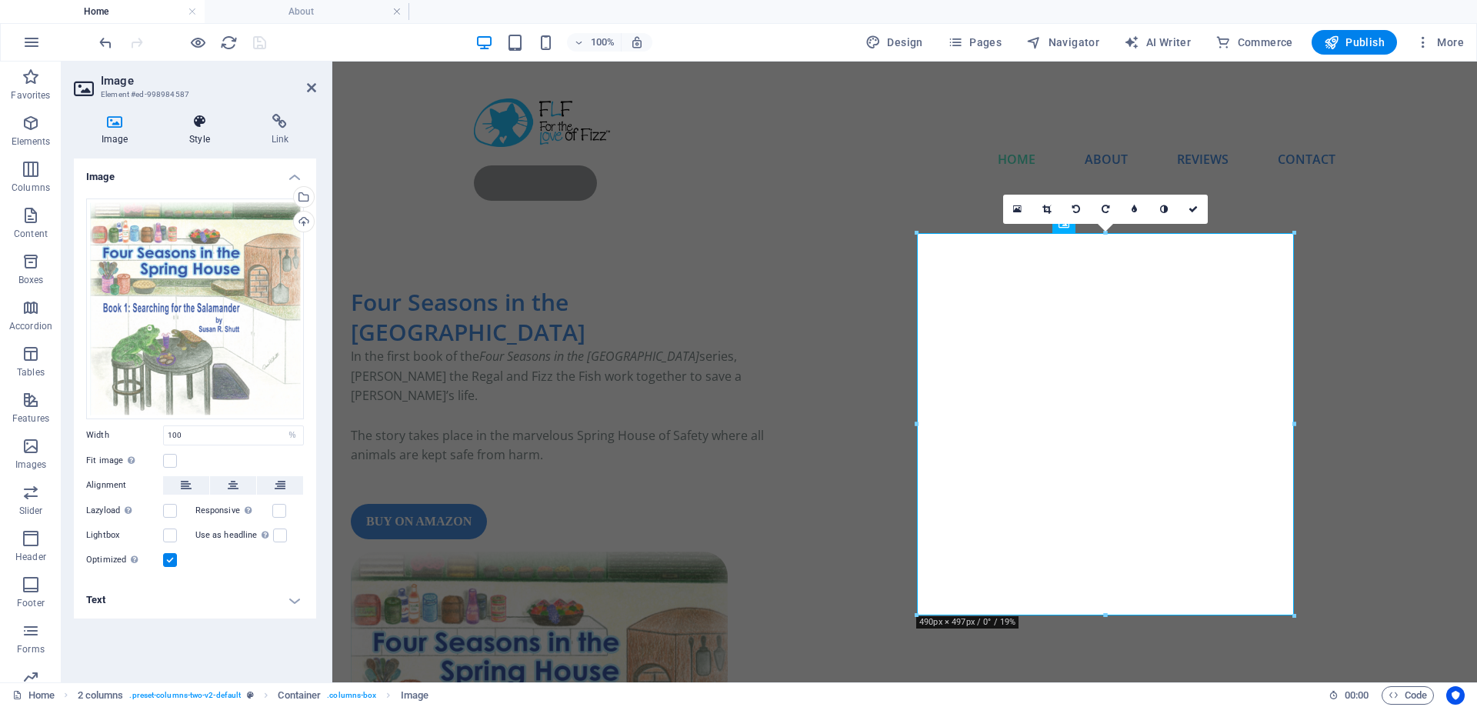
click at [200, 129] on icon at bounding box center [199, 121] width 75 height 15
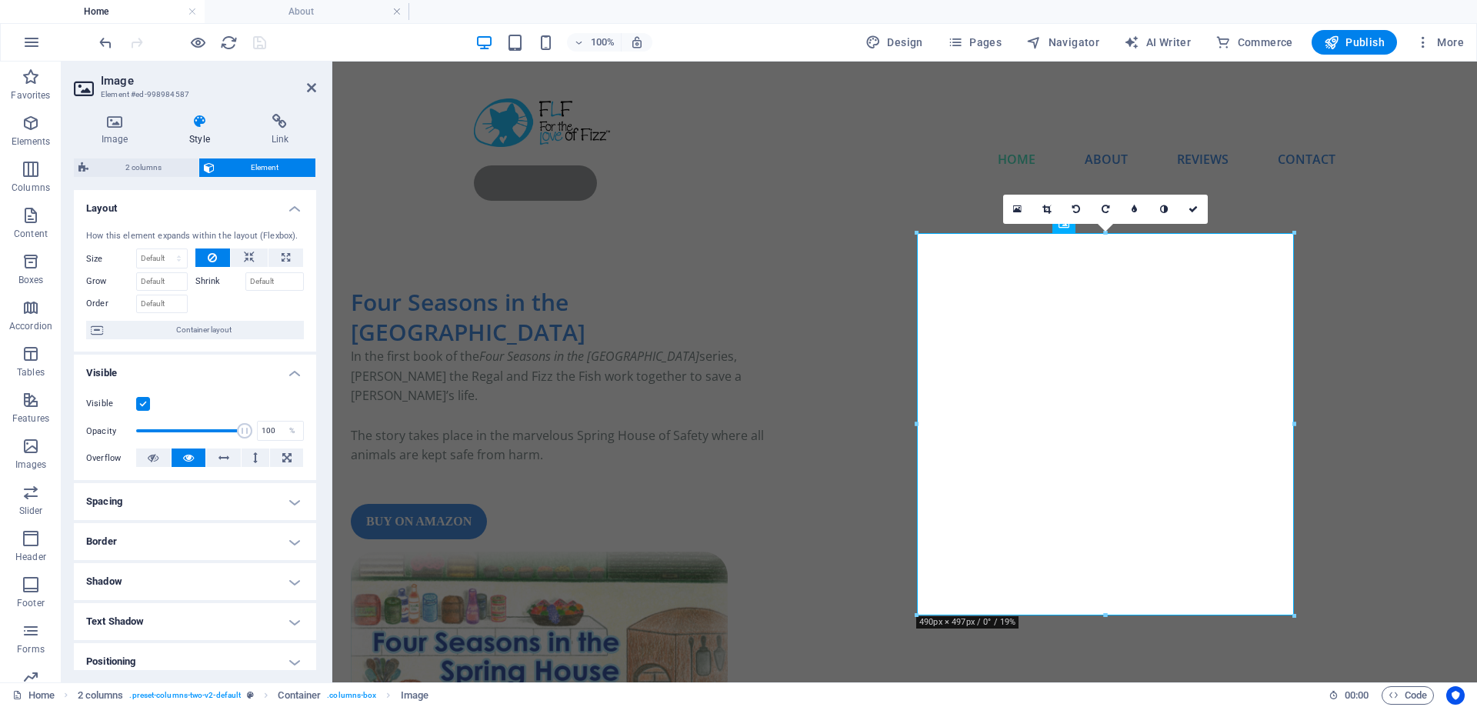
click at [292, 543] on h4 "Border" at bounding box center [195, 541] width 242 height 37
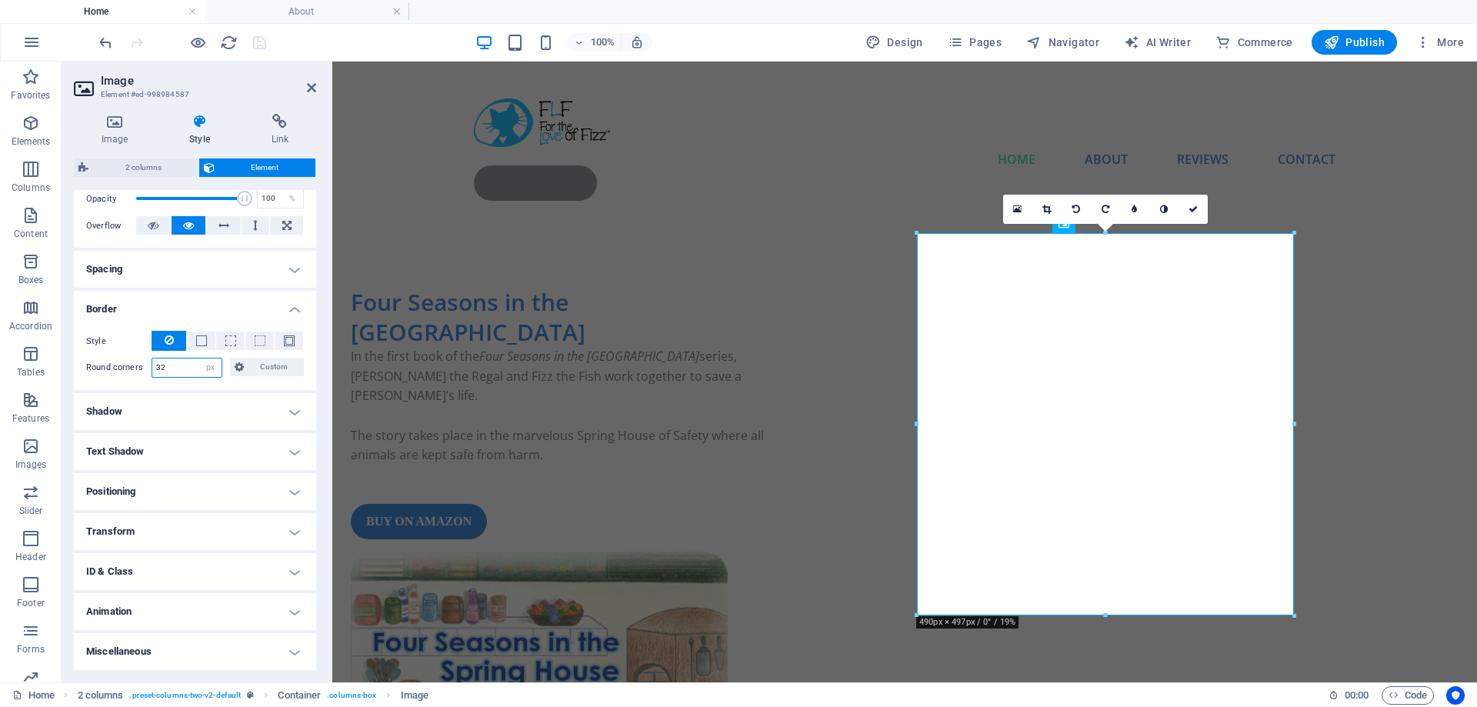
drag, startPoint x: 166, startPoint y: 372, endPoint x: 117, endPoint y: 366, distance: 49.5
click at [152, 367] on input "32" at bounding box center [186, 368] width 69 height 18
type input "0"
drag, startPoint x: 307, startPoint y: 87, endPoint x: 246, endPoint y: 26, distance: 86.0
click at [307, 87] on icon at bounding box center [311, 88] width 9 height 12
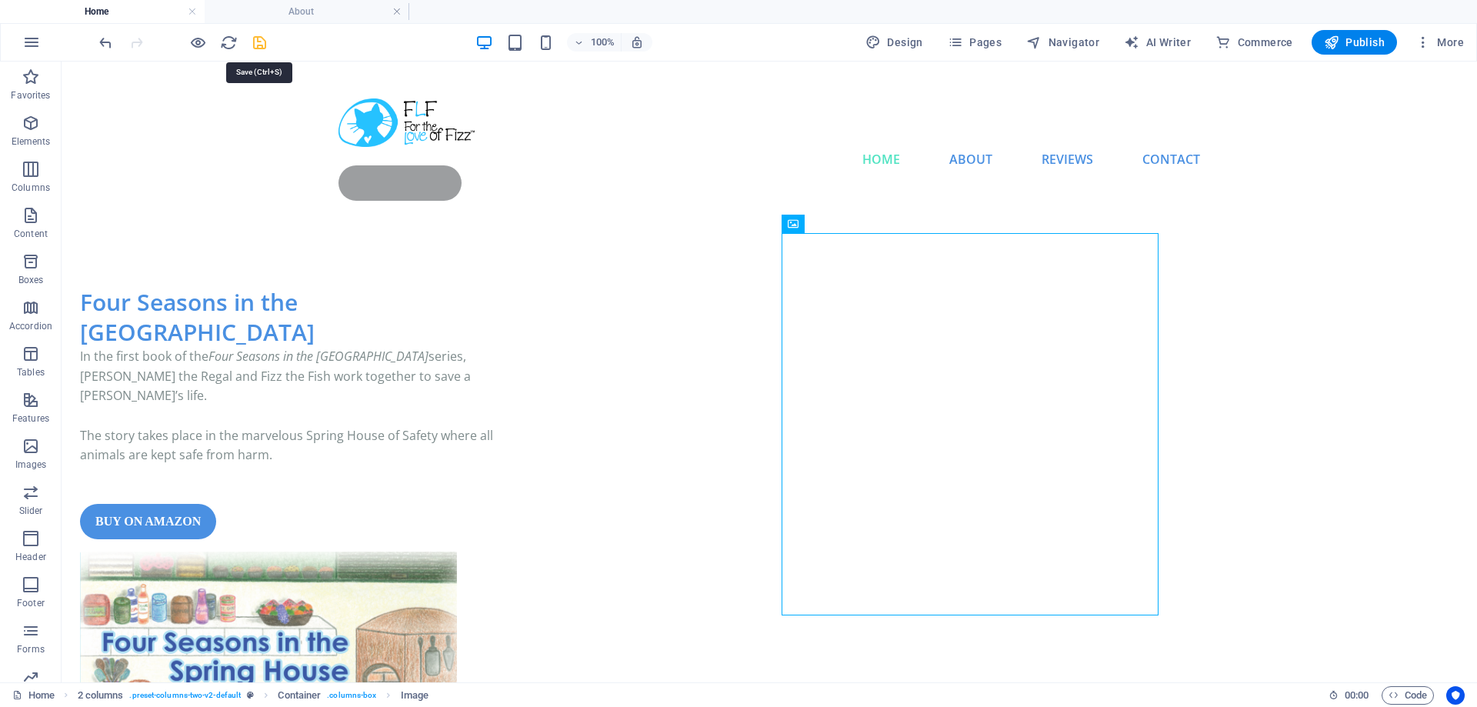
click at [261, 41] on icon "save" at bounding box center [260, 43] width 18 height 18
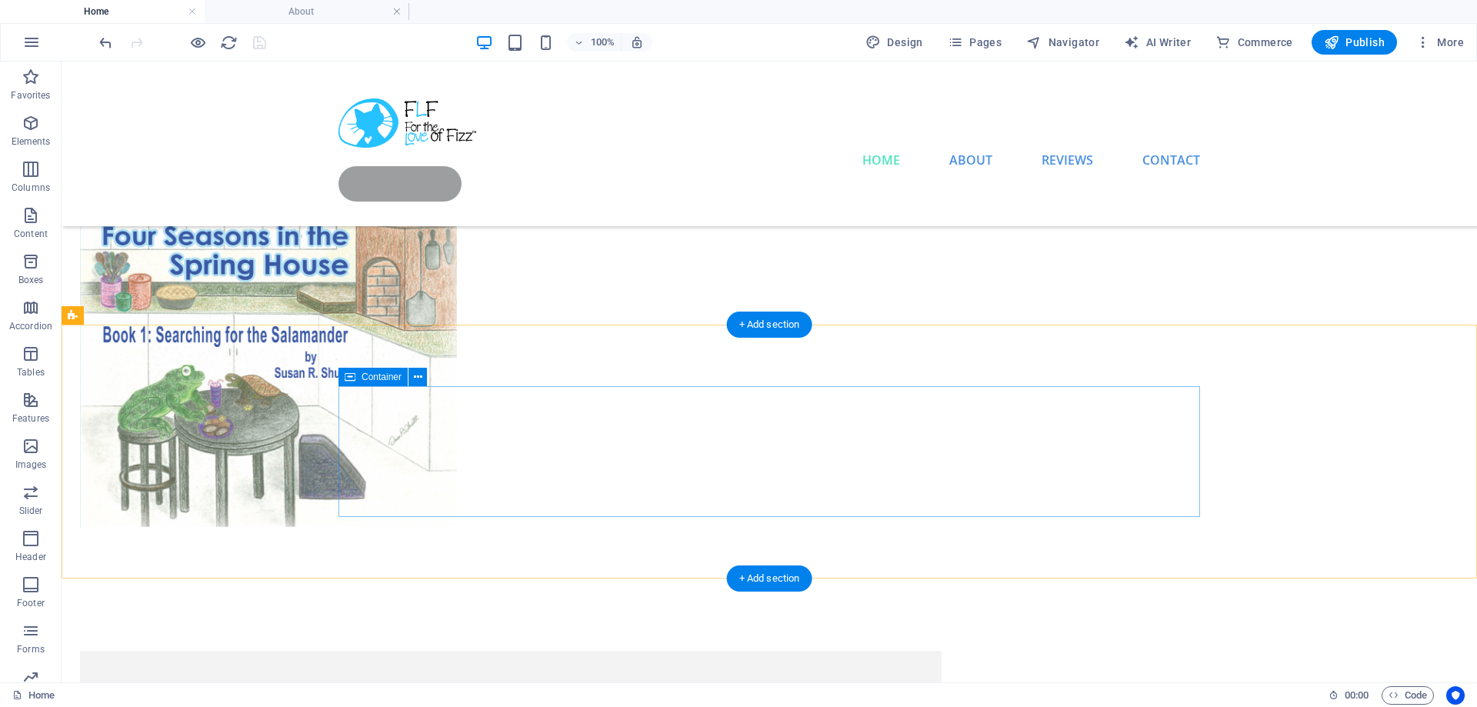
scroll to position [0, 0]
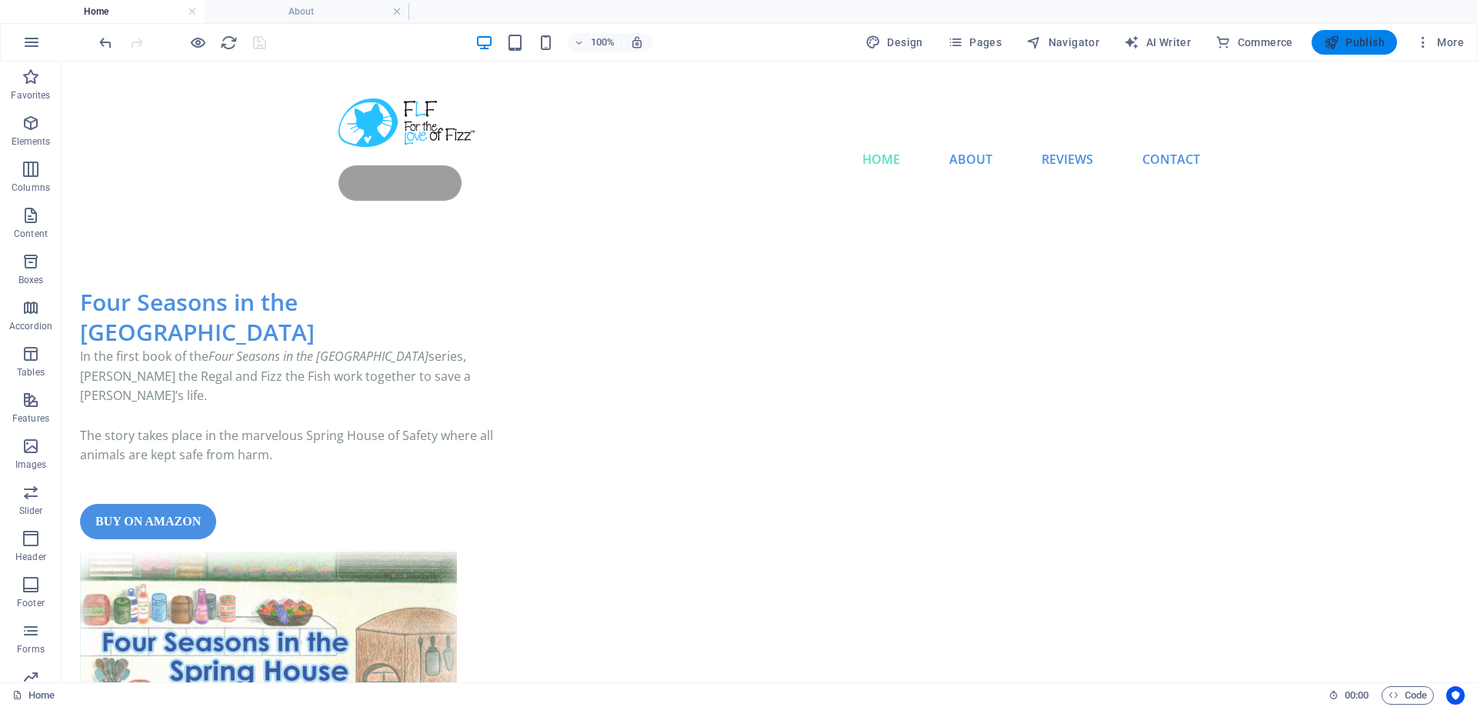
click at [1358, 46] on span "Publish" at bounding box center [1354, 42] width 61 height 15
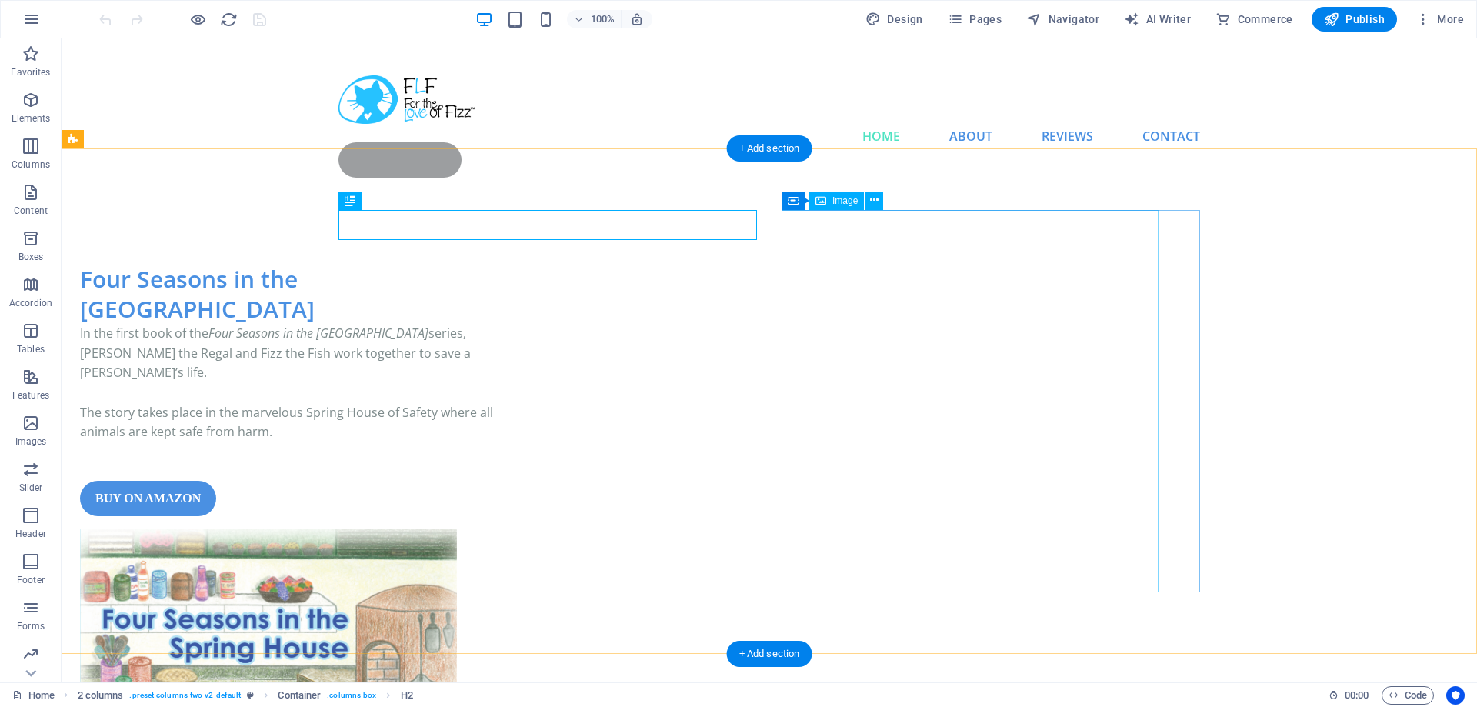
click at [457, 529] on figure at bounding box center [268, 720] width 377 height 382
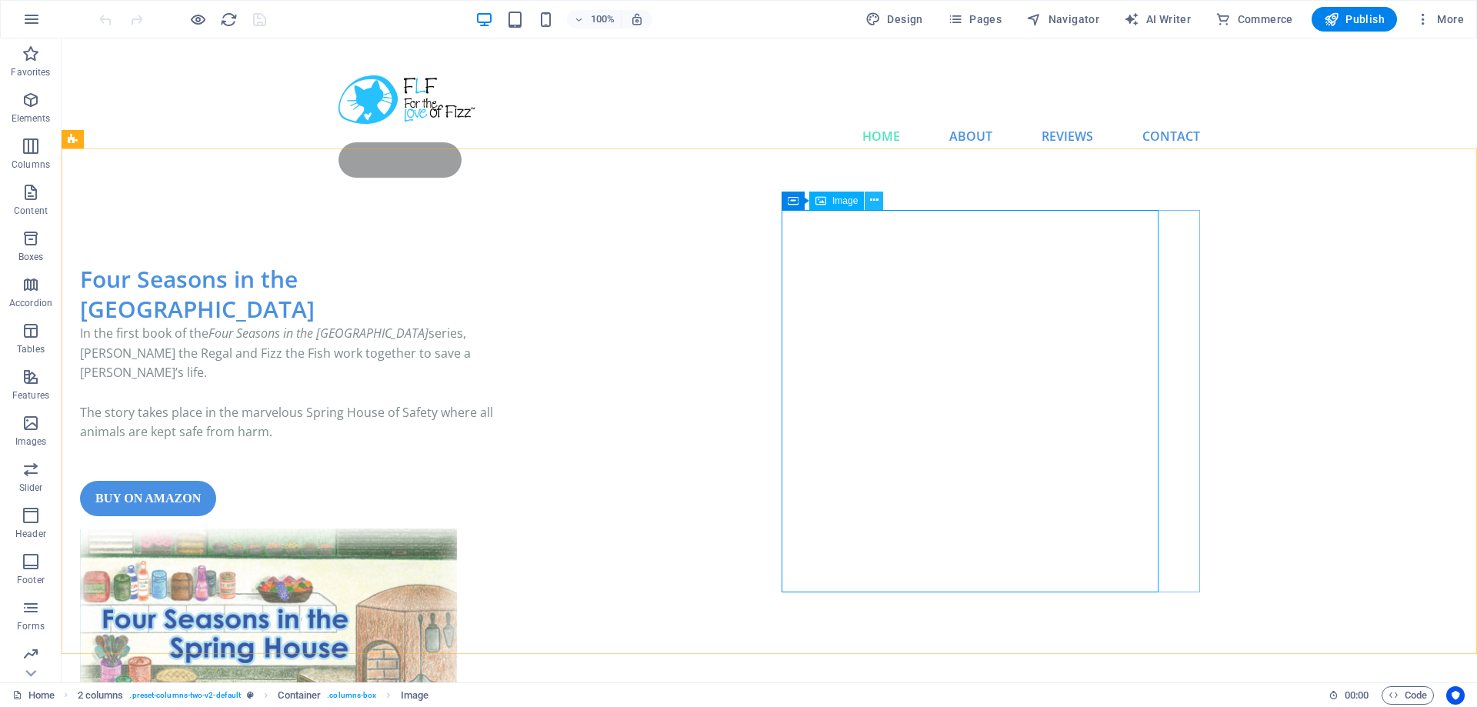
click at [879, 199] on button at bounding box center [874, 201] width 18 height 18
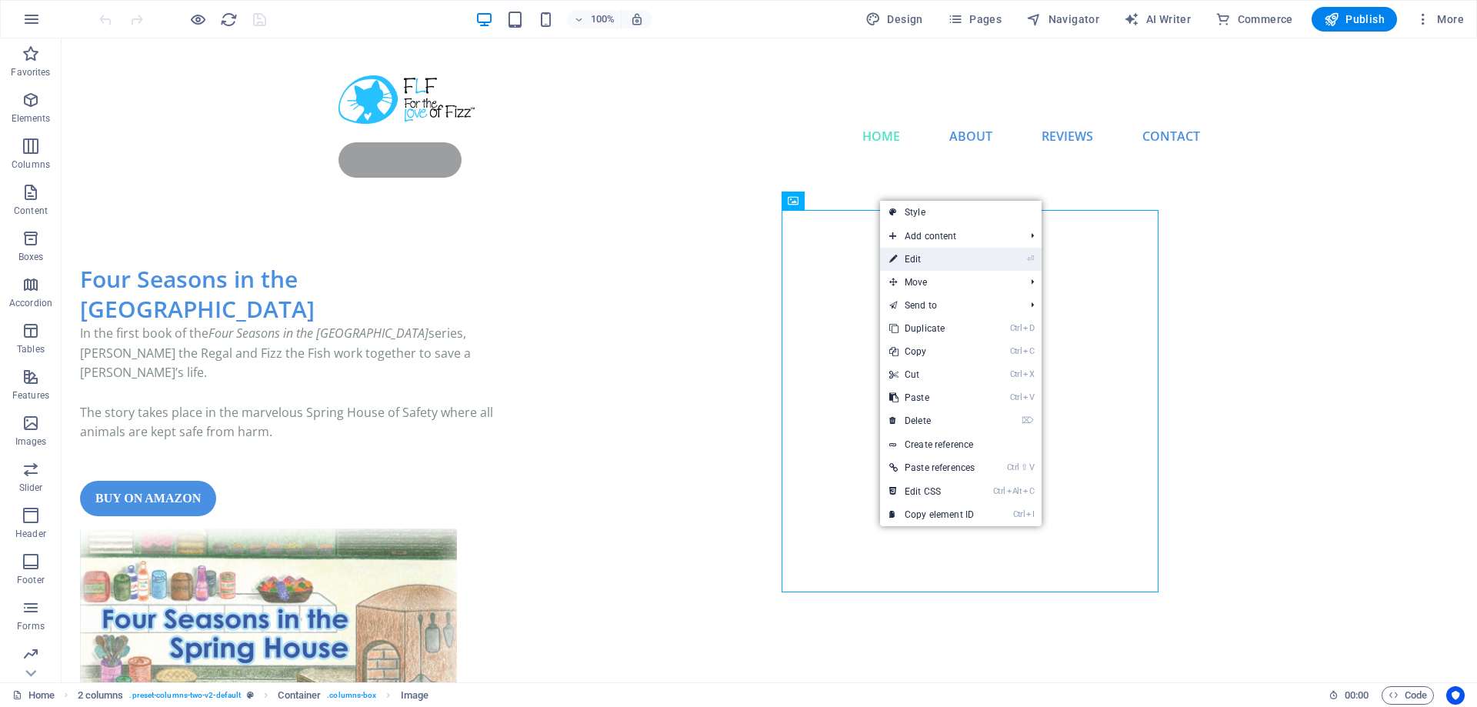
drag, startPoint x: 944, startPoint y: 259, endPoint x: 493, endPoint y: 288, distance: 451.8
click at [944, 259] on link "⏎ Edit" at bounding box center [932, 259] width 104 height 23
select select "%"
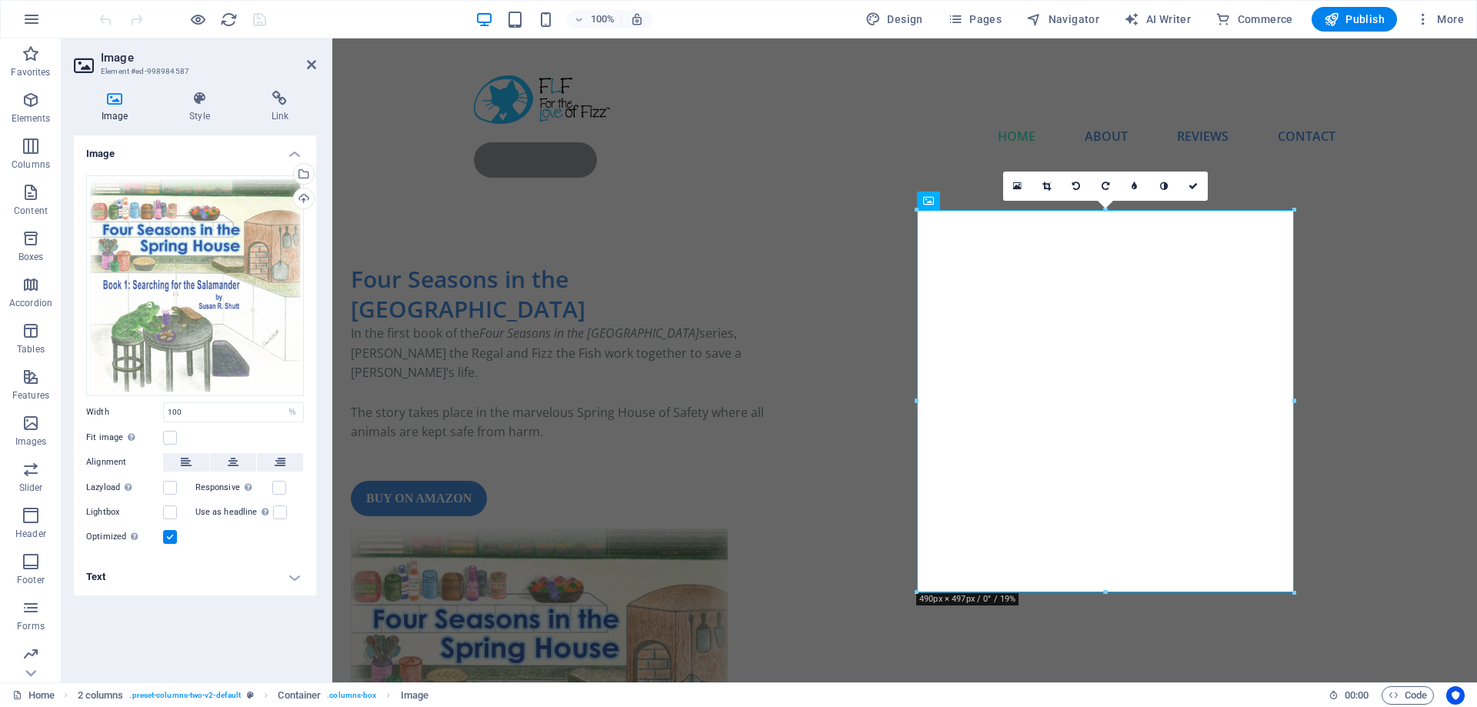
click at [276, 577] on h4 "Text" at bounding box center [195, 577] width 242 height 37
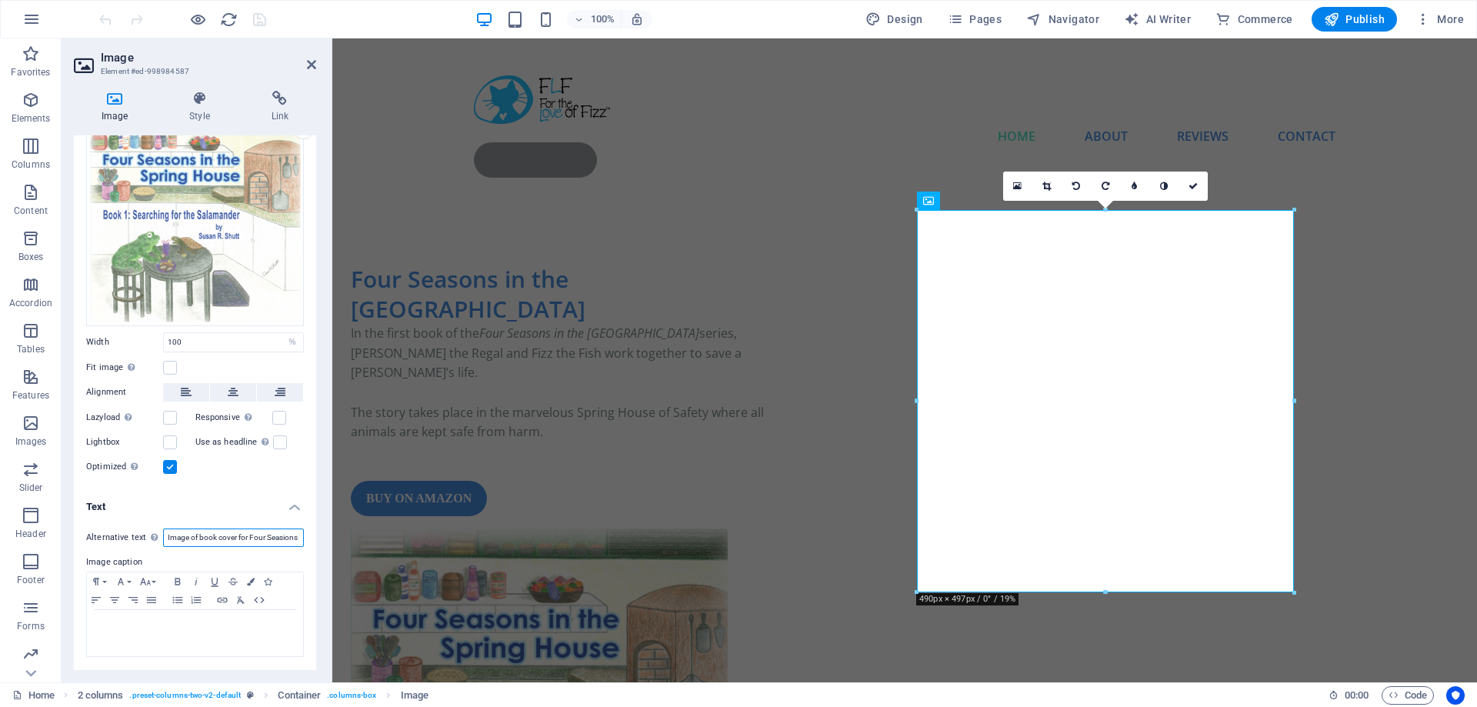
drag, startPoint x: 165, startPoint y: 538, endPoint x: 492, endPoint y: 556, distance: 326.8
click at [316, 556] on div "Image Drag files here, click to choose files or select files from Files or our …" at bounding box center [195, 402] width 242 height 535
click at [311, 68] on icon at bounding box center [311, 64] width 9 height 12
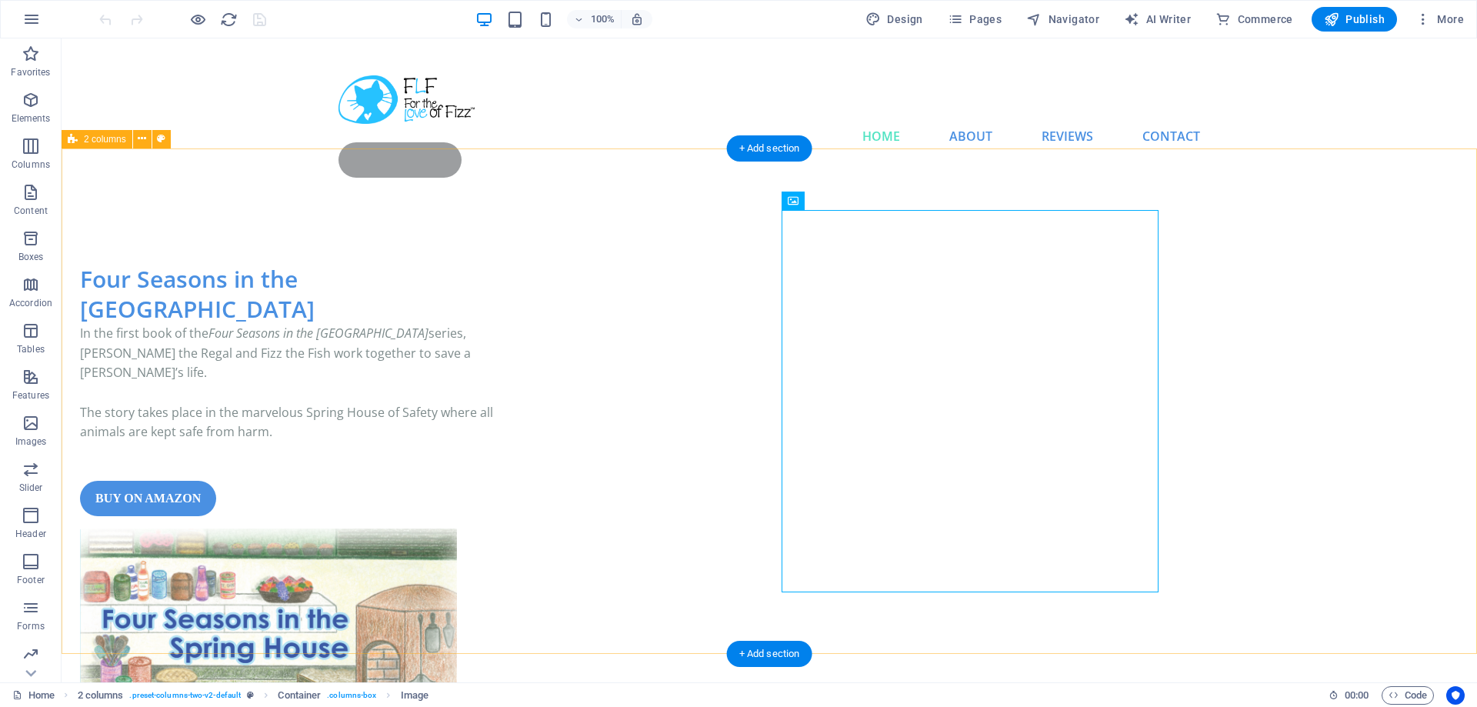
click at [1323, 375] on div "Four Seasons in the [GEOGRAPHIC_DATA] In the first book of the Four Seasons in …" at bounding box center [770, 587] width 1416 height 770
